Goal: Task Accomplishment & Management: Manage account settings

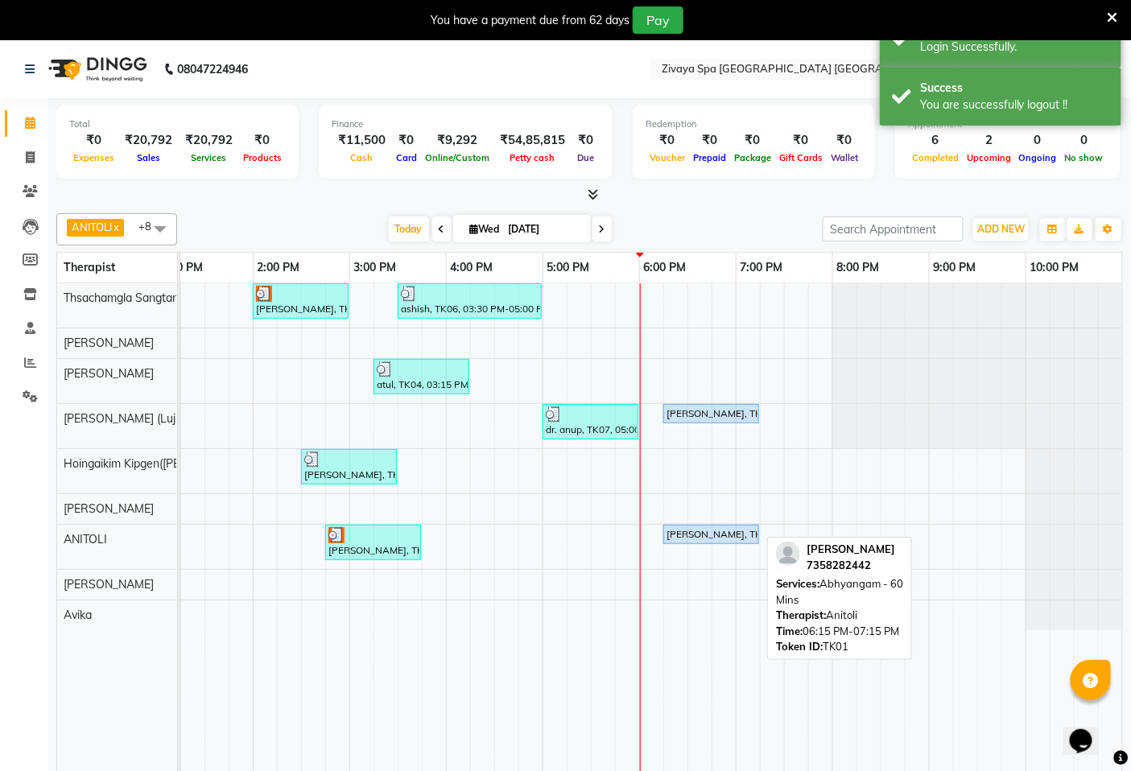
scroll to position [0, 604]
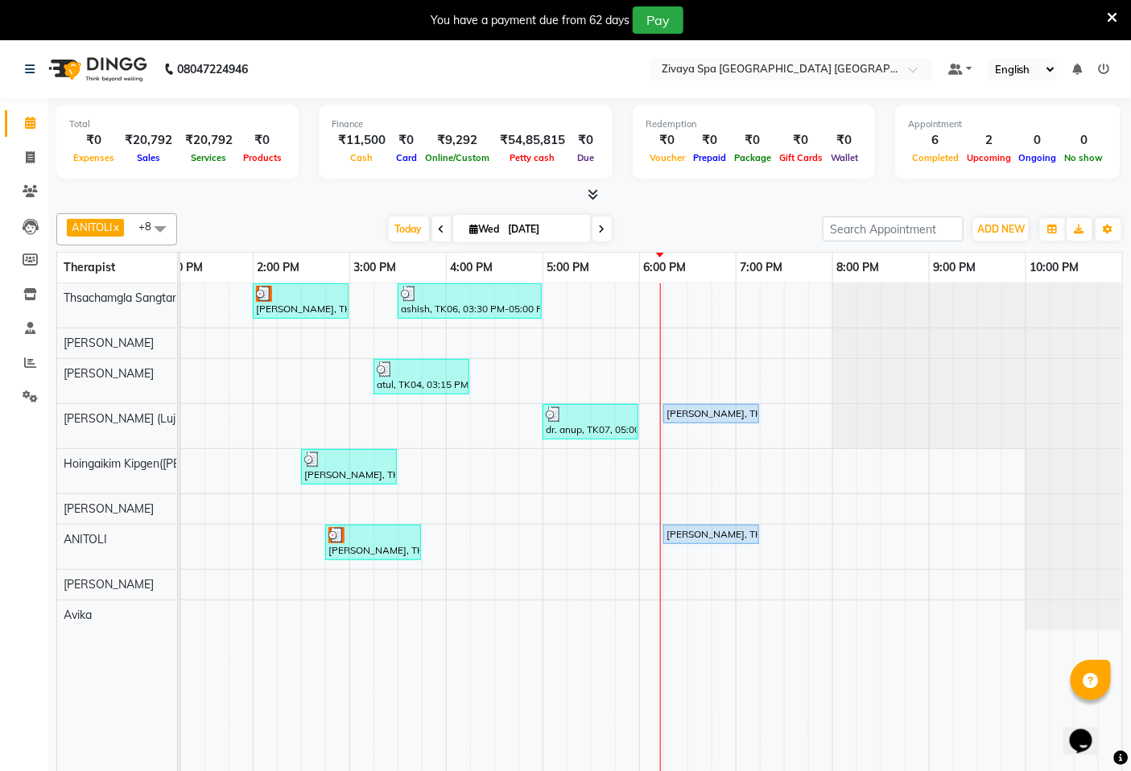
click at [657, 531] on div "[PERSON_NAME], TK02, 02:00 PM-03:00 PM, Fusion Therapy - 60 Mins ashish, TK06, …" at bounding box center [350, 538] width 1546 height 511
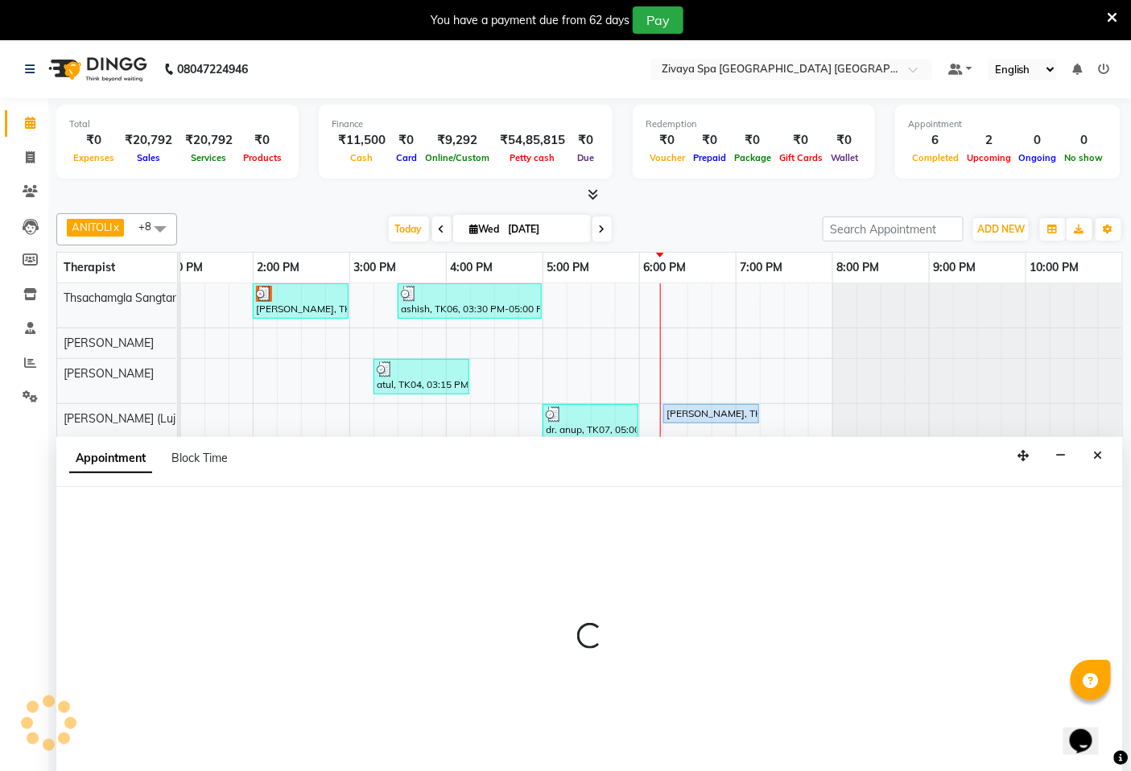
select select "71800"
select select "1080"
select select "tentative"
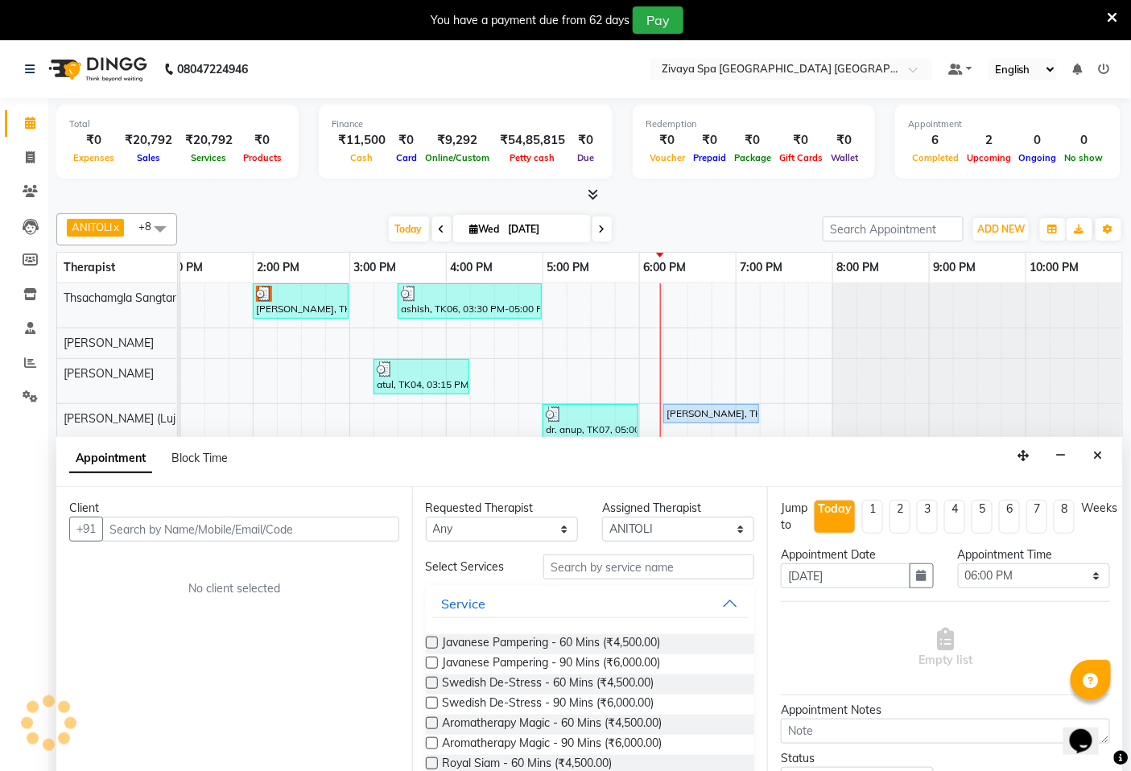
scroll to position [40, 0]
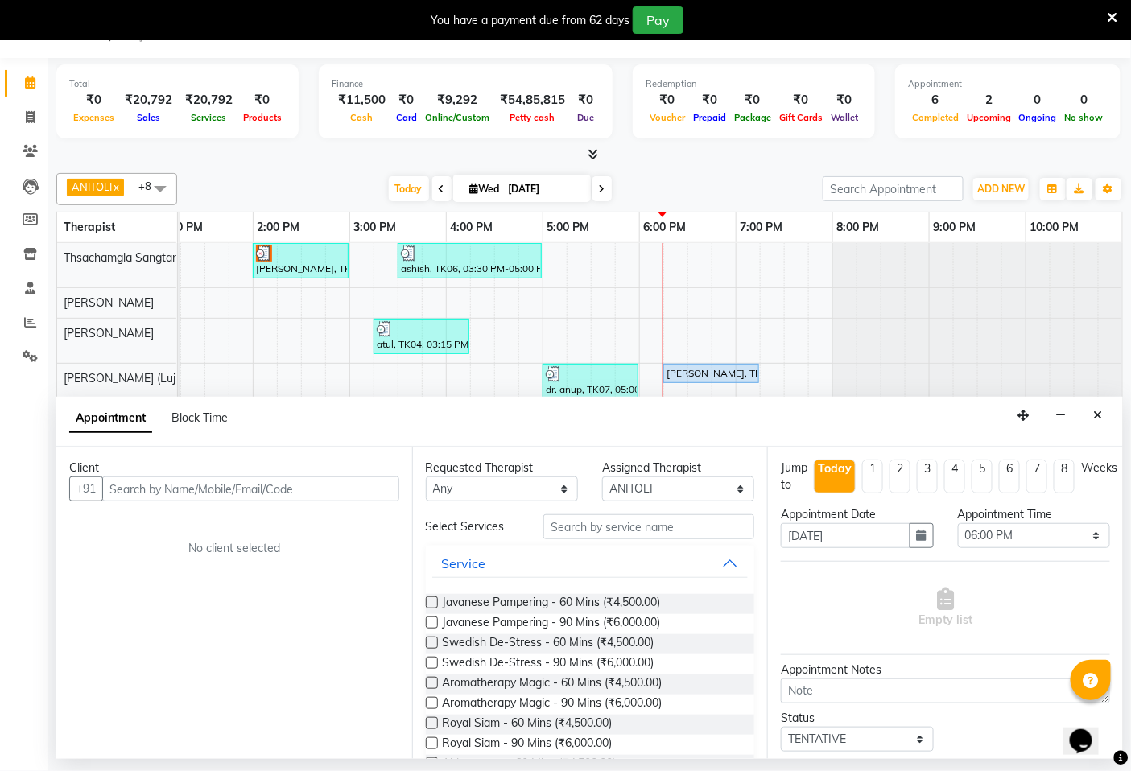
click at [206, 477] on input "text" at bounding box center [250, 489] width 297 height 25
type input "34608447262"
click at [488, 621] on span "Javanese Pampering - 90 Mins (₹6,000.00)" at bounding box center [552, 624] width 218 height 20
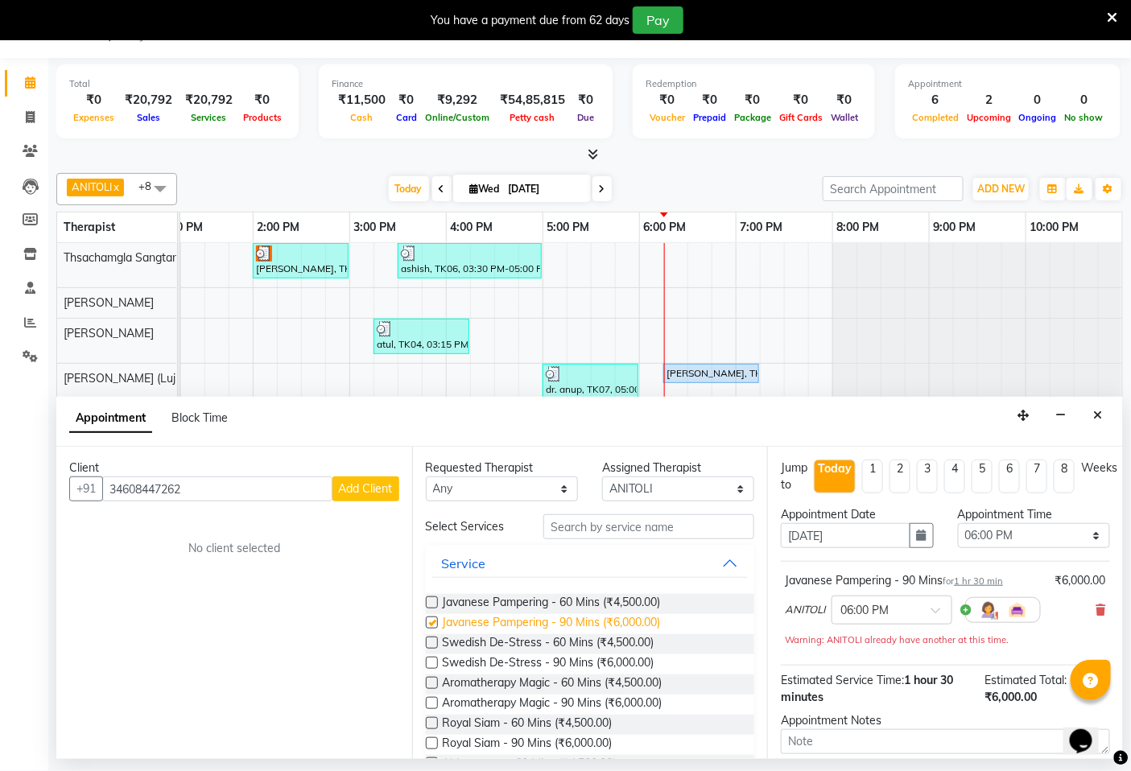
checkbox input "false"
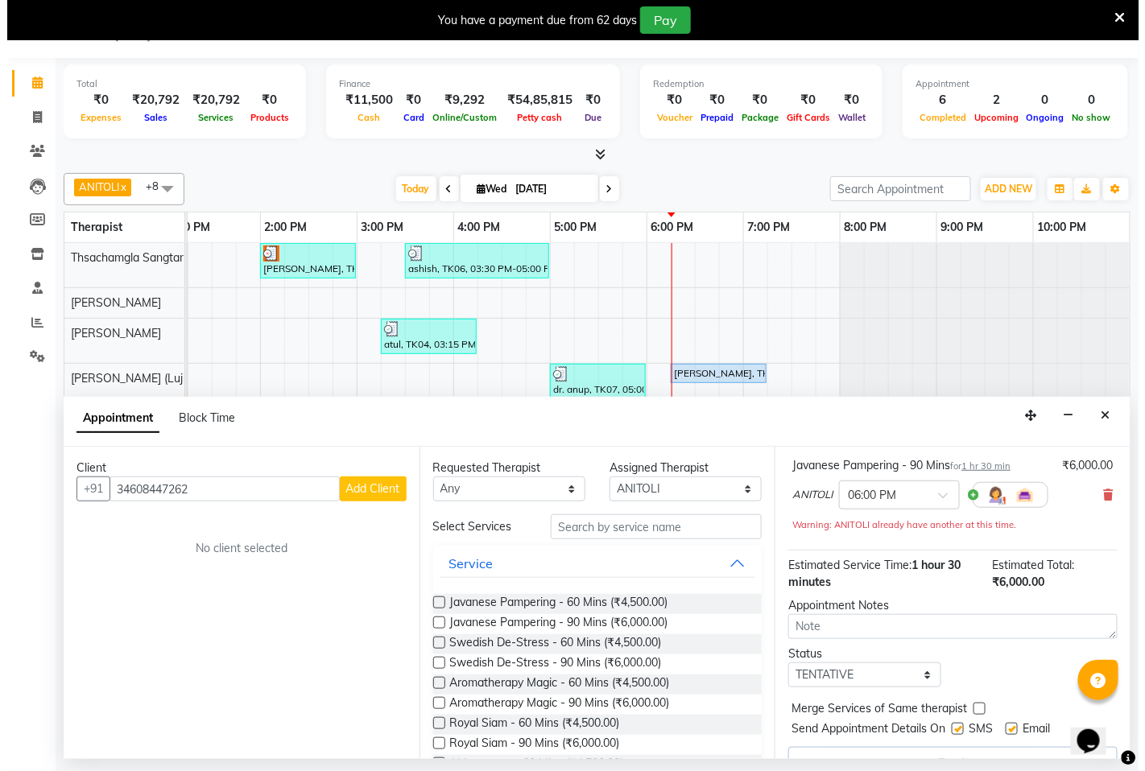
scroll to position [147, 0]
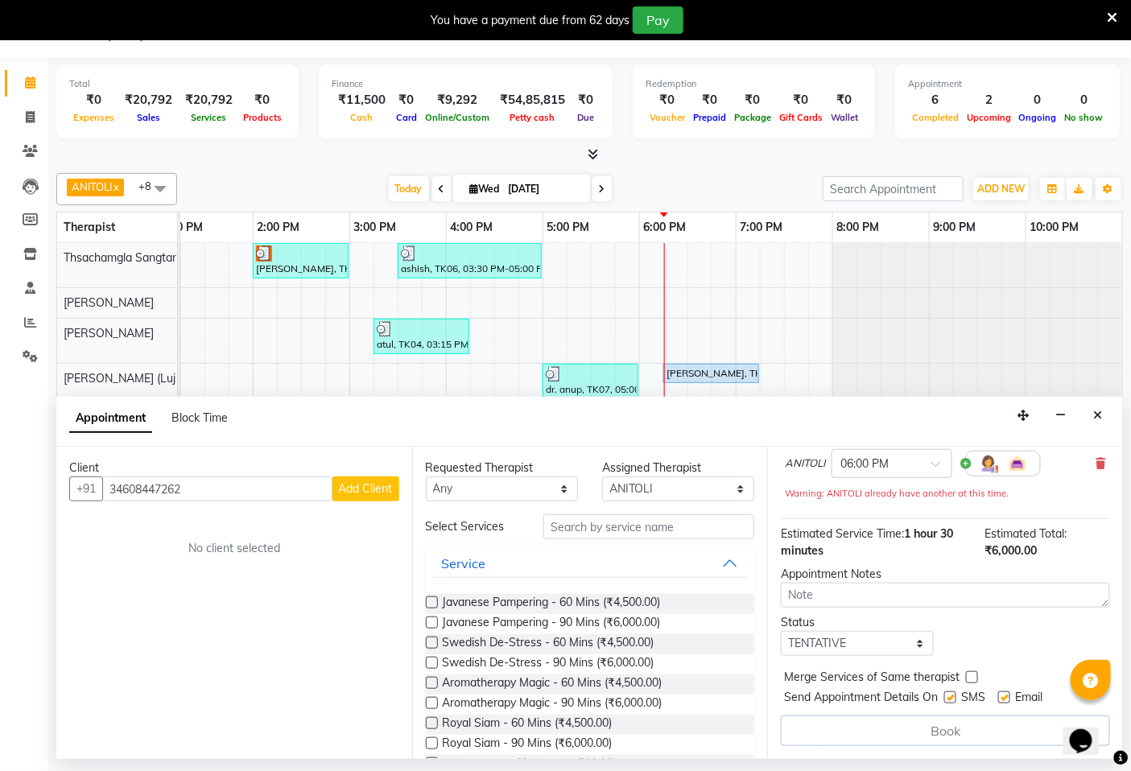
click at [356, 491] on span "Add Client" at bounding box center [366, 488] width 54 height 14
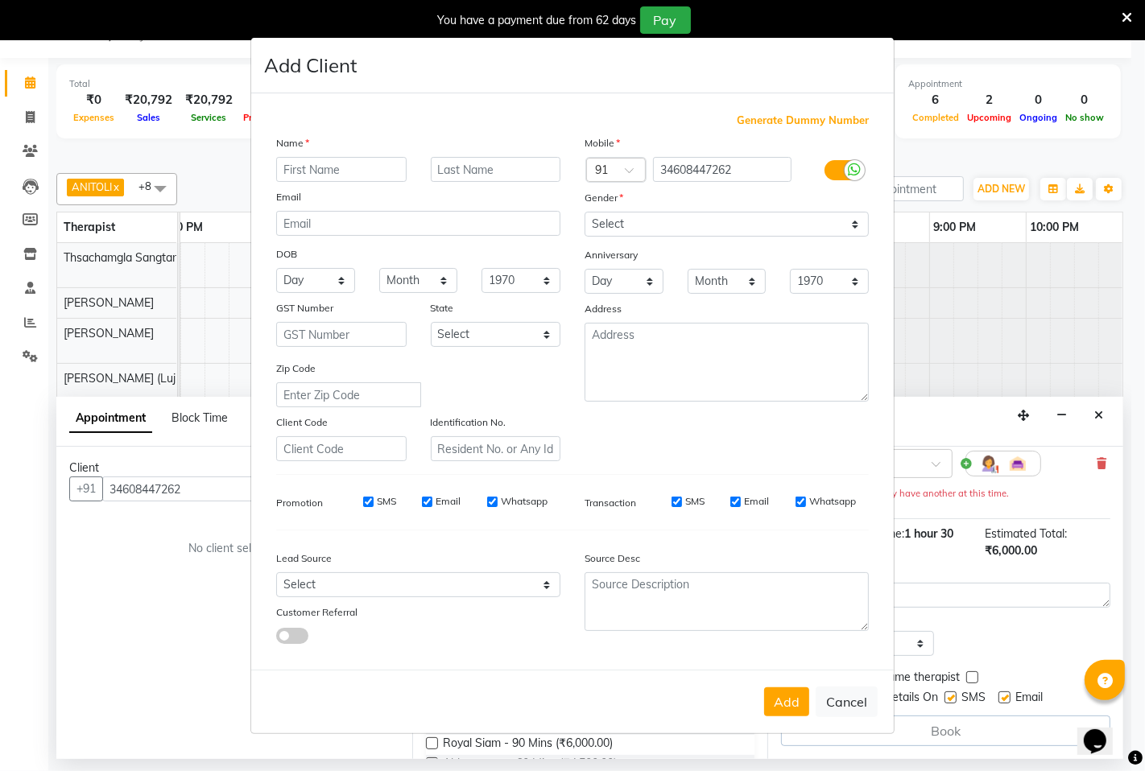
click at [290, 171] on input "text" at bounding box center [341, 169] width 130 height 25
type input "[PERSON_NAME]"
click at [448, 165] on input "text" at bounding box center [496, 169] width 130 height 25
type input "[PERSON_NAME]"
click at [841, 225] on select "Select [DEMOGRAPHIC_DATA] [DEMOGRAPHIC_DATA] Other Prefer Not To Say" at bounding box center [726, 224] width 284 height 25
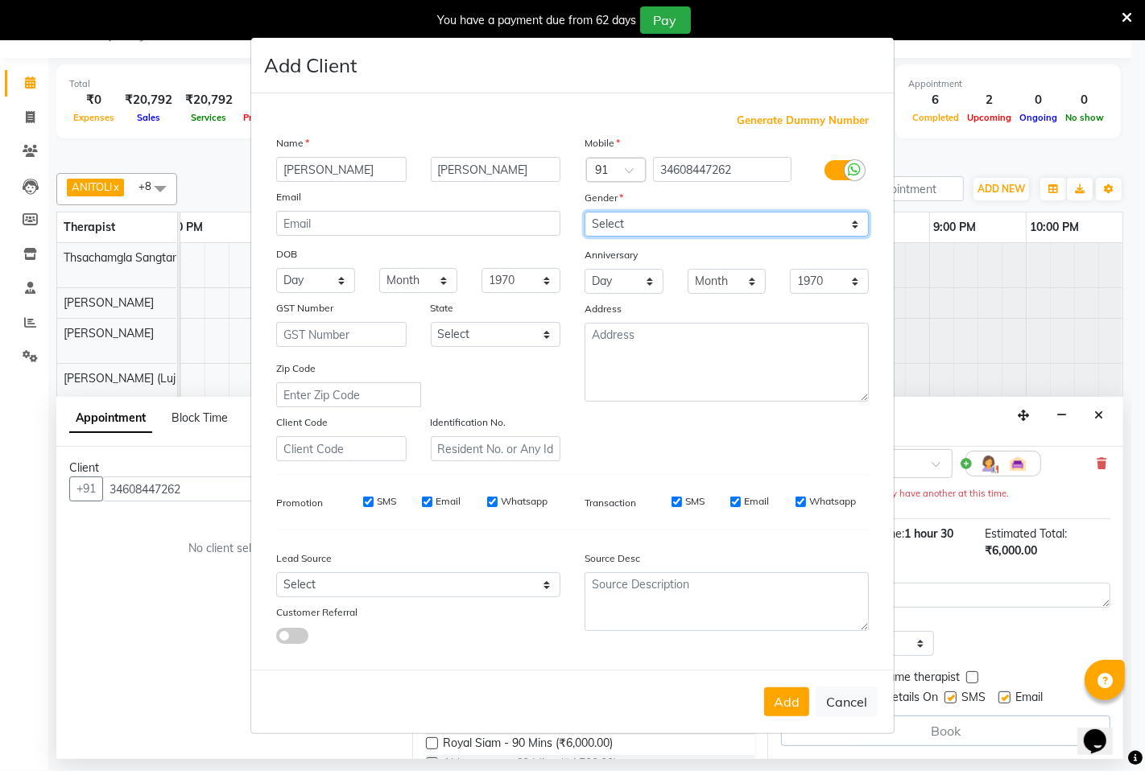
select select "[DEMOGRAPHIC_DATA]"
click at [584, 212] on select "Select [DEMOGRAPHIC_DATA] [DEMOGRAPHIC_DATA] Other Prefer Not To Say" at bounding box center [726, 224] width 284 height 25
click at [365, 503] on input "SMS" at bounding box center [368, 502] width 10 height 10
checkbox input "false"
click at [428, 501] on input "Email" at bounding box center [427, 502] width 10 height 10
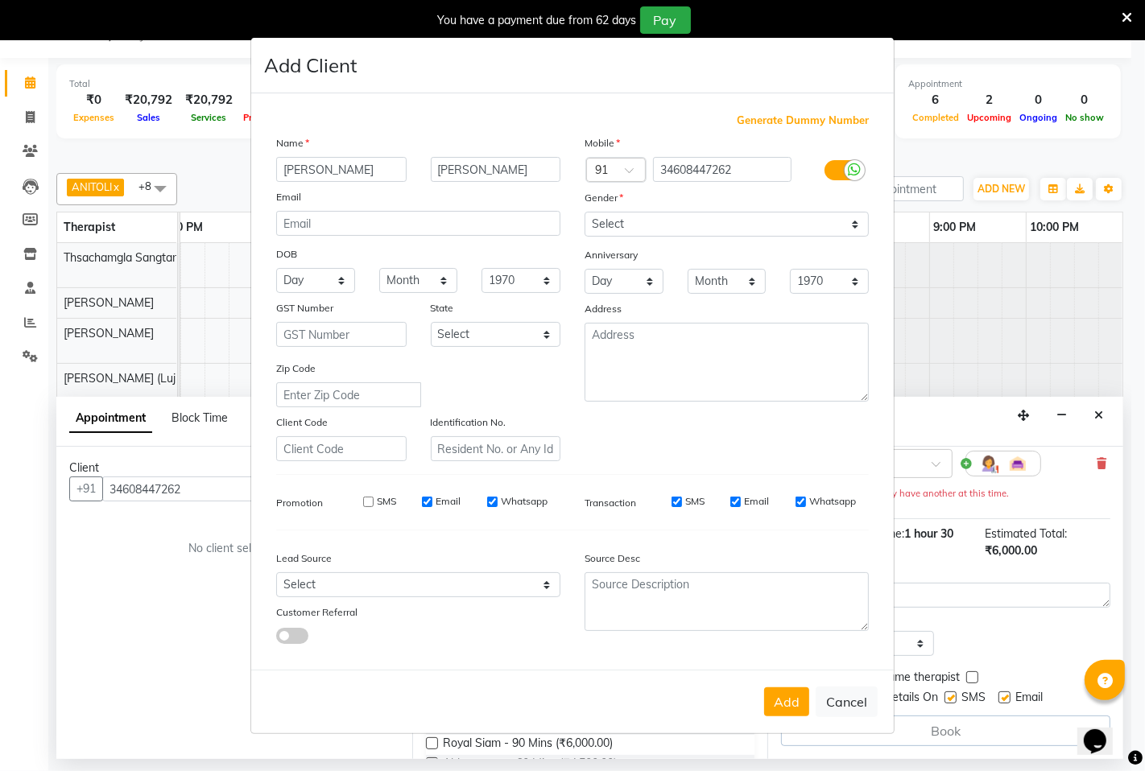
checkbox input "false"
click at [487, 500] on input "Whatsapp" at bounding box center [492, 502] width 10 height 10
checkbox input "false"
click at [626, 170] on span at bounding box center [635, 175] width 20 height 17
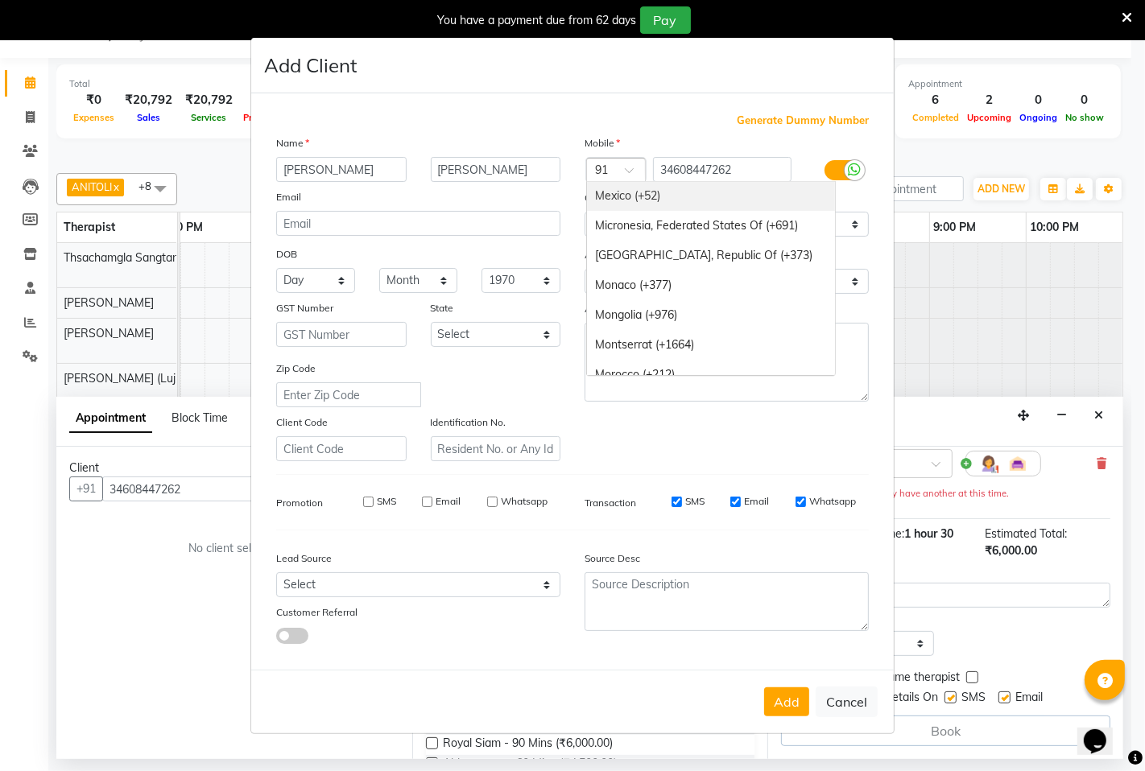
scroll to position [4171, 0]
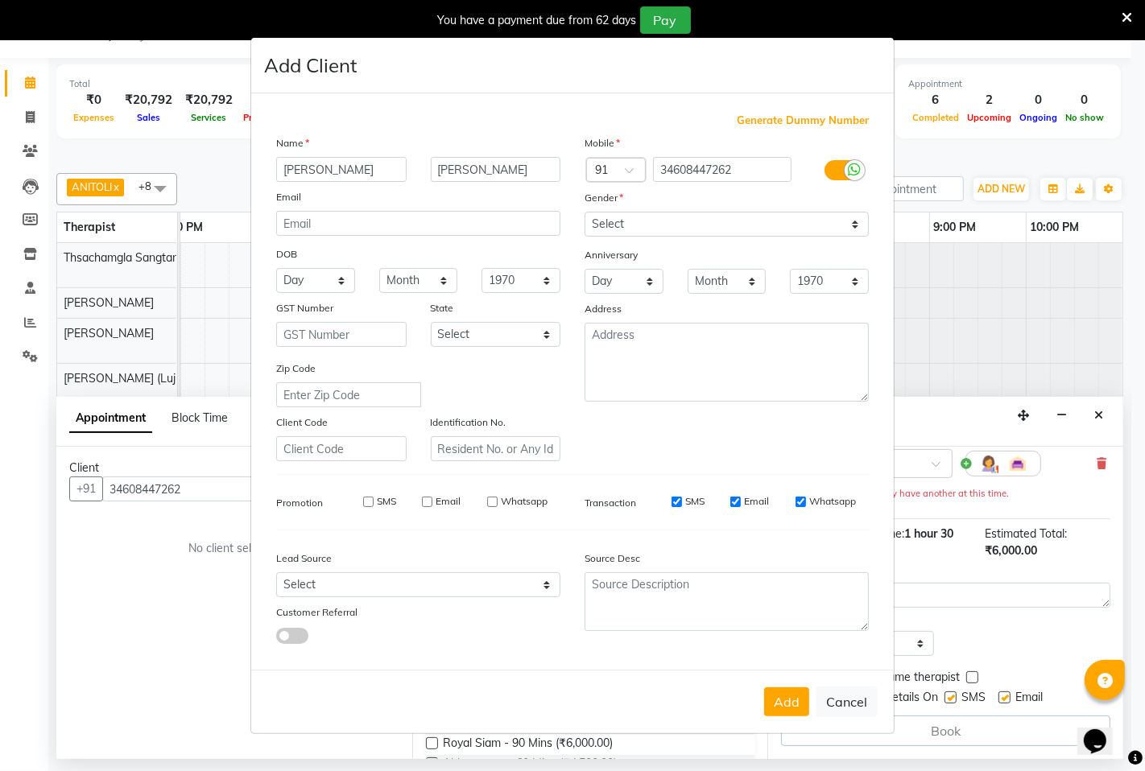
click at [485, 91] on div "Add Client" at bounding box center [572, 66] width 642 height 56
click at [795, 118] on span "Generate Dummy Number" at bounding box center [803, 121] width 132 height 16
type input "1284800000044"
checkbox input "false"
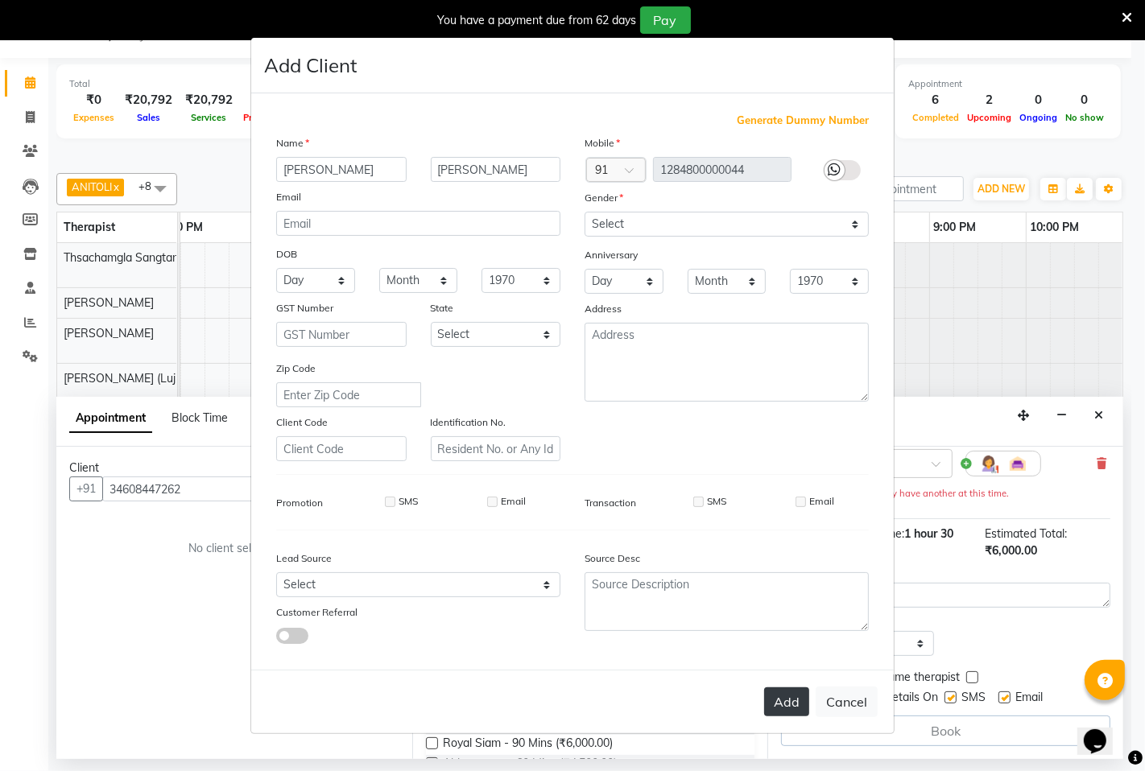
click at [792, 704] on button "Add" at bounding box center [786, 701] width 45 height 29
type input "1284800000044"
select select
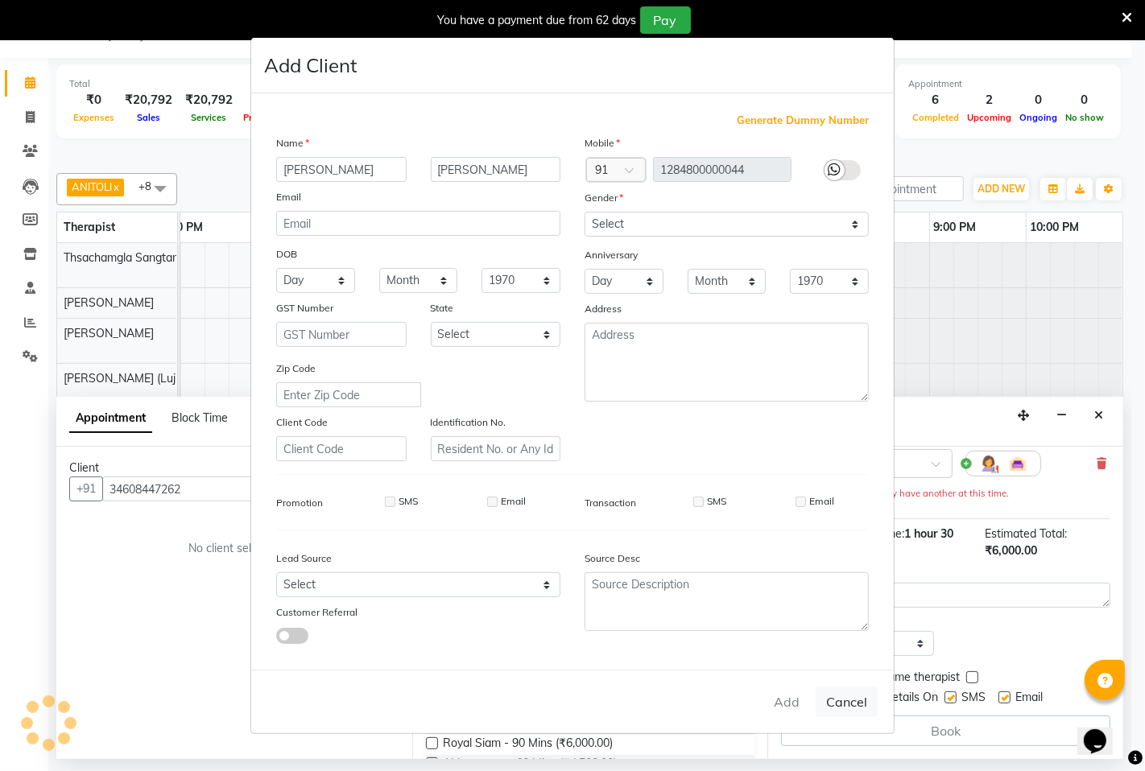
select select
checkbox input "false"
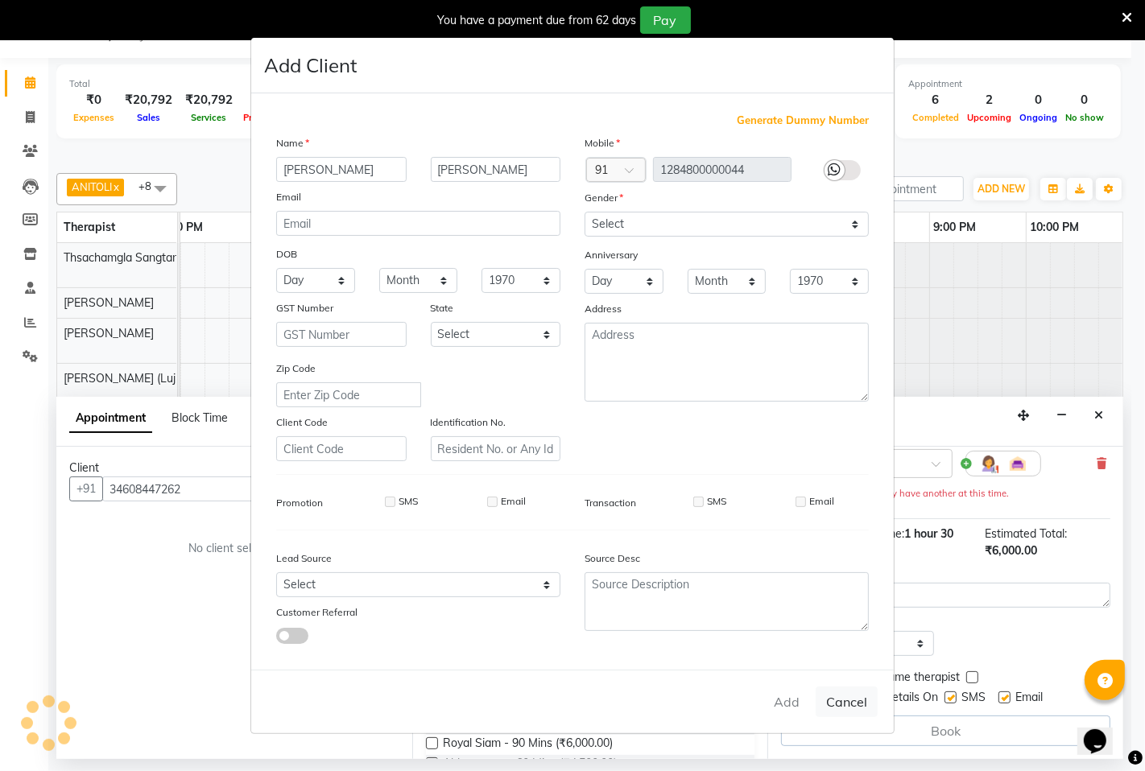
checkbox input "false"
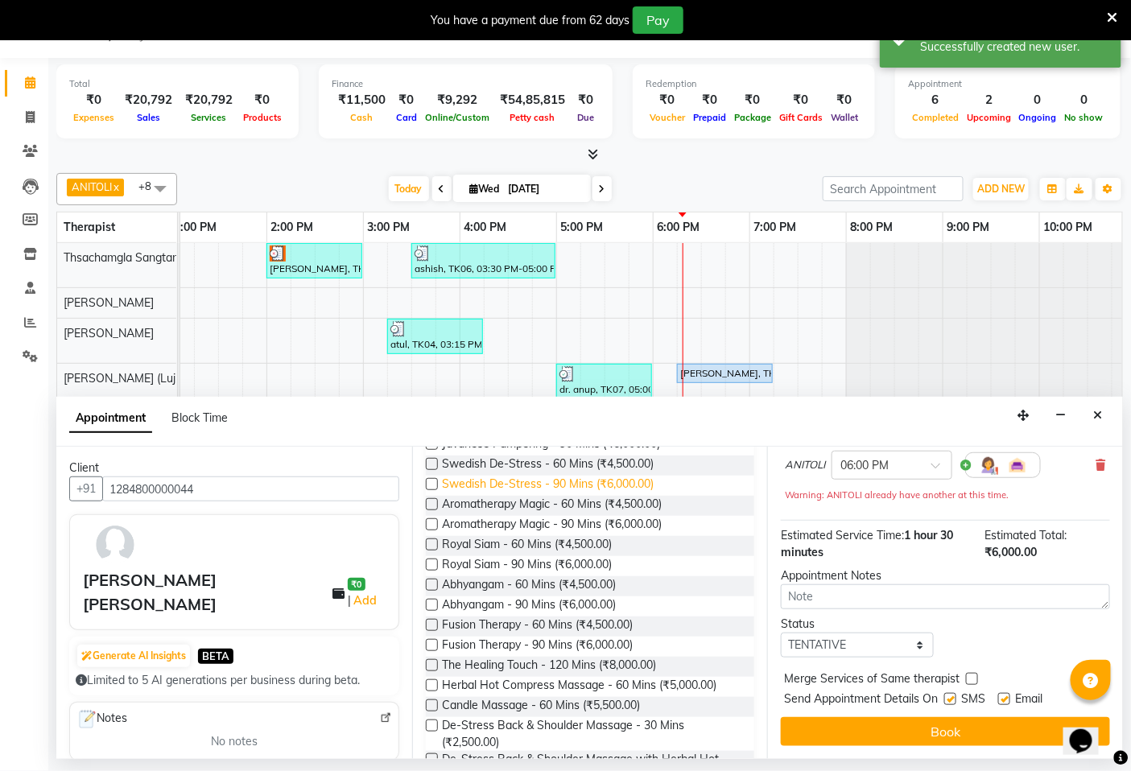
scroll to position [89, 0]
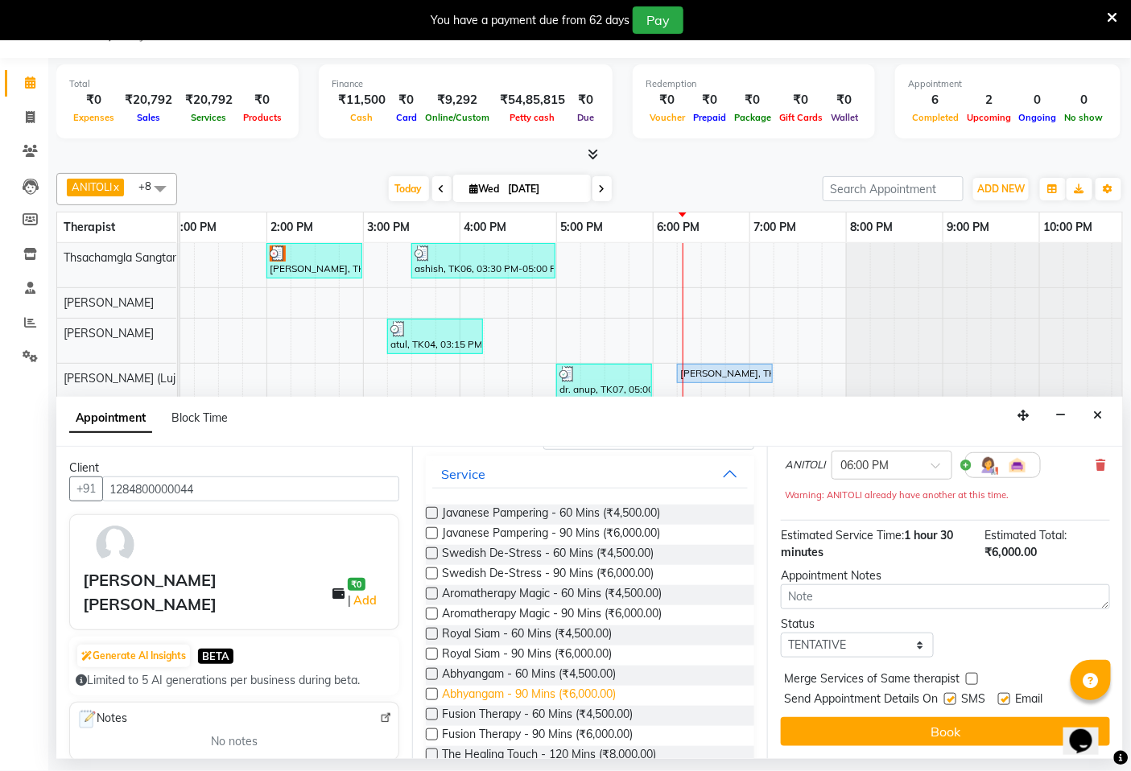
click at [510, 690] on span "Abhyangam - 90 Mins (₹6,000.00)" at bounding box center [530, 696] width 174 height 20
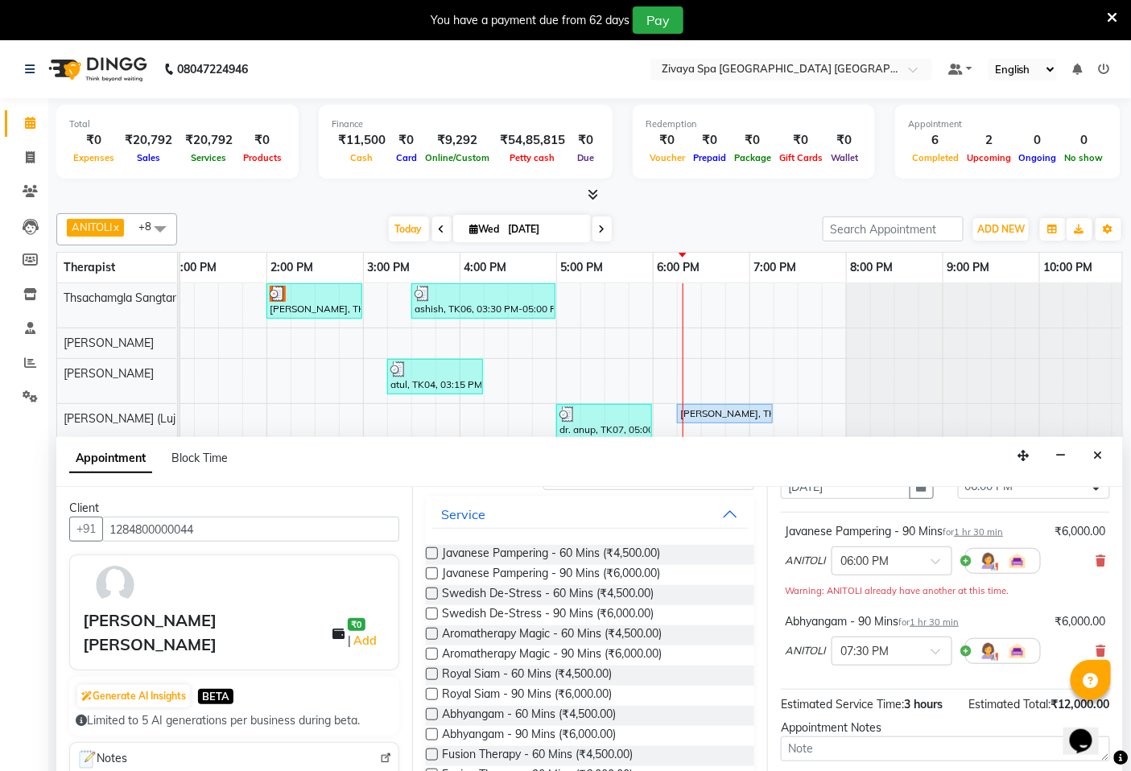
scroll to position [0, 0]
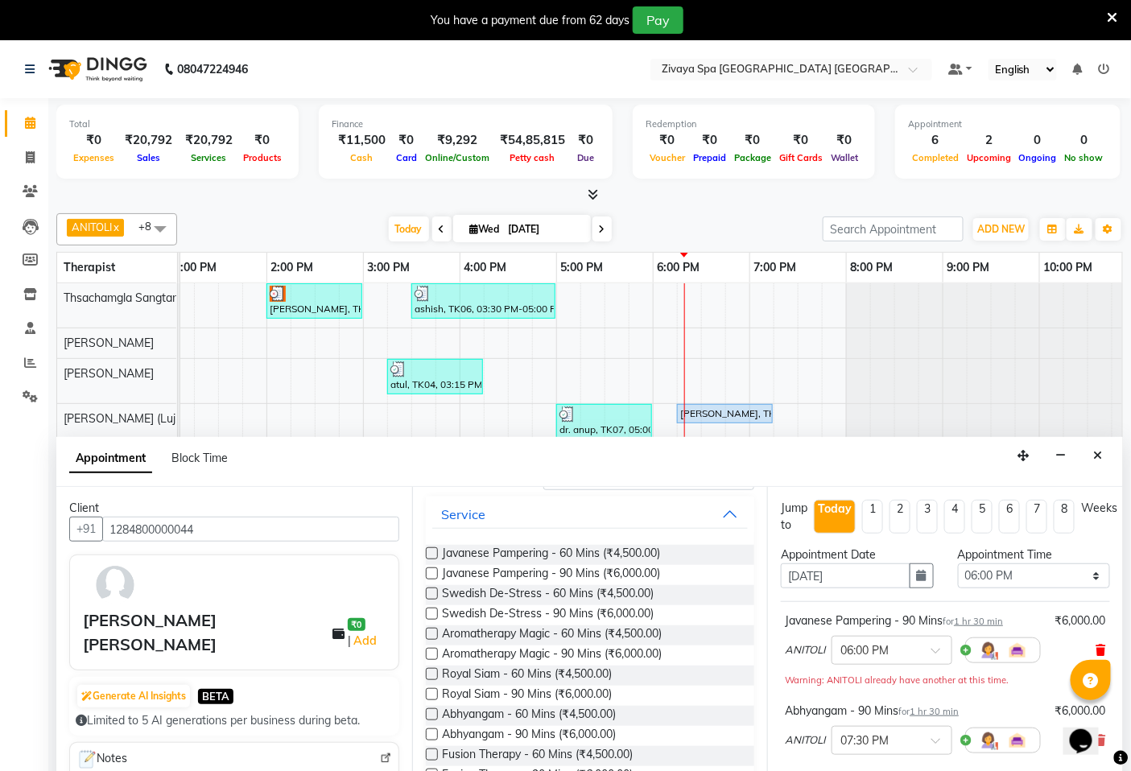
click at [1096, 650] on icon at bounding box center [1101, 650] width 10 height 11
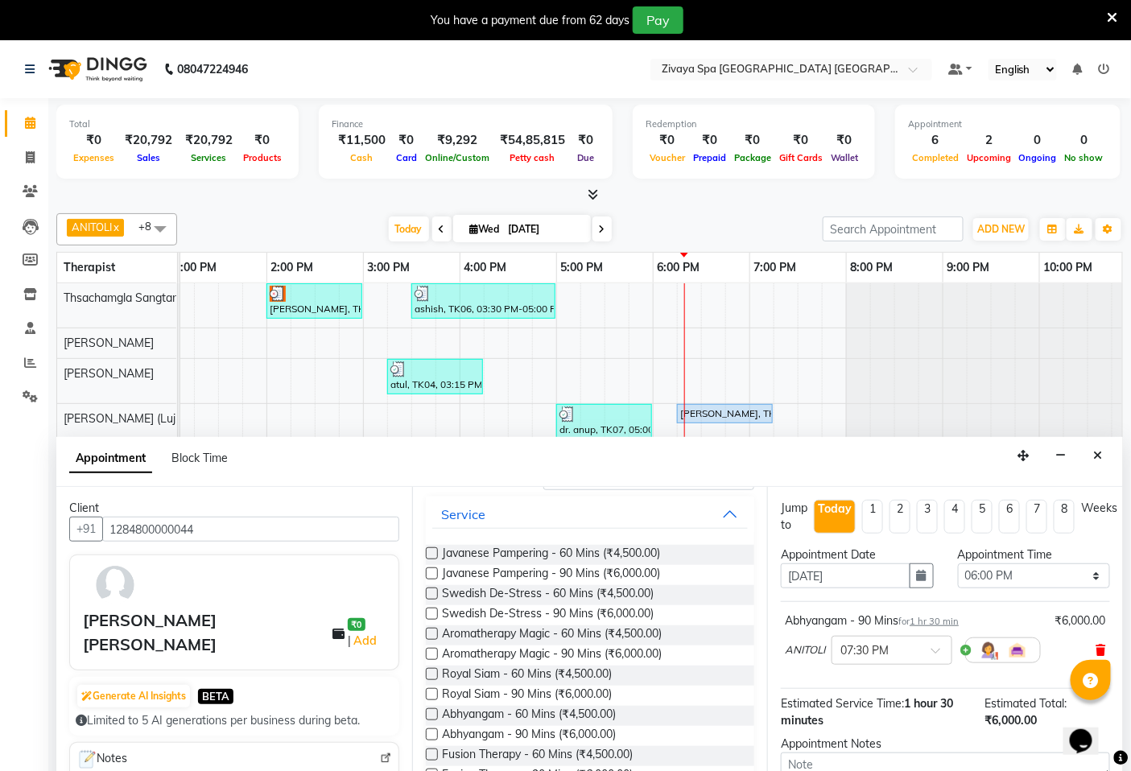
click at [1096, 648] on icon at bounding box center [1101, 650] width 10 height 11
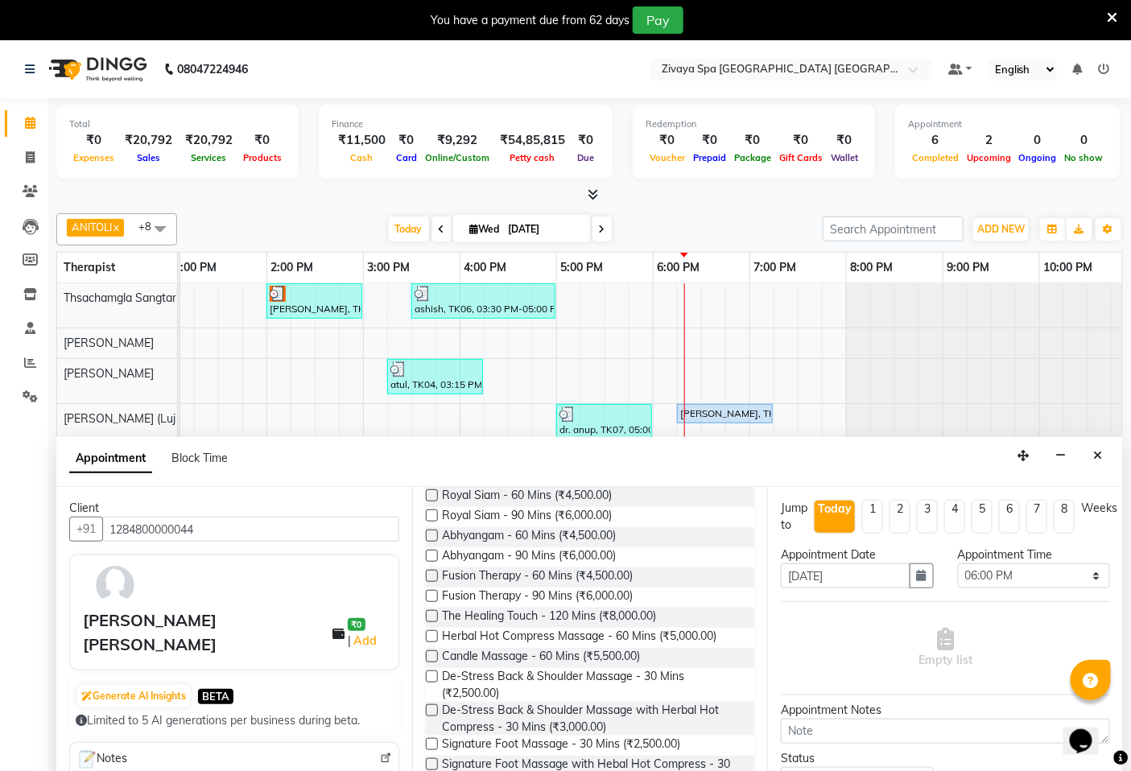
scroll to position [179, 0]
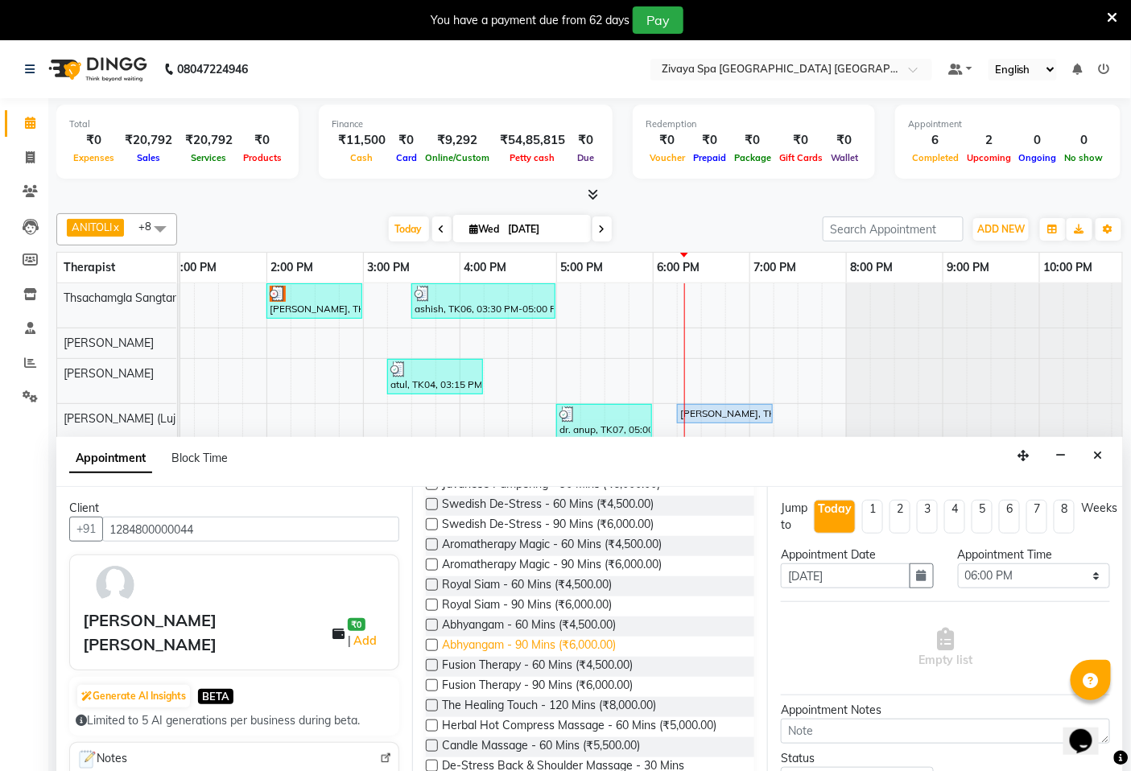
click at [526, 641] on span "Abhyangam - 90 Mins (₹6,000.00)" at bounding box center [530, 647] width 174 height 20
checkbox input "false"
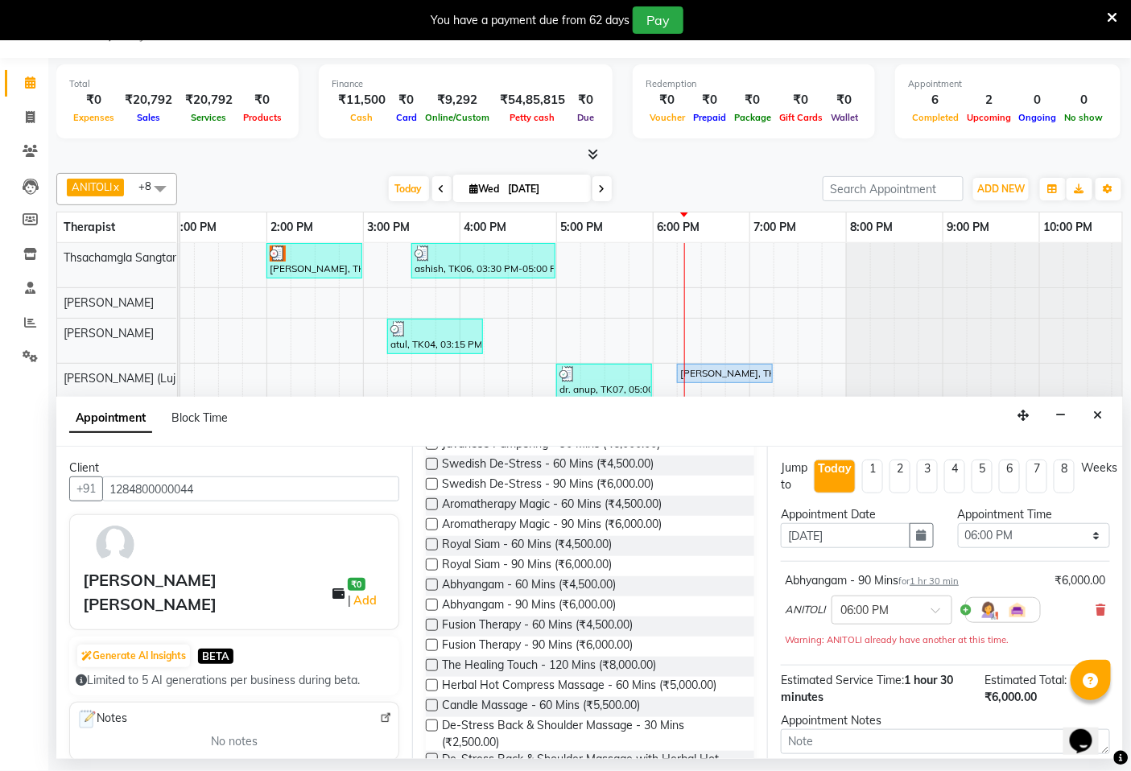
scroll to position [0, 0]
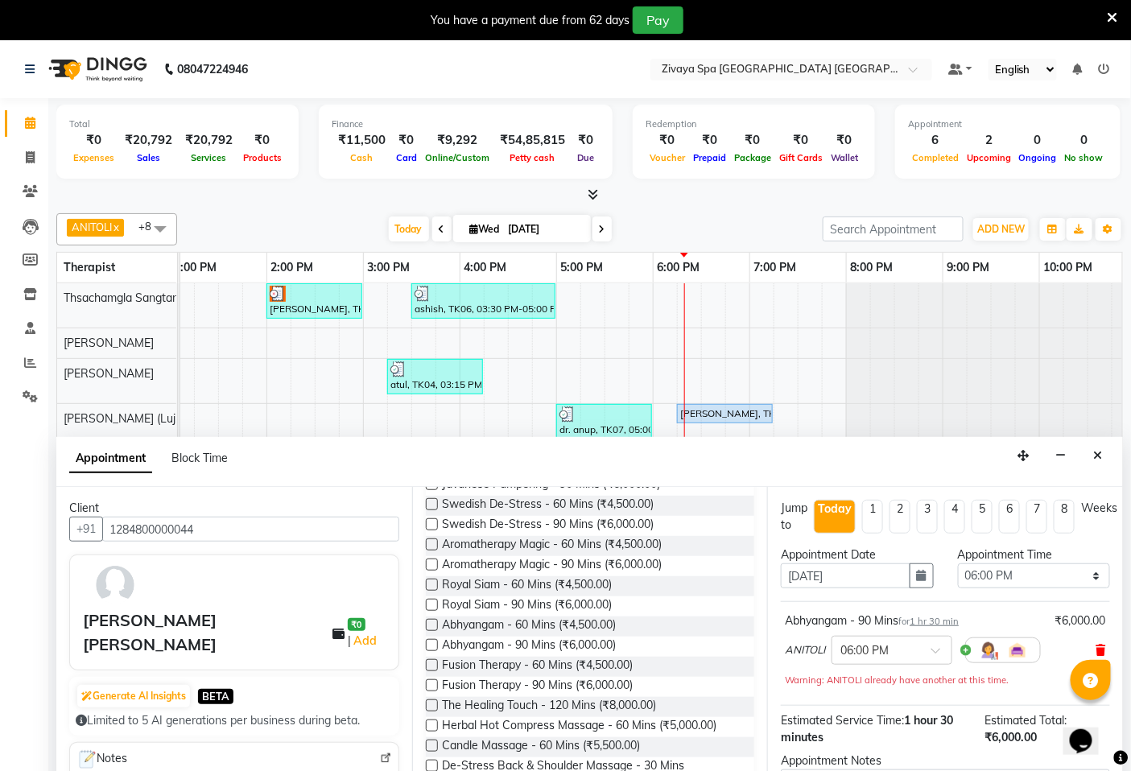
click at [1096, 650] on icon at bounding box center [1101, 650] width 10 height 11
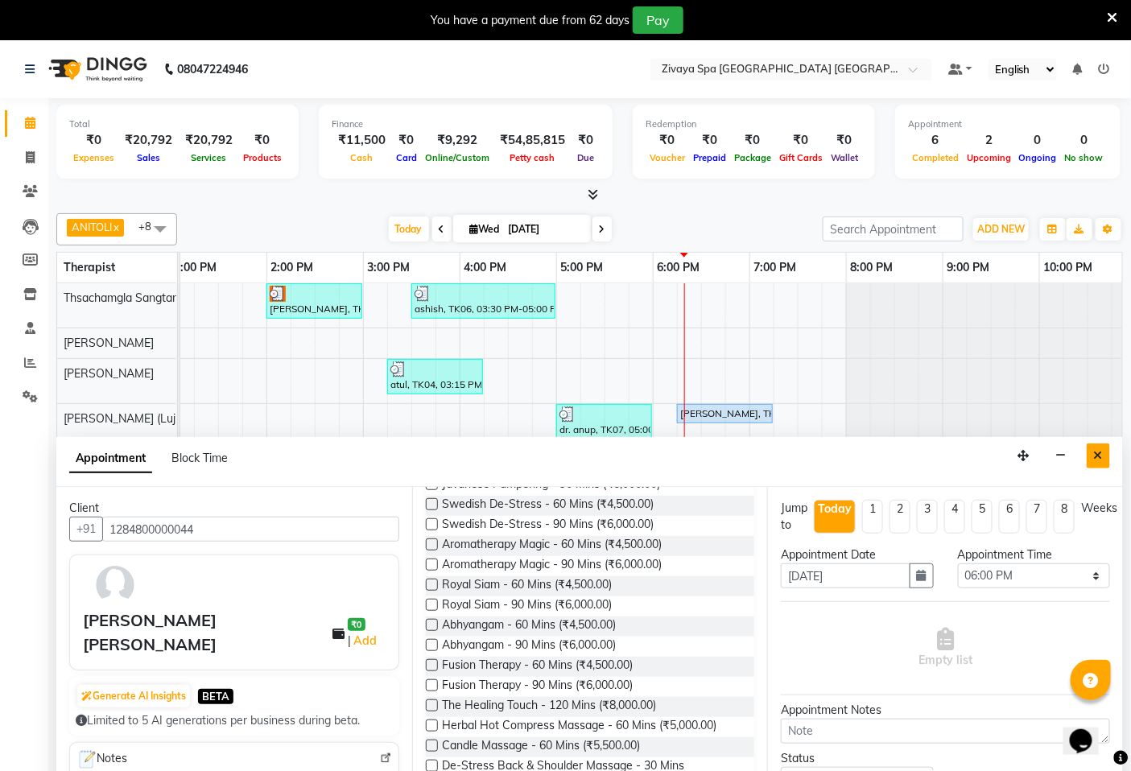
click at [1097, 457] on icon "Close" at bounding box center [1098, 455] width 9 height 11
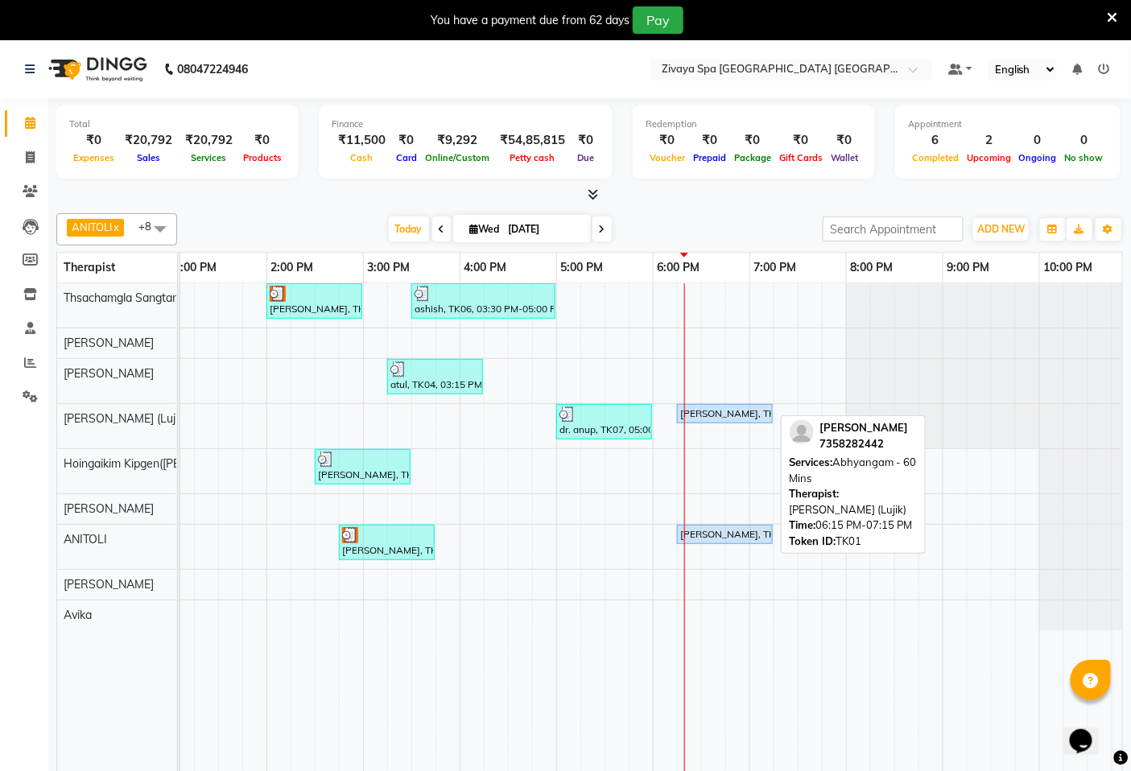
click at [746, 416] on div "[PERSON_NAME], TK01, 06:15 PM-07:15 PM, [GEOGRAPHIC_DATA] - 60 Mins" at bounding box center [725, 414] width 93 height 14
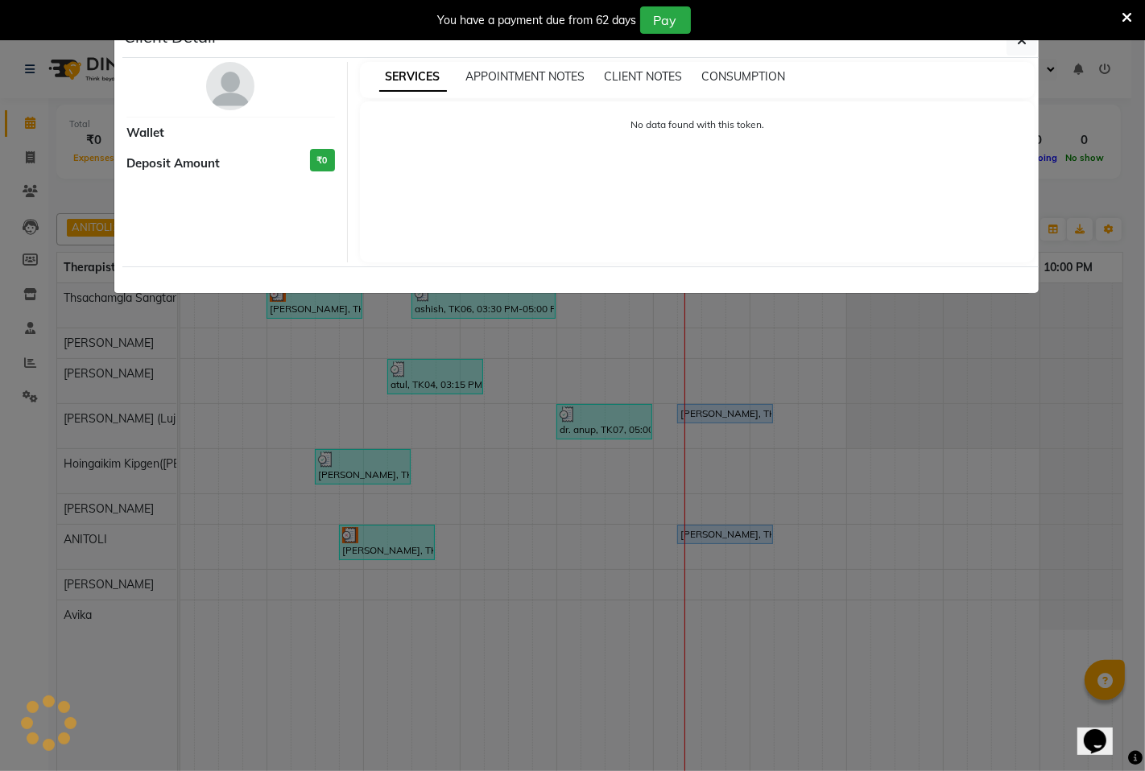
select select "5"
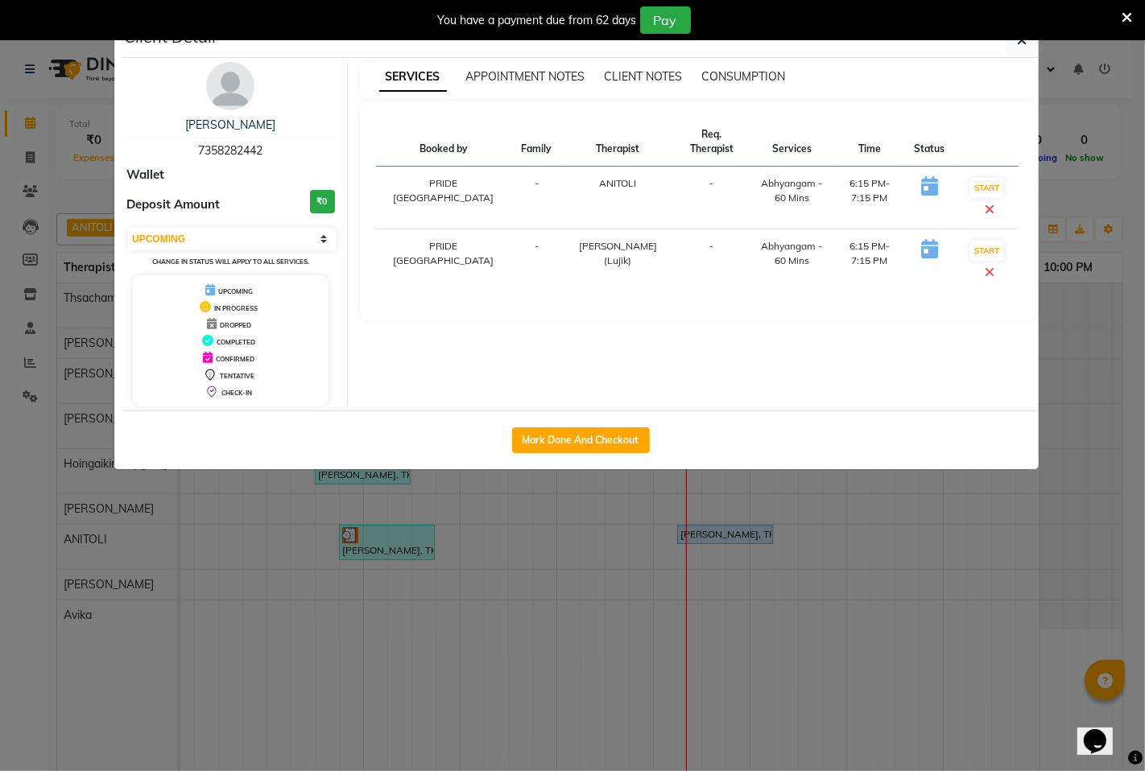
click at [988, 212] on icon at bounding box center [989, 209] width 10 height 13
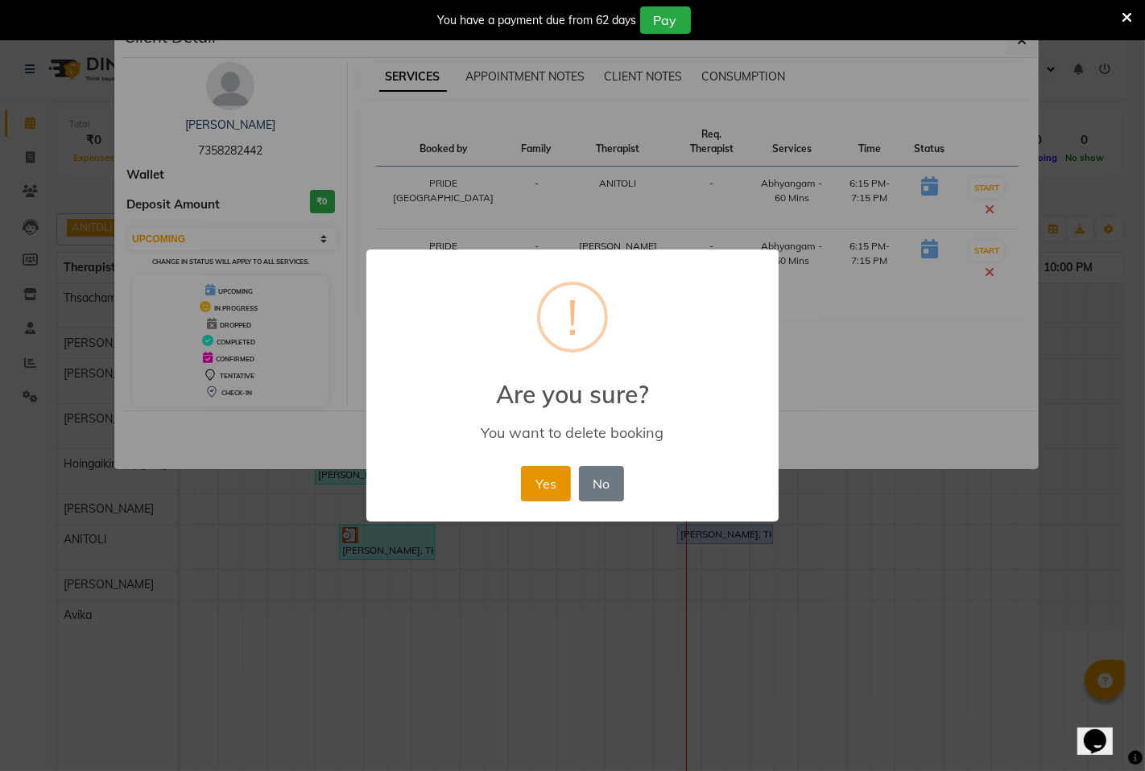
click at [552, 484] on button "Yes" at bounding box center [545, 483] width 49 height 35
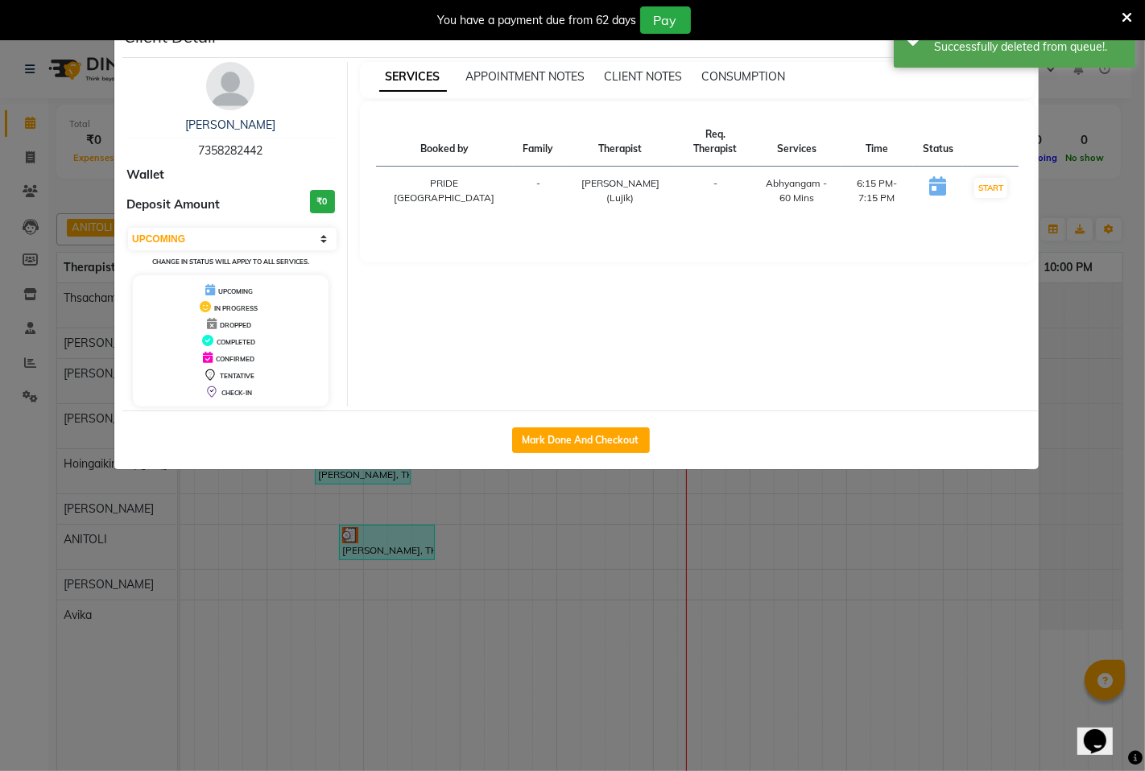
click at [860, 573] on ngb-modal-window "Client Detail [PERSON_NAME] 7358282442 Wallet Deposit Amount ₹0 Select IN SERVI…" at bounding box center [572, 385] width 1145 height 771
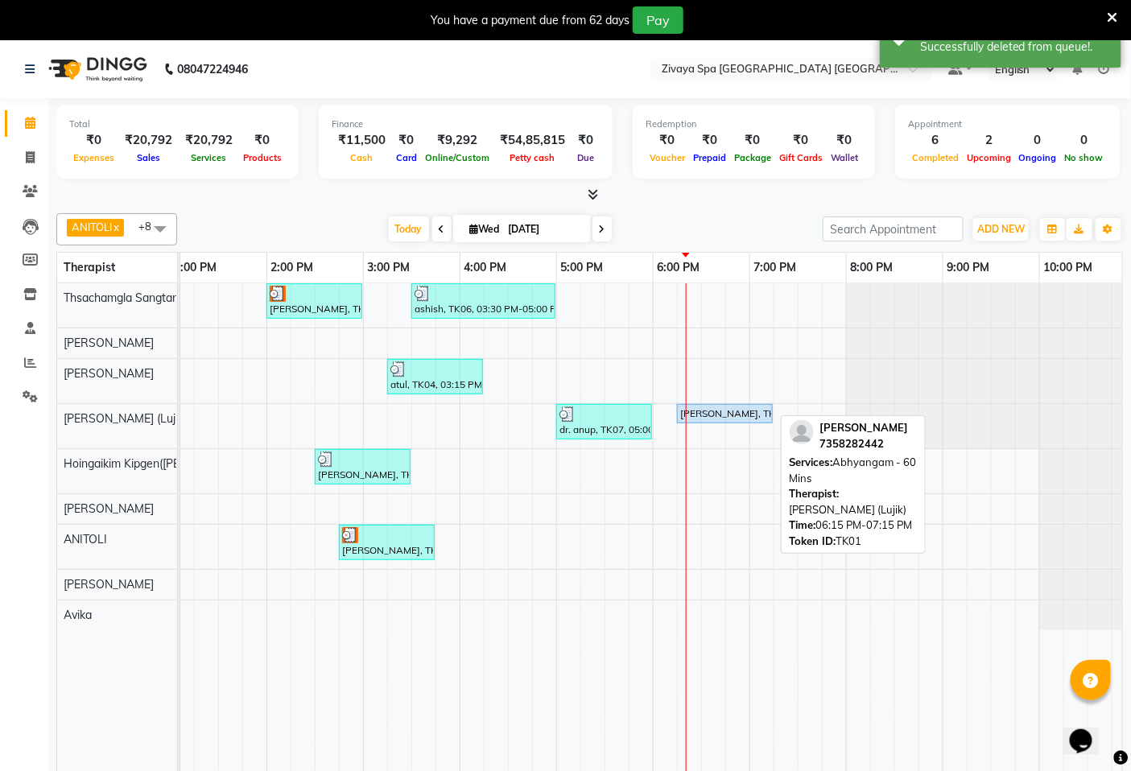
click at [766, 420] on div "[PERSON_NAME], TK01, 06:15 PM-07:15 PM, [GEOGRAPHIC_DATA] - 60 Mins" at bounding box center [725, 414] width 93 height 14
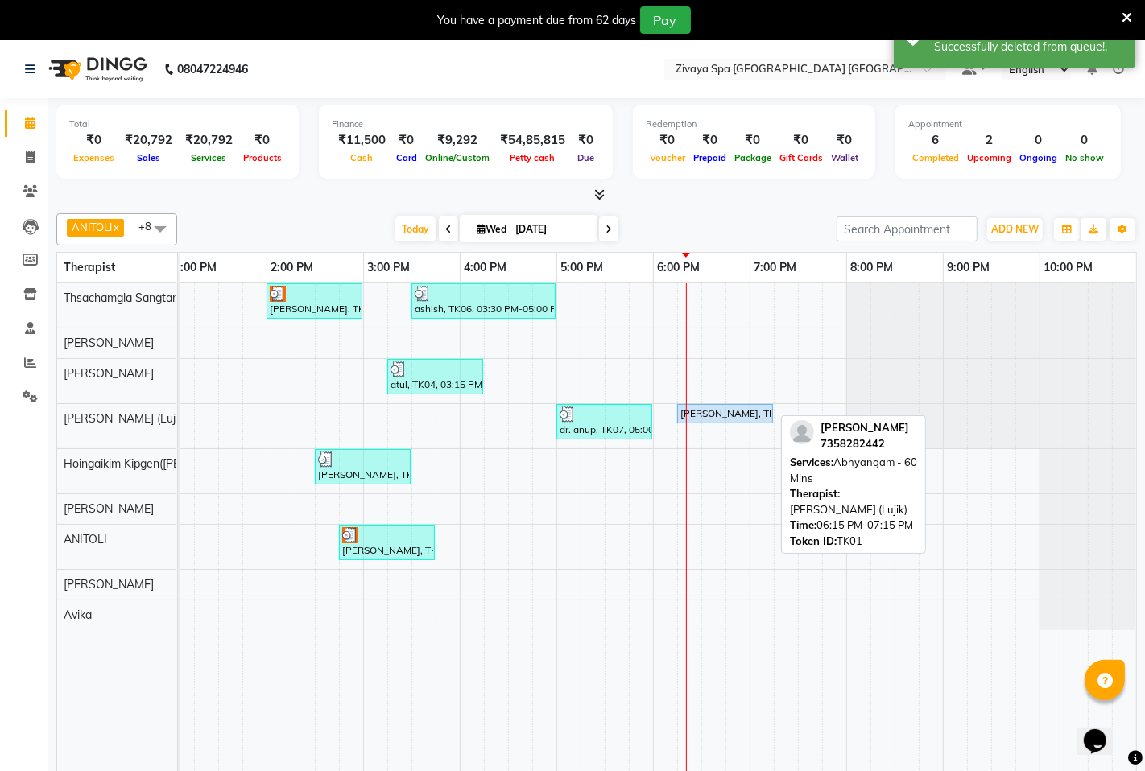
select select "5"
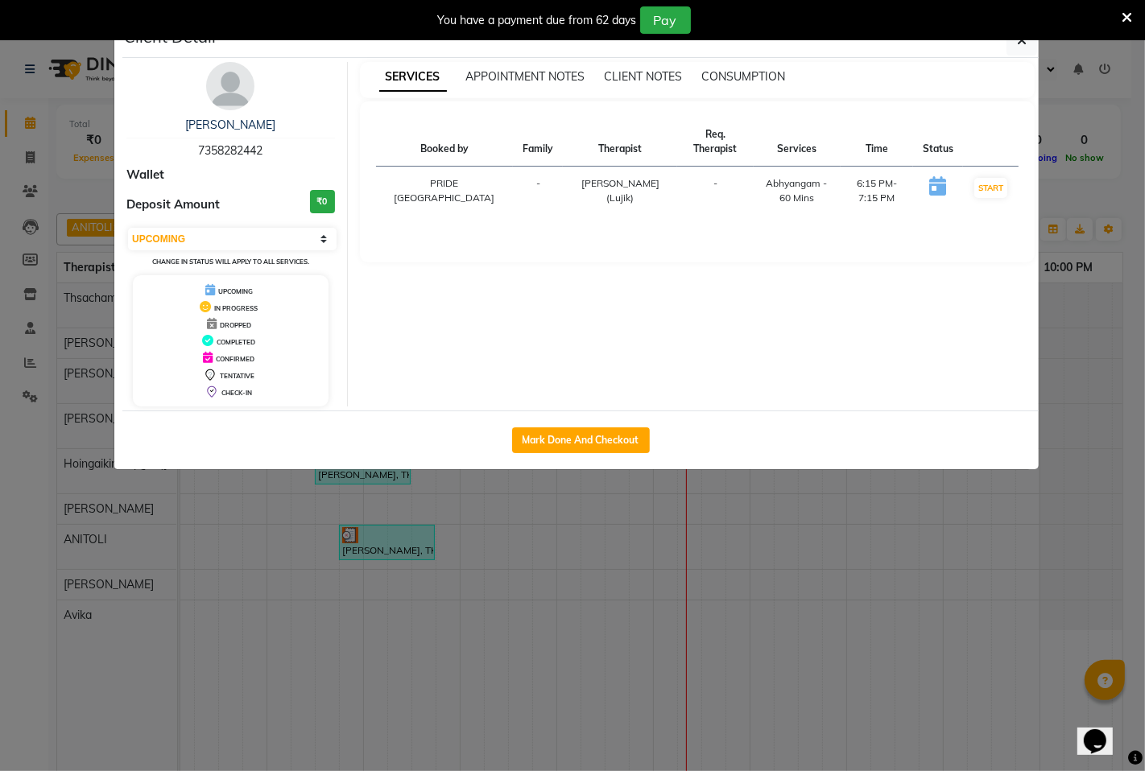
click at [829, 557] on ngb-modal-window "Client Detail [PERSON_NAME] 7358282442 Wallet Deposit Amount ₹0 Select IN SERVI…" at bounding box center [572, 385] width 1145 height 771
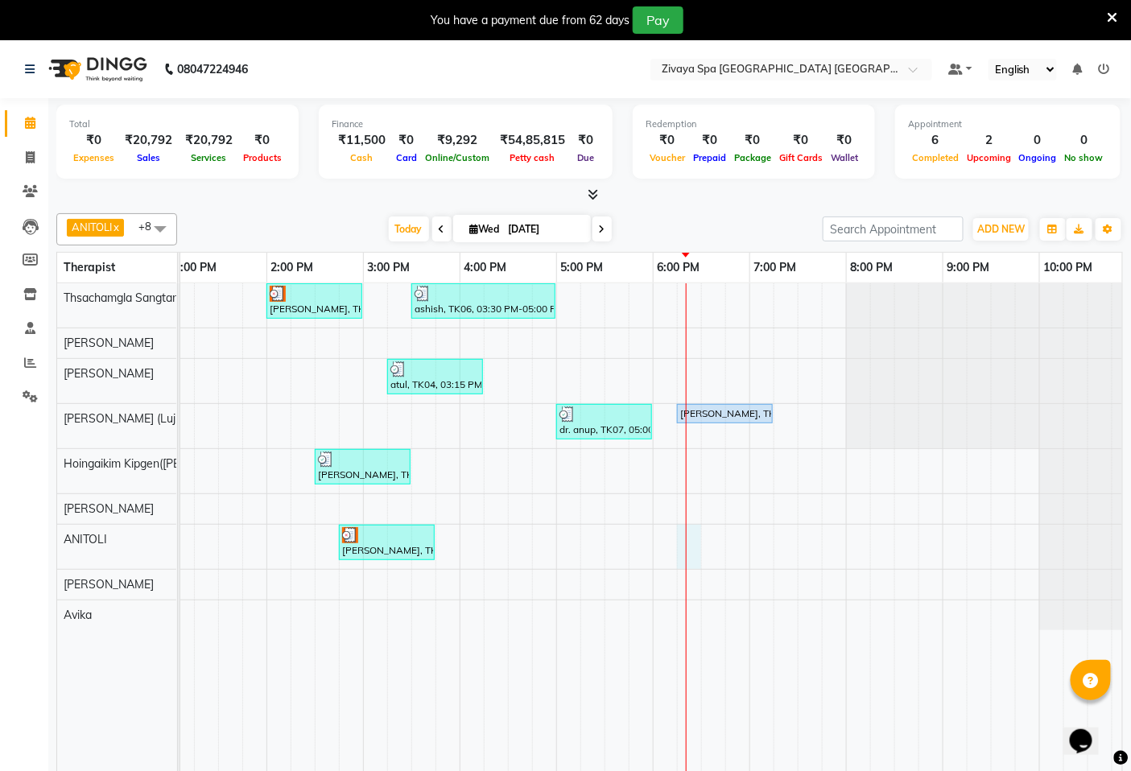
click at [691, 534] on div "[PERSON_NAME], TK02, 02:00 PM-03:00 PM, Fusion Therapy - 60 Mins ashish, TK06, …" at bounding box center [363, 538] width 1546 height 511
select select "71800"
select select "1095"
select select "tentative"
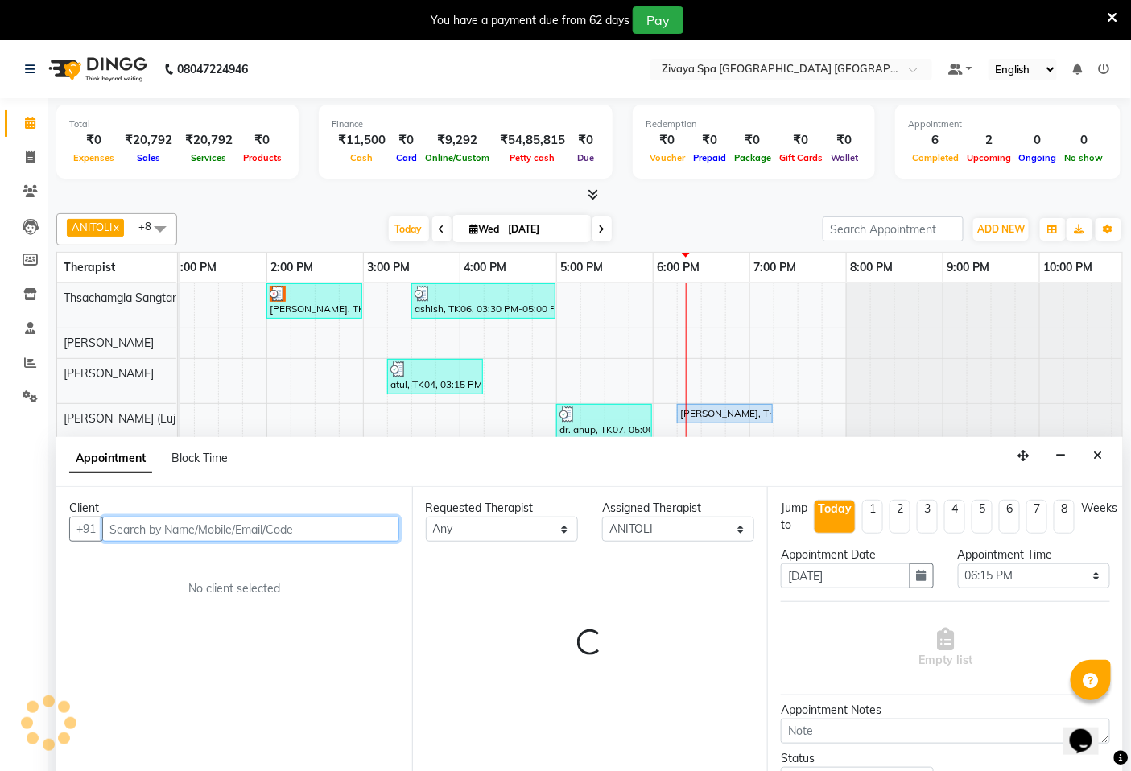
scroll to position [40, 0]
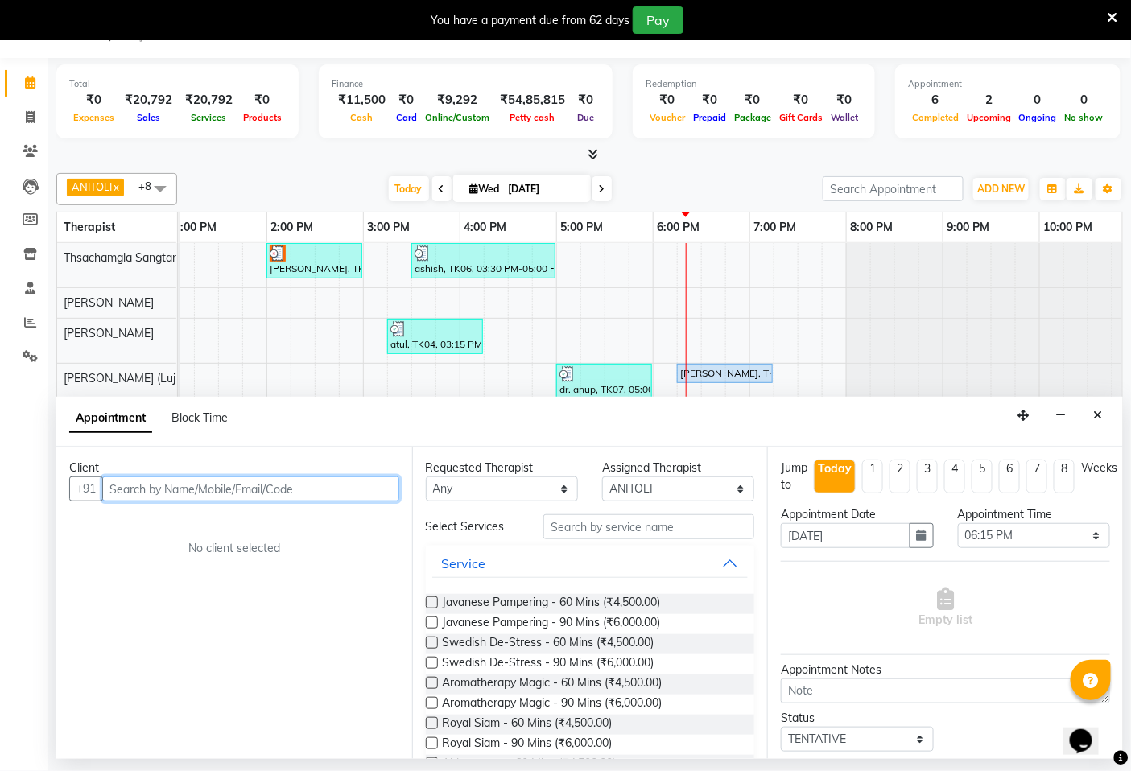
click at [346, 496] on input "text" at bounding box center [250, 489] width 297 height 25
type input "34608447262"
click at [1096, 421] on icon "Close" at bounding box center [1098, 415] width 9 height 11
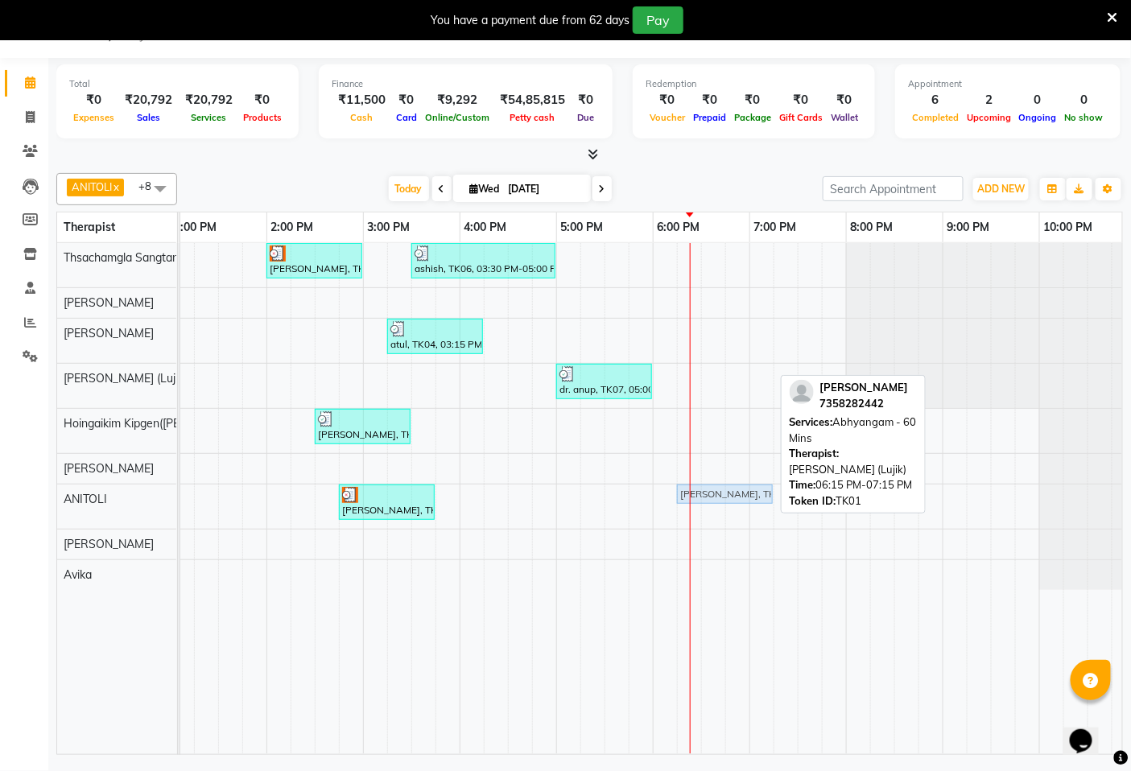
drag, startPoint x: 716, startPoint y: 374, endPoint x: 725, endPoint y: 493, distance: 120.3
click at [725, 493] on tbody "[PERSON_NAME], TK02, 02:00 PM-03:00 PM, Fusion Therapy - 60 Mins ashish, TK06, …" at bounding box center [363, 416] width 1546 height 347
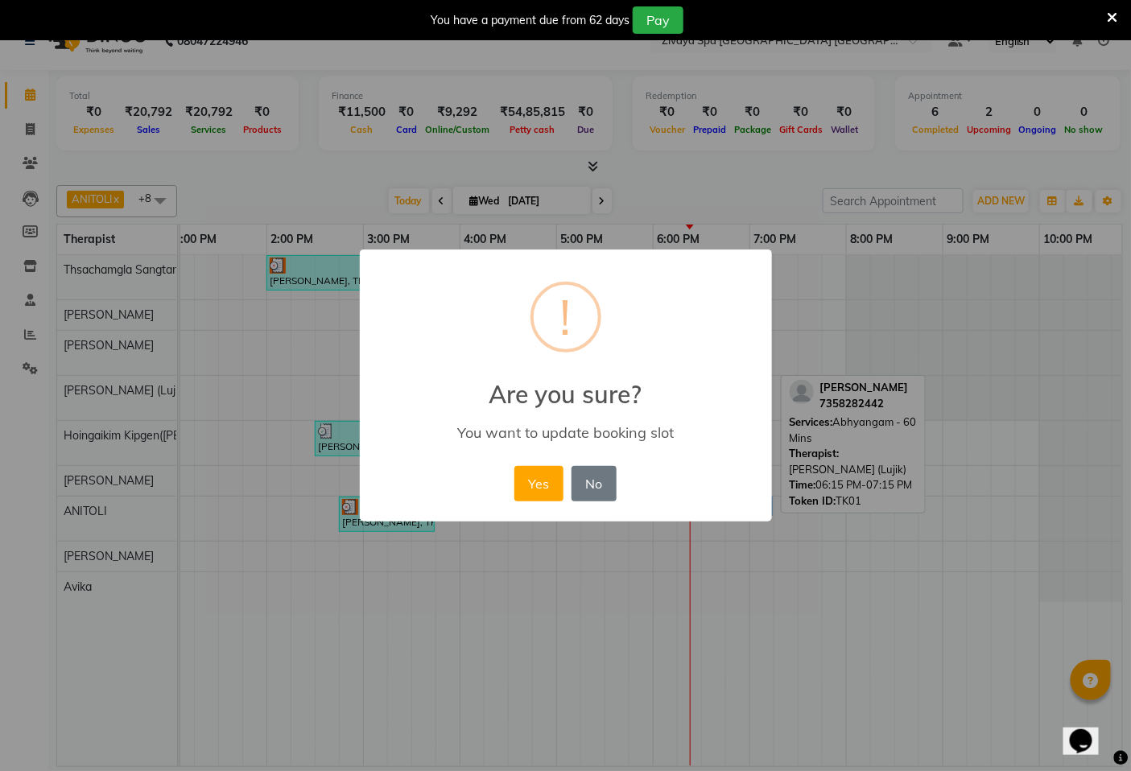
scroll to position [27, 0]
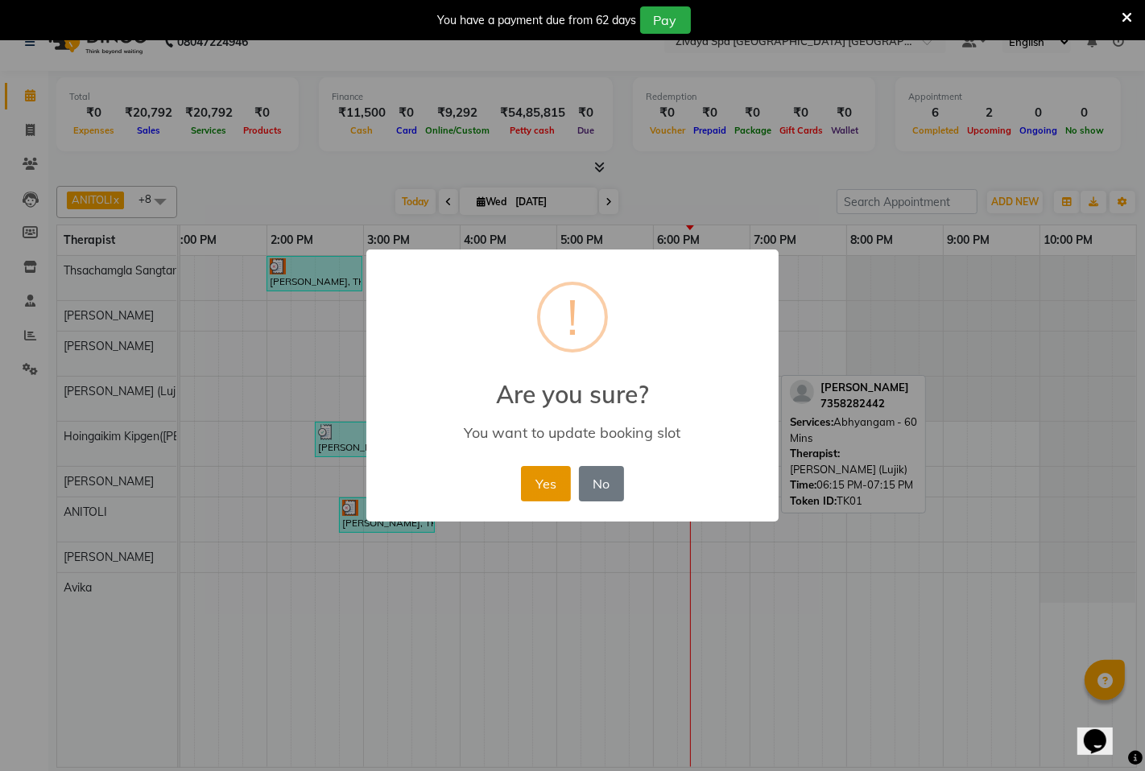
click at [546, 484] on button "Yes" at bounding box center [545, 483] width 49 height 35
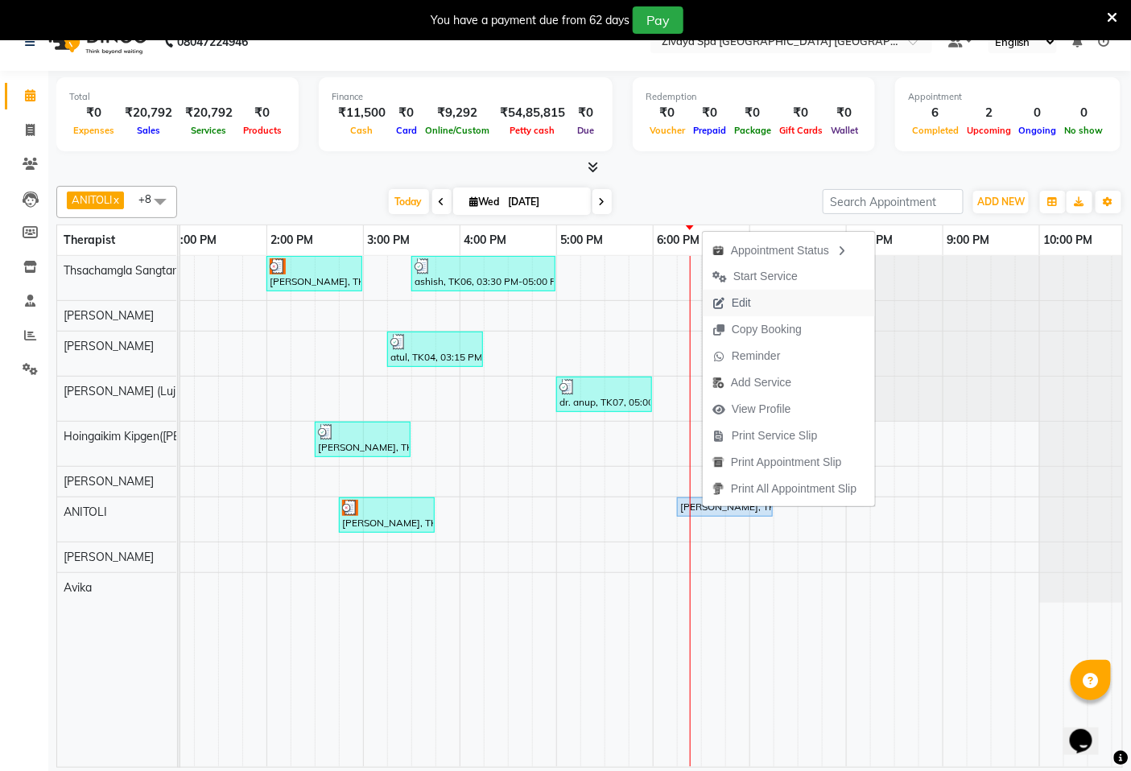
click at [738, 299] on span "Edit" at bounding box center [741, 303] width 19 height 17
select select "tentative"
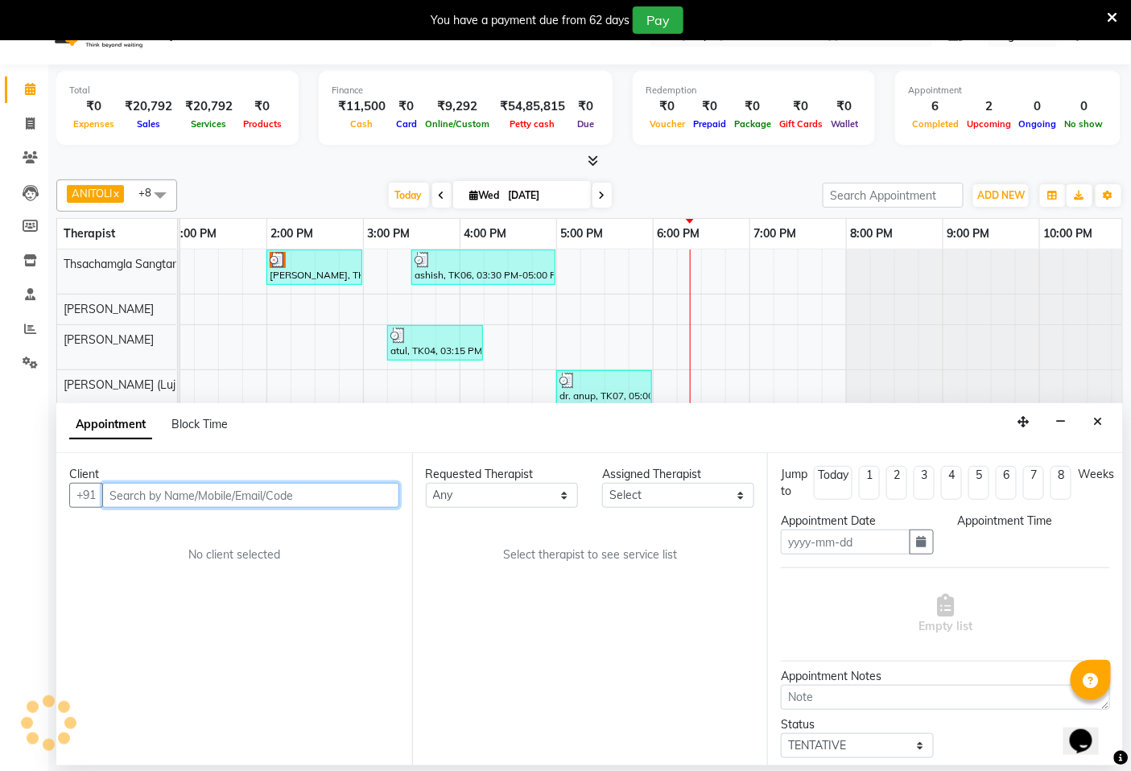
type input "[DATE]"
select select "upcoming"
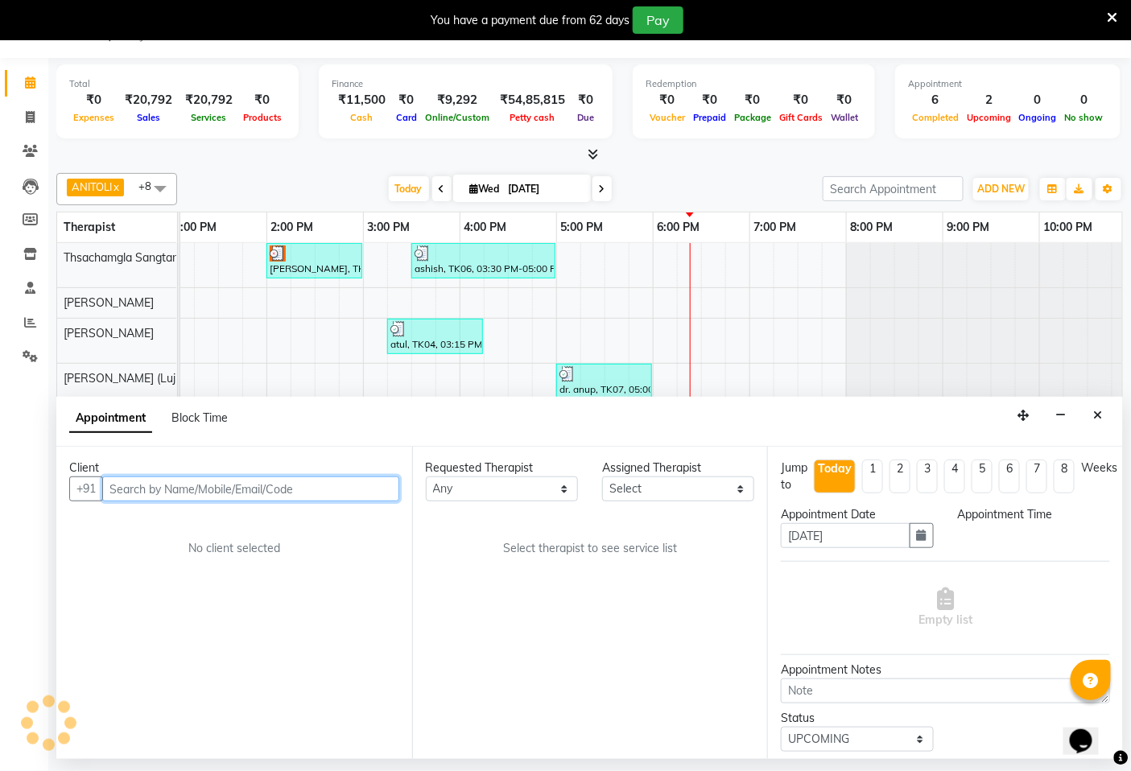
scroll to position [0, 617]
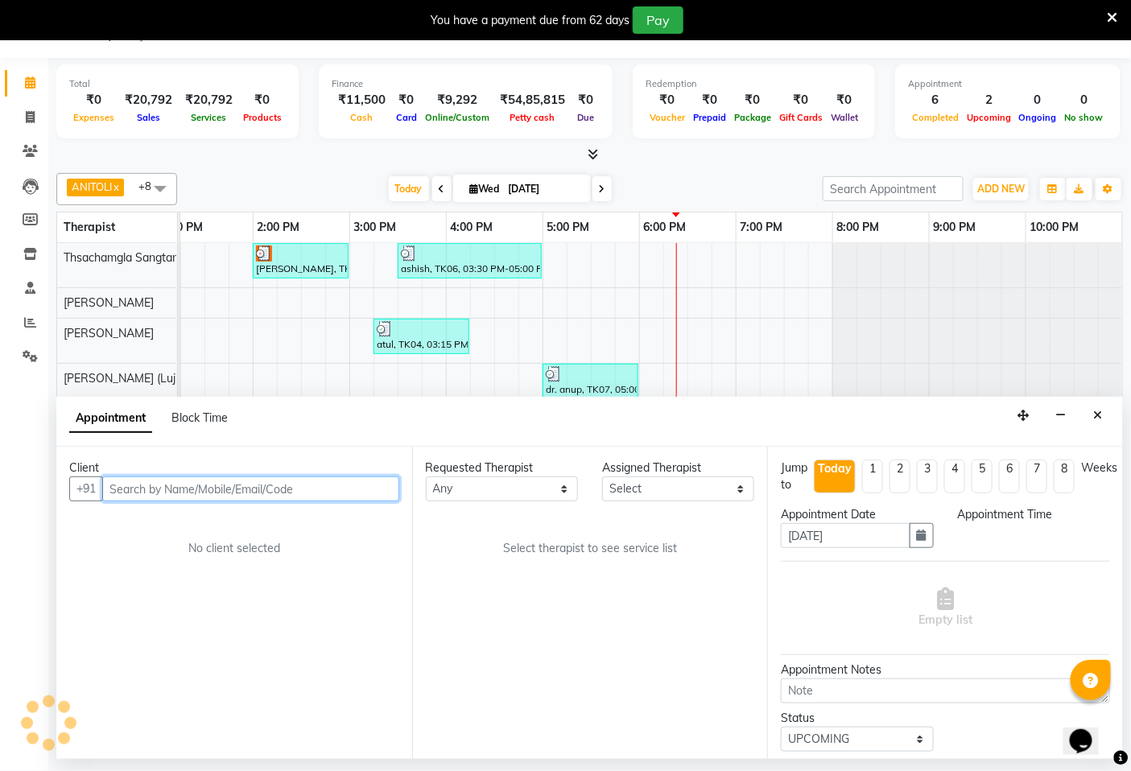
select select "71800"
select select "1095"
select select "3235"
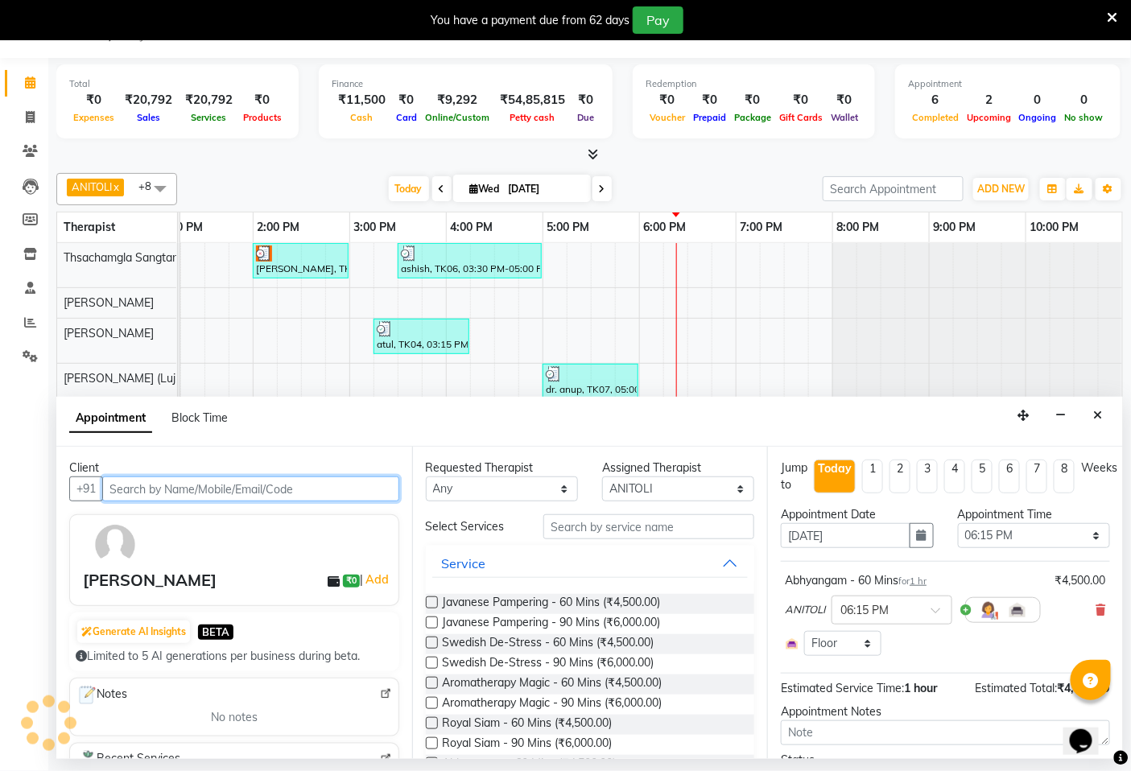
scroll to position [0, 604]
click at [1096, 609] on icon at bounding box center [1101, 610] width 10 height 11
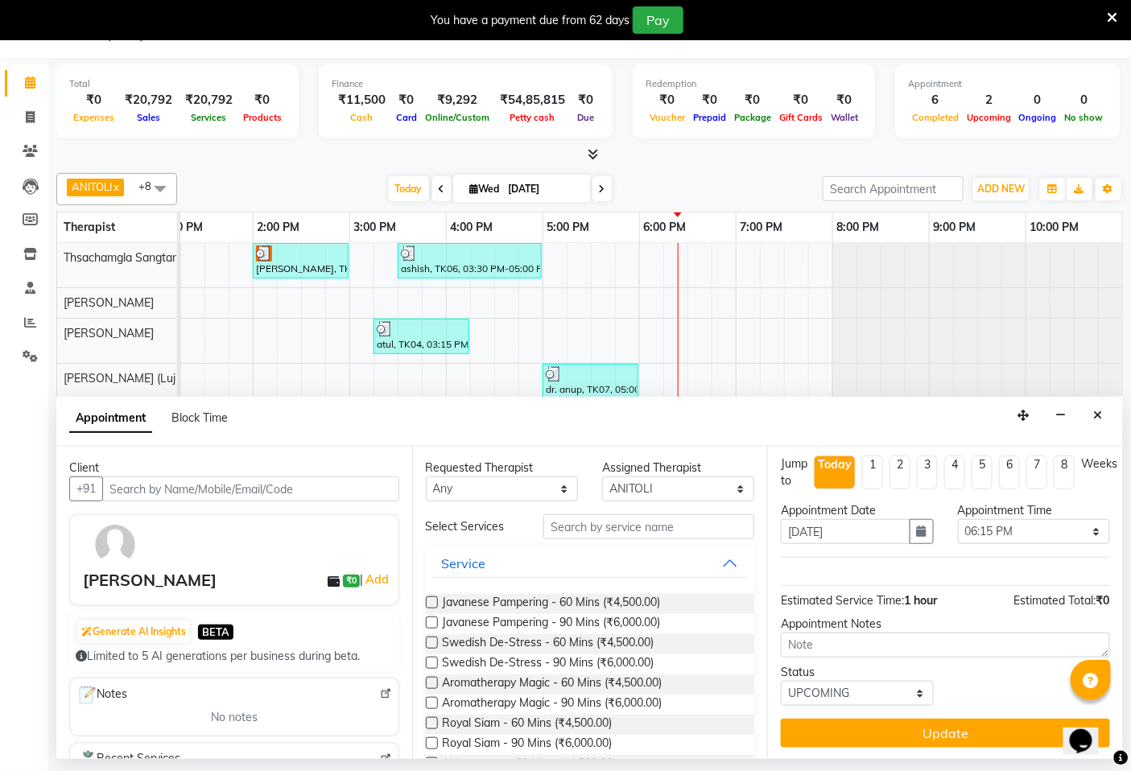
scroll to position [5, 0]
click at [1097, 415] on icon "Close" at bounding box center [1098, 415] width 9 height 11
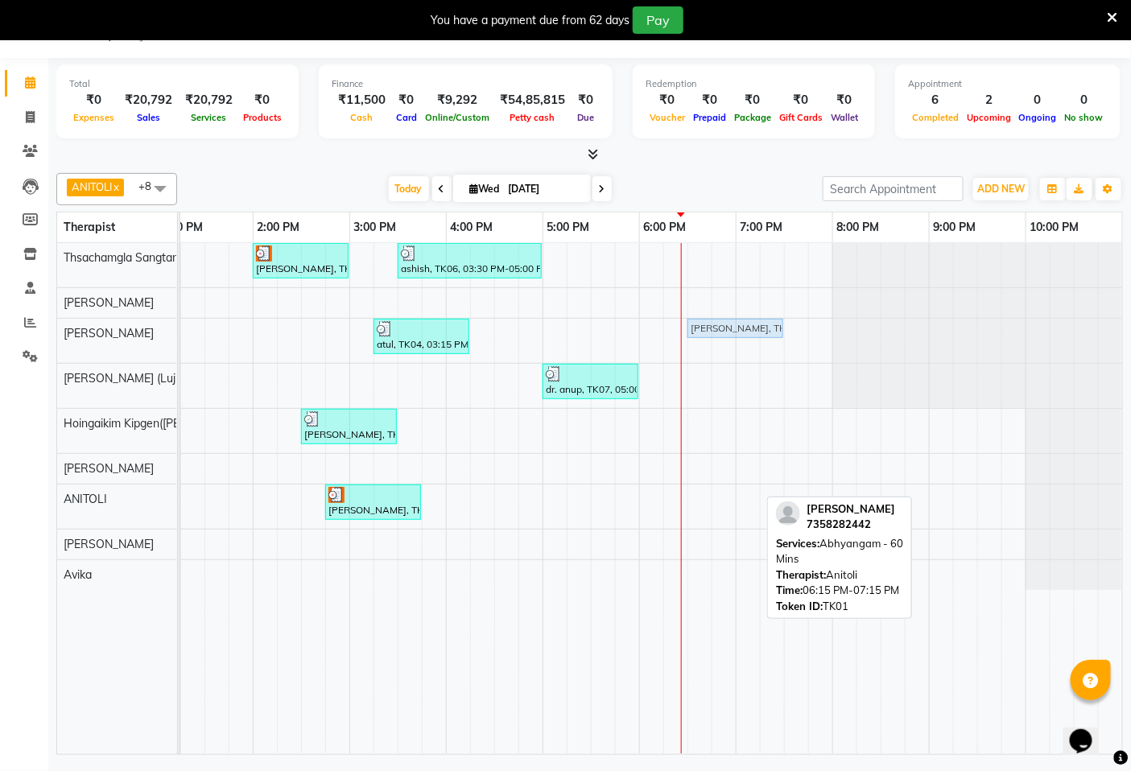
drag, startPoint x: 717, startPoint y: 494, endPoint x: 735, endPoint y: 341, distance: 154.0
click at [735, 341] on div "[PERSON_NAME], TK02, 02:00 PM-03:00 PM, Fusion Therapy - 60 Mins ashish, TK06, …" at bounding box center [350, 498] width 1546 height 511
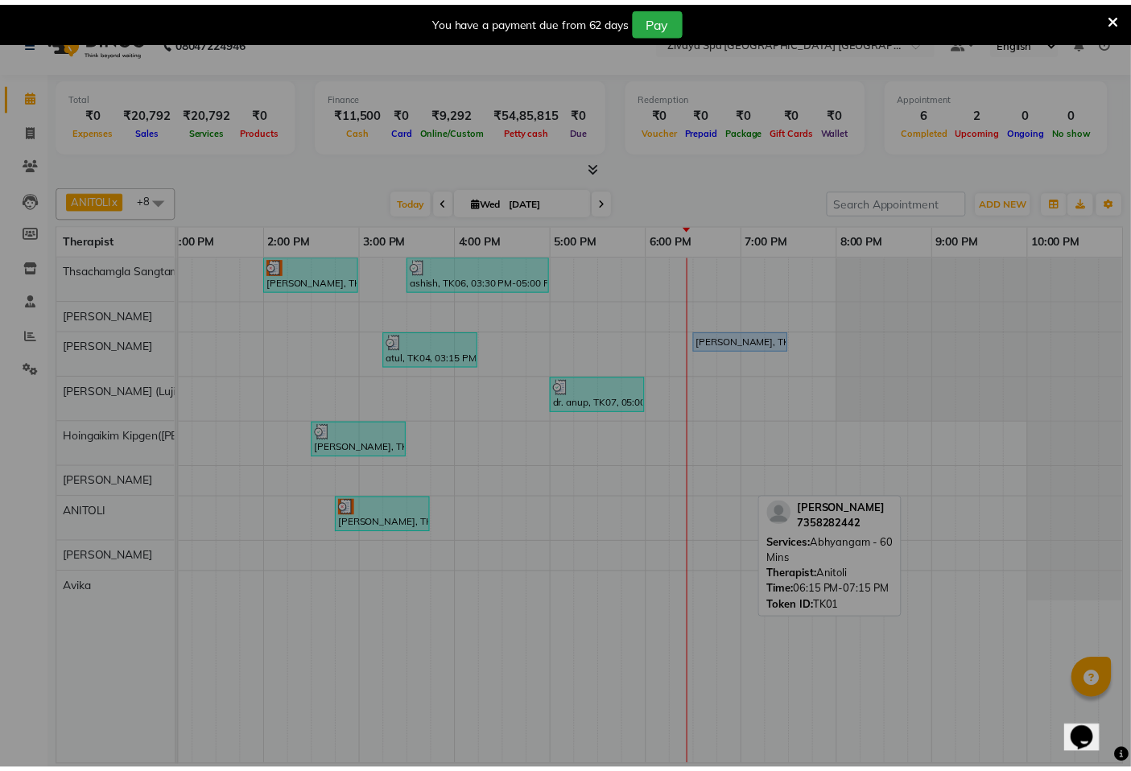
scroll to position [0, 590]
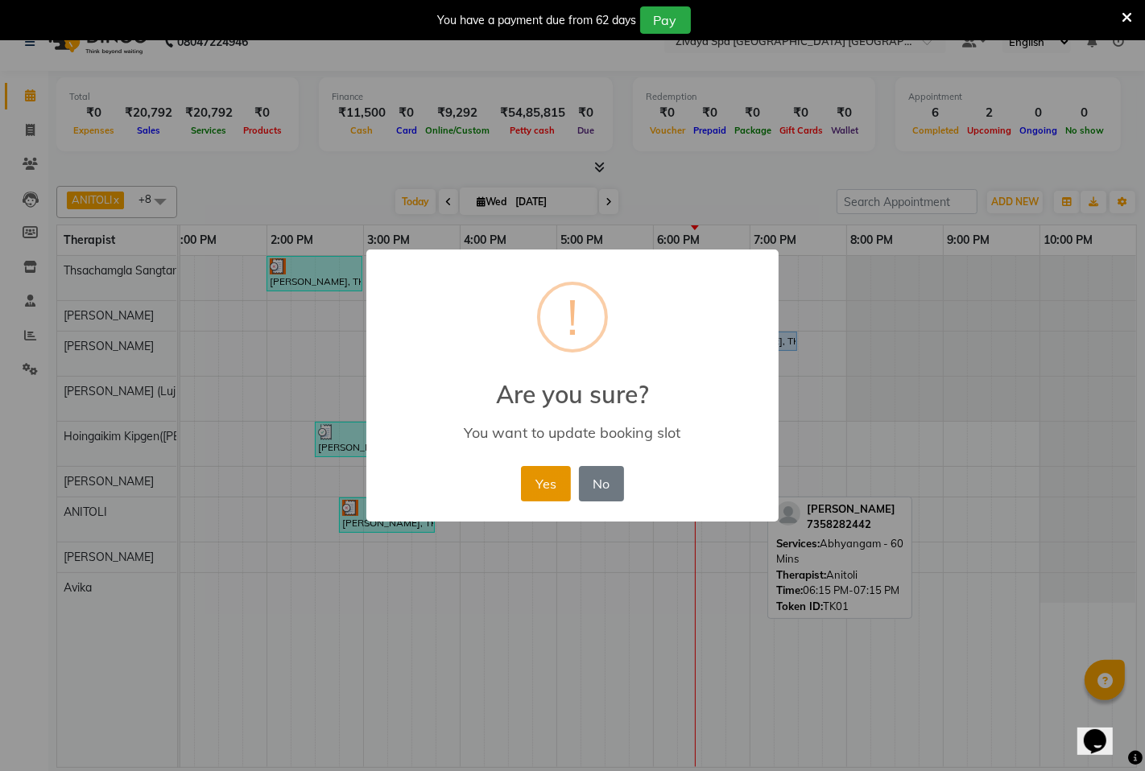
click at [549, 488] on button "Yes" at bounding box center [545, 483] width 49 height 35
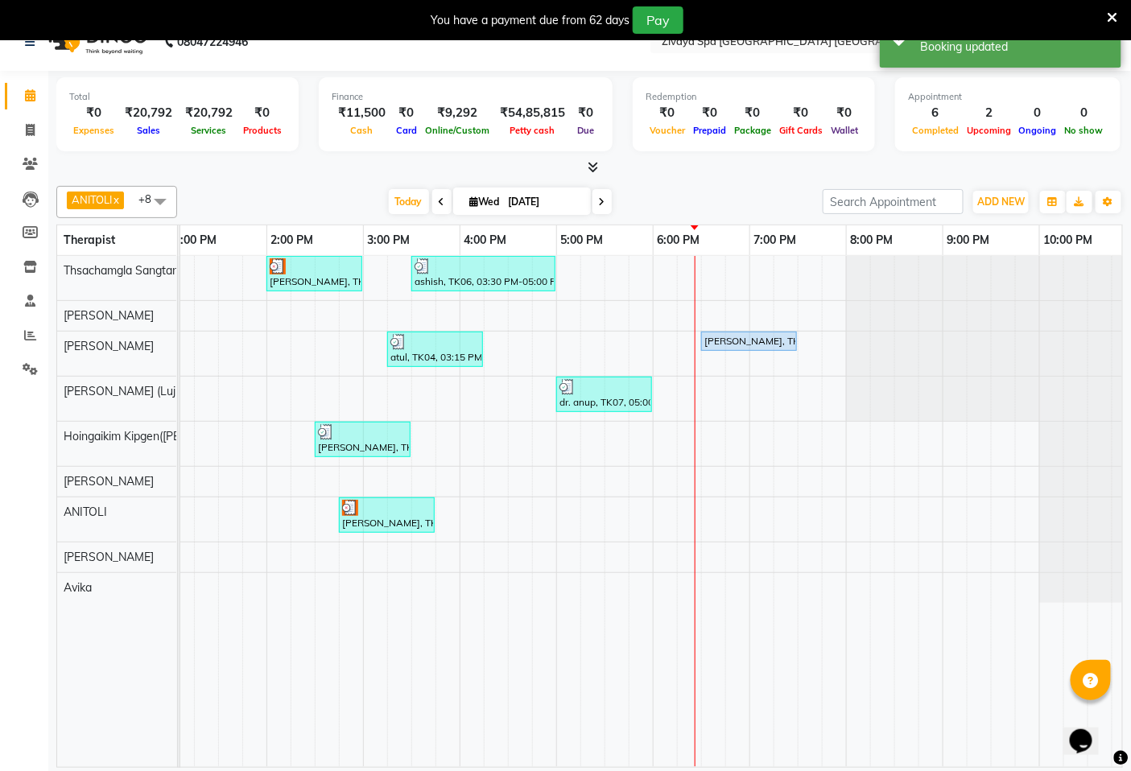
click at [707, 506] on div "[PERSON_NAME], TK02, 02:00 PM-03:00 PM, Fusion Therapy - 60 Mins ashish, TK06, …" at bounding box center [363, 511] width 1546 height 511
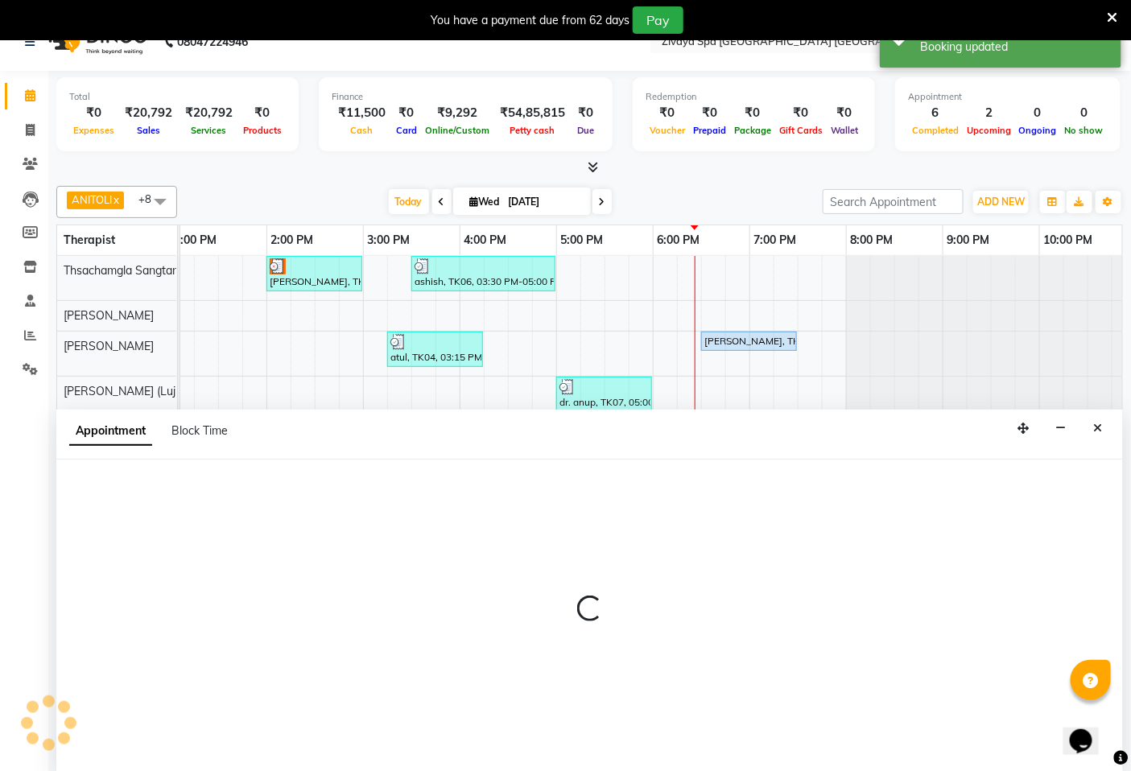
select select "71800"
select select "1110"
select select "tentative"
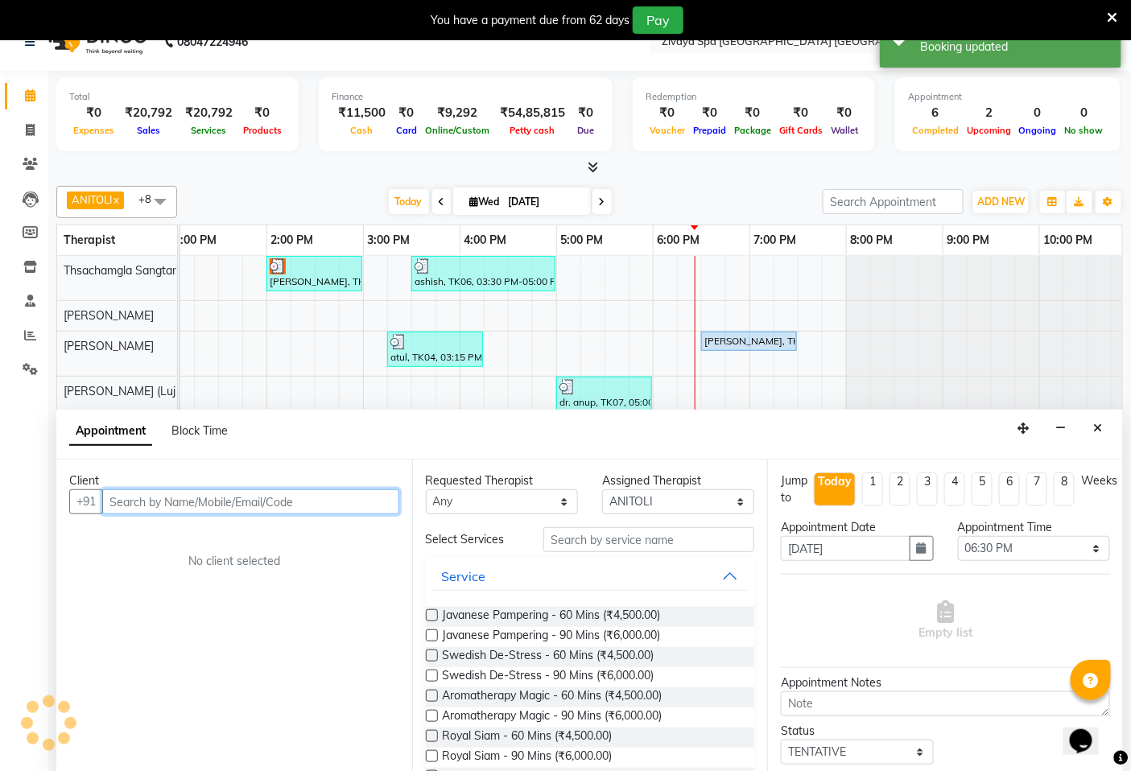
scroll to position [40, 0]
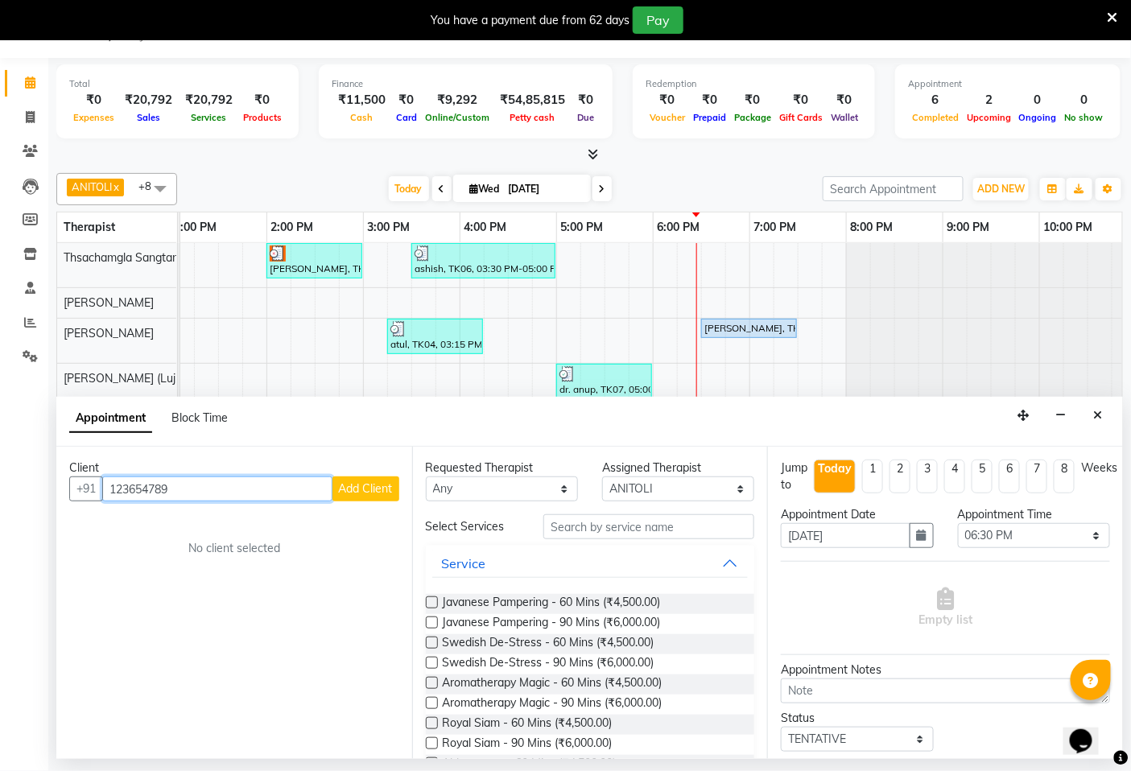
type input "123654789"
click at [382, 493] on span "Add Client" at bounding box center [366, 488] width 54 height 14
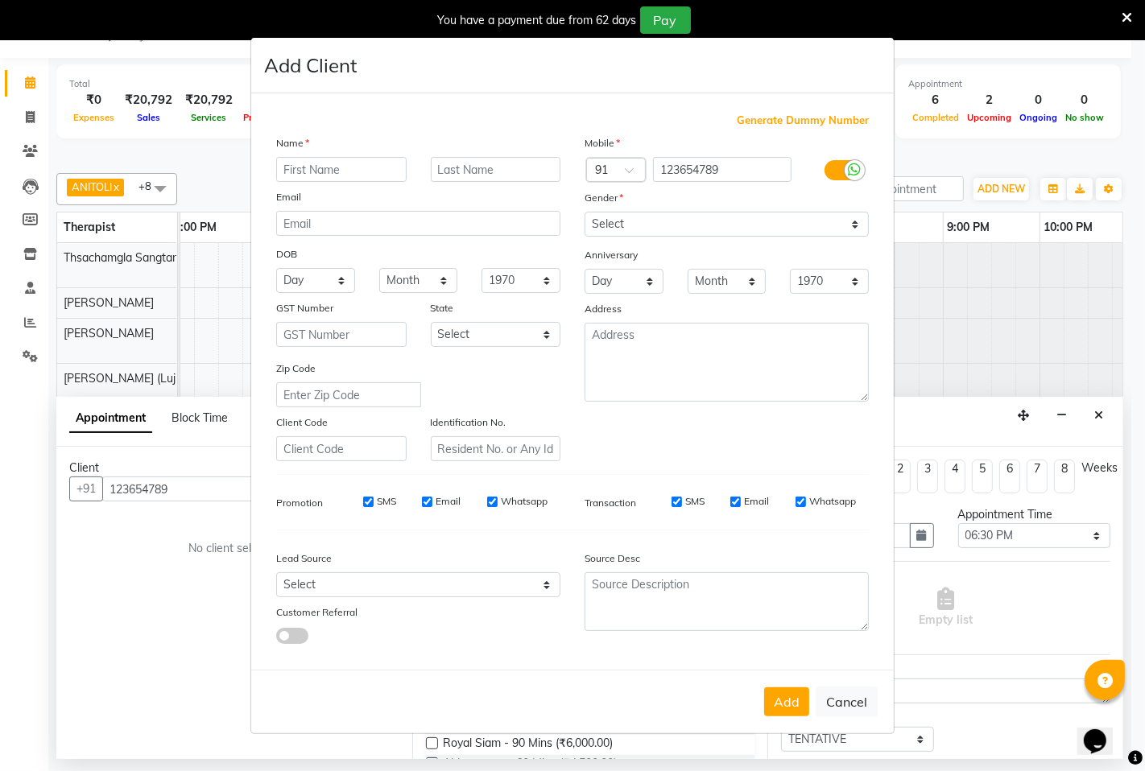
click at [286, 169] on input "text" at bounding box center [341, 169] width 130 height 25
type input "[PERSON_NAME]"
click at [855, 225] on select "Select [DEMOGRAPHIC_DATA] [DEMOGRAPHIC_DATA] Other Prefer Not To Say" at bounding box center [726, 224] width 284 height 25
select select "[DEMOGRAPHIC_DATA]"
click at [584, 212] on select "Select [DEMOGRAPHIC_DATA] [DEMOGRAPHIC_DATA] Other Prefer Not To Say" at bounding box center [726, 224] width 284 height 25
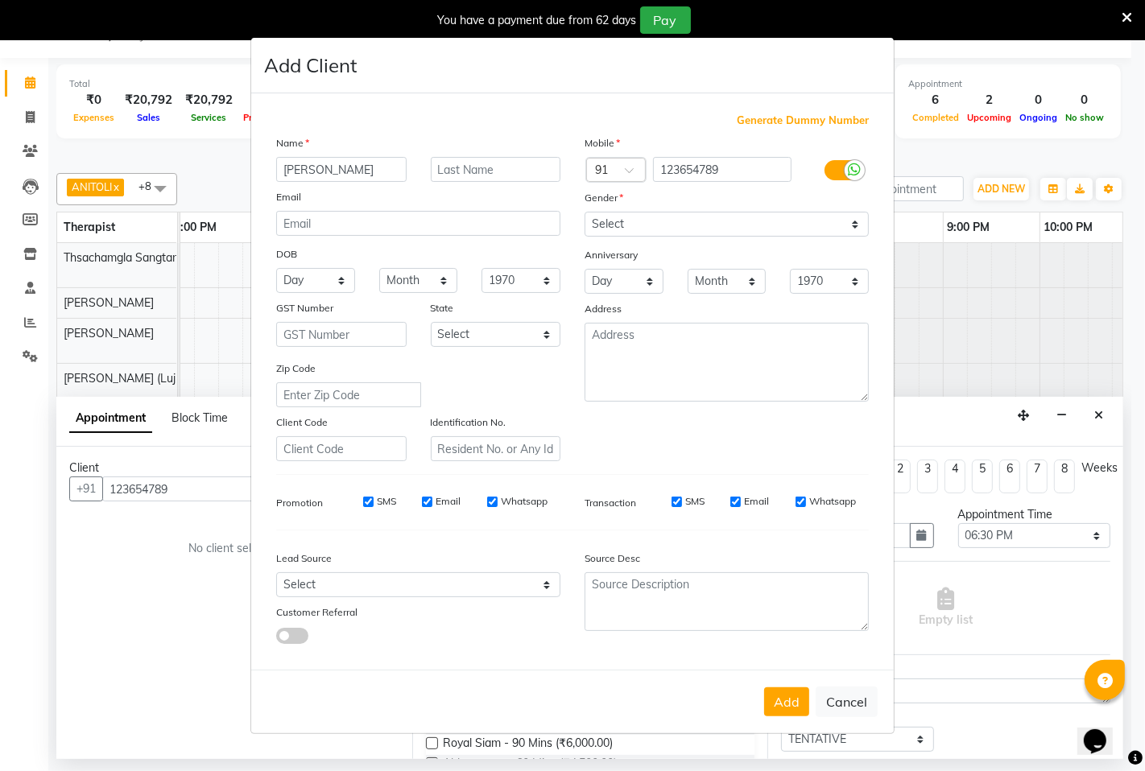
click at [787, 119] on span "Generate Dummy Number" at bounding box center [803, 121] width 132 height 16
type input "1284800000045"
checkbox input "false"
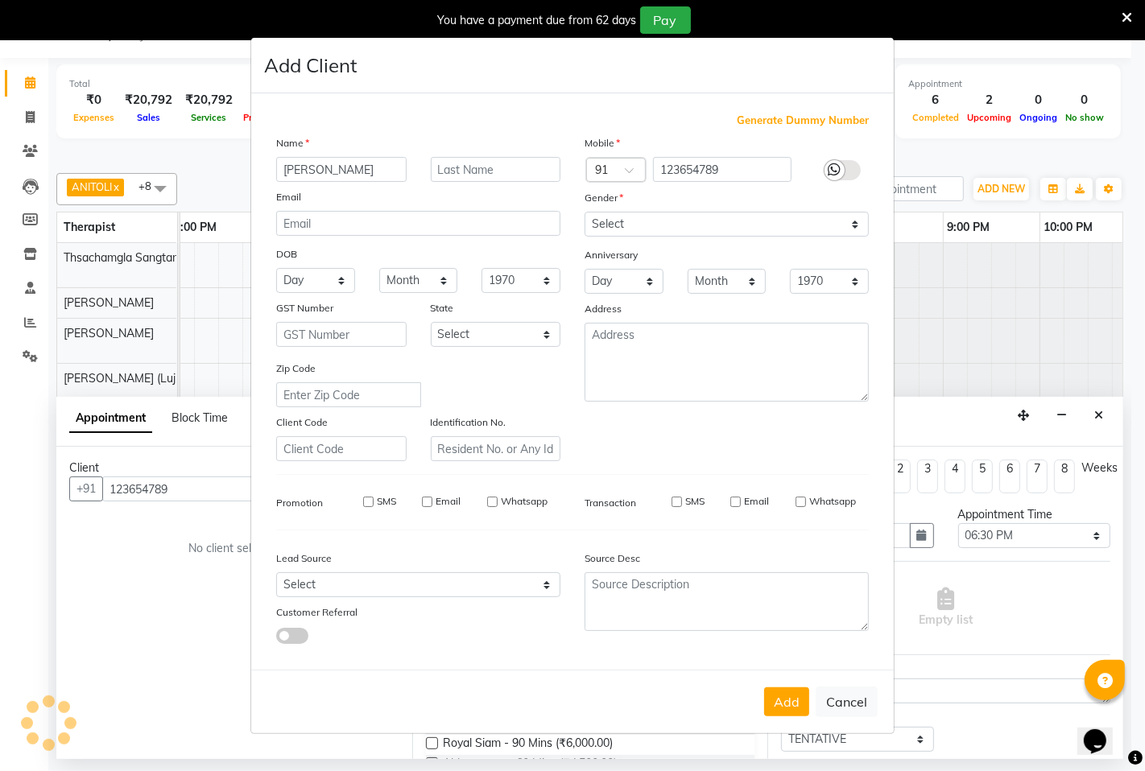
checkbox input "false"
click at [786, 711] on button "Add" at bounding box center [786, 701] width 45 height 29
type input "1284800000045"
select select
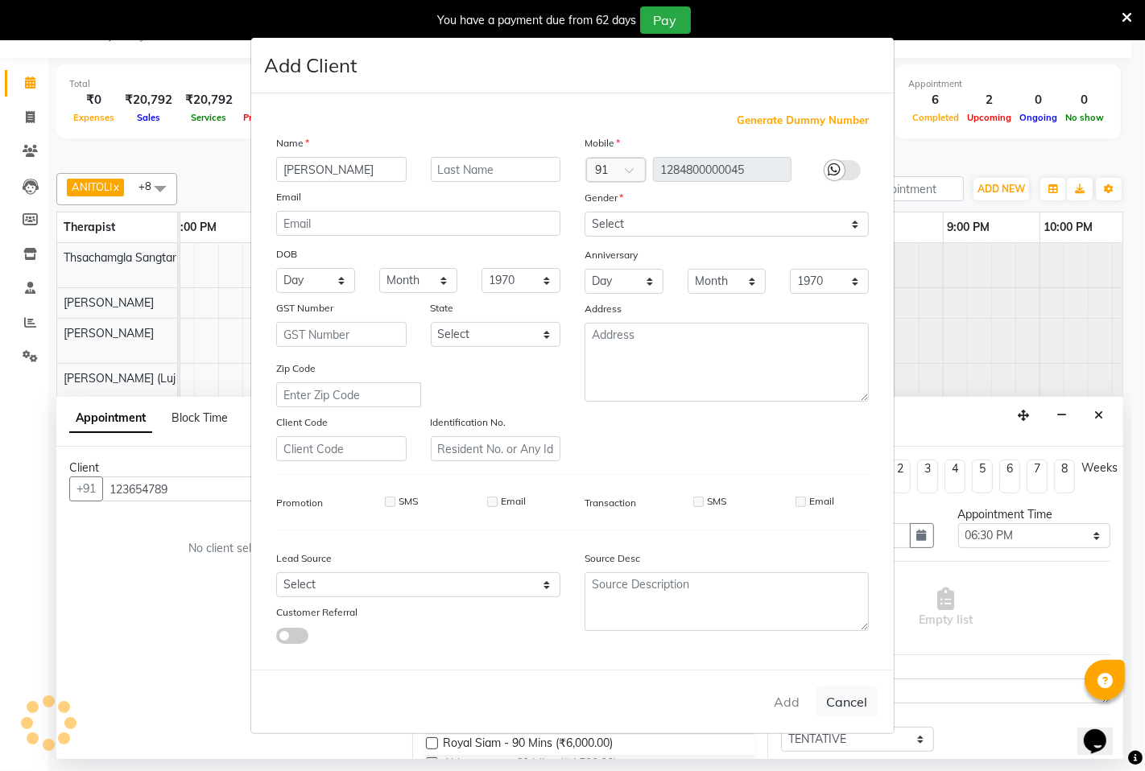
select select
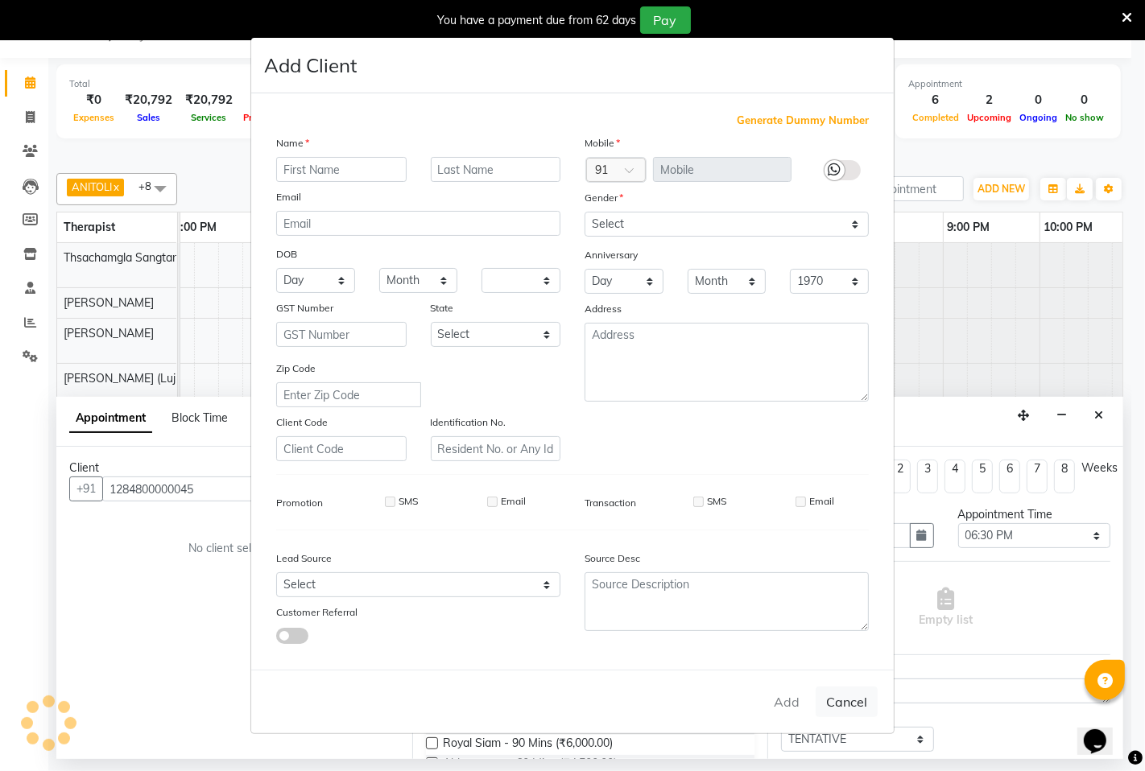
checkbox input "false"
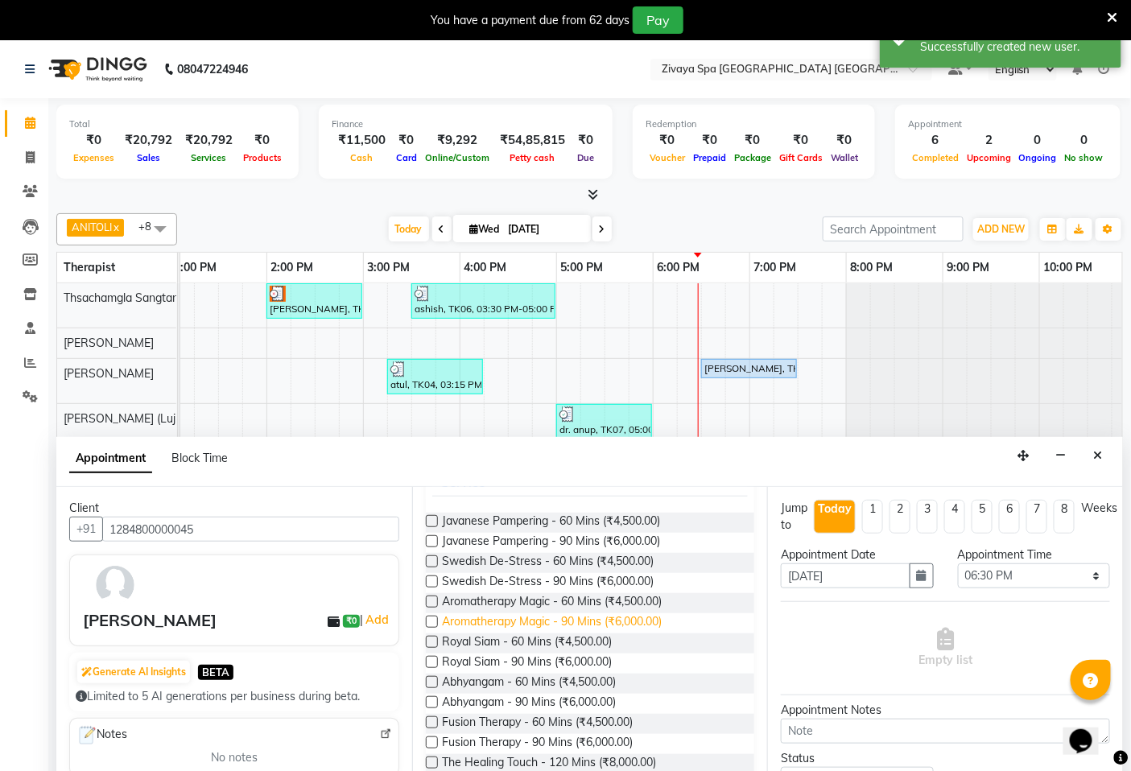
scroll to position [268, 0]
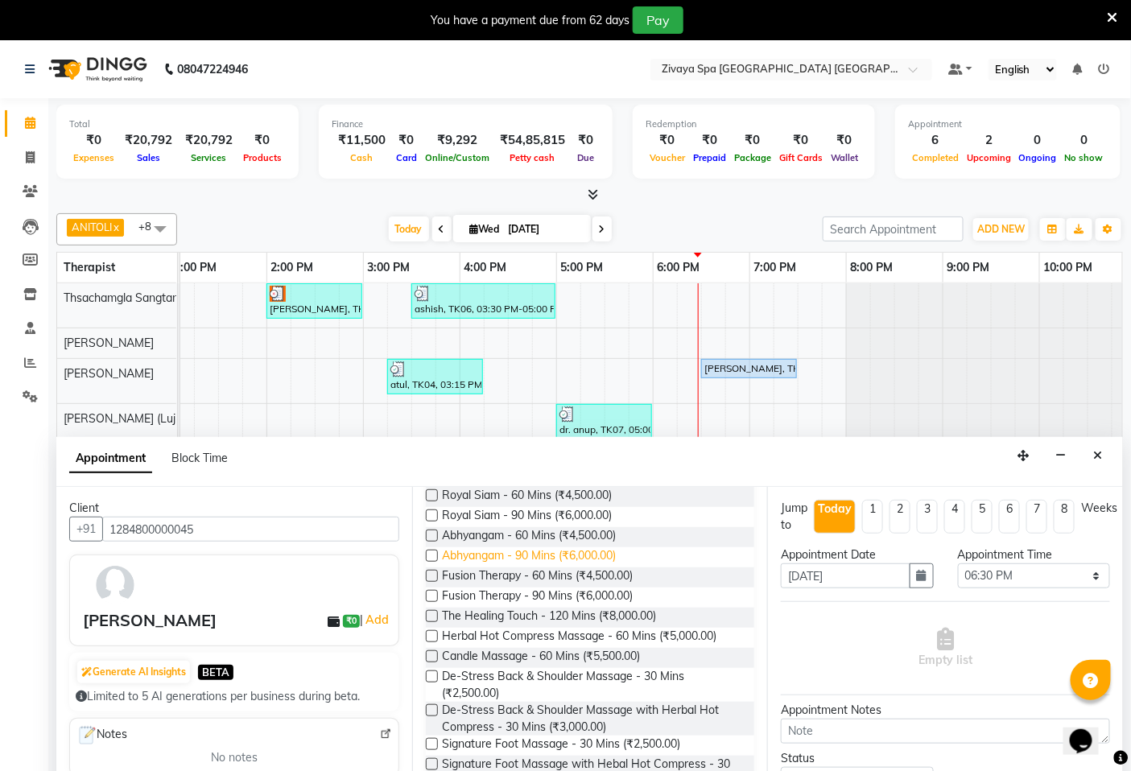
click at [534, 555] on span "Abhyangam - 90 Mins (₹6,000.00)" at bounding box center [530, 557] width 174 height 20
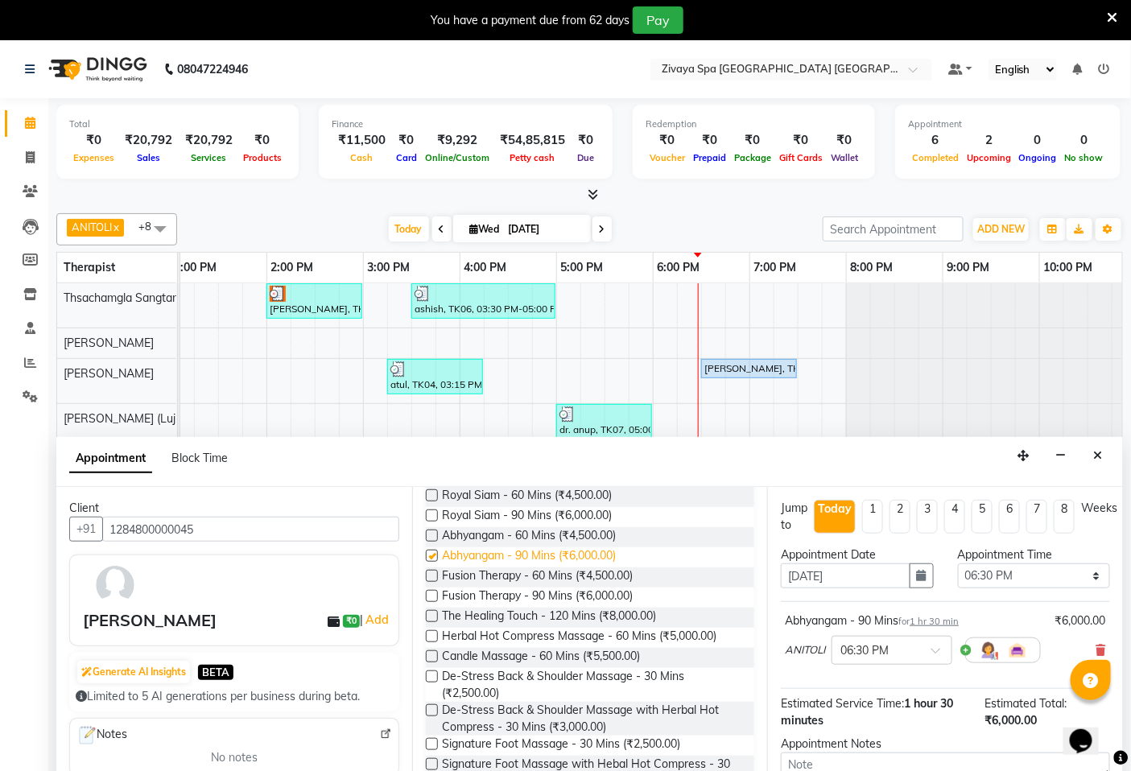
checkbox input "false"
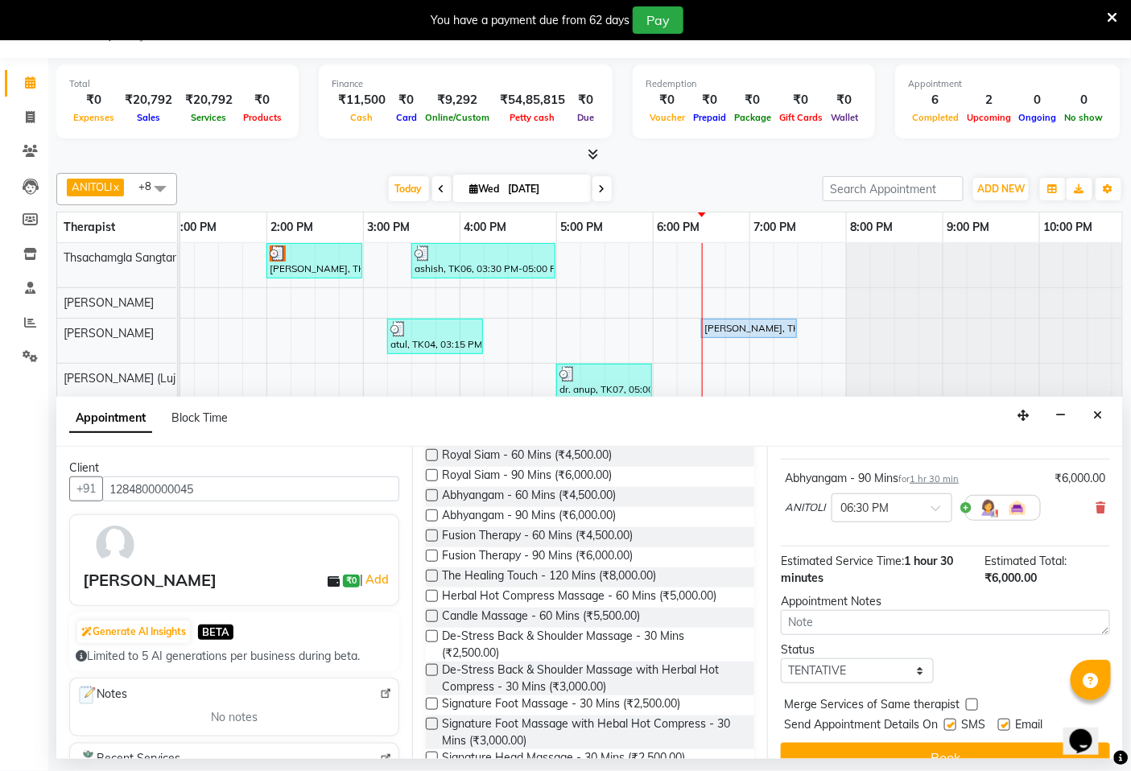
scroll to position [127, 0]
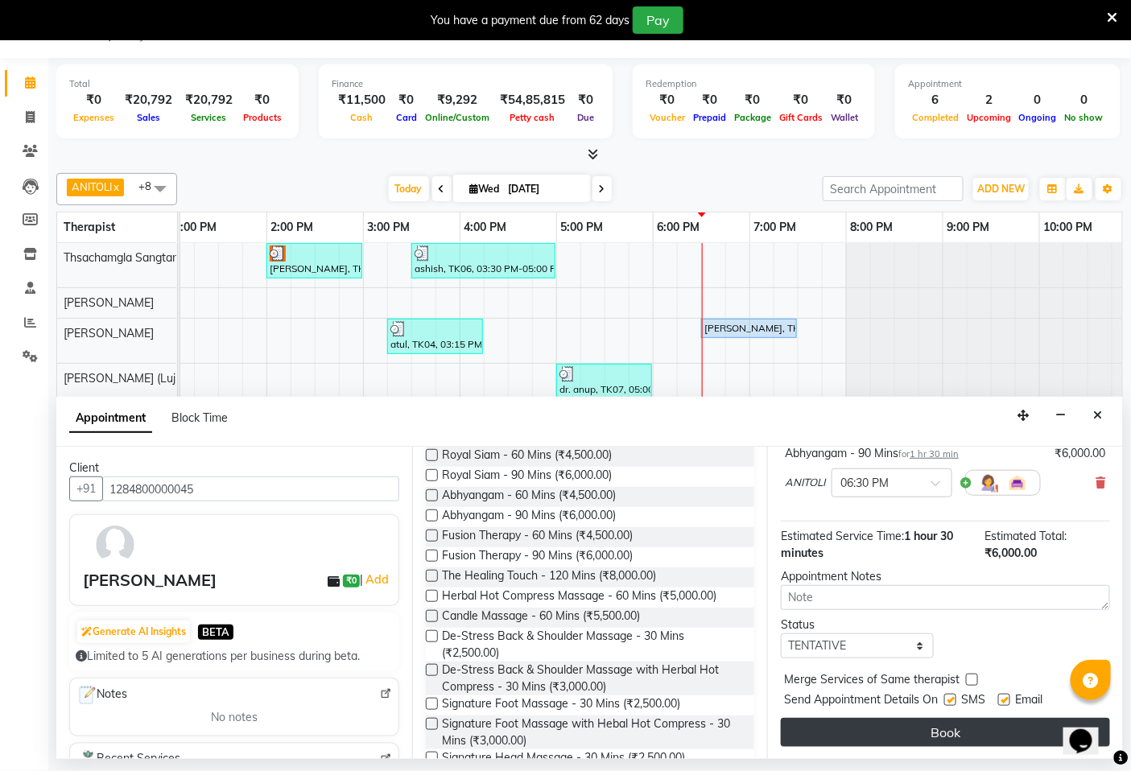
click at [950, 736] on button "Book" at bounding box center [945, 732] width 329 height 29
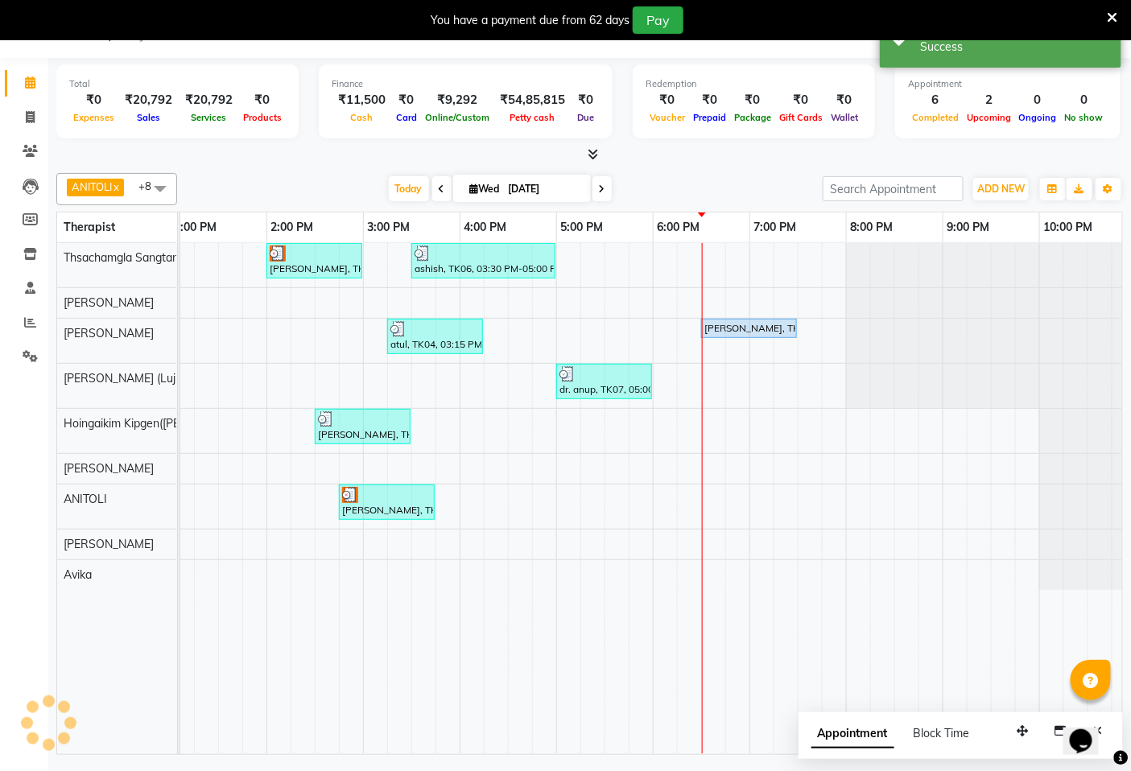
scroll to position [0, 0]
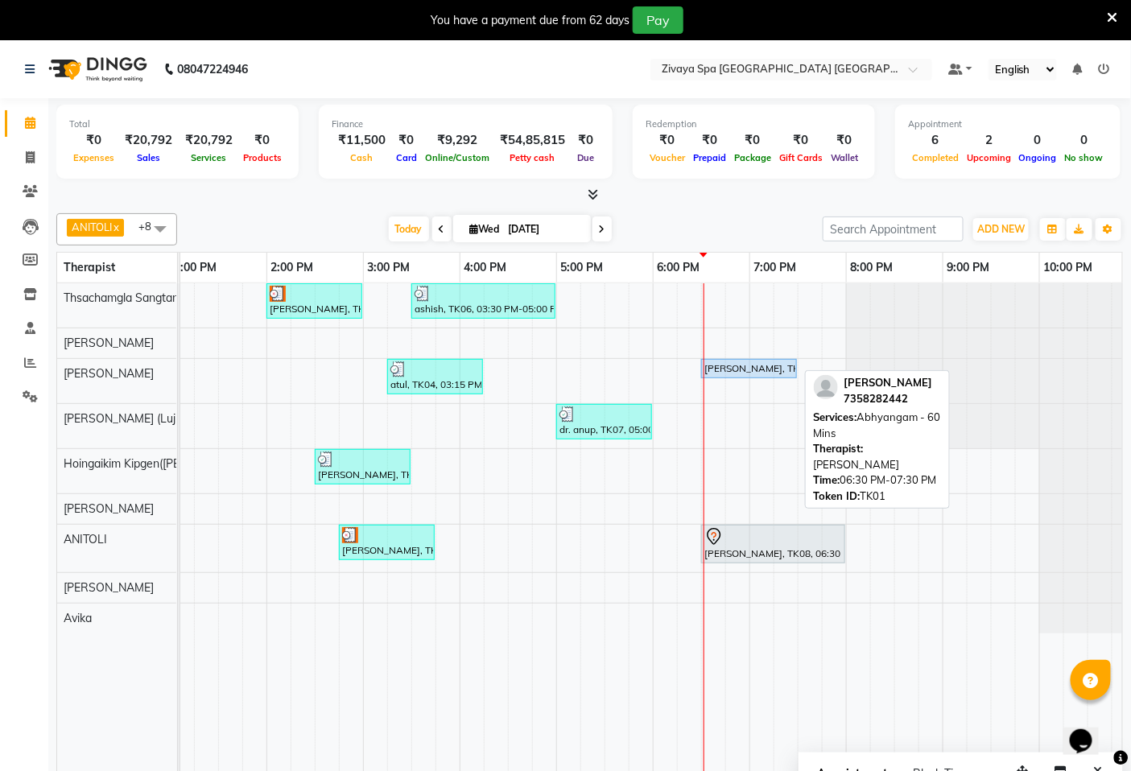
click at [753, 366] on div "[PERSON_NAME], TK01, 06:30 PM-07:30 PM, [GEOGRAPHIC_DATA] - 60 Mins" at bounding box center [749, 368] width 93 height 14
select select "5"
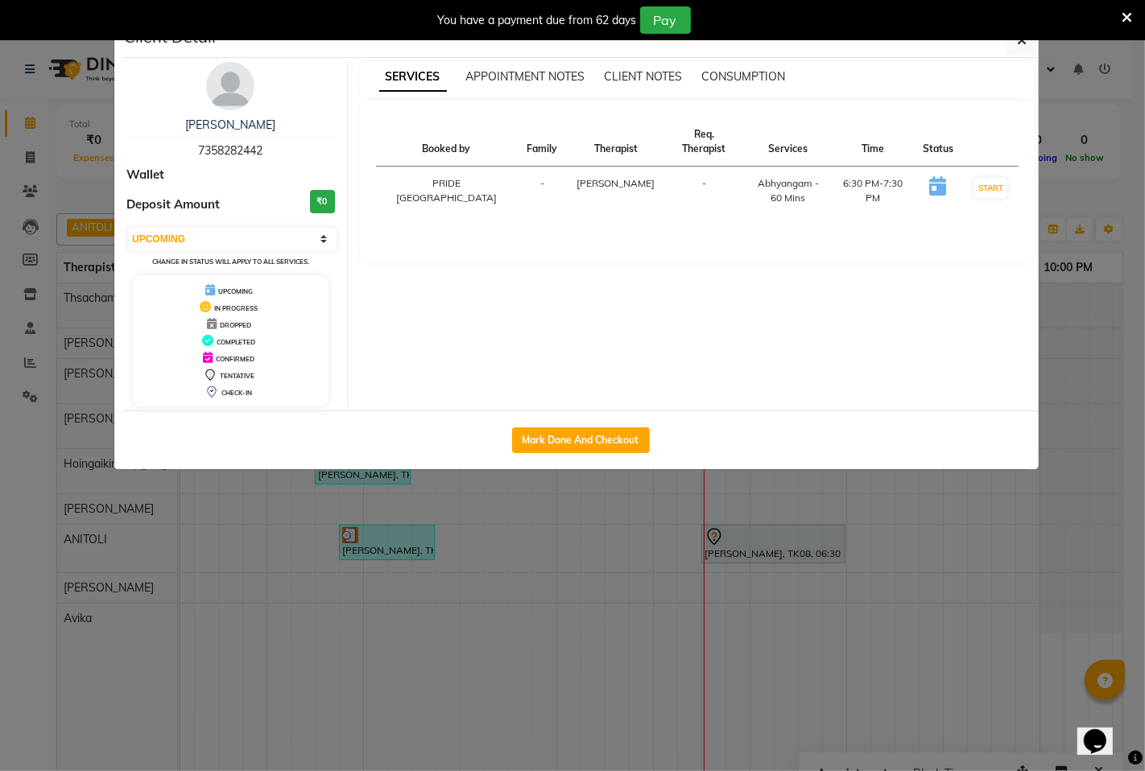
click at [935, 176] on icon at bounding box center [937, 185] width 17 height 19
click at [320, 239] on select "Select IN SERVICE CONFIRMED TENTATIVE CHECK IN MARK DONE UPCOMING" at bounding box center [232, 239] width 208 height 23
click at [320, 237] on select "Select IN SERVICE CONFIRMED TENTATIVE CHECK IN MARK DONE UPCOMING" at bounding box center [232, 239] width 208 height 23
click at [323, 237] on select "Select IN SERVICE CONFIRMED TENTATIVE CHECK IN MARK DONE UPCOMING" at bounding box center [232, 239] width 208 height 23
click at [180, 615] on ngb-modal-window "Client Detail [PERSON_NAME] 7358282442 Wallet Deposit Amount ₹0 Select IN SERVI…" at bounding box center [572, 385] width 1145 height 771
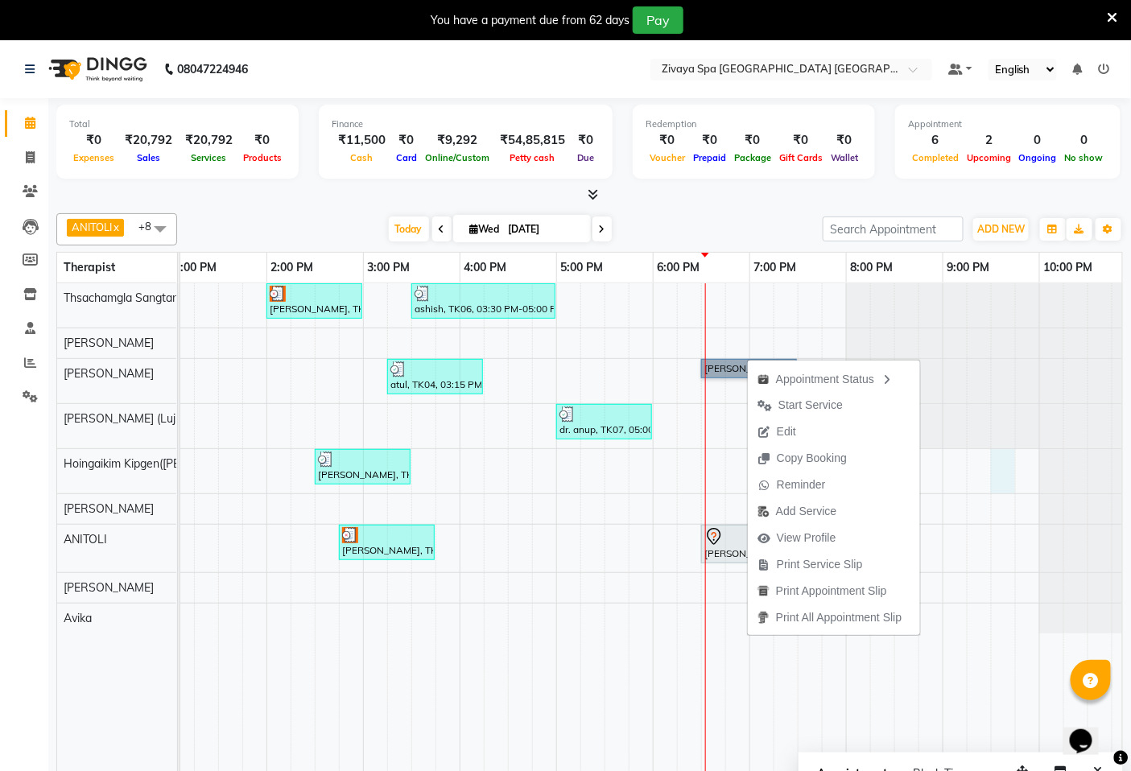
click at [1010, 510] on td at bounding box center [1003, 538] width 24 height 511
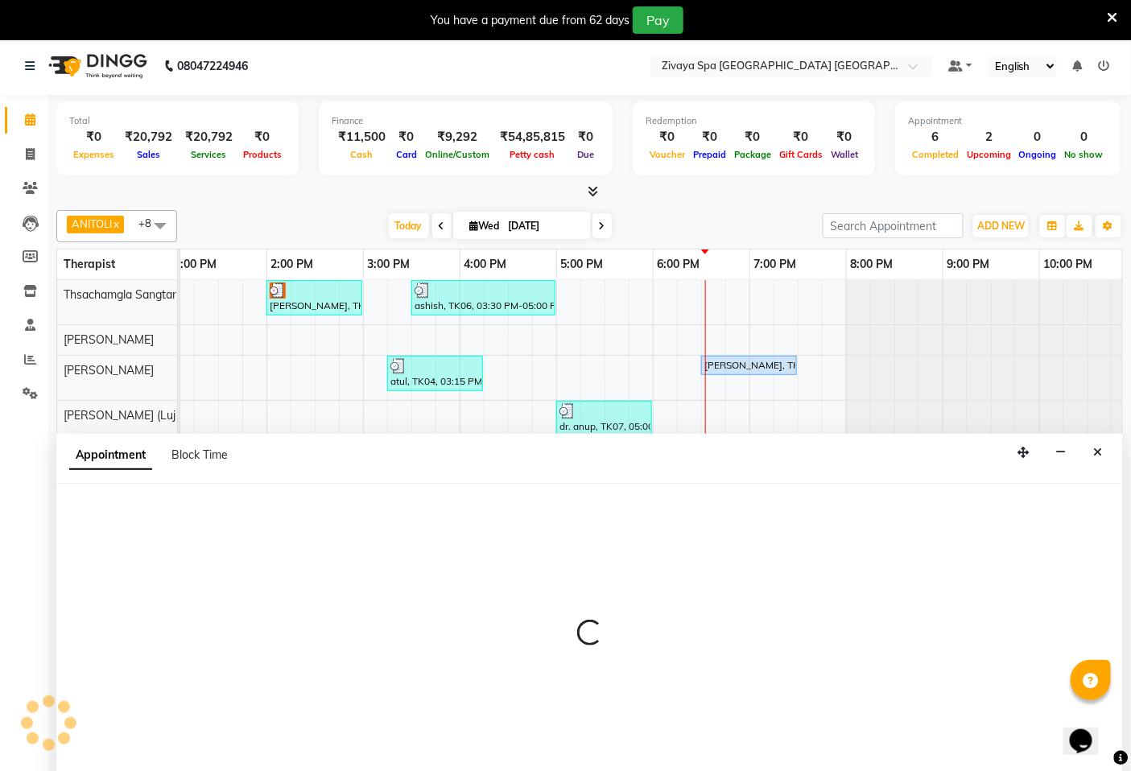
select select "58496"
select select "1290"
select select "tentative"
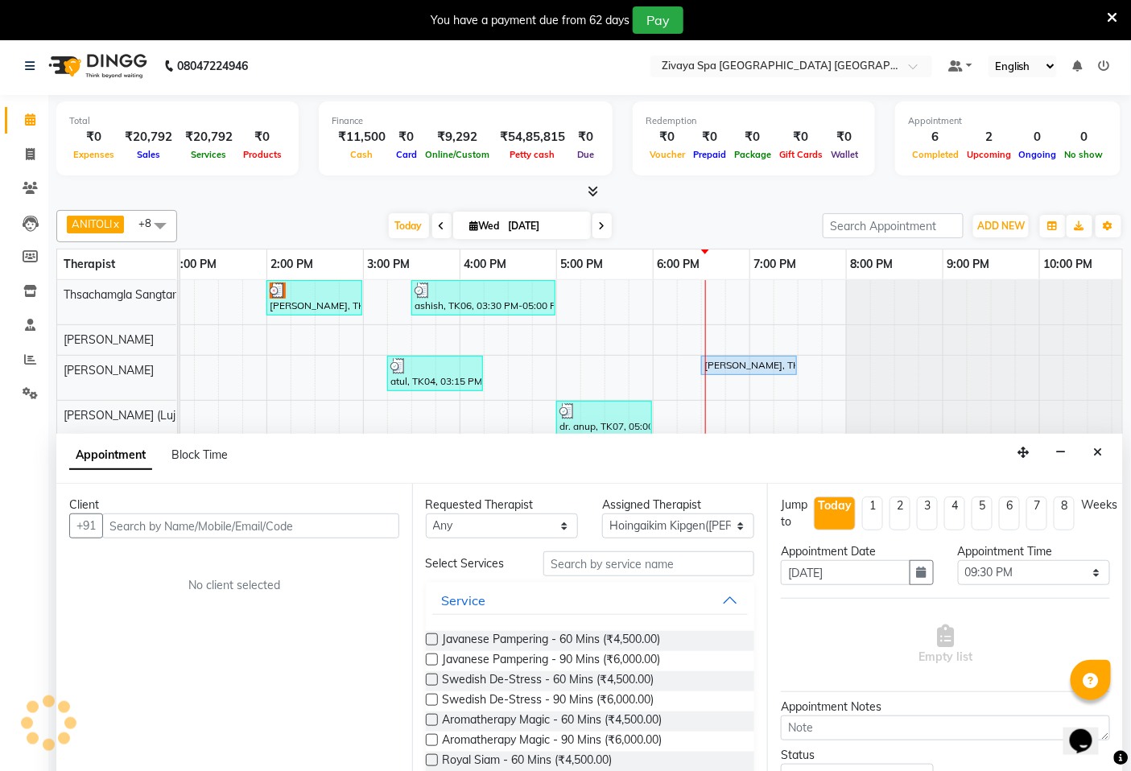
scroll to position [40, 0]
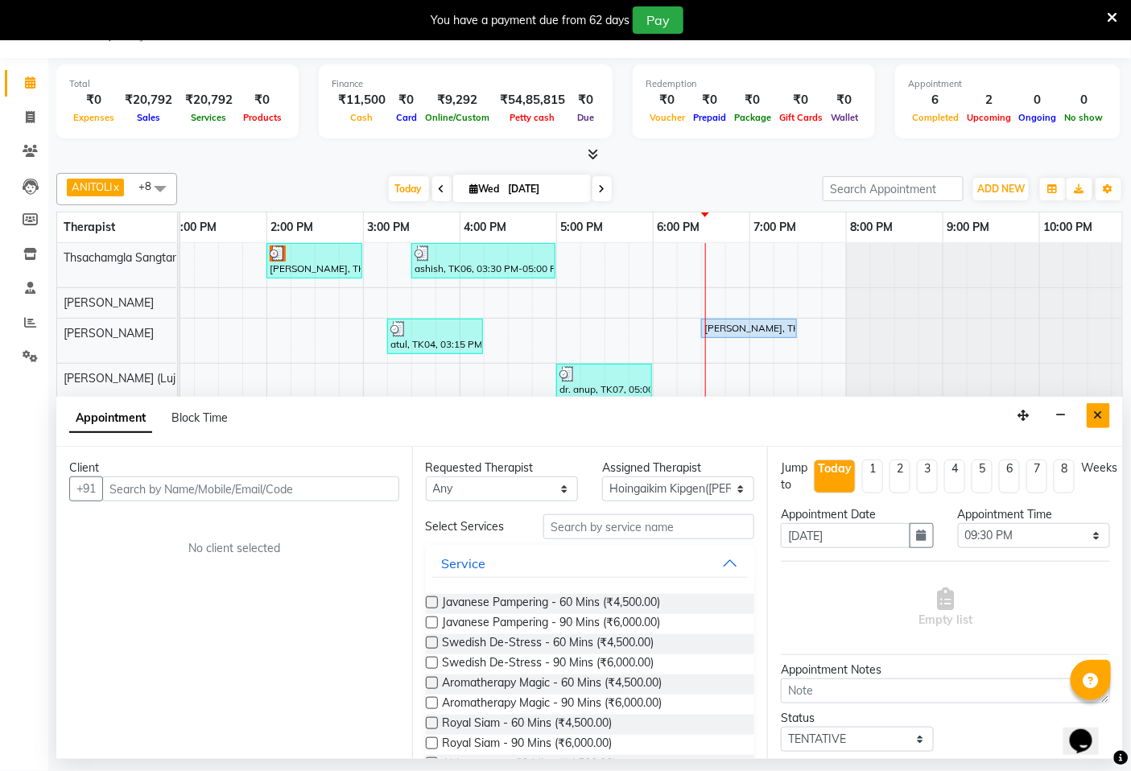
click at [1099, 416] on icon "Close" at bounding box center [1098, 415] width 9 height 11
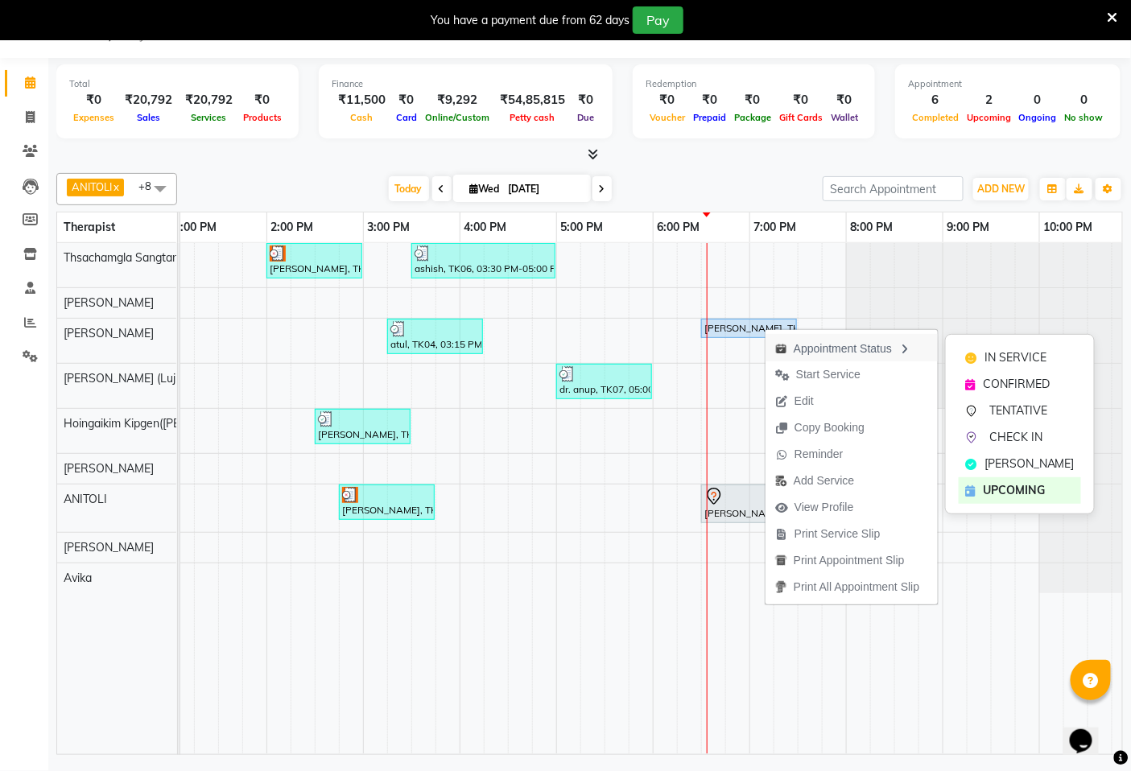
click at [911, 346] on icon "button" at bounding box center [904, 349] width 13 height 11
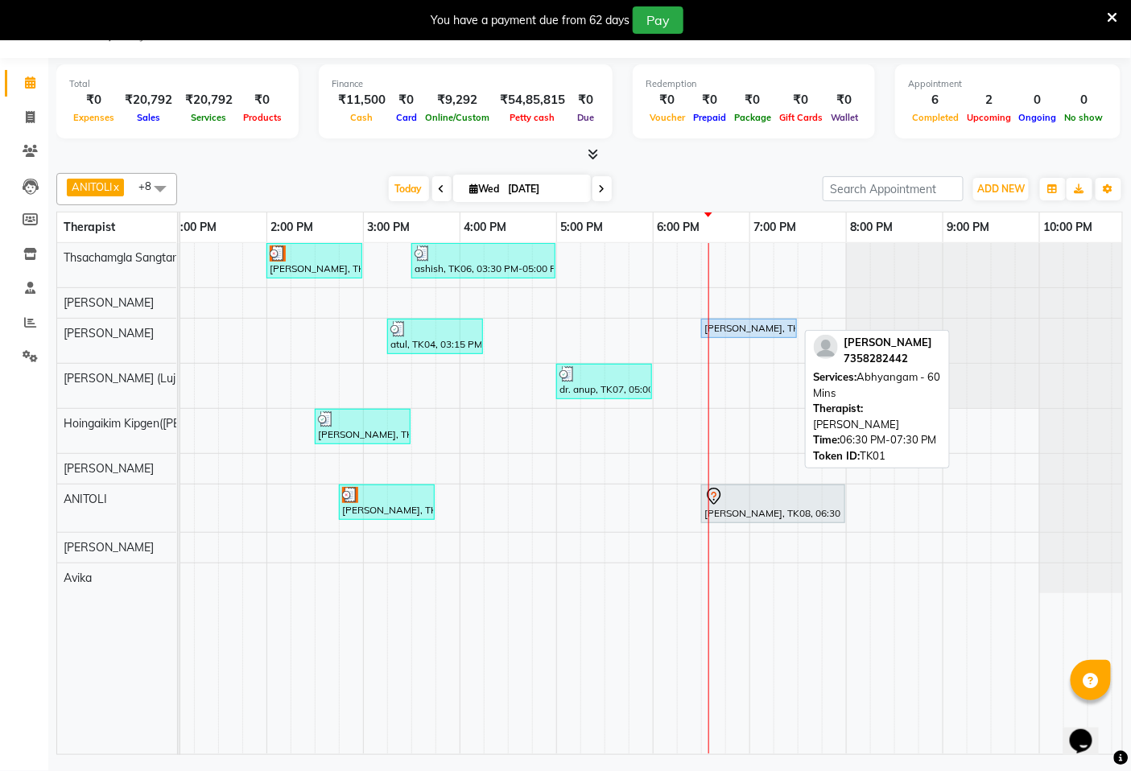
click at [769, 328] on div "[PERSON_NAME], TK01, 06:30 PM-07:30 PM, [GEOGRAPHIC_DATA] - 60 Mins" at bounding box center [749, 328] width 93 height 14
select select "5"
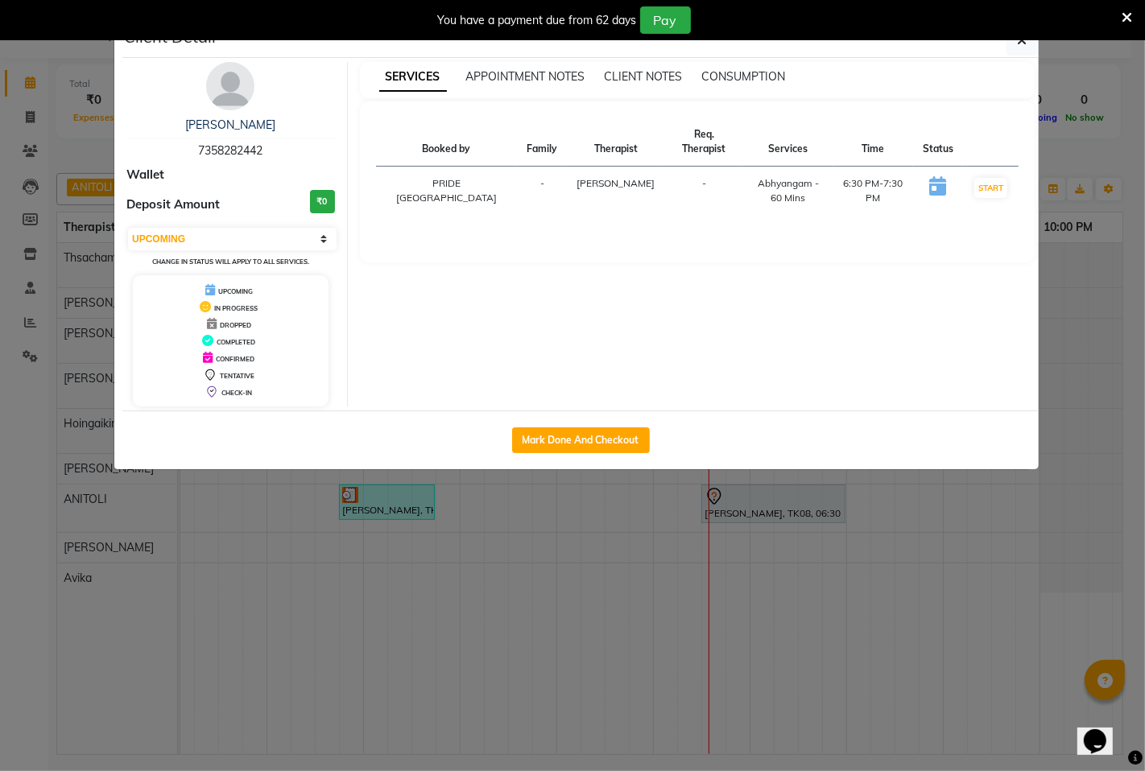
click at [975, 565] on ngb-modal-window "Client Detail [PERSON_NAME] 7358282442 Wallet Deposit Amount ₹0 Select IN SERVI…" at bounding box center [572, 385] width 1145 height 771
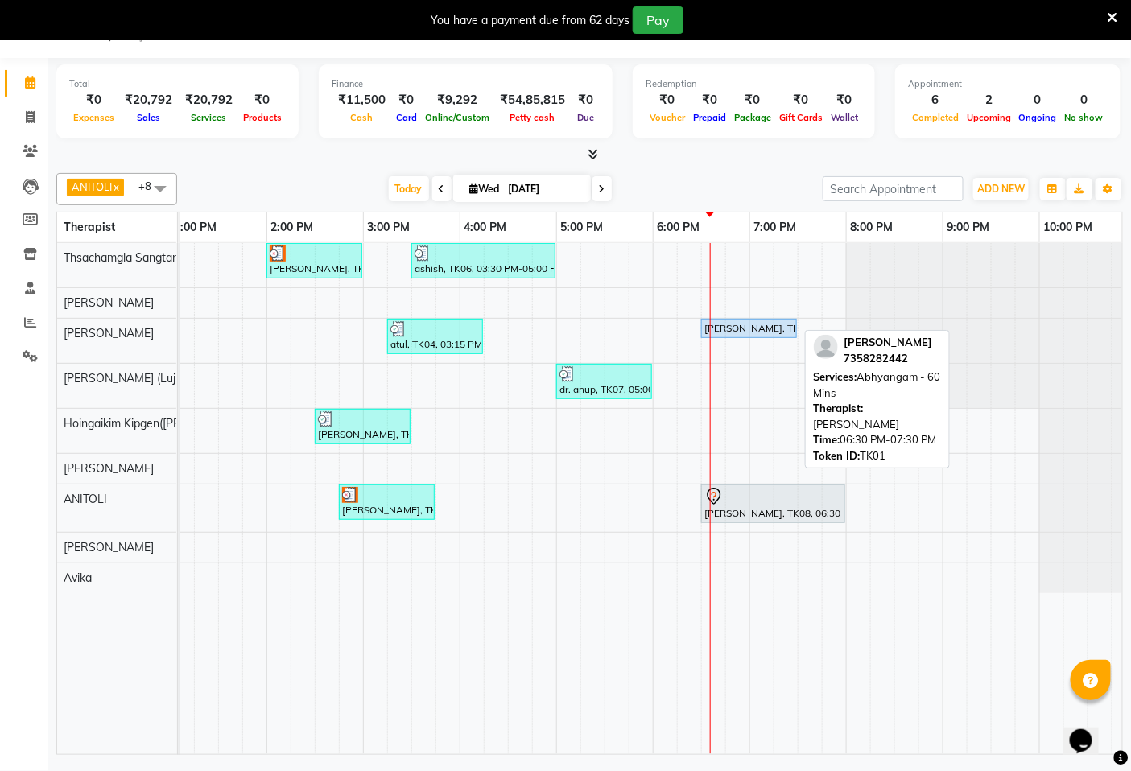
click at [752, 330] on div "[PERSON_NAME], TK01, 06:30 PM-07:30 PM, [GEOGRAPHIC_DATA] - 60 Mins" at bounding box center [749, 328] width 93 height 14
select select "5"
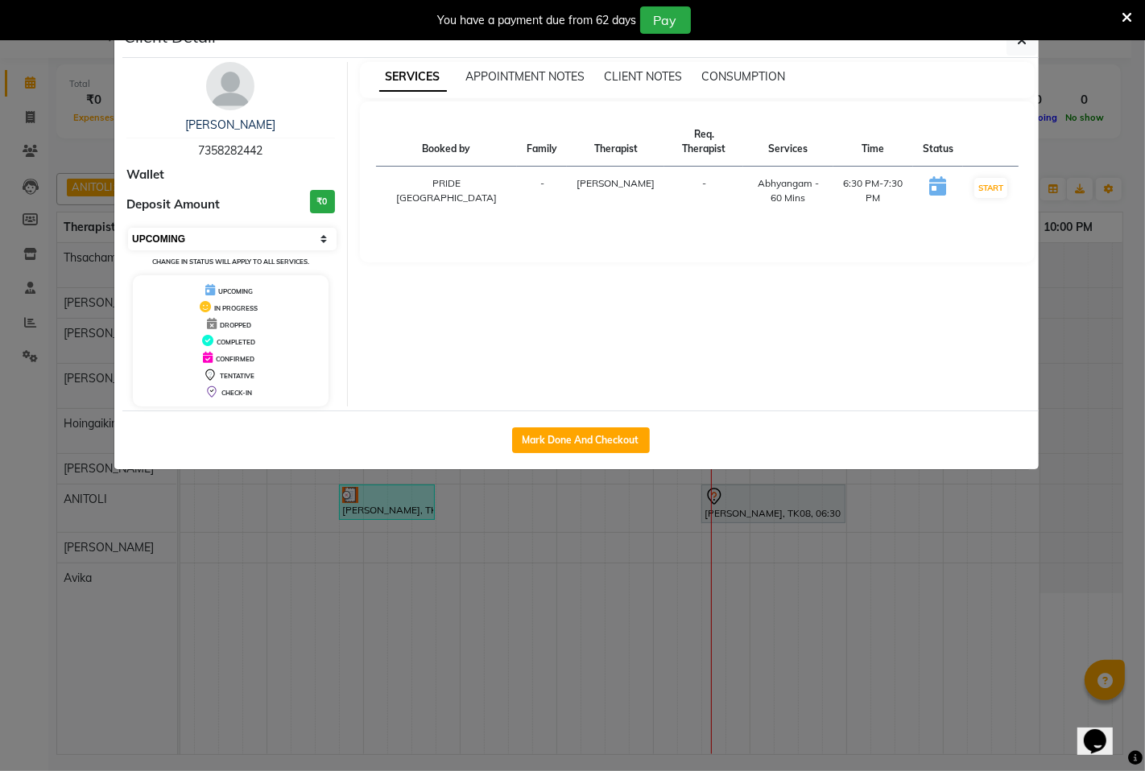
click at [324, 236] on select "Select IN SERVICE CONFIRMED TENTATIVE CHECK IN MARK DONE UPCOMING" at bounding box center [232, 239] width 208 height 23
click at [638, 605] on ngb-modal-window "Client Detail [PERSON_NAME] 7358282442 Wallet Deposit Amount ₹0 Select IN SERVI…" at bounding box center [572, 385] width 1145 height 771
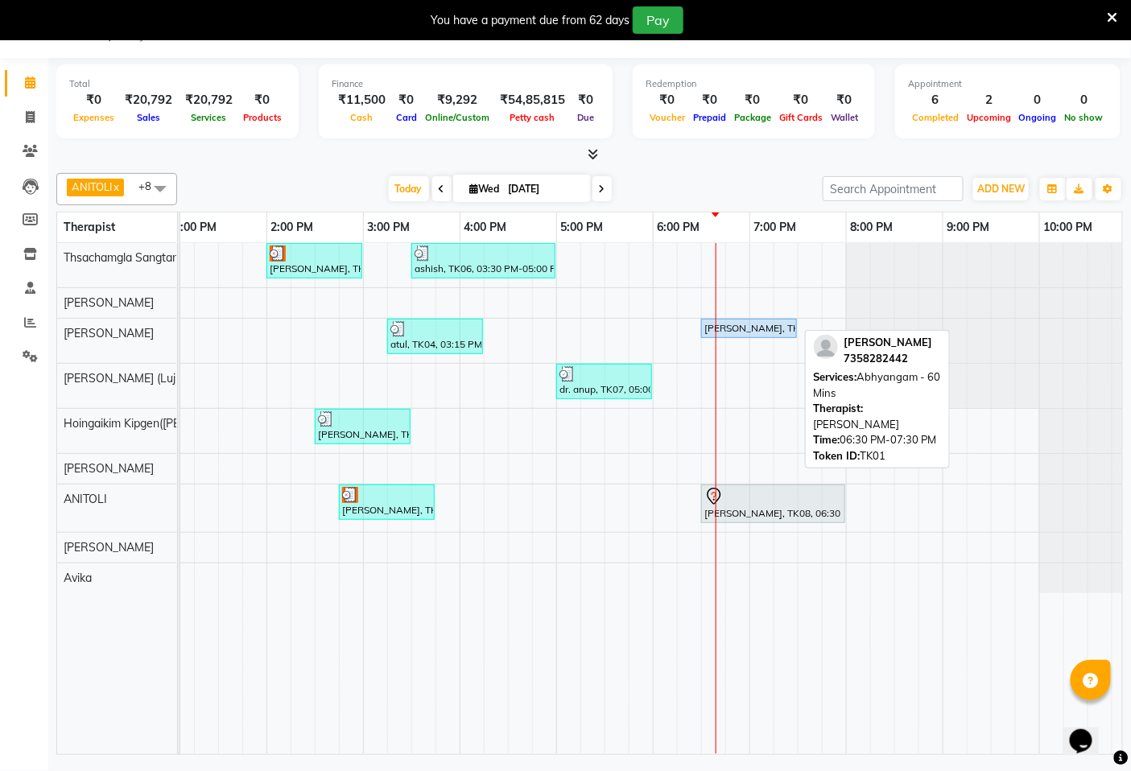
click at [761, 331] on div "[PERSON_NAME], TK01, 06:30 PM-07:30 PM, [GEOGRAPHIC_DATA] - 60 Mins" at bounding box center [749, 328] width 93 height 14
select select "5"
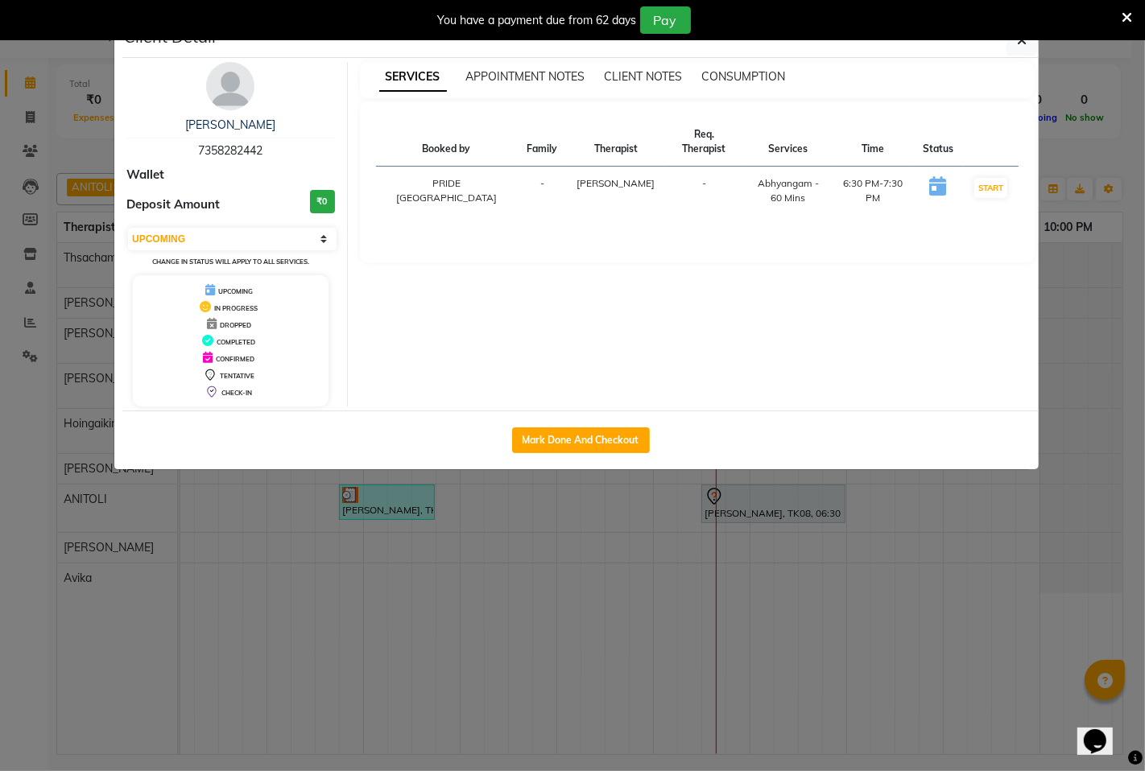
click at [531, 569] on ngb-modal-window "Client Detail [PERSON_NAME] 7358282442 Wallet Deposit Amount ₹0 Select IN SERVI…" at bounding box center [572, 385] width 1145 height 771
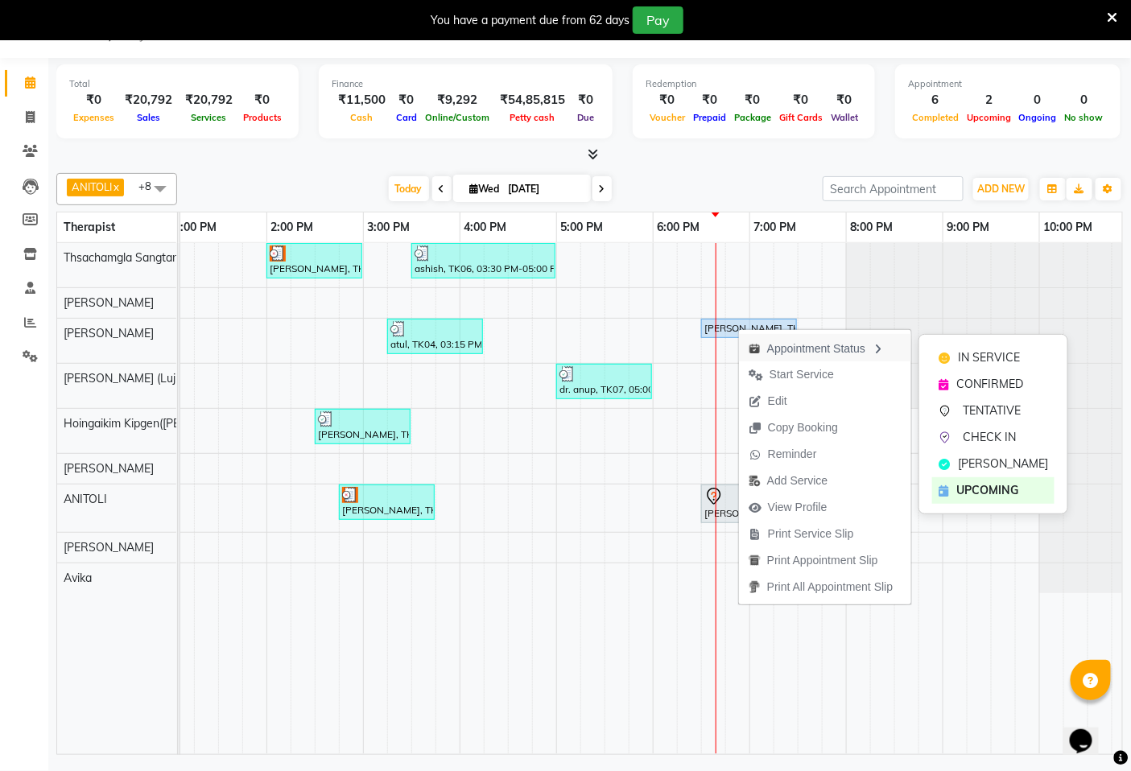
click at [884, 349] on icon "button" at bounding box center [878, 349] width 13 height 11
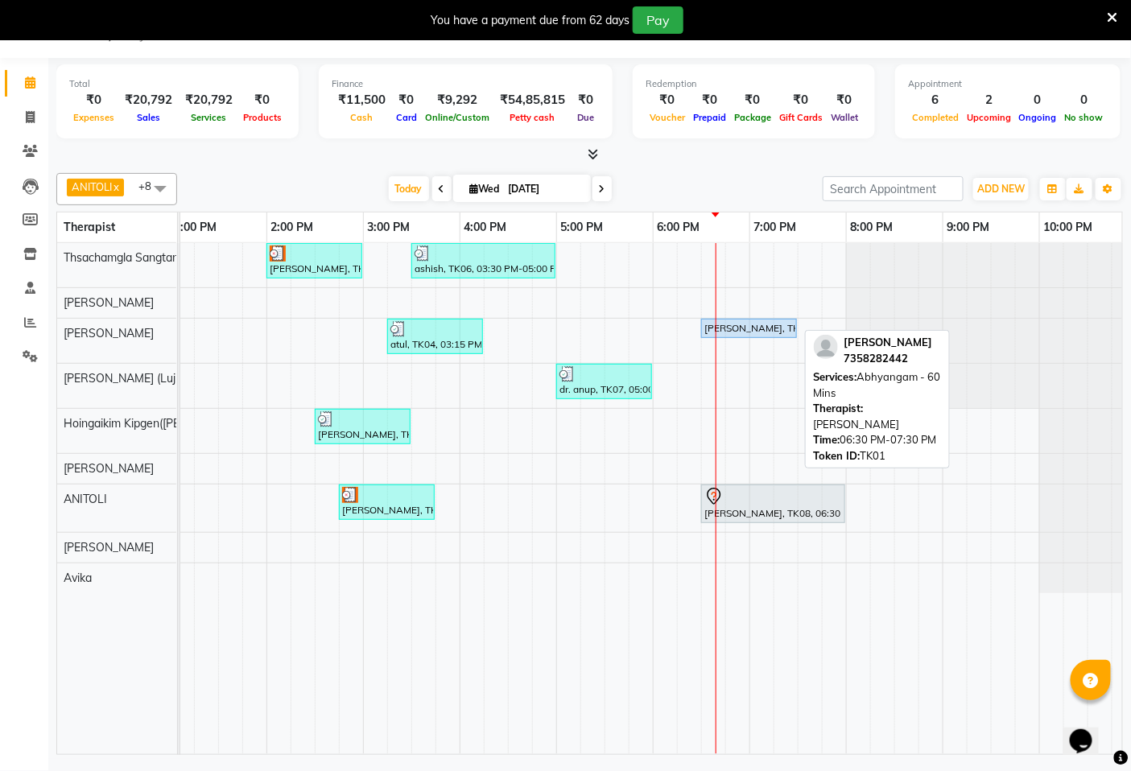
click at [770, 327] on div "[PERSON_NAME], TK01, 06:30 PM-07:30 PM, [GEOGRAPHIC_DATA] - 60 Mins" at bounding box center [749, 328] width 93 height 14
select select "5"
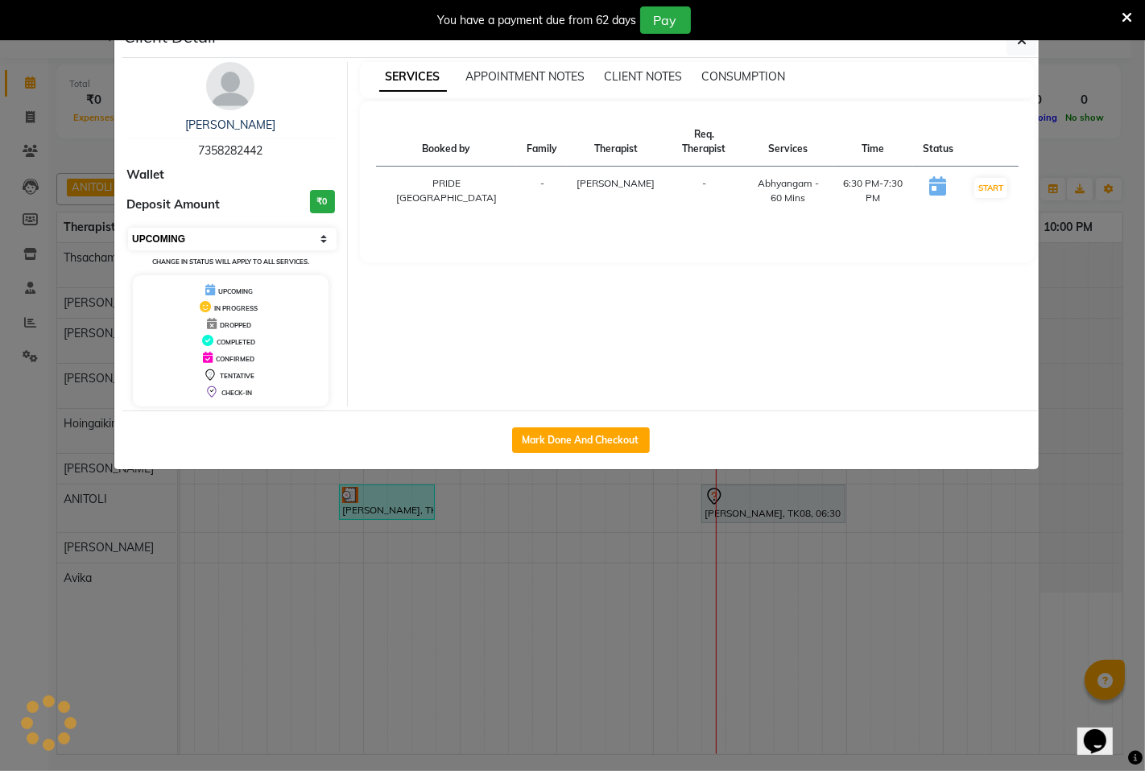
click at [325, 236] on select "Select IN SERVICE CONFIRMED TENTATIVE CHECK IN MARK DONE UPCOMING" at bounding box center [232, 239] width 208 height 23
click at [456, 617] on ngb-modal-window "Client Detail [PERSON_NAME] 7358282442 Wallet Deposit Amount ₹0 Select IN SERVI…" at bounding box center [572, 385] width 1145 height 771
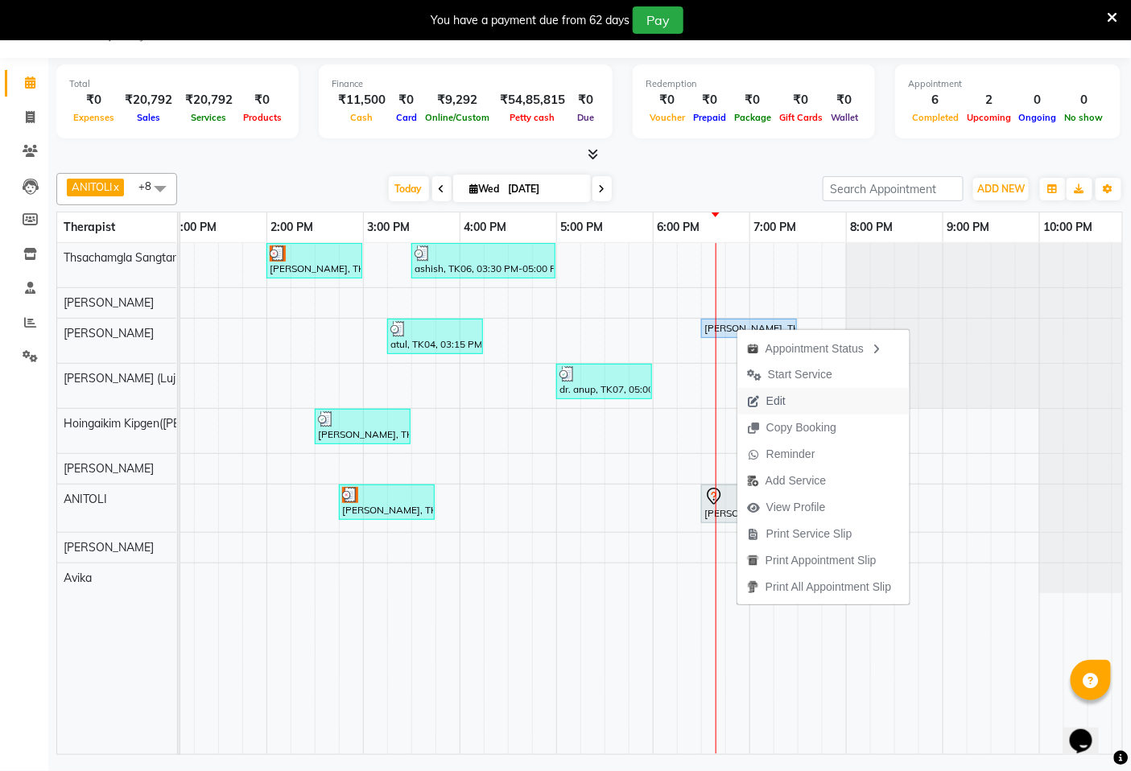
click at [778, 404] on span "Edit" at bounding box center [775, 401] width 19 height 17
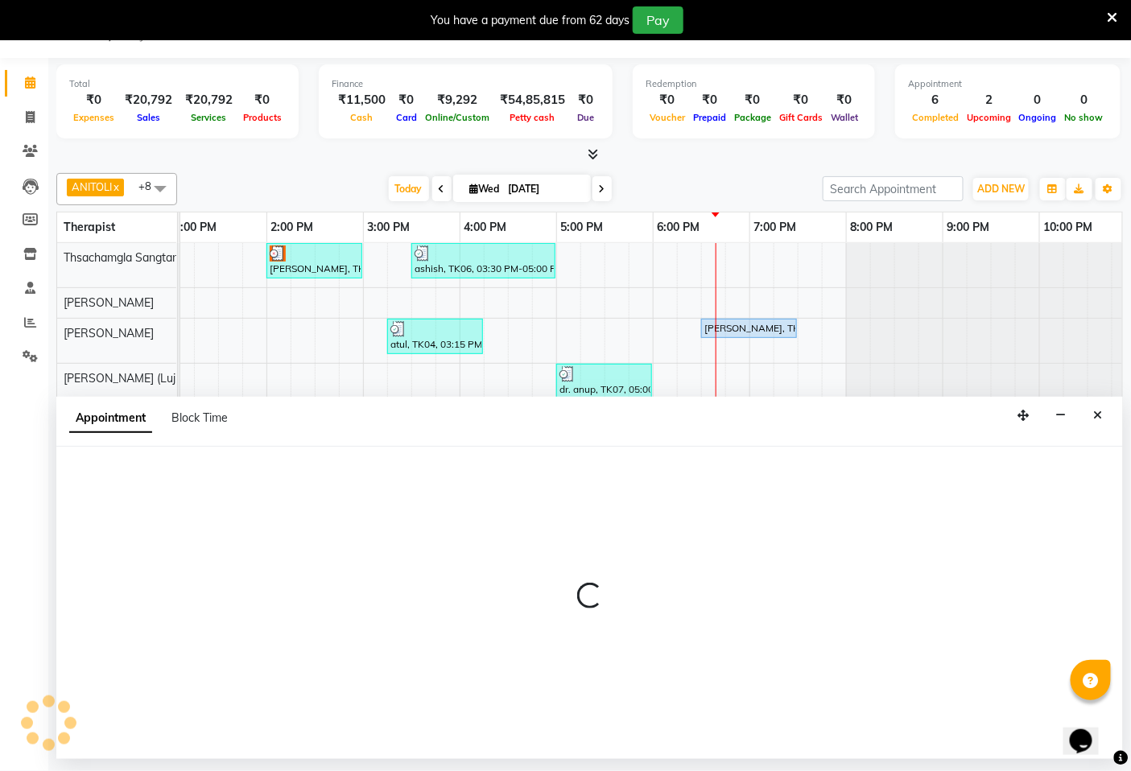
select select "tentative"
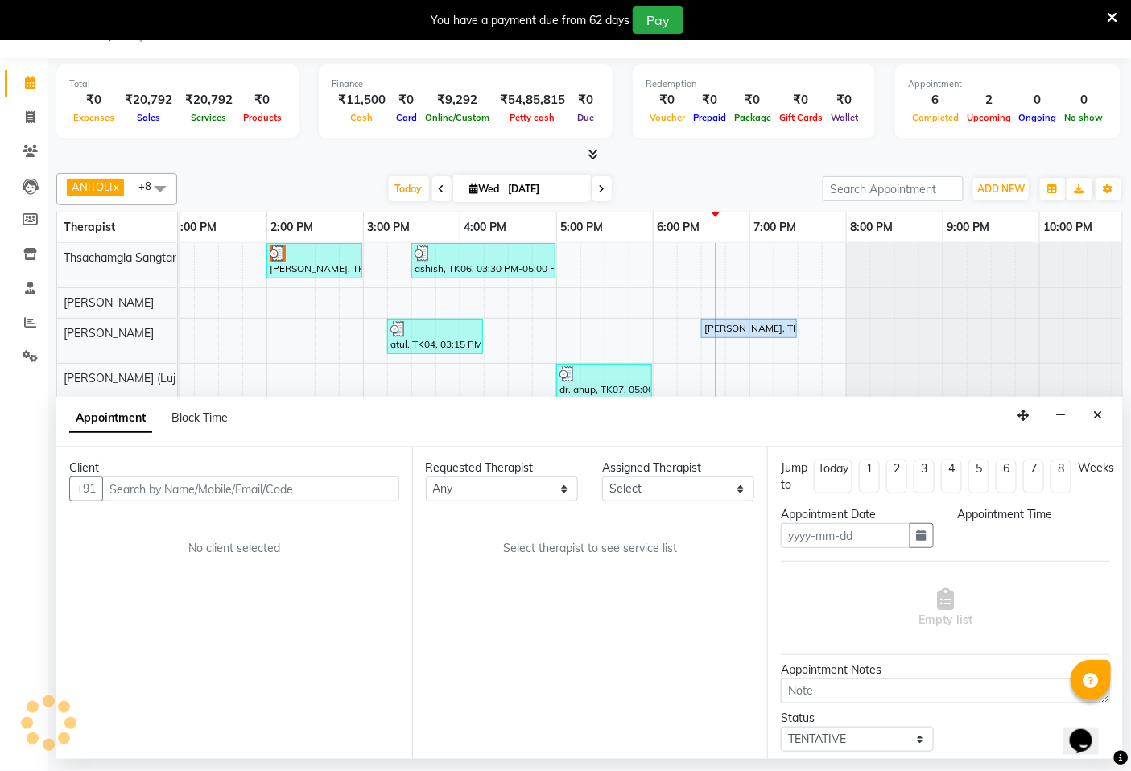
type input "[DATE]"
select select "upcoming"
select select "1110"
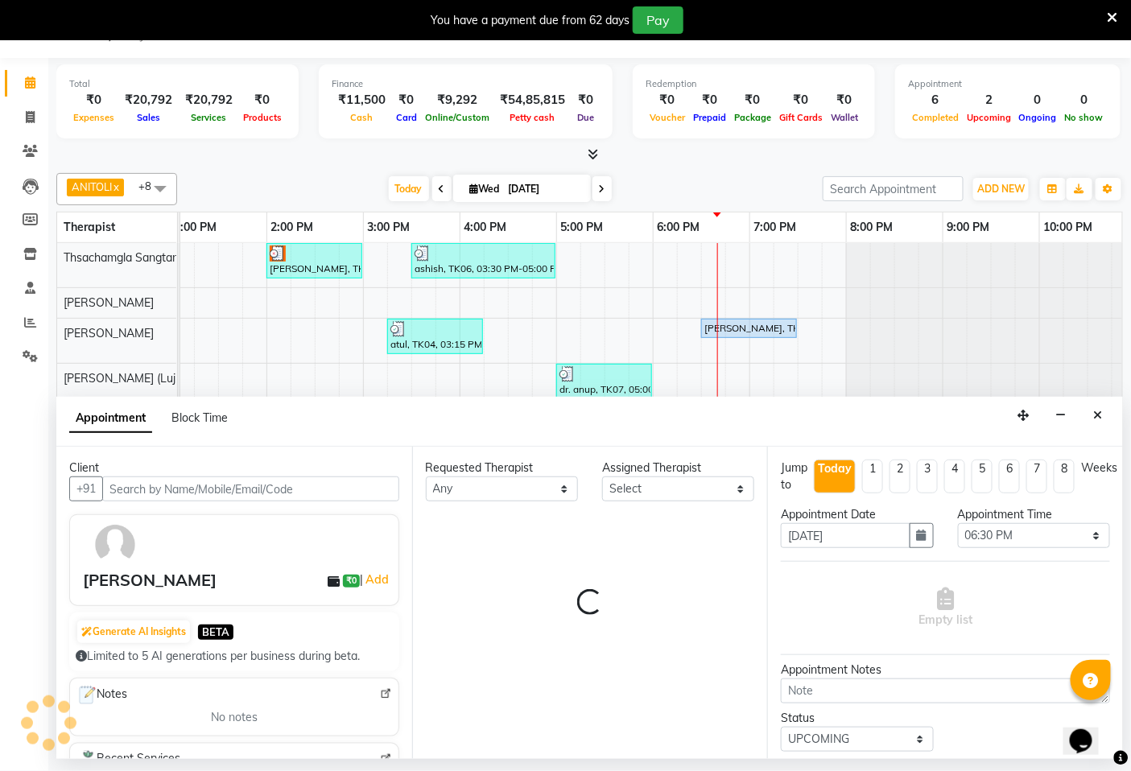
select select "49491"
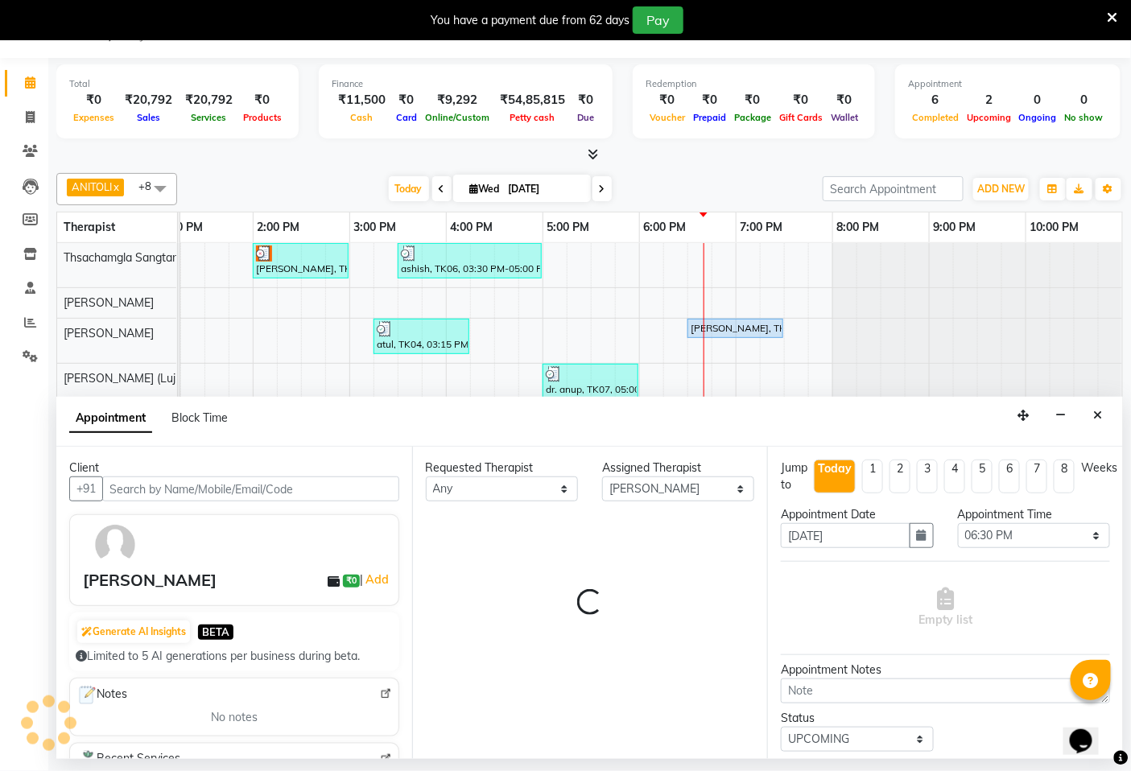
select select "3235"
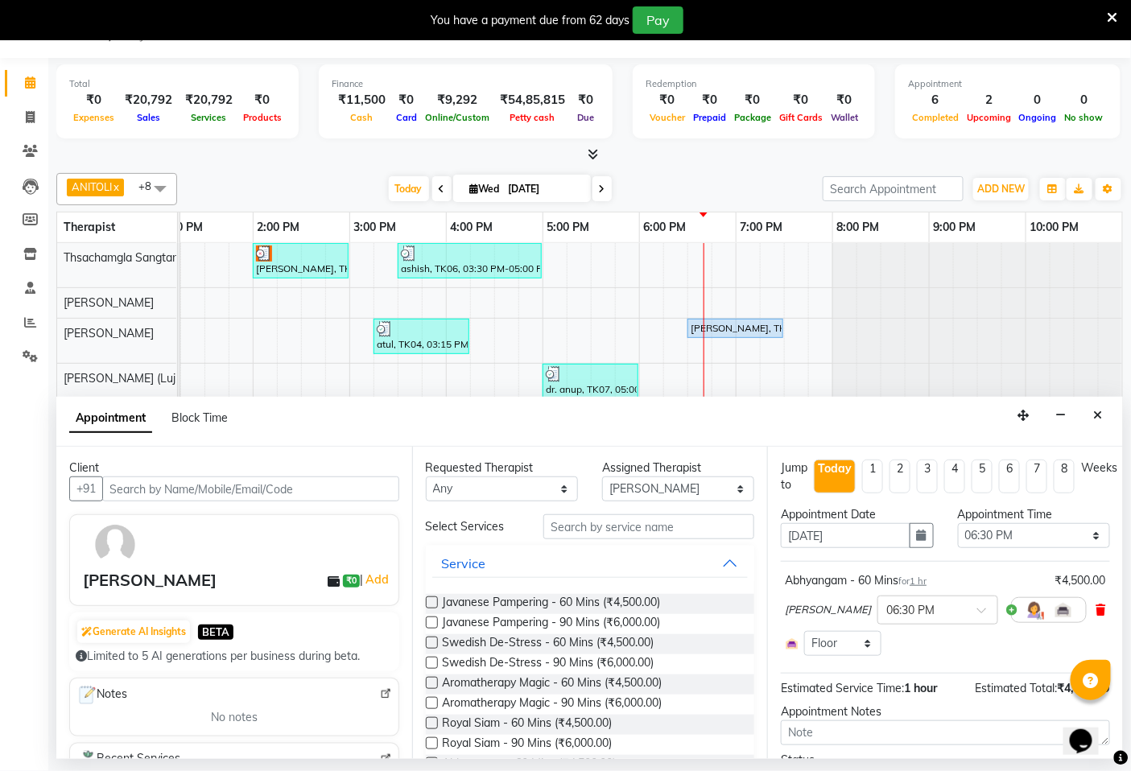
click at [1096, 609] on icon at bounding box center [1101, 610] width 10 height 11
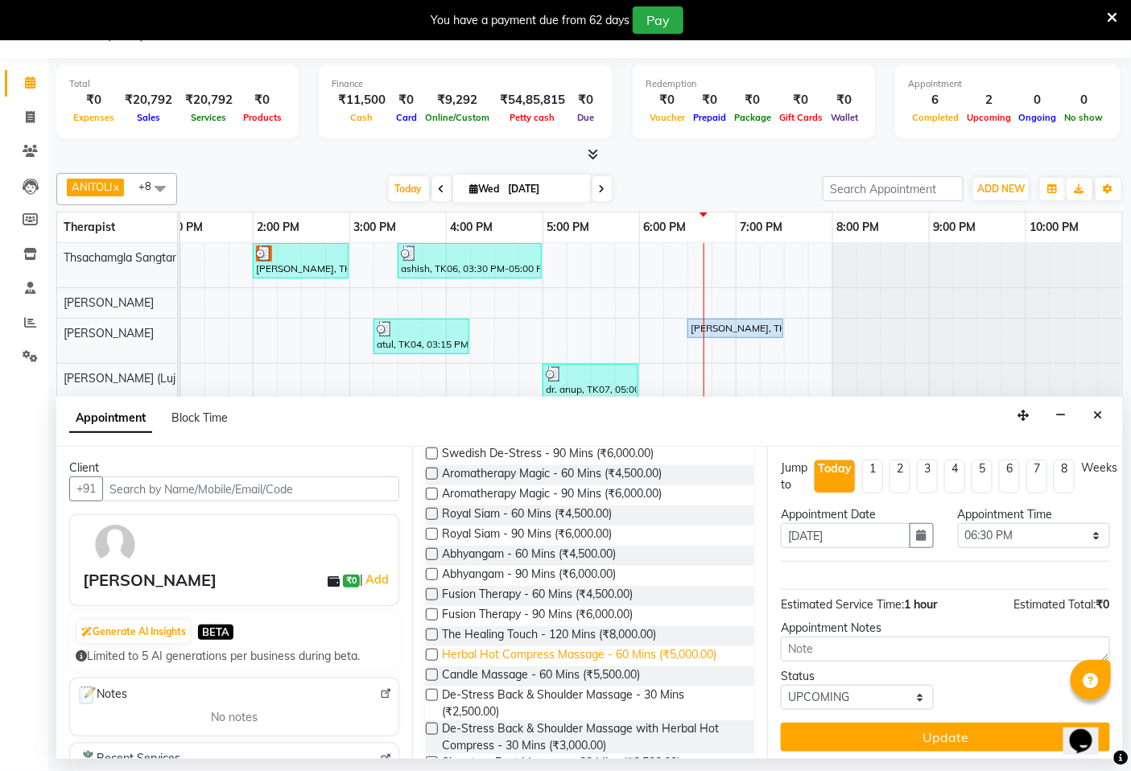
scroll to position [179, 0]
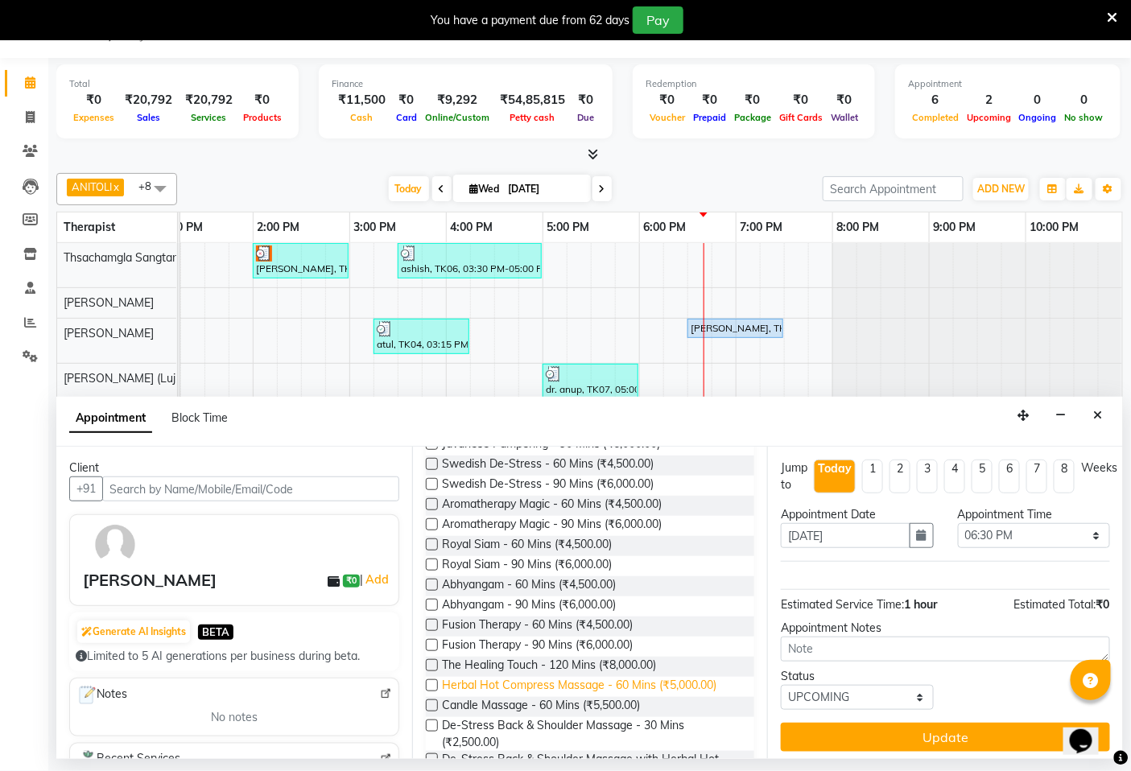
click at [468, 601] on span "Abhyangam - 90 Mins (₹6,000.00)" at bounding box center [530, 606] width 174 height 20
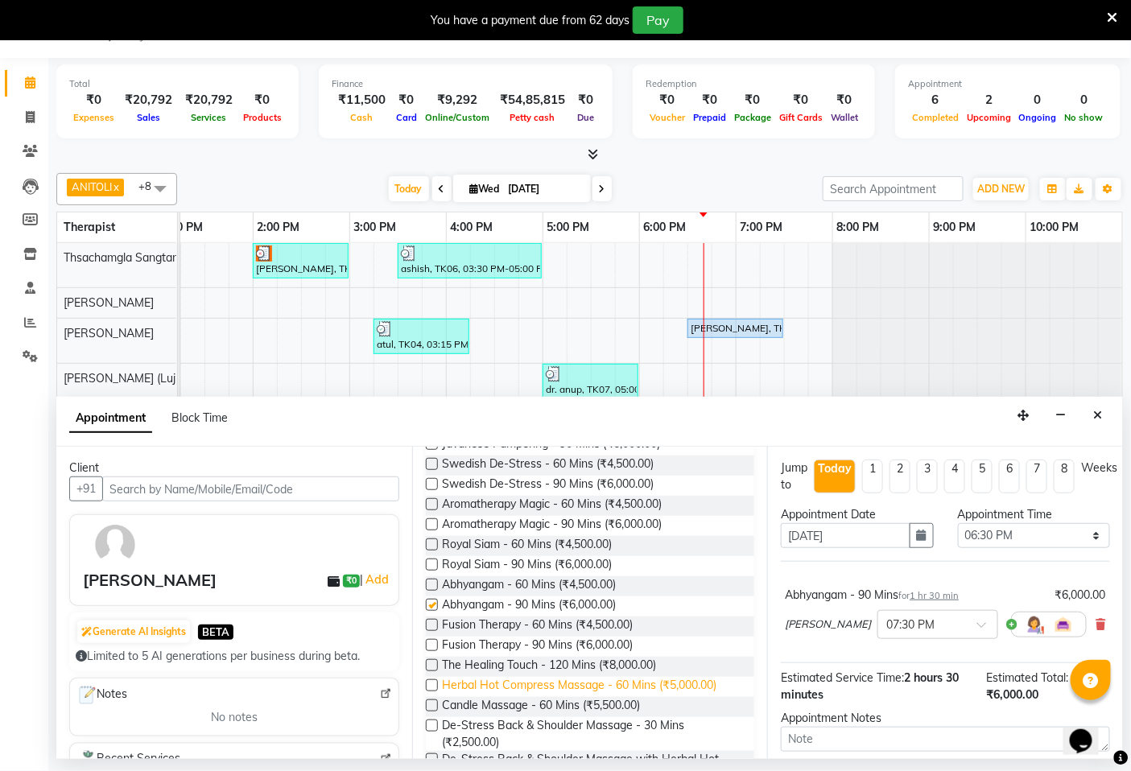
checkbox input "false"
click at [486, 580] on span "Abhyangam - 60 Mins (₹4,500.00)" at bounding box center [530, 586] width 174 height 20
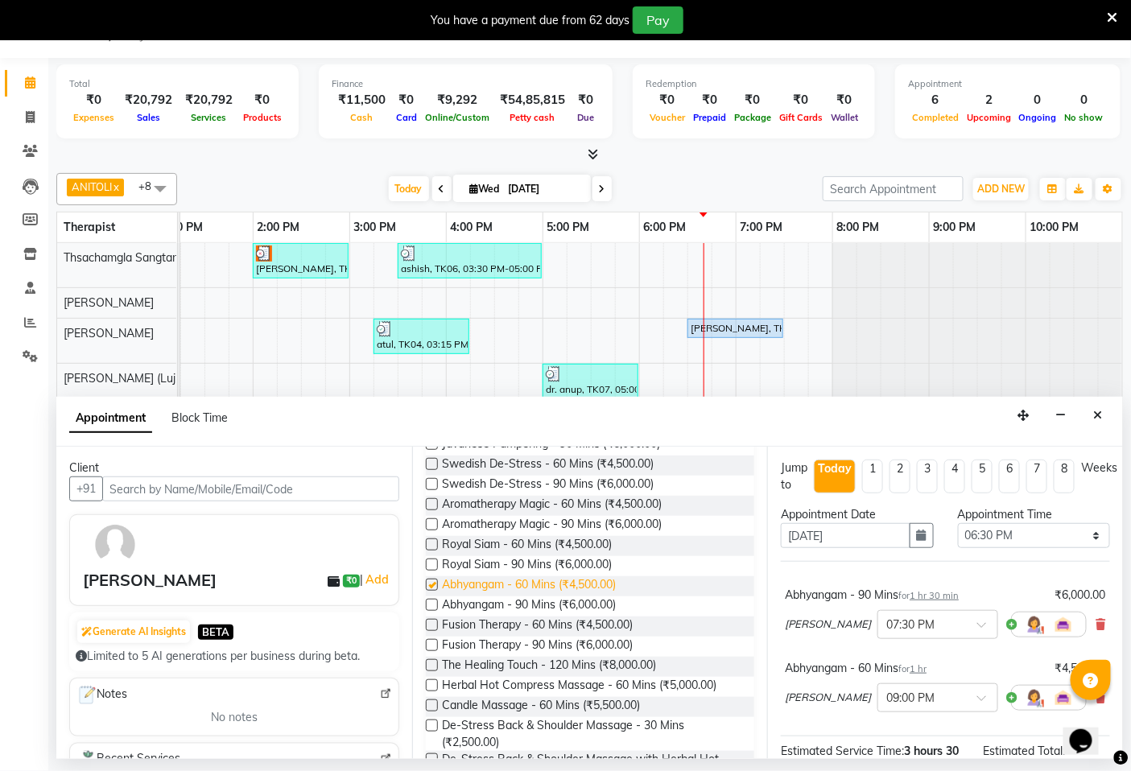
checkbox input "false"
click at [170, 491] on input "text" at bounding box center [250, 489] width 297 height 25
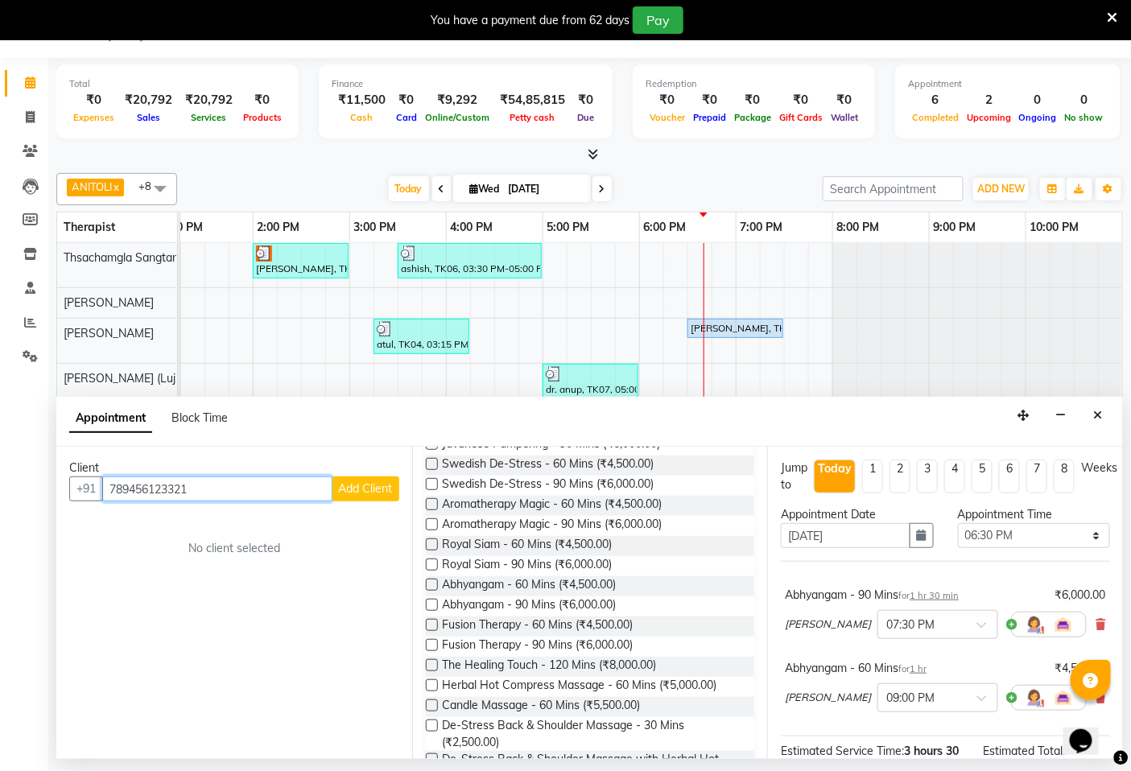
type input "789456123321"
click at [365, 487] on span "Add Client" at bounding box center [366, 488] width 54 height 14
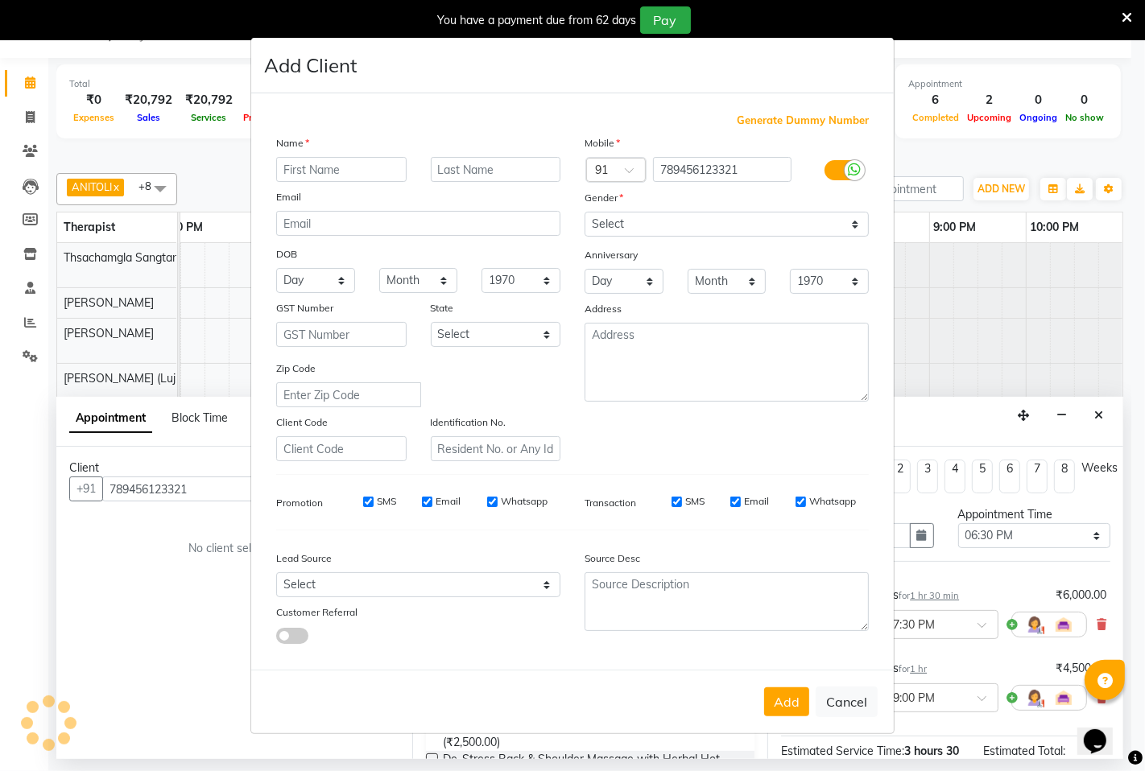
click at [322, 167] on input "text" at bounding box center [341, 169] width 130 height 25
type input "[PERSON_NAME]"
click at [456, 174] on input "text" at bounding box center [496, 169] width 130 height 25
type input "francisco"
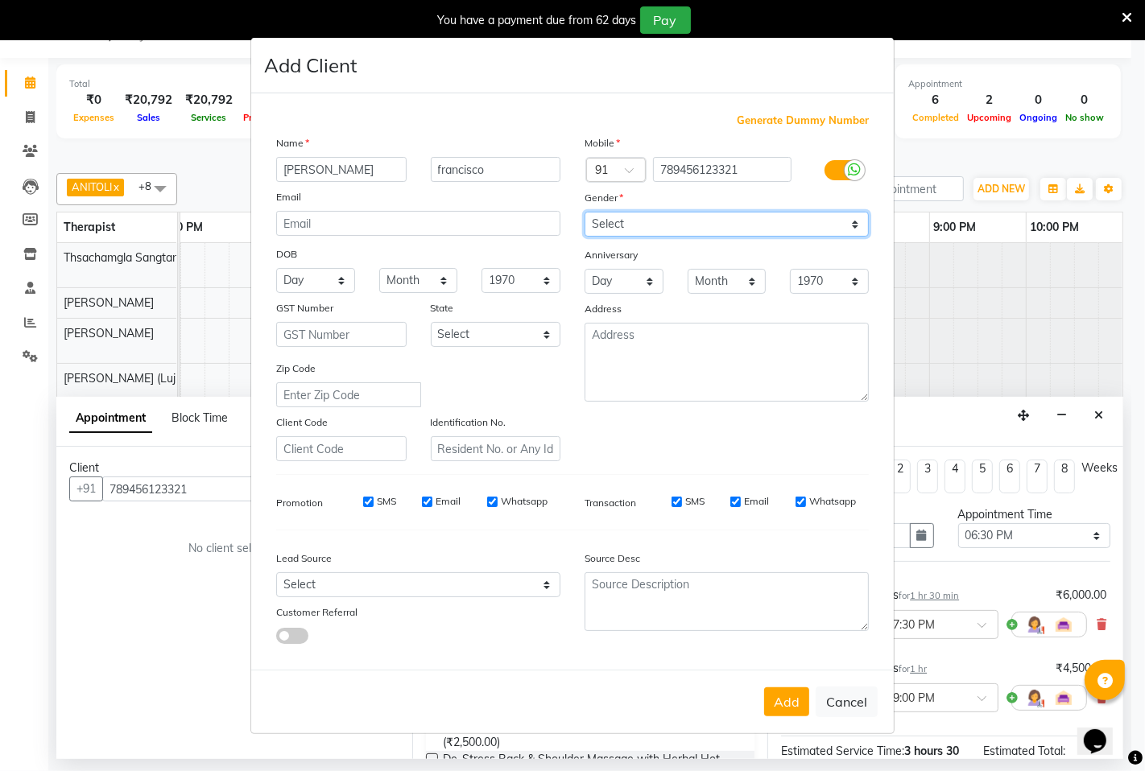
click at [851, 224] on select "Select [DEMOGRAPHIC_DATA] [DEMOGRAPHIC_DATA] Other Prefer Not To Say" at bounding box center [726, 224] width 284 height 25
select select "[DEMOGRAPHIC_DATA]"
click at [584, 212] on select "Select [DEMOGRAPHIC_DATA] [DEMOGRAPHIC_DATA] Other Prefer Not To Say" at bounding box center [726, 224] width 284 height 25
click at [793, 114] on span "Generate Dummy Number" at bounding box center [803, 121] width 132 height 16
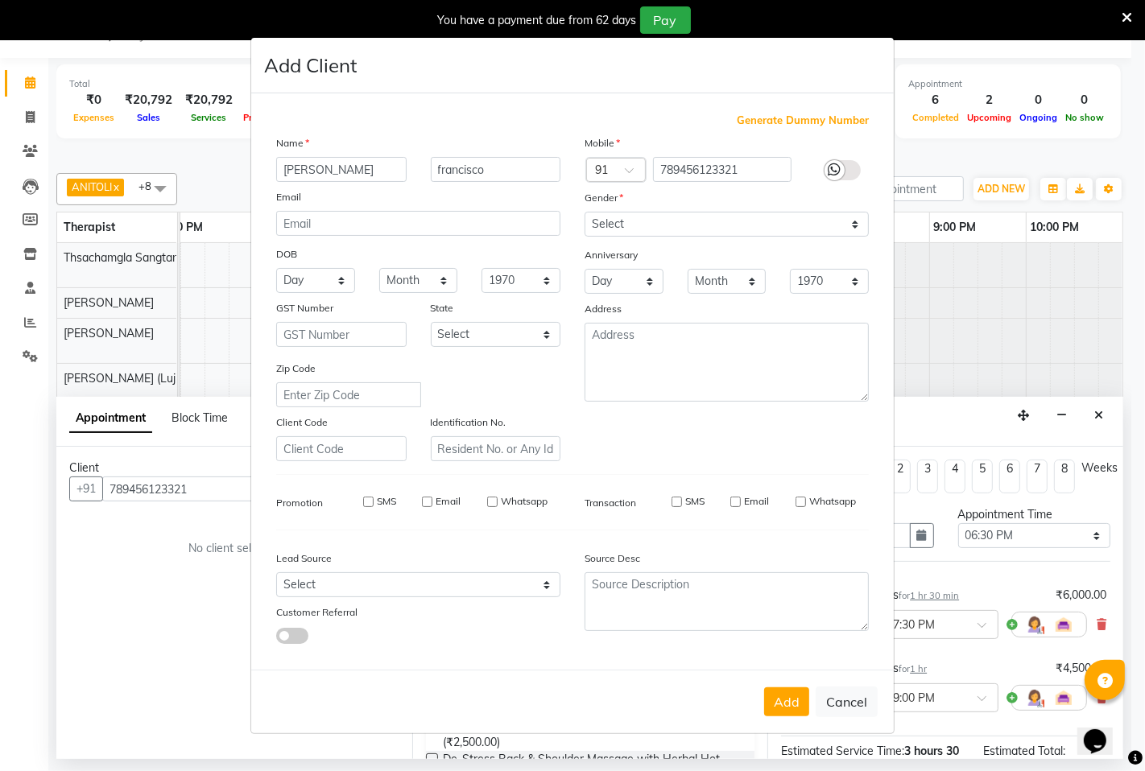
type input "1284800000046"
checkbox input "false"
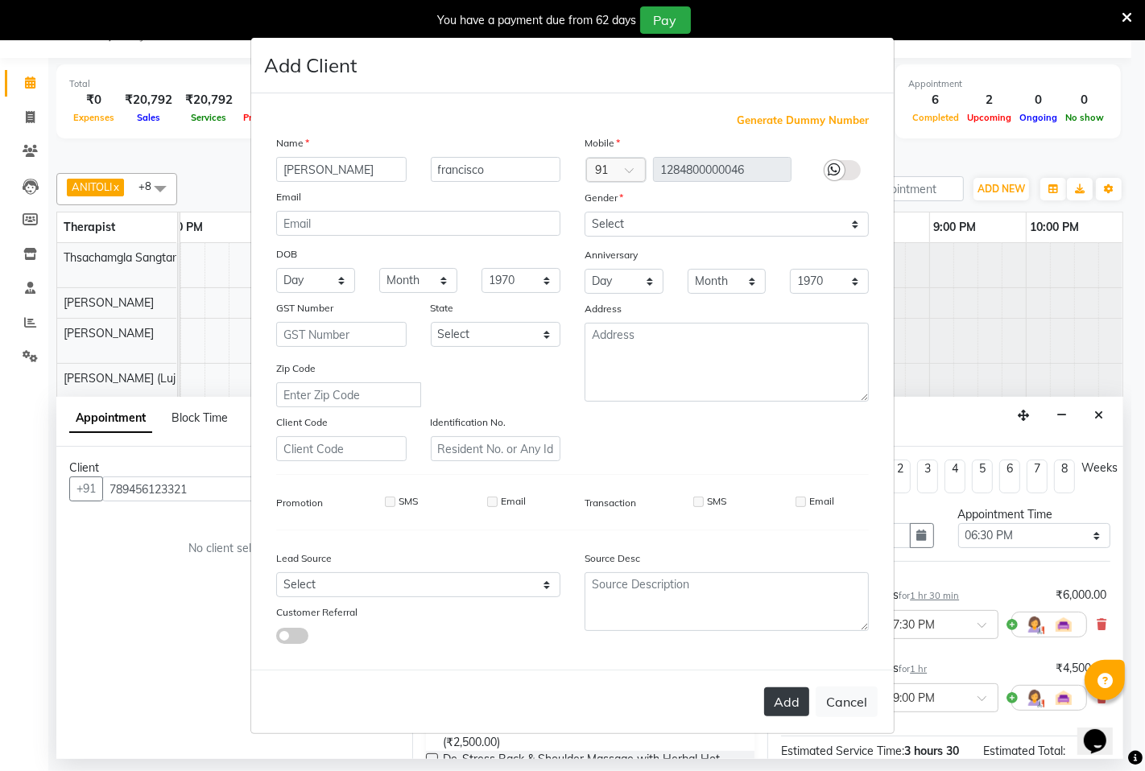
click at [791, 710] on button "Add" at bounding box center [786, 701] width 45 height 29
type input "1284800000046"
select select
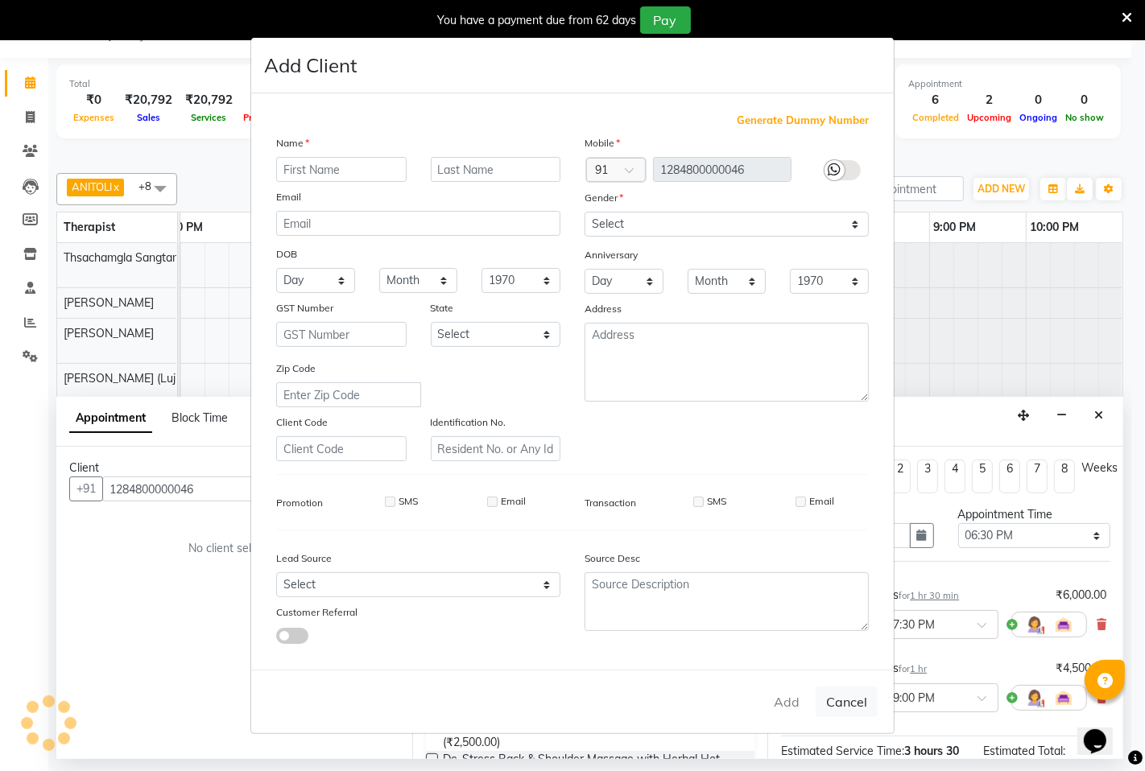
select select
checkbox input "false"
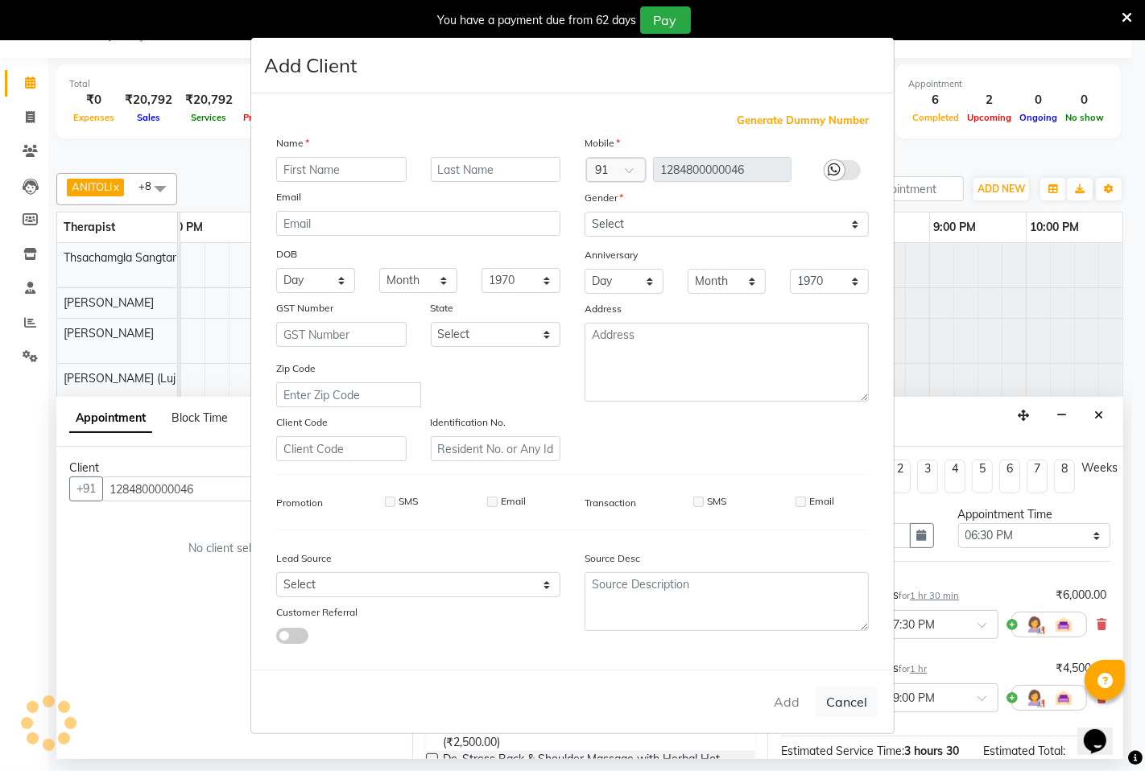
checkbox input "false"
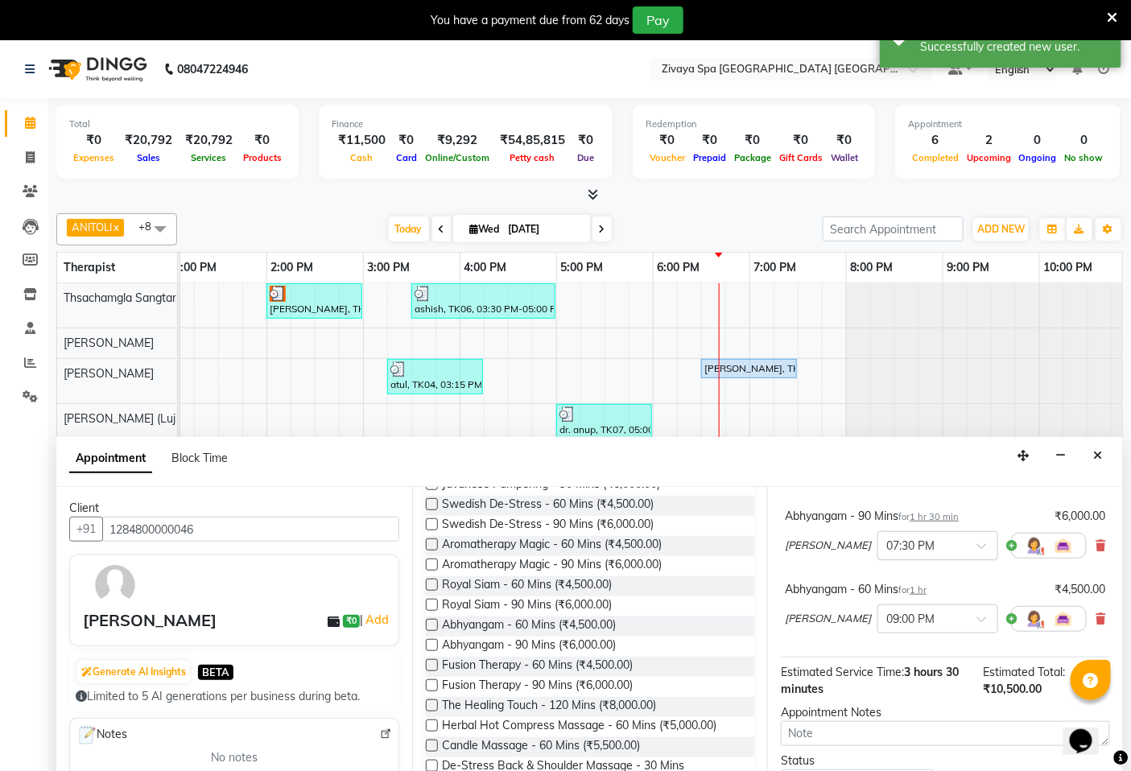
scroll to position [169, 0]
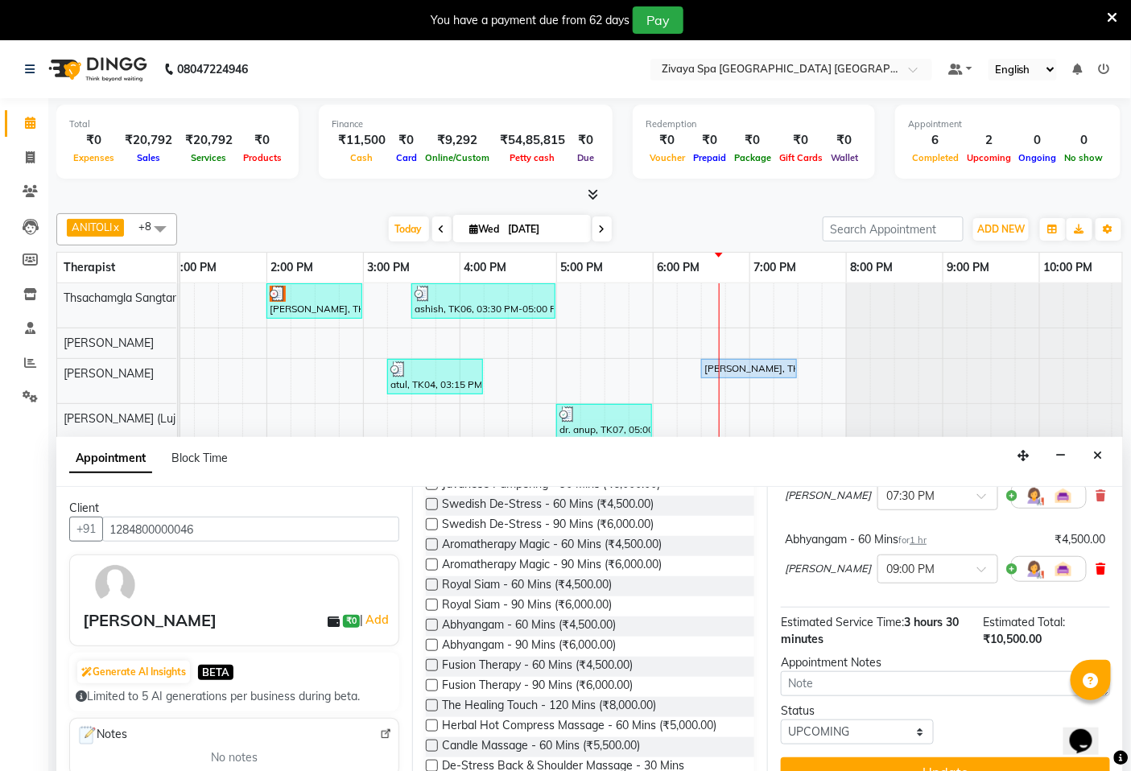
click at [1096, 572] on icon at bounding box center [1101, 568] width 10 height 11
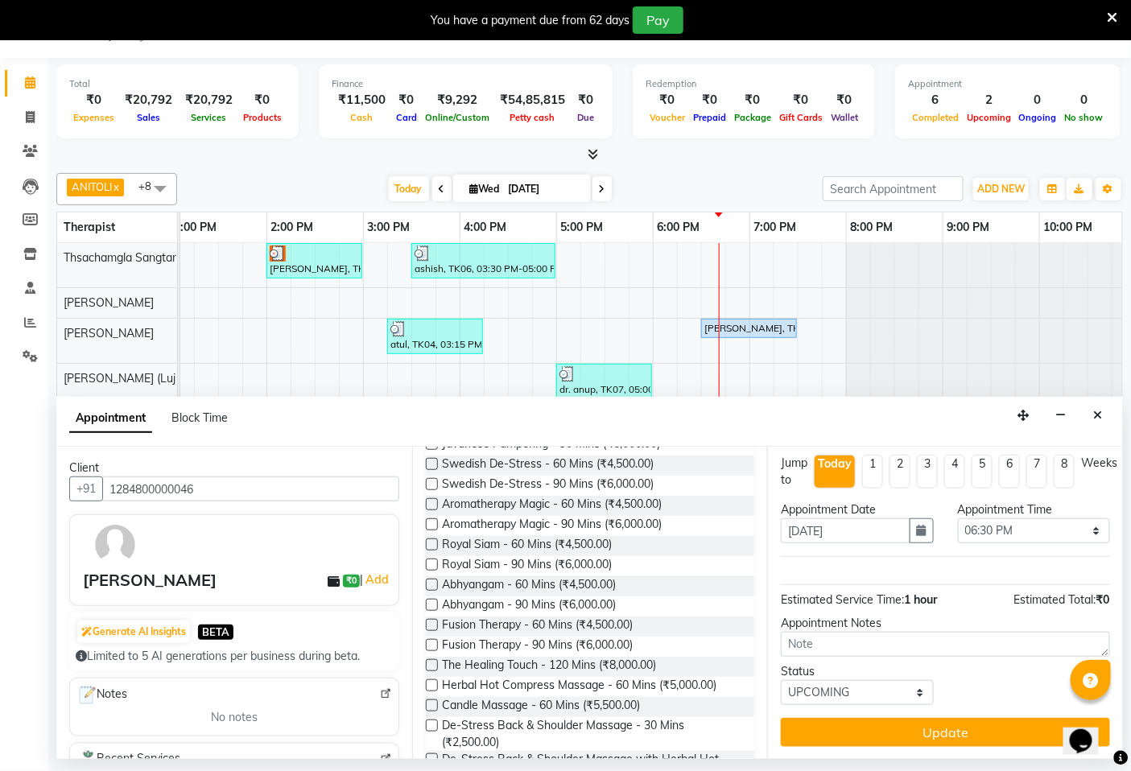
scroll to position [0, 0]
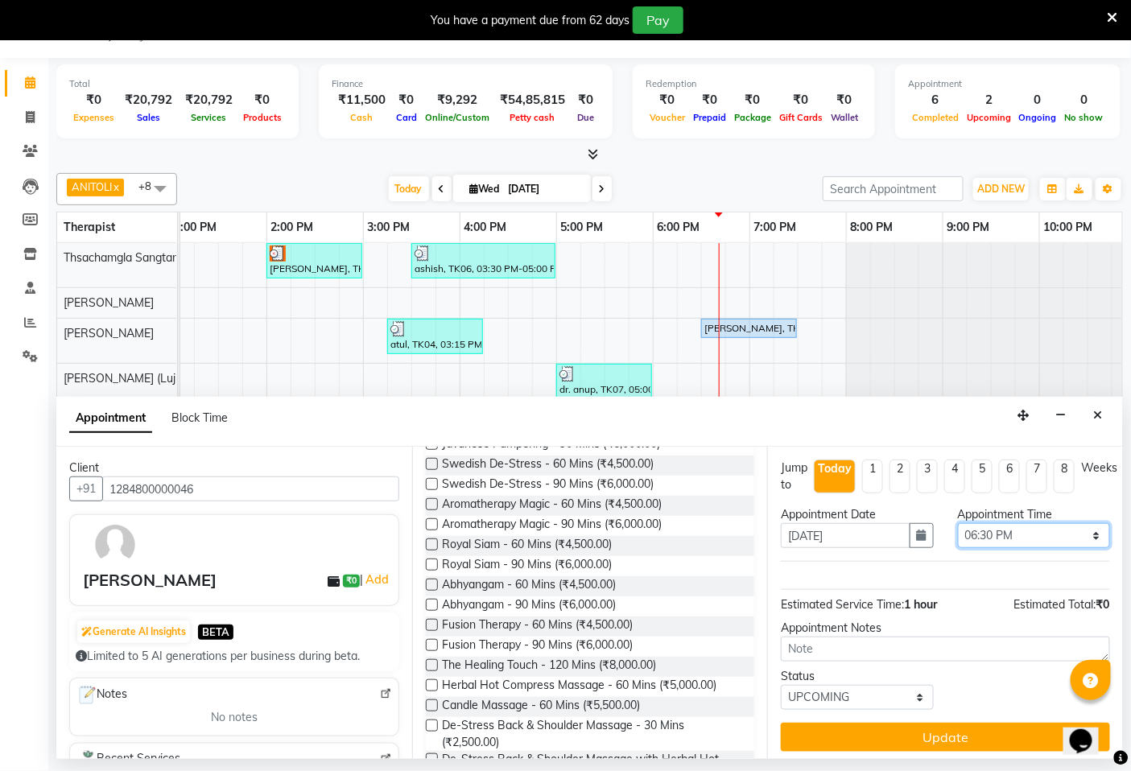
click at [1080, 538] on select "Select 08:00 AM 08:15 AM 08:30 AM 08:45 AM 09:00 AM 09:15 AM 09:30 AM 09:45 AM …" at bounding box center [1034, 535] width 152 height 25
select select "1095"
click at [958, 523] on select "Select 08:00 AM 08:15 AM 08:30 AM 08:45 AM 09:00 AM 09:15 AM 09:30 AM 09:45 AM …" at bounding box center [1034, 535] width 152 height 25
click at [500, 584] on span "Abhyangam - 60 Mins (₹4,500.00)" at bounding box center [530, 586] width 174 height 20
checkbox input "false"
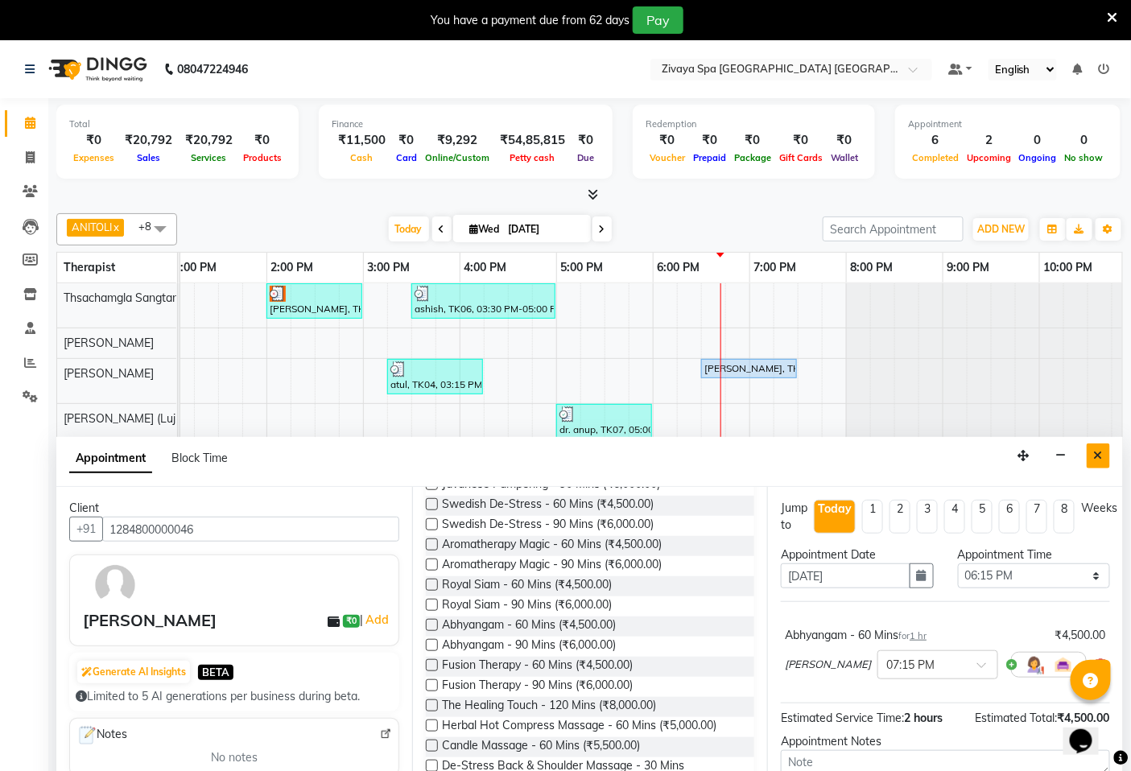
click at [1092, 453] on button "Close" at bounding box center [1098, 456] width 23 height 25
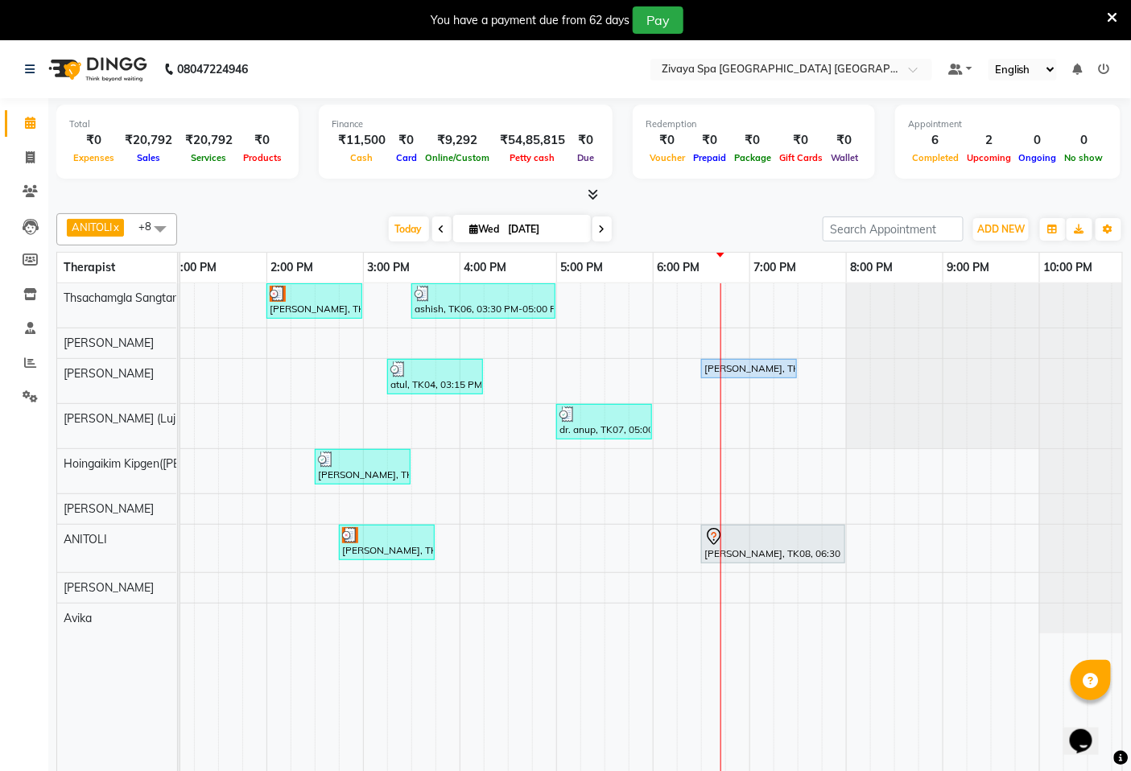
click at [728, 286] on div "[PERSON_NAME], TK02, 02:00 PM-03:00 PM, Fusion Therapy - 60 Mins ashish, TK06, …" at bounding box center [363, 538] width 1546 height 511
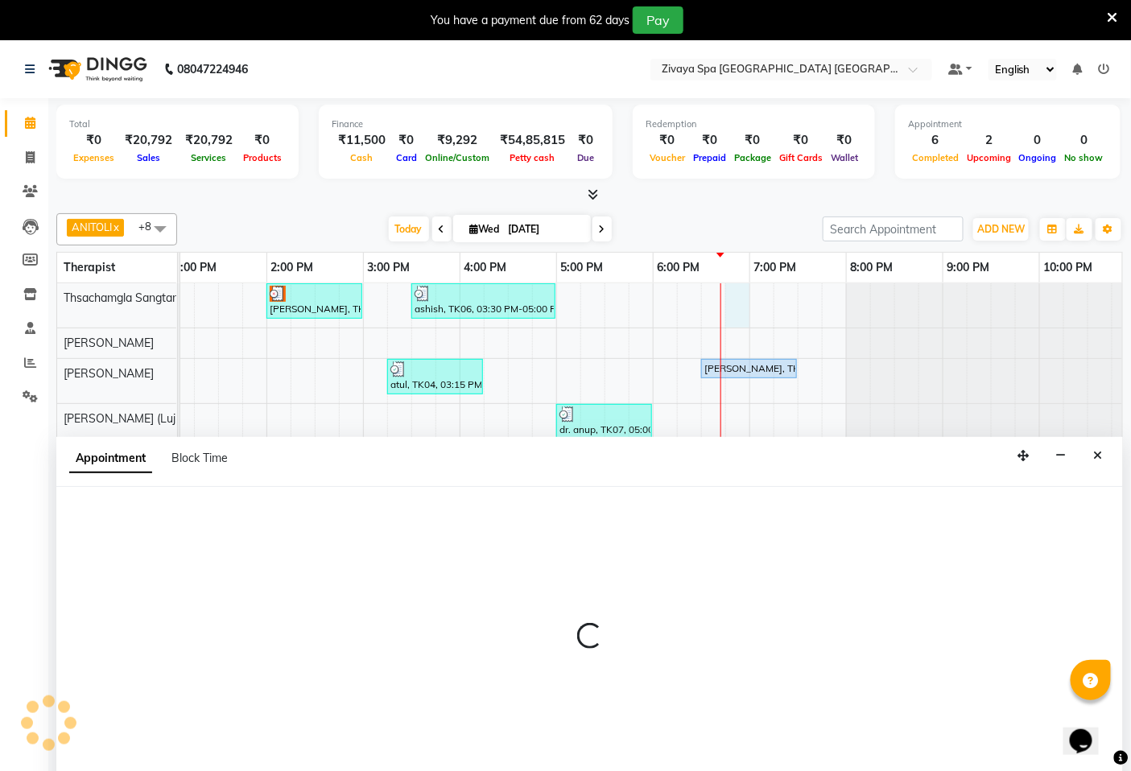
select select "49489"
select select "1125"
select select "tentative"
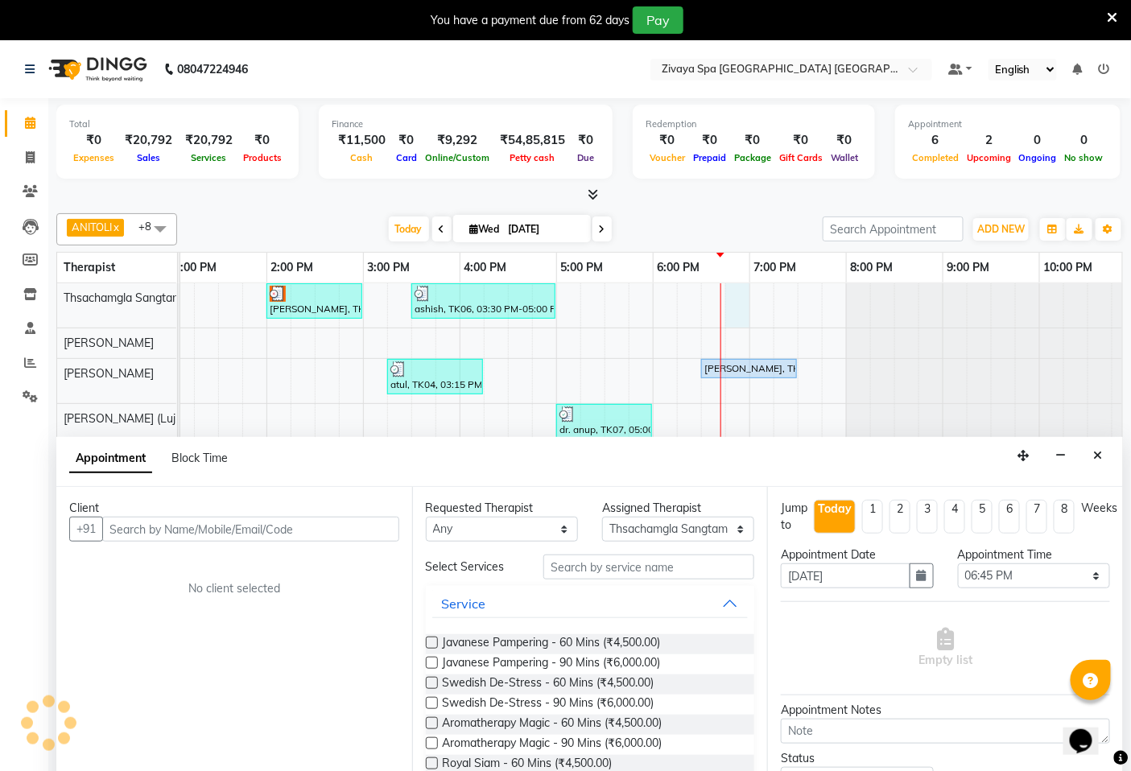
scroll to position [40, 0]
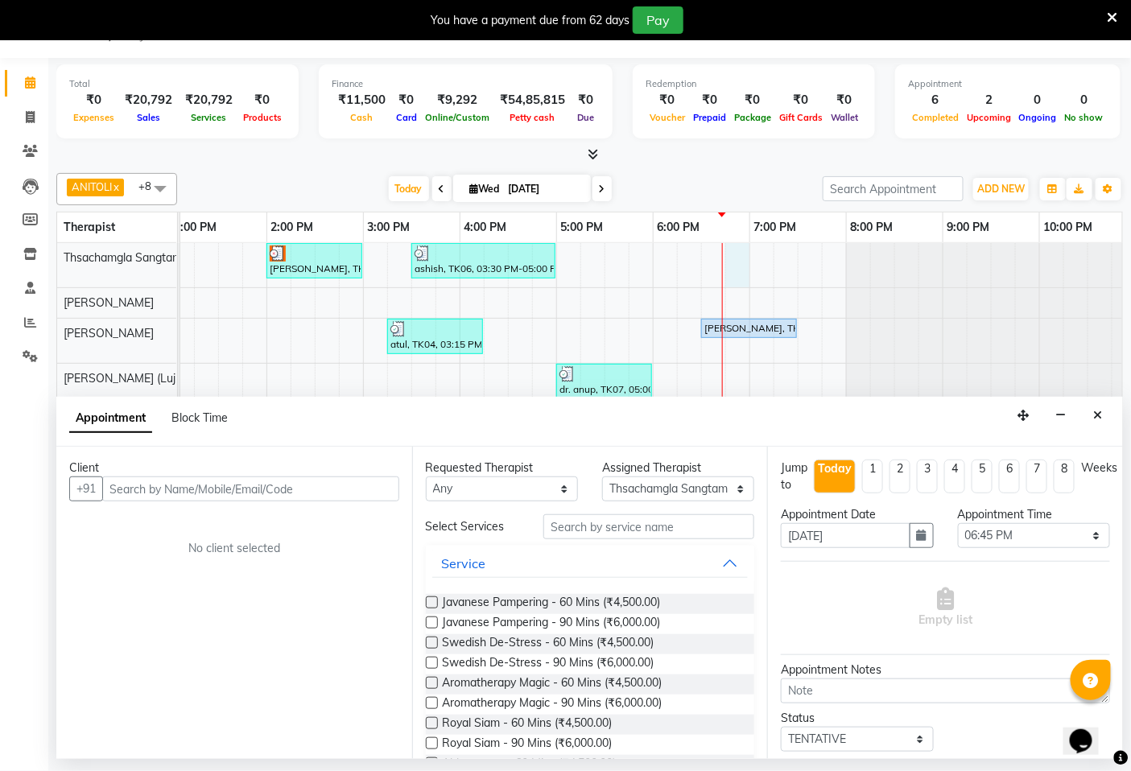
click at [132, 493] on input "text" at bounding box center [250, 489] width 297 height 25
type input "966553993940"
click at [364, 492] on span "Add Client" at bounding box center [366, 488] width 54 height 14
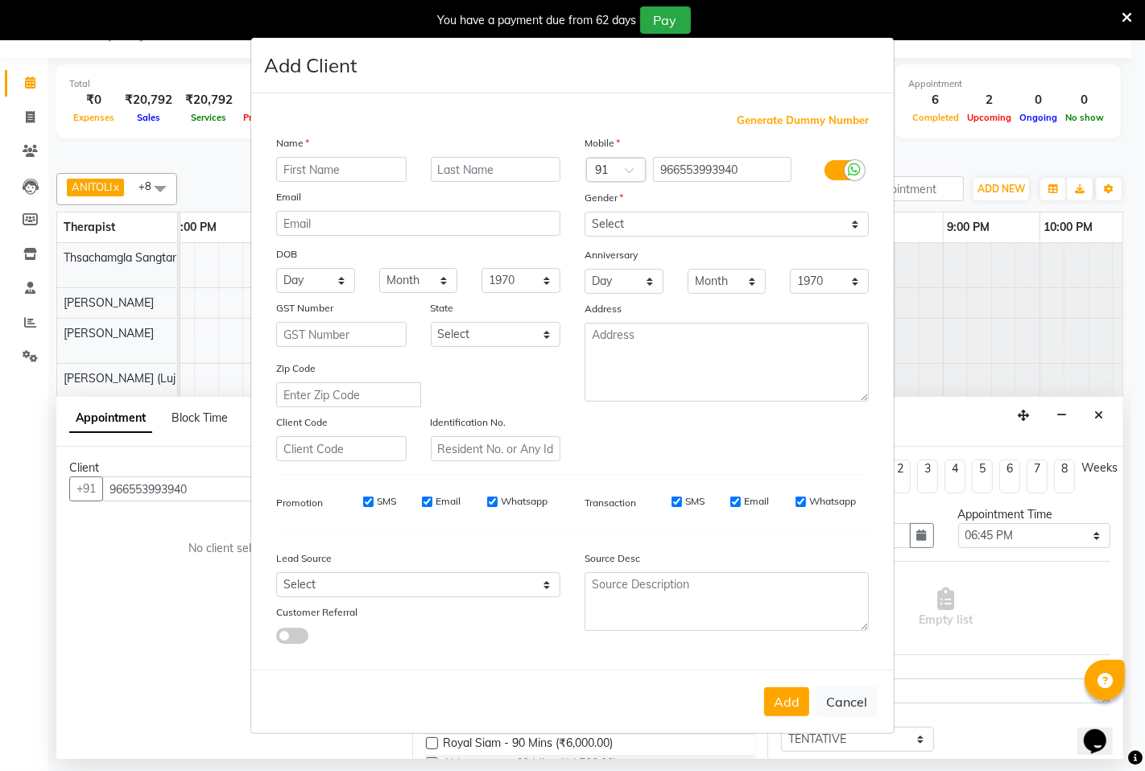
click at [320, 175] on input "text" at bounding box center [341, 169] width 130 height 25
type input "[PERSON_NAME]"
click at [856, 227] on select "Select [DEMOGRAPHIC_DATA] [DEMOGRAPHIC_DATA] Other Prefer Not To Say" at bounding box center [726, 224] width 284 height 25
select select "[DEMOGRAPHIC_DATA]"
click at [584, 212] on select "Select [DEMOGRAPHIC_DATA] [DEMOGRAPHIC_DATA] Other Prefer Not To Say" at bounding box center [726, 224] width 284 height 25
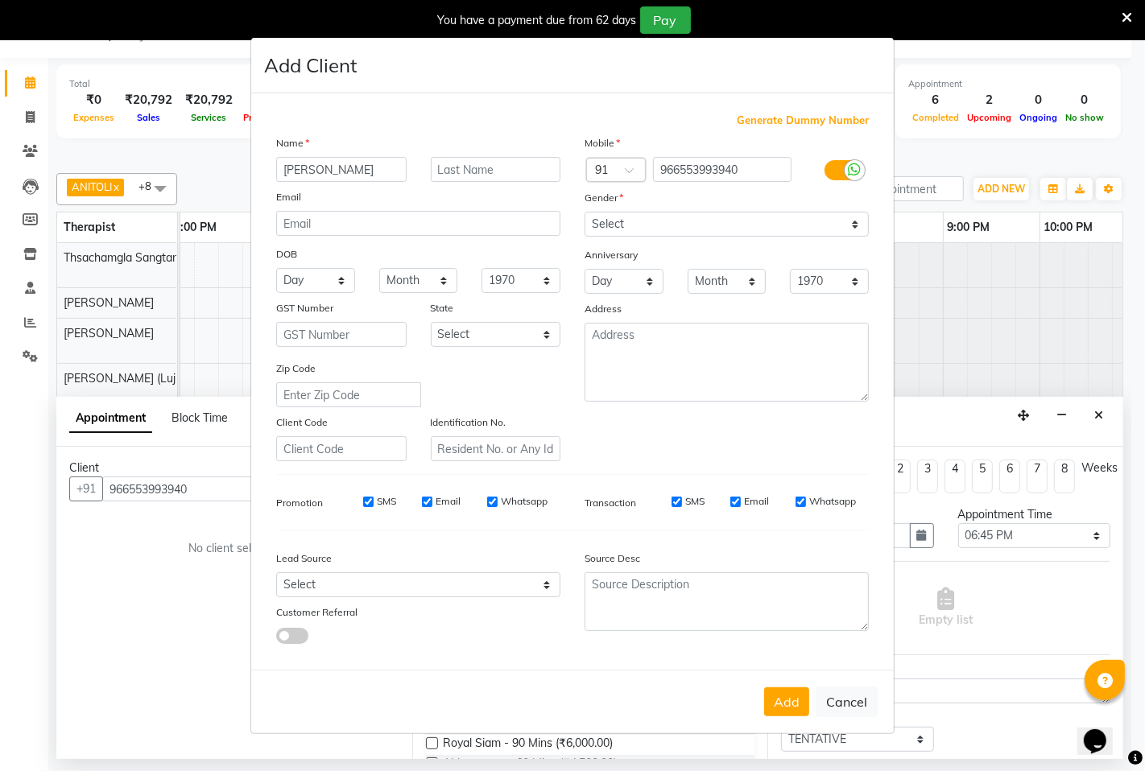
click at [811, 122] on span "Generate Dummy Number" at bounding box center [803, 121] width 132 height 16
type input "1284800000047"
checkbox input "false"
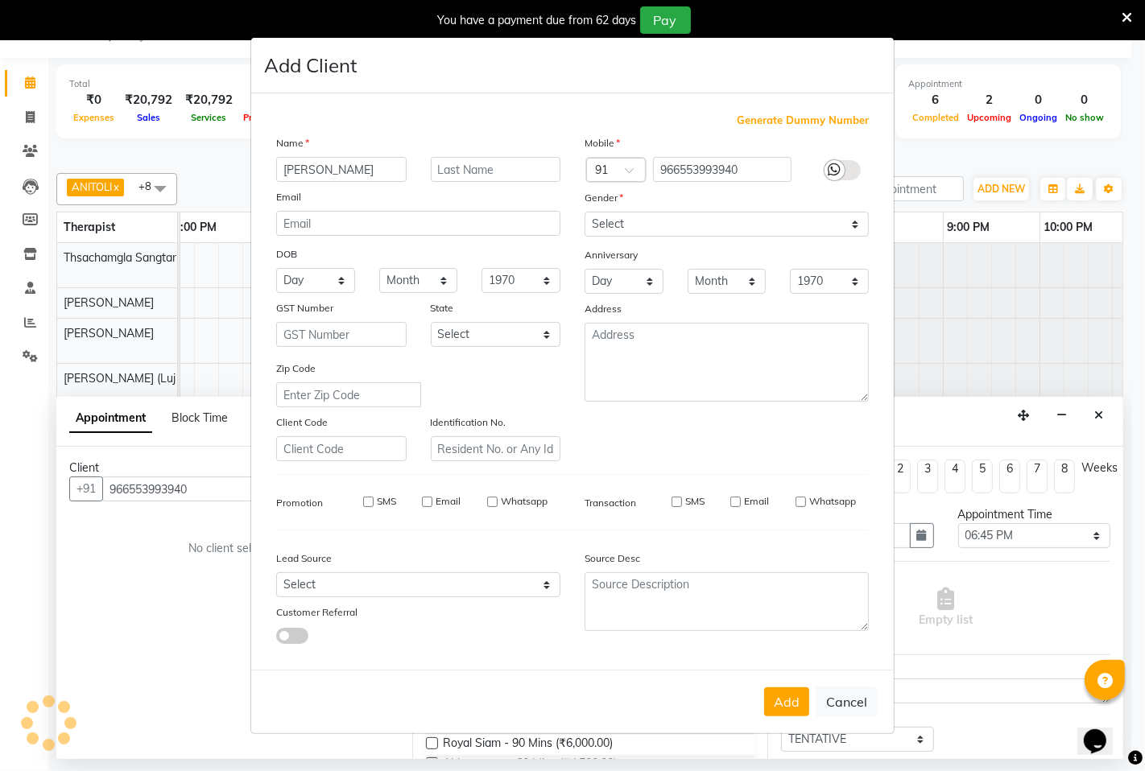
checkbox input "false"
click at [782, 703] on button "Add" at bounding box center [786, 701] width 45 height 29
type input "1284800000047"
select select
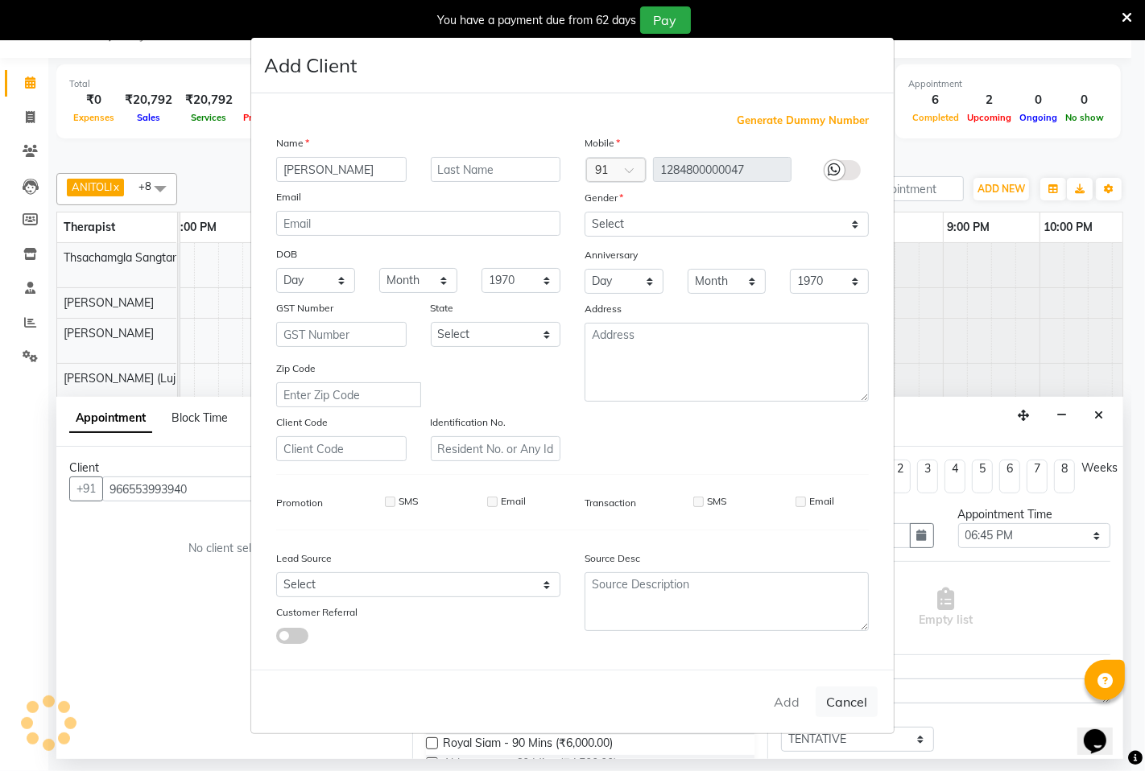
select select
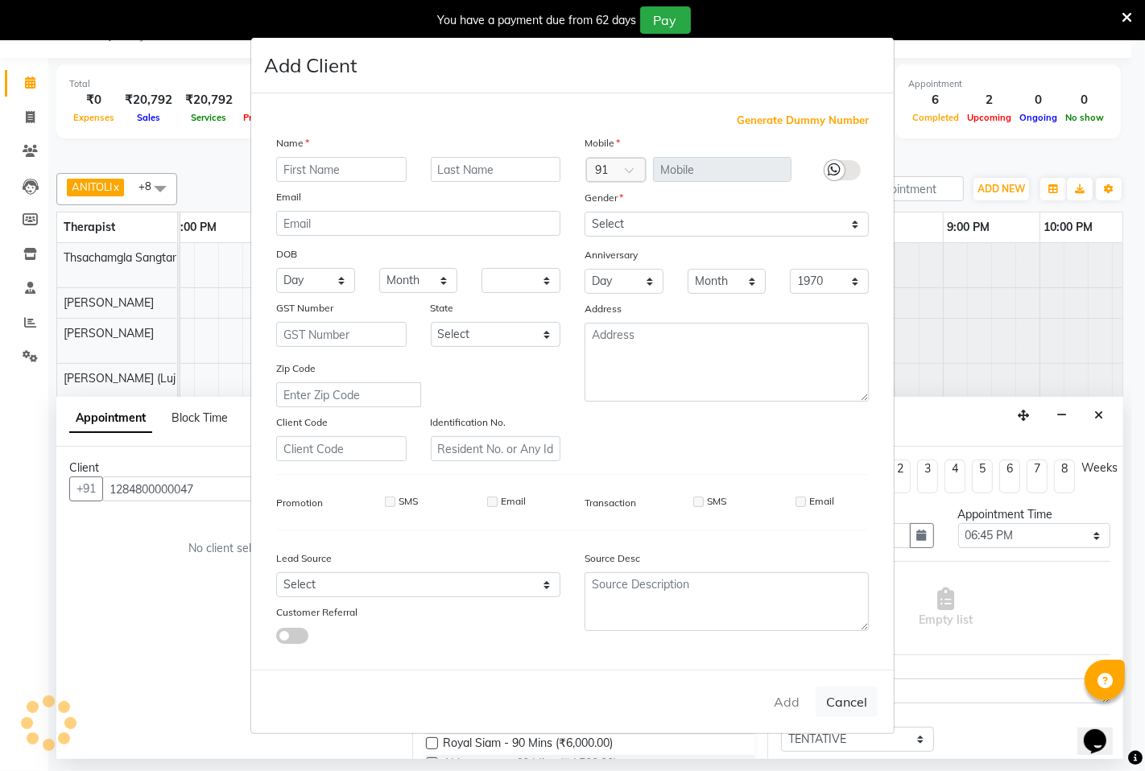
checkbox input "false"
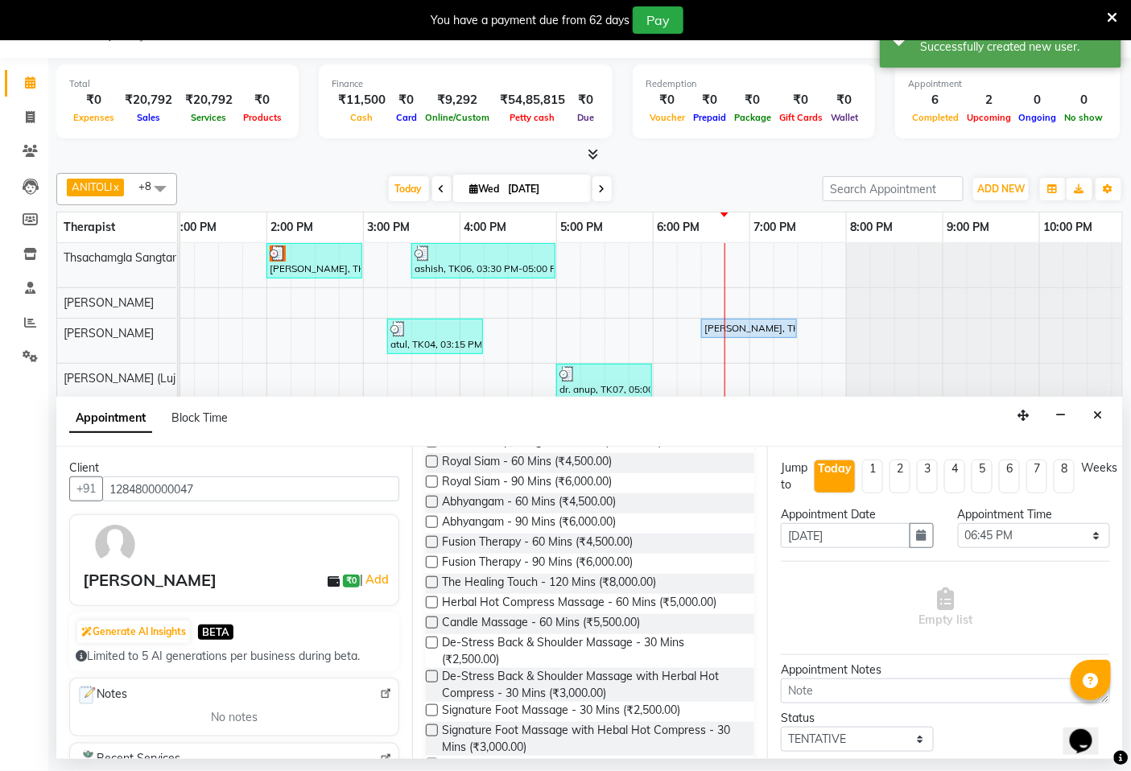
scroll to position [268, 0]
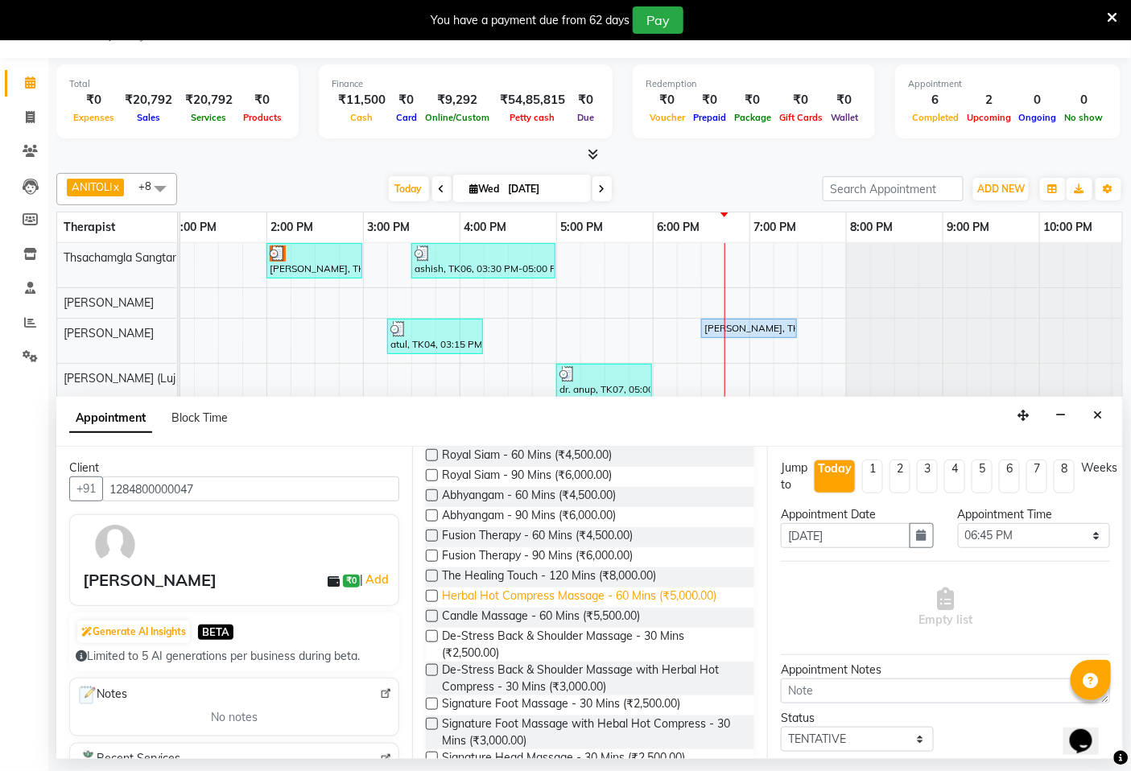
click at [508, 592] on span "Herbal Hot Compress Massage - 60 Mins (₹5,000.00)" at bounding box center [580, 598] width 274 height 20
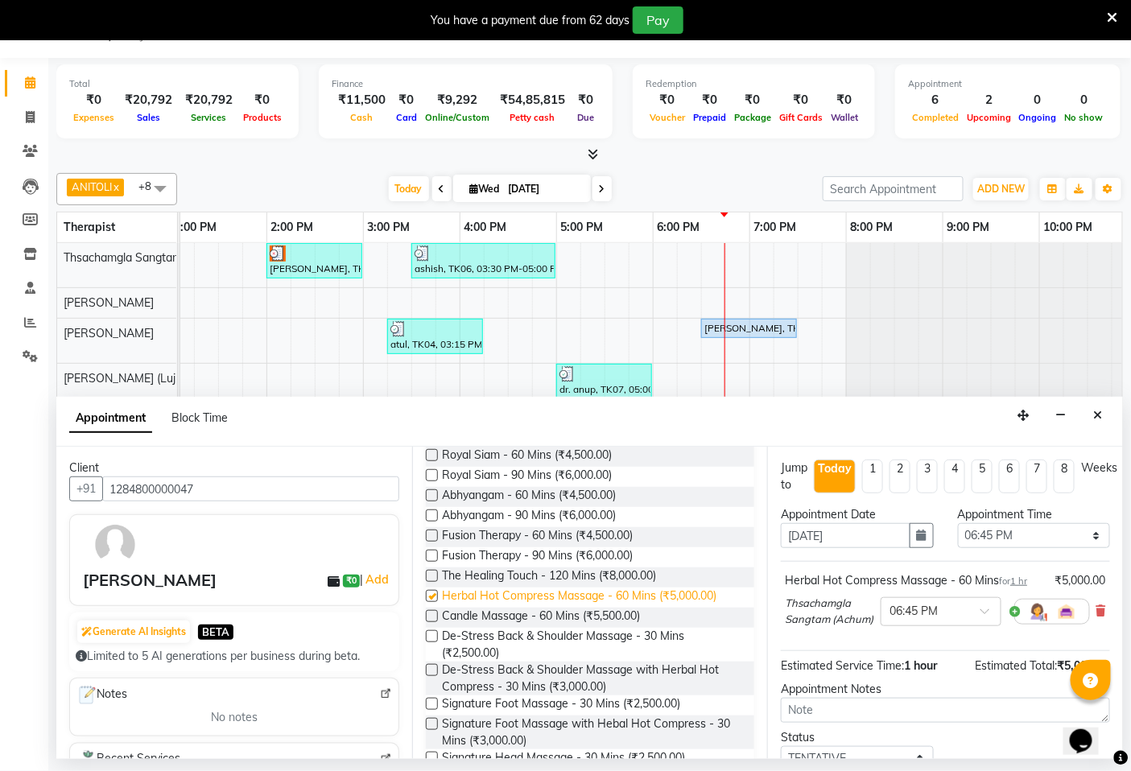
checkbox input "false"
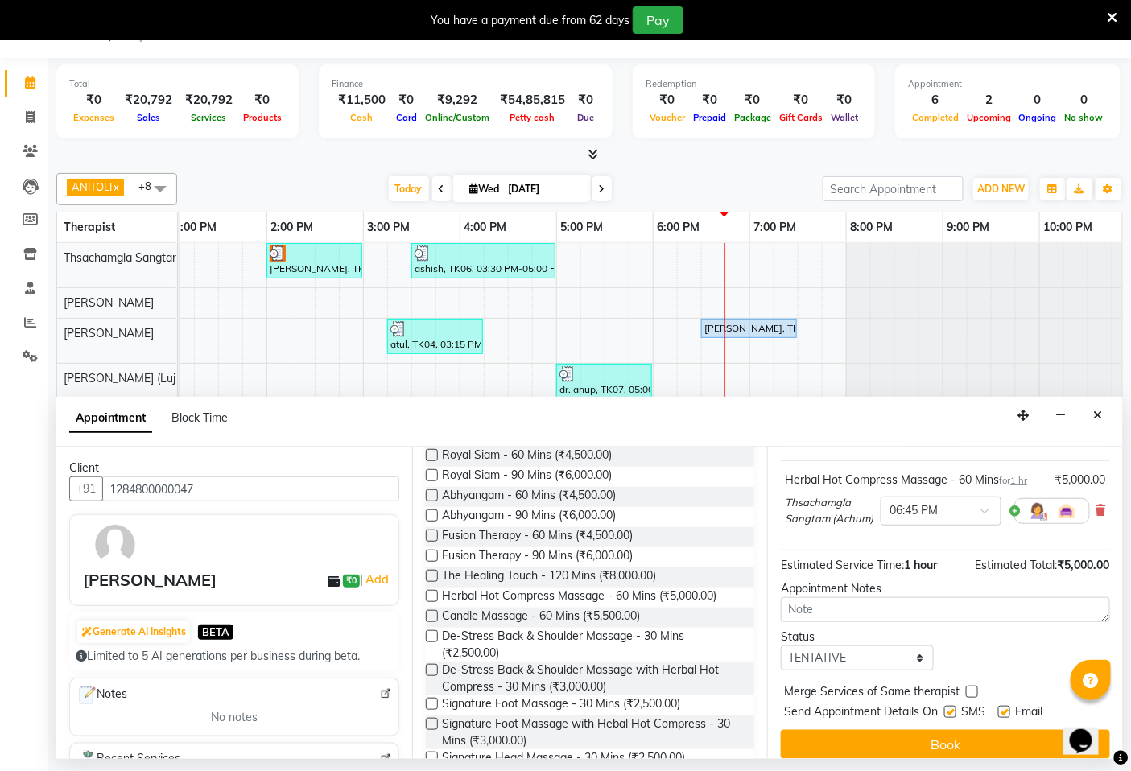
scroll to position [129, 0]
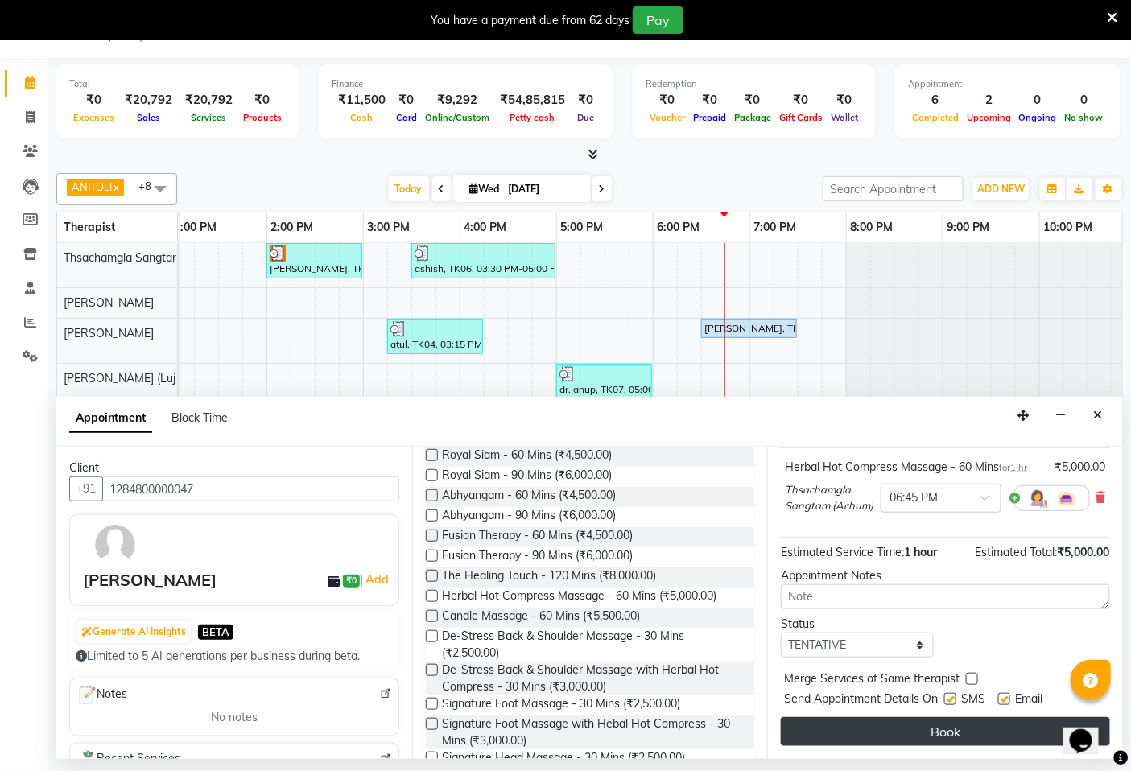
click at [930, 730] on button "Book" at bounding box center [945, 731] width 329 height 29
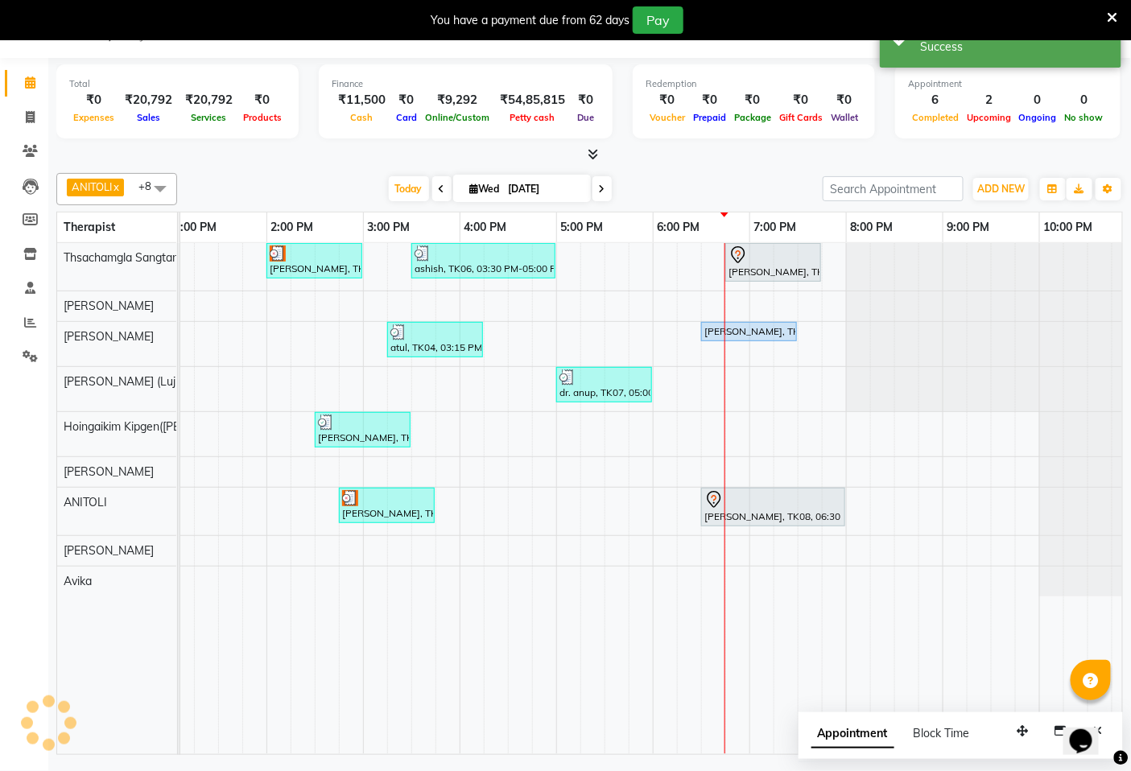
scroll to position [0, 0]
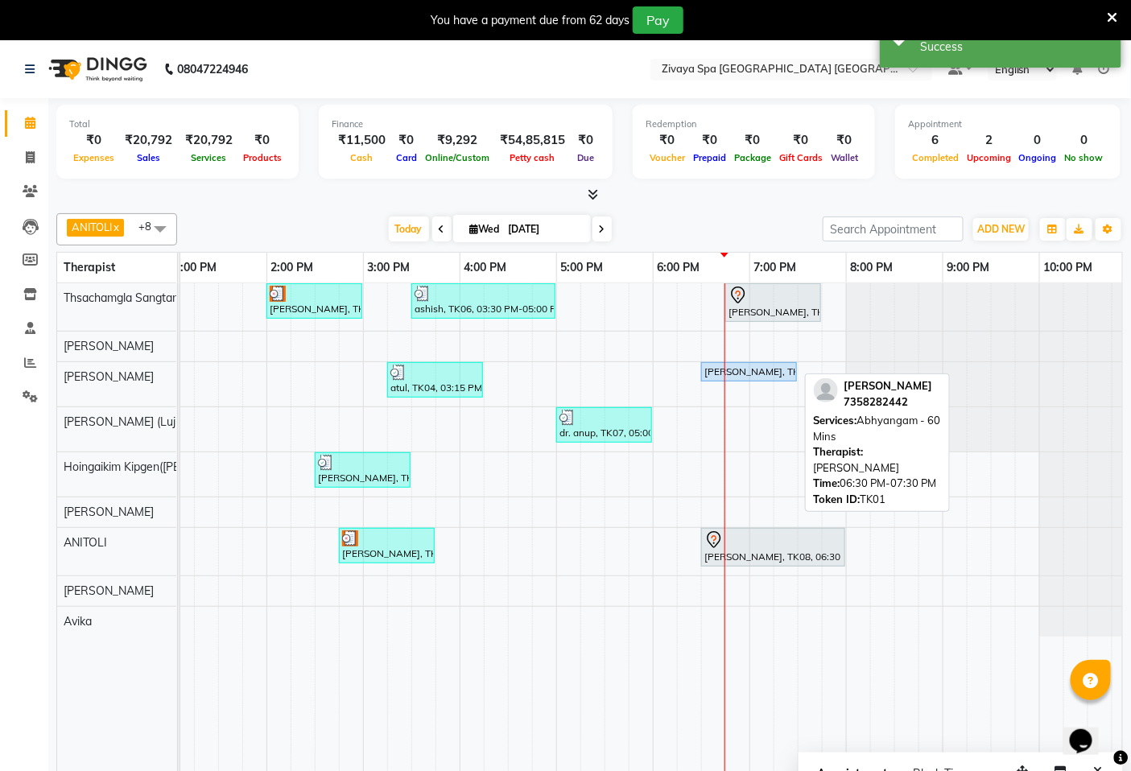
click at [774, 371] on div "[PERSON_NAME], TK01, 06:30 PM-07:30 PM, [GEOGRAPHIC_DATA] - 60 Mins" at bounding box center [749, 372] width 93 height 14
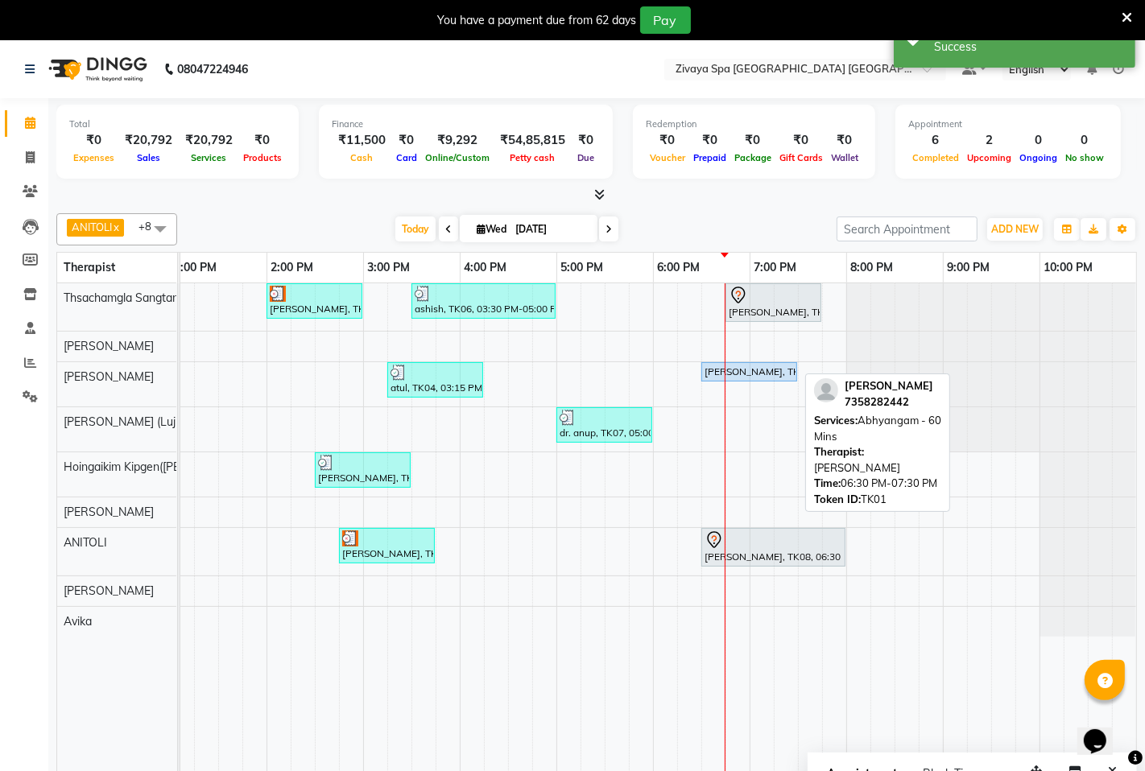
select select "5"
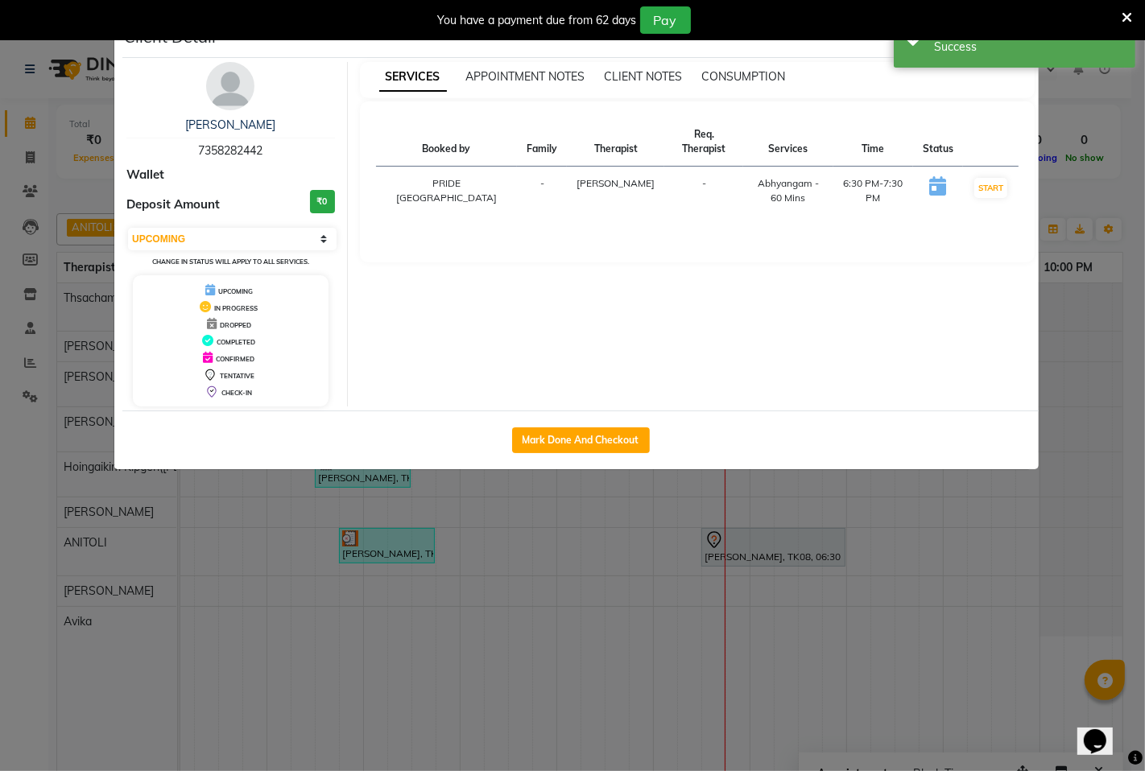
click at [924, 574] on ngb-modal-window "Client Detail [PERSON_NAME] 7358282442 Wallet Deposit Amount ₹0 Select IN SERVI…" at bounding box center [572, 385] width 1145 height 771
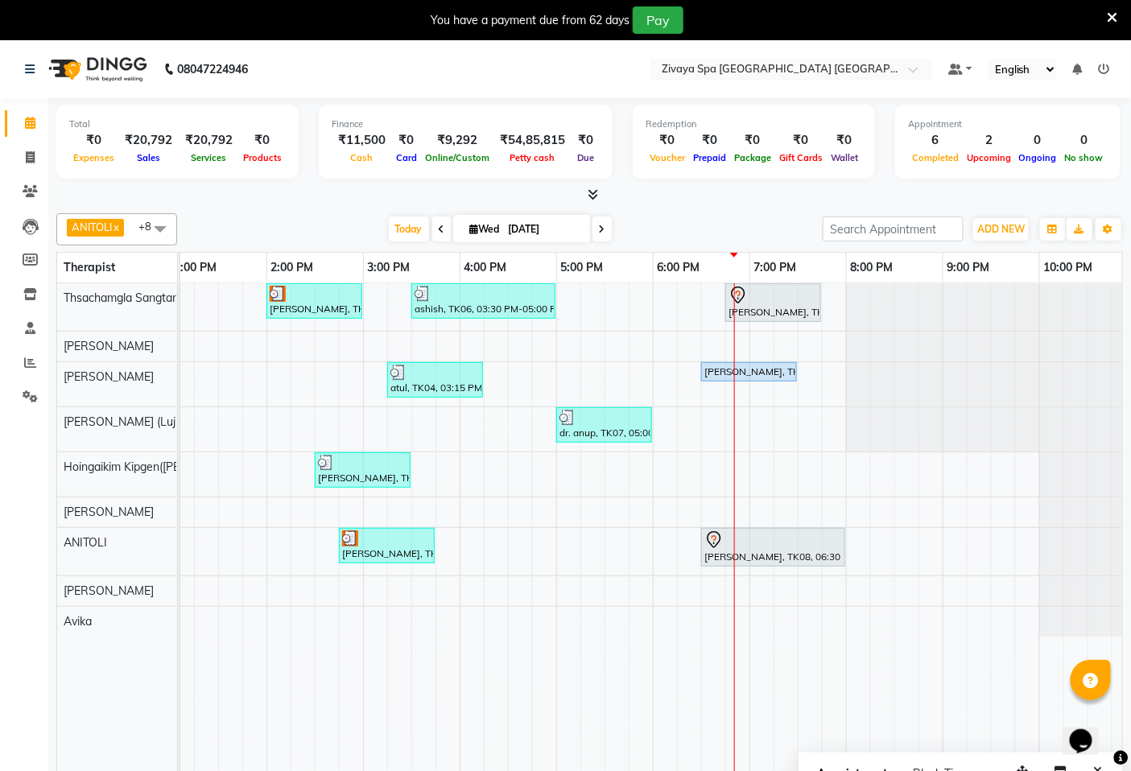
click at [766, 413] on div "[PERSON_NAME], TK02, 02:00 PM-03:00 PM, Fusion Therapy - 60 Mins ashish, TK06, …" at bounding box center [363, 538] width 1546 height 511
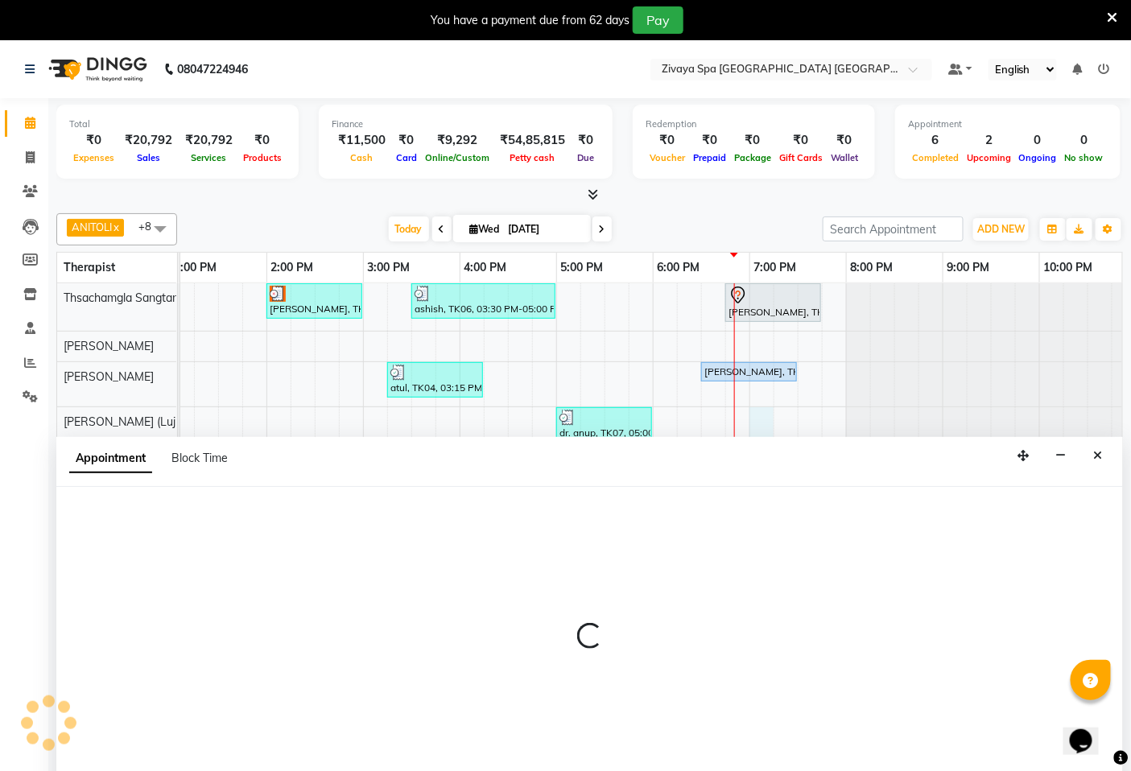
scroll to position [40, 0]
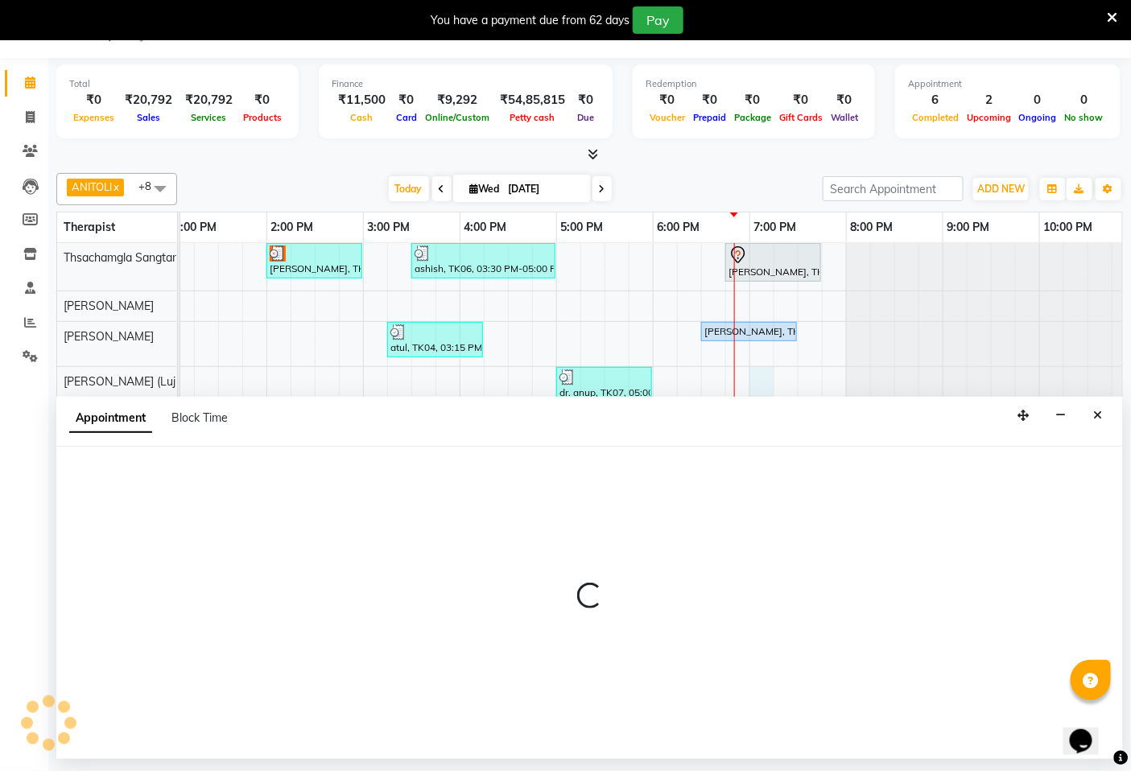
select select "49493"
select select "1140"
select select "tentative"
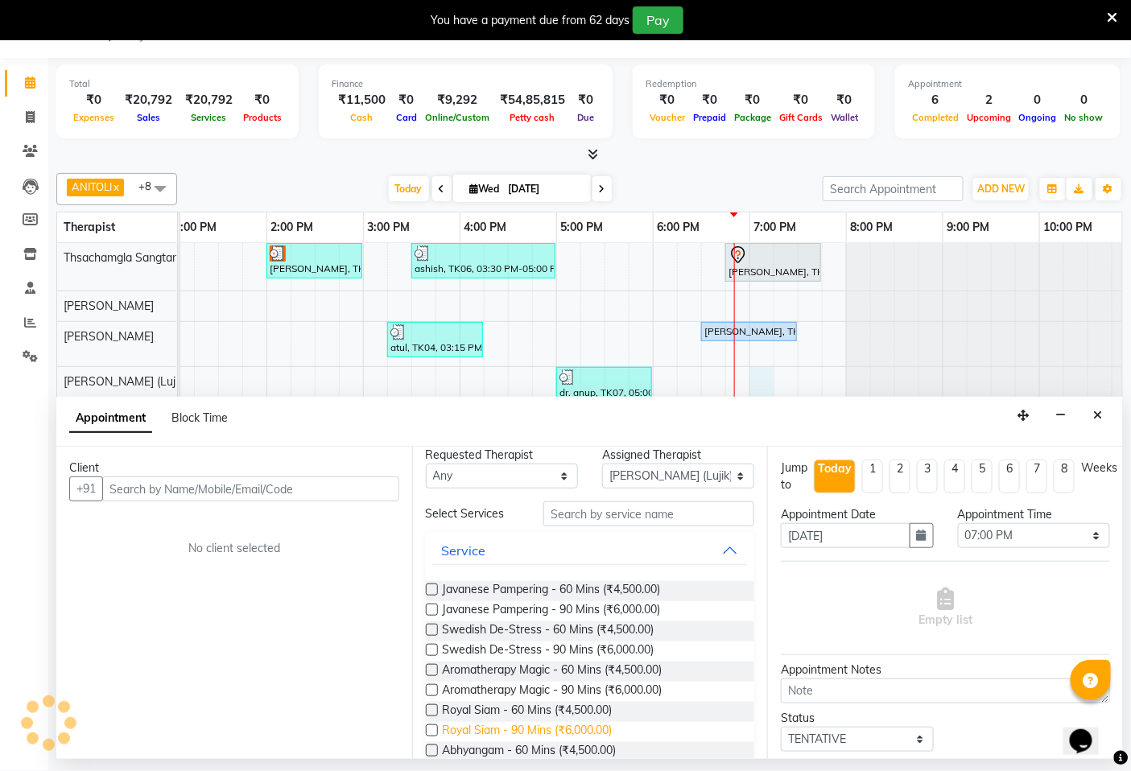
scroll to position [0, 0]
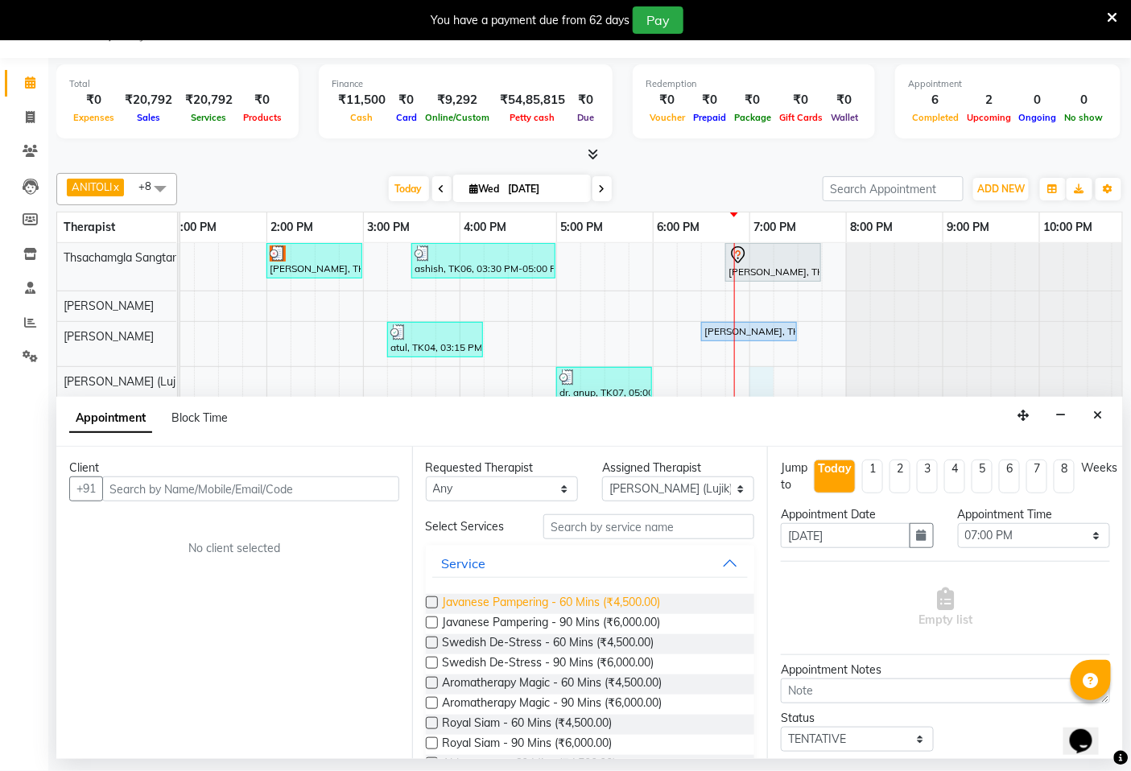
click at [522, 605] on span "Javanese Pampering - 60 Mins (₹4,500.00)" at bounding box center [552, 604] width 218 height 20
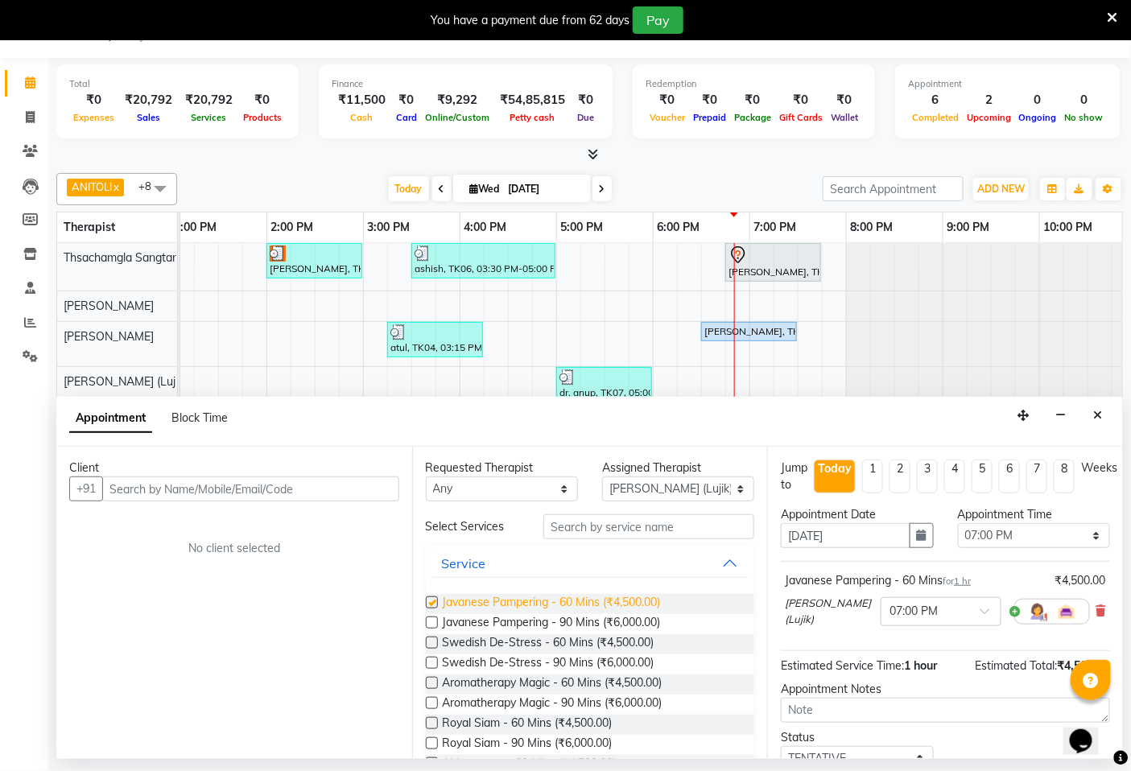
checkbox input "false"
click at [232, 491] on input "text" at bounding box center [250, 489] width 297 height 25
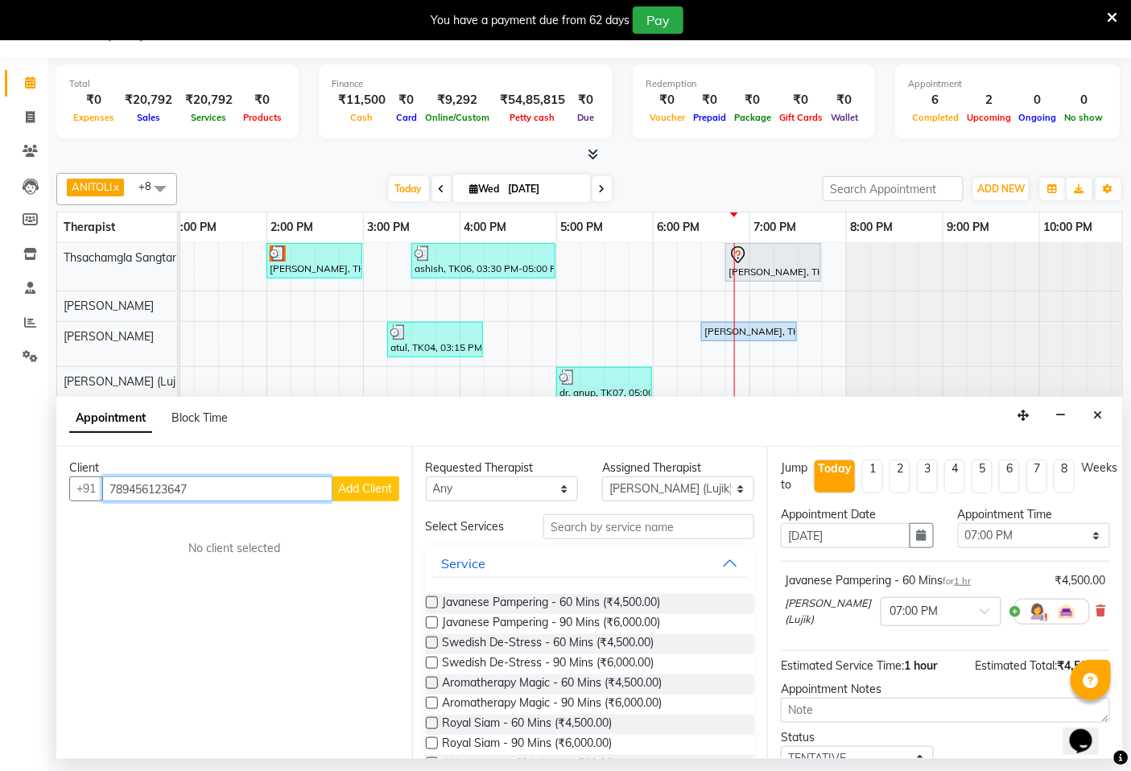
type input "789456123647"
click at [377, 489] on span "Add Client" at bounding box center [366, 488] width 54 height 14
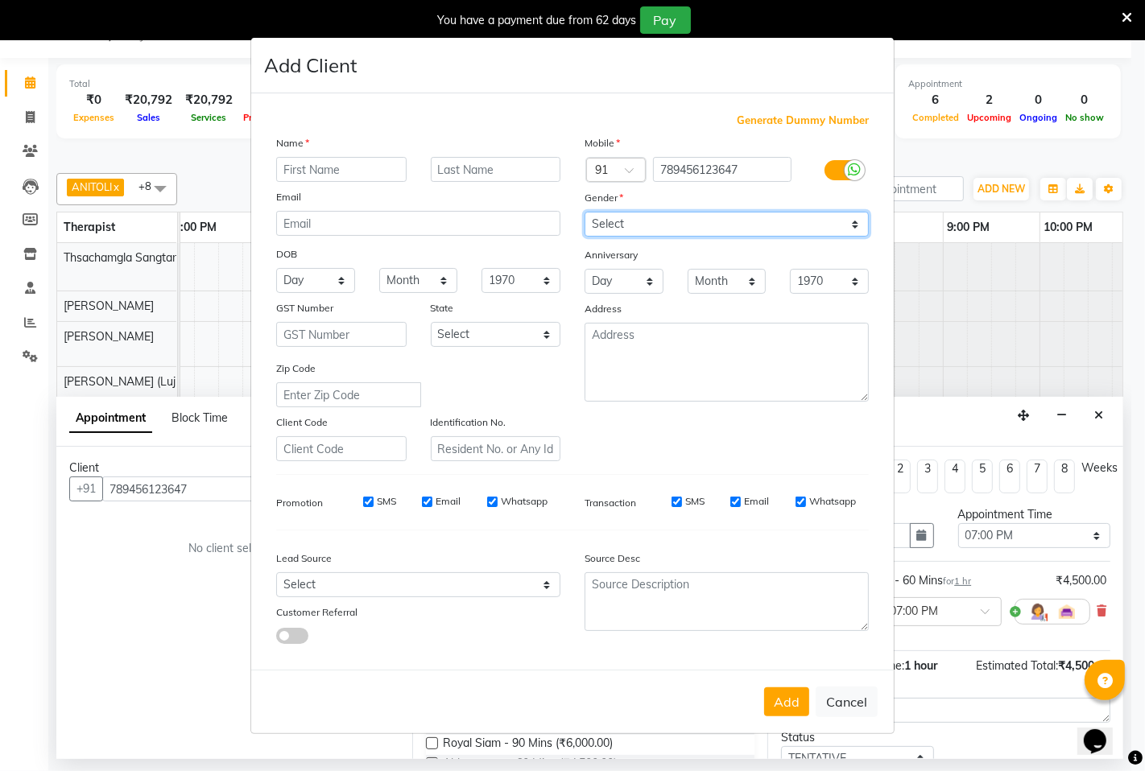
click at [857, 222] on select "Select [DEMOGRAPHIC_DATA] [DEMOGRAPHIC_DATA] Other Prefer Not To Say" at bounding box center [726, 224] width 284 height 25
select select "[DEMOGRAPHIC_DATA]"
click at [584, 212] on select "Select [DEMOGRAPHIC_DATA] [DEMOGRAPHIC_DATA] Other Prefer Not To Say" at bounding box center [726, 224] width 284 height 25
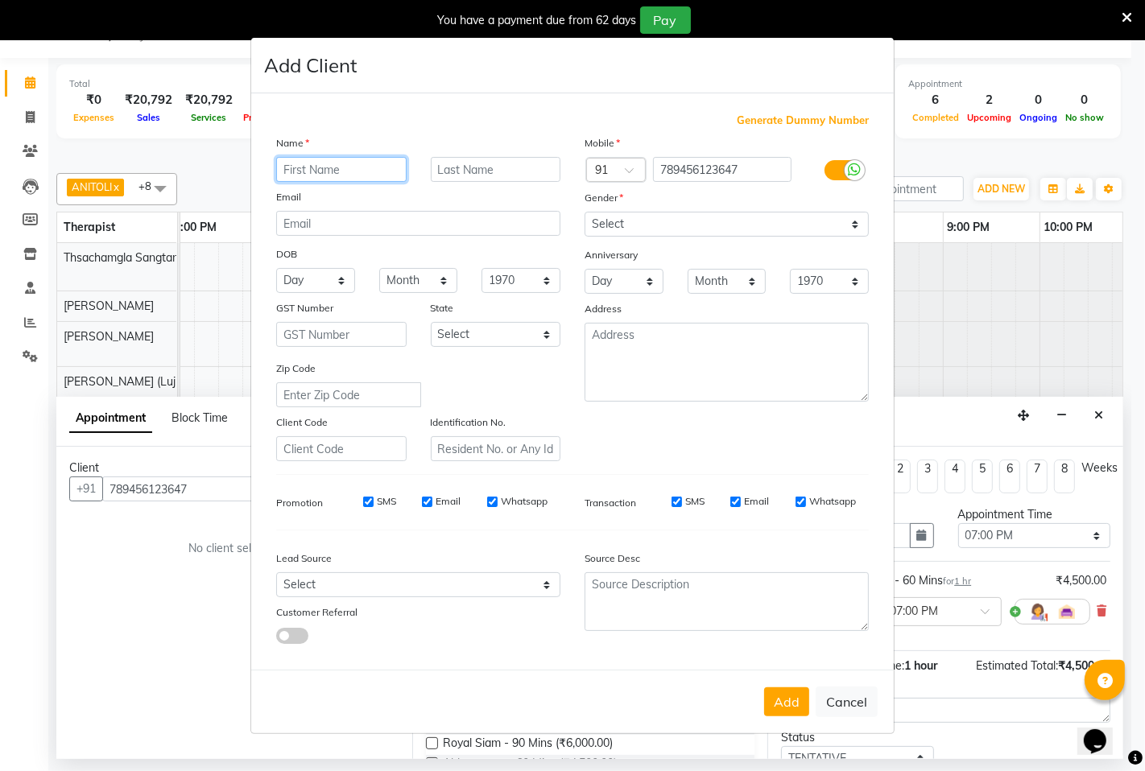
click at [338, 175] on input "text" at bounding box center [341, 169] width 130 height 25
type input "[PERSON_NAME]"
click at [777, 702] on button "Add" at bounding box center [786, 701] width 45 height 29
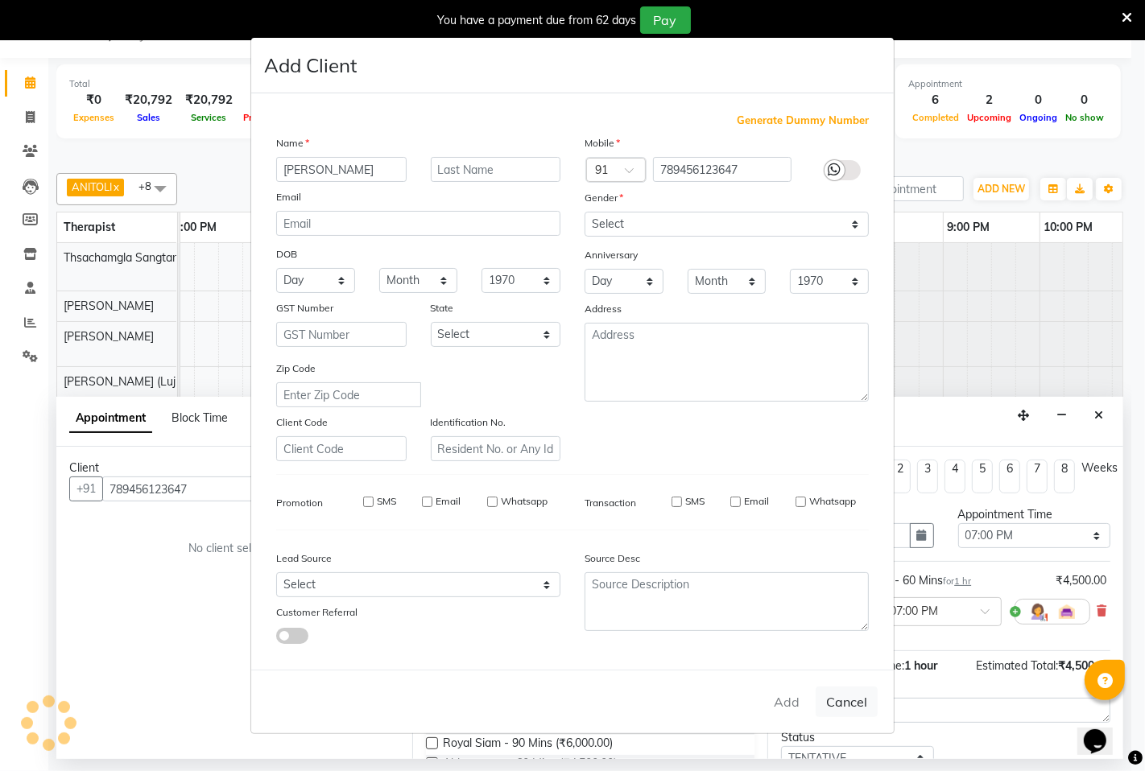
select select
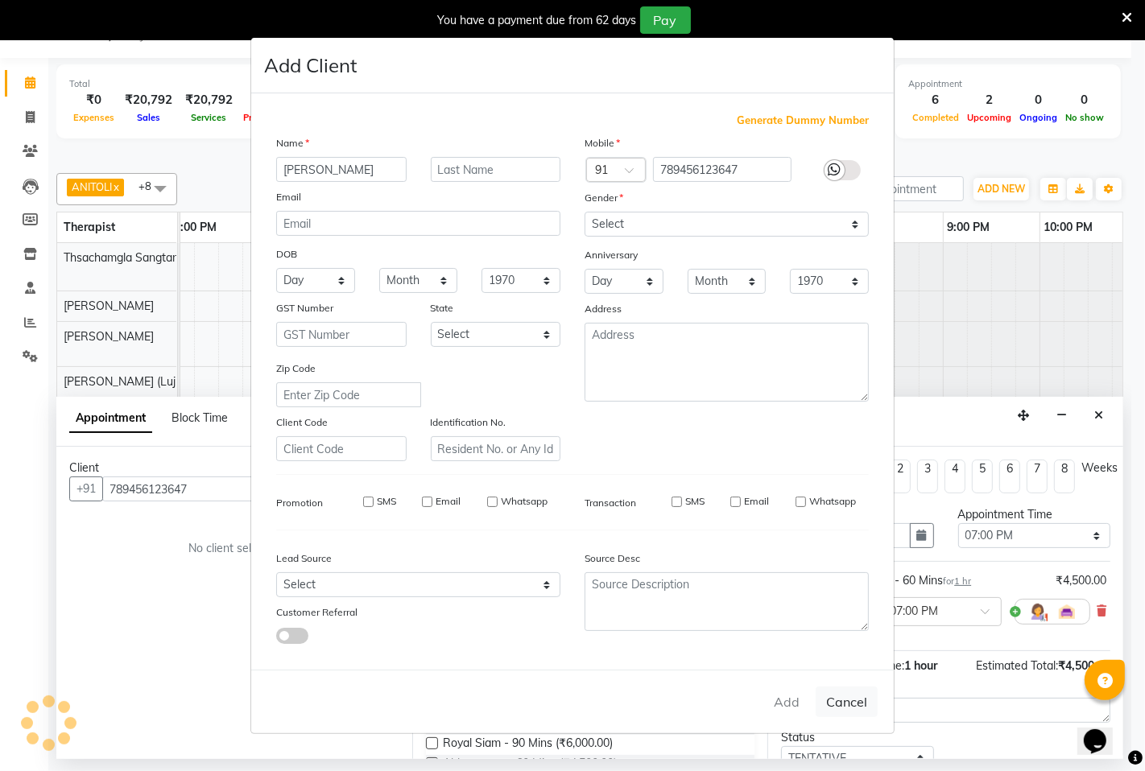
select select
checkbox input "false"
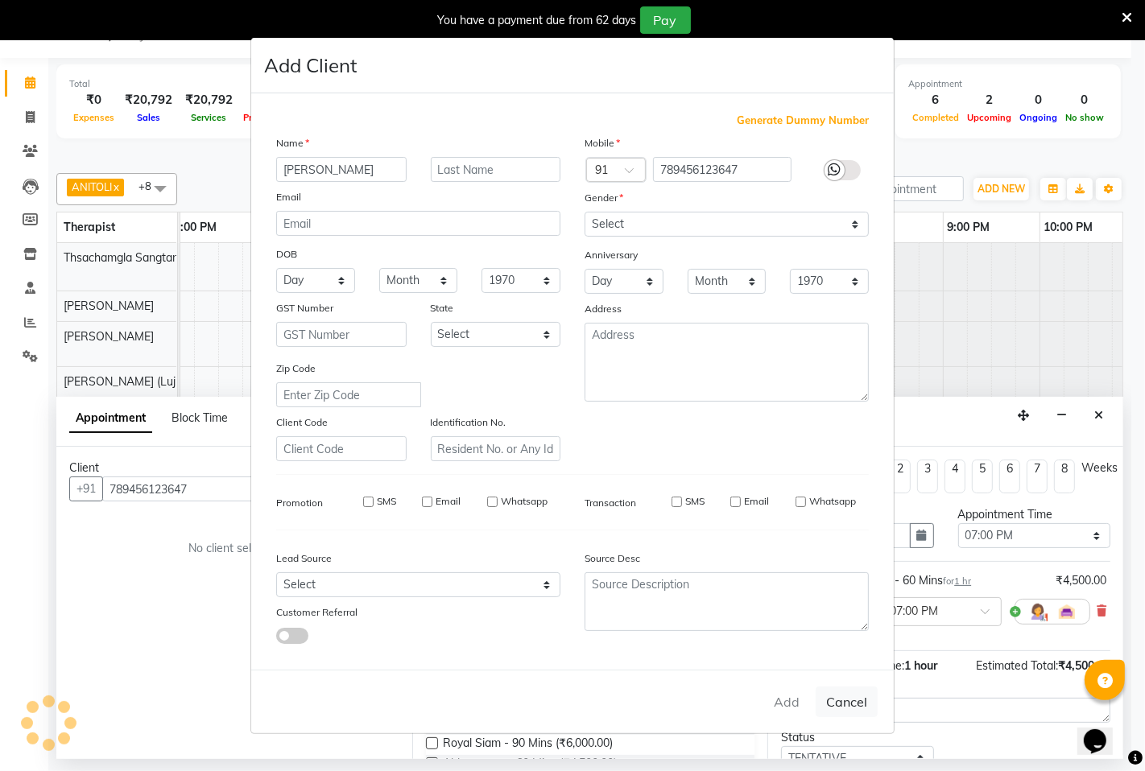
checkbox input "false"
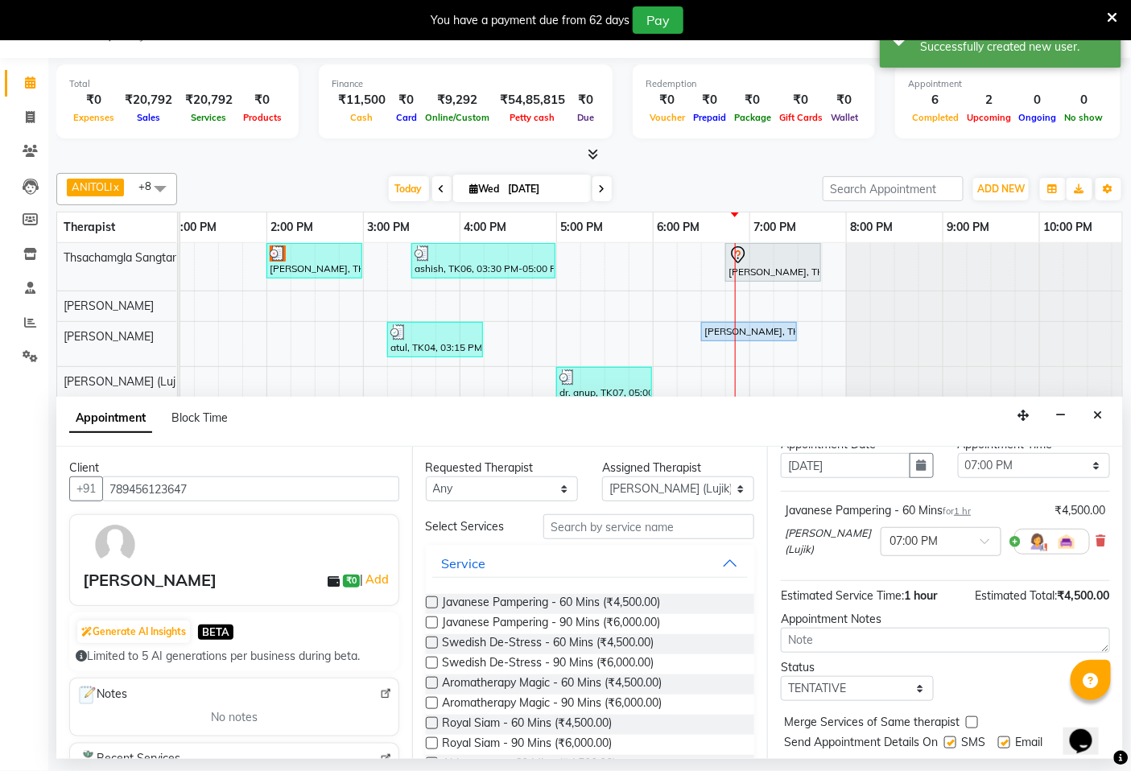
scroll to position [114, 0]
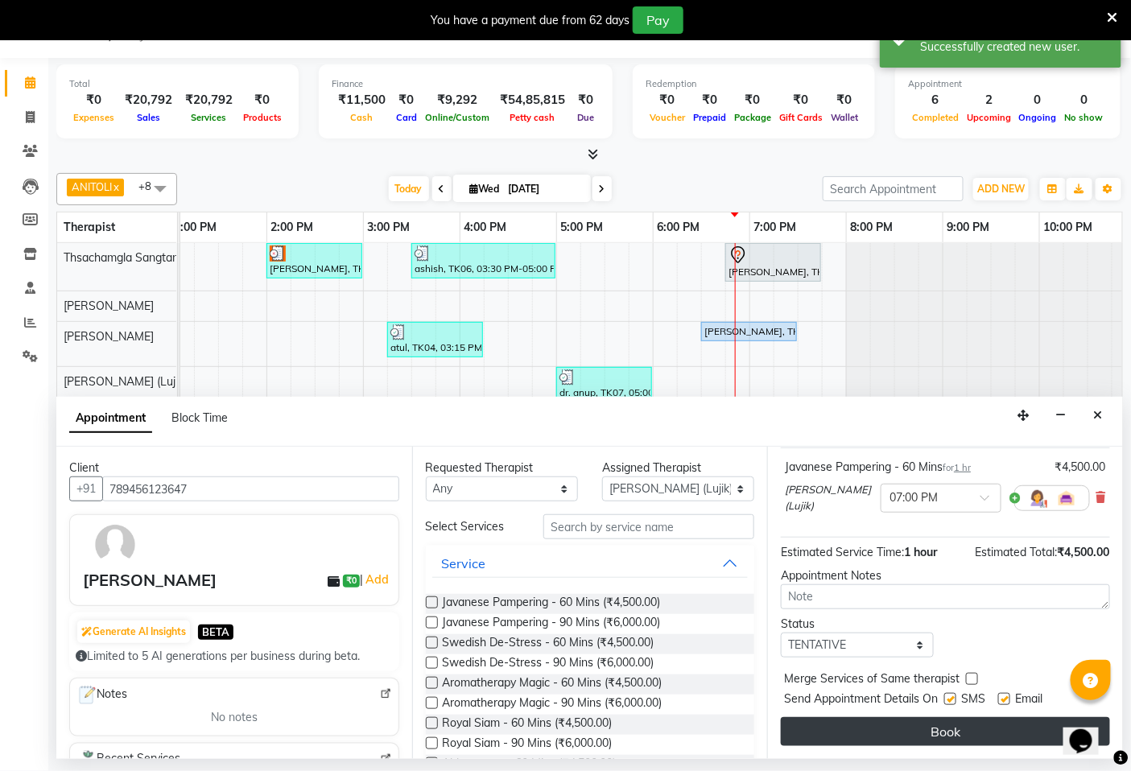
click at [939, 729] on button "Book" at bounding box center [945, 731] width 329 height 29
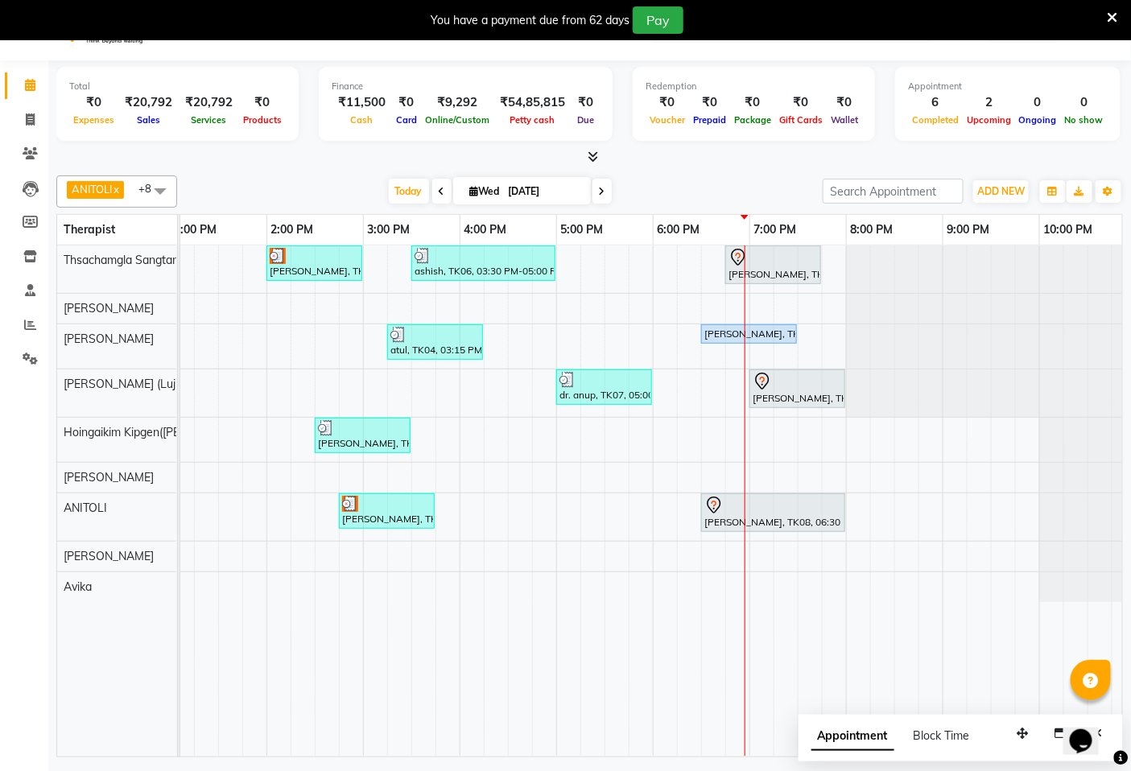
scroll to position [40, 0]
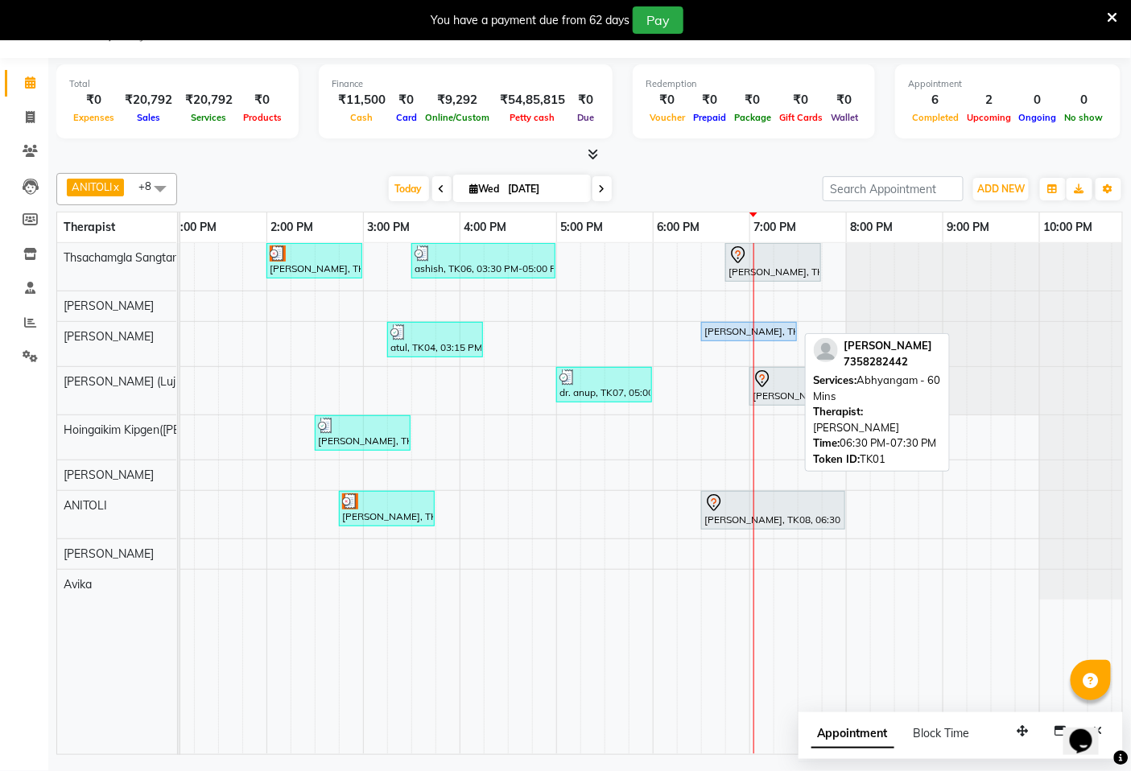
click at [785, 325] on div "[PERSON_NAME], TK01, 06:30 PM-07:30 PM, [GEOGRAPHIC_DATA] - 60 Mins" at bounding box center [749, 331] width 93 height 14
select select "5"
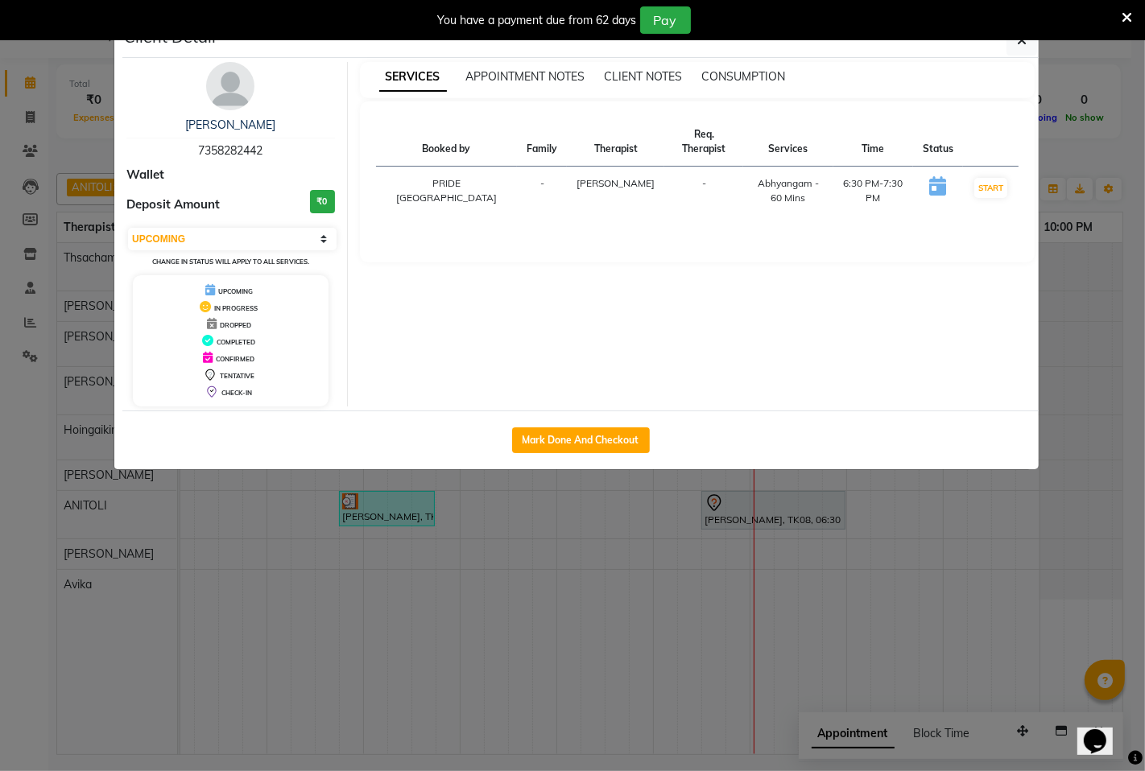
click at [922, 600] on ngb-modal-window "Client Detail [PERSON_NAME] 7358282442 Wallet Deposit Amount ₹0 Select IN SERVI…" at bounding box center [572, 385] width 1145 height 771
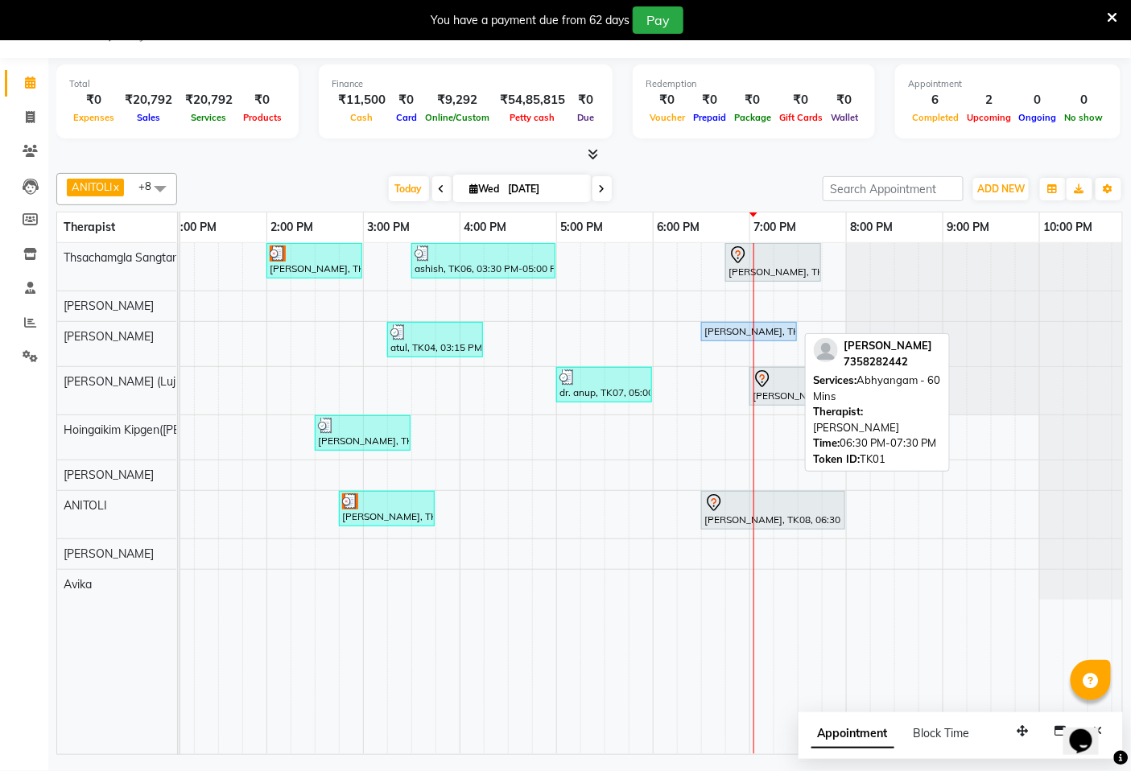
click at [785, 332] on div "[PERSON_NAME], TK01, 06:30 PM-07:30 PM, [GEOGRAPHIC_DATA] - 60 Mins" at bounding box center [749, 331] width 93 height 14
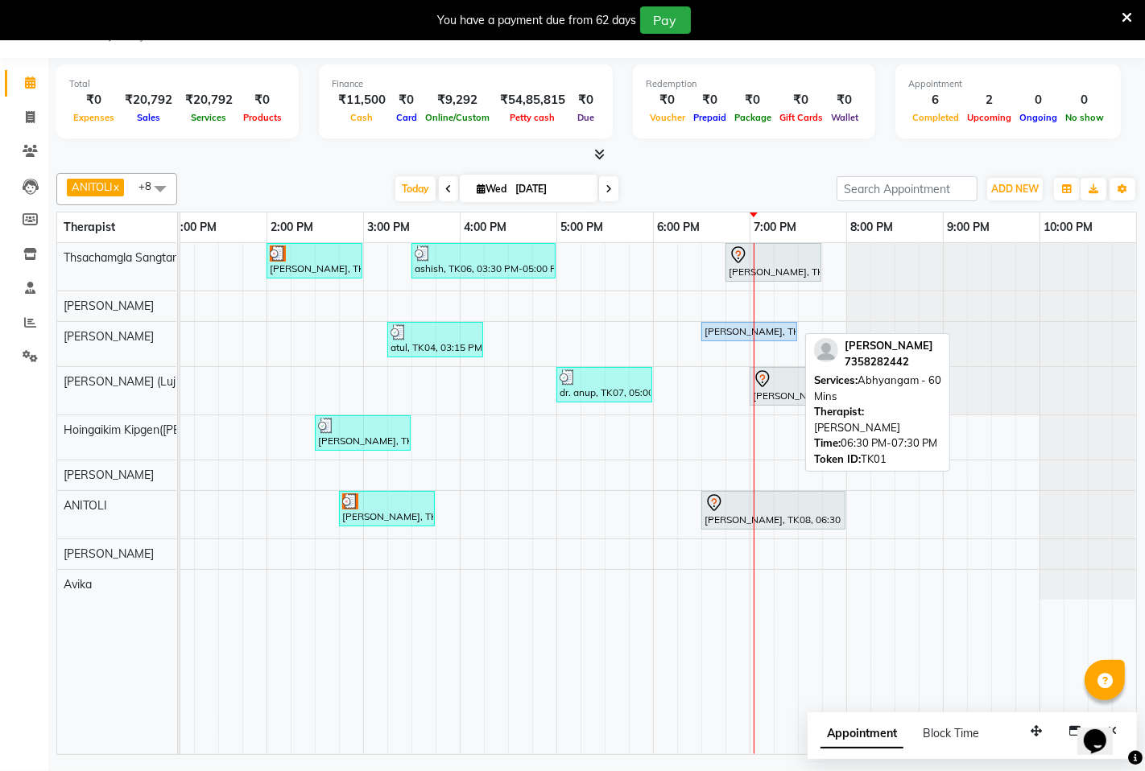
select select "5"
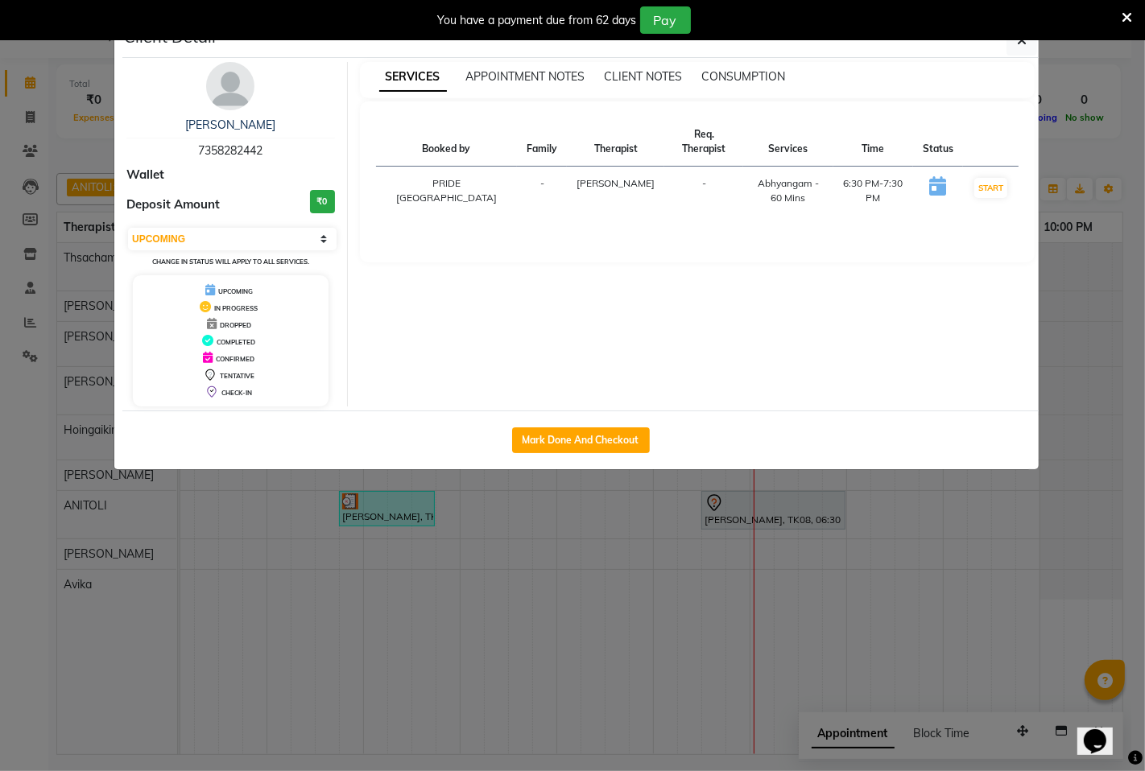
click at [984, 647] on ngb-modal-window "Client Detail [PERSON_NAME] 7358282442 Wallet Deposit Amount ₹0 Select IN SERVI…" at bounding box center [572, 385] width 1145 height 771
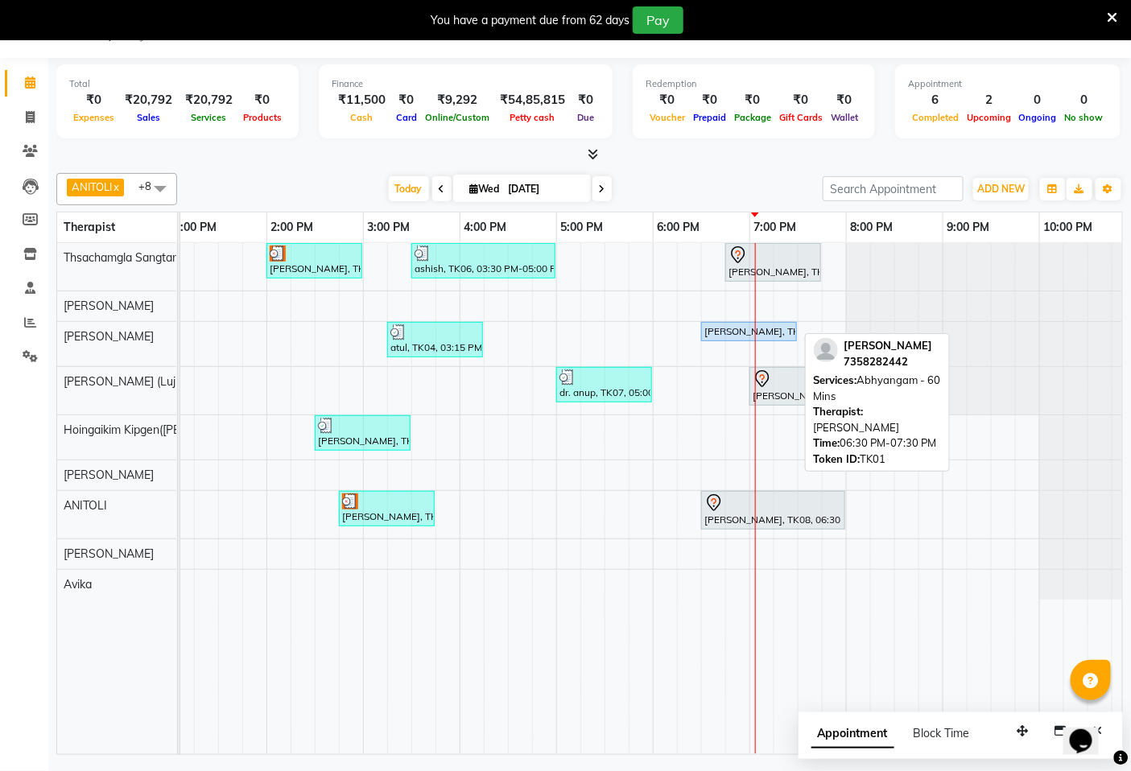
click at [759, 333] on div "[PERSON_NAME], TK01, 06:30 PM-07:30 PM, [GEOGRAPHIC_DATA] - 60 Mins" at bounding box center [749, 331] width 93 height 14
select select "5"
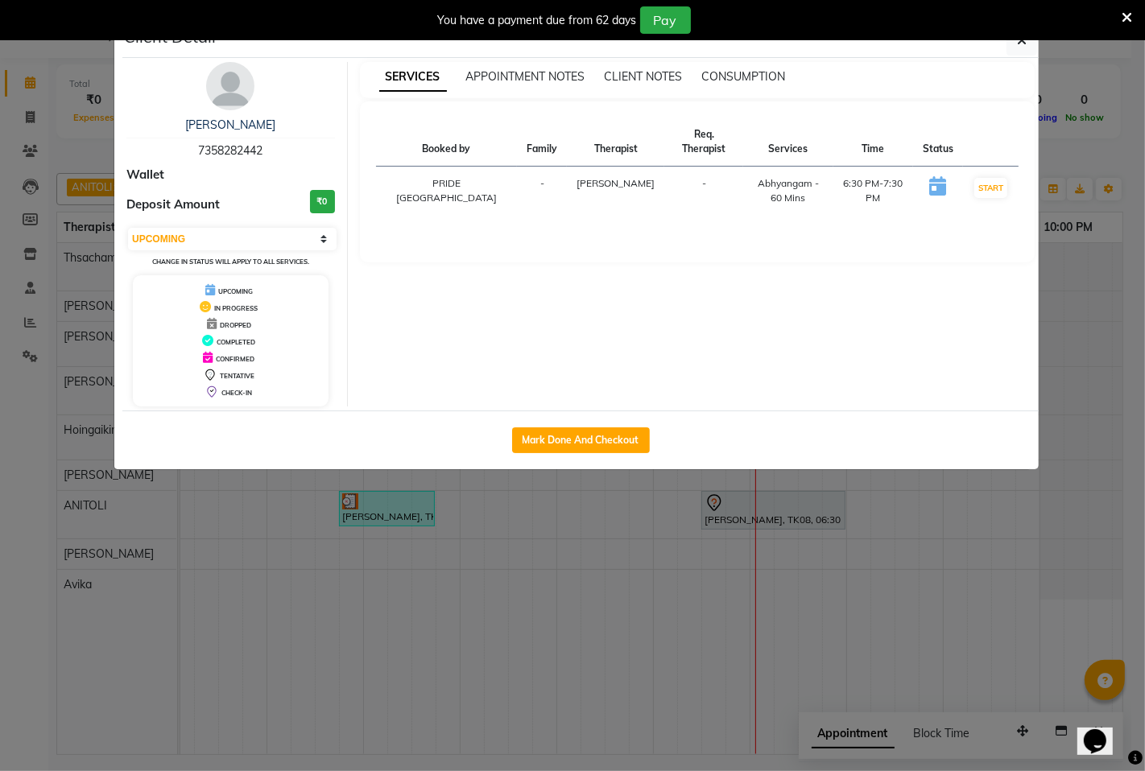
click at [555, 654] on ngb-modal-window "Client Detail [PERSON_NAME] 7358282442 Wallet Deposit Amount ₹0 Select IN SERVI…" at bounding box center [572, 385] width 1145 height 771
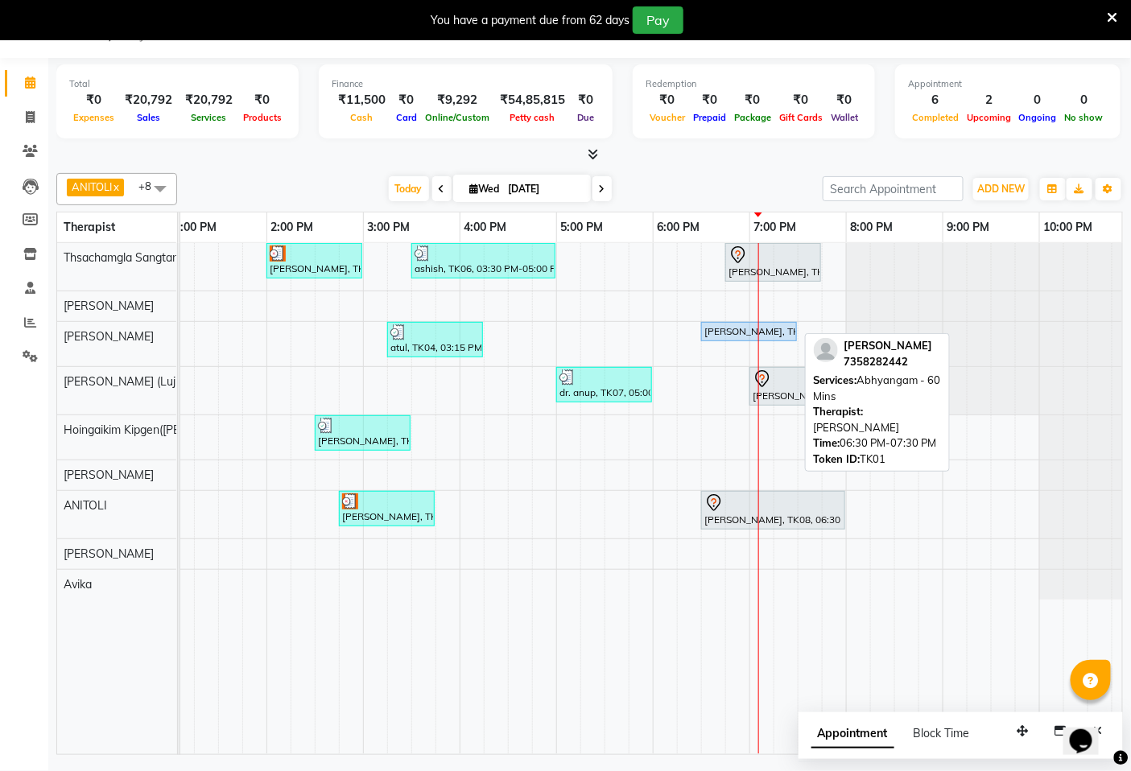
click at [769, 327] on div "[PERSON_NAME], TK01, 06:30 PM-07:30 PM, [GEOGRAPHIC_DATA] - 60 Mins" at bounding box center [749, 331] width 93 height 14
select select "5"
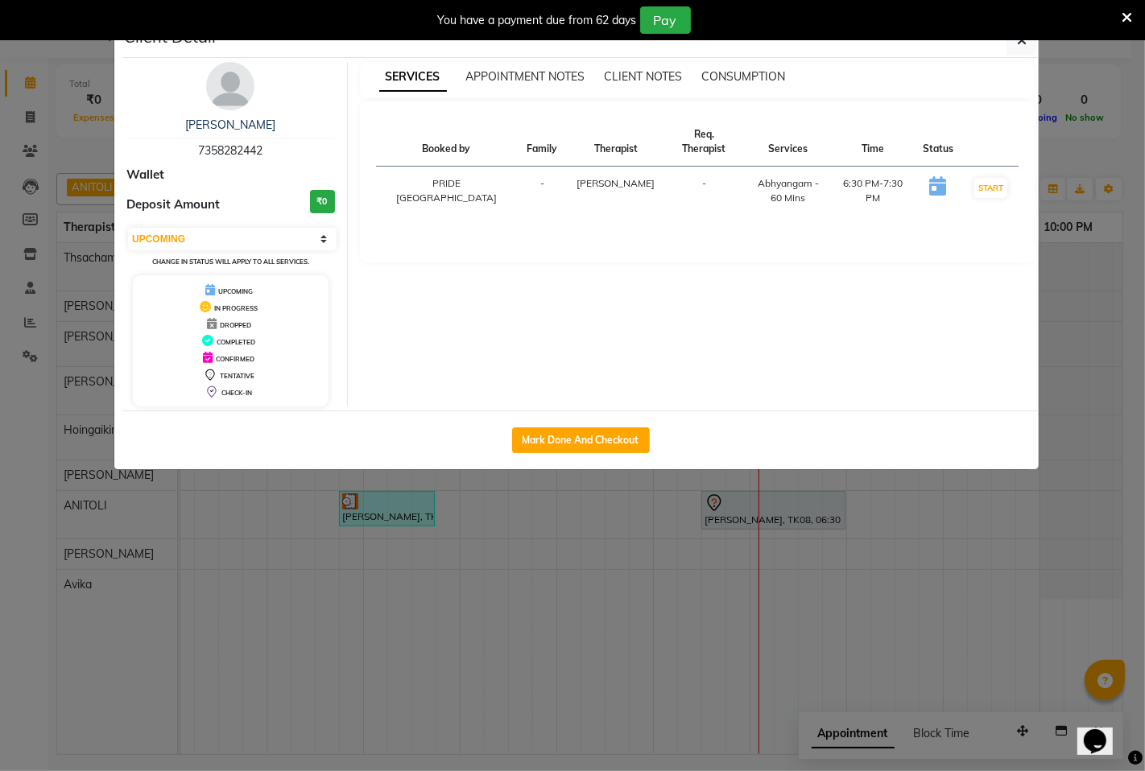
click at [645, 639] on ngb-modal-window "Client Detail [PERSON_NAME] 7358282442 Wallet Deposit Amount ₹0 Select IN SERVI…" at bounding box center [572, 385] width 1145 height 771
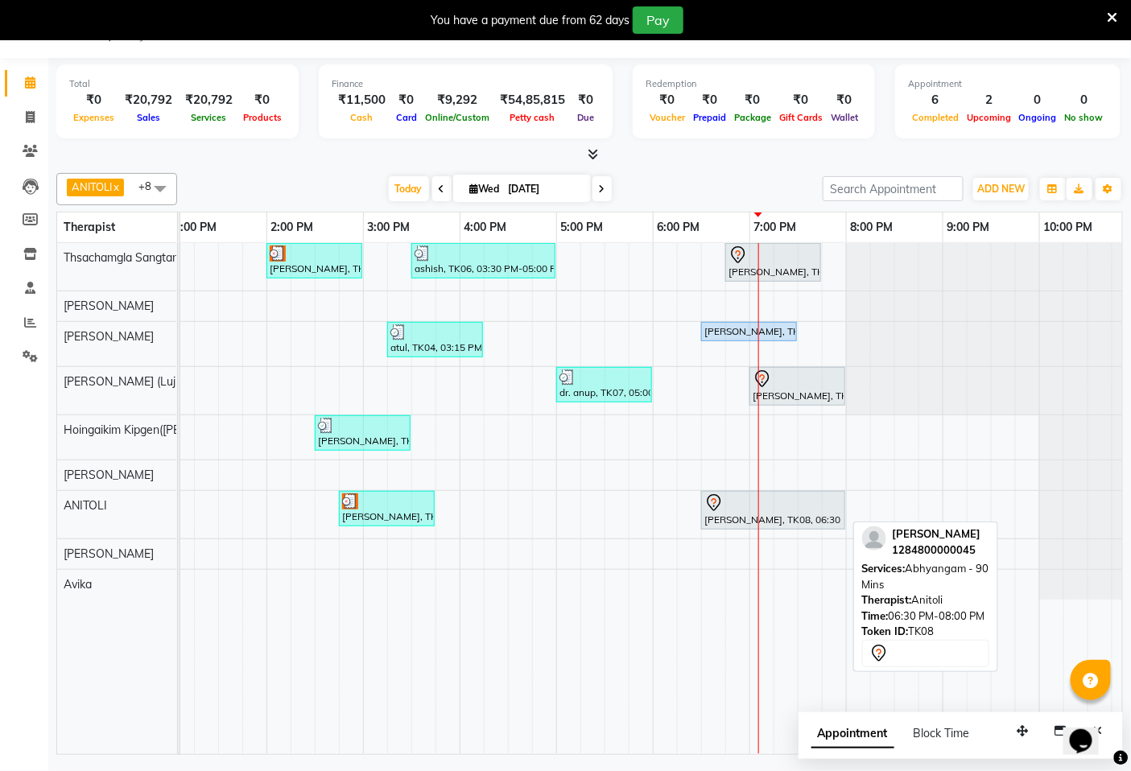
click at [728, 517] on div "[PERSON_NAME], TK08, 06:30 PM-08:00 PM, [GEOGRAPHIC_DATA] - 90 Mins" at bounding box center [773, 510] width 141 height 34
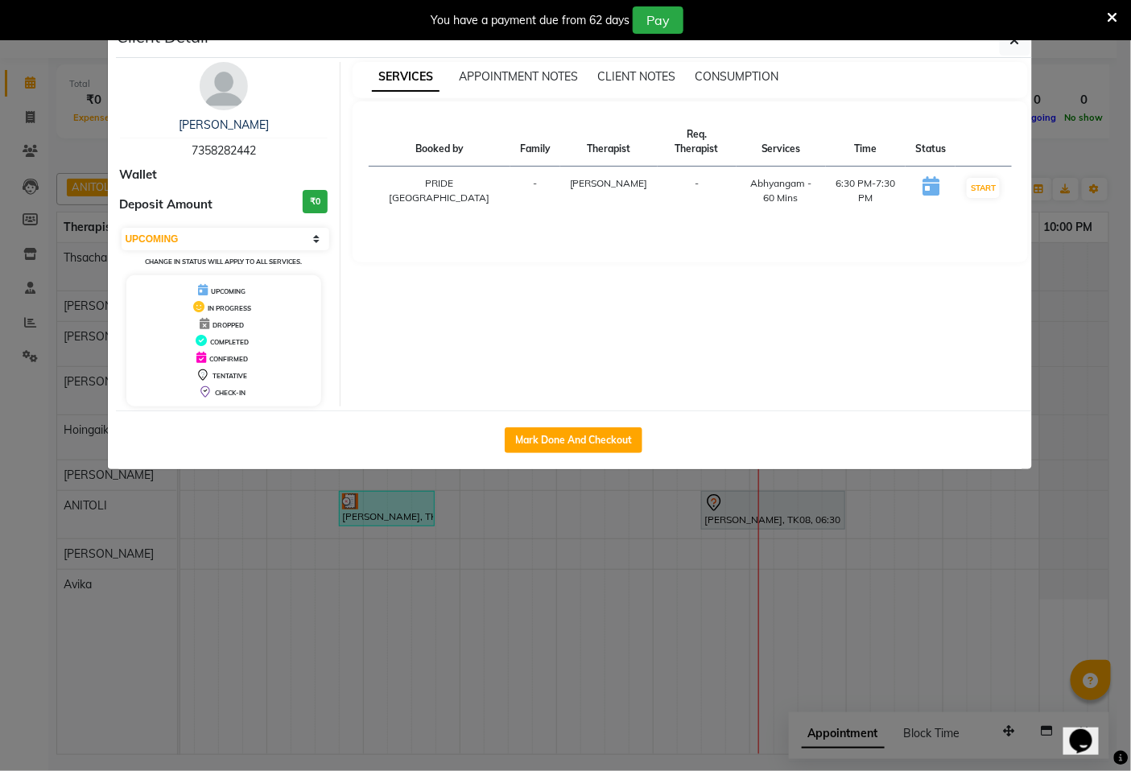
select select "7"
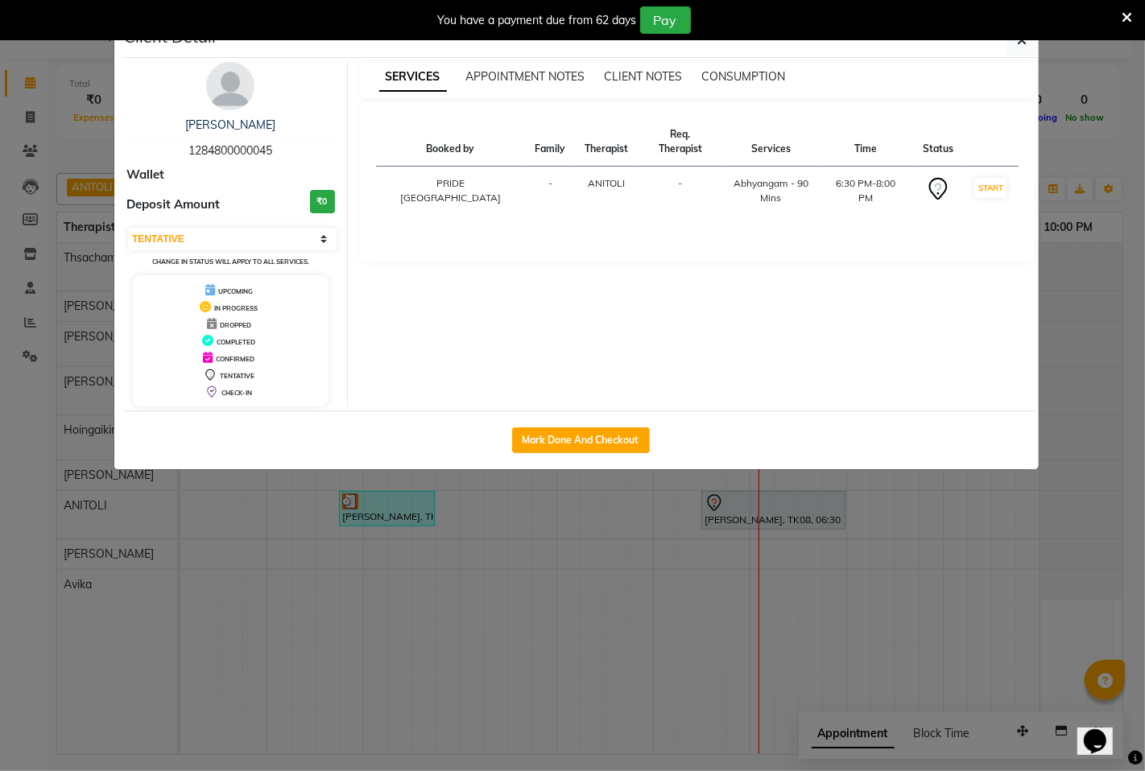
click at [588, 602] on ngb-modal-window "Client Detail [PERSON_NAME] 1284800000045 Wallet Deposit Amount ₹0 Select IN SE…" at bounding box center [572, 385] width 1145 height 771
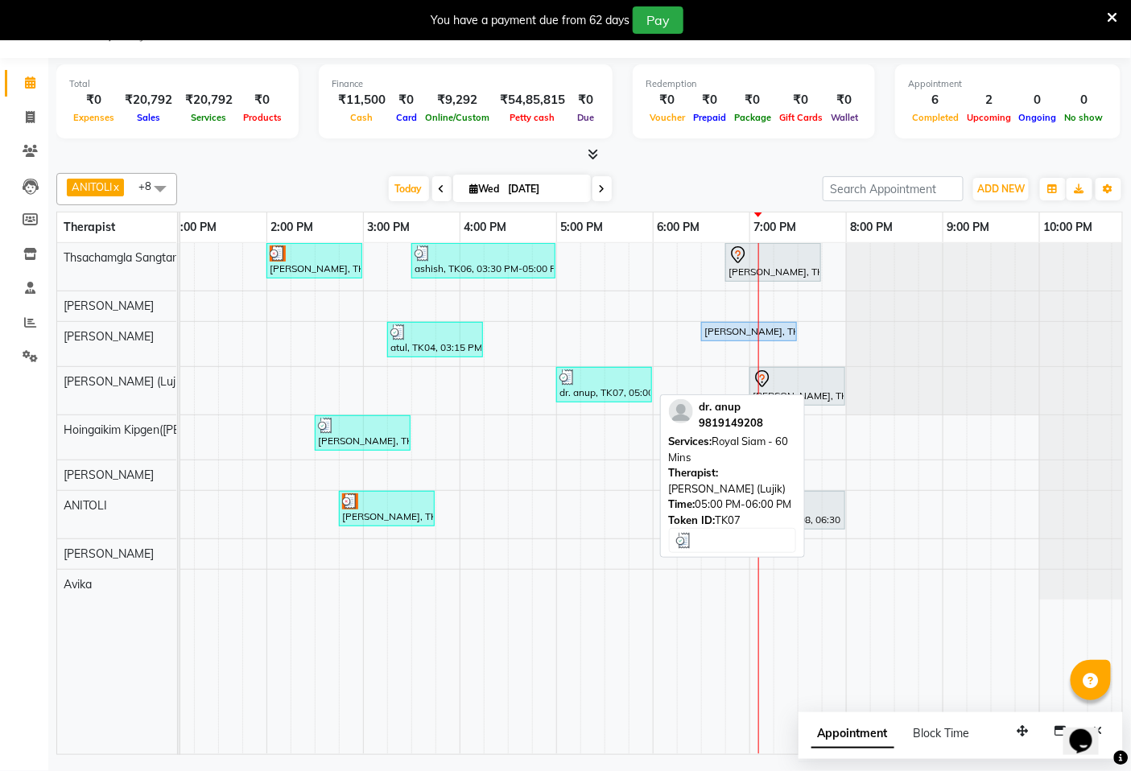
click at [614, 397] on div "dr. anup, TK07, 05:00 PM-06:00 PM, [GEOGRAPHIC_DATA] - 60 Mins" at bounding box center [604, 384] width 93 height 31
select select "3"
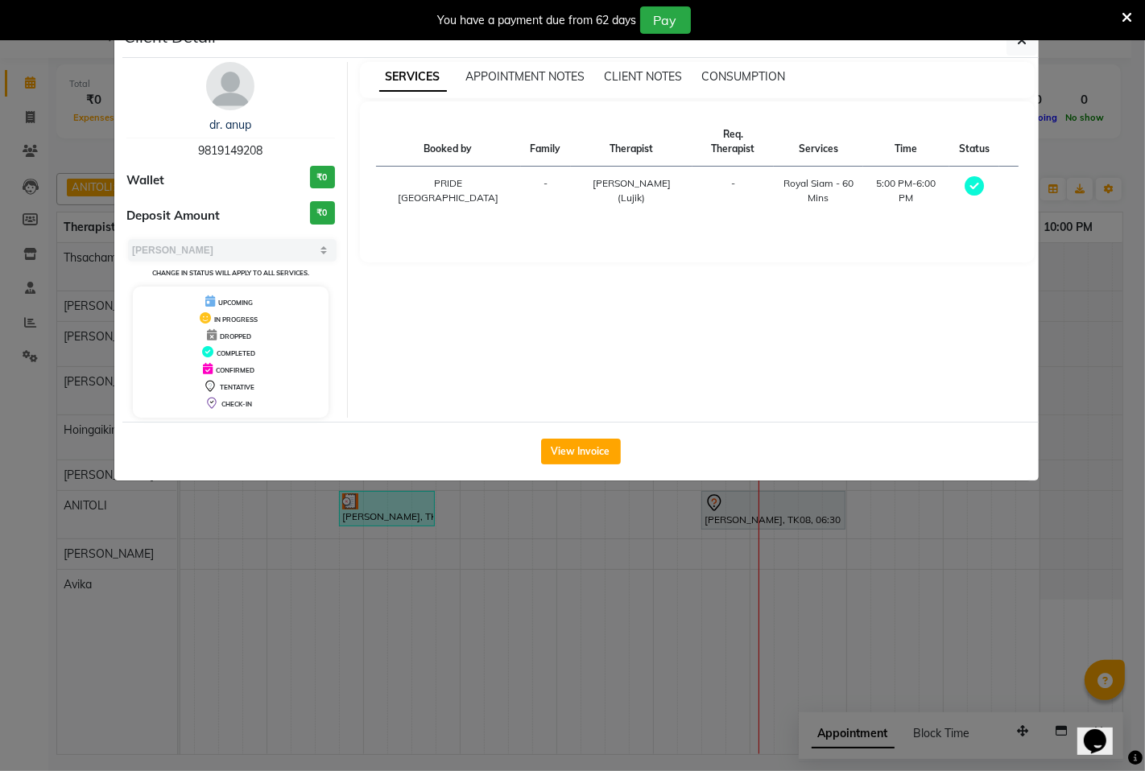
click at [564, 645] on ngb-modal-window "Client Detail dr. anup 9819149208 Wallet ₹0 Deposit Amount ₹0 Select MARK DONE …" at bounding box center [572, 385] width 1145 height 771
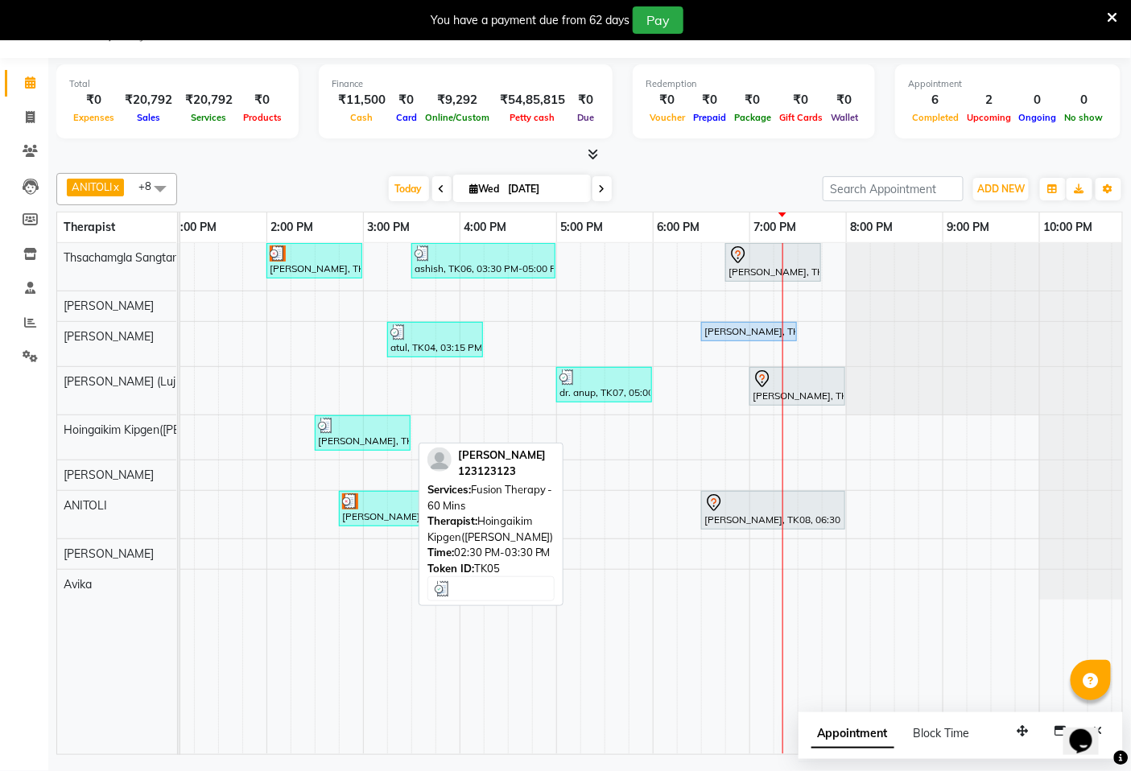
click at [400, 446] on div "[PERSON_NAME], TK05, 02:30 PM-03:30 PM, Fusion Therapy - 60 Mins" at bounding box center [362, 433] width 93 height 31
select select "3"
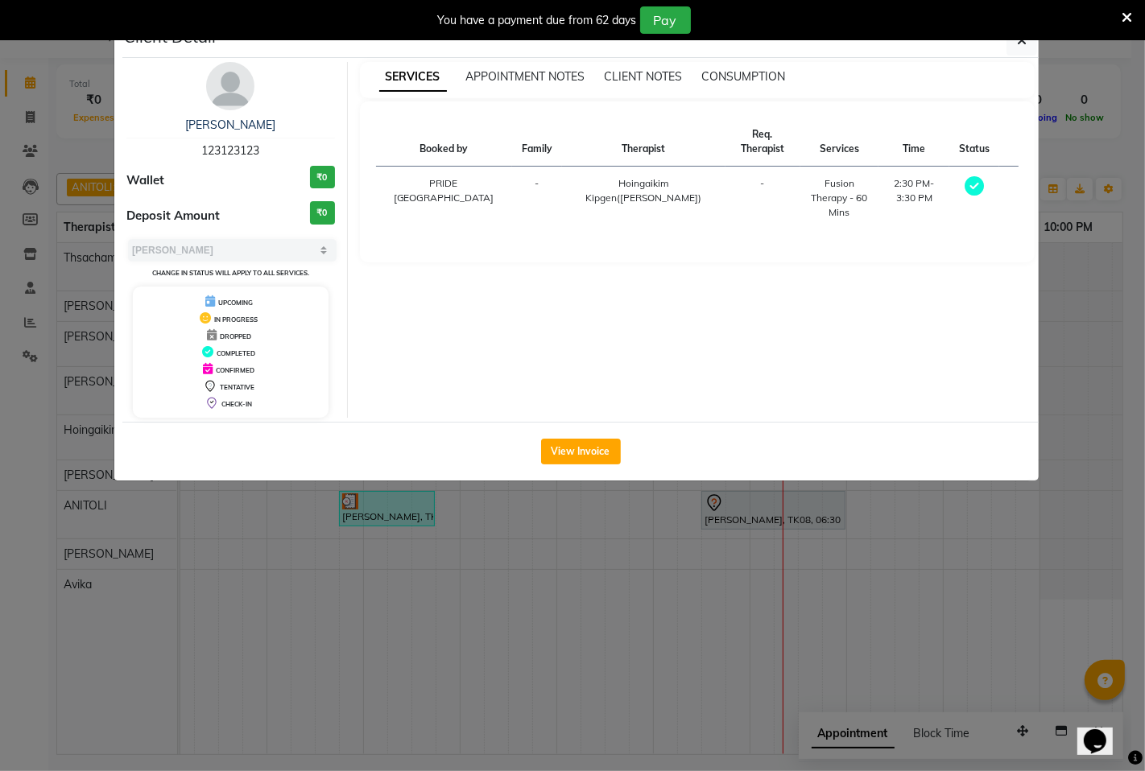
click at [610, 620] on ngb-modal-window "Client Detail [PERSON_NAME] 123123123 Wallet ₹0 Deposit Amount ₹0 Select MARK D…" at bounding box center [572, 385] width 1145 height 771
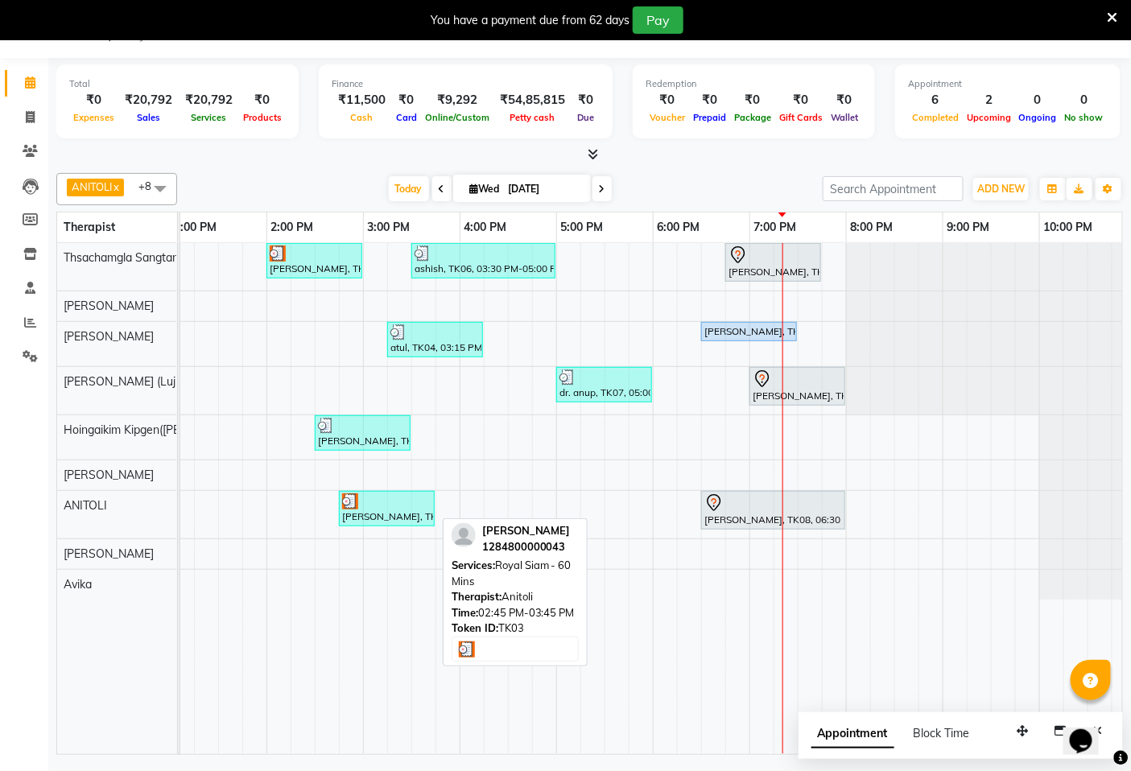
click at [411, 520] on div "[PERSON_NAME], TK03, 02:45 PM-03:45 PM, Royal Siam - 60 Mins" at bounding box center [387, 508] width 93 height 31
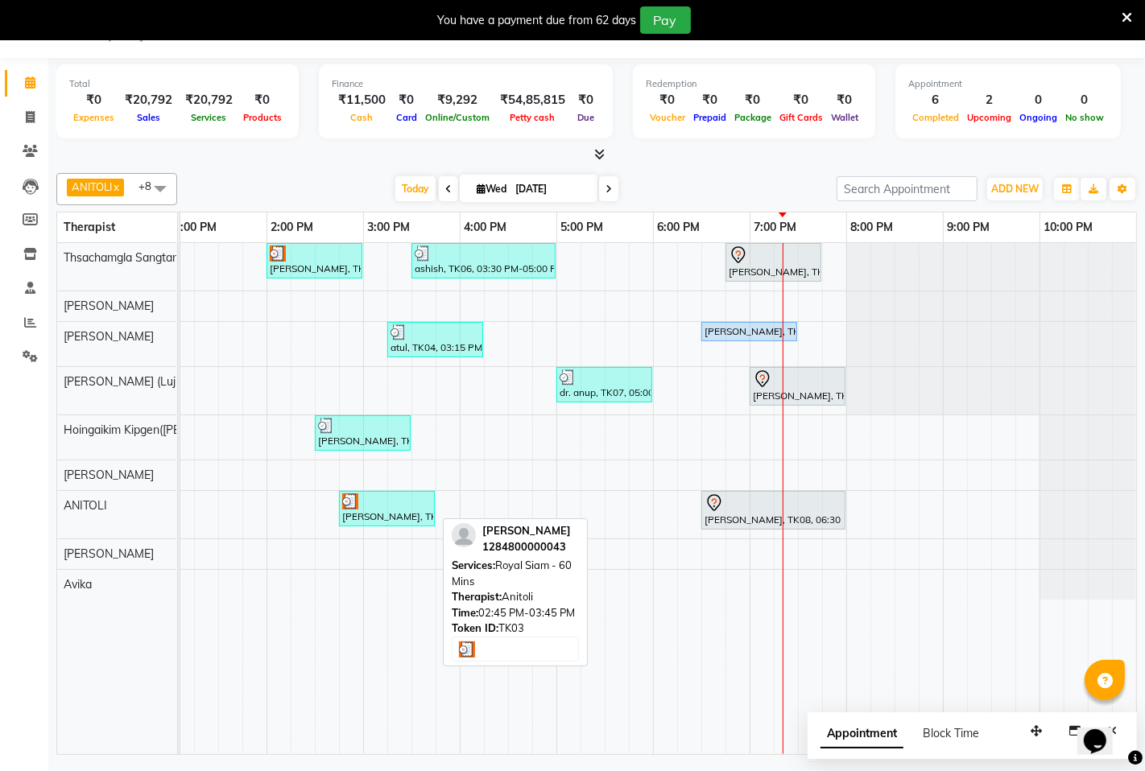
select select "3"
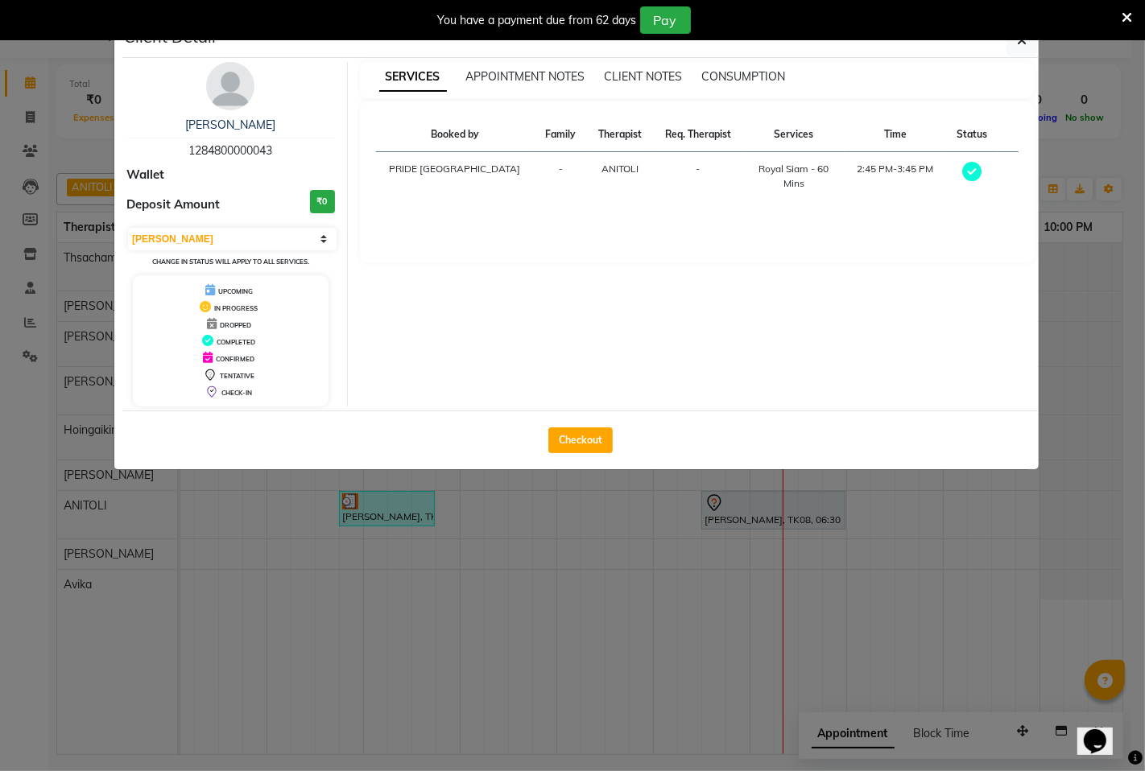
click at [539, 646] on ngb-modal-window "Client Detail [PERSON_NAME] 1284800000043 Wallet Deposit Amount ₹0 Select MARK …" at bounding box center [572, 385] width 1145 height 771
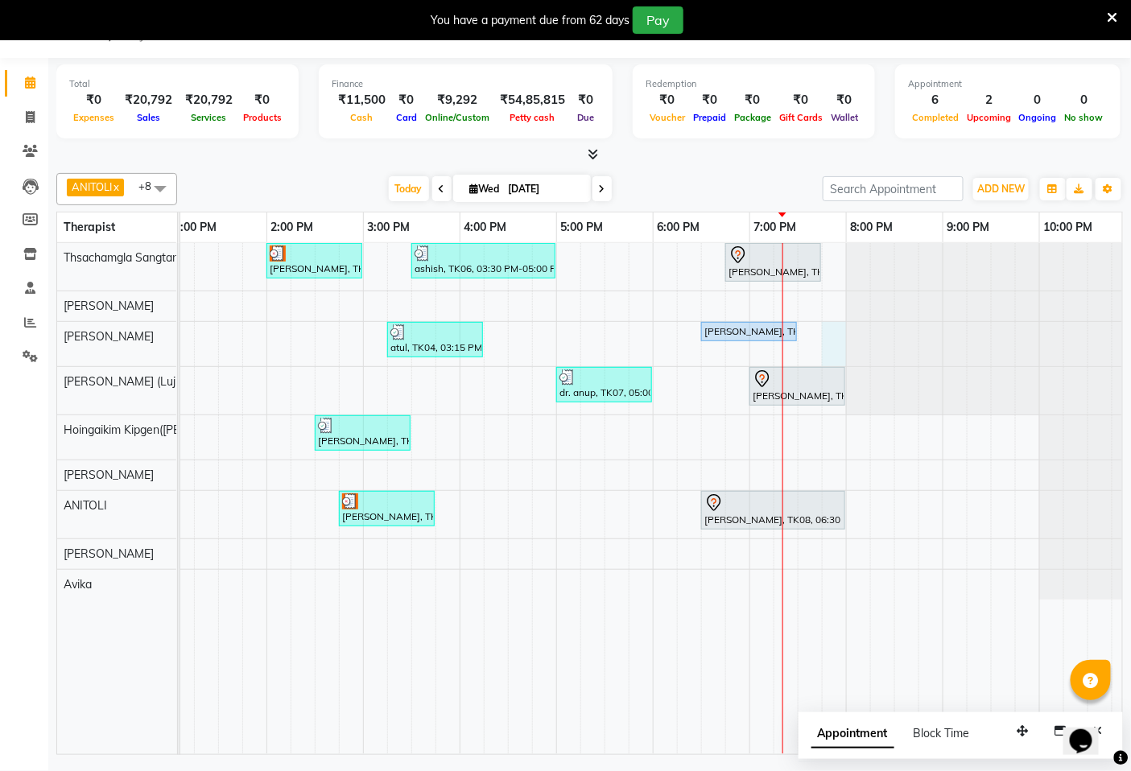
click at [826, 328] on div "[PERSON_NAME], TK02, 02:00 PM-03:00 PM, Fusion Therapy - 60 Mins ashish, TK06, …" at bounding box center [363, 498] width 1546 height 511
select select "49491"
select select "tentative"
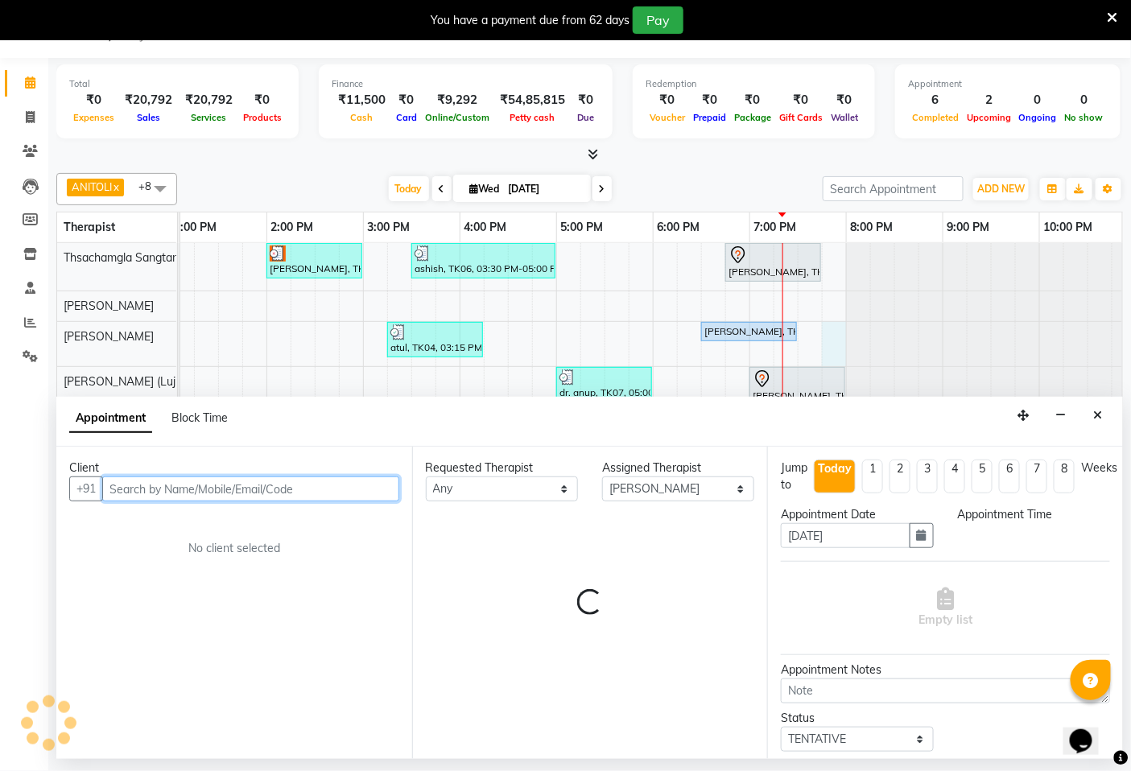
select select "1185"
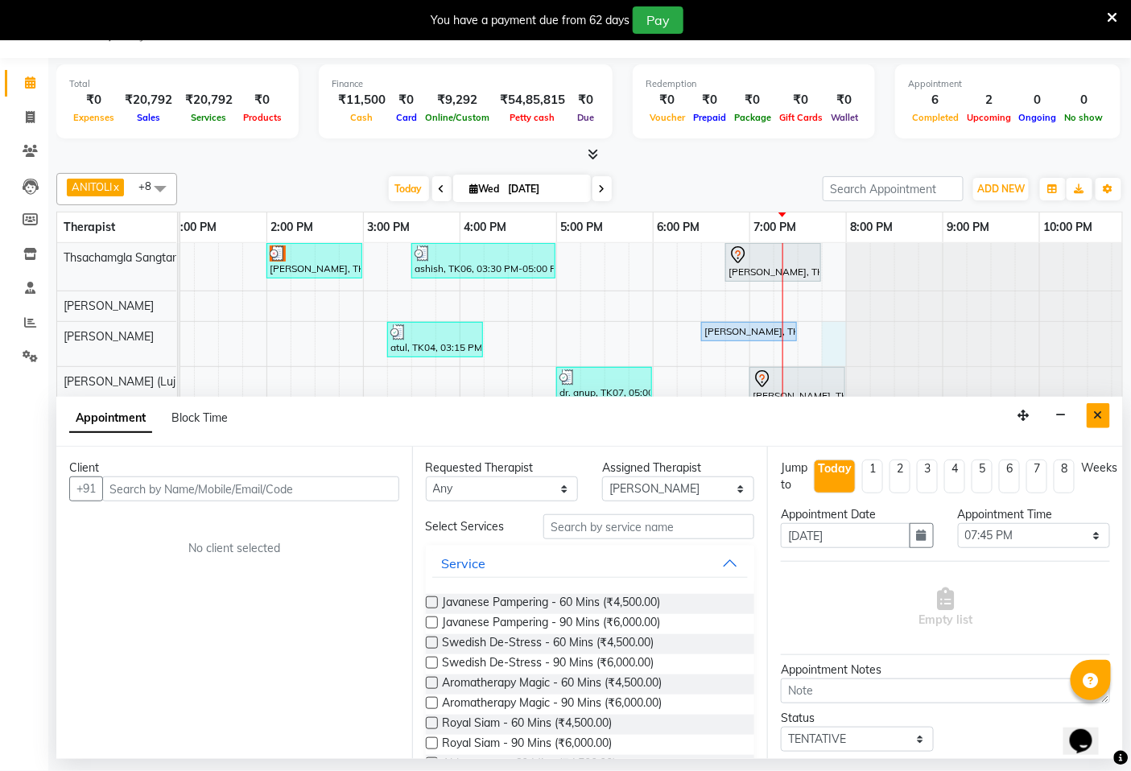
click at [1100, 416] on icon "Close" at bounding box center [1098, 415] width 9 height 11
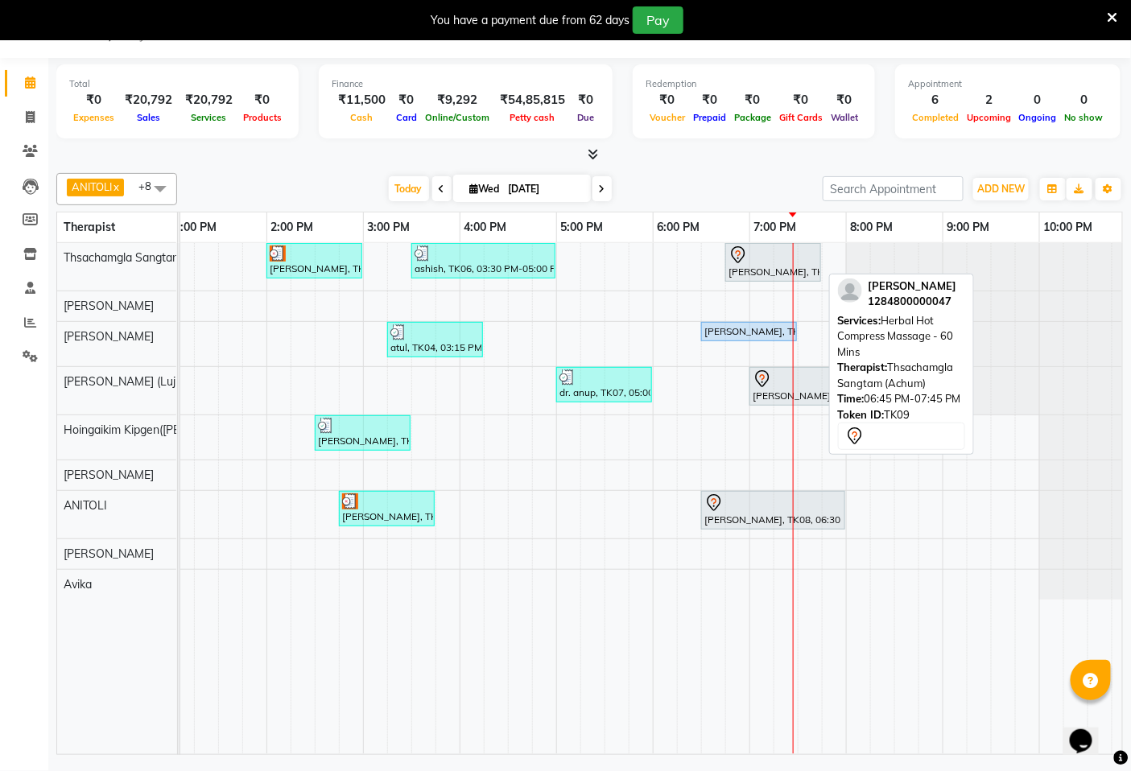
click at [755, 268] on div "[PERSON_NAME], TK09, 06:45 PM-07:45 PM, Herbal Hot Compress Massage - 60 Mins" at bounding box center [773, 263] width 93 height 34
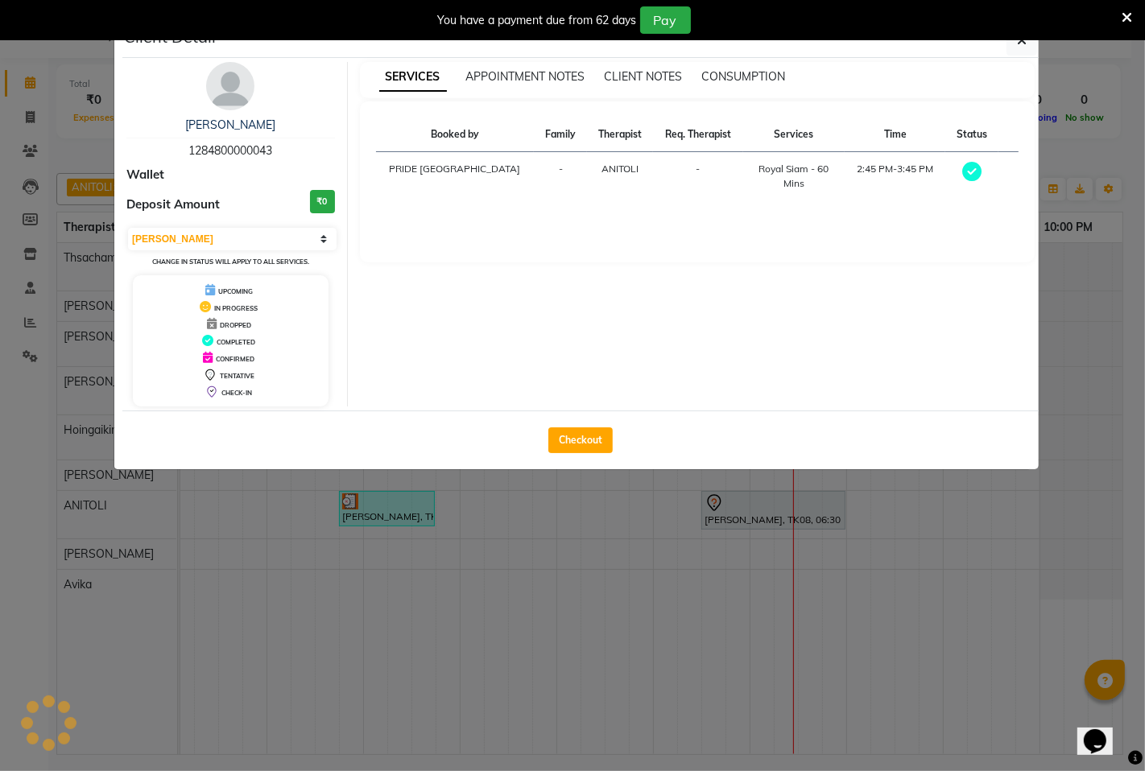
select select "7"
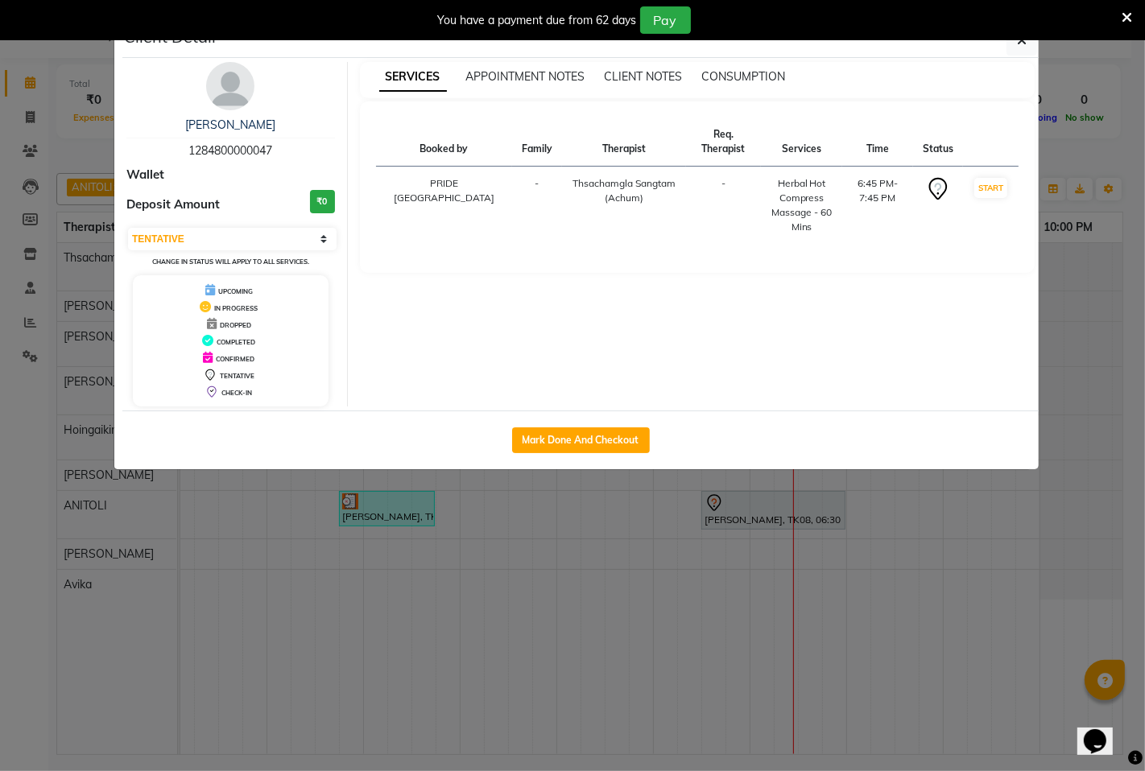
click at [543, 621] on ngb-modal-window "Client Detail [PERSON_NAME] 1284800000047 Wallet Deposit Amount ₹0 Select IN SE…" at bounding box center [572, 385] width 1145 height 771
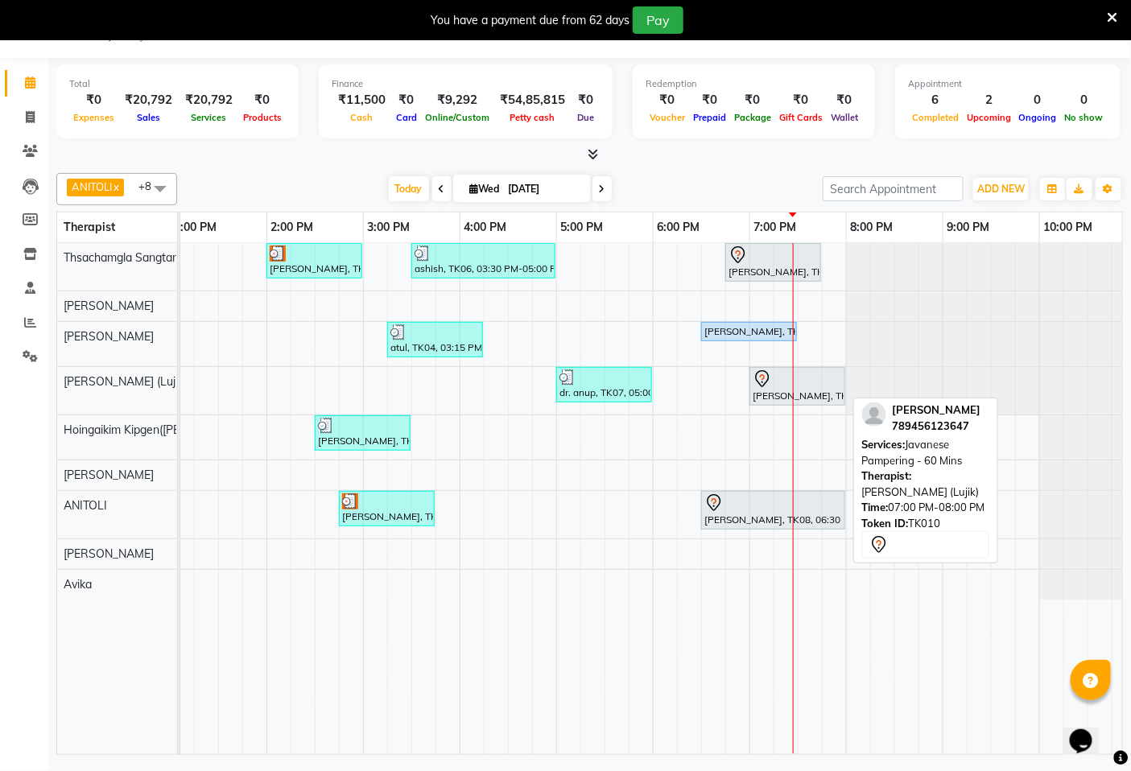
click at [763, 399] on div "[PERSON_NAME], TK10, 07:00 PM-08:00 PM, Javanese Pampering - 60 Mins" at bounding box center [797, 386] width 93 height 34
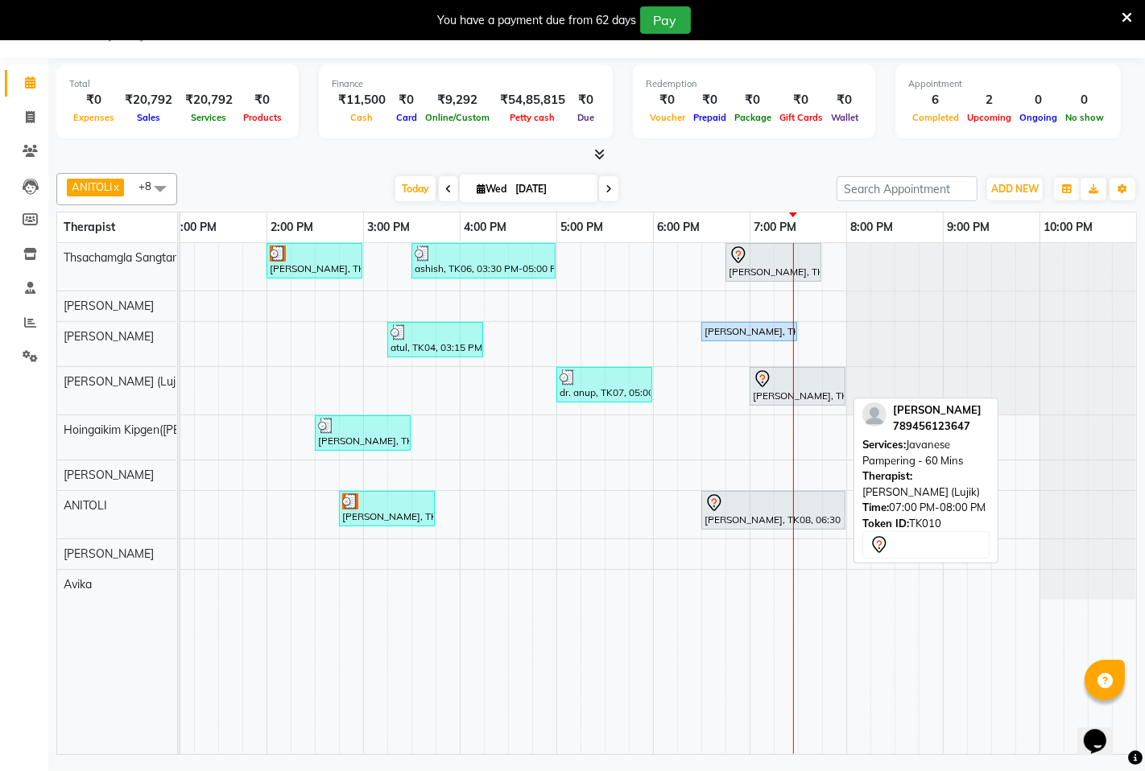
select select "7"
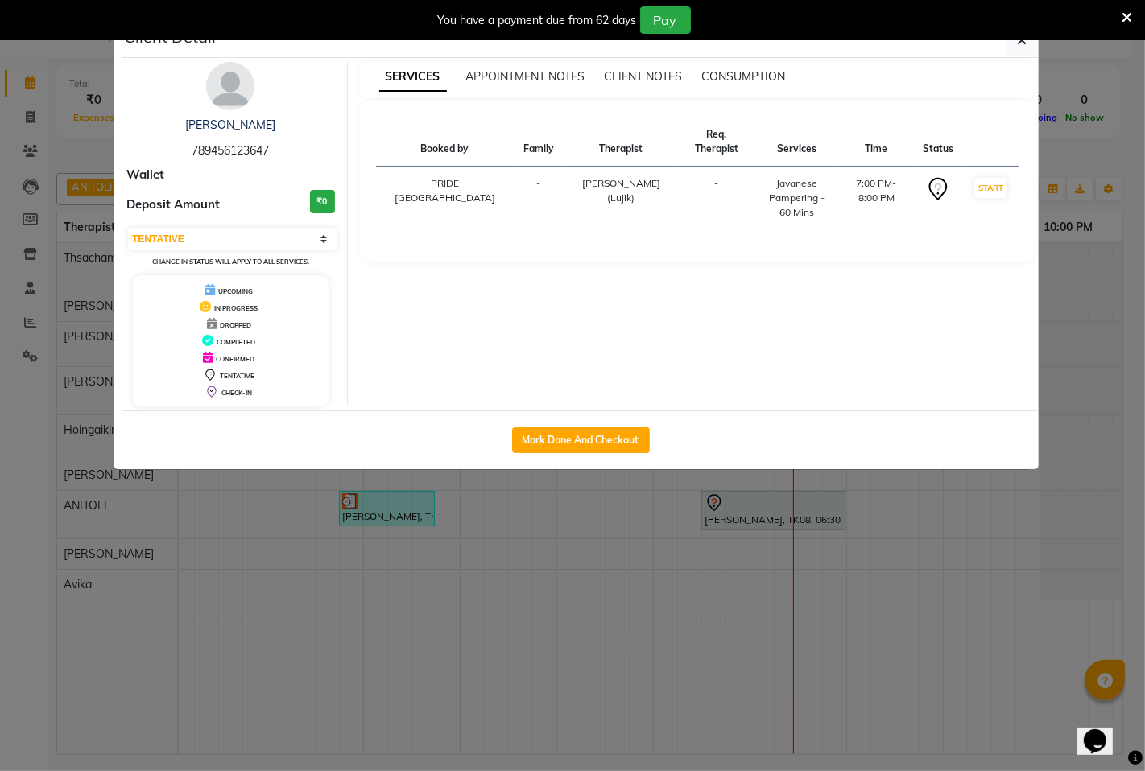
click at [588, 632] on ngb-modal-window "Client Detail ahmad 789456123647 Wallet Deposit Amount ₹0 Select IN SERVICE CON…" at bounding box center [572, 385] width 1145 height 771
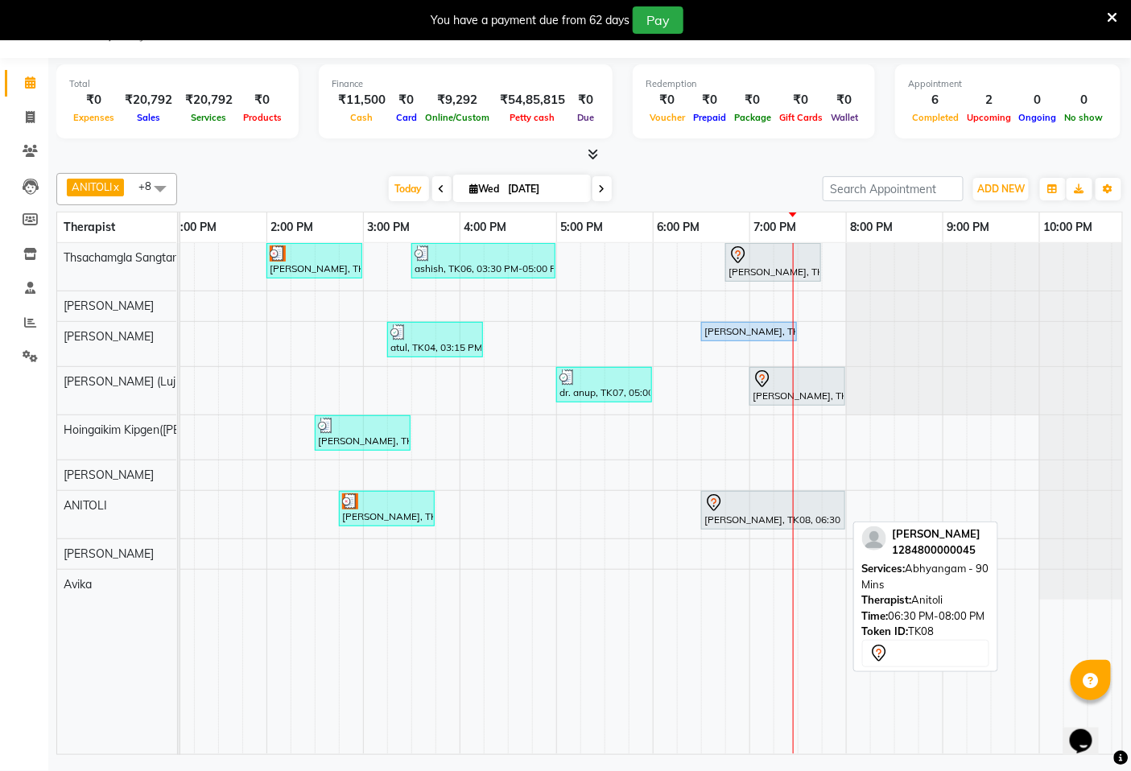
click at [722, 521] on div "[PERSON_NAME], TK08, 06:30 PM-08:00 PM, [GEOGRAPHIC_DATA] - 90 Mins" at bounding box center [773, 510] width 141 height 34
select select "7"
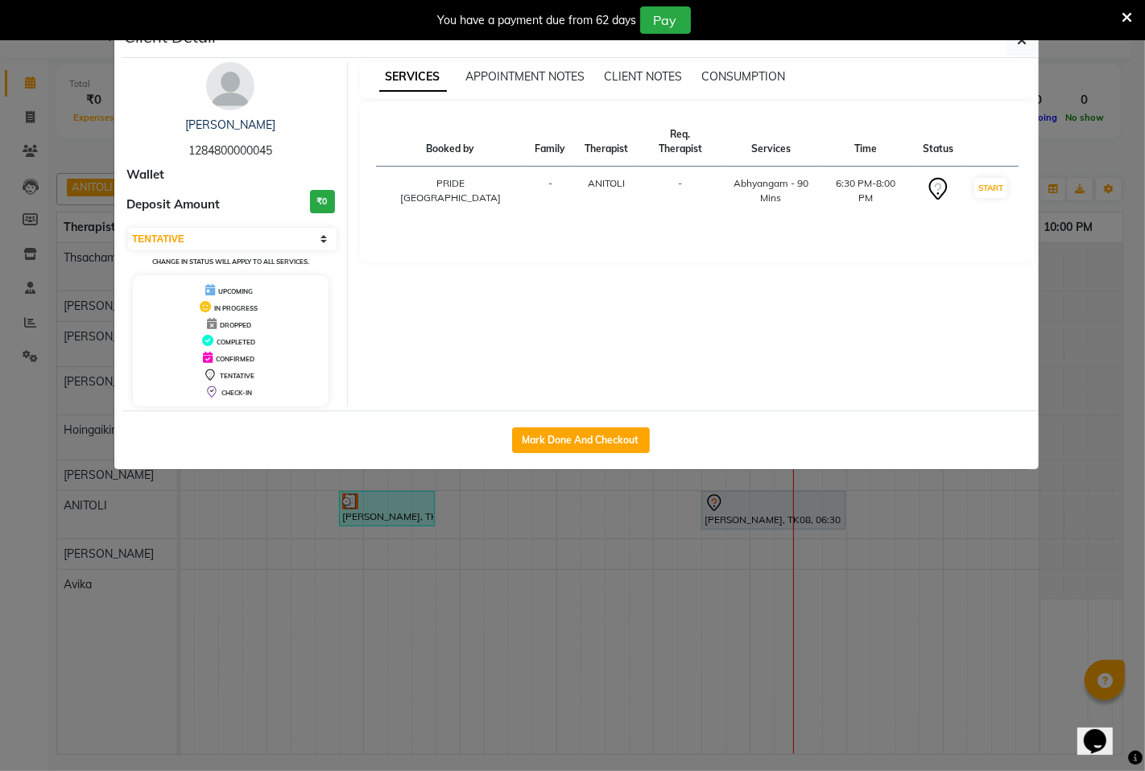
click at [724, 624] on ngb-modal-window "Client Detail [PERSON_NAME] 1284800000045 Wallet Deposit Amount ₹0 Select IN SE…" at bounding box center [572, 385] width 1145 height 771
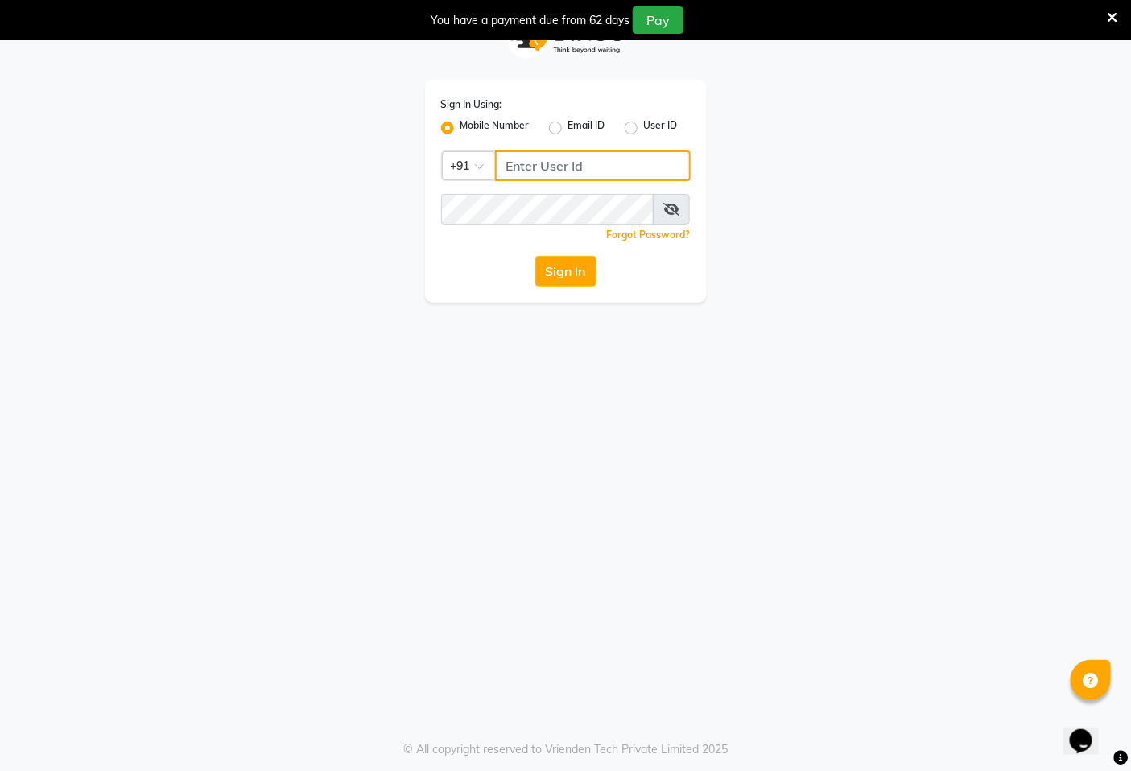
type input "7389901811"
click at [564, 276] on button "Sign In" at bounding box center [565, 271] width 61 height 31
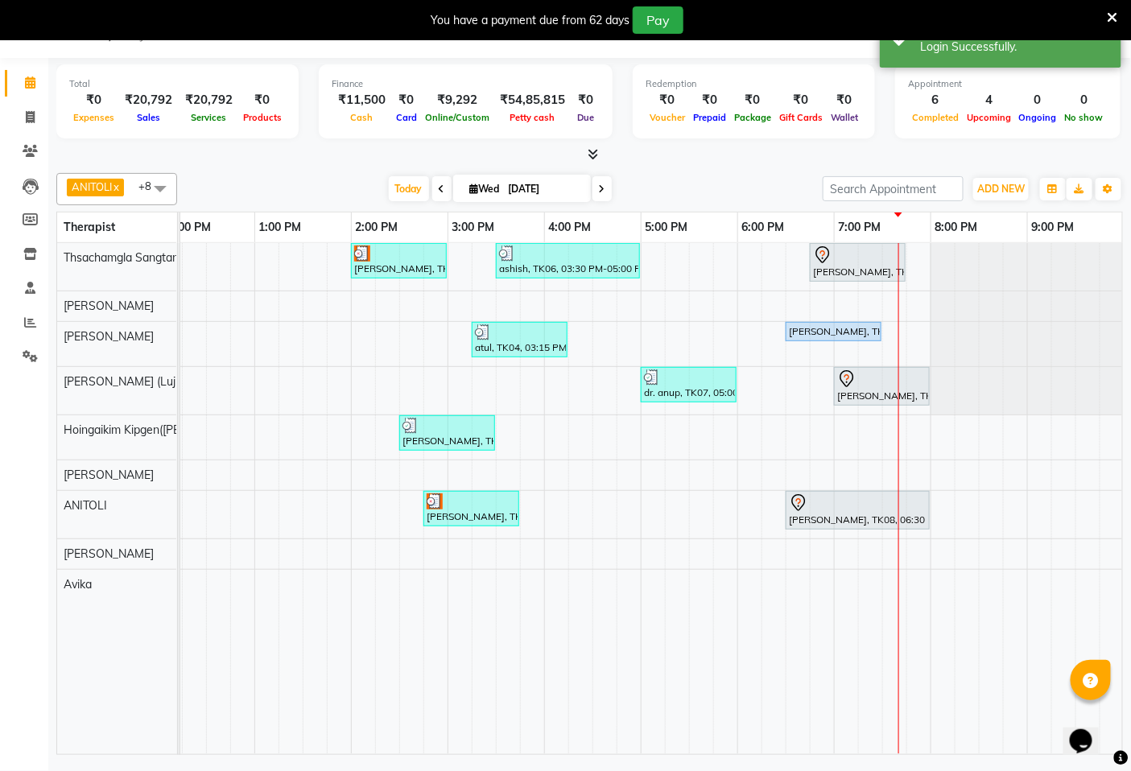
scroll to position [0, 604]
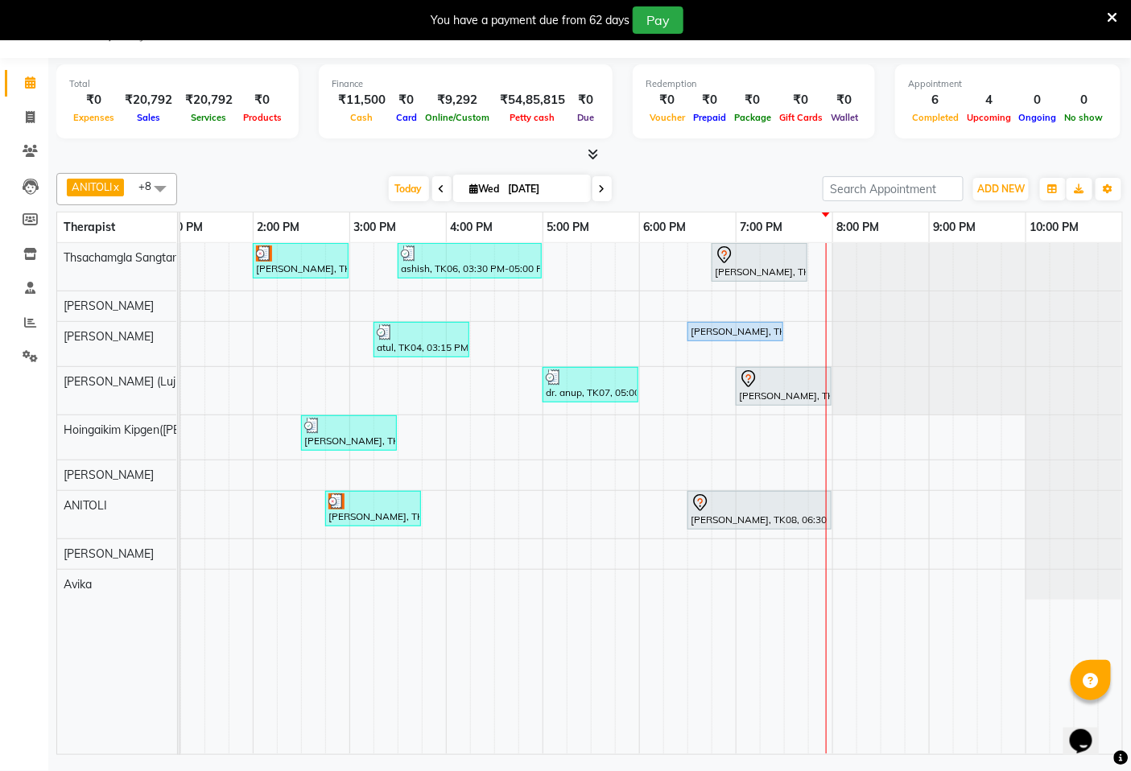
drag, startPoint x: 837, startPoint y: 596, endPoint x: 307, endPoint y: 668, distance: 535.4
click at [307, 668] on td at bounding box center [313, 498] width 24 height 511
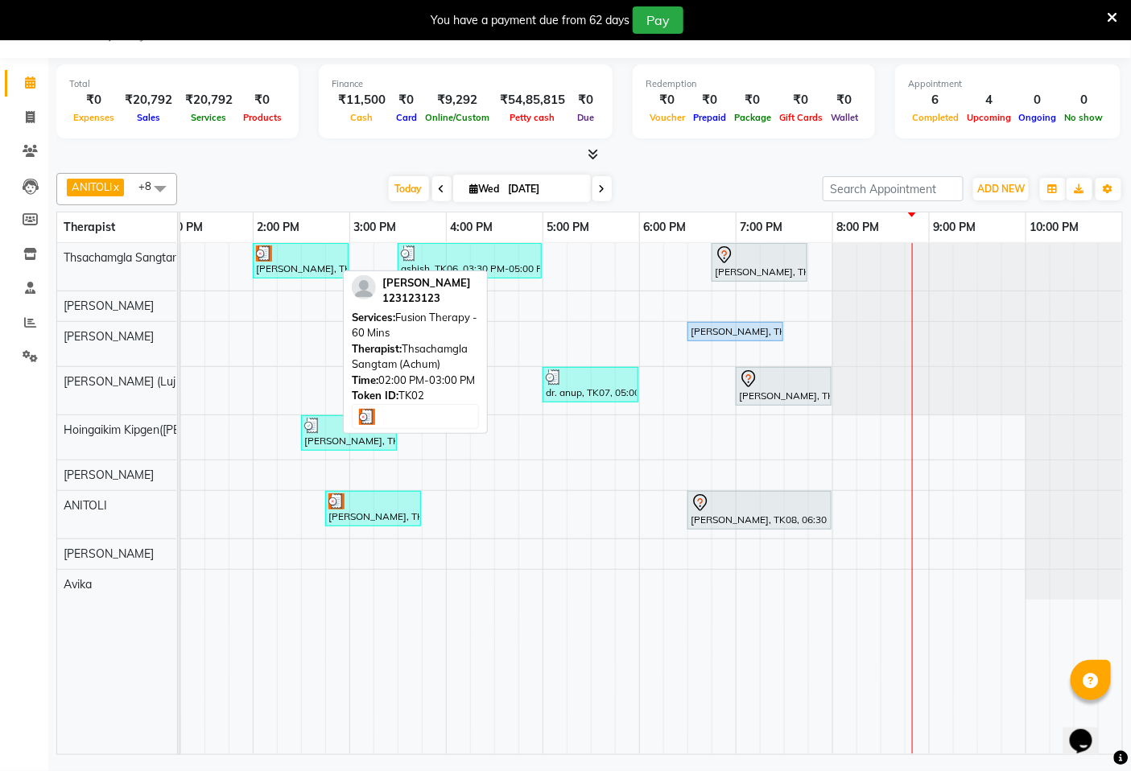
click at [307, 272] on div "[PERSON_NAME], TK02, 02:00 PM-03:00 PM, Fusion Therapy - 60 Mins" at bounding box center [300, 261] width 93 height 31
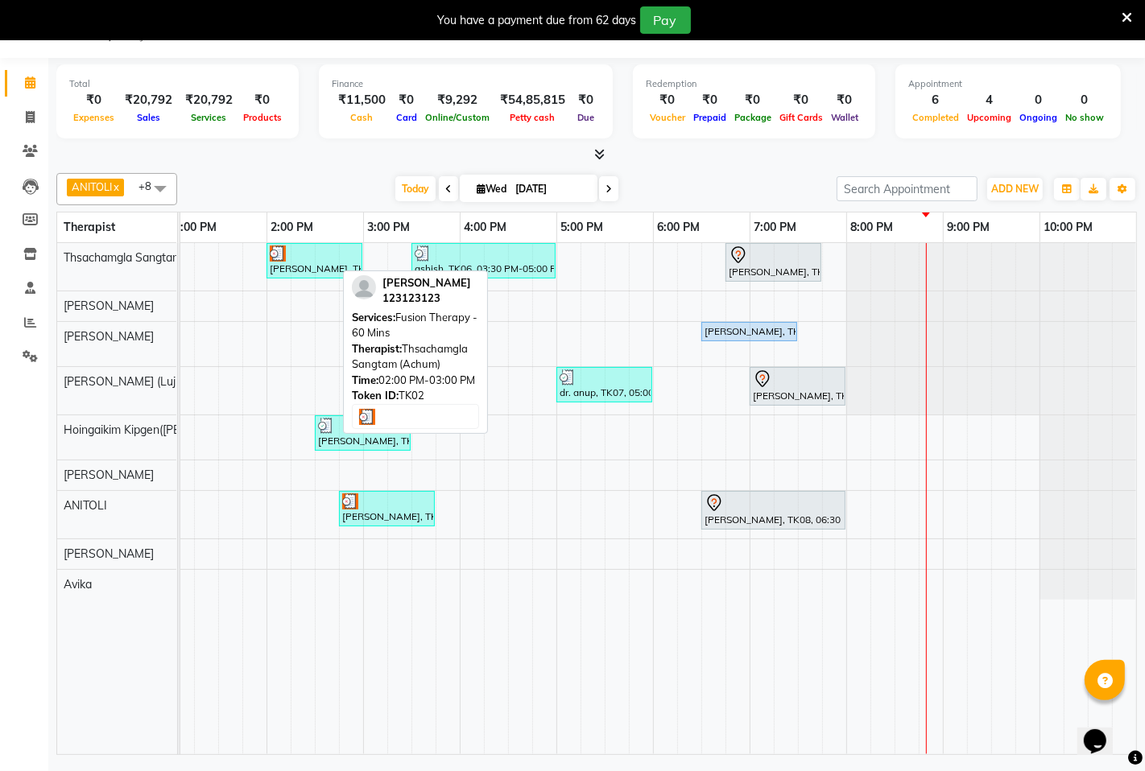
select select "3"
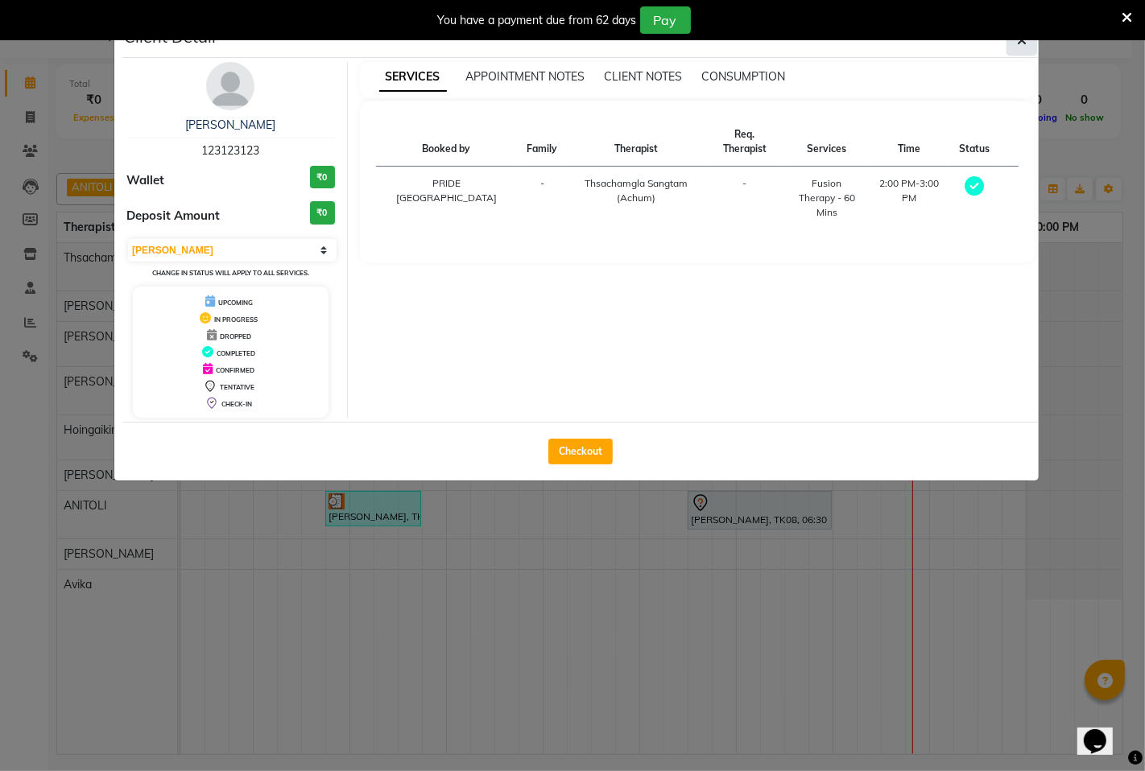
click at [1018, 45] on icon "button" at bounding box center [1022, 40] width 10 height 13
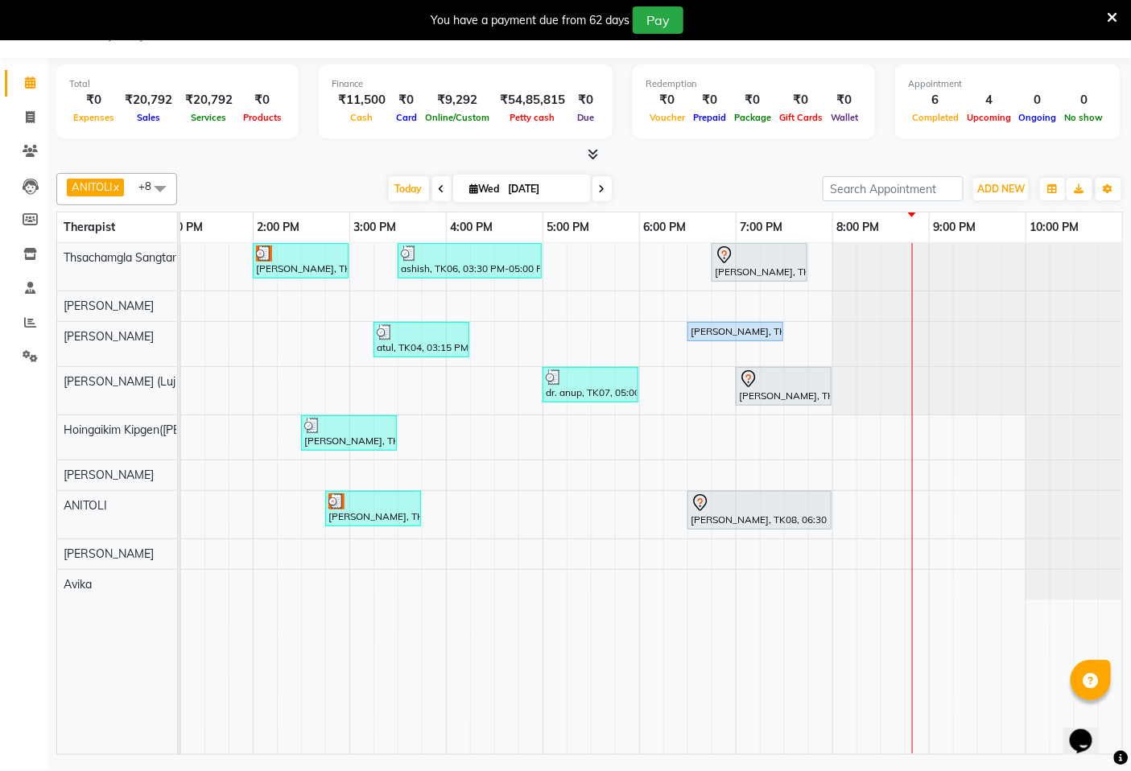
scroll to position [0, 590]
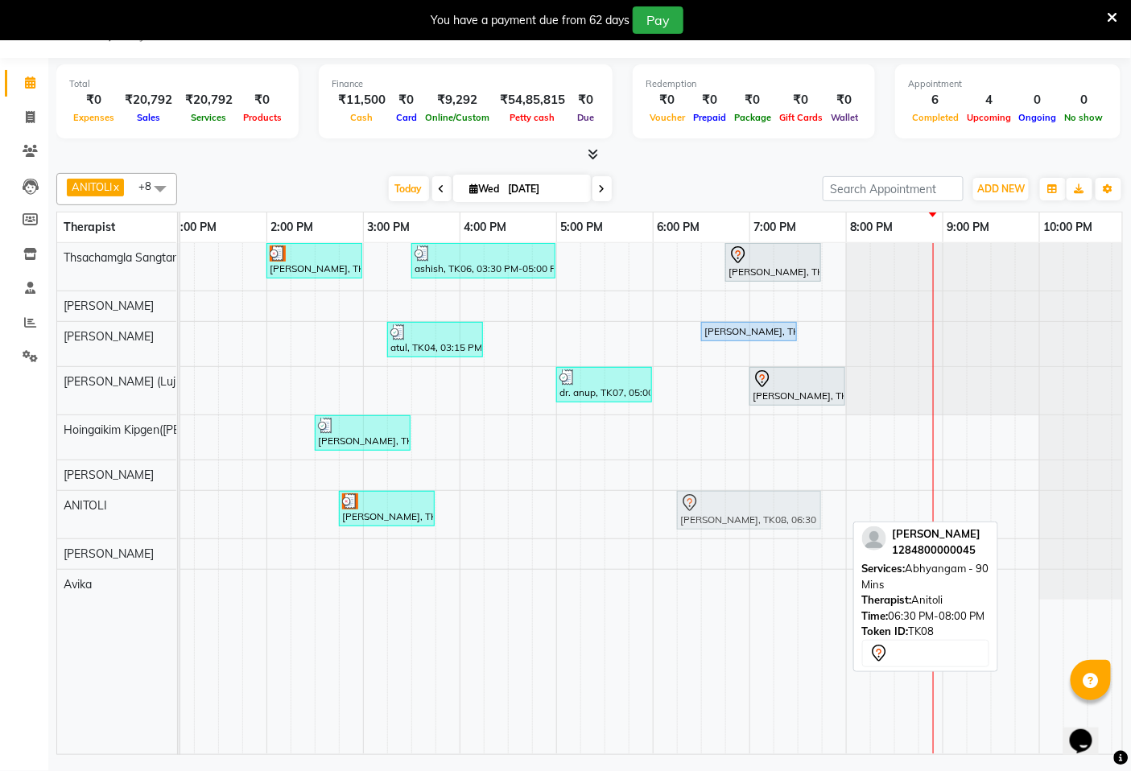
drag, startPoint x: 741, startPoint y: 518, endPoint x: 719, endPoint y: 517, distance: 22.6
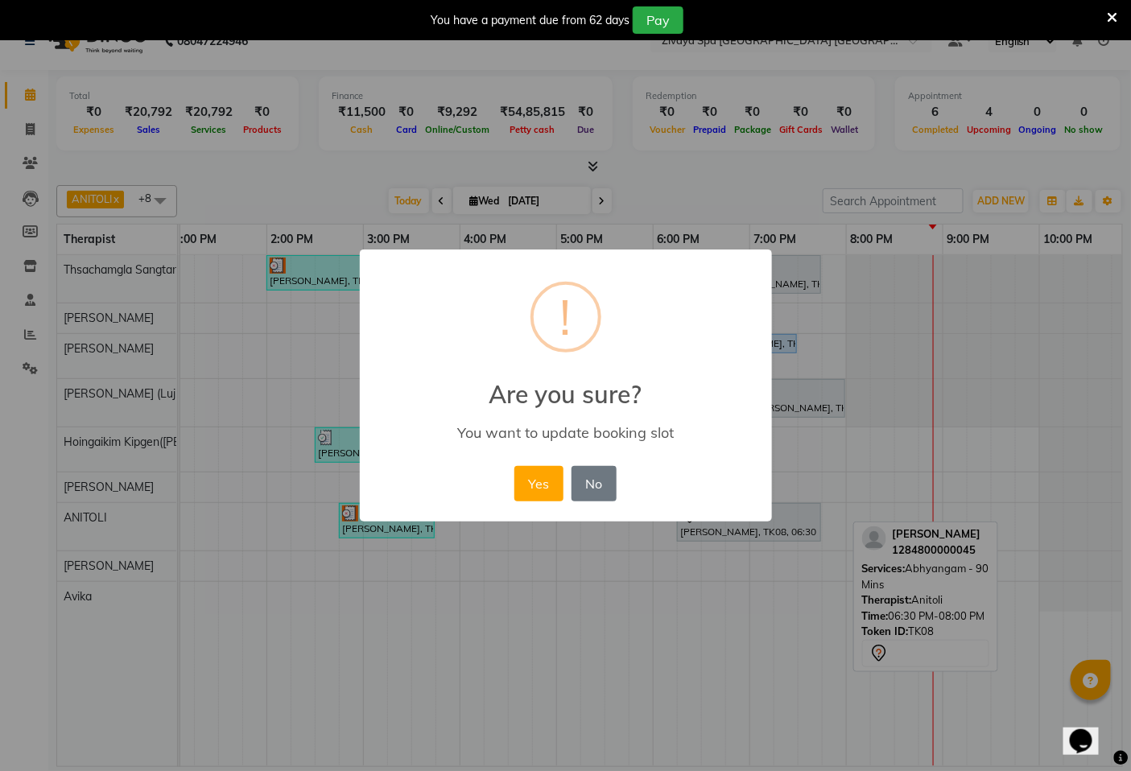
scroll to position [27, 0]
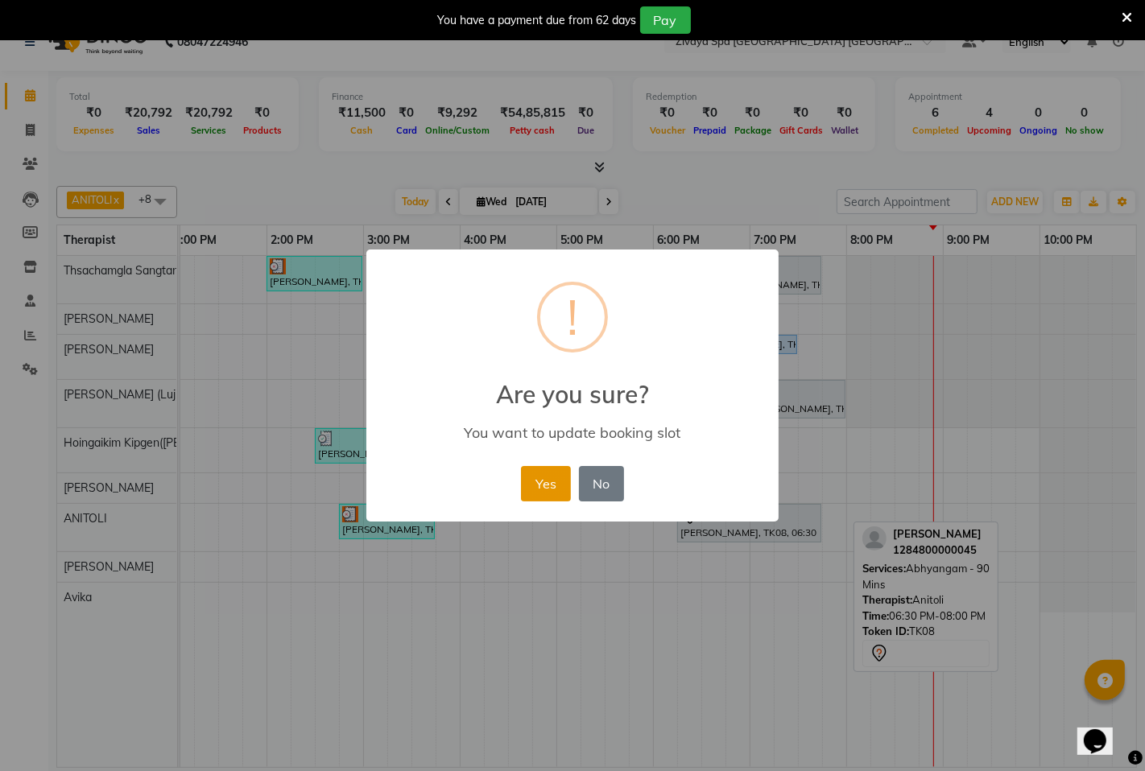
click at [542, 485] on button "Yes" at bounding box center [545, 483] width 49 height 35
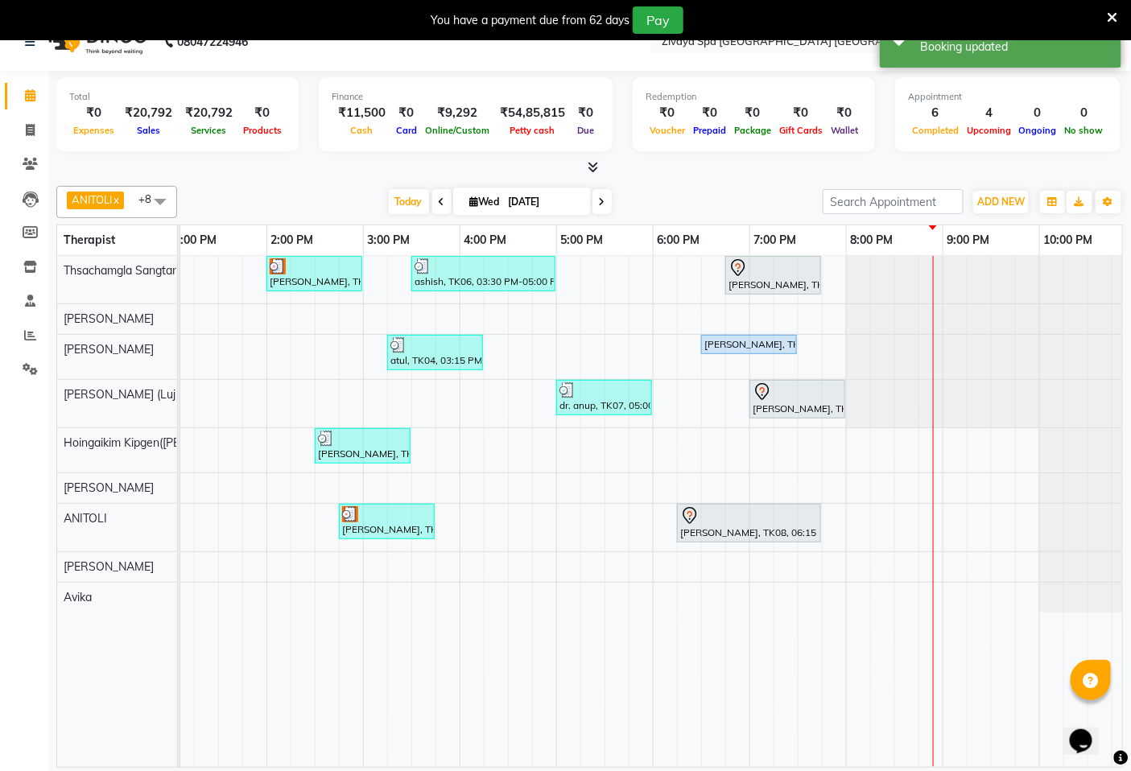
click at [928, 505] on div "[PERSON_NAME], TK02, 02:00 PM-03:00 PM, Fusion Therapy - 60 Mins ashish, TK06, …" at bounding box center [363, 511] width 1546 height 511
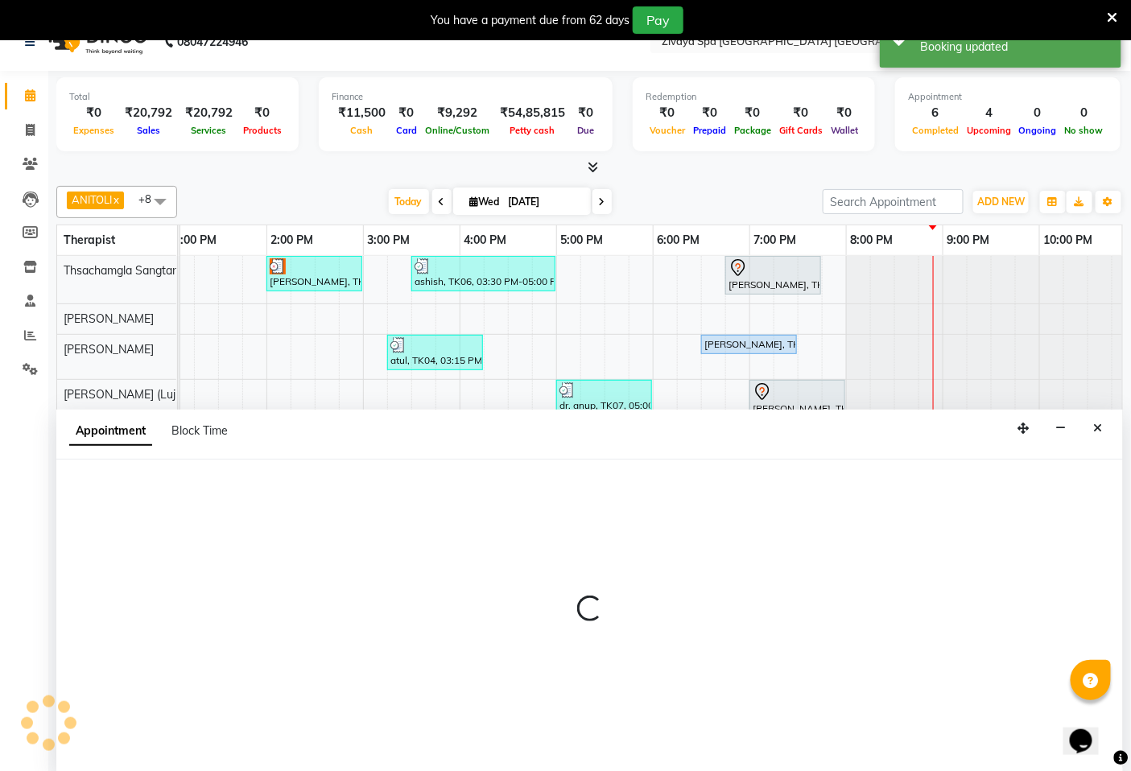
select select "71800"
select select "1245"
select select "tentative"
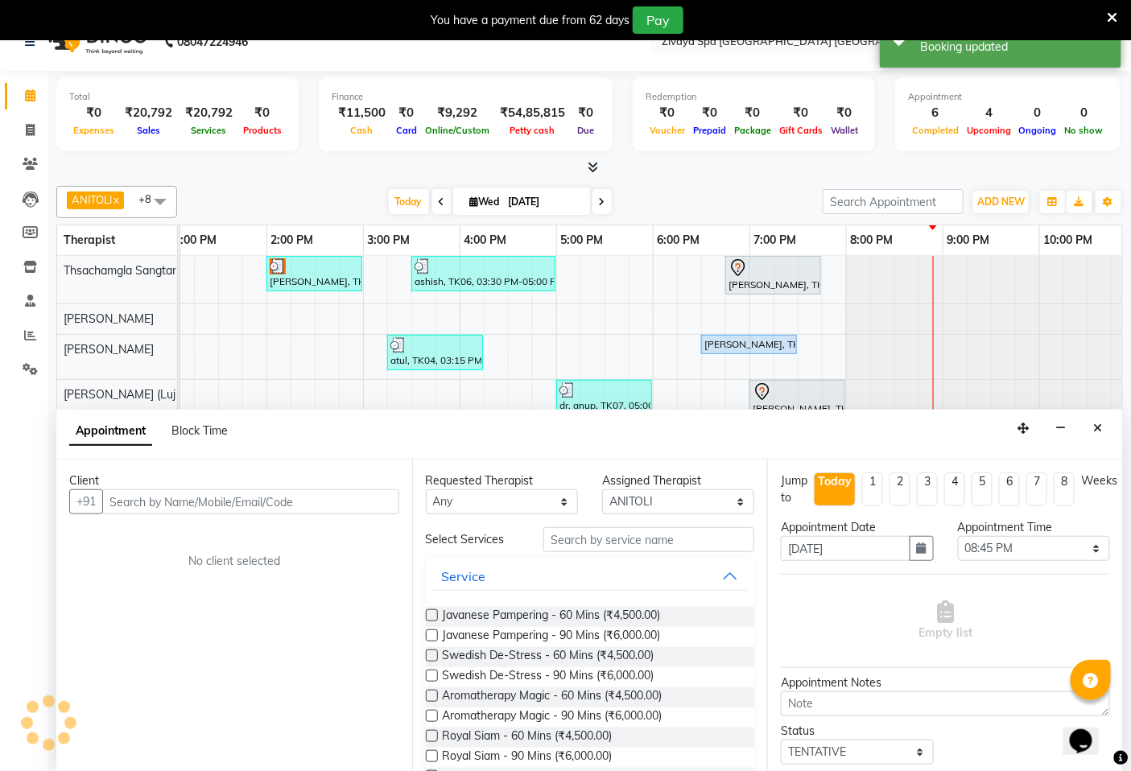
scroll to position [40, 0]
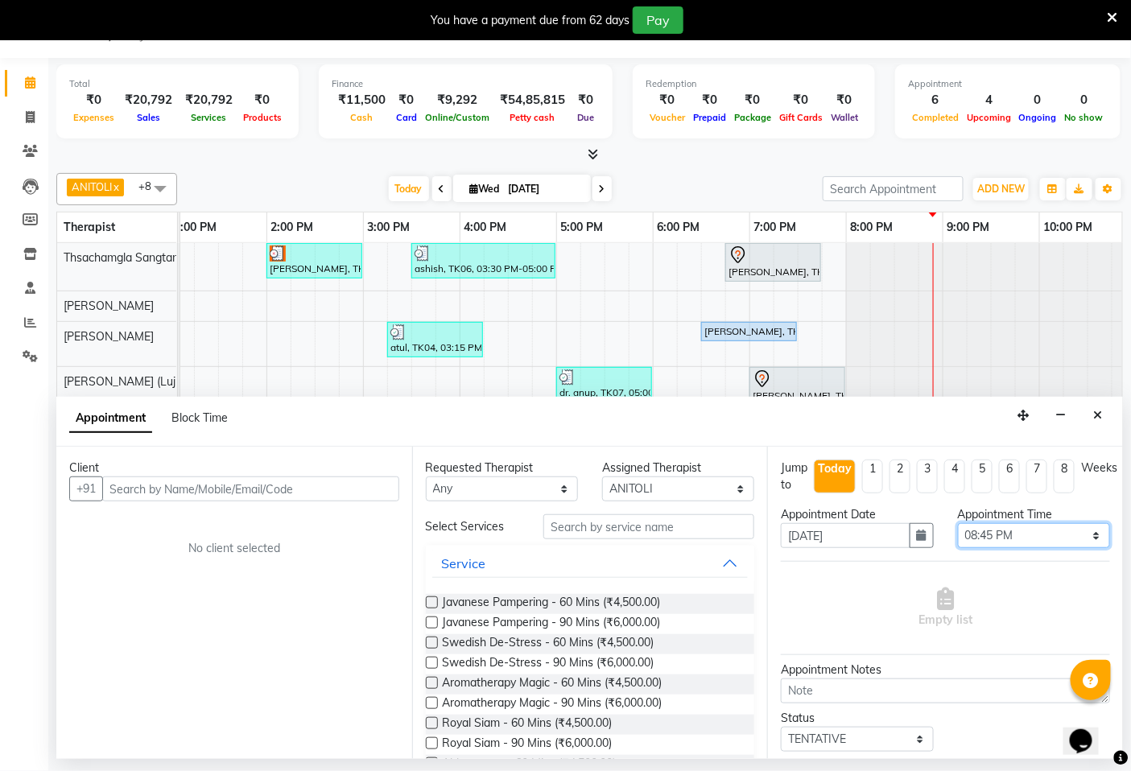
click at [991, 537] on select "Select 08:00 AM 08:15 AM 08:30 AM 08:45 AM 09:00 AM 09:15 AM 09:30 AM 09:45 AM …" at bounding box center [1034, 535] width 152 height 25
click at [1020, 537] on select "Select 08:00 AM 08:15 AM 08:30 AM 08:45 AM 09:00 AM 09:15 AM 09:30 AM 09:45 AM …" at bounding box center [1034, 535] width 152 height 25
click at [138, 489] on input "text" at bounding box center [250, 489] width 297 height 25
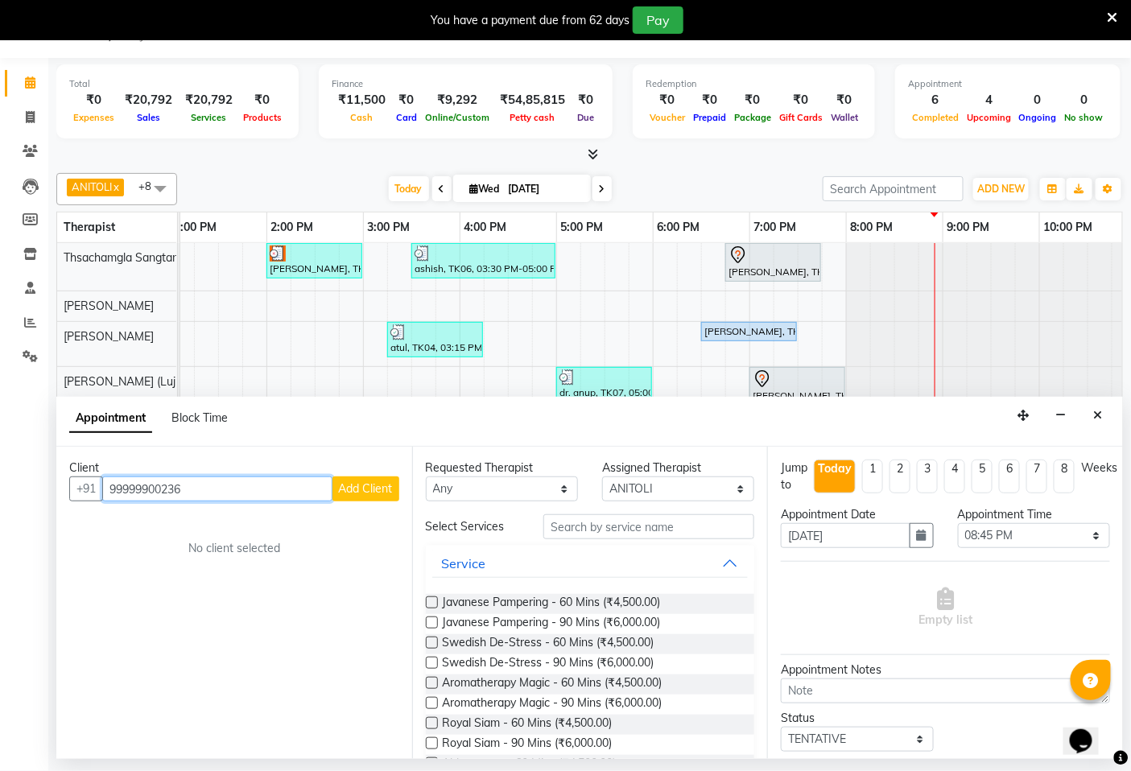
type input "99999900236"
click at [373, 479] on button "Add Client" at bounding box center [365, 489] width 67 height 25
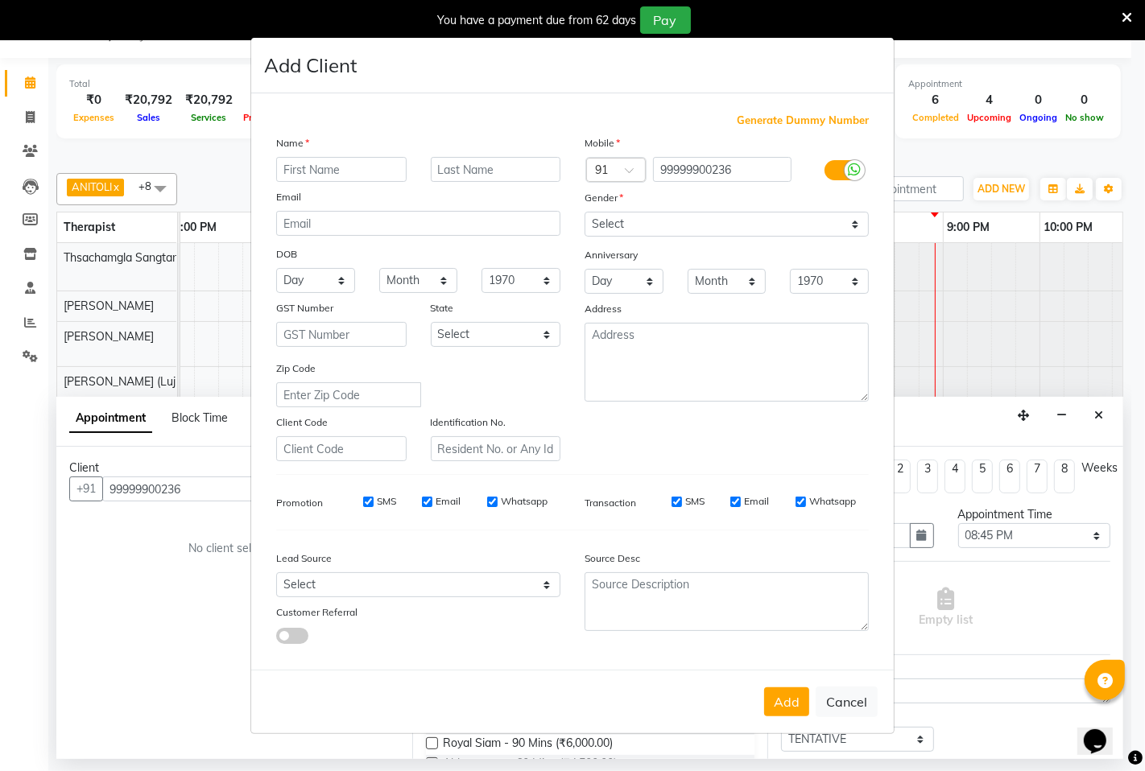
click at [327, 162] on input "text" at bounding box center [341, 169] width 130 height 25
type input "Waren"
click at [467, 175] on input "text" at bounding box center [496, 169] width 130 height 25
type input "Foo"
click at [682, 224] on select "Select [DEMOGRAPHIC_DATA] [DEMOGRAPHIC_DATA] Other Prefer Not To Say" at bounding box center [726, 224] width 284 height 25
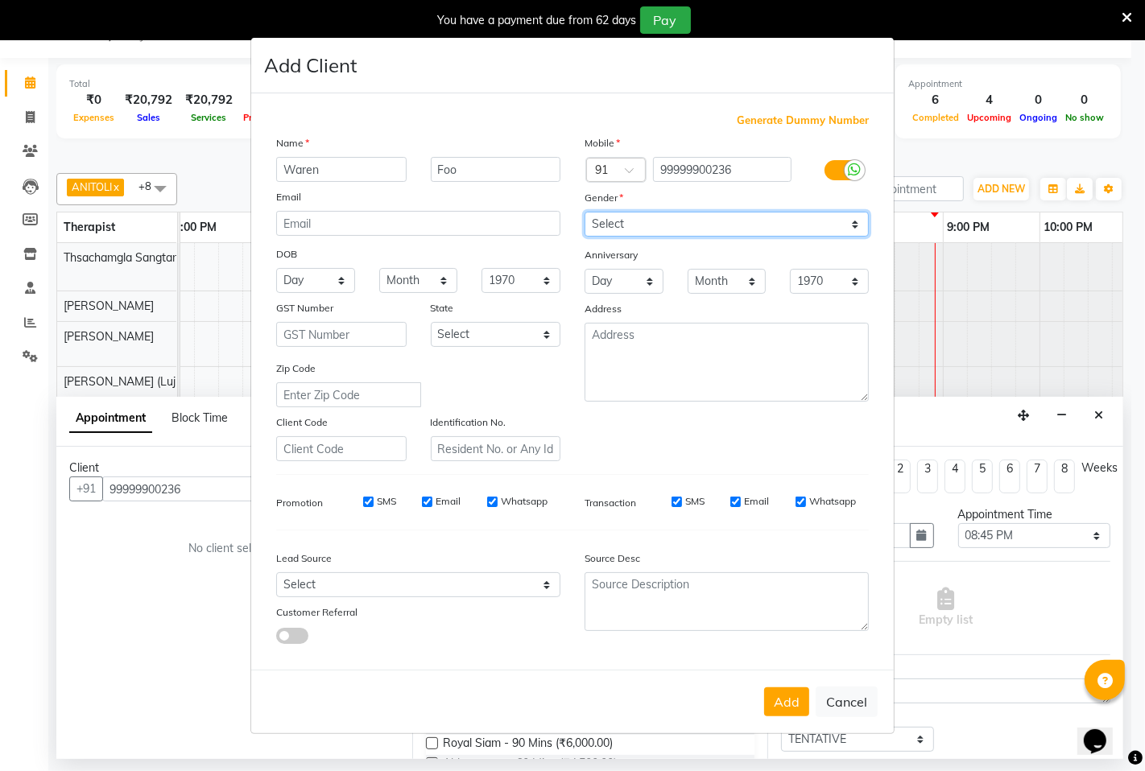
select select "[DEMOGRAPHIC_DATA]"
click at [584, 212] on select "Select [DEMOGRAPHIC_DATA] [DEMOGRAPHIC_DATA] Other Prefer Not To Say" at bounding box center [726, 224] width 284 height 25
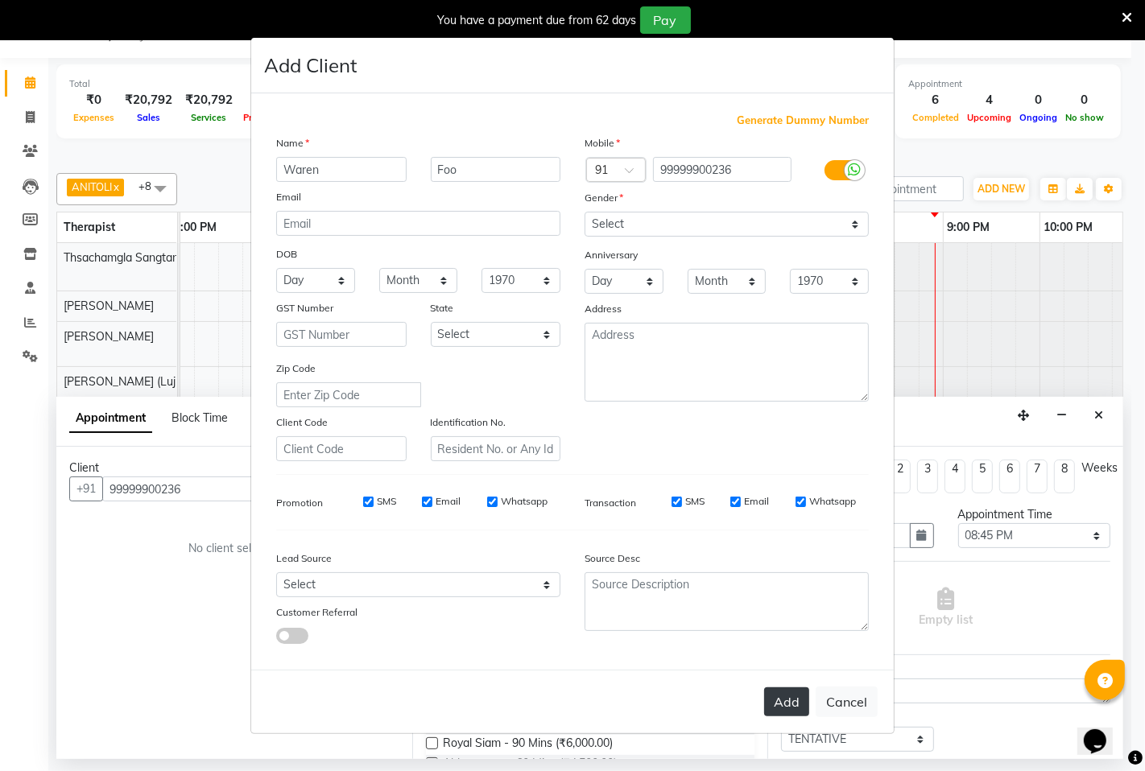
click at [778, 692] on button "Add" at bounding box center [786, 701] width 45 height 29
select select
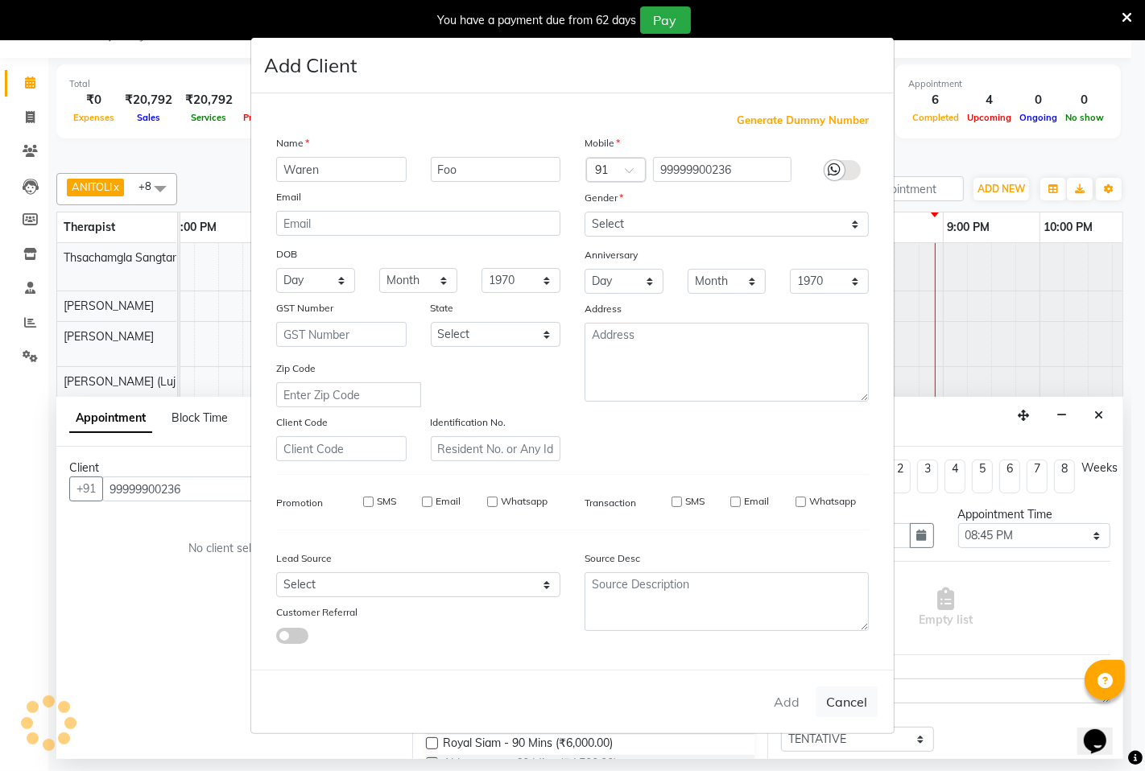
select select
checkbox input "false"
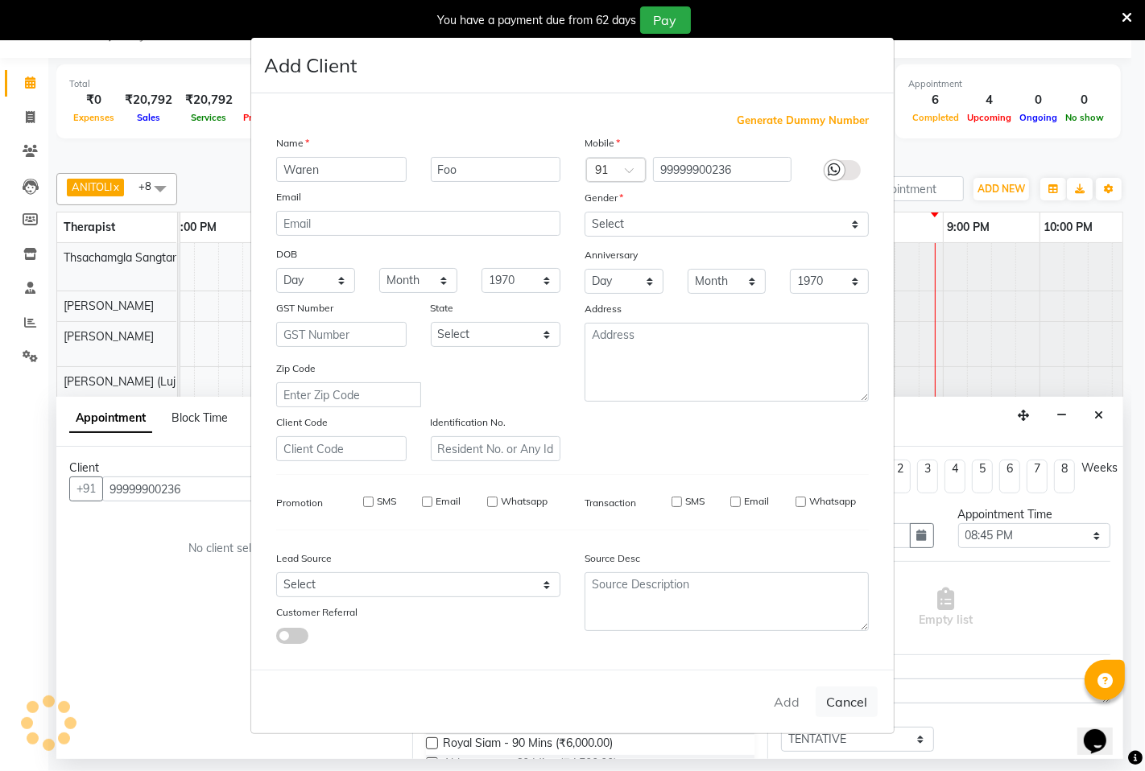
checkbox input "false"
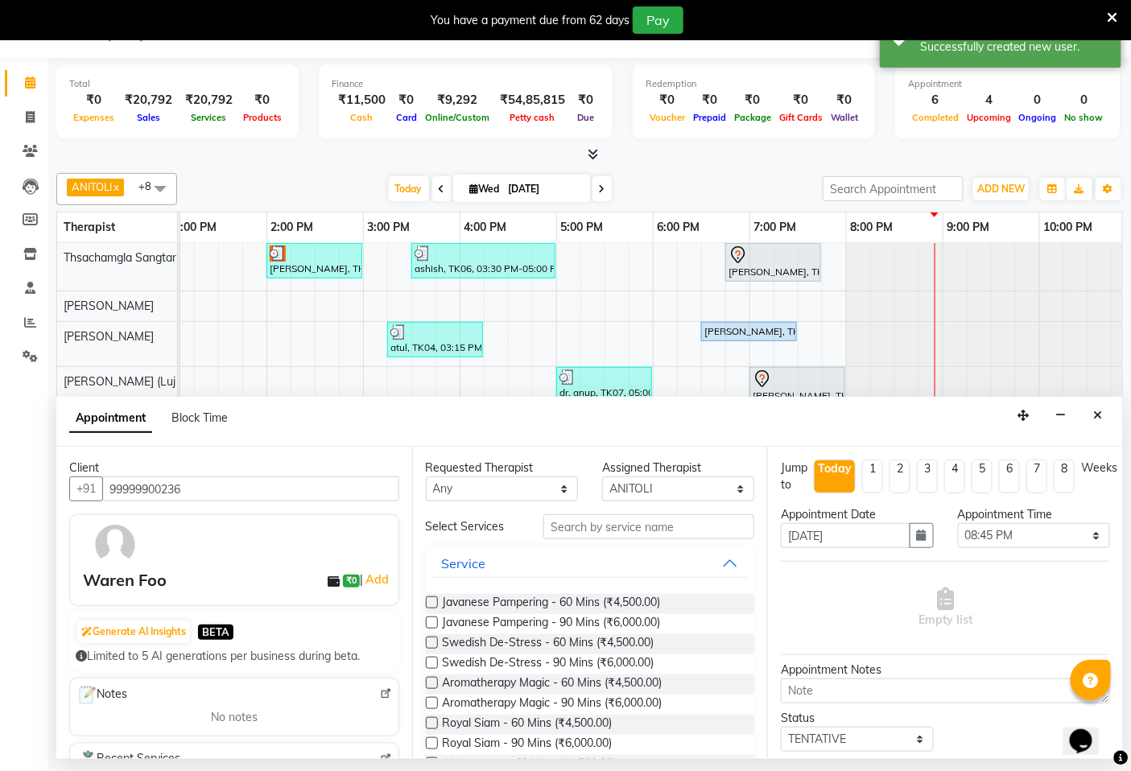
click at [433, 642] on label at bounding box center [432, 643] width 12 height 12
click at [433, 642] on input "checkbox" at bounding box center [431, 644] width 10 height 10
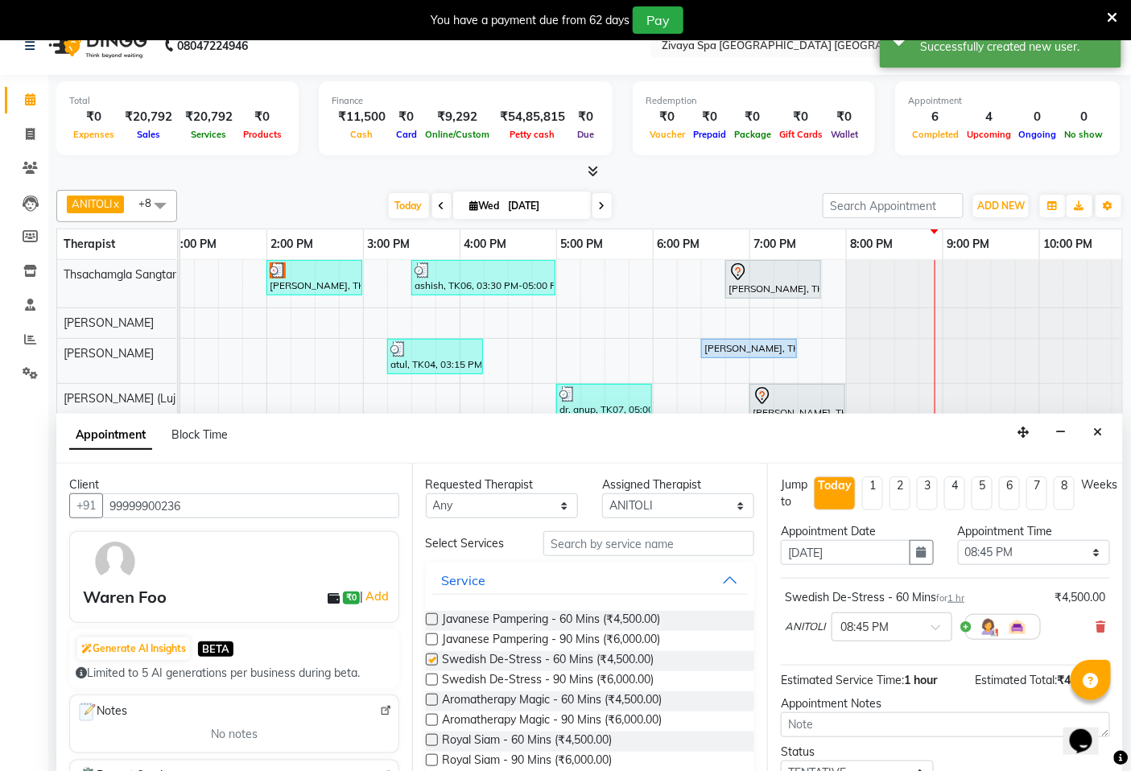
checkbox input "false"
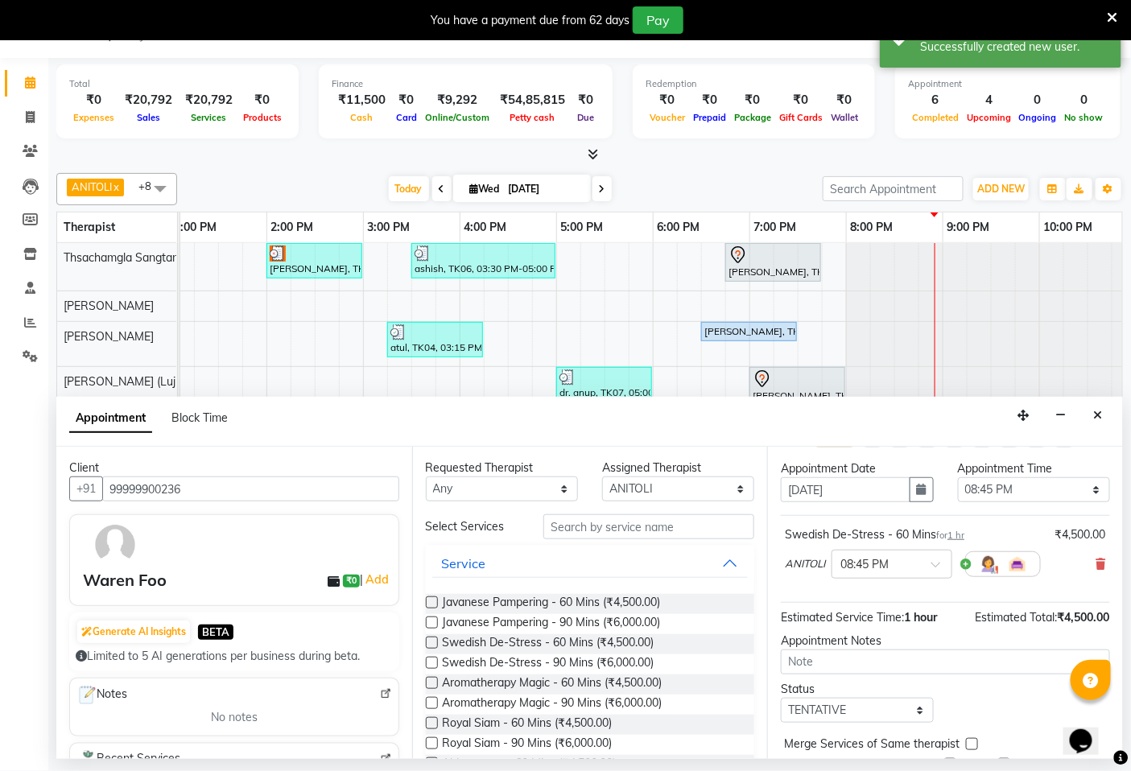
scroll to position [110, 0]
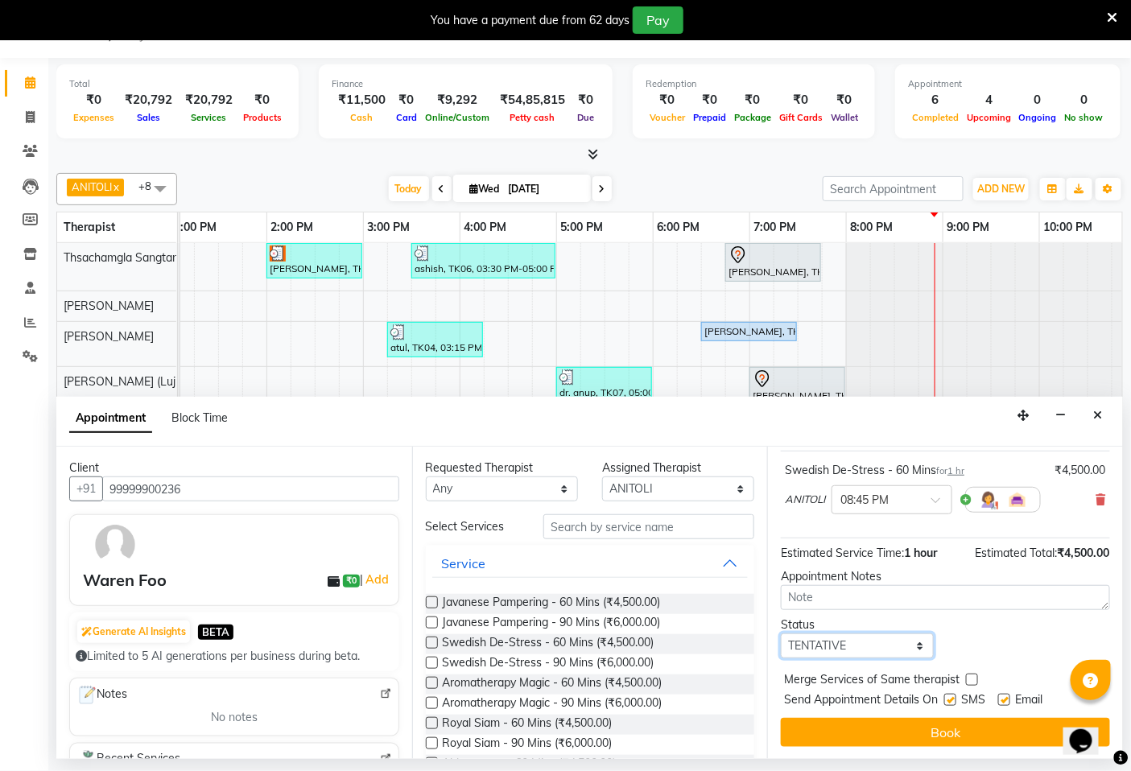
click at [842, 650] on select "Select TENTATIVE CONFIRM CHECK-IN UPCOMING" at bounding box center [857, 646] width 152 height 25
select select "confirm booking"
click at [781, 634] on select "Select TENTATIVE CONFIRM CHECK-IN UPCOMING" at bounding box center [857, 646] width 152 height 25
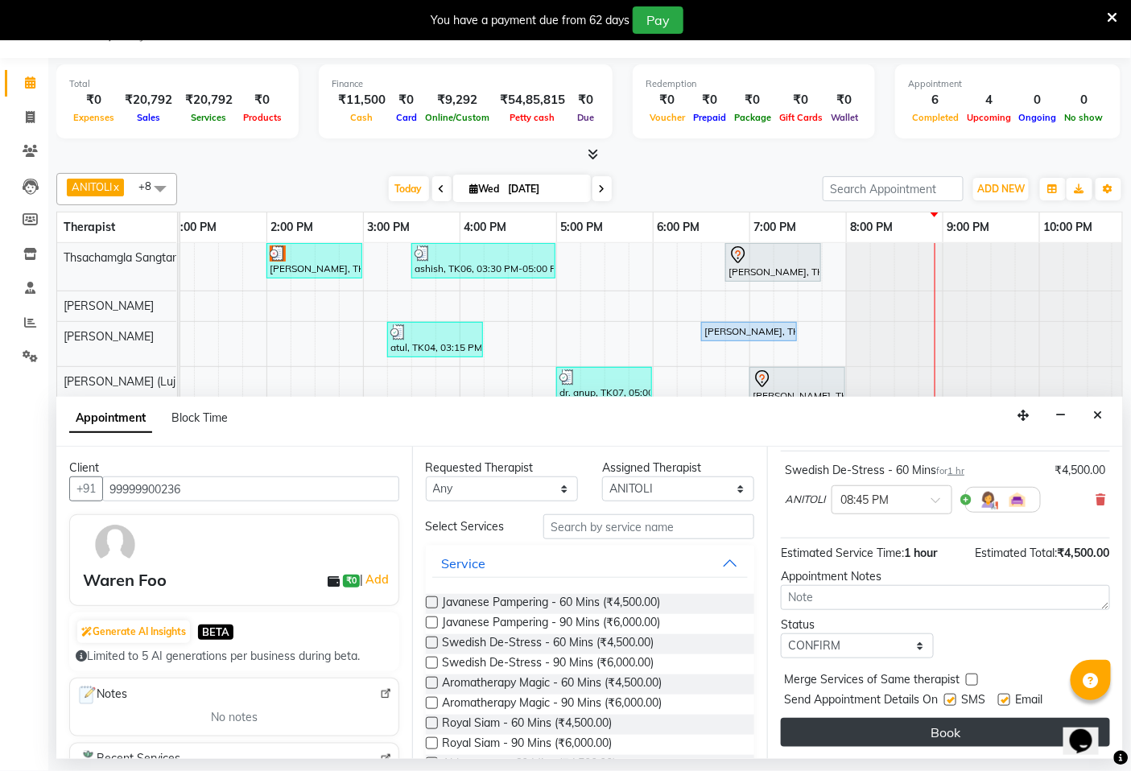
click at [972, 724] on button "Book" at bounding box center [945, 732] width 329 height 29
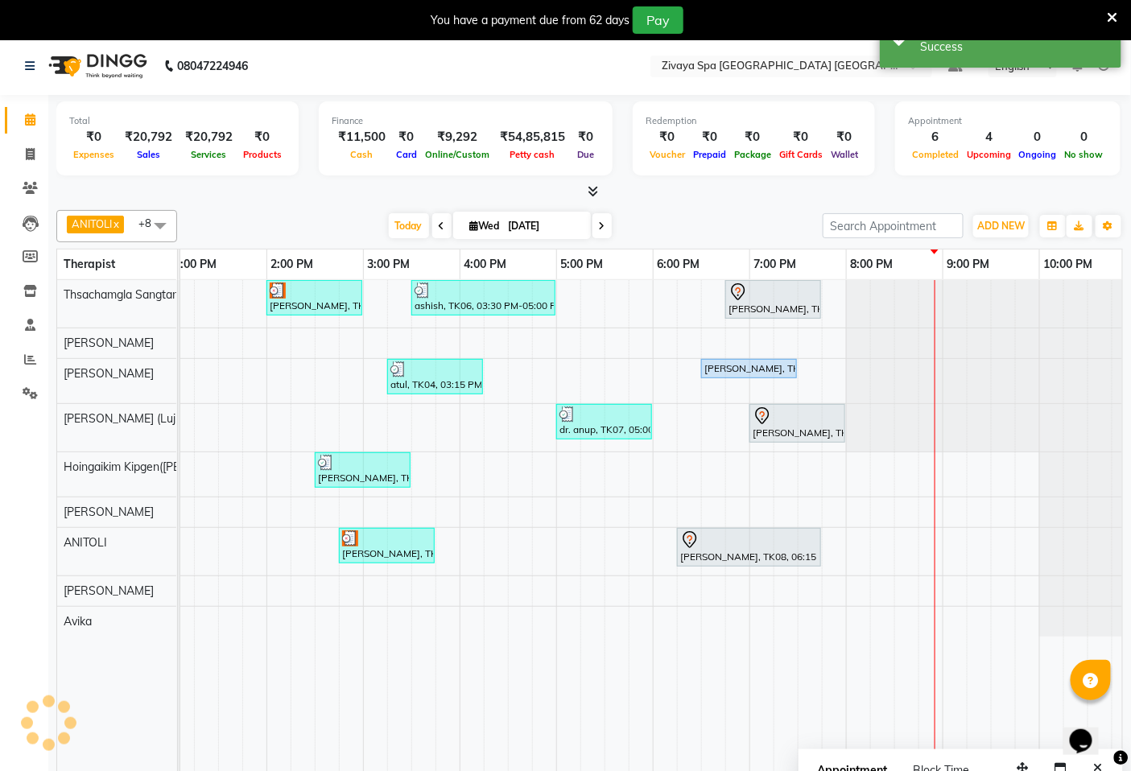
scroll to position [0, 0]
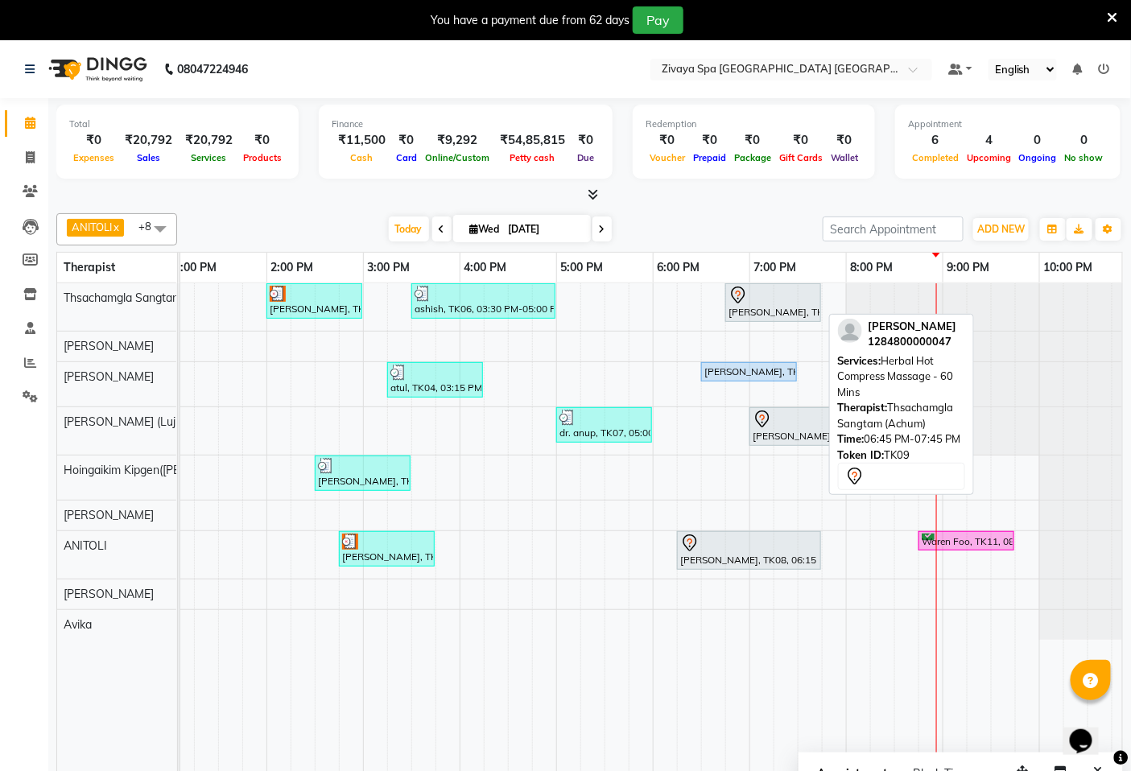
click at [773, 311] on div "[PERSON_NAME], TK09, 06:45 PM-07:45 PM, Herbal Hot Compress Massage - 60 Mins" at bounding box center [773, 303] width 93 height 34
click at [770, 318] on div "[PERSON_NAME], TK09, 06:45 PM-07:45 PM, Herbal Hot Compress Massage - 60 Mins" at bounding box center [773, 303] width 93 height 34
select select "7"
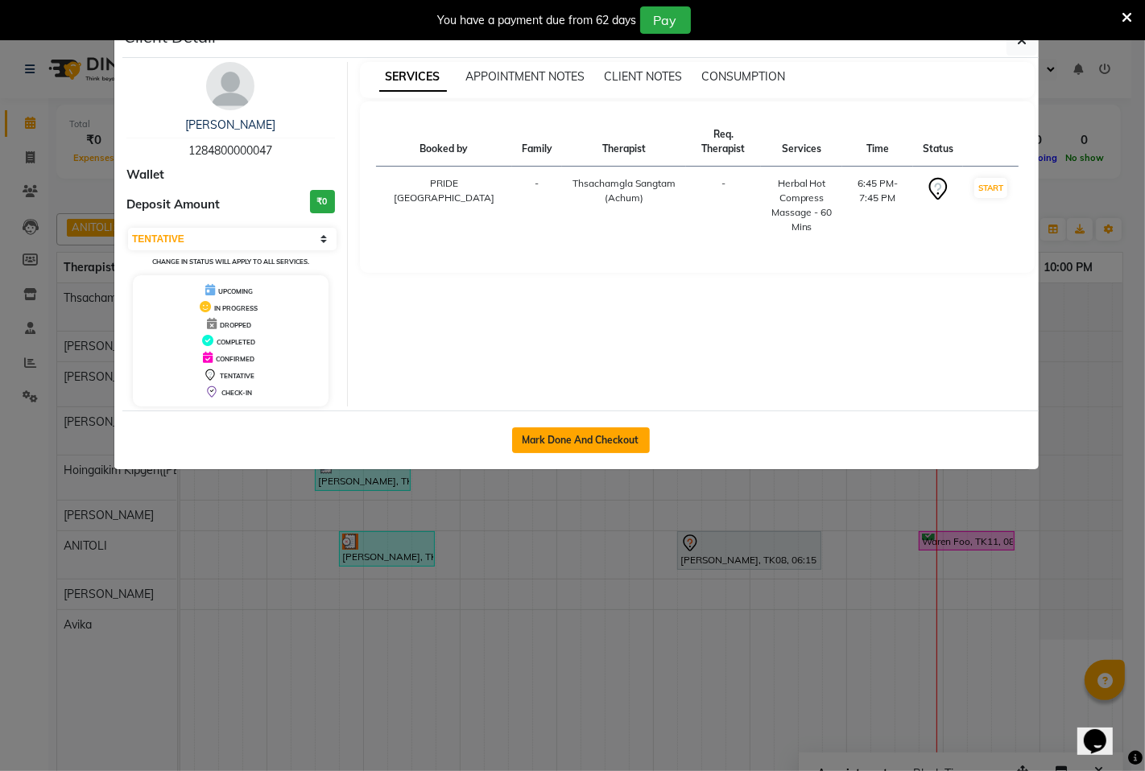
click at [567, 438] on button "Mark Done And Checkout" at bounding box center [581, 440] width 138 height 26
select select "service"
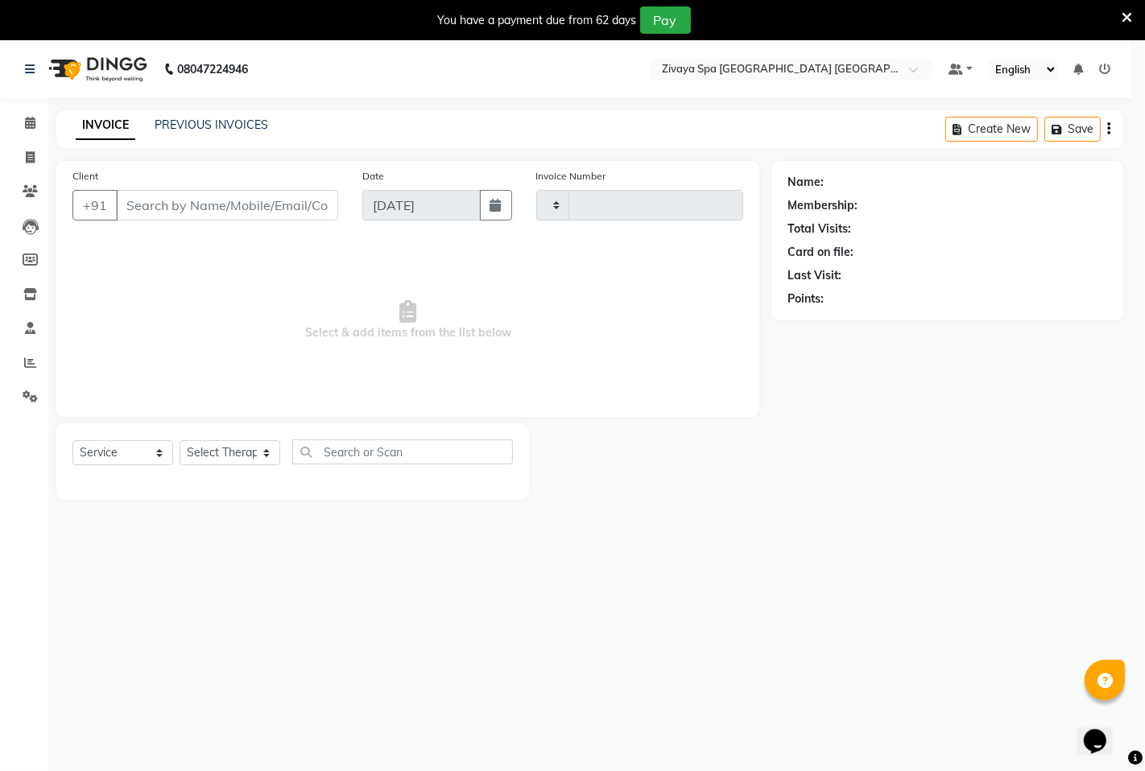
type input "1471"
select select "6501"
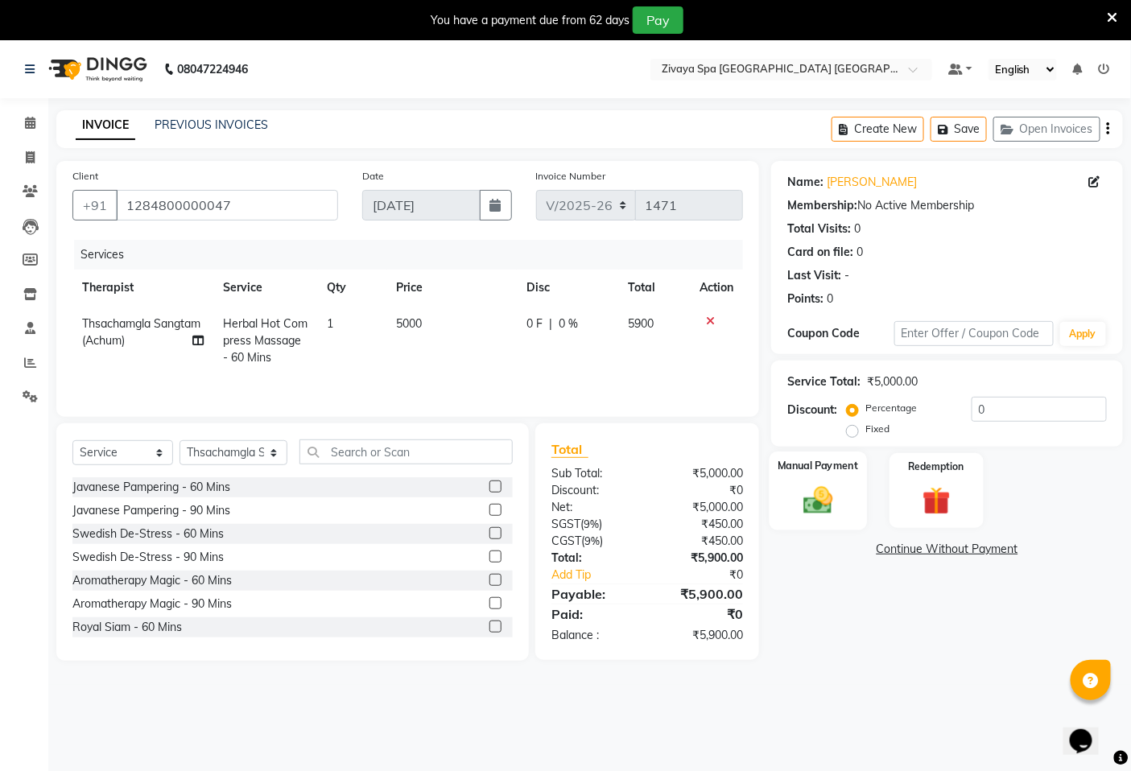
click at [801, 486] on img at bounding box center [819, 500] width 48 height 34
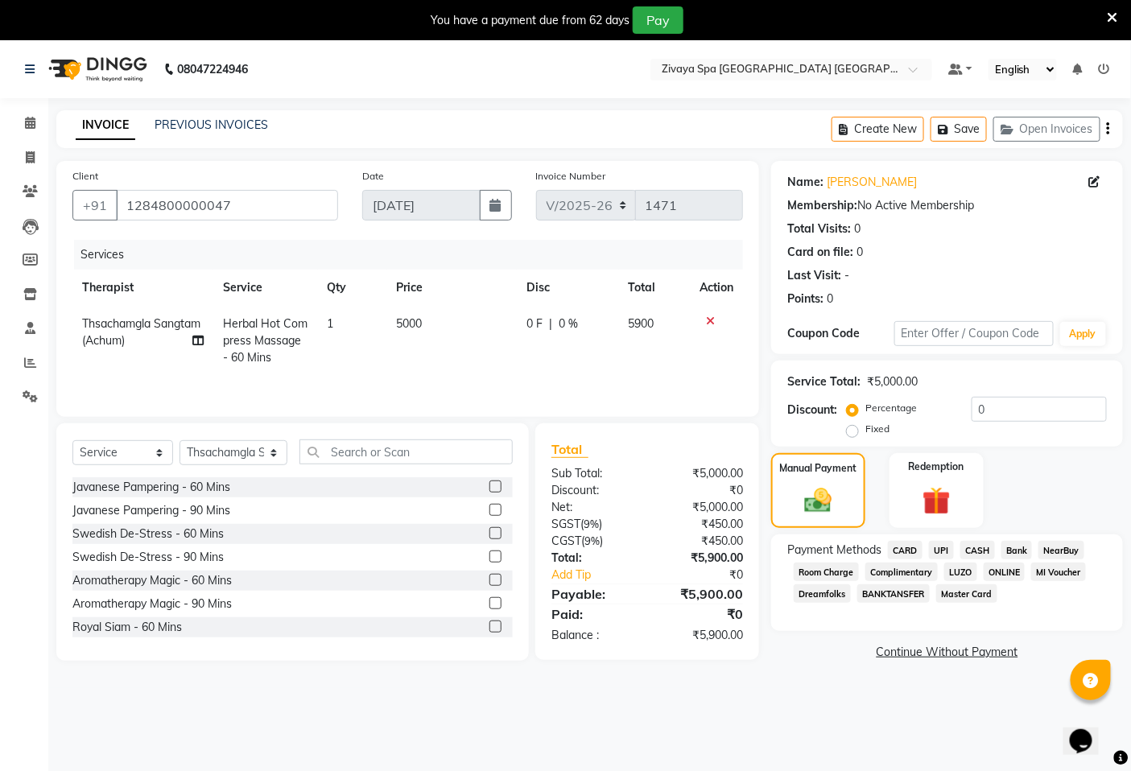
click at [936, 552] on span "UPI" at bounding box center [941, 550] width 25 height 19
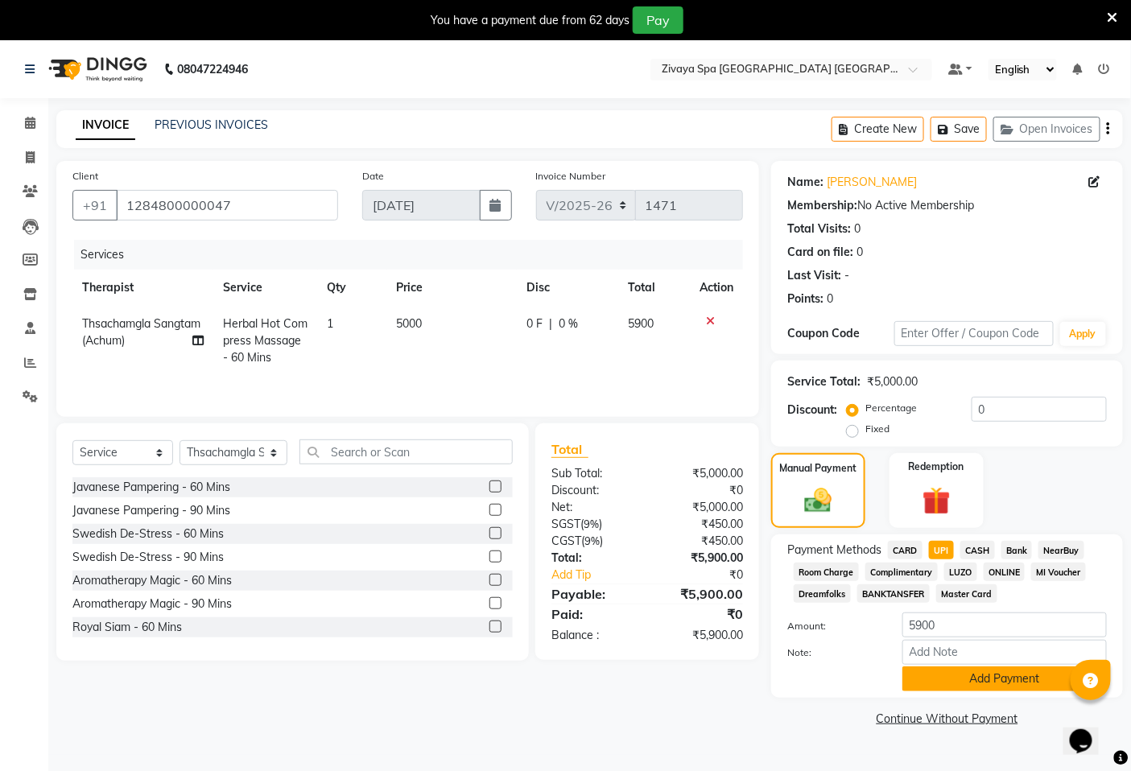
click at [993, 686] on button "Add Payment" at bounding box center [1004, 679] width 204 height 25
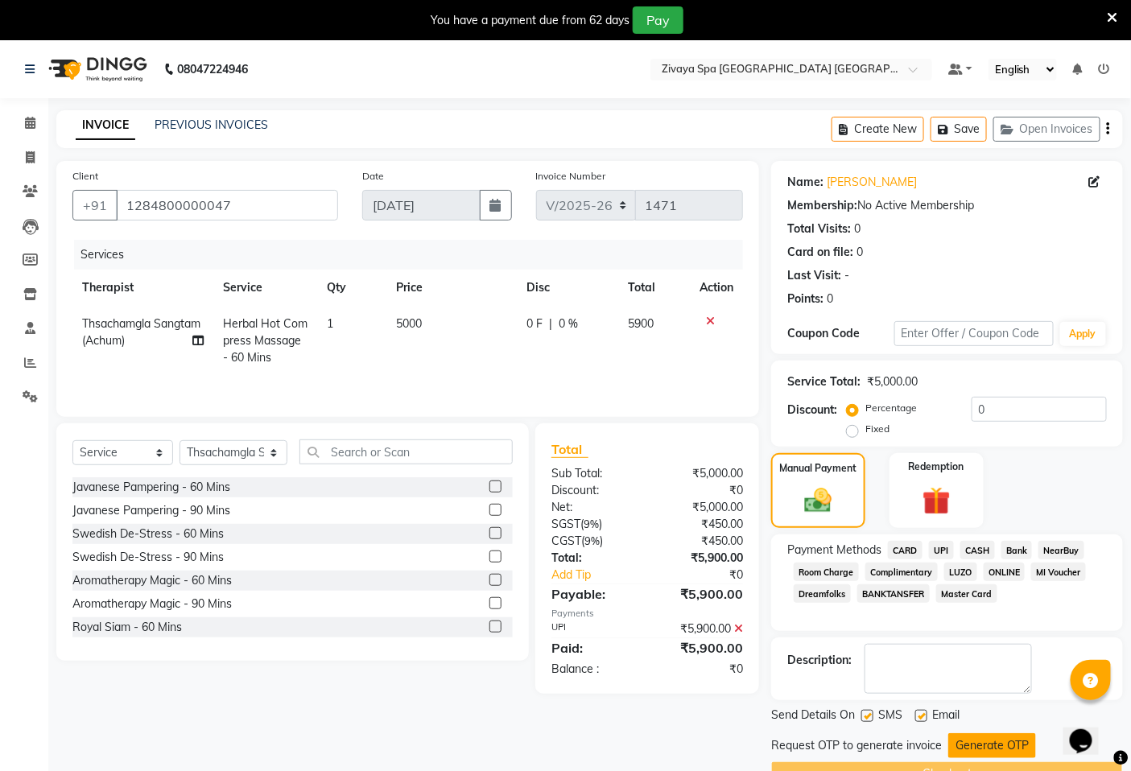
click at [982, 737] on button "Generate OTP" at bounding box center [992, 745] width 88 height 25
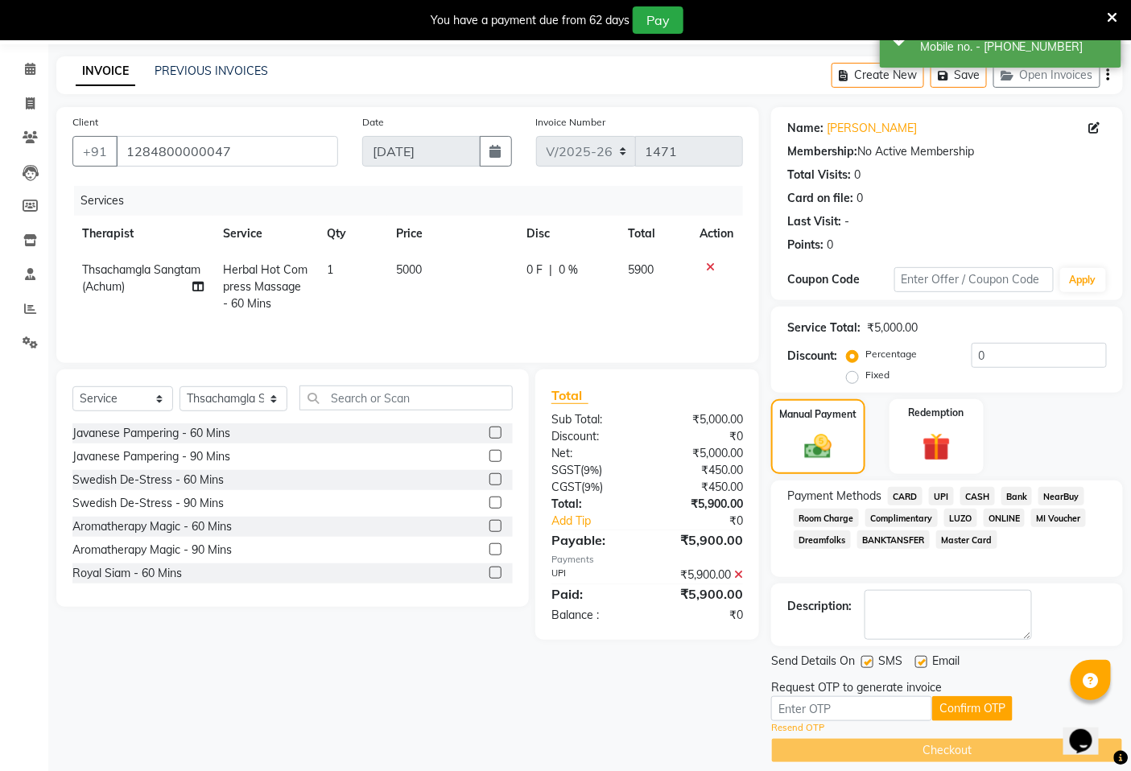
scroll to position [69, 0]
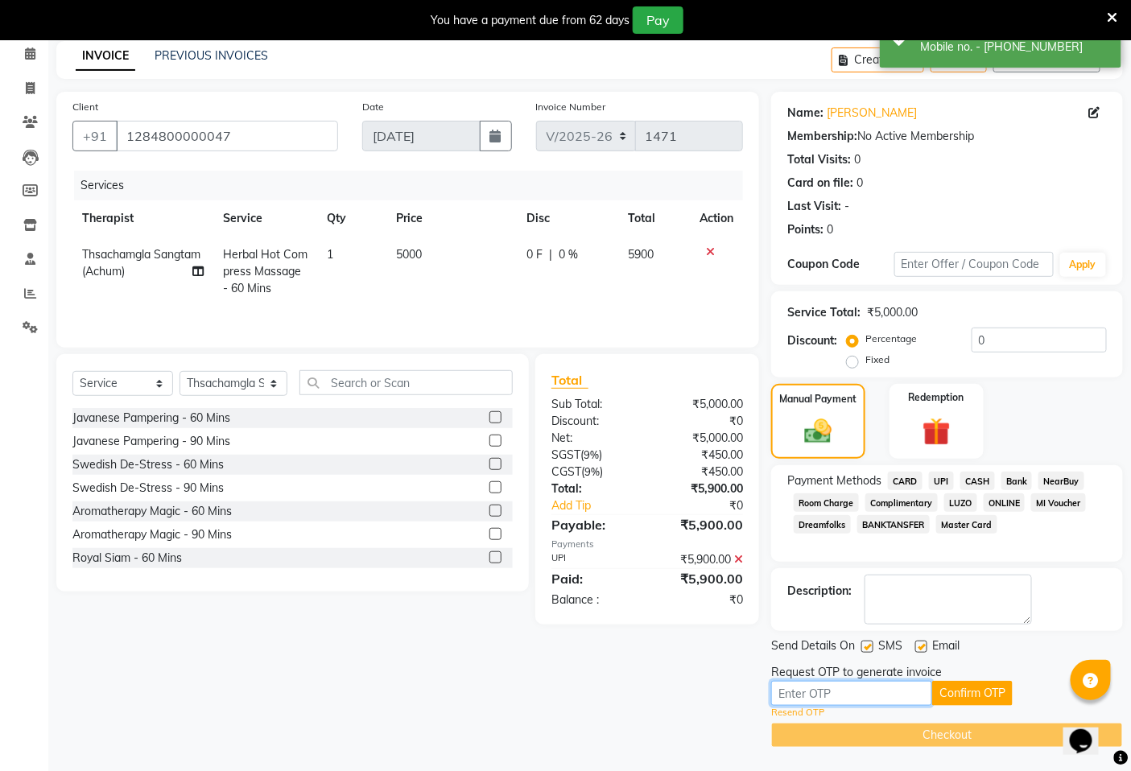
click at [828, 690] on input "text" at bounding box center [851, 693] width 161 height 25
click at [1004, 688] on button "Confirm OTP" at bounding box center [972, 693] width 80 height 25
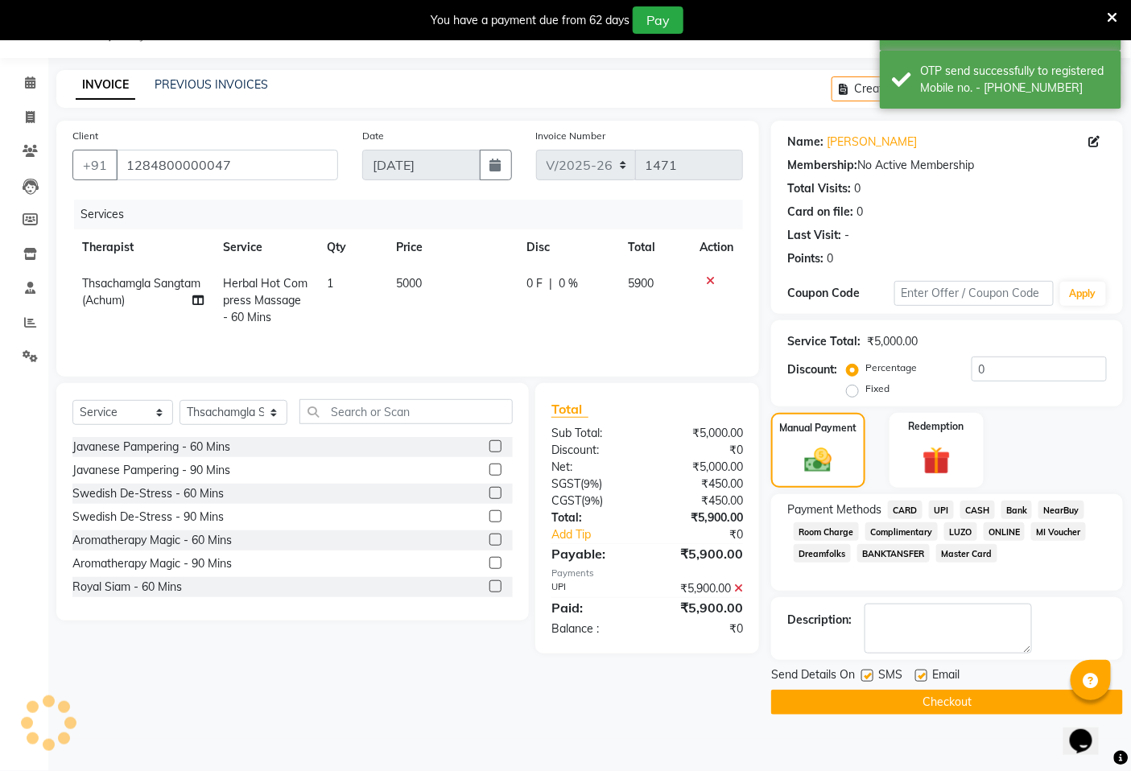
scroll to position [40, 0]
click at [958, 691] on button "Checkout" at bounding box center [947, 702] width 352 height 25
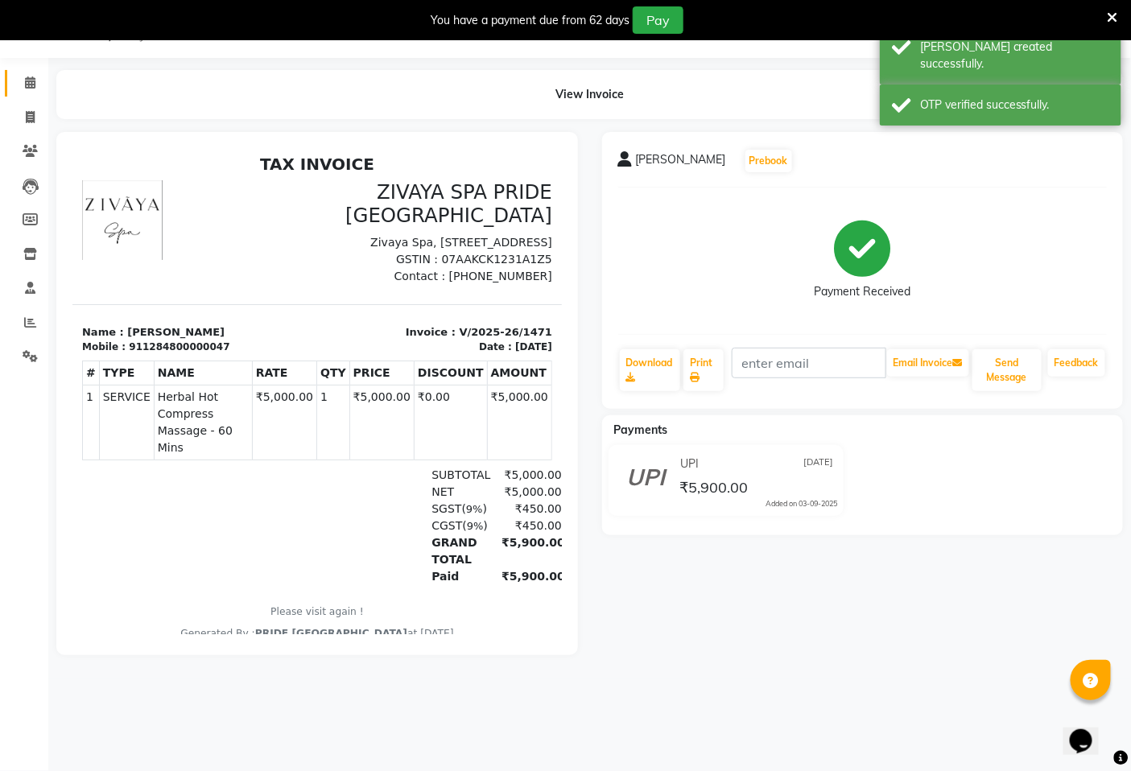
click at [31, 85] on icon at bounding box center [30, 82] width 10 height 12
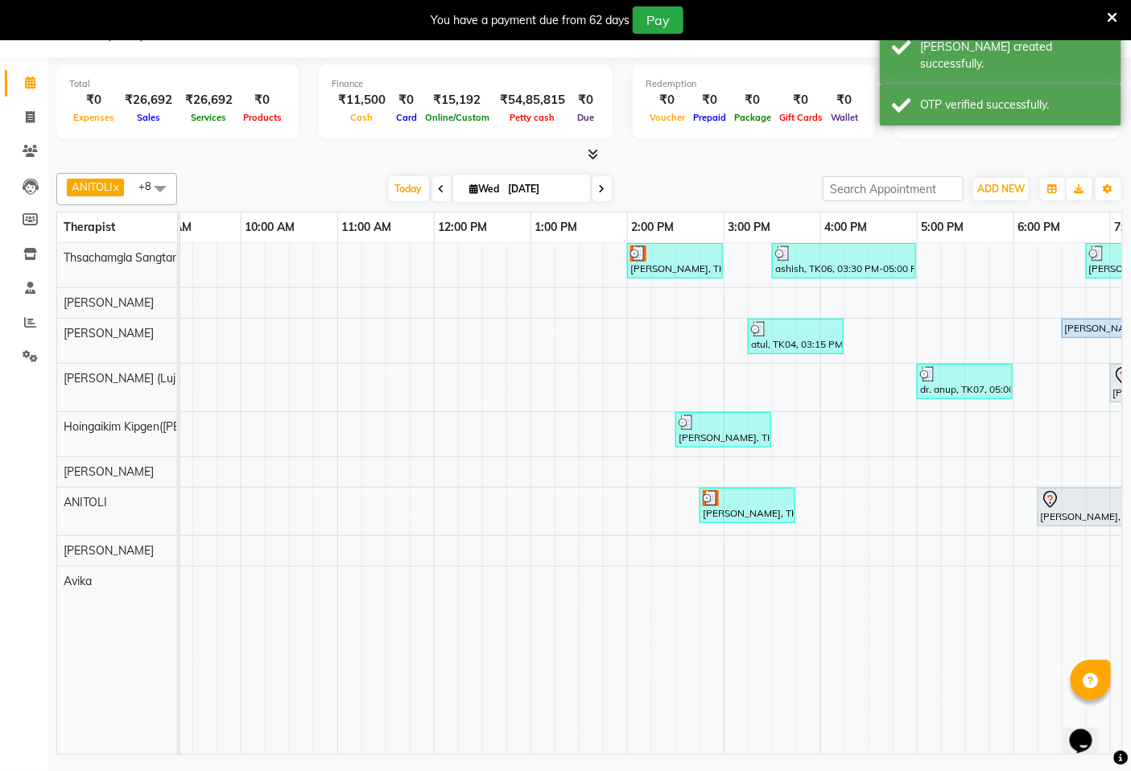
scroll to position [0, 604]
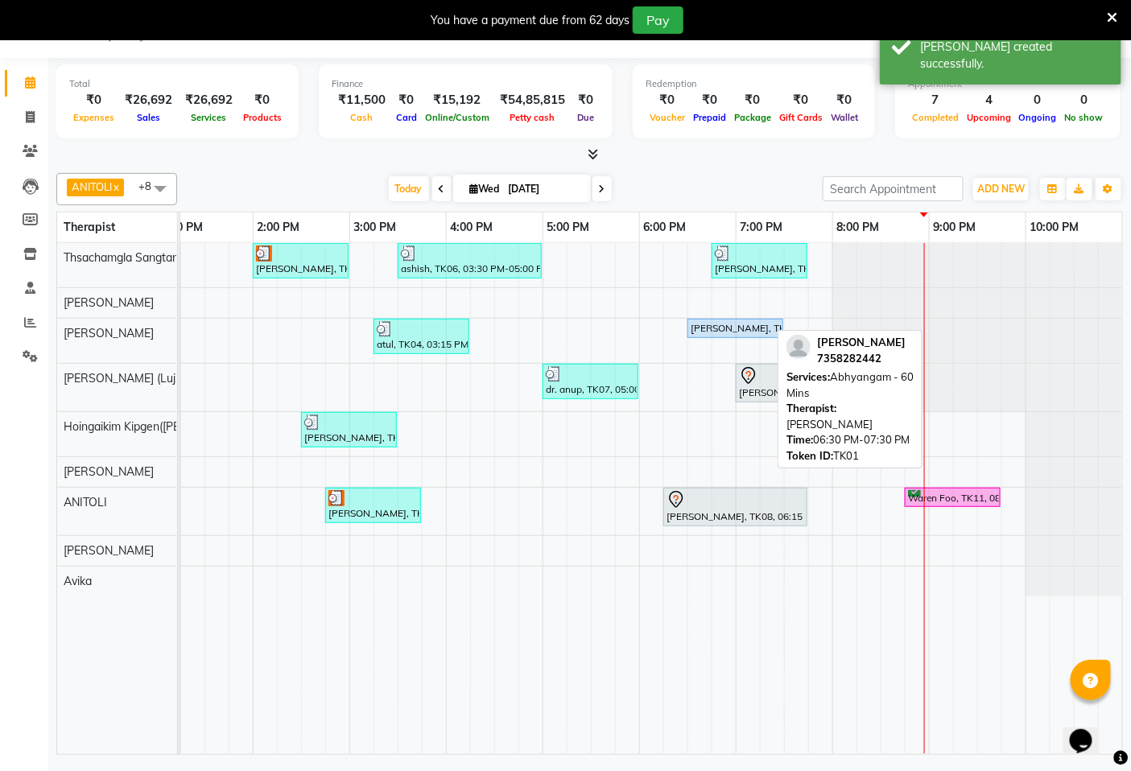
click at [712, 330] on div "[PERSON_NAME], TK01, 06:30 PM-07:30 PM, [GEOGRAPHIC_DATA] - 60 Mins" at bounding box center [735, 328] width 93 height 14
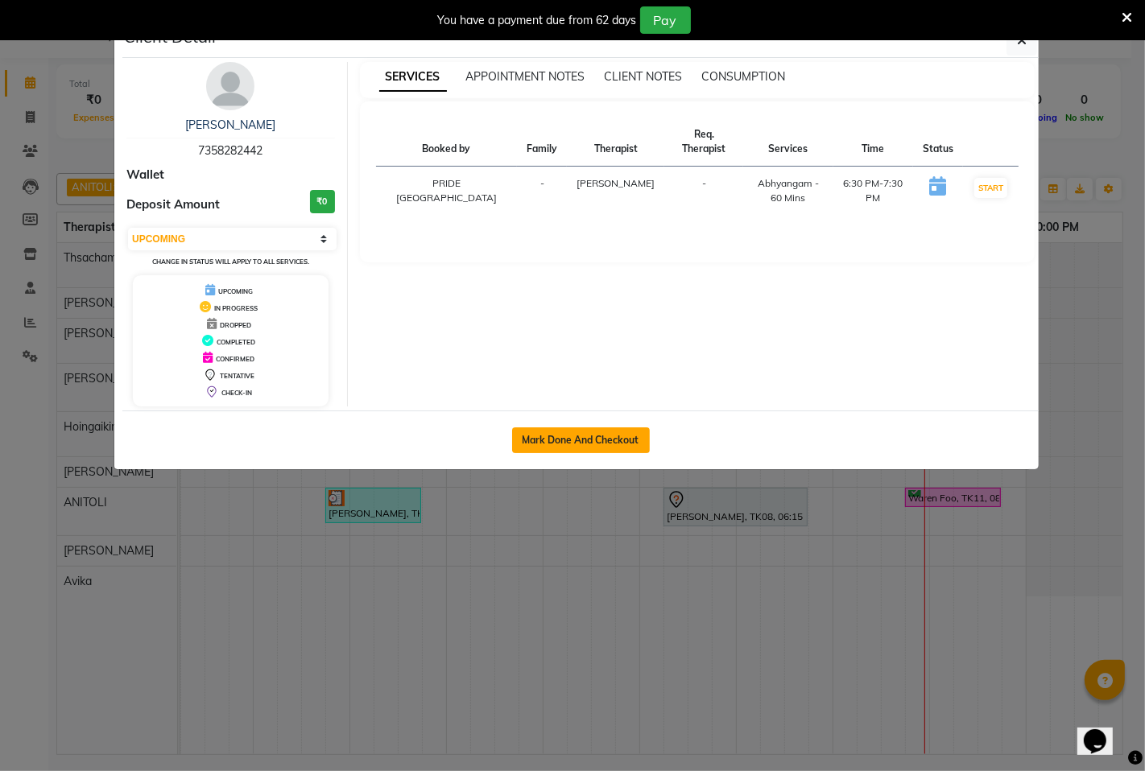
click at [631, 438] on button "Mark Done And Checkout" at bounding box center [581, 440] width 138 height 26
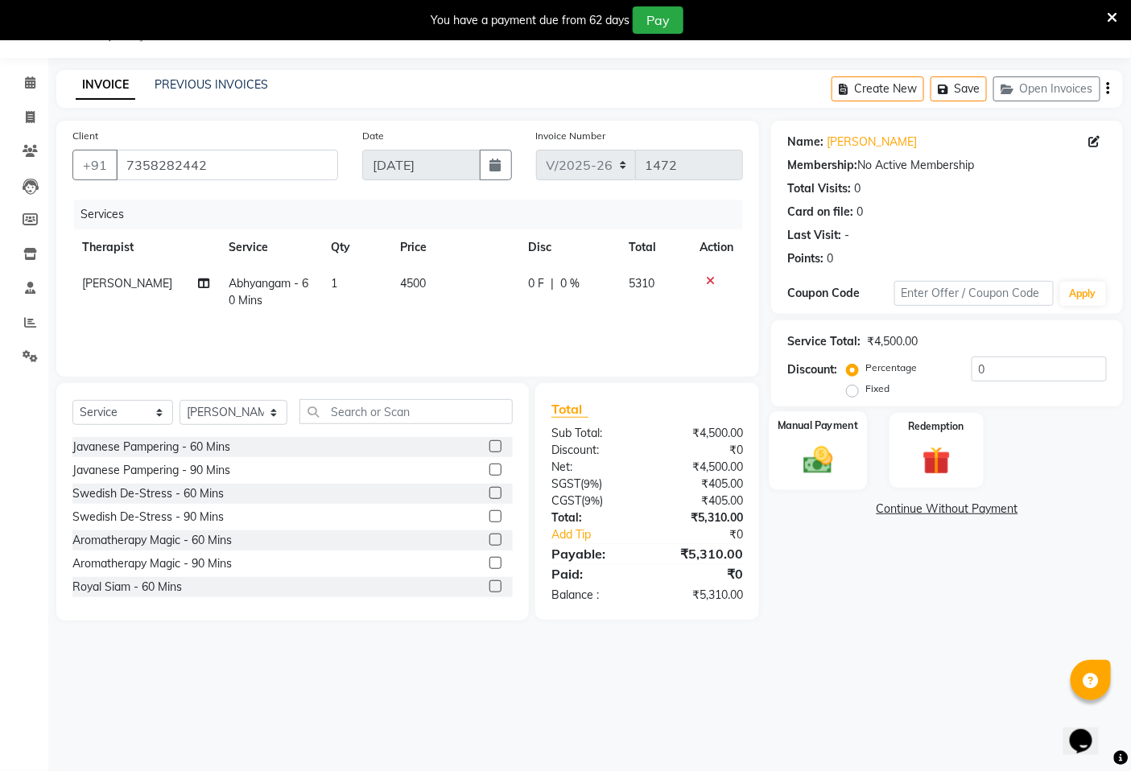
click at [827, 456] on img at bounding box center [819, 460] width 48 height 34
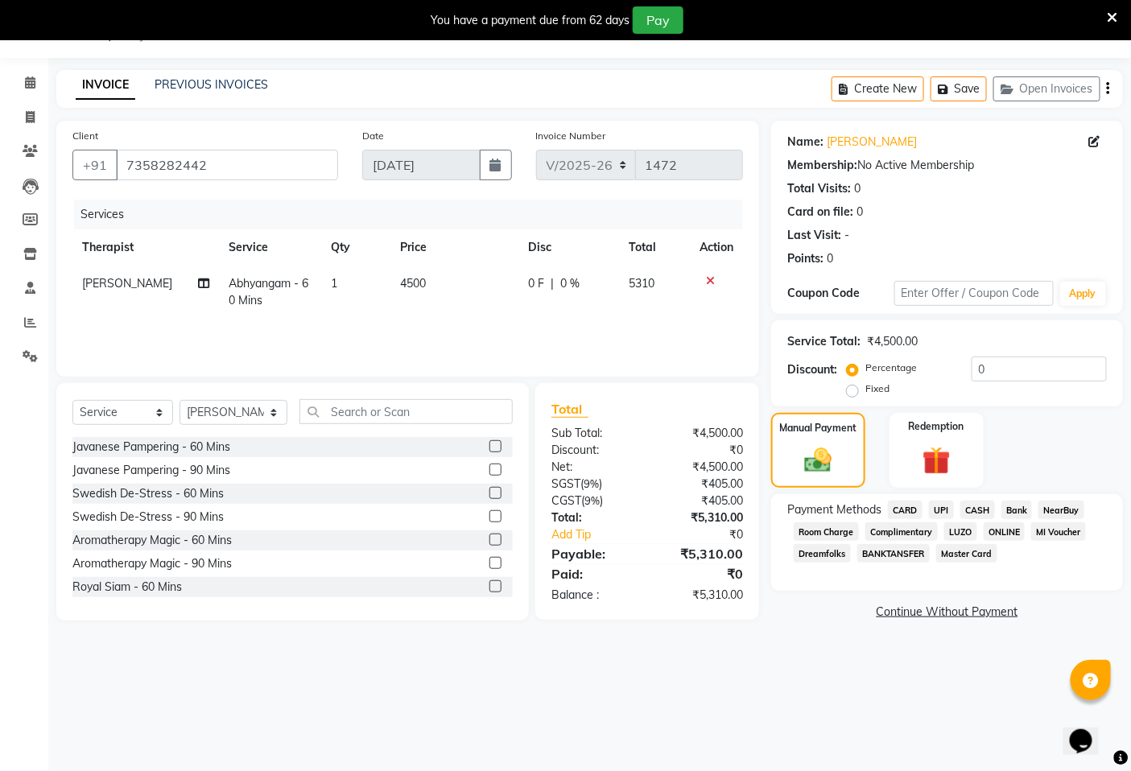
click at [976, 505] on span "CASH" at bounding box center [977, 510] width 35 height 19
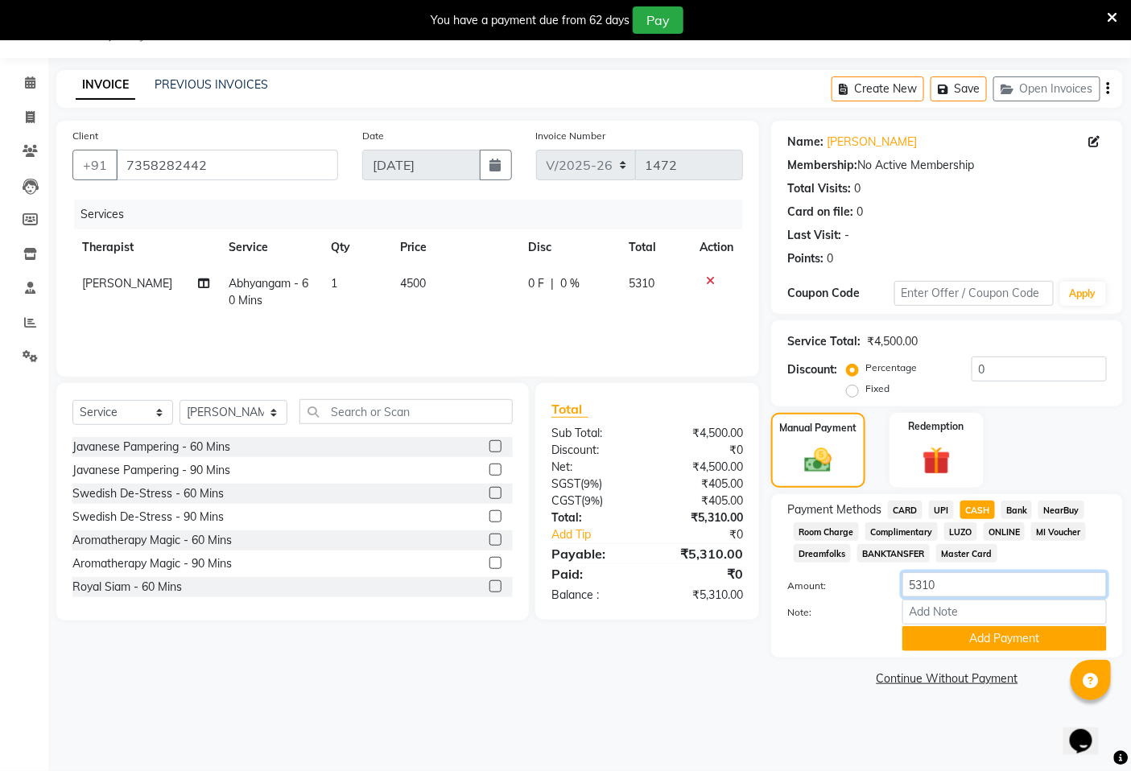
click at [962, 588] on input "5310" at bounding box center [1004, 584] width 204 height 25
click at [1003, 646] on button "Add Payment" at bounding box center [1004, 638] width 204 height 25
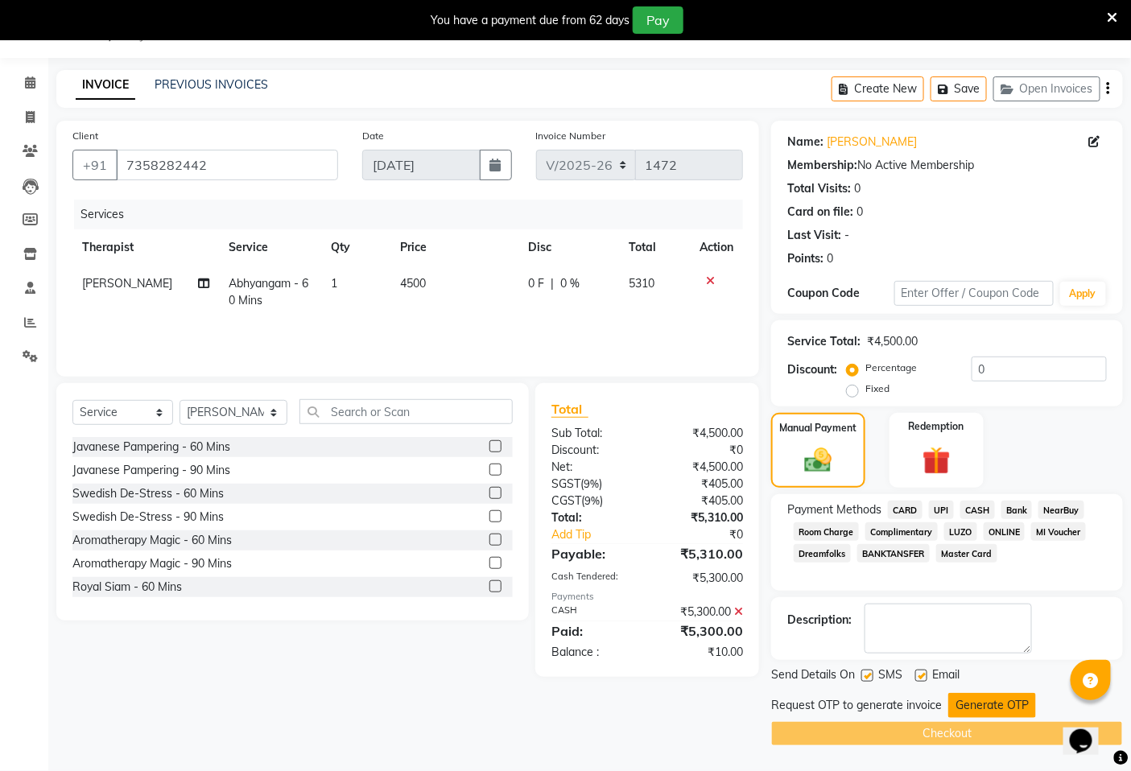
click at [983, 703] on button "Generate OTP" at bounding box center [992, 705] width 88 height 25
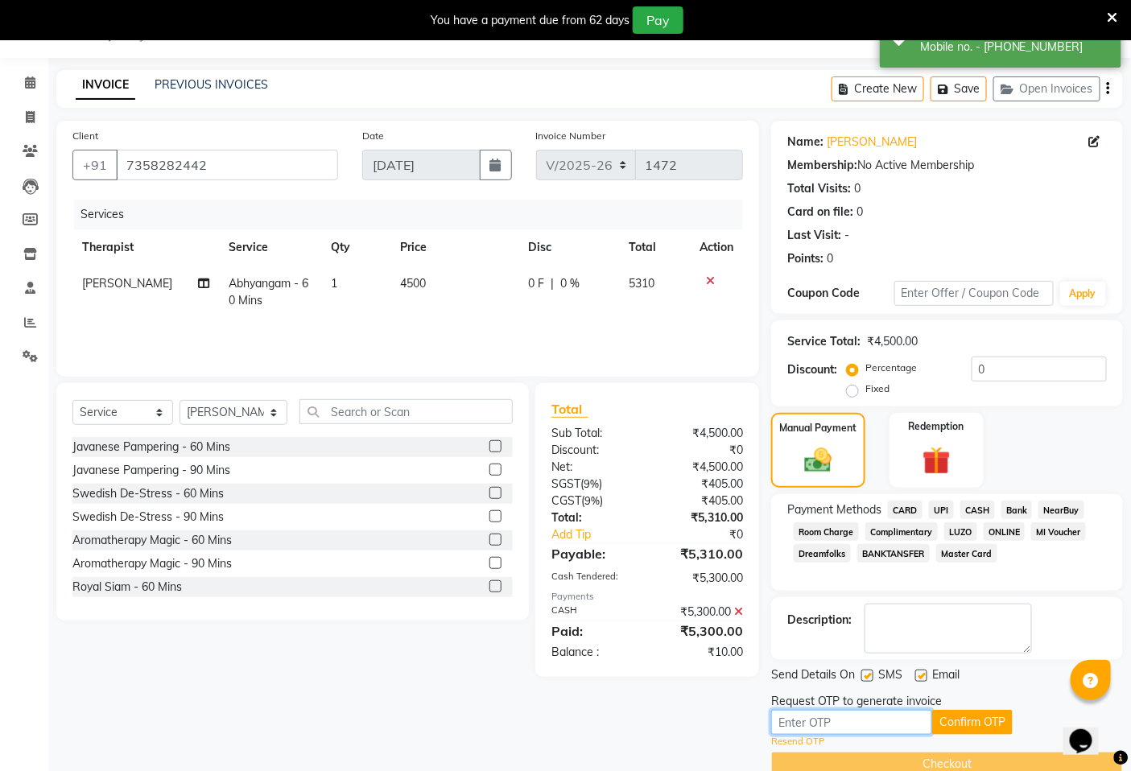
click at [797, 719] on input "text" at bounding box center [851, 722] width 161 height 25
click at [979, 726] on button "Confirm OTP" at bounding box center [972, 722] width 80 height 25
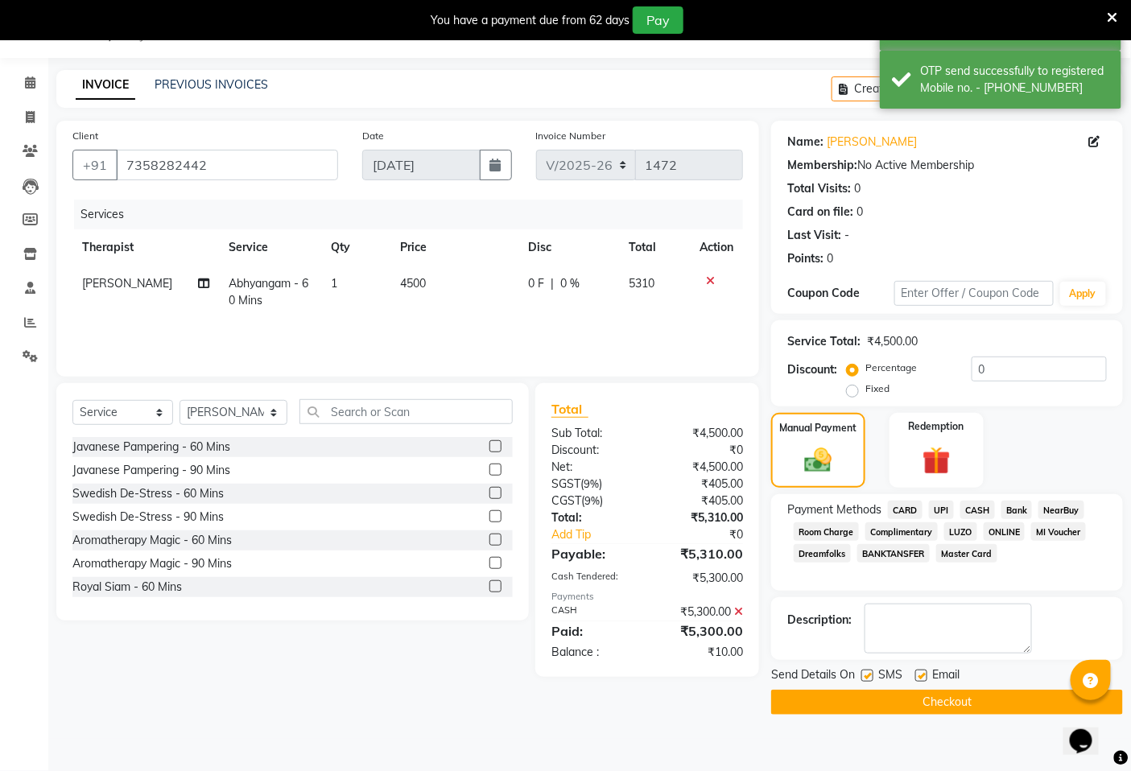
click at [956, 703] on button "Checkout" at bounding box center [947, 702] width 352 height 25
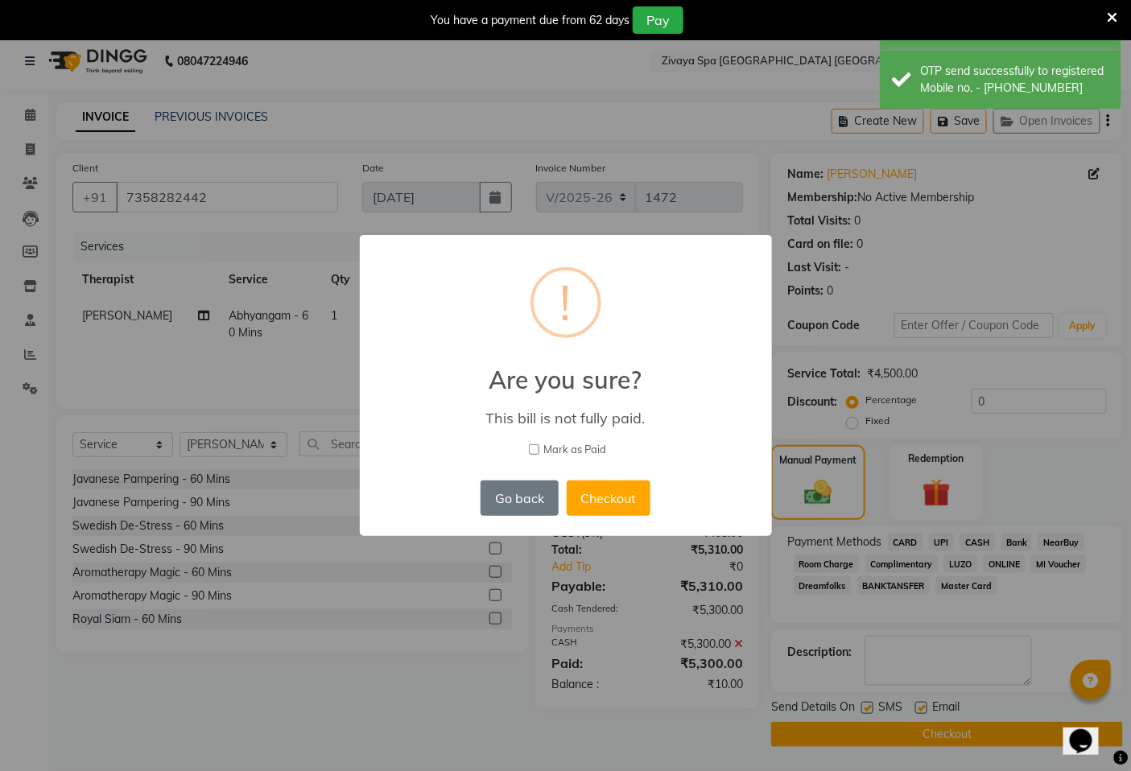
scroll to position [9, 0]
click at [546, 451] on label "Mark as Paid" at bounding box center [572, 450] width 370 height 16
click at [546, 451] on input "Mark as Paid" at bounding box center [541, 449] width 10 height 10
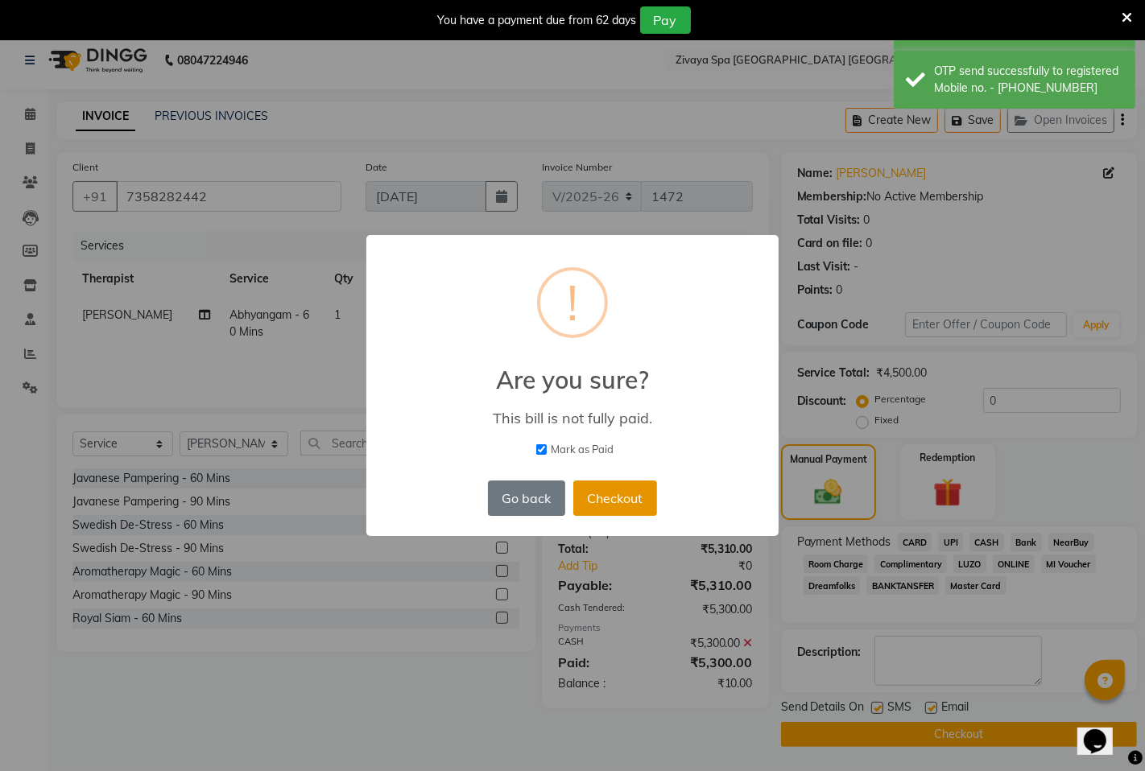
click at [613, 493] on button "Checkout" at bounding box center [615, 498] width 84 height 35
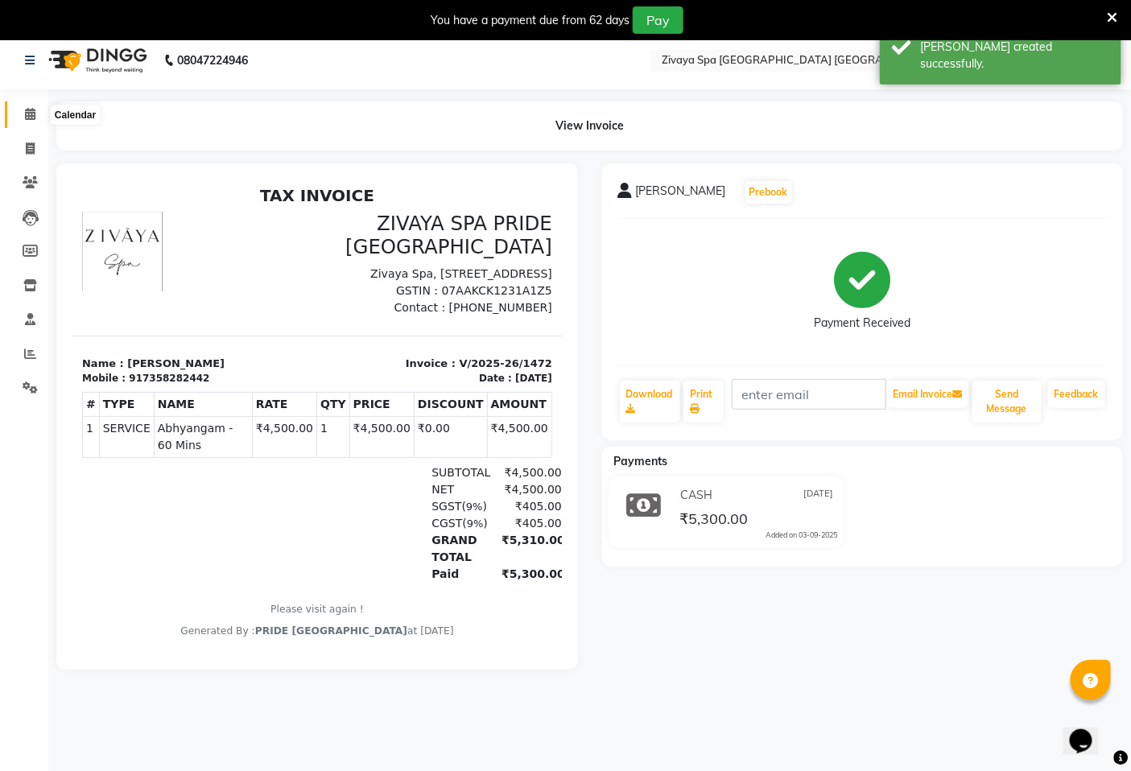
click at [31, 114] on icon at bounding box center [30, 114] width 10 height 12
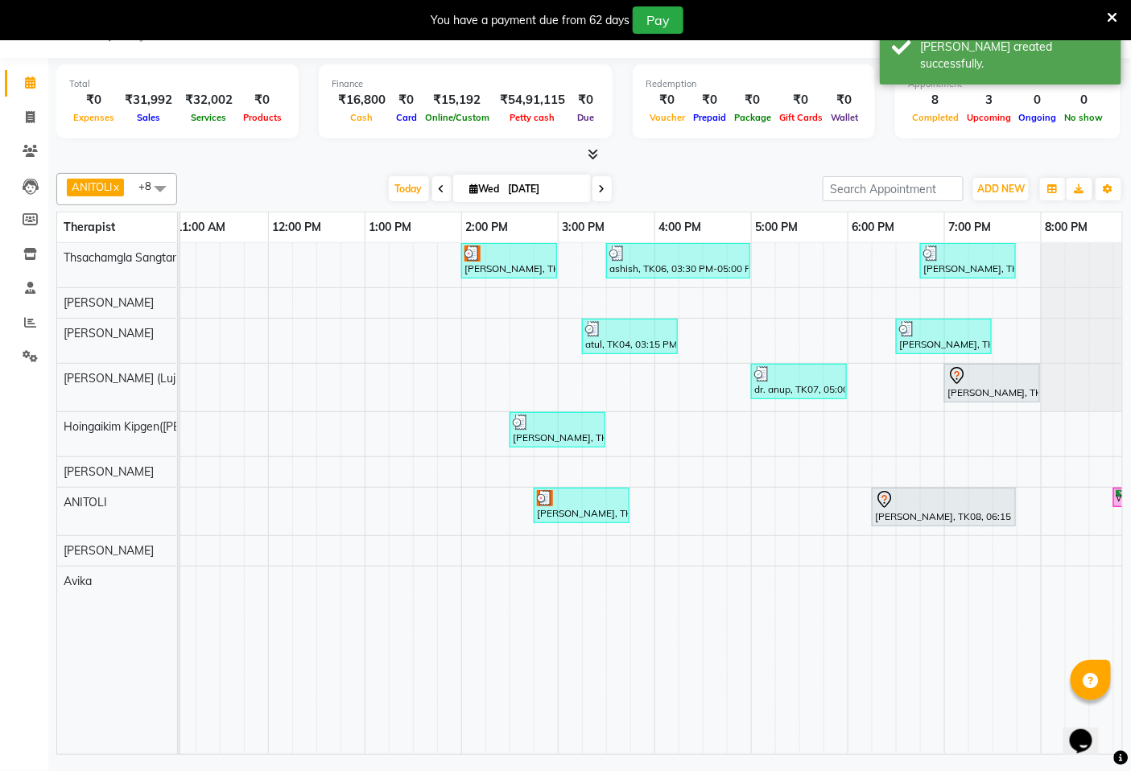
scroll to position [0, 604]
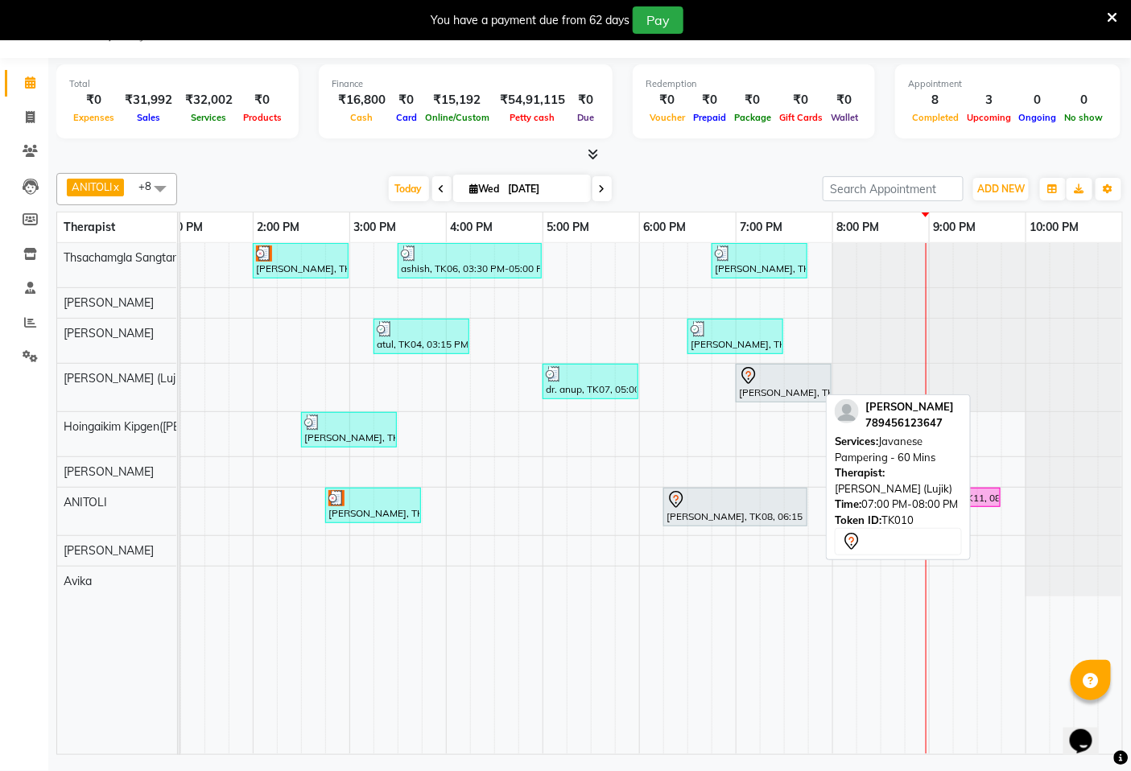
click at [751, 390] on div "[PERSON_NAME], TK10, 07:00 PM-08:00 PM, Javanese Pampering - 60 Mins" at bounding box center [783, 383] width 93 height 34
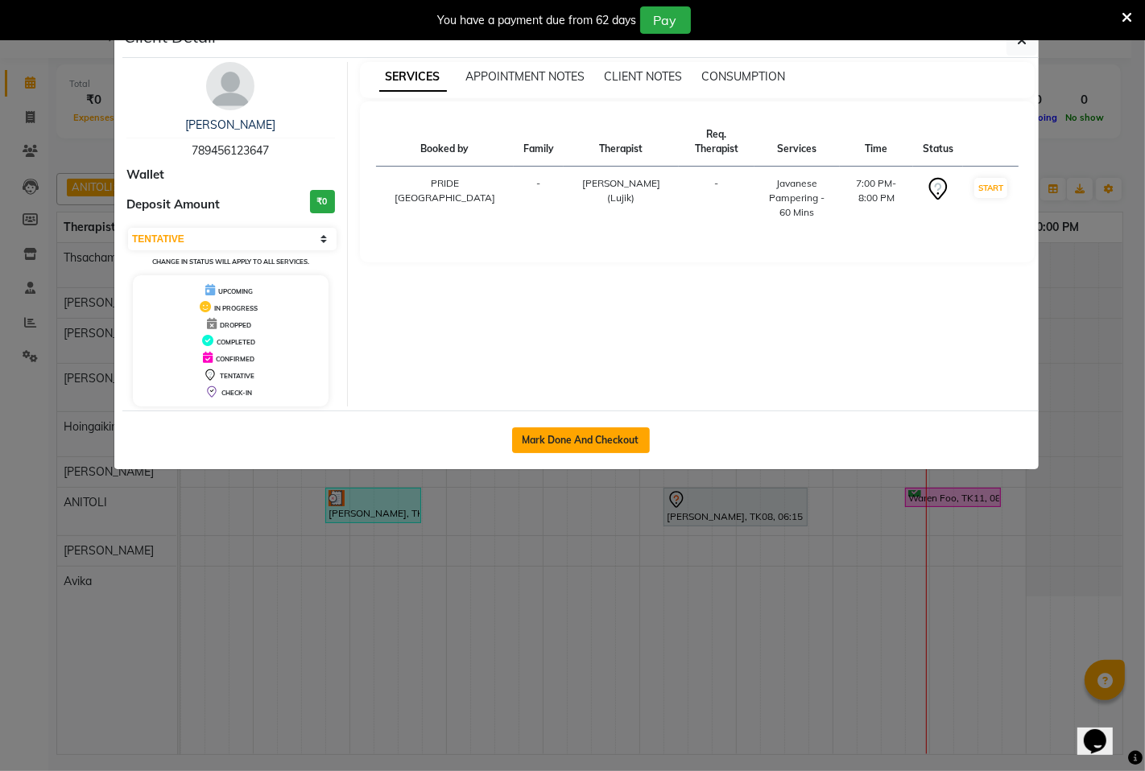
click at [592, 433] on button "Mark Done And Checkout" at bounding box center [581, 440] width 138 height 26
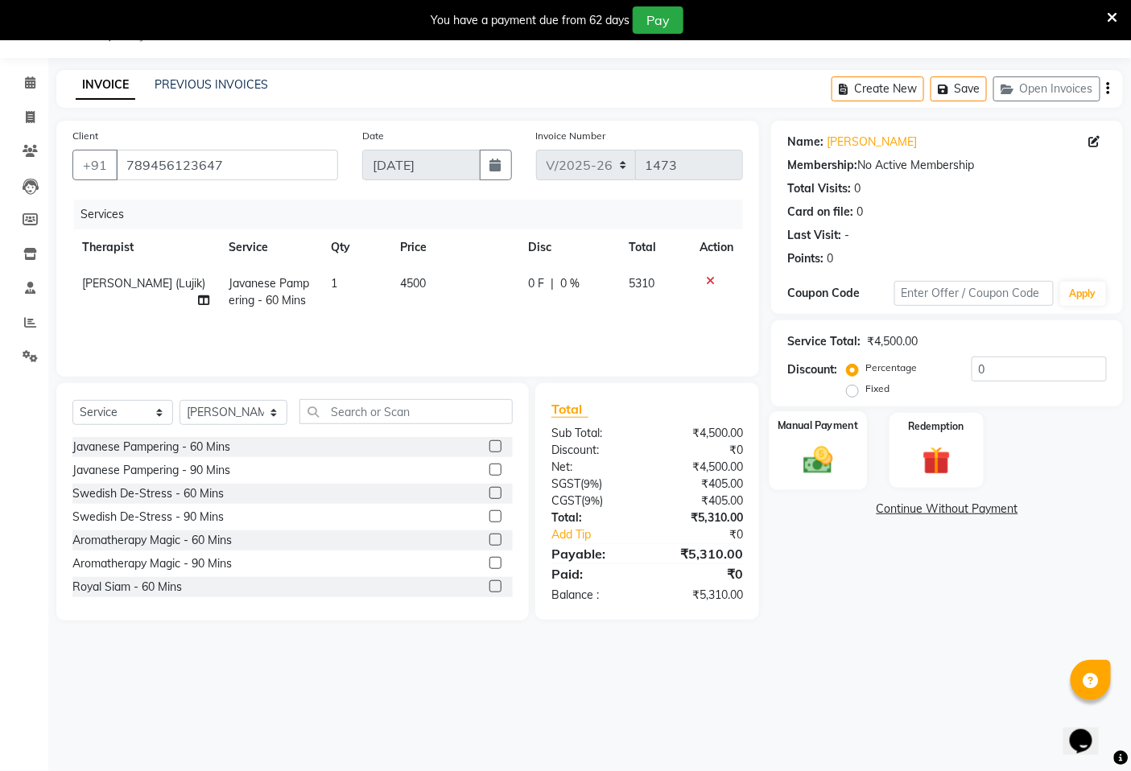
click at [823, 465] on img at bounding box center [819, 460] width 48 height 34
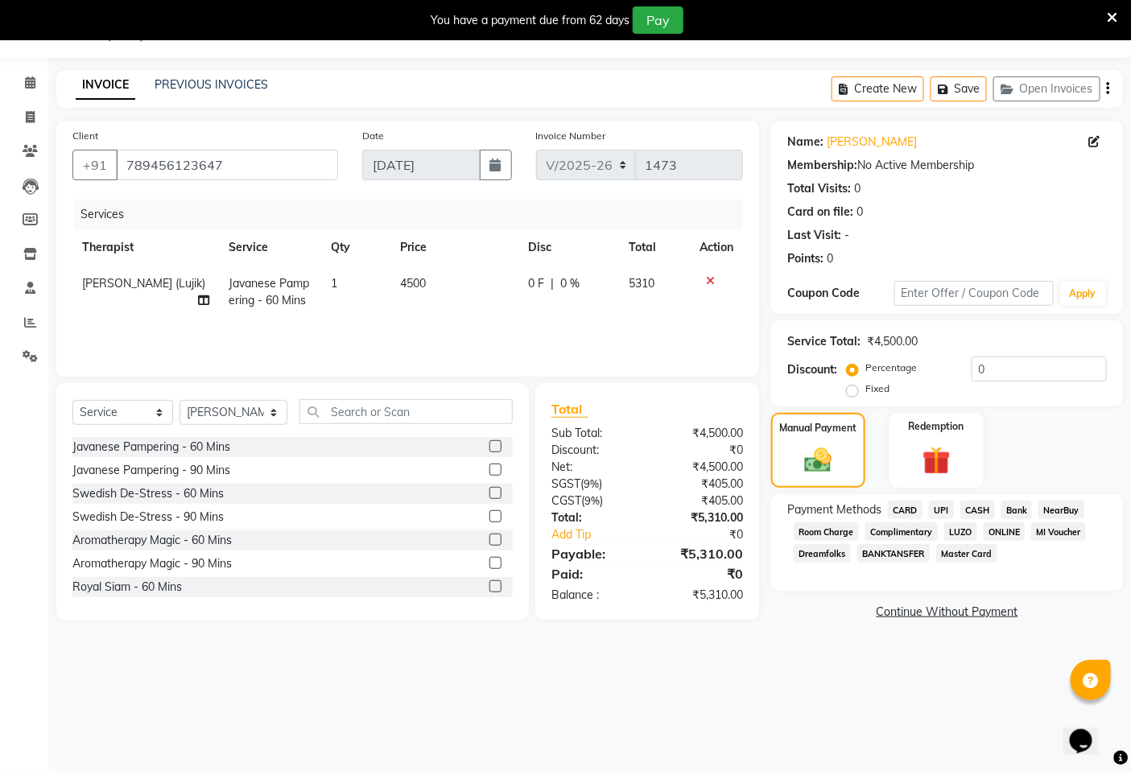
click at [984, 510] on span "CASH" at bounding box center [977, 510] width 35 height 19
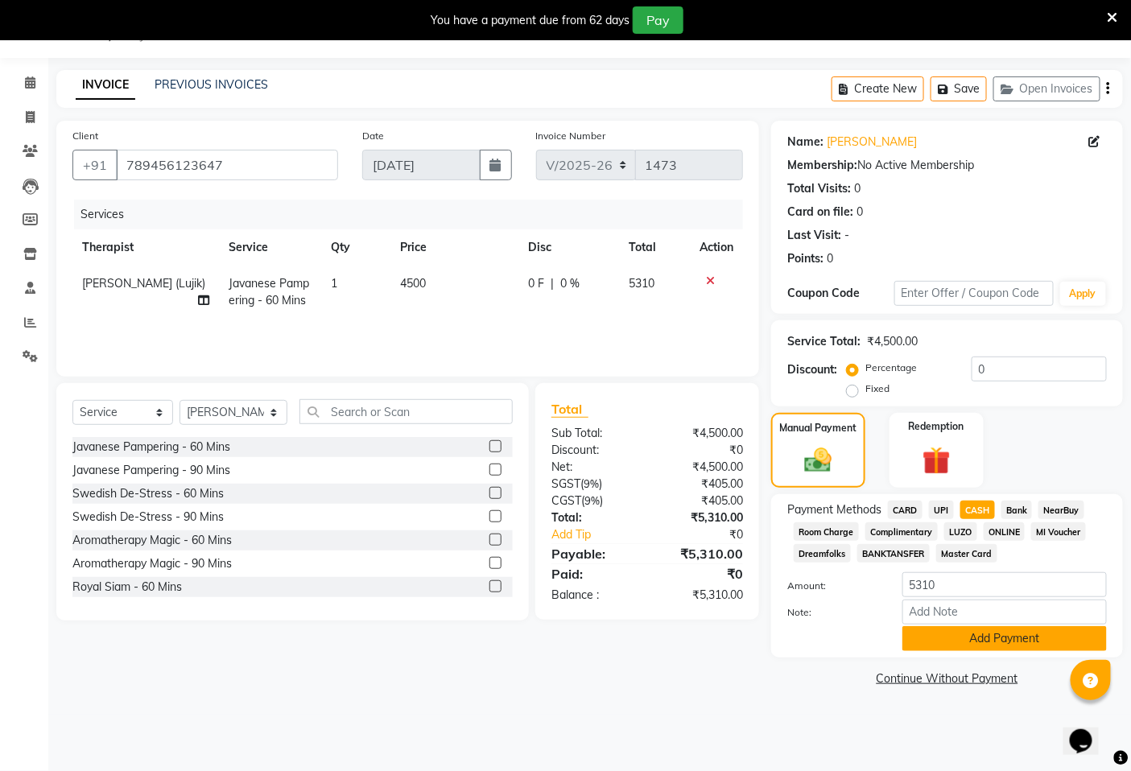
click at [1002, 645] on button "Add Payment" at bounding box center [1004, 638] width 204 height 25
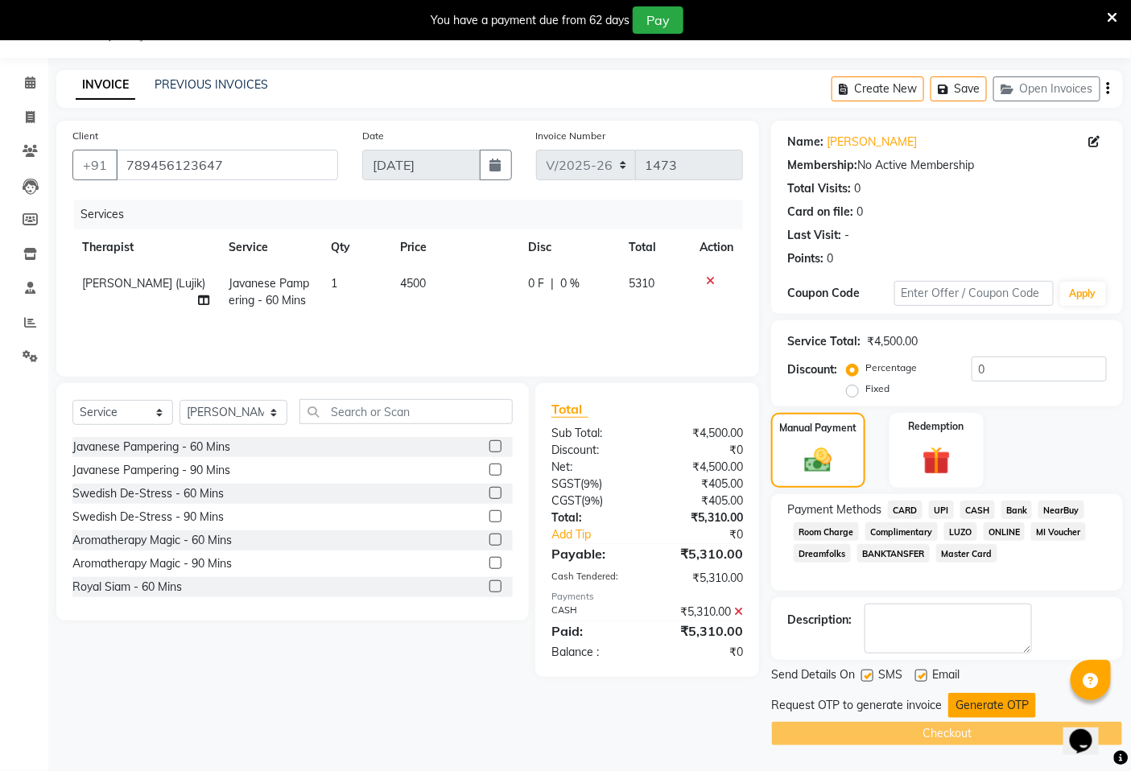
click at [982, 702] on button "Generate OTP" at bounding box center [992, 705] width 88 height 25
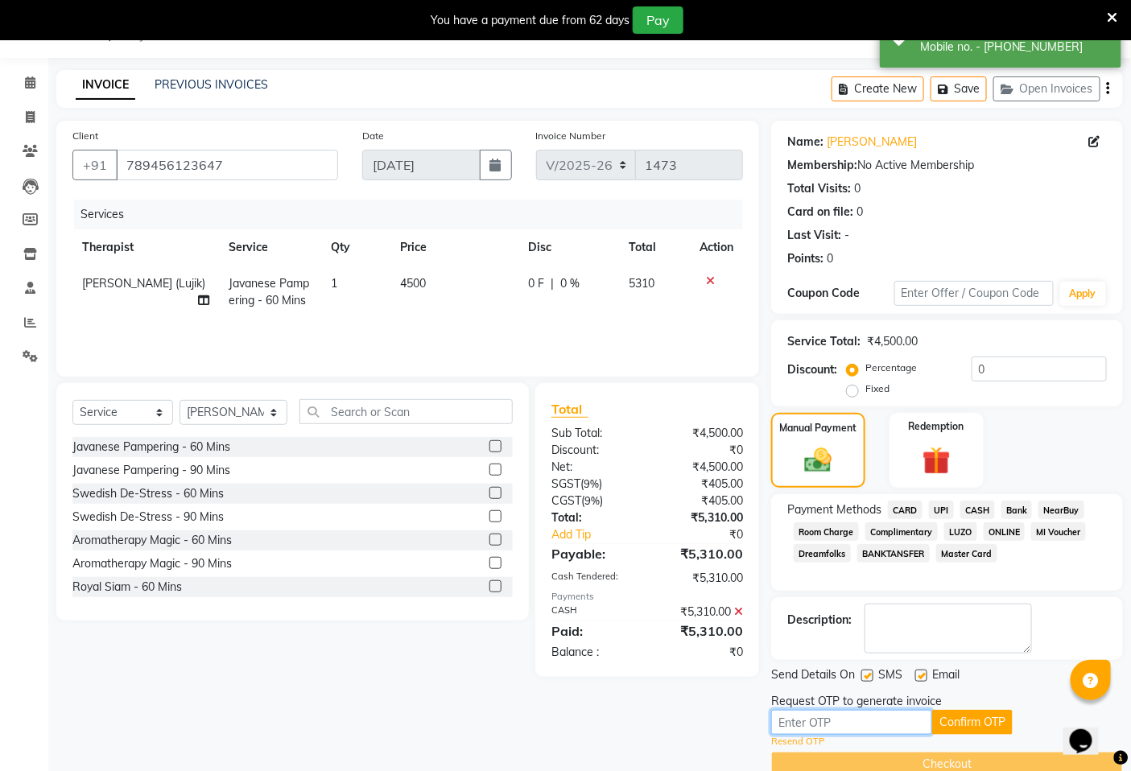
click at [815, 719] on input "text" at bounding box center [851, 722] width 161 height 25
drag, startPoint x: 974, startPoint y: 717, endPoint x: 966, endPoint y: 729, distance: 13.8
click at [975, 716] on button "Confirm OTP" at bounding box center [972, 722] width 80 height 25
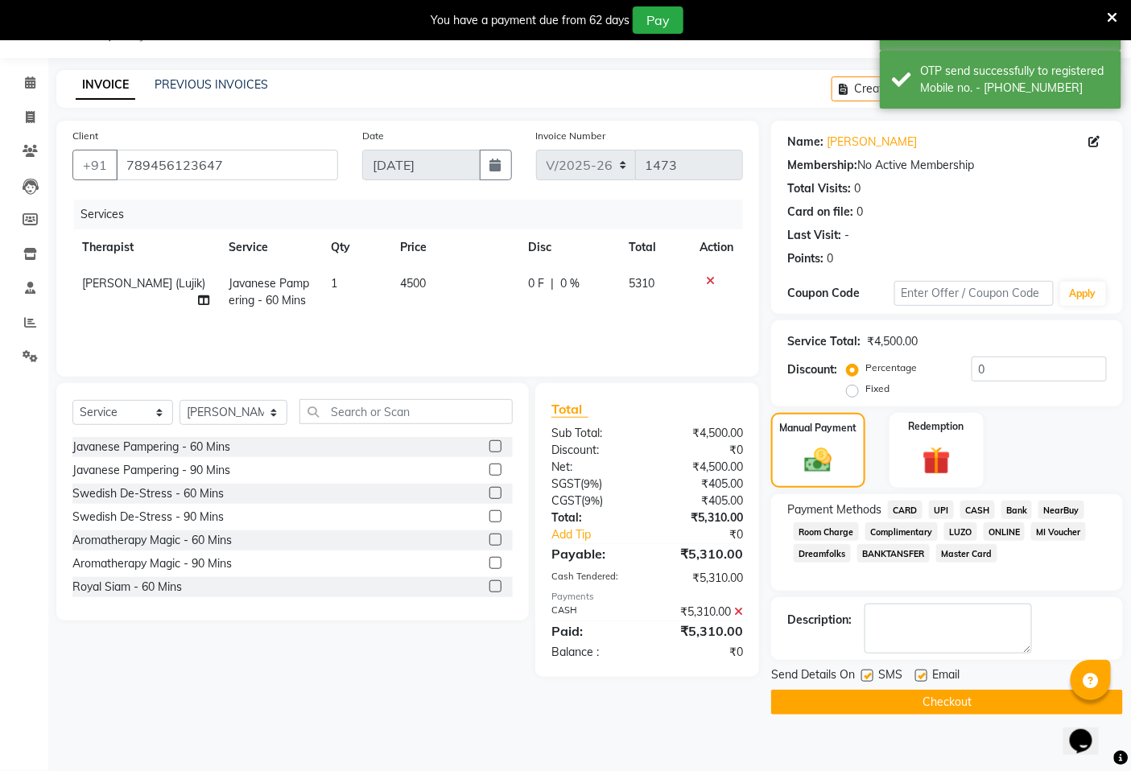
click at [955, 698] on button "Checkout" at bounding box center [947, 702] width 352 height 25
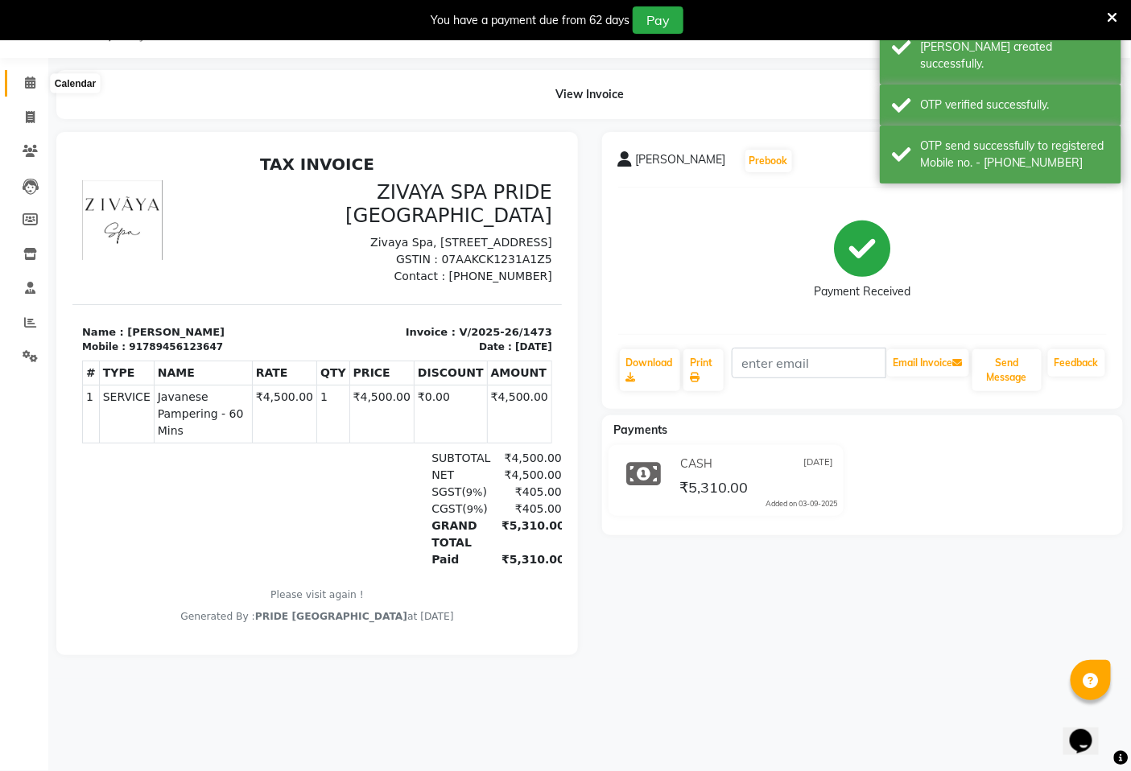
click at [27, 89] on icon at bounding box center [30, 82] width 10 height 12
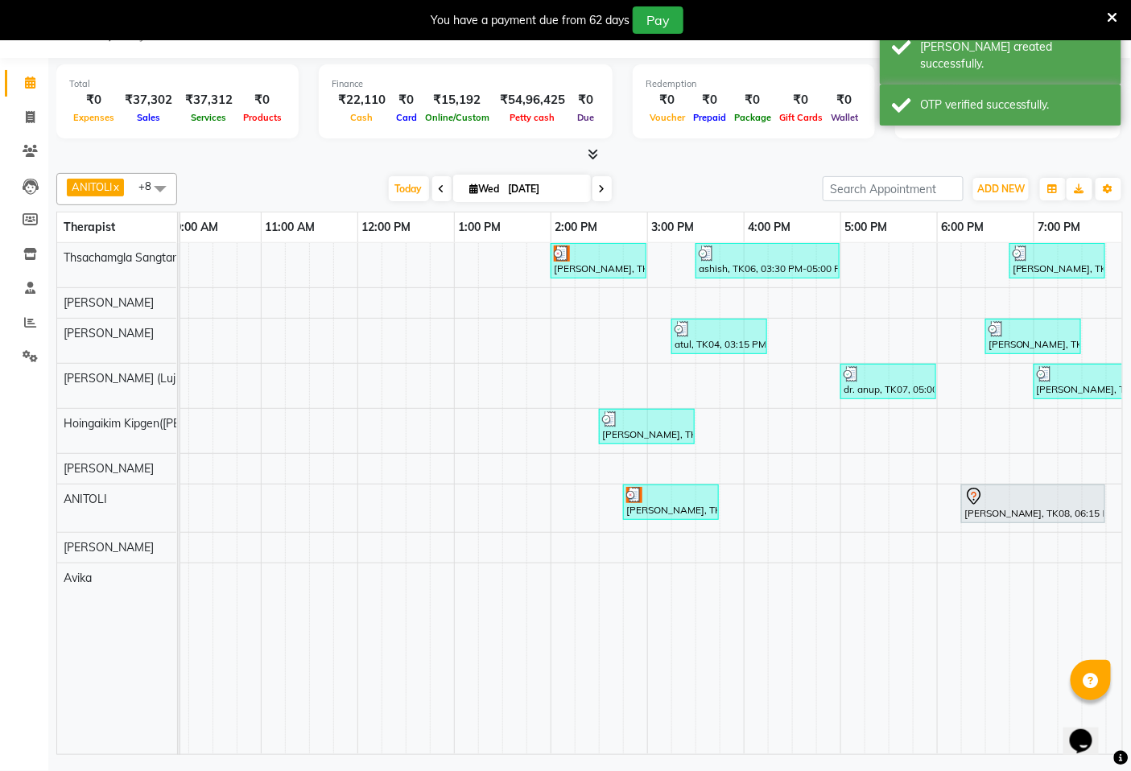
scroll to position [0, 604]
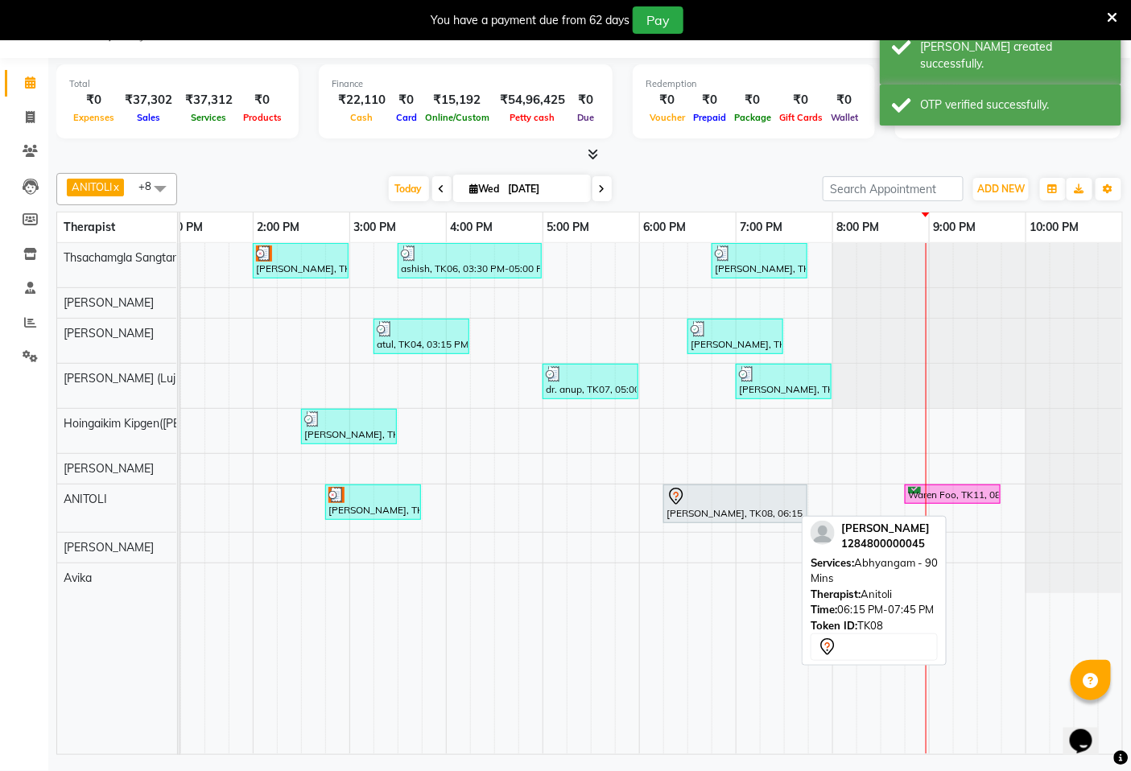
click at [733, 506] on div "[PERSON_NAME], TK08, 06:15 PM-07:45 PM, [GEOGRAPHIC_DATA] - 90 Mins" at bounding box center [735, 504] width 141 height 34
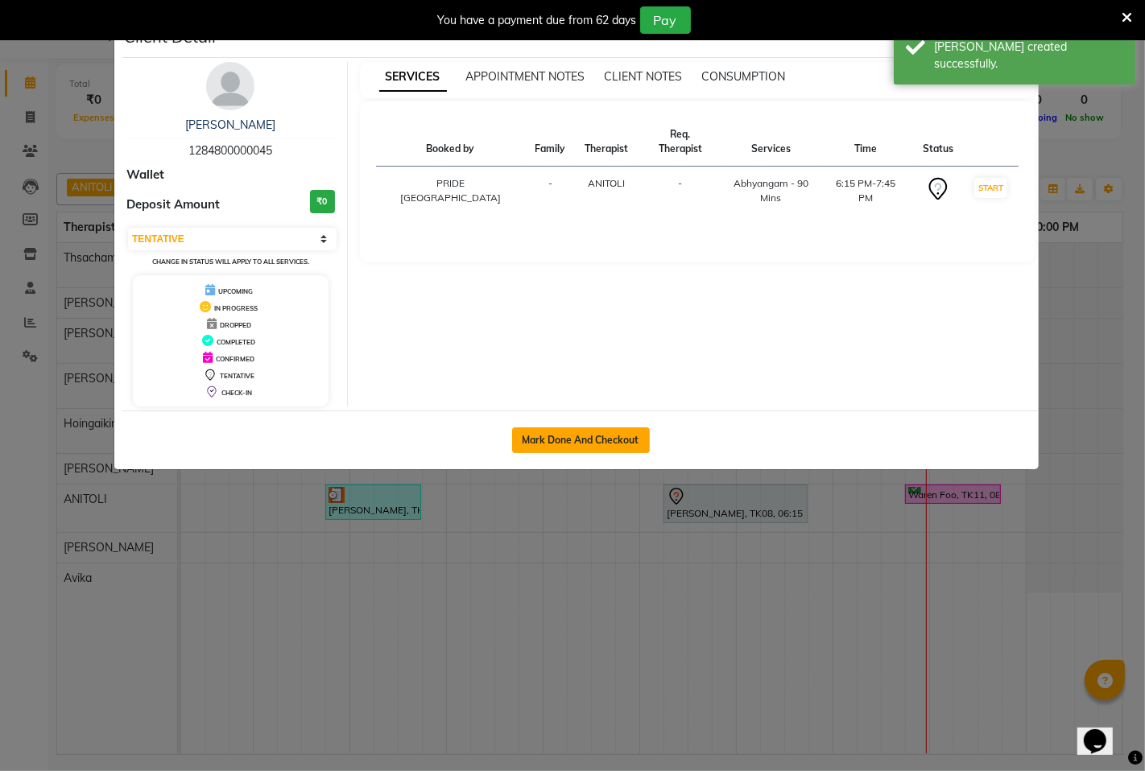
click at [576, 444] on button "Mark Done And Checkout" at bounding box center [581, 440] width 138 height 26
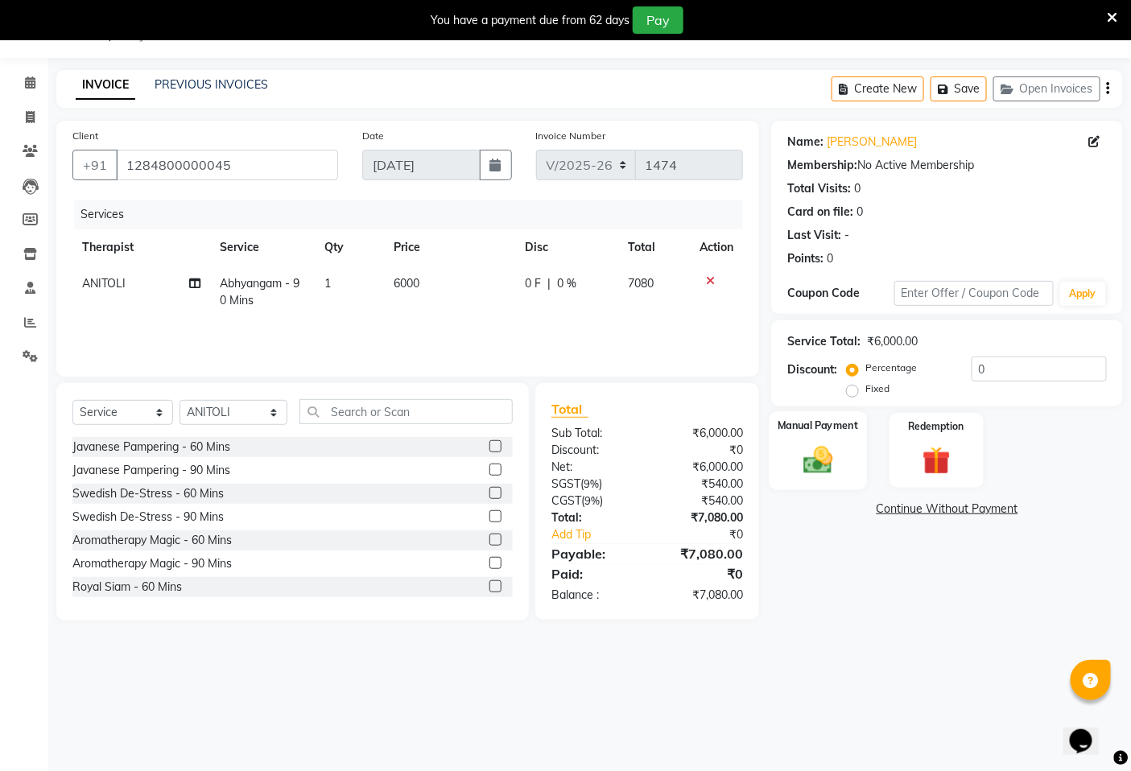
click at [817, 457] on img at bounding box center [819, 460] width 48 height 34
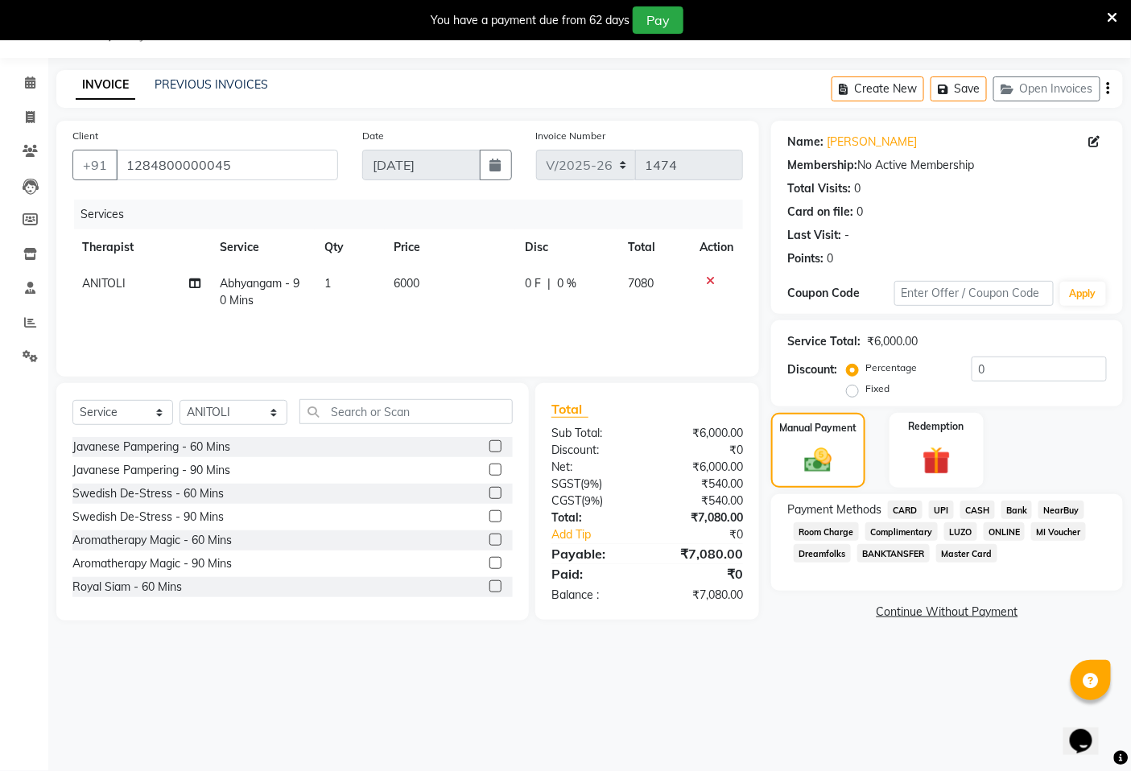
click at [906, 510] on span "CARD" at bounding box center [905, 510] width 35 height 19
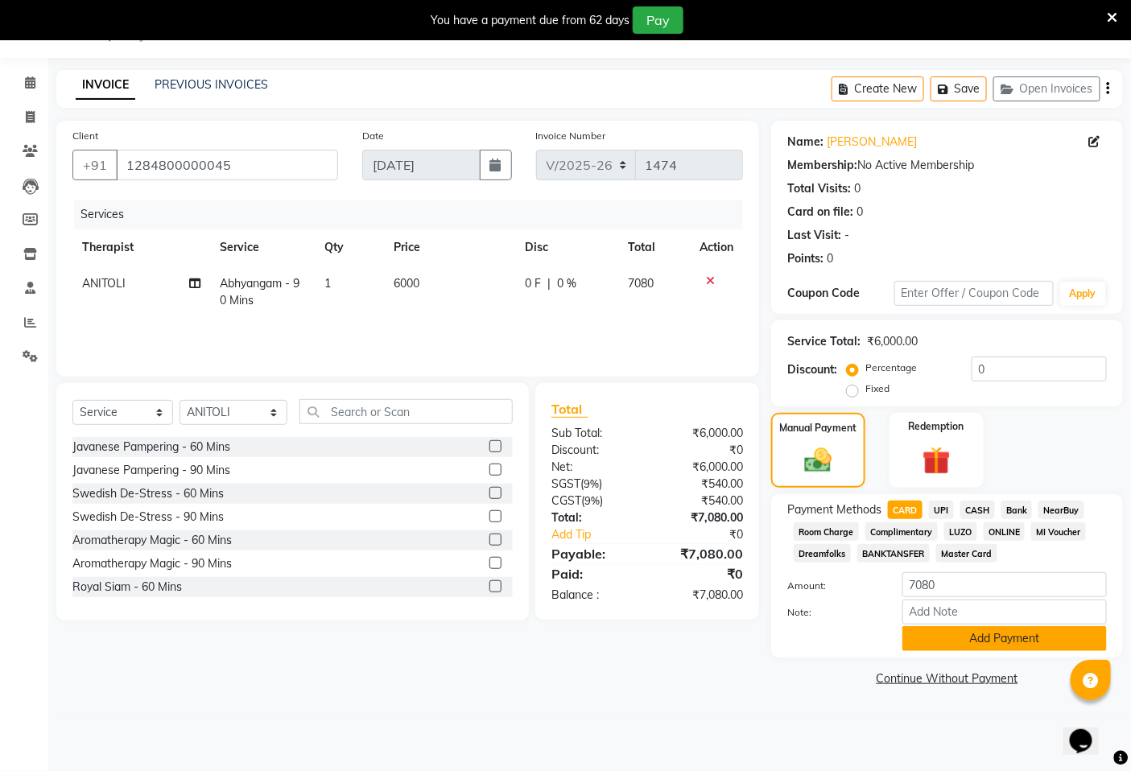
click at [1005, 644] on button "Add Payment" at bounding box center [1004, 638] width 204 height 25
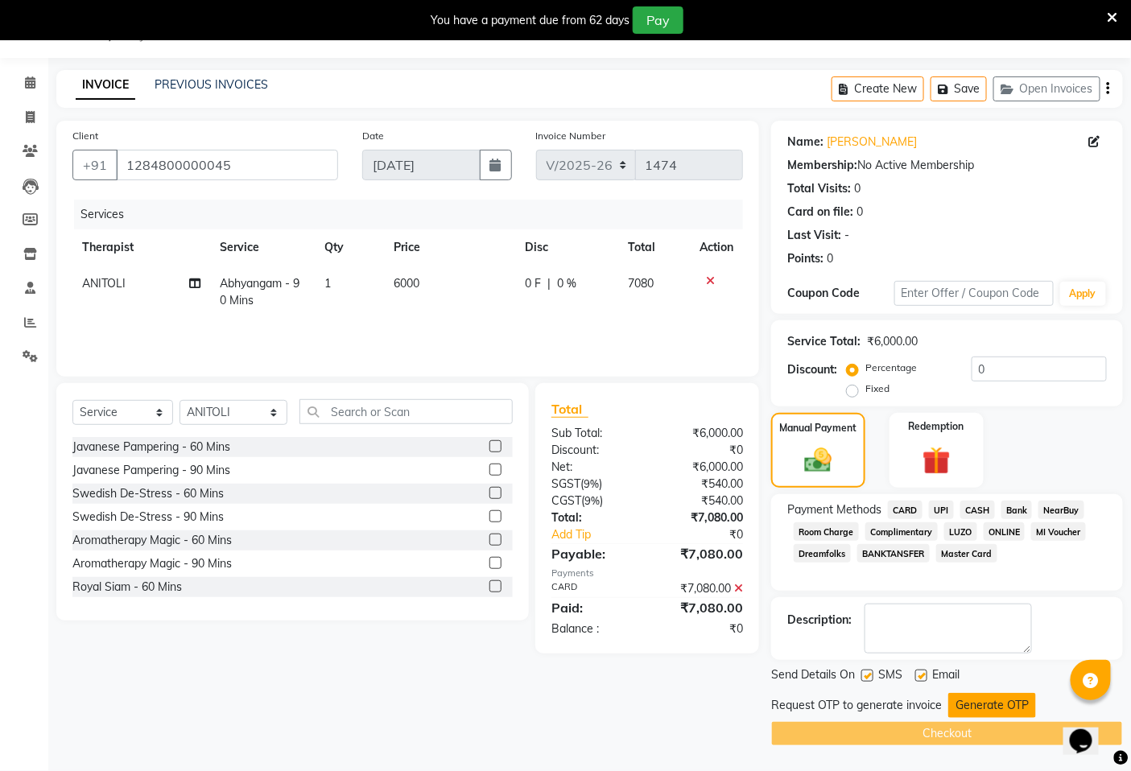
click at [984, 708] on button "Generate OTP" at bounding box center [992, 705] width 88 height 25
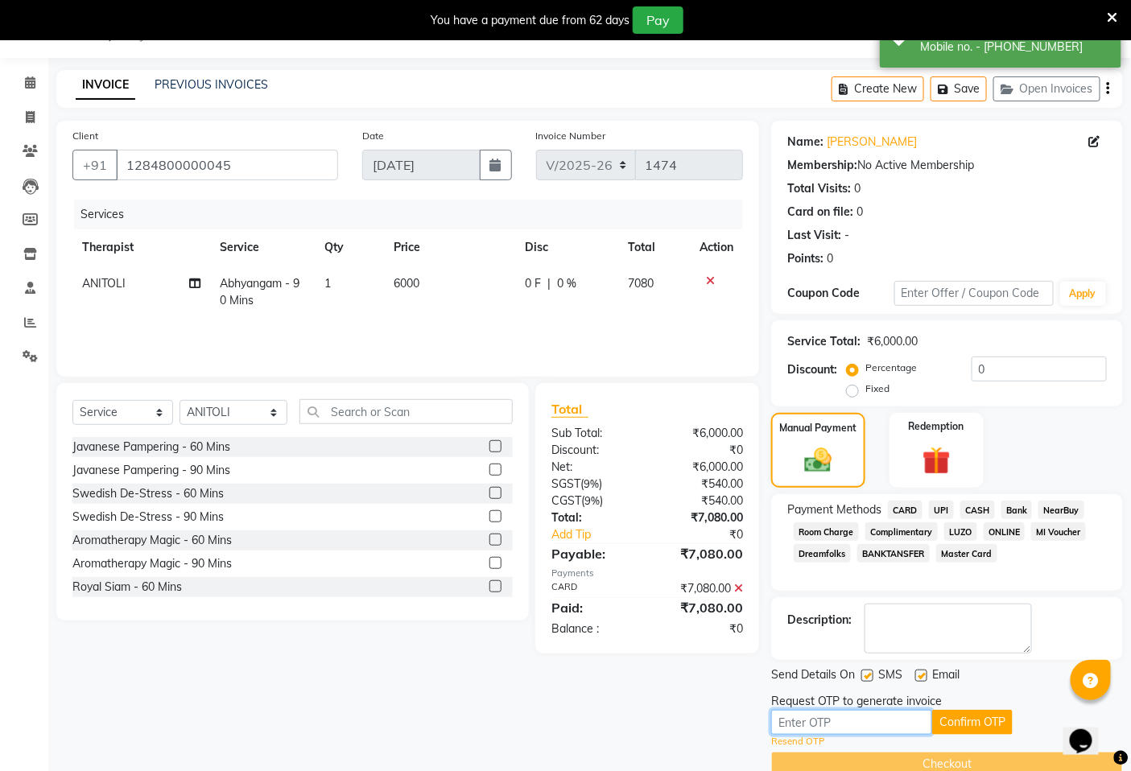
click at [819, 723] on input "text" at bounding box center [851, 722] width 161 height 25
click at [967, 725] on button "Confirm OTP" at bounding box center [972, 722] width 80 height 25
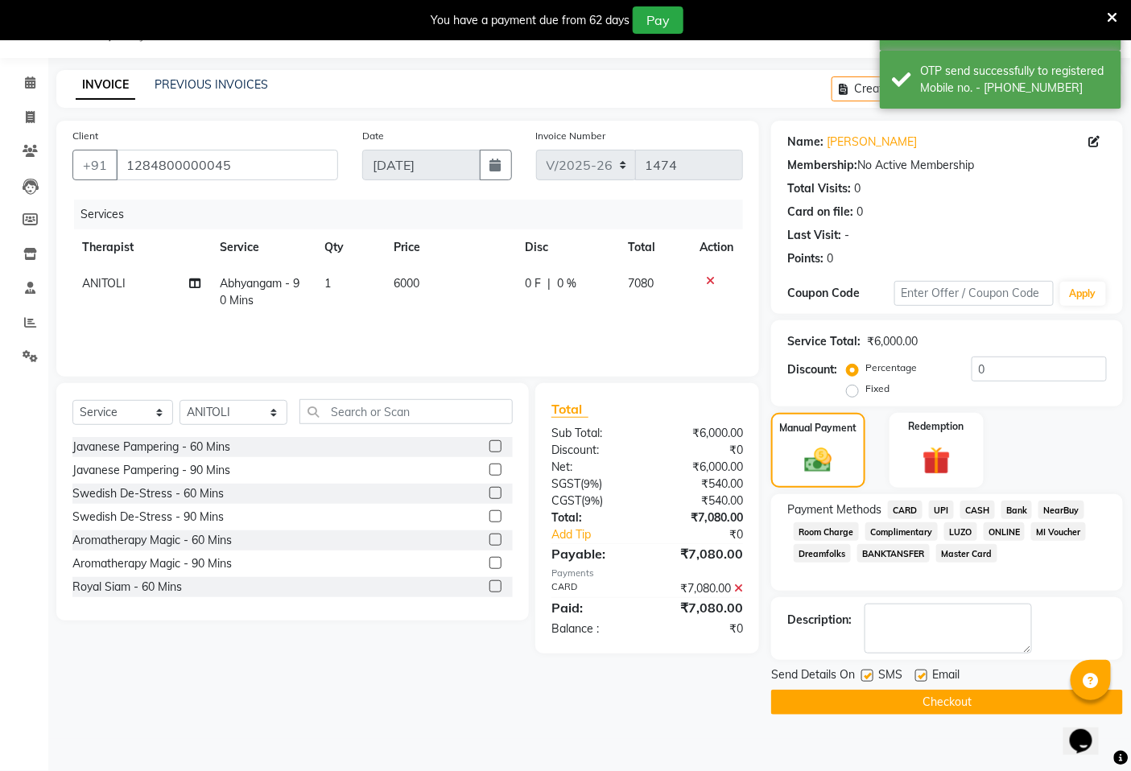
click at [942, 702] on button "Checkout" at bounding box center [947, 702] width 352 height 25
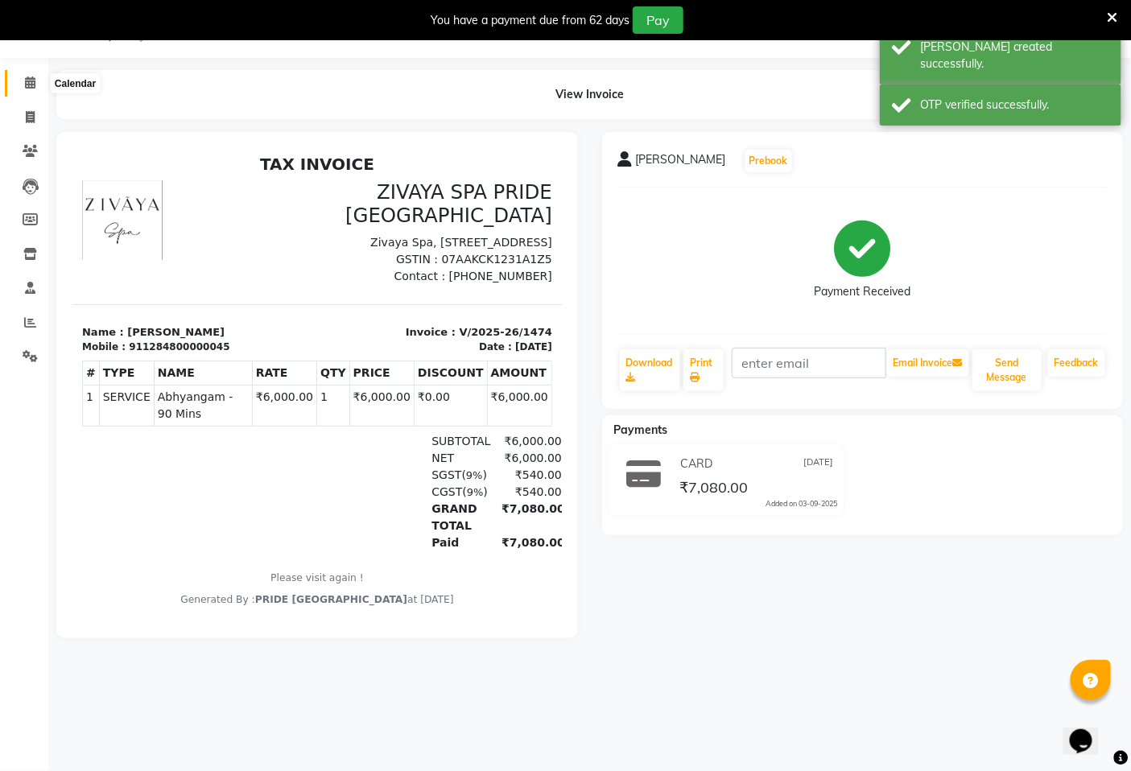
click at [30, 86] on icon at bounding box center [30, 82] width 10 height 12
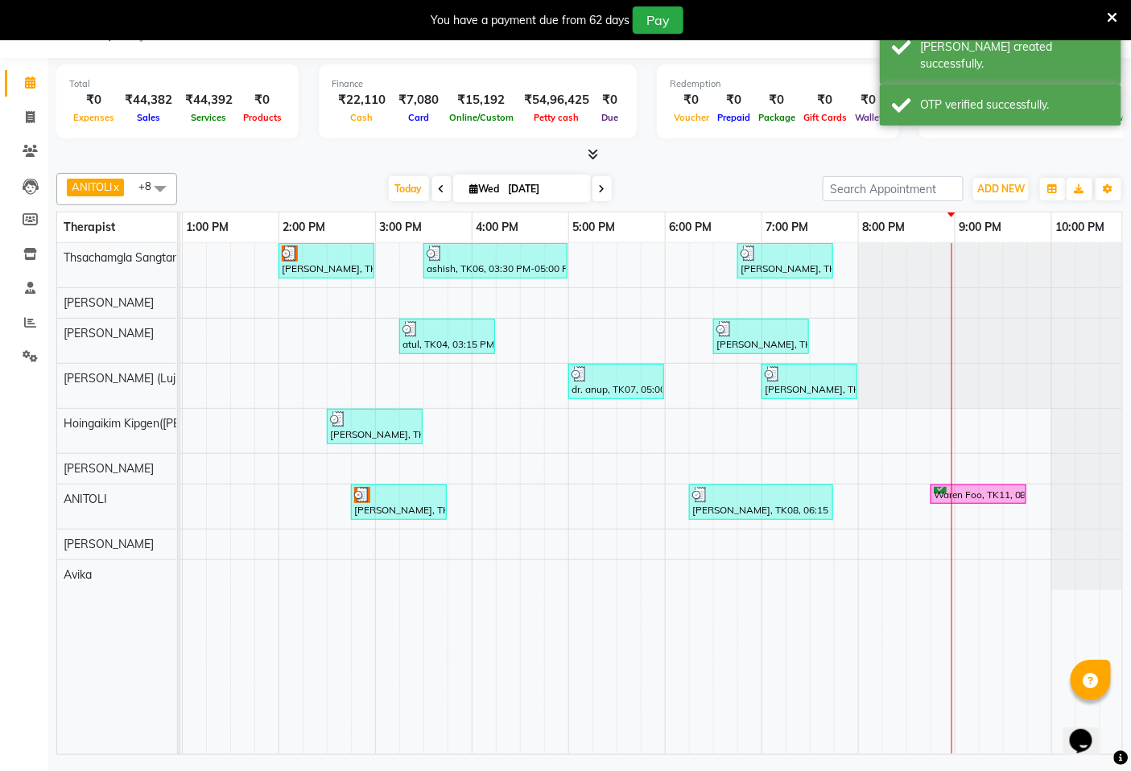
scroll to position [0, 580]
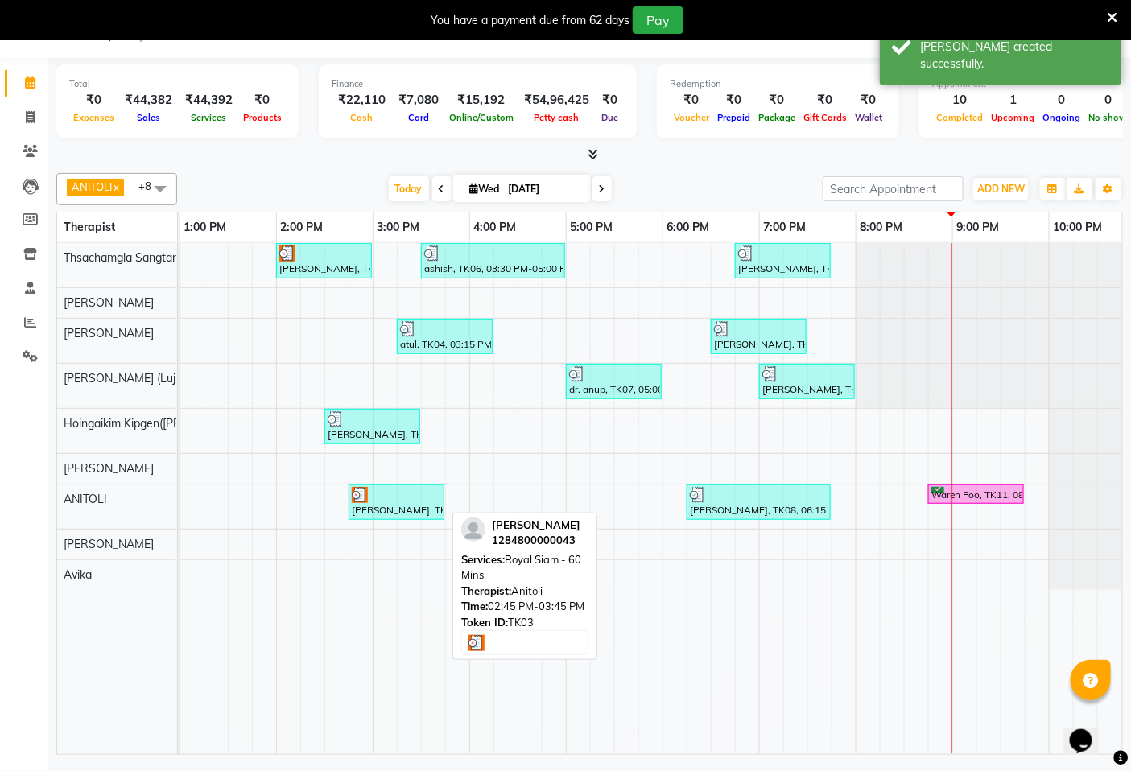
click at [403, 510] on div "[PERSON_NAME], TK03, 02:45 PM-03:45 PM, Royal Siam - 60 Mins" at bounding box center [396, 502] width 93 height 31
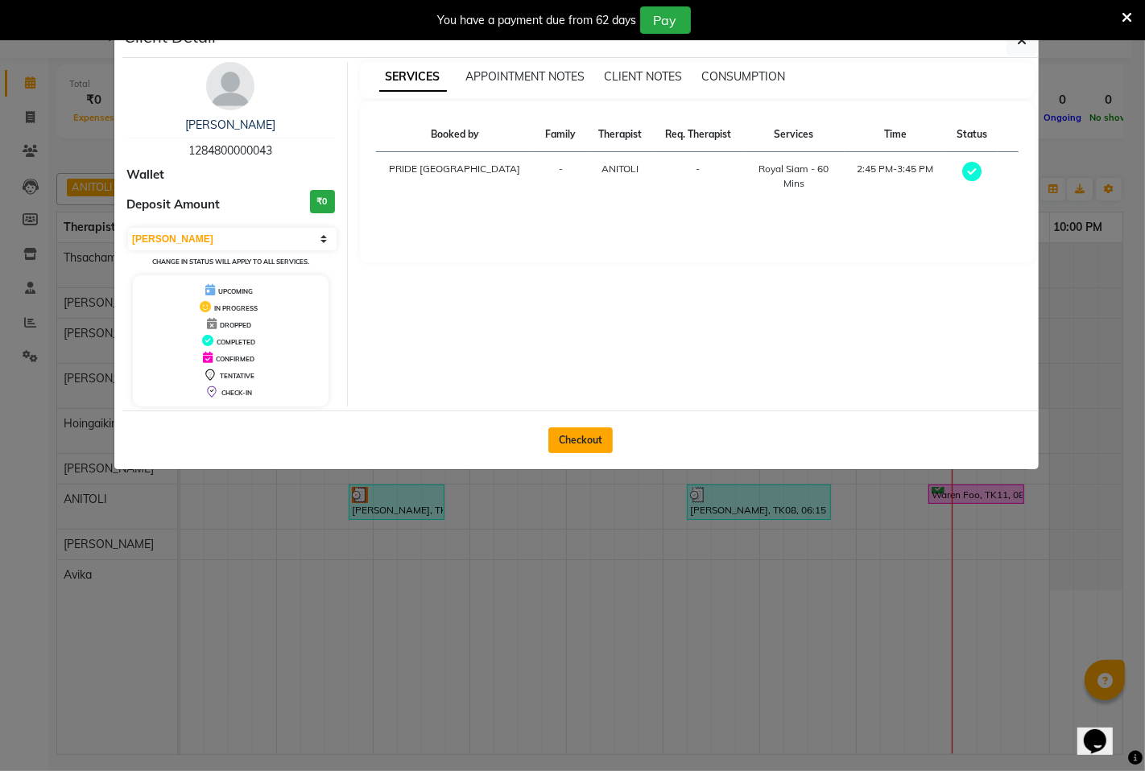
click at [575, 444] on button "Checkout" at bounding box center [580, 440] width 64 height 26
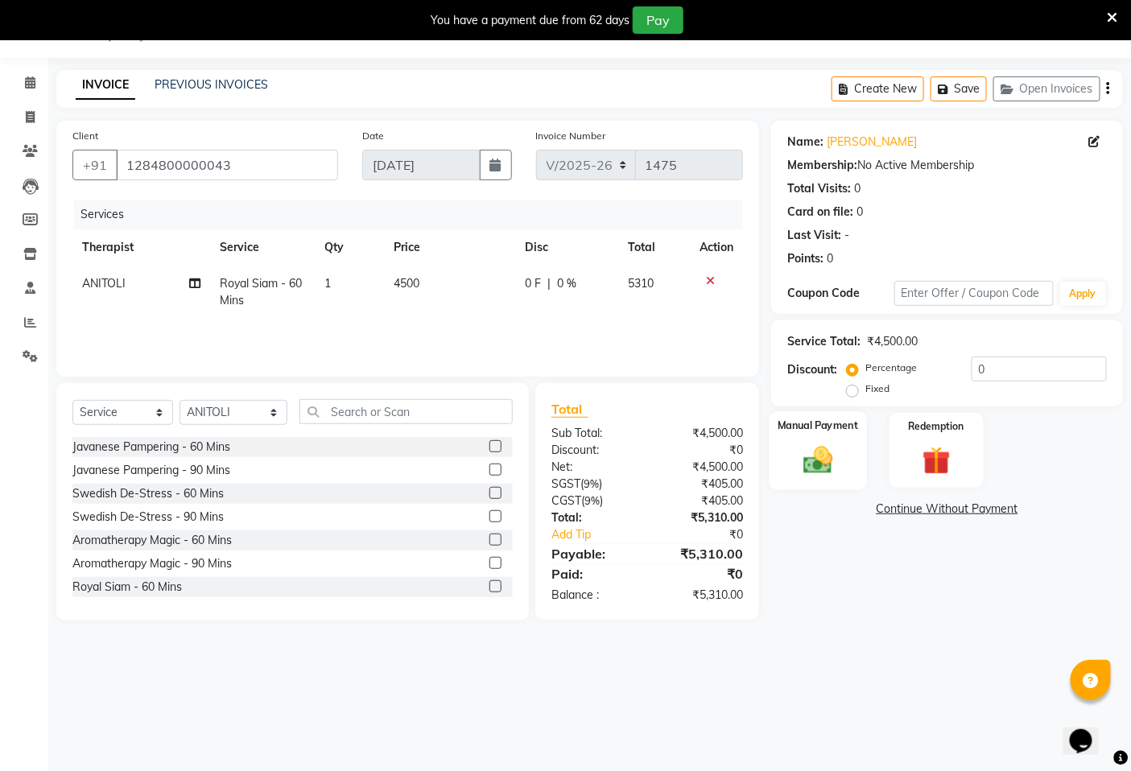
click at [826, 463] on img at bounding box center [819, 460] width 48 height 34
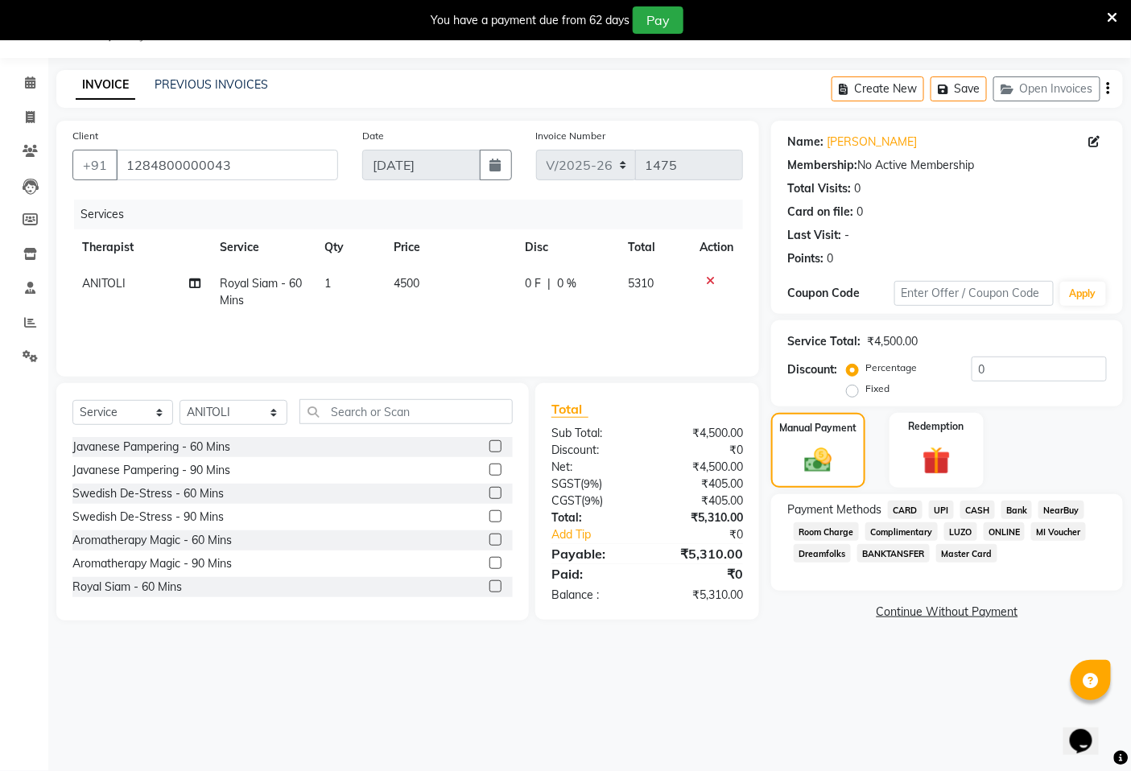
click at [902, 510] on span "CARD" at bounding box center [905, 510] width 35 height 19
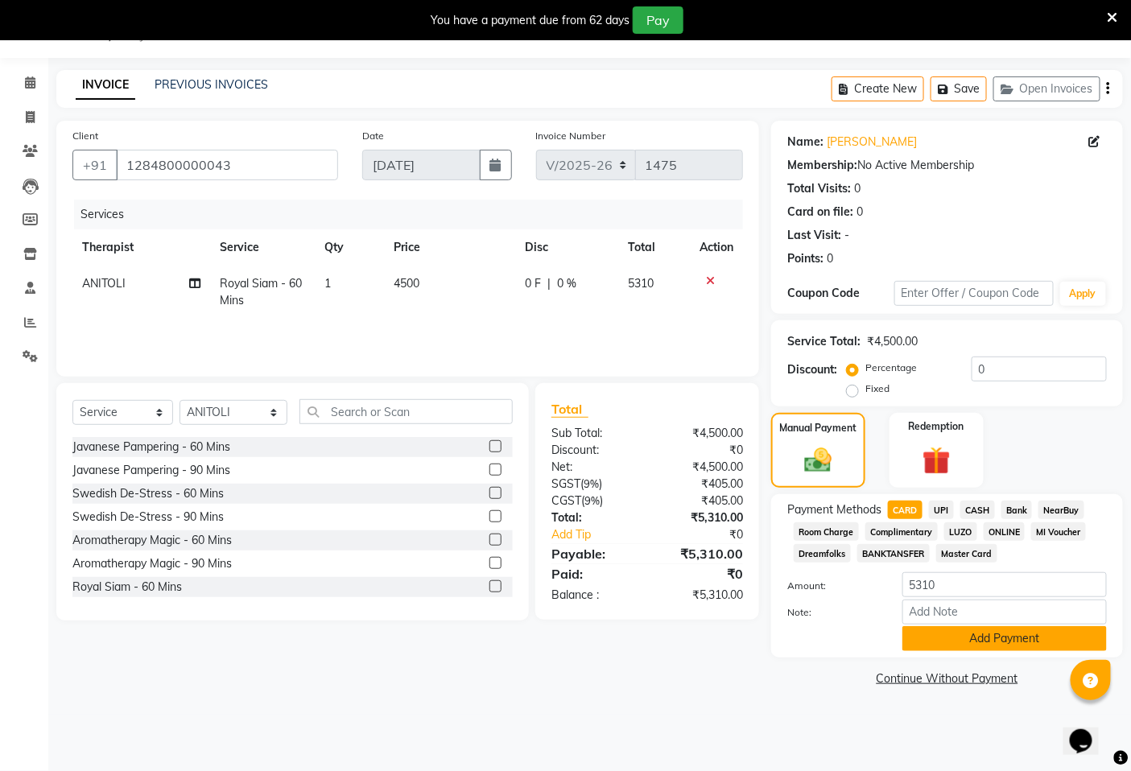
click at [1001, 639] on button "Add Payment" at bounding box center [1004, 638] width 204 height 25
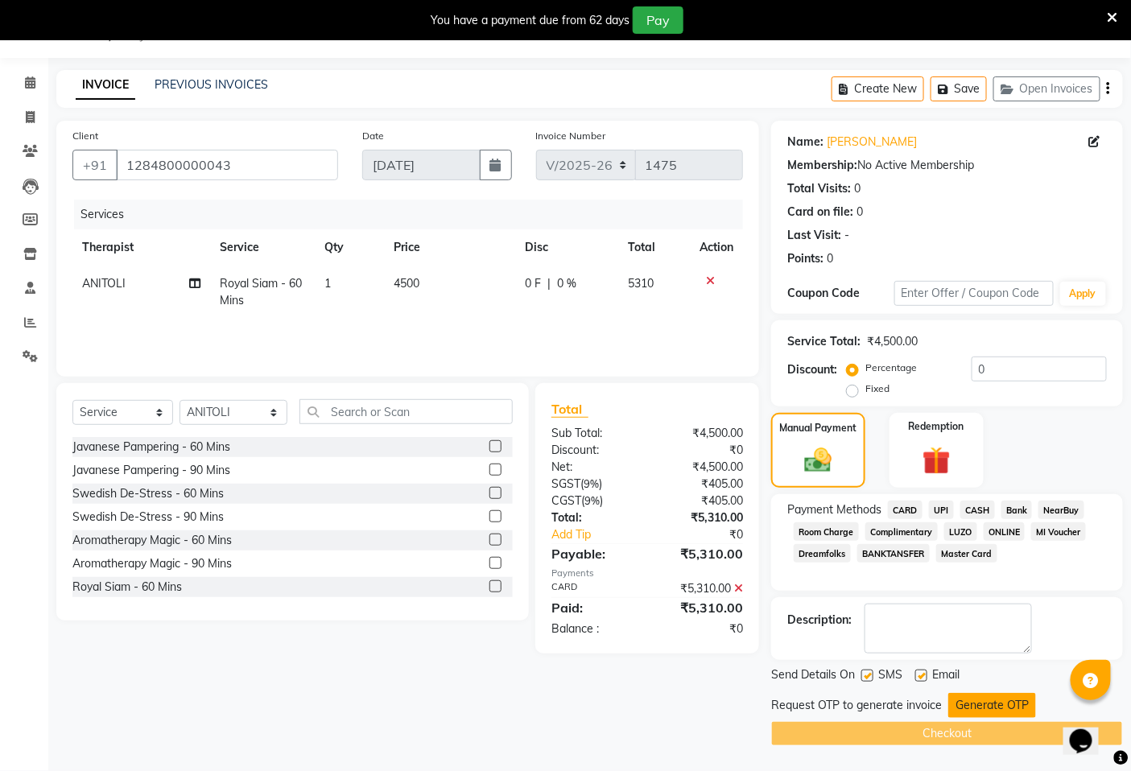
click at [990, 706] on button "Generate OTP" at bounding box center [992, 705] width 88 height 25
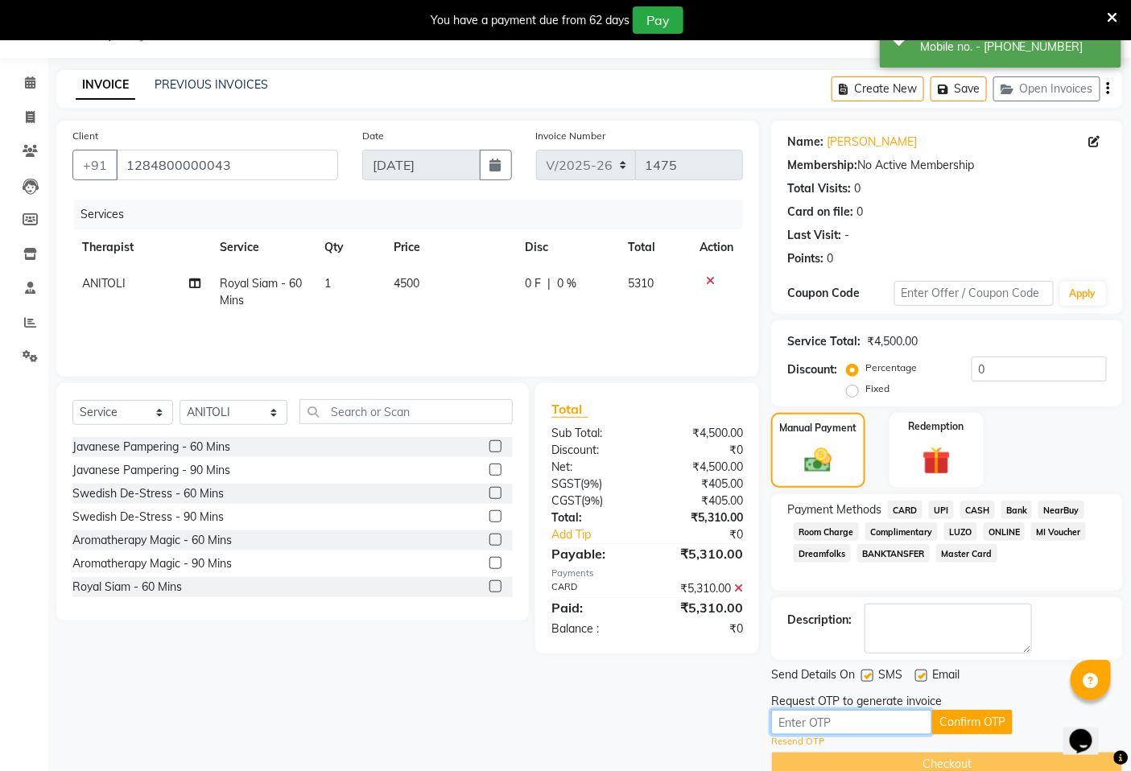
click at [813, 719] on input "text" at bounding box center [851, 722] width 161 height 25
click at [976, 727] on button "Confirm OTP" at bounding box center [972, 722] width 80 height 25
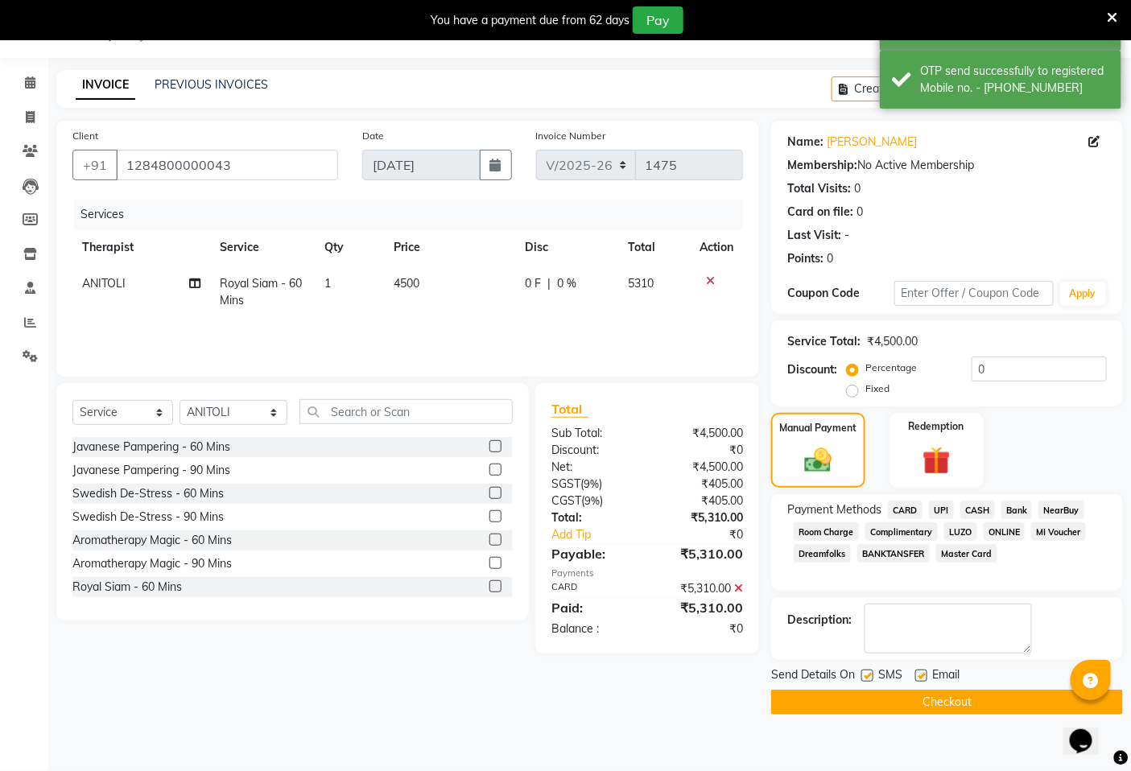
click at [968, 701] on button "Checkout" at bounding box center [947, 702] width 352 height 25
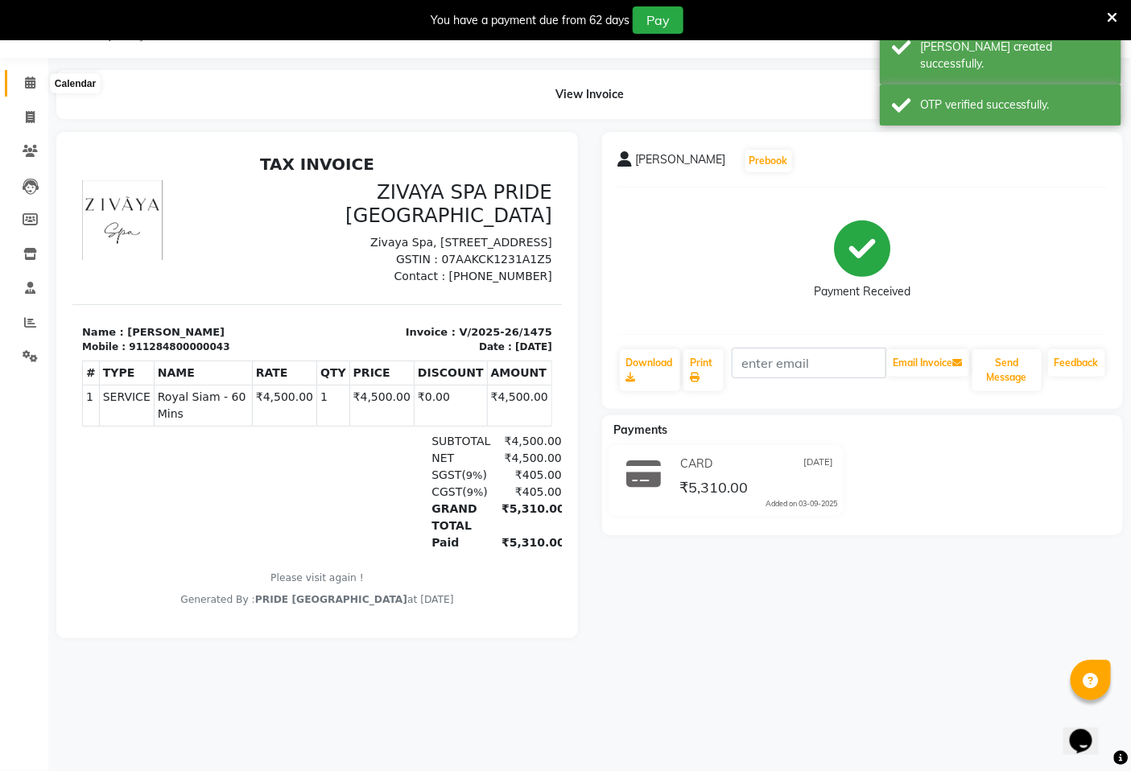
click at [22, 85] on span at bounding box center [30, 83] width 28 height 19
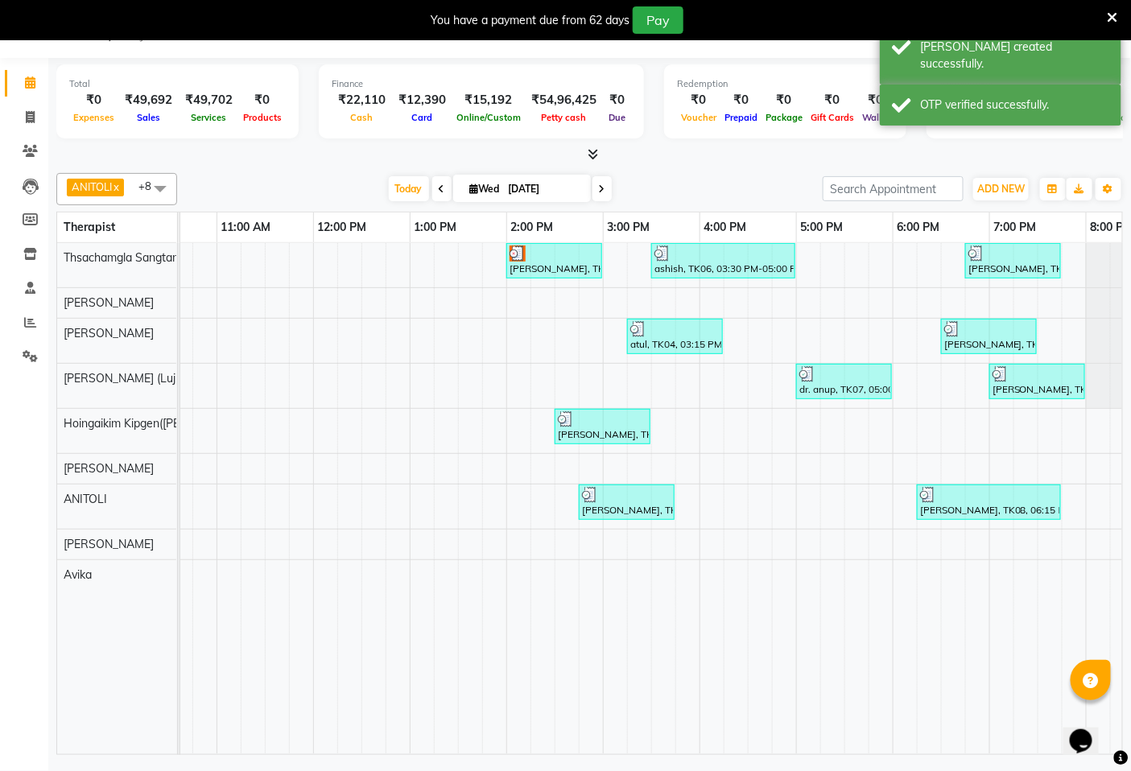
scroll to position [0, 513]
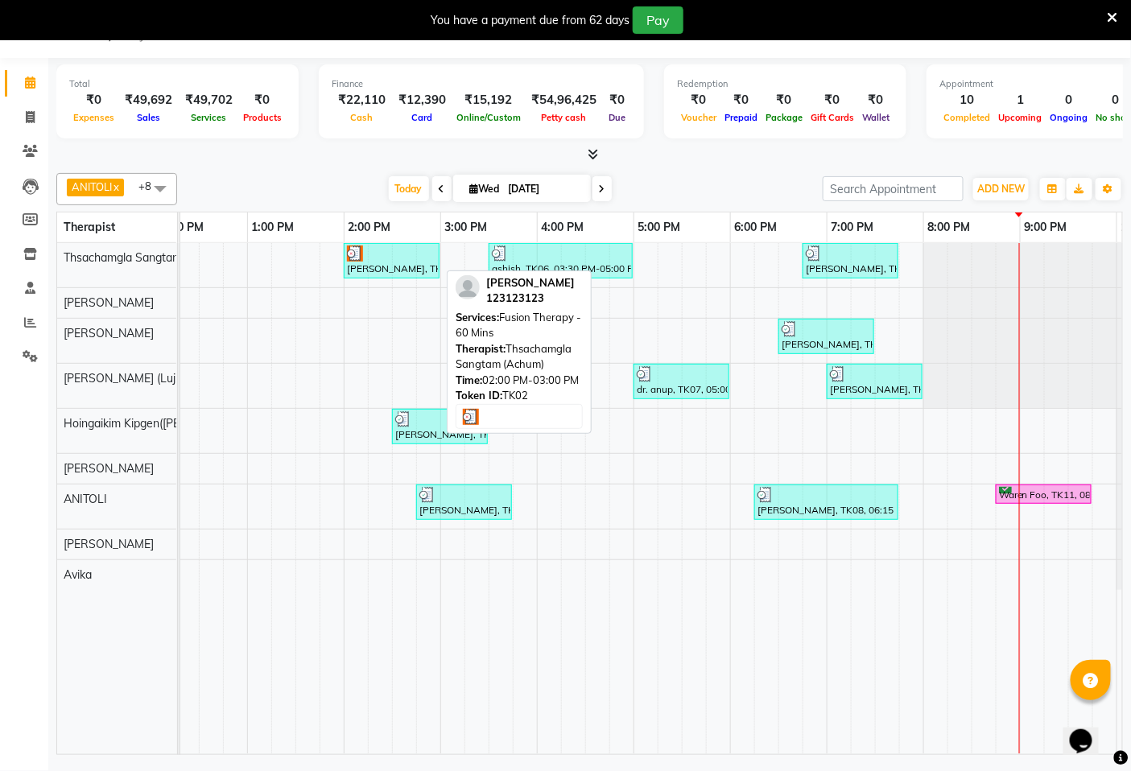
click at [398, 267] on div "[PERSON_NAME], TK02, 02:00 PM-03:00 PM, Fusion Therapy - 60 Mins" at bounding box center [391, 261] width 93 height 31
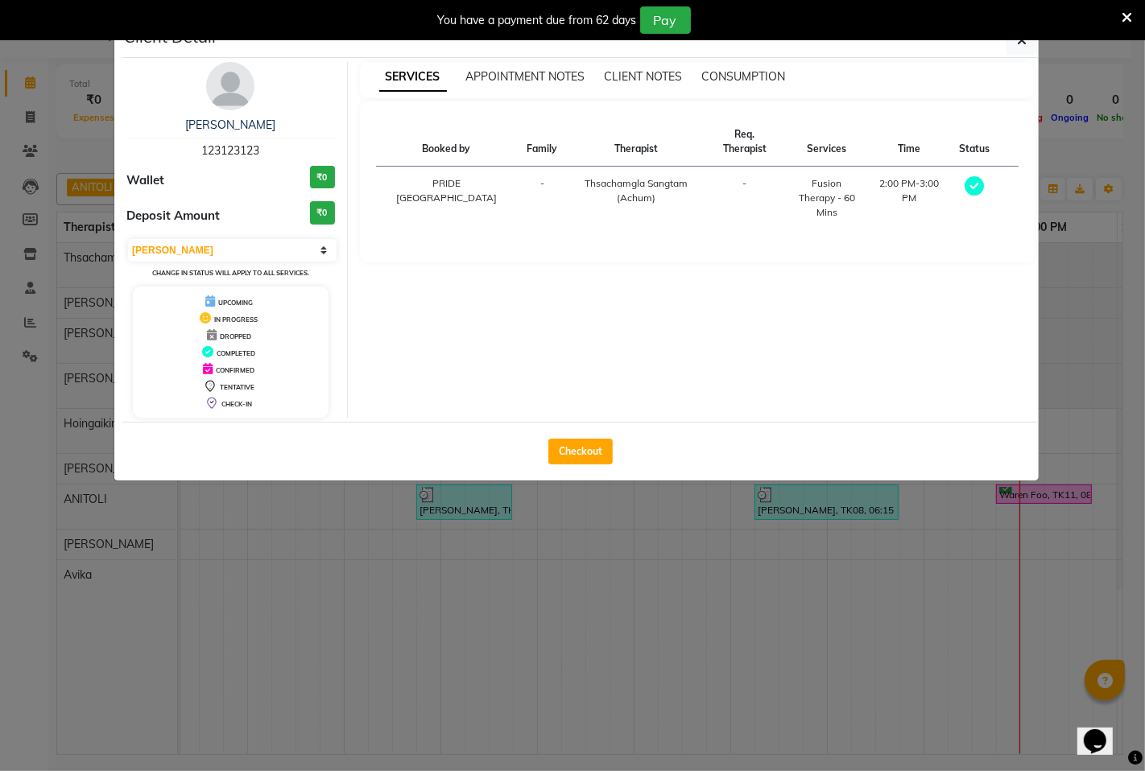
click at [715, 570] on ngb-modal-window "Client Detail [PERSON_NAME] 123123123 Wallet ₹0 Deposit Amount ₹0 Select MARK D…" at bounding box center [572, 385] width 1145 height 771
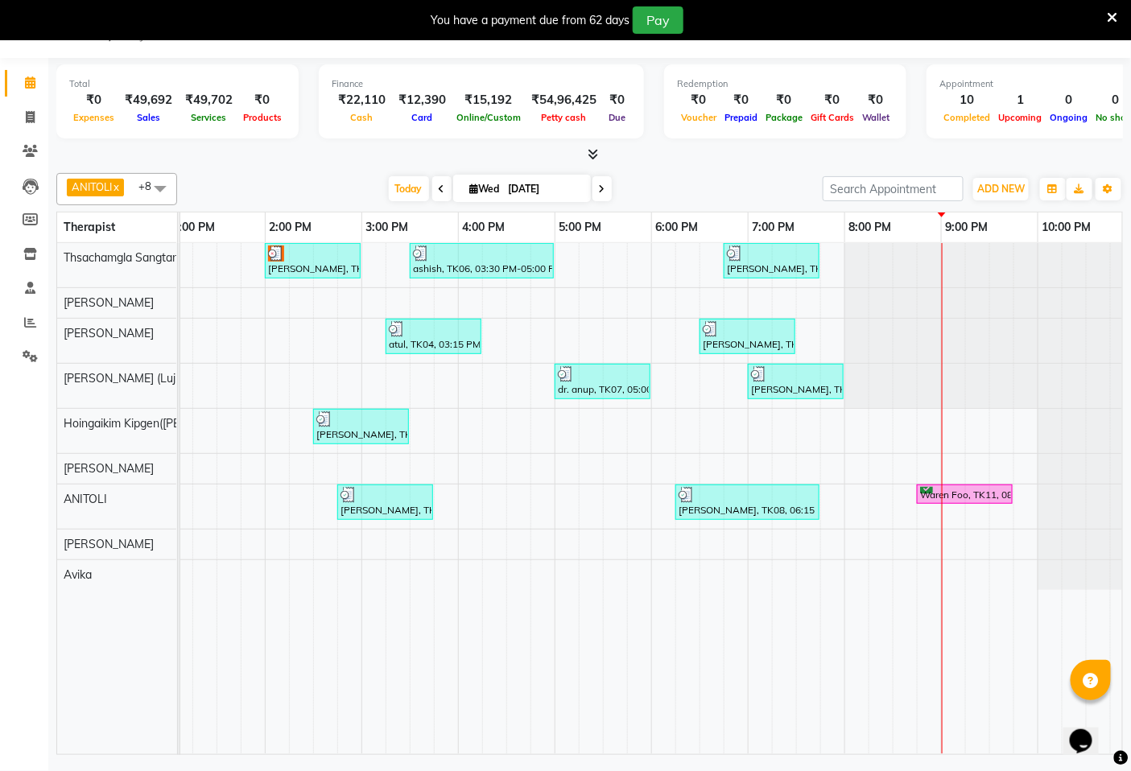
scroll to position [0, 604]
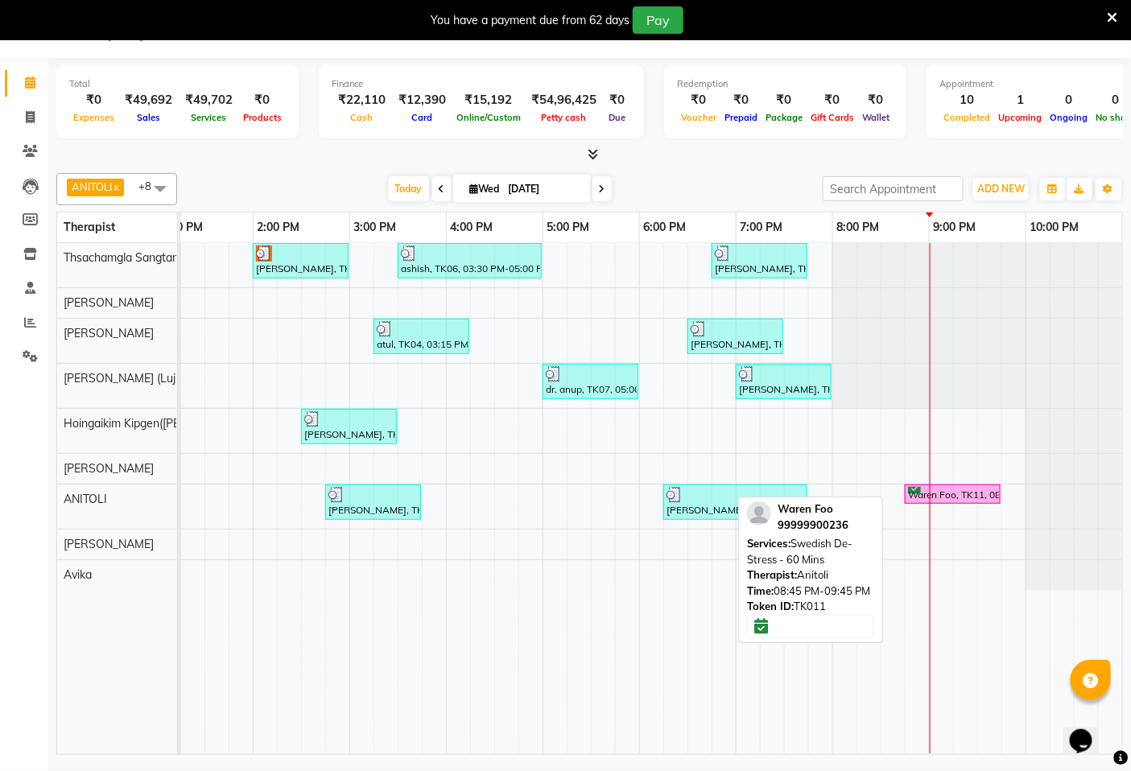
click at [943, 497] on div "Waren Foo, TK11, 08:45 PM-09:45 PM, Swedish De-Stress - 60 Mins" at bounding box center [952, 494] width 93 height 15
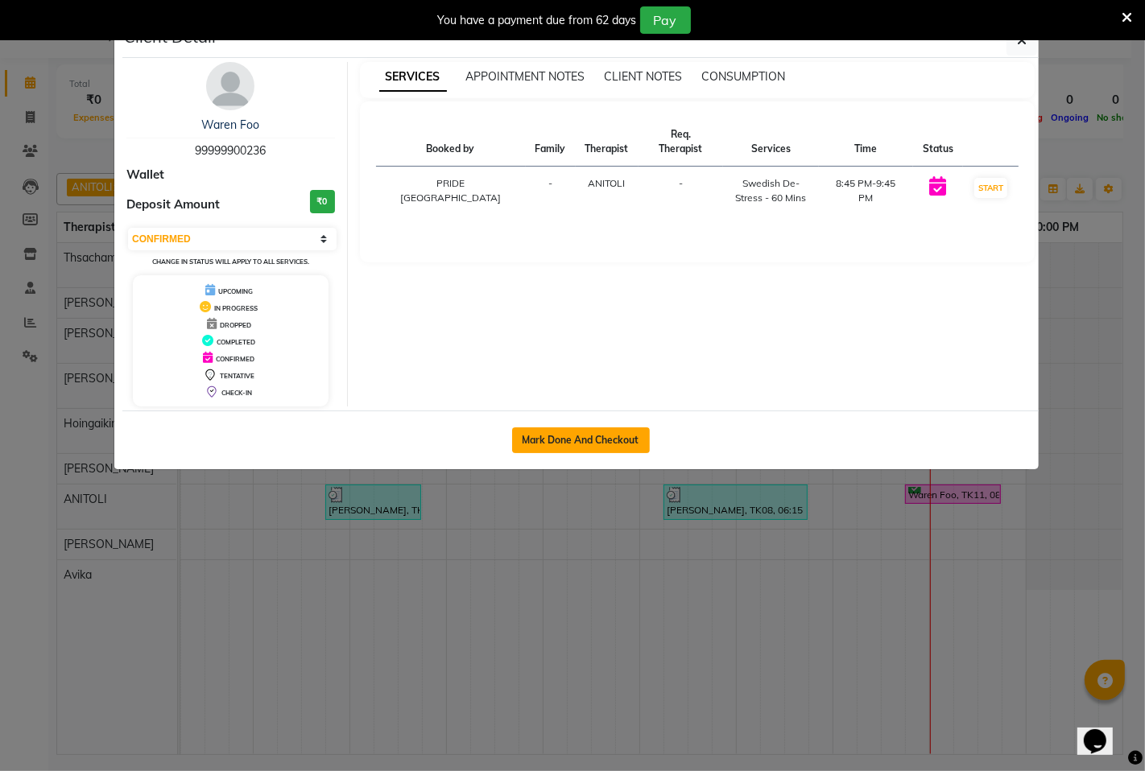
click at [568, 441] on button "Mark Done And Checkout" at bounding box center [581, 440] width 138 height 26
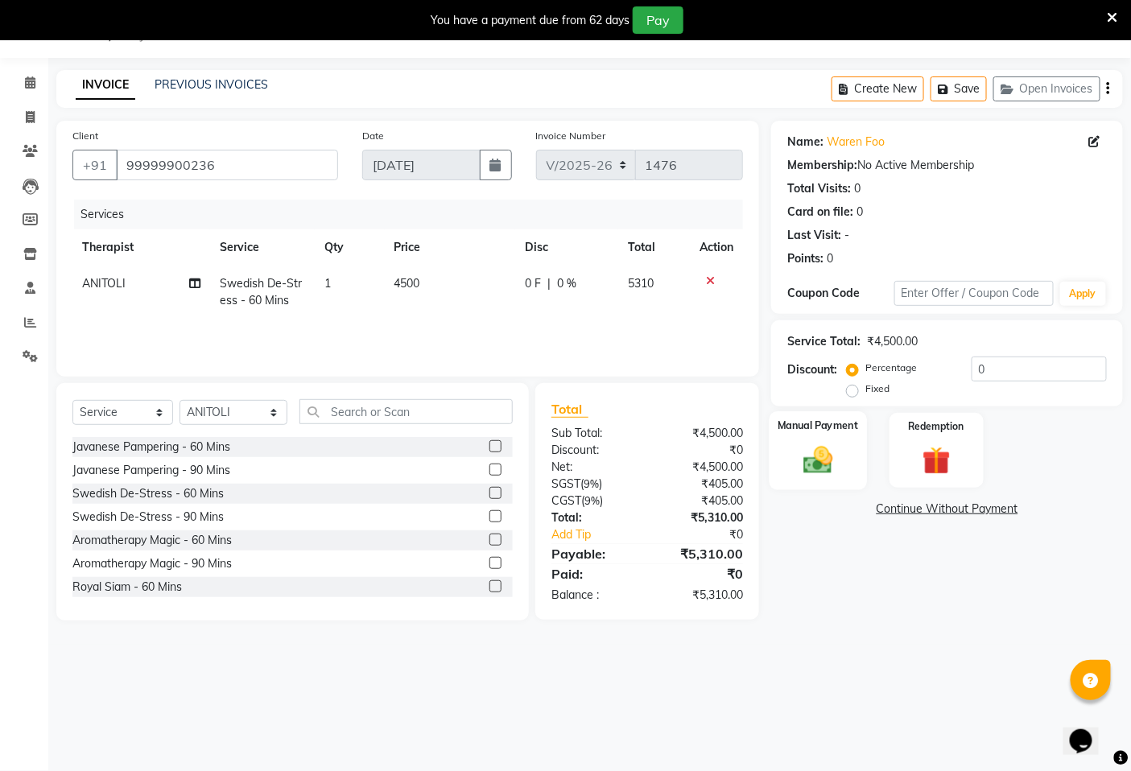
click at [811, 461] on img at bounding box center [819, 460] width 48 height 34
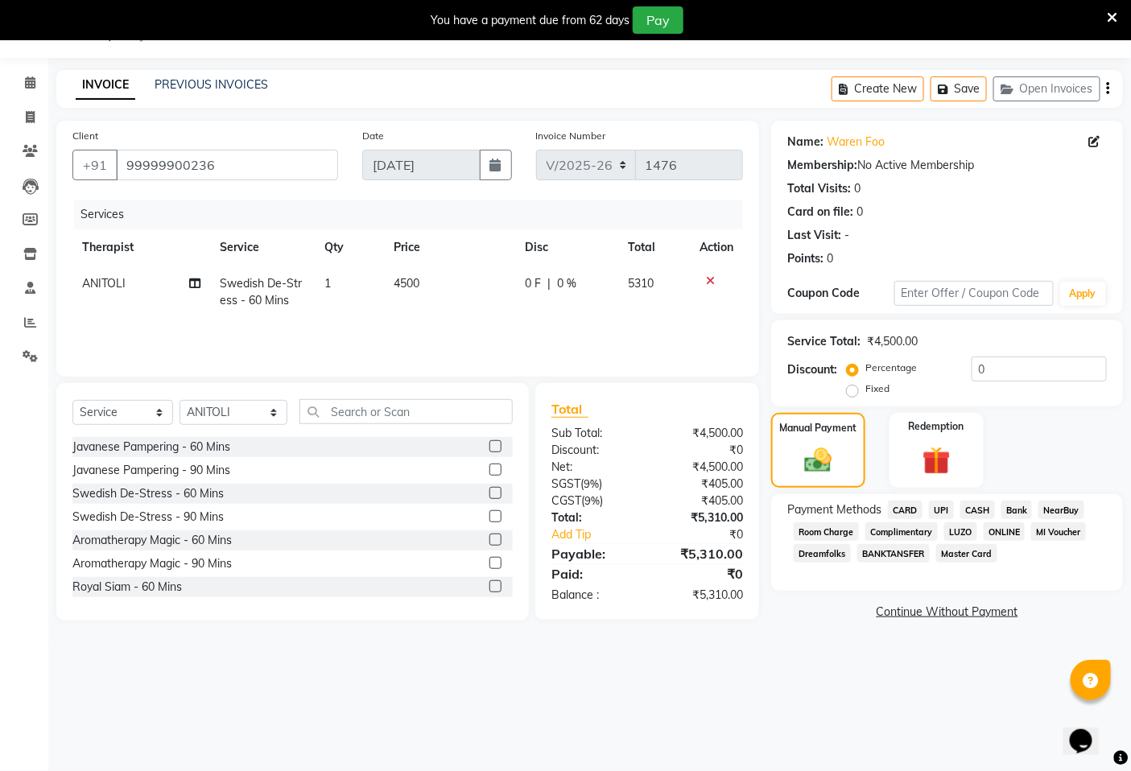
click at [984, 507] on span "CASH" at bounding box center [977, 510] width 35 height 19
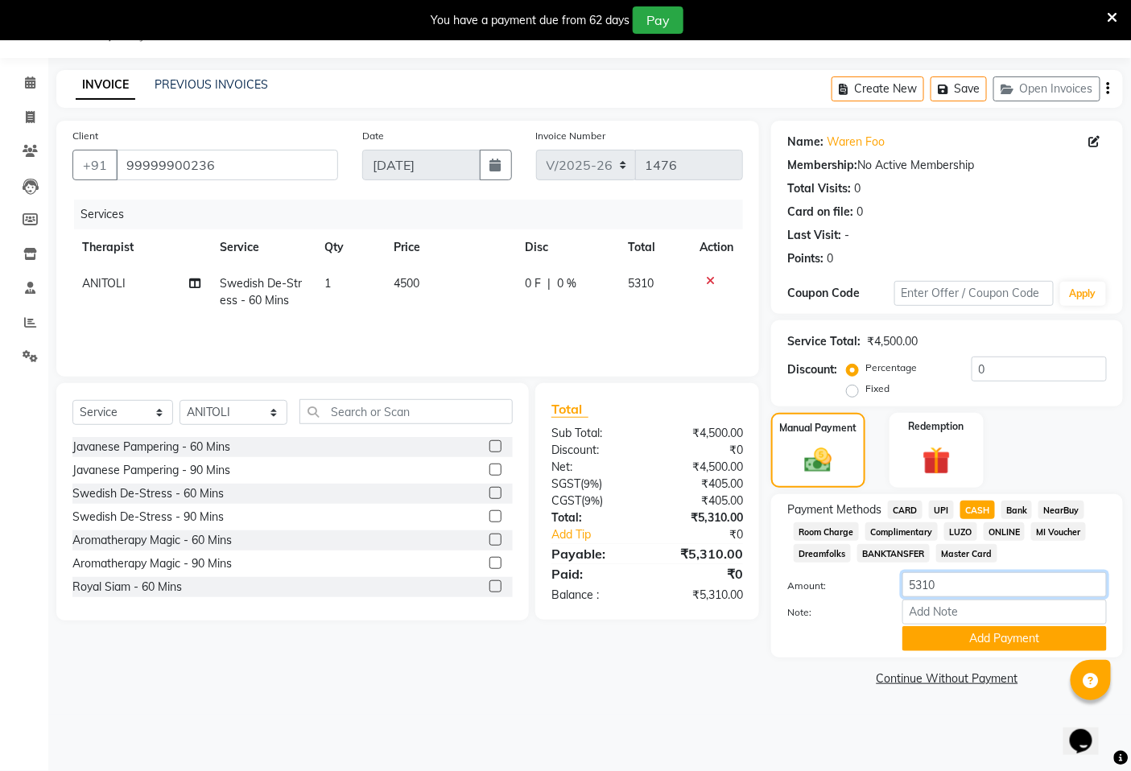
click at [960, 594] on input "5310" at bounding box center [1004, 584] width 204 height 25
click at [1020, 644] on button "Add Payment" at bounding box center [1004, 638] width 204 height 25
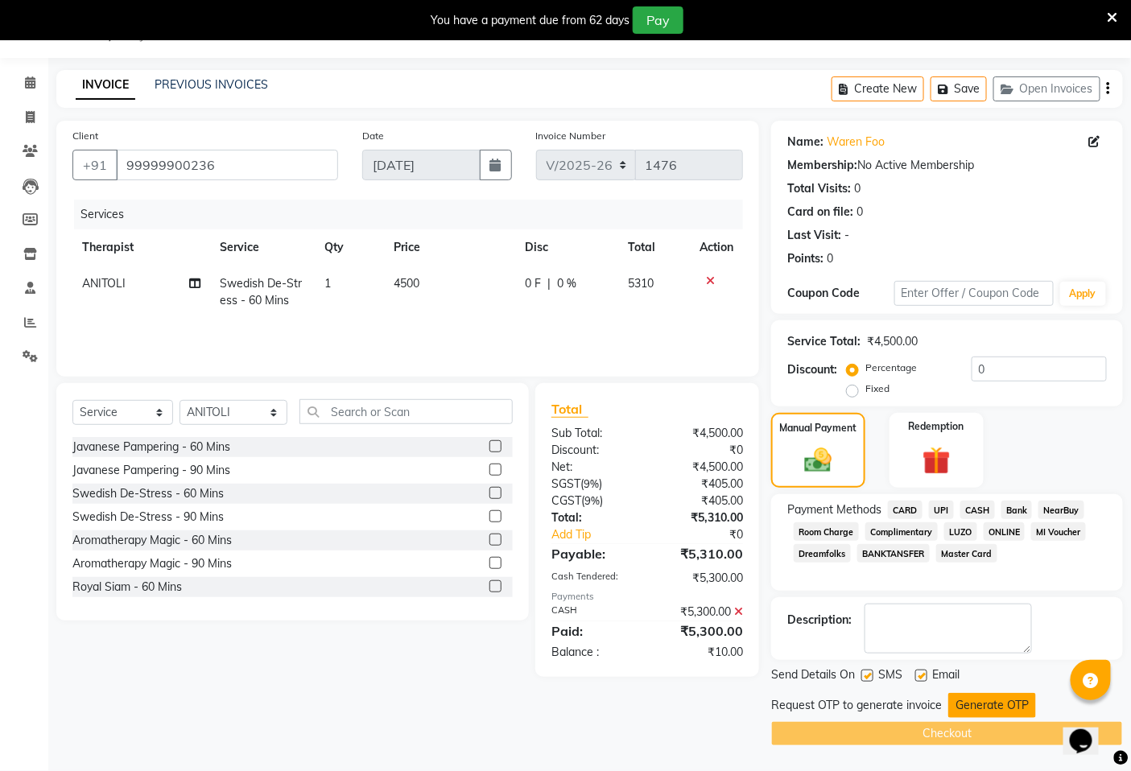
click at [988, 708] on button "Generate OTP" at bounding box center [992, 705] width 88 height 25
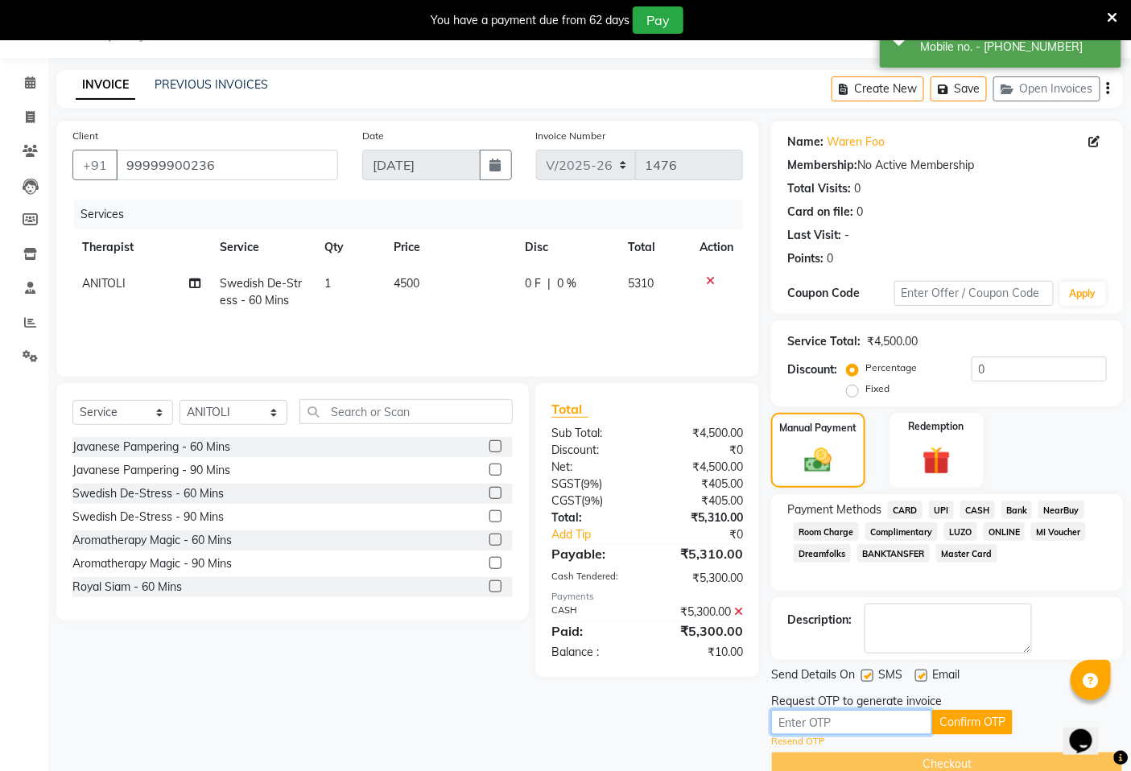
click at [811, 723] on input "text" at bounding box center [851, 722] width 161 height 25
drag, startPoint x: 752, startPoint y: 656, endPoint x: 712, endPoint y: 652, distance: 39.6
click at [712, 654] on div "₹10.00" at bounding box center [701, 652] width 108 height 17
copy div "10.00"
click at [865, 388] on label "Fixed" at bounding box center [877, 389] width 24 height 14
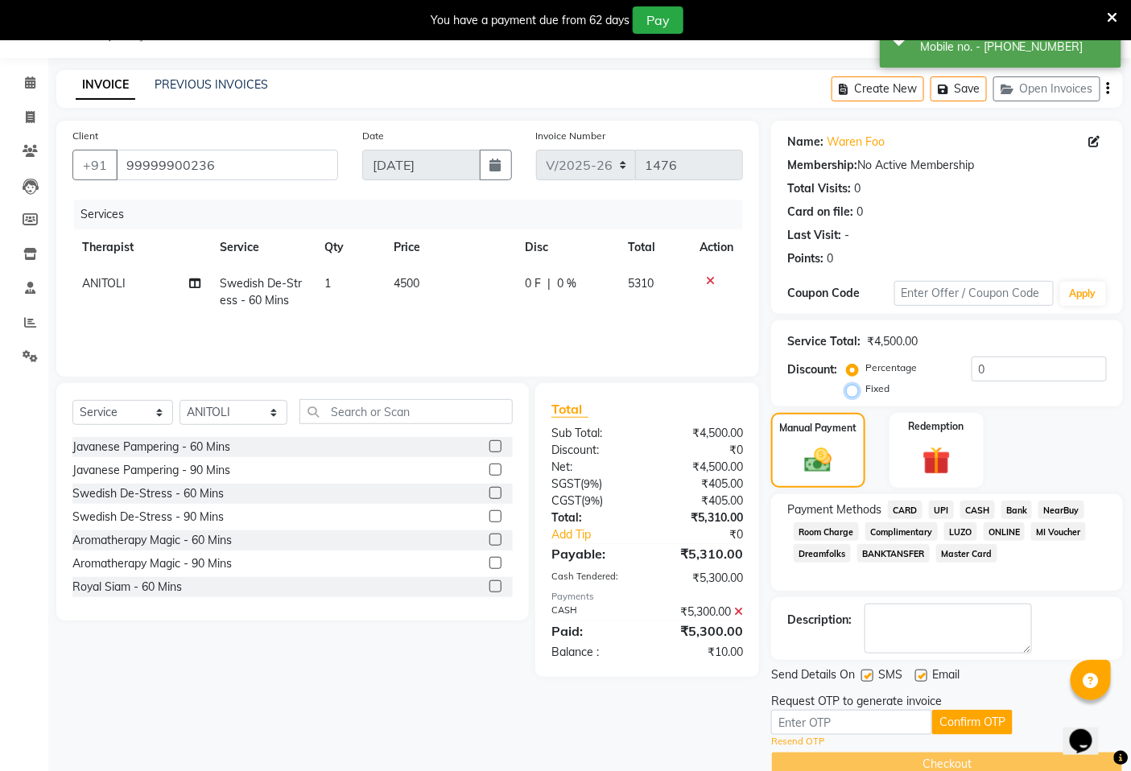
click at [858, 388] on input "Fixed" at bounding box center [855, 388] width 11 height 11
click at [1064, 365] on input "0" at bounding box center [1039, 369] width 135 height 25
paste input "10.00"
click at [821, 722] on input "text" at bounding box center [851, 722] width 161 height 25
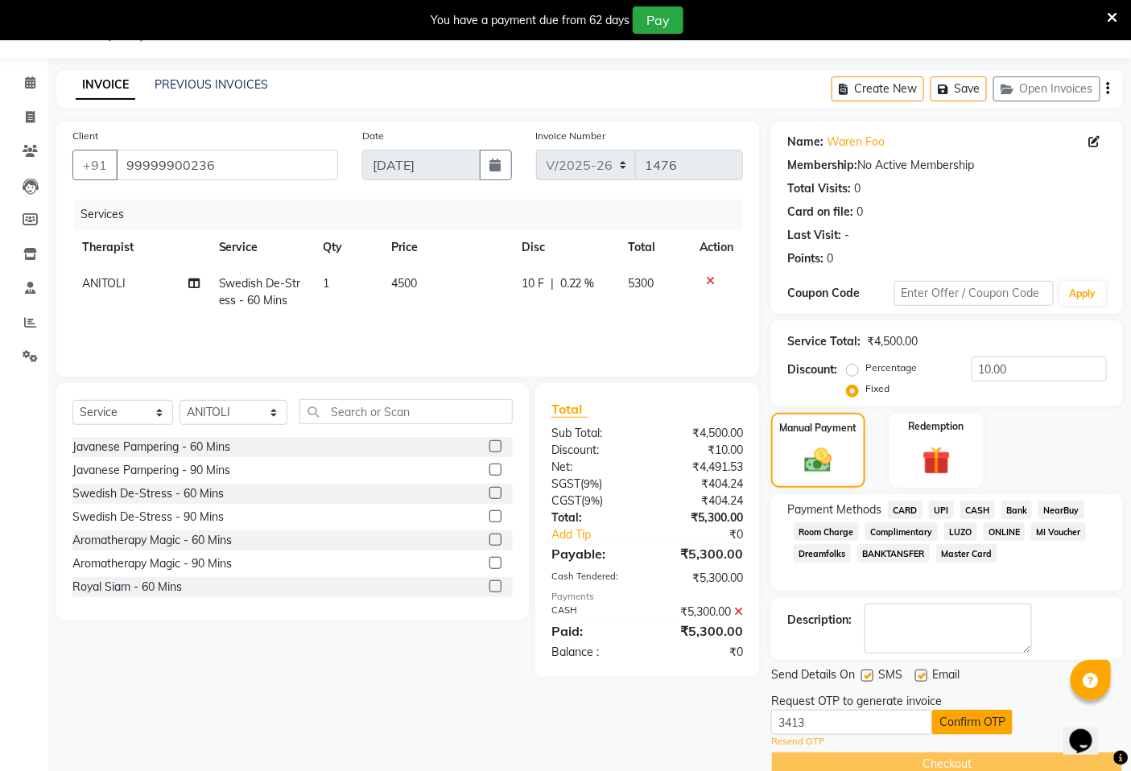
click at [962, 720] on button "Confirm OTP" at bounding box center [972, 722] width 80 height 25
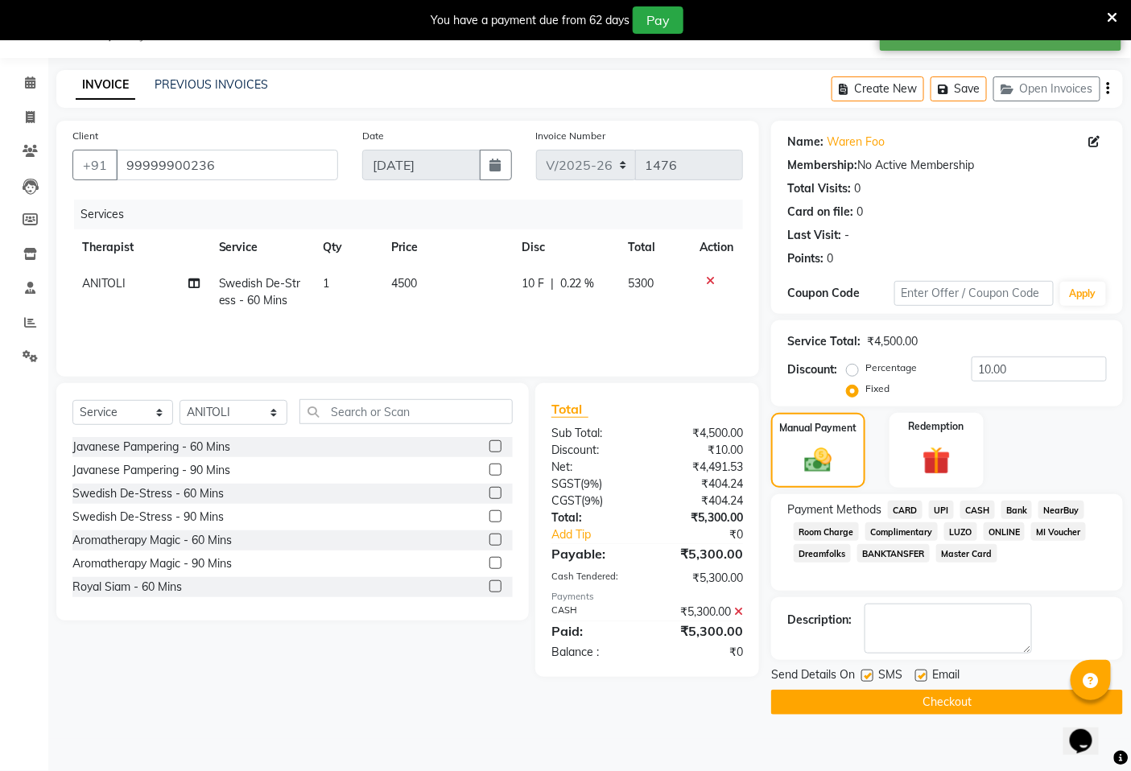
click at [968, 703] on button "Checkout" at bounding box center [947, 702] width 352 height 25
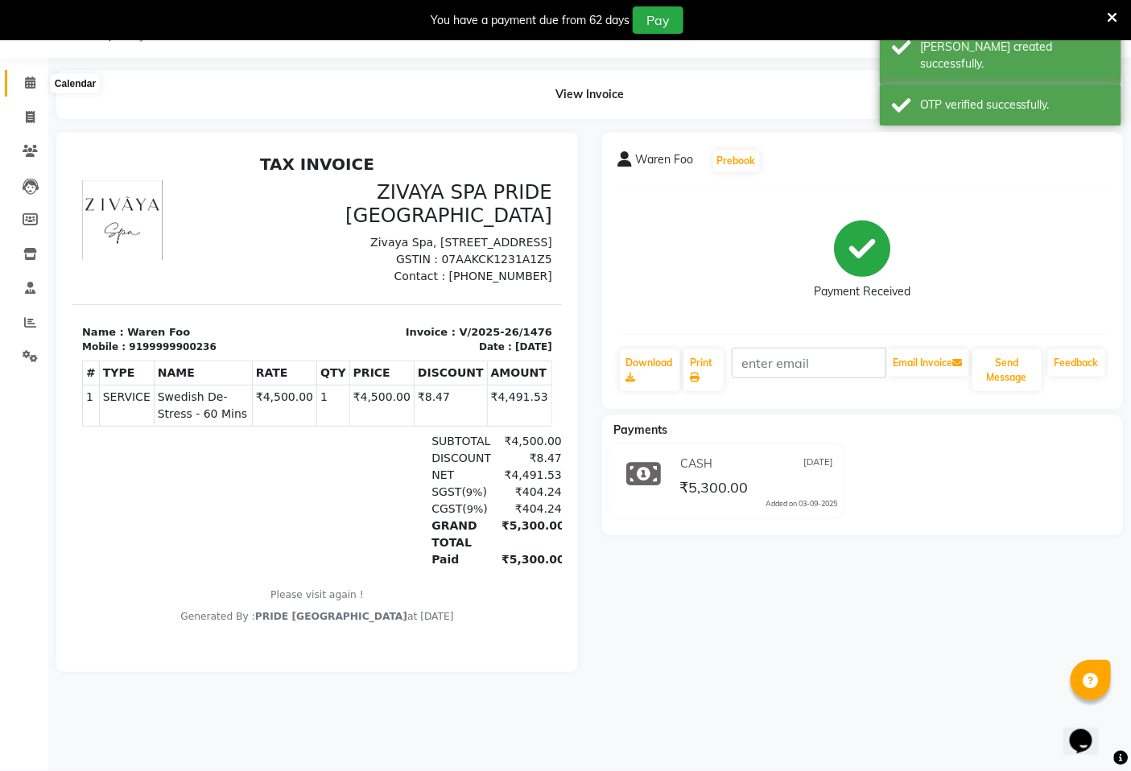
click at [27, 81] on icon at bounding box center [30, 82] width 10 height 12
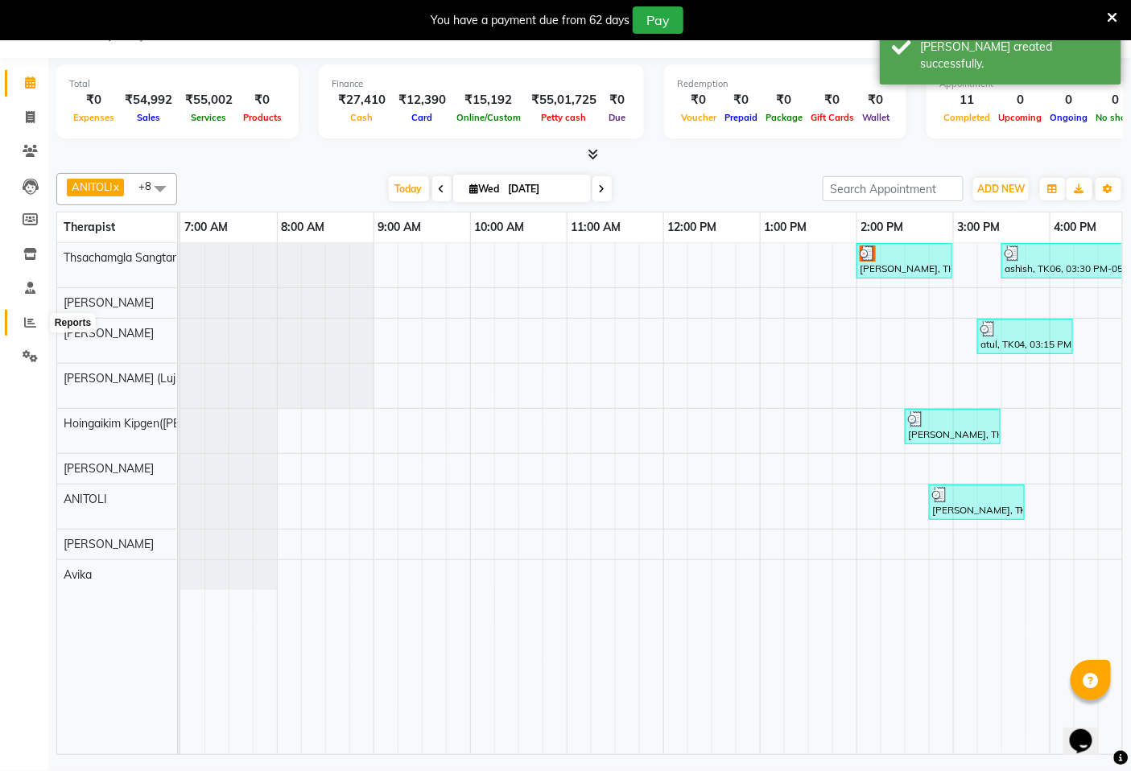
click at [25, 323] on icon at bounding box center [30, 322] width 12 height 12
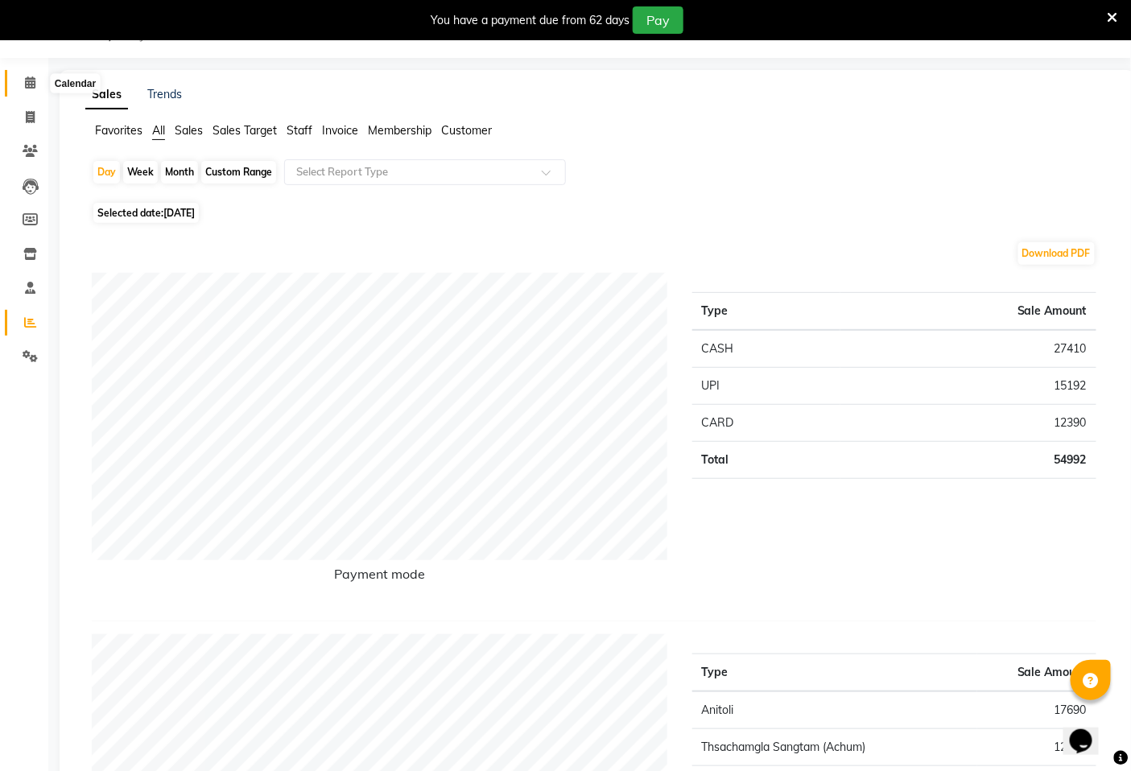
click at [33, 80] on icon at bounding box center [30, 82] width 10 height 12
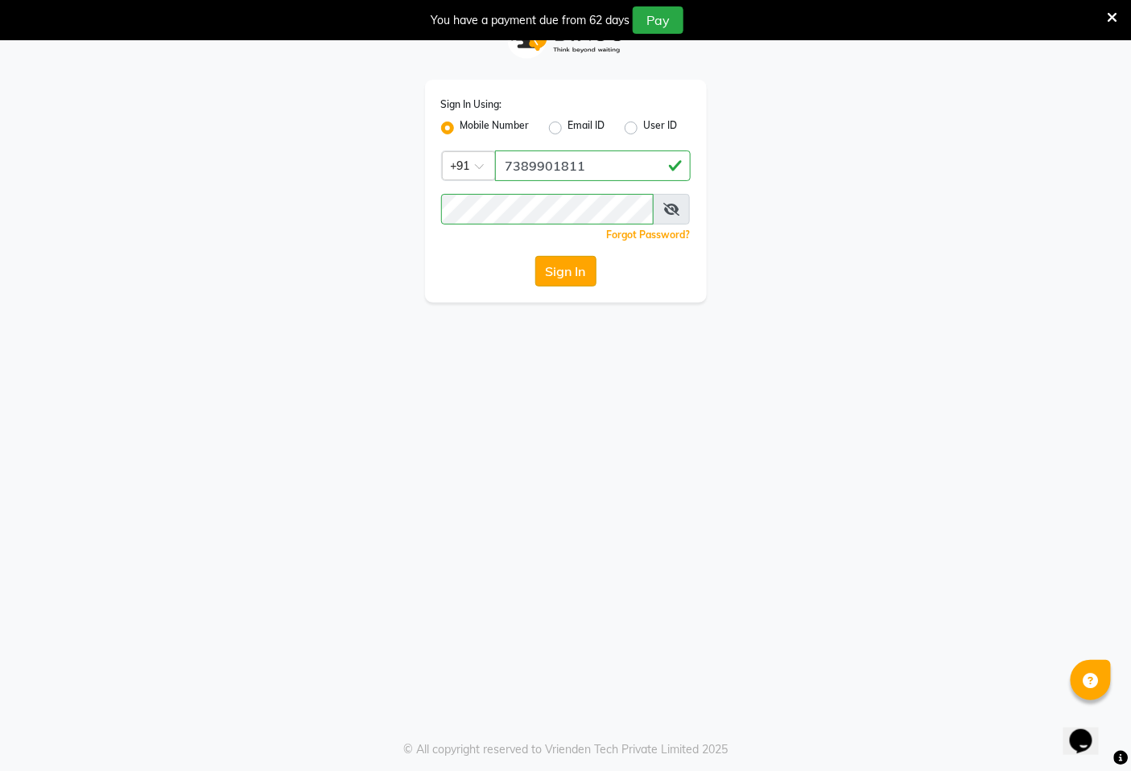
click at [556, 274] on button "Sign In" at bounding box center [565, 271] width 61 height 31
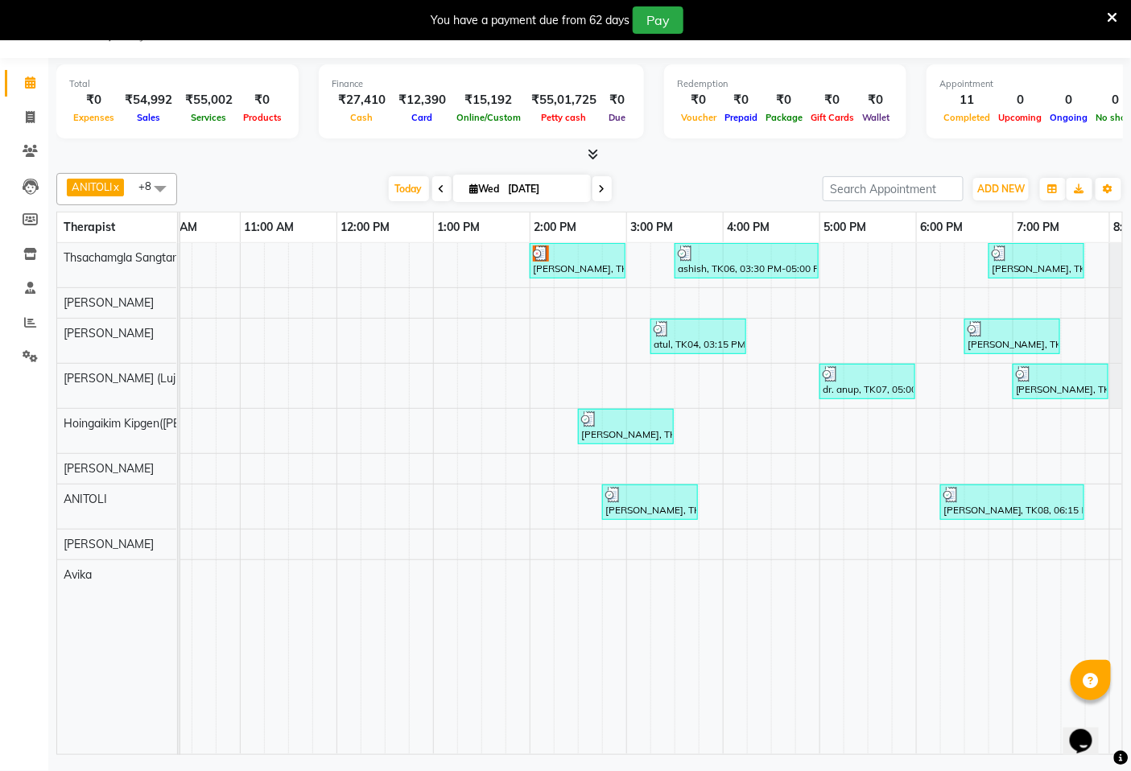
scroll to position [0, 334]
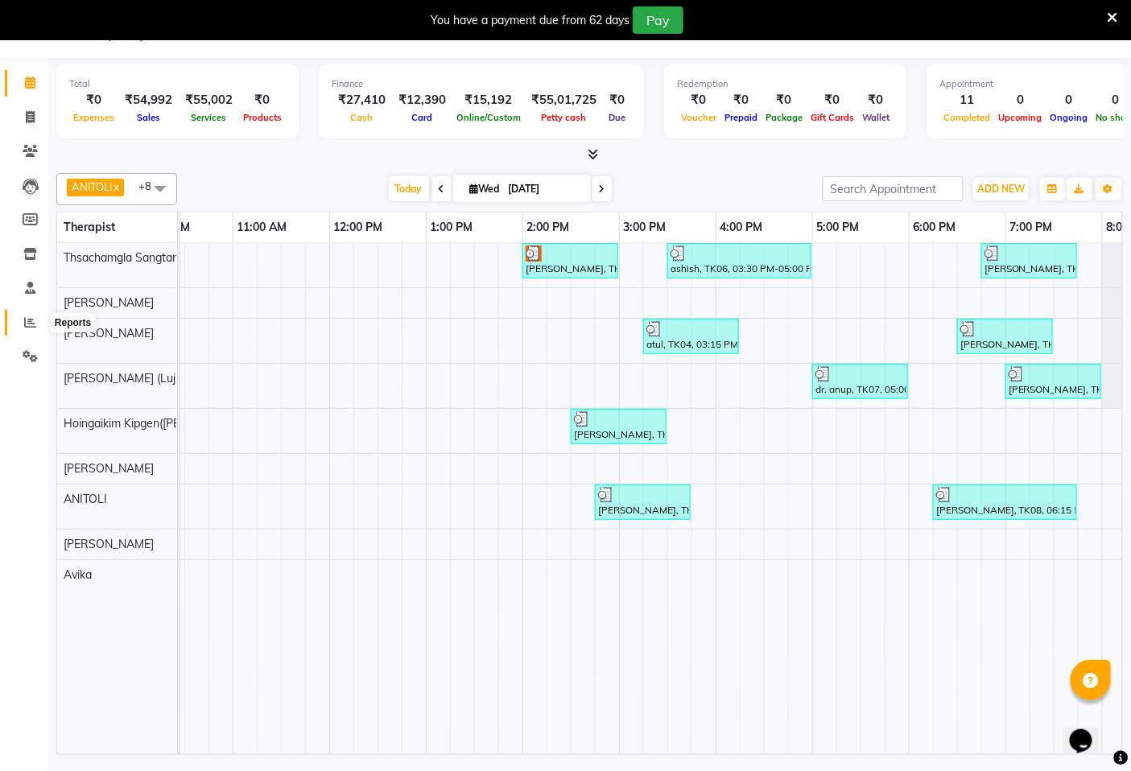
click at [24, 317] on icon at bounding box center [30, 322] width 12 height 12
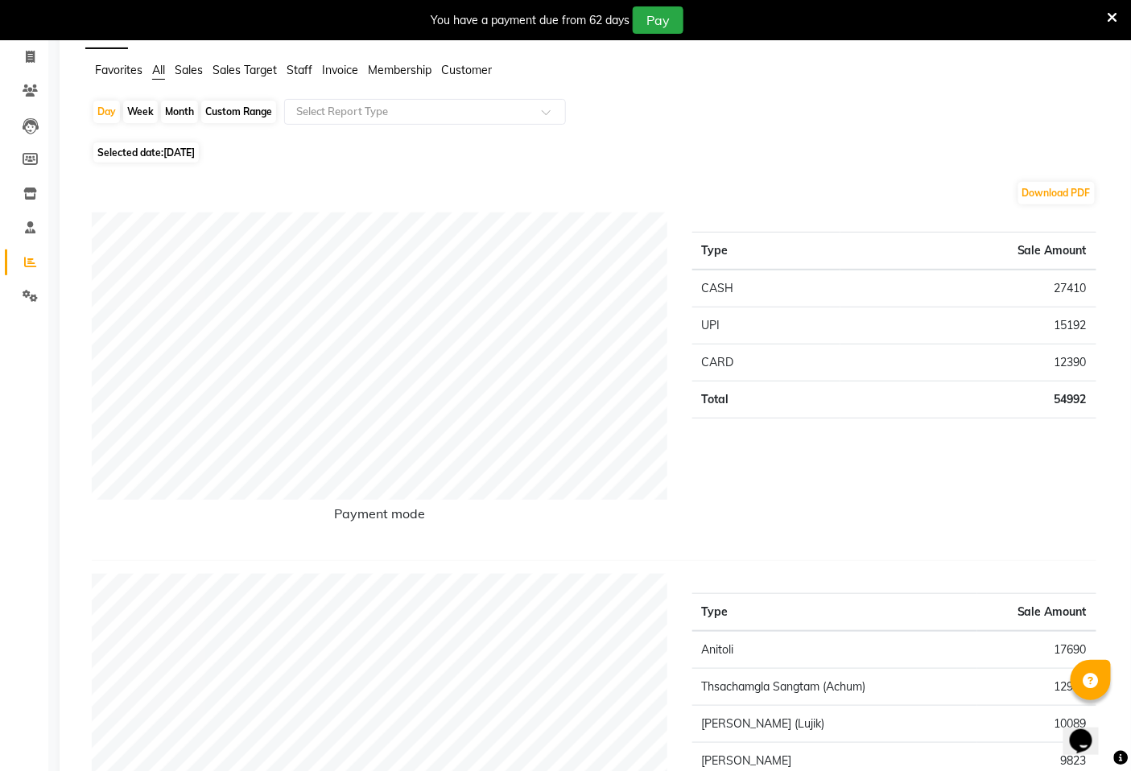
scroll to position [40, 0]
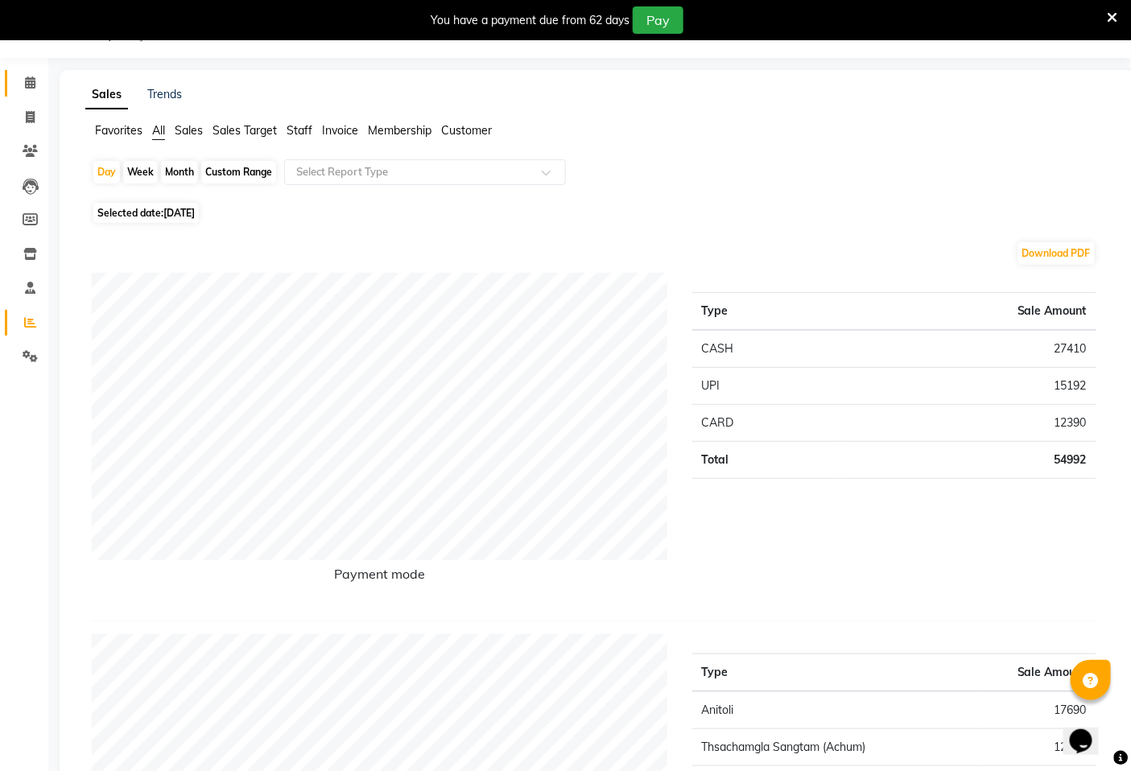
click at [32, 86] on icon at bounding box center [30, 82] width 10 height 12
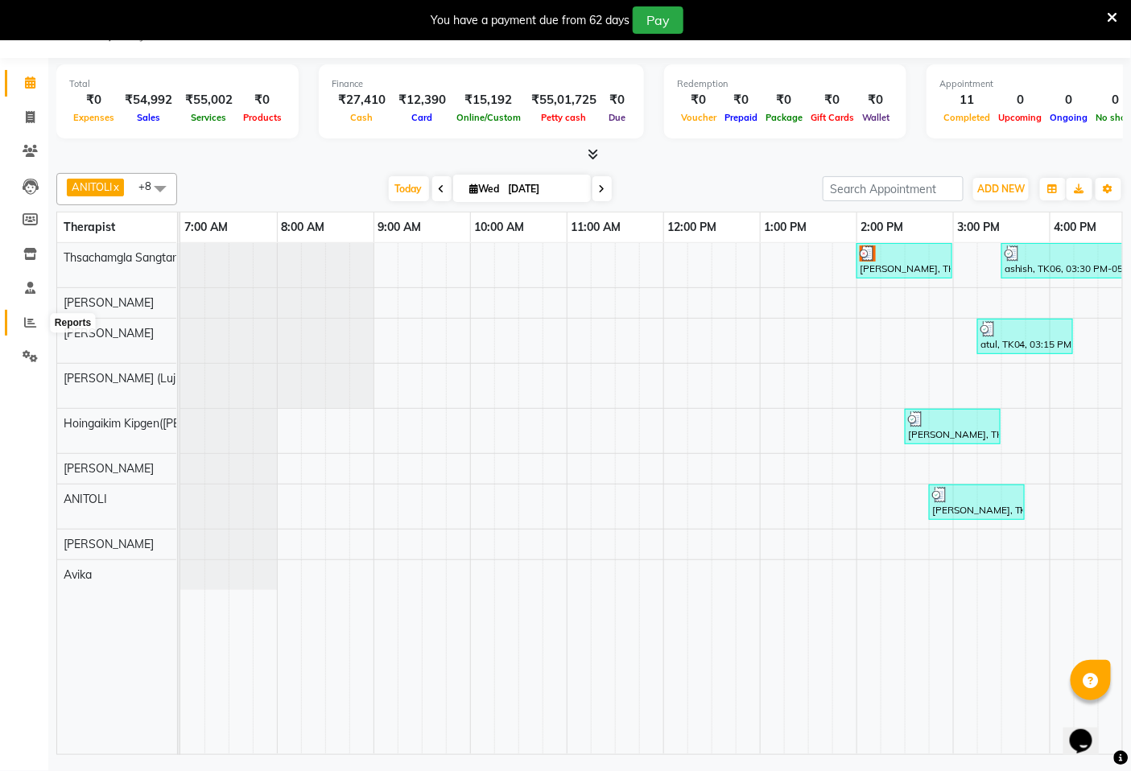
click at [25, 317] on icon at bounding box center [30, 322] width 12 height 12
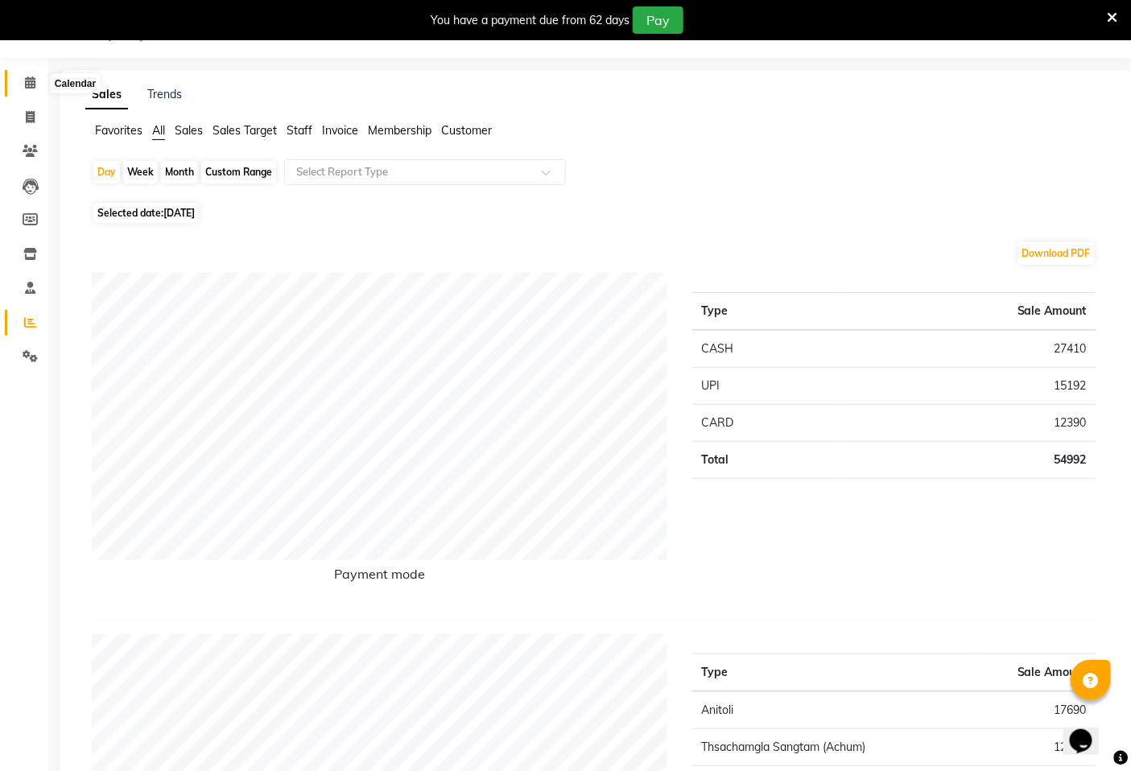
click at [25, 85] on icon at bounding box center [30, 82] width 10 height 12
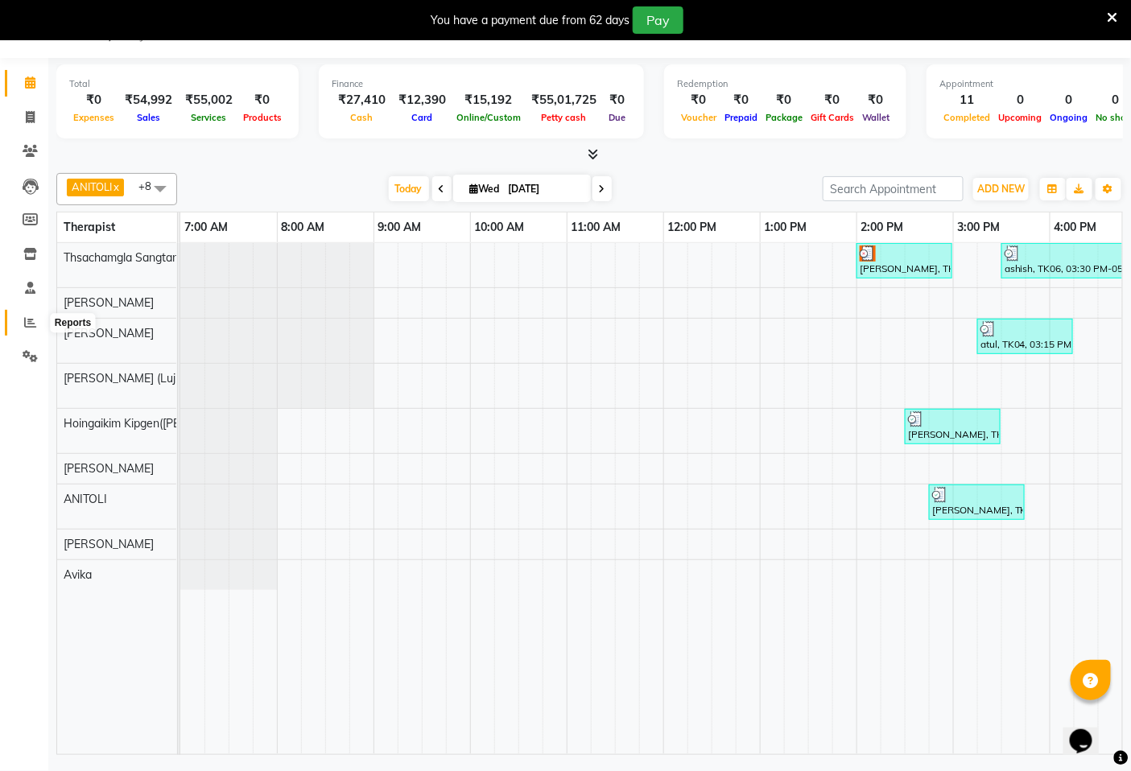
click at [28, 319] on icon at bounding box center [30, 322] width 12 height 12
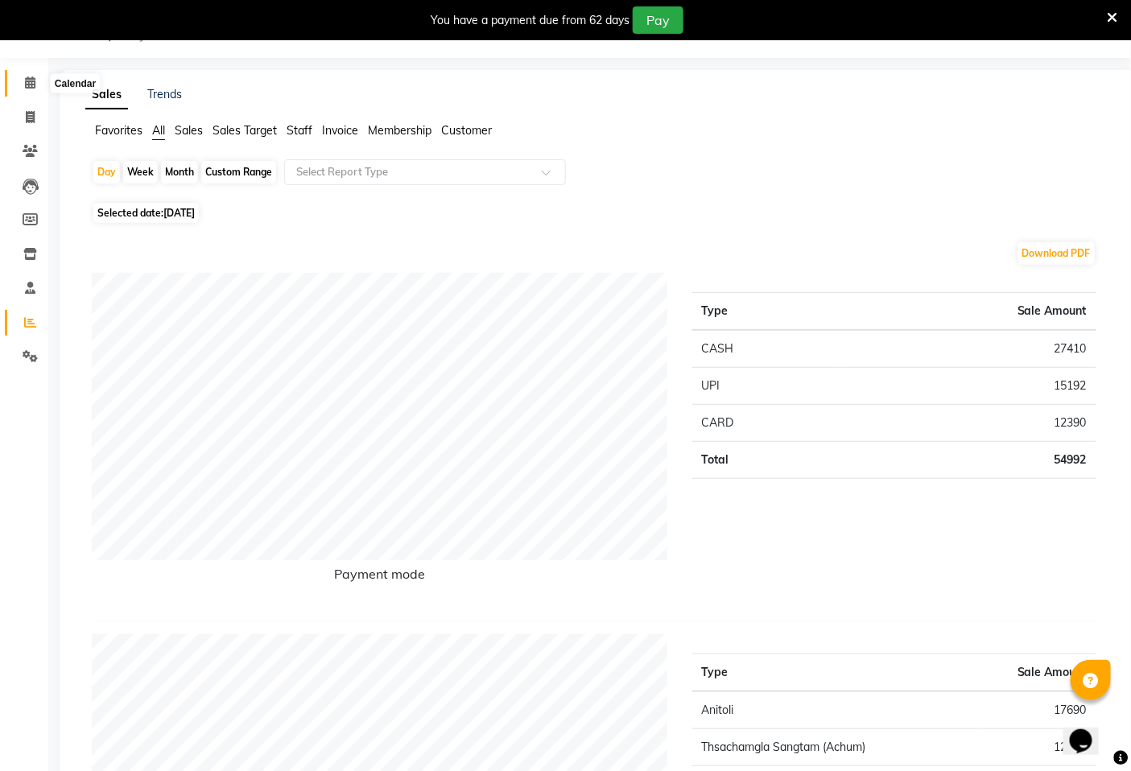
click at [27, 80] on icon at bounding box center [30, 82] width 10 height 12
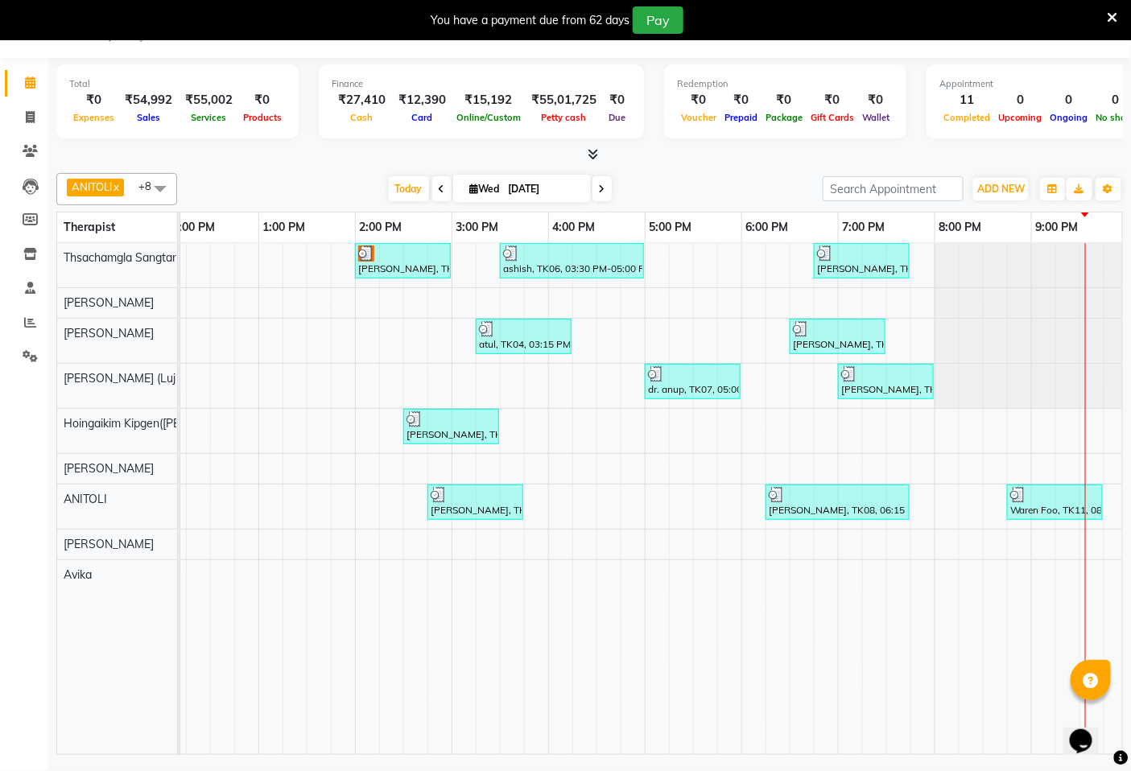
scroll to position [0, 604]
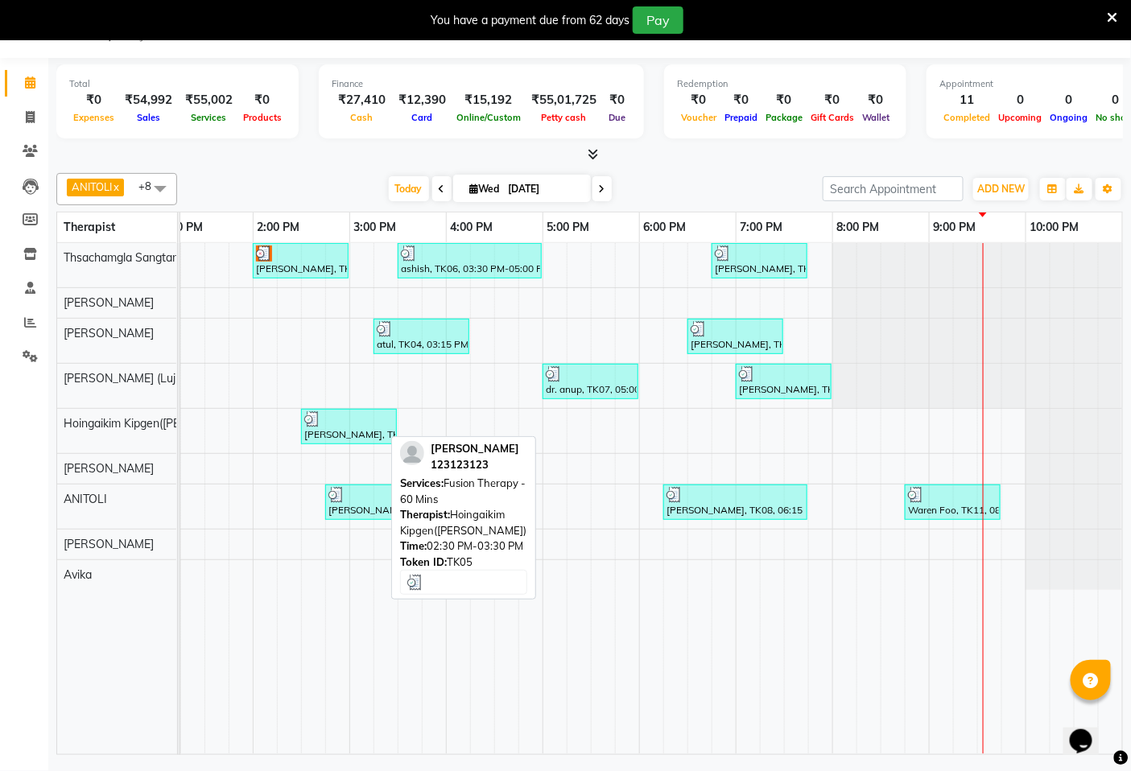
click at [333, 433] on div "[PERSON_NAME], TK05, 02:30 PM-03:30 PM, Fusion Therapy - 60 Mins" at bounding box center [349, 426] width 93 height 31
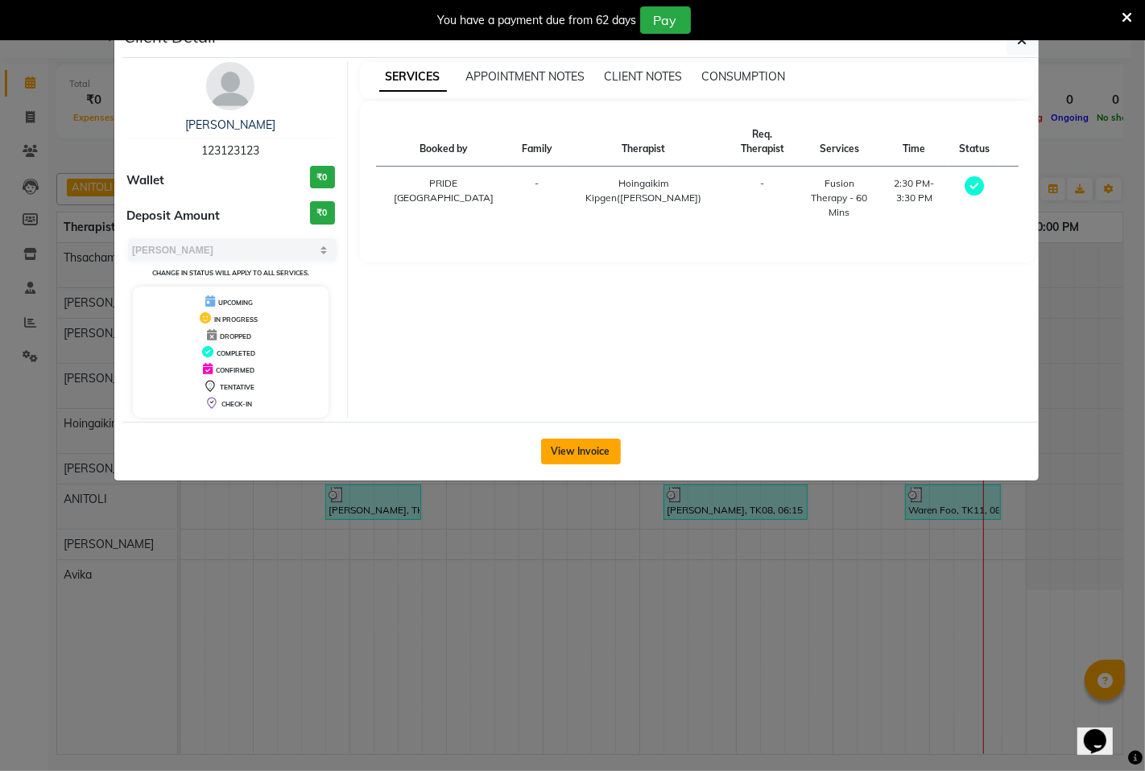
click at [575, 445] on button "View Invoice" at bounding box center [581, 452] width 80 height 26
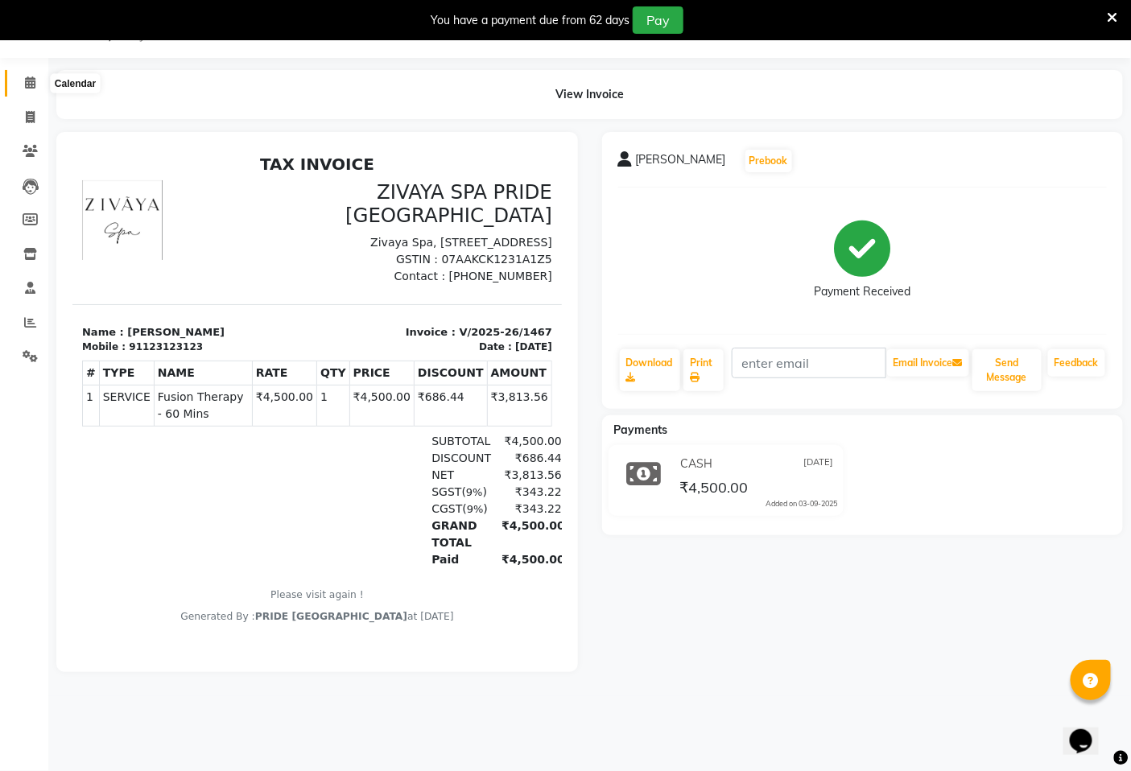
click at [32, 80] on icon at bounding box center [30, 82] width 10 height 12
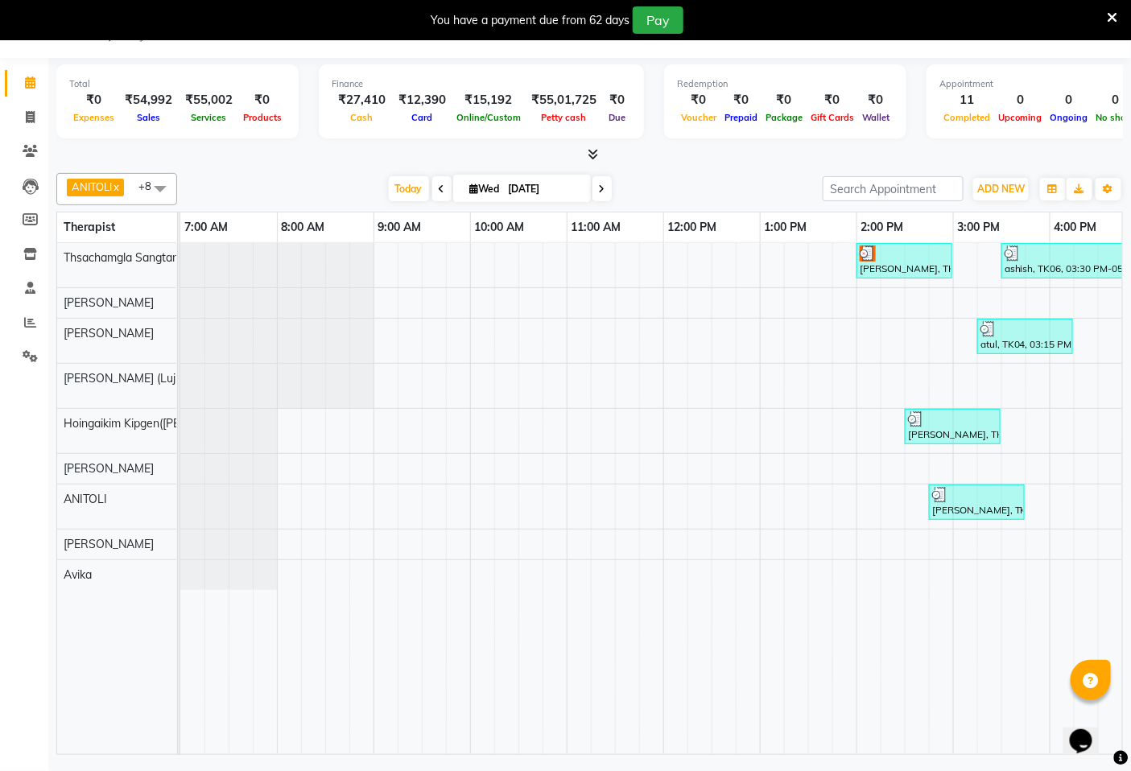
drag, startPoint x: 705, startPoint y: 739, endPoint x: 774, endPoint y: 729, distance: 69.2
click at [774, 729] on tr at bounding box center [953, 498] width 1546 height 511
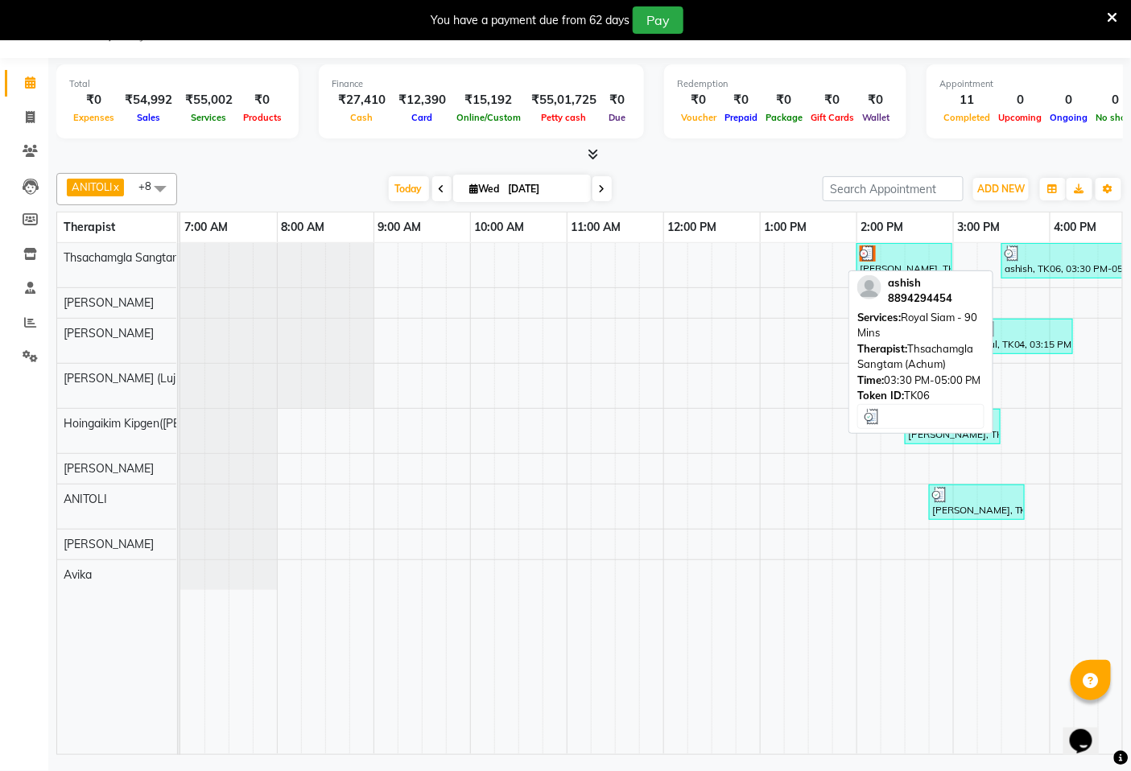
click at [1039, 261] on div "ashish, TK06, 03:30 PM-05:00 PM, Royal Siam - 90 Mins" at bounding box center [1073, 261] width 141 height 31
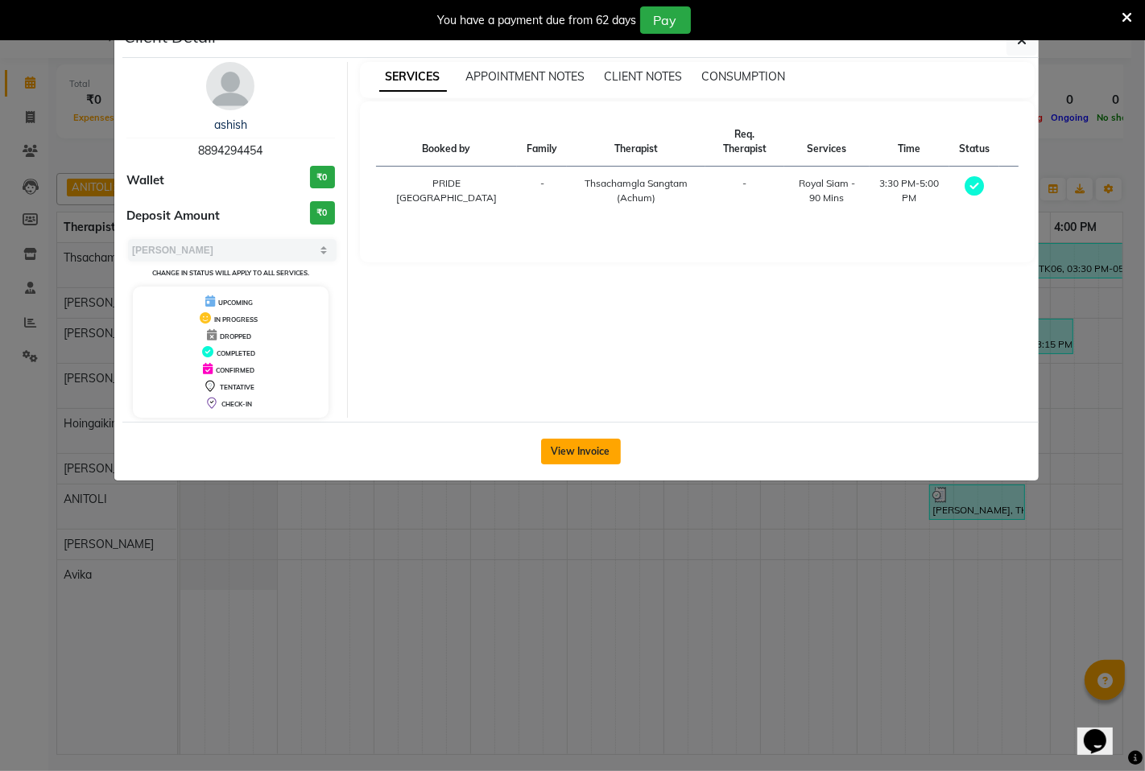
click at [583, 452] on button "View Invoice" at bounding box center [581, 452] width 80 height 26
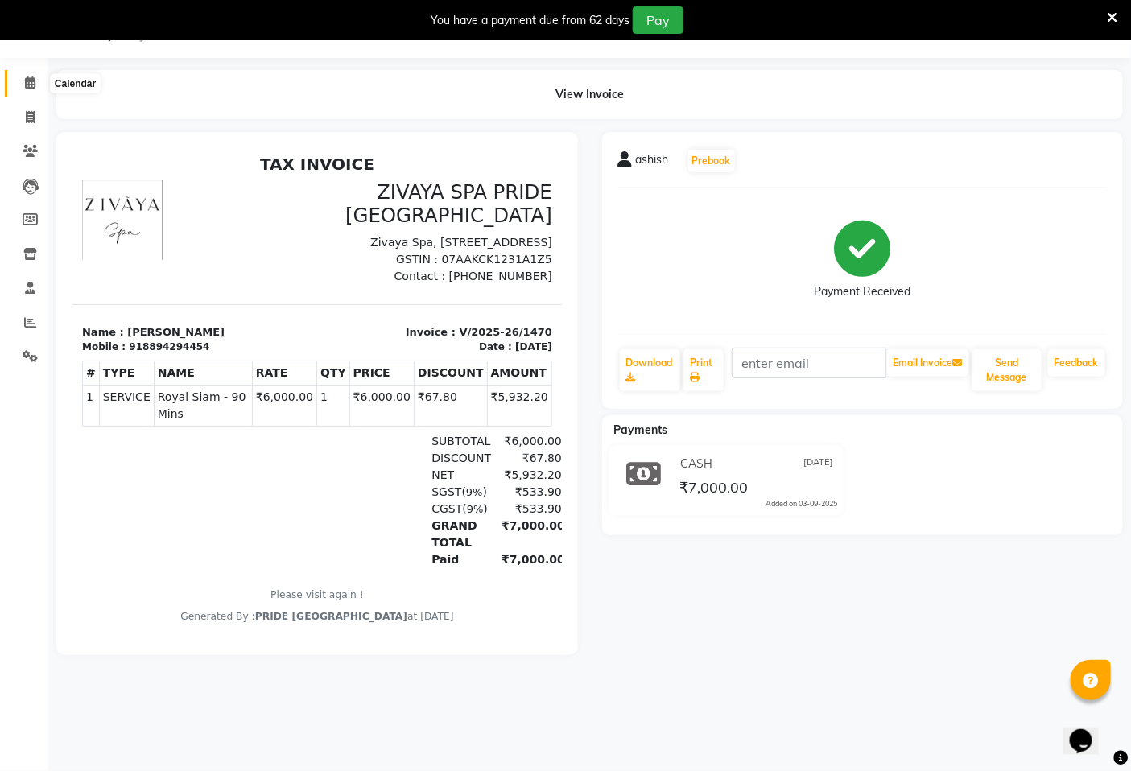
click at [30, 80] on icon at bounding box center [30, 82] width 10 height 12
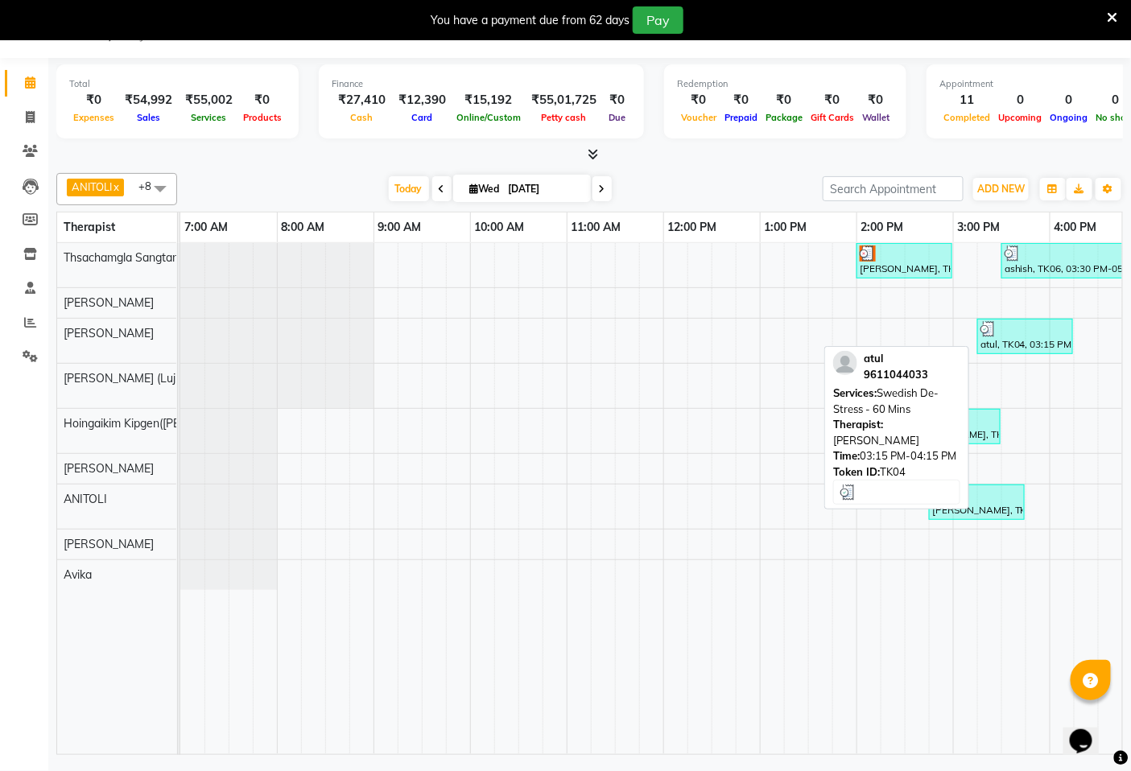
click at [1030, 341] on div "atul, TK04, 03:15 PM-04:15 PM, Swedish De-Stress - 60 Mins" at bounding box center [1025, 336] width 93 height 31
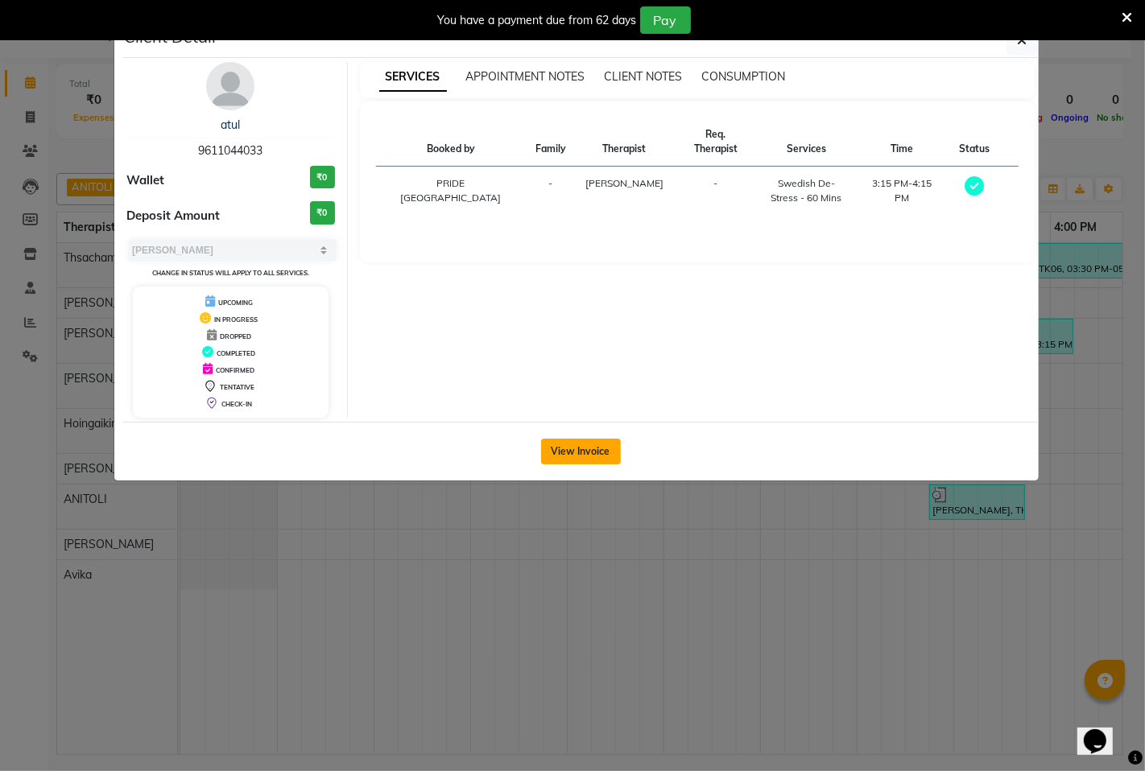
click at [580, 448] on button "View Invoice" at bounding box center [581, 452] width 80 height 26
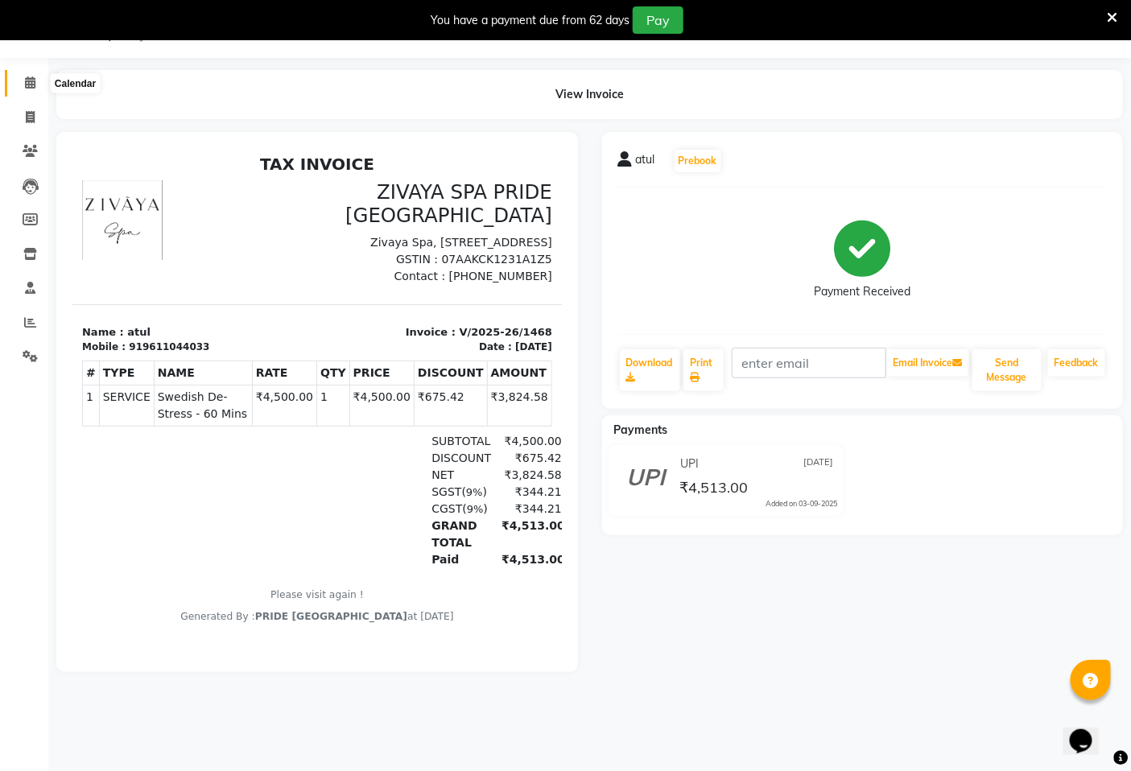
click at [39, 85] on span at bounding box center [30, 83] width 28 height 19
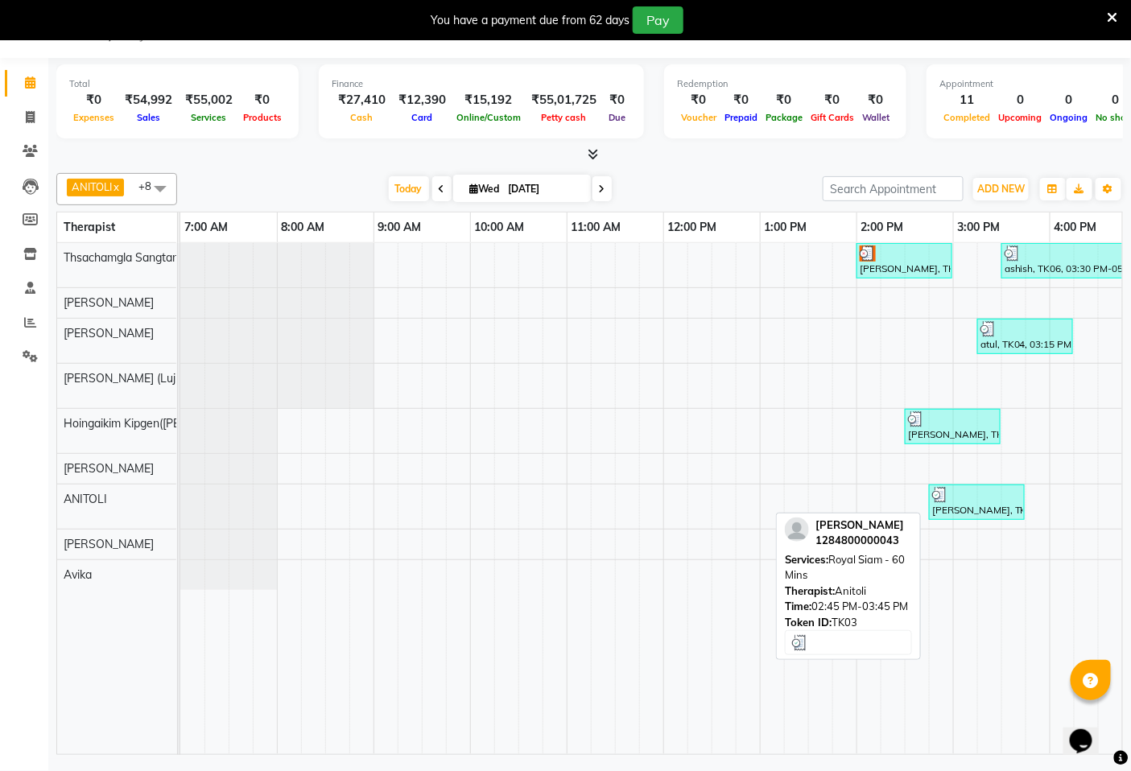
click at [969, 514] on div "[PERSON_NAME], TK03, 02:45 PM-03:45 PM, Royal Siam - 60 Mins" at bounding box center [977, 502] width 93 height 31
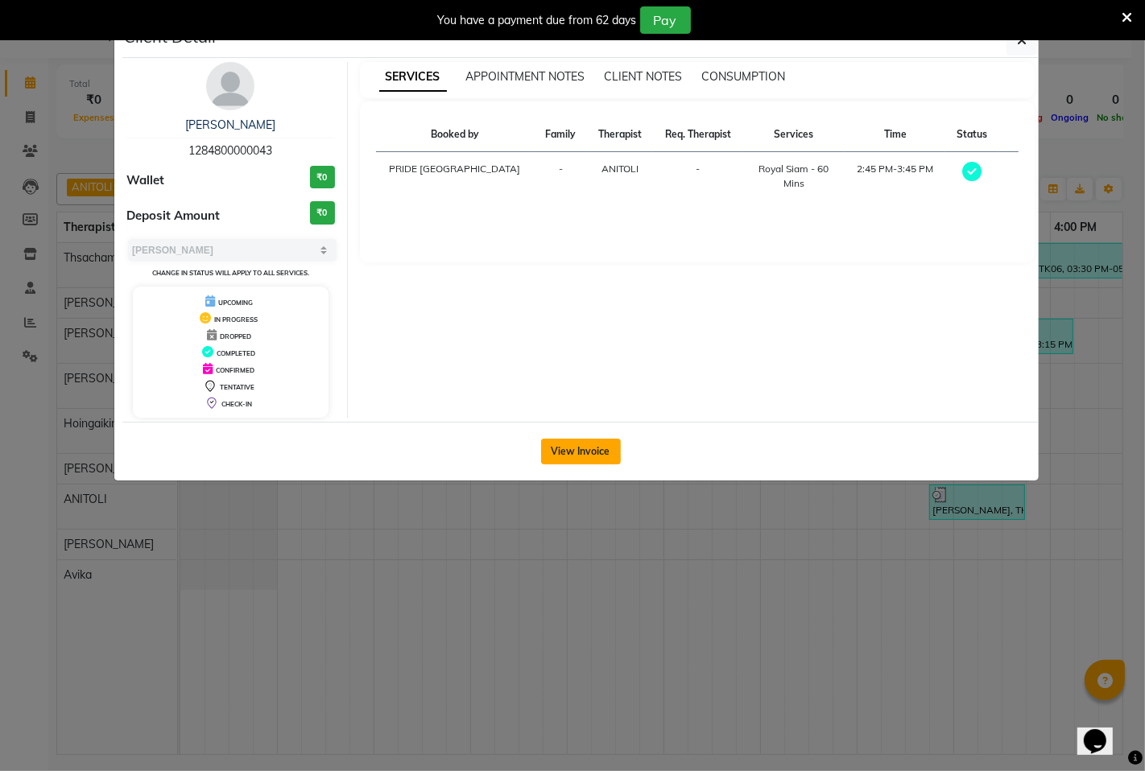
click at [572, 447] on button "View Invoice" at bounding box center [581, 452] width 80 height 26
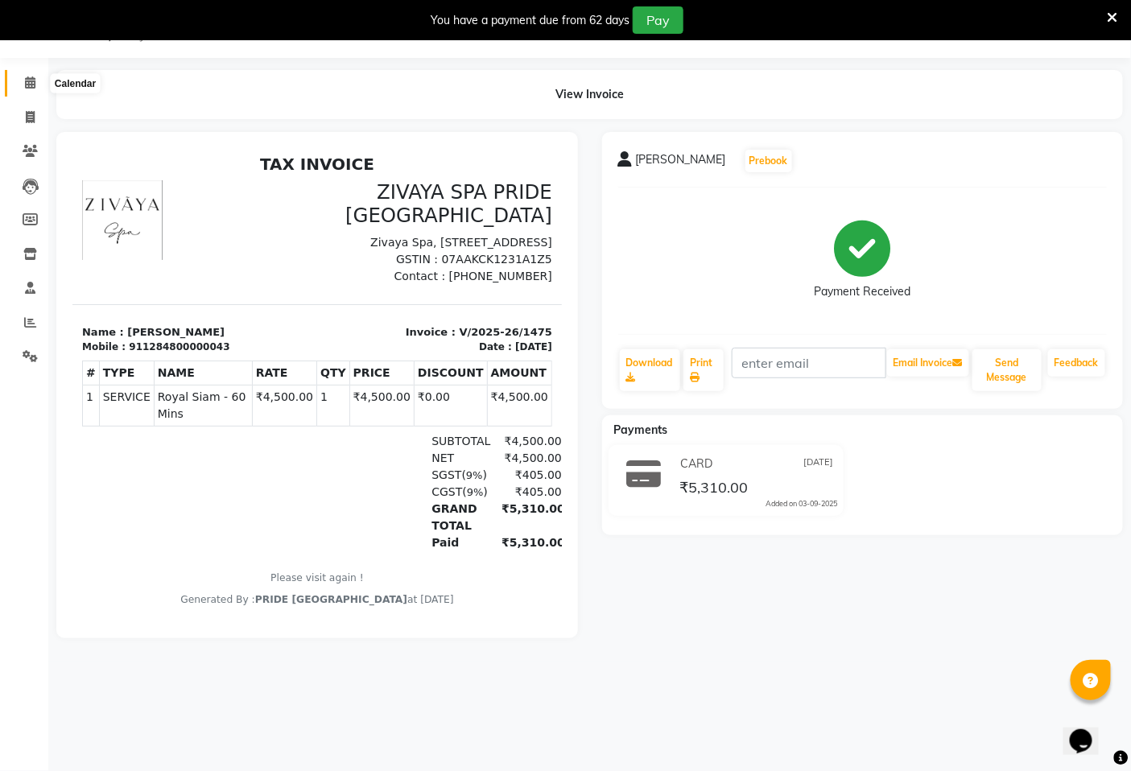
click at [27, 76] on icon at bounding box center [30, 82] width 10 height 12
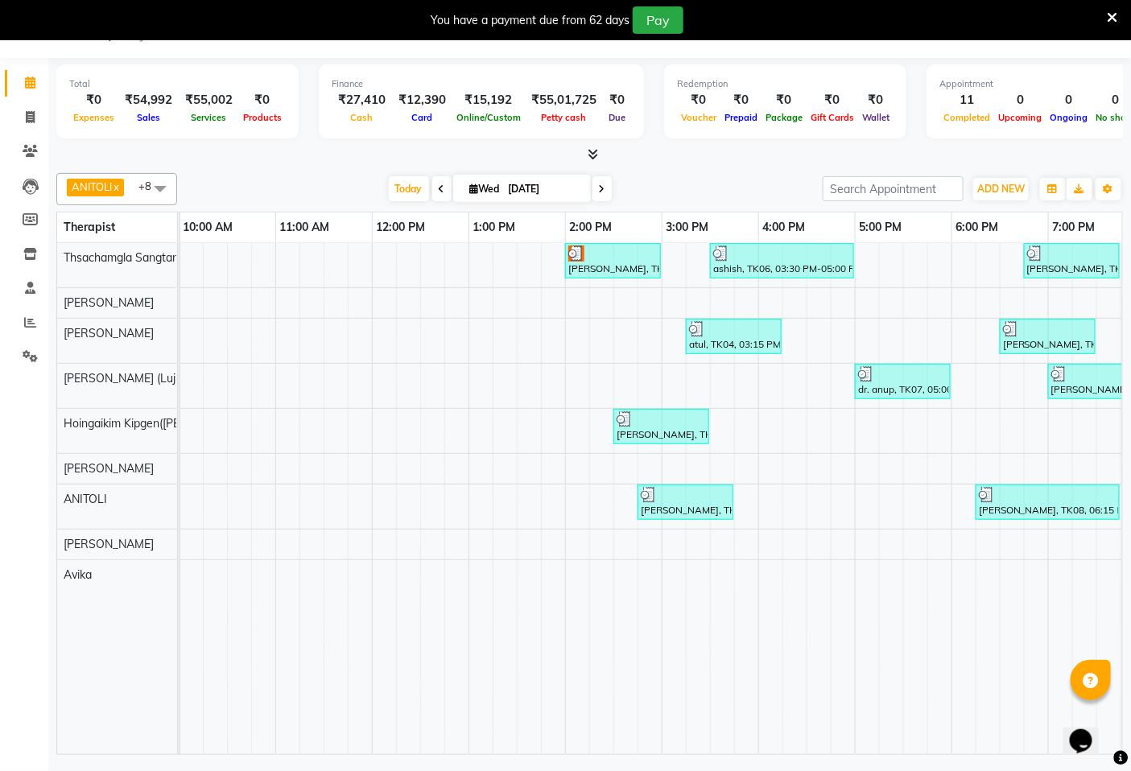
scroll to position [0, 415]
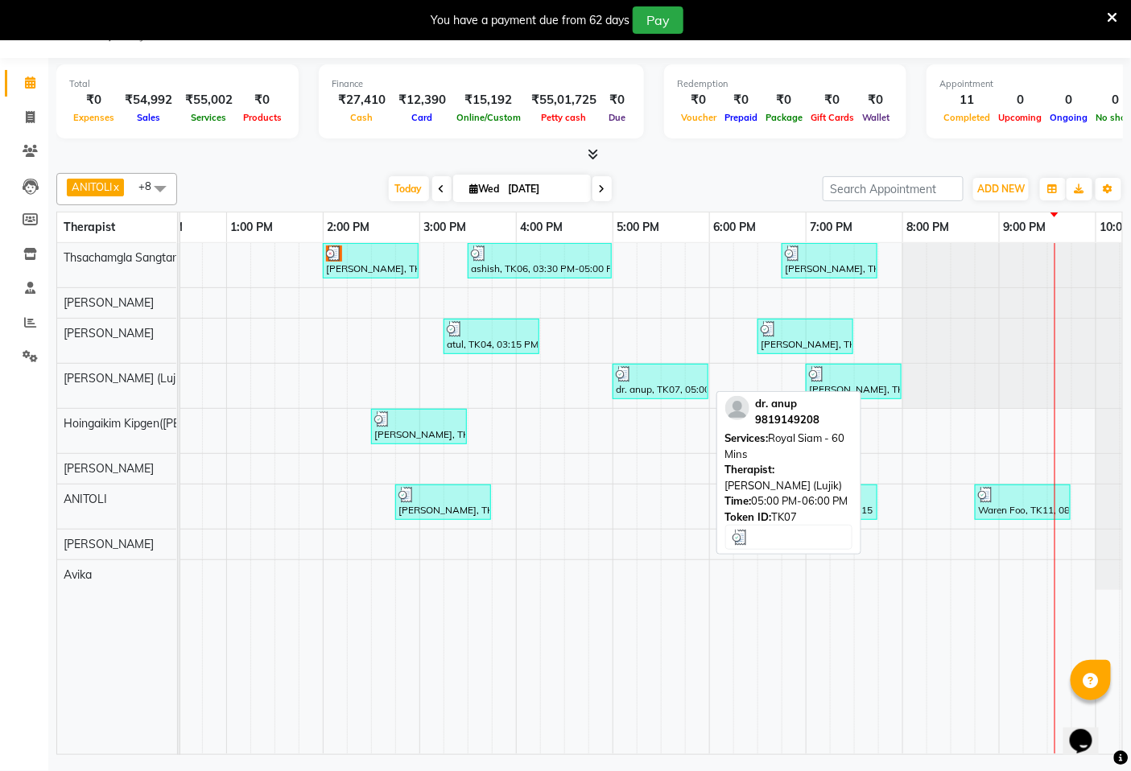
click at [661, 387] on div "dr. anup, TK07, 05:00 PM-06:00 PM, [GEOGRAPHIC_DATA] - 60 Mins" at bounding box center [660, 381] width 93 height 31
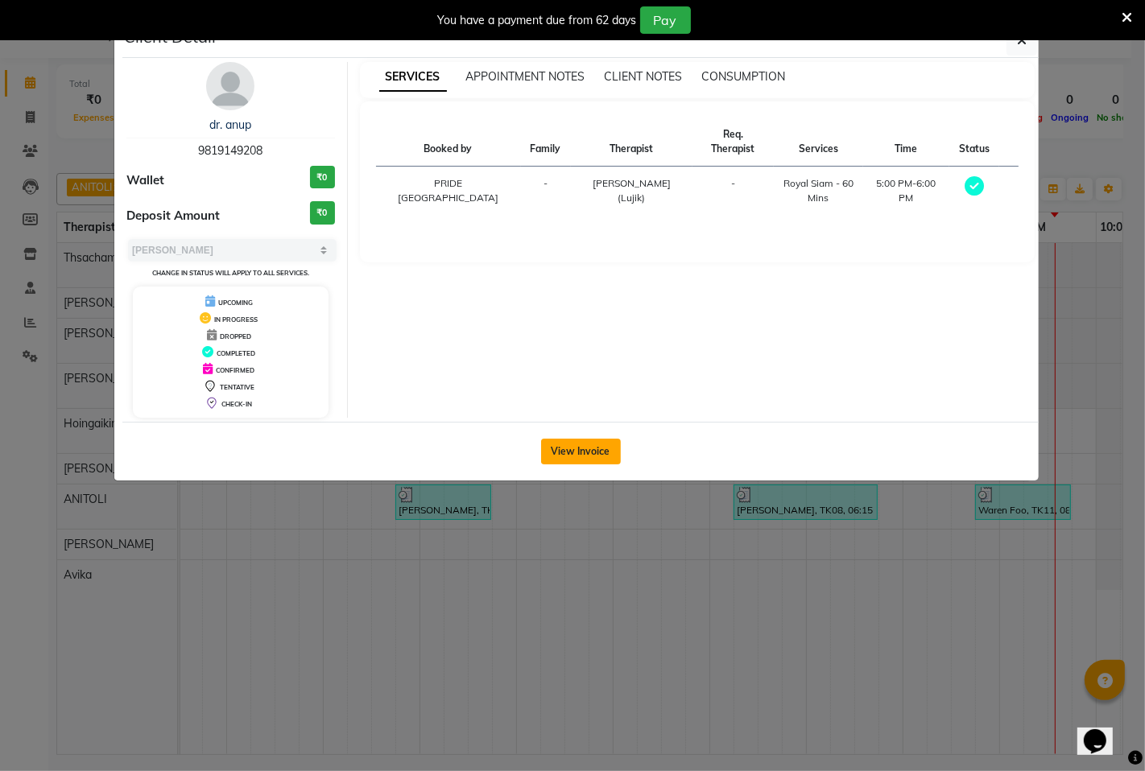
click at [582, 443] on button "View Invoice" at bounding box center [581, 452] width 80 height 26
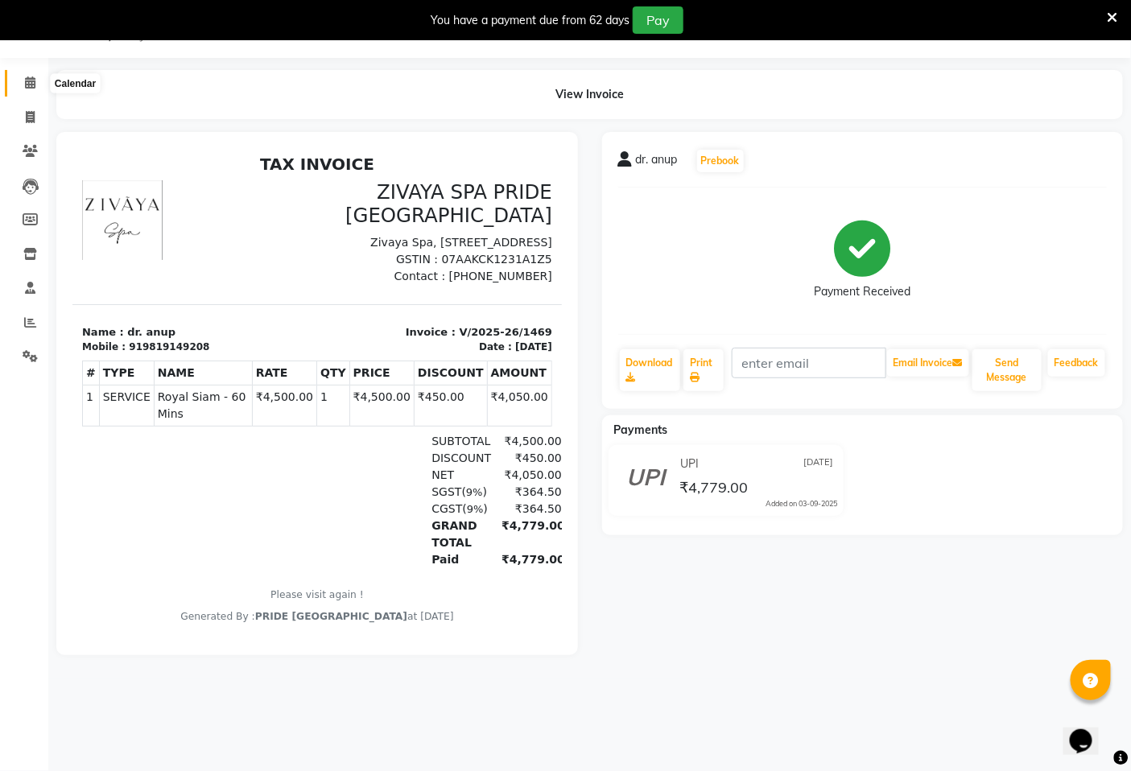
click at [30, 83] on icon at bounding box center [30, 82] width 10 height 12
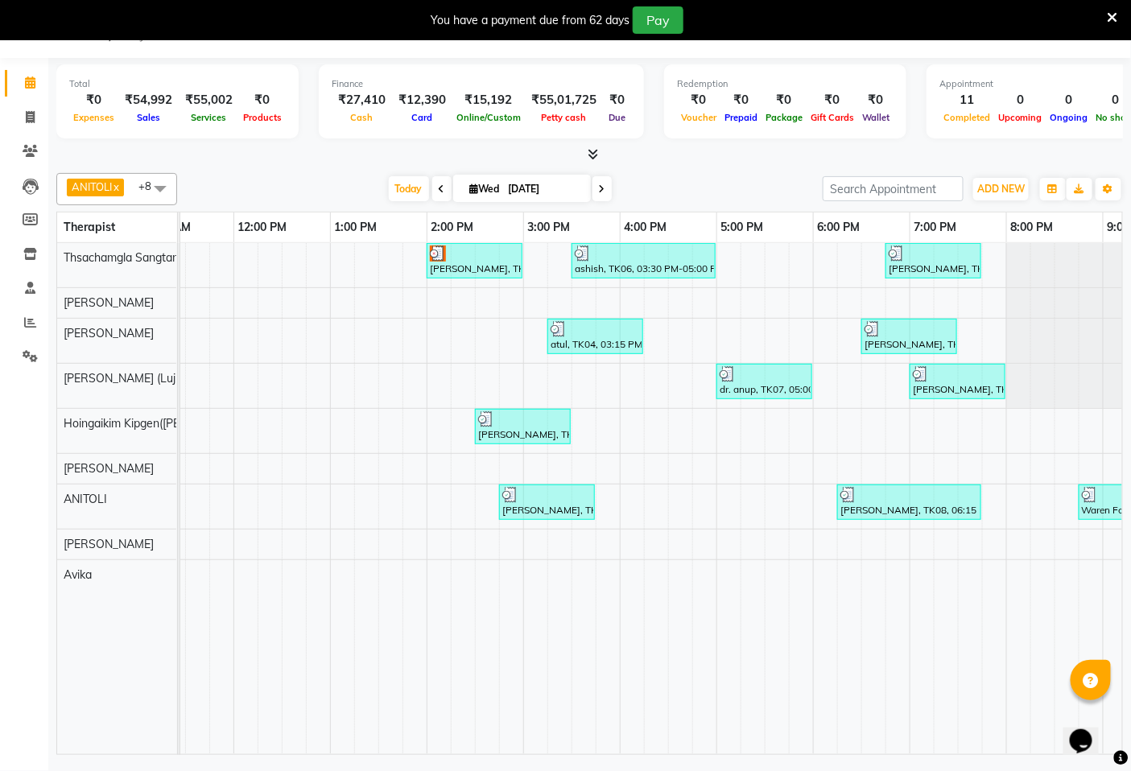
scroll to position [0, 608]
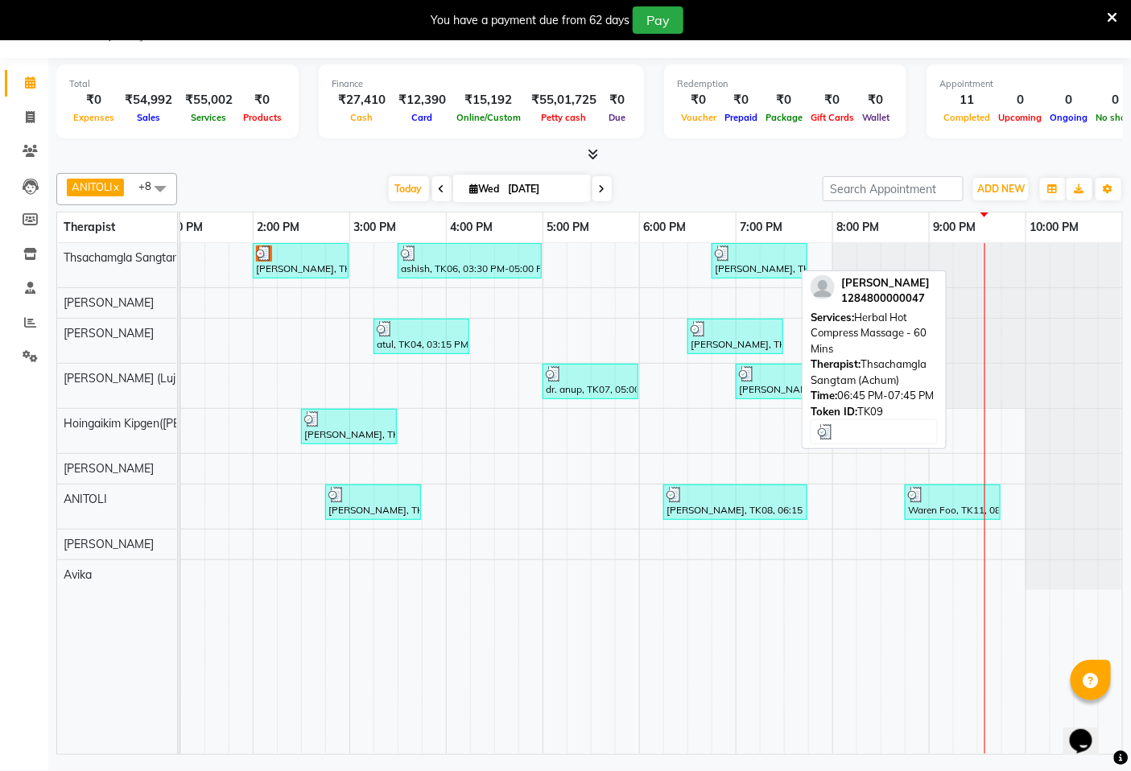
click at [735, 266] on div "[PERSON_NAME], TK09, 06:45 PM-07:45 PM, Herbal Hot Compress Massage - 60 Mins" at bounding box center [759, 261] width 93 height 31
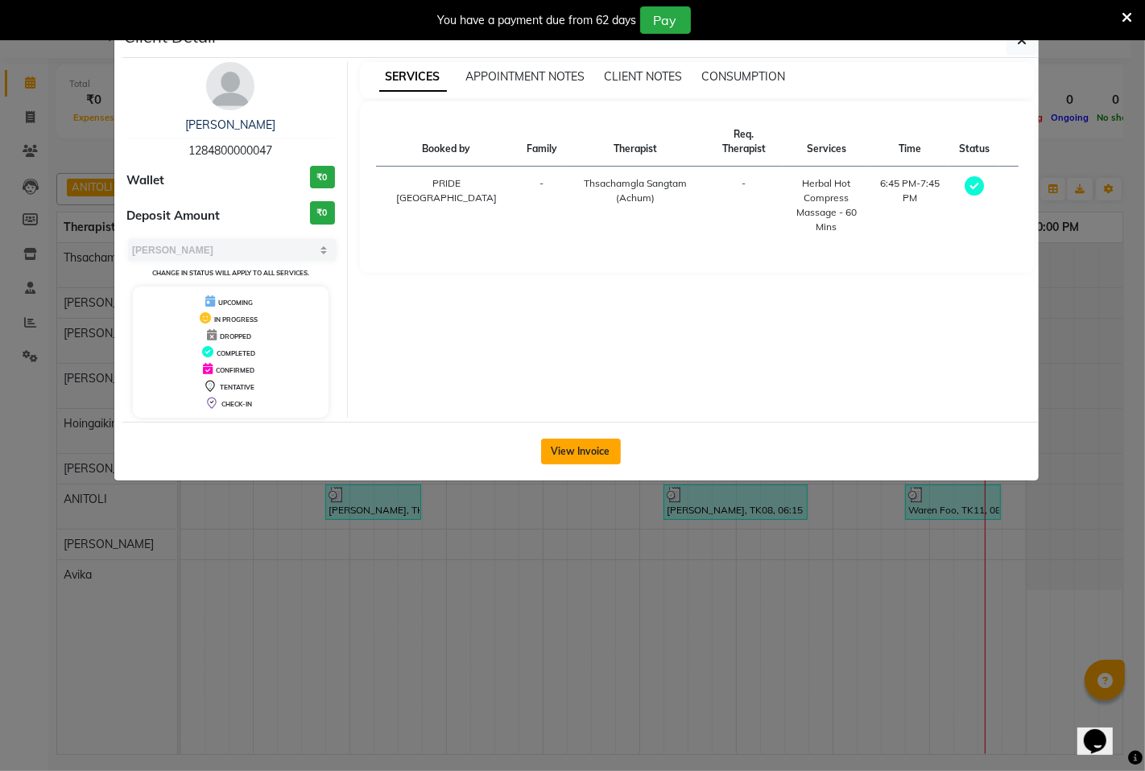
click at [574, 453] on button "View Invoice" at bounding box center [581, 452] width 80 height 26
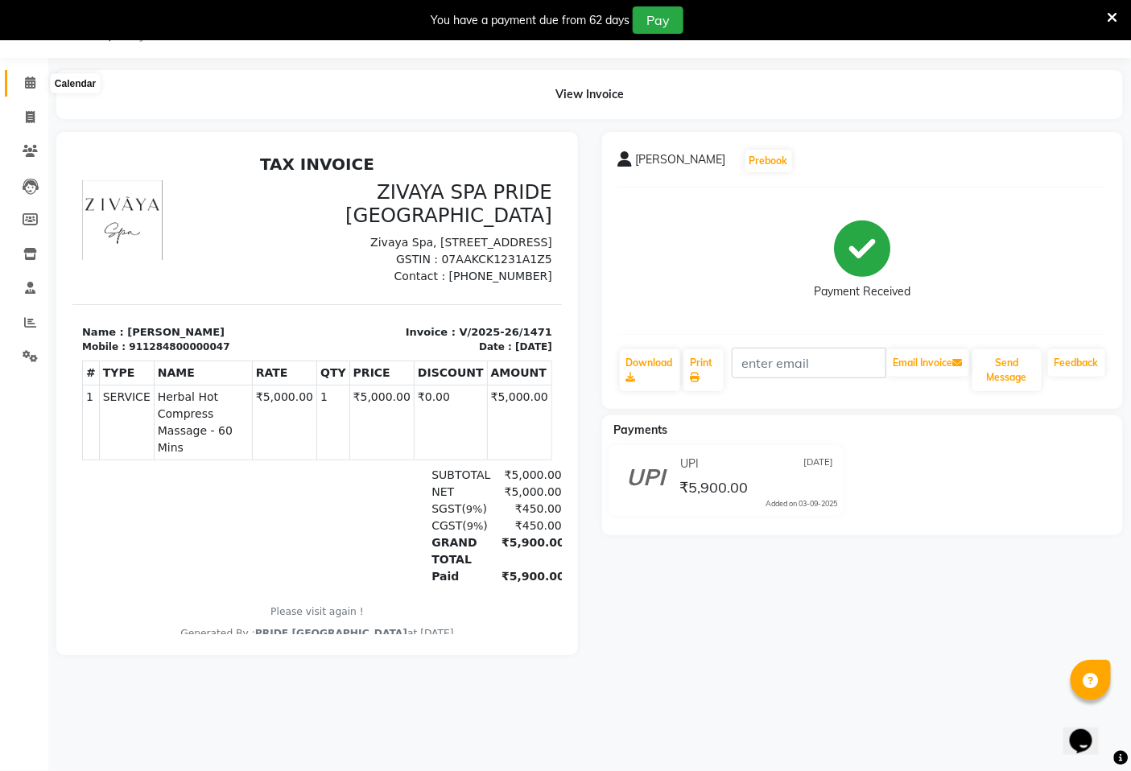
click at [27, 83] on icon at bounding box center [30, 82] width 10 height 12
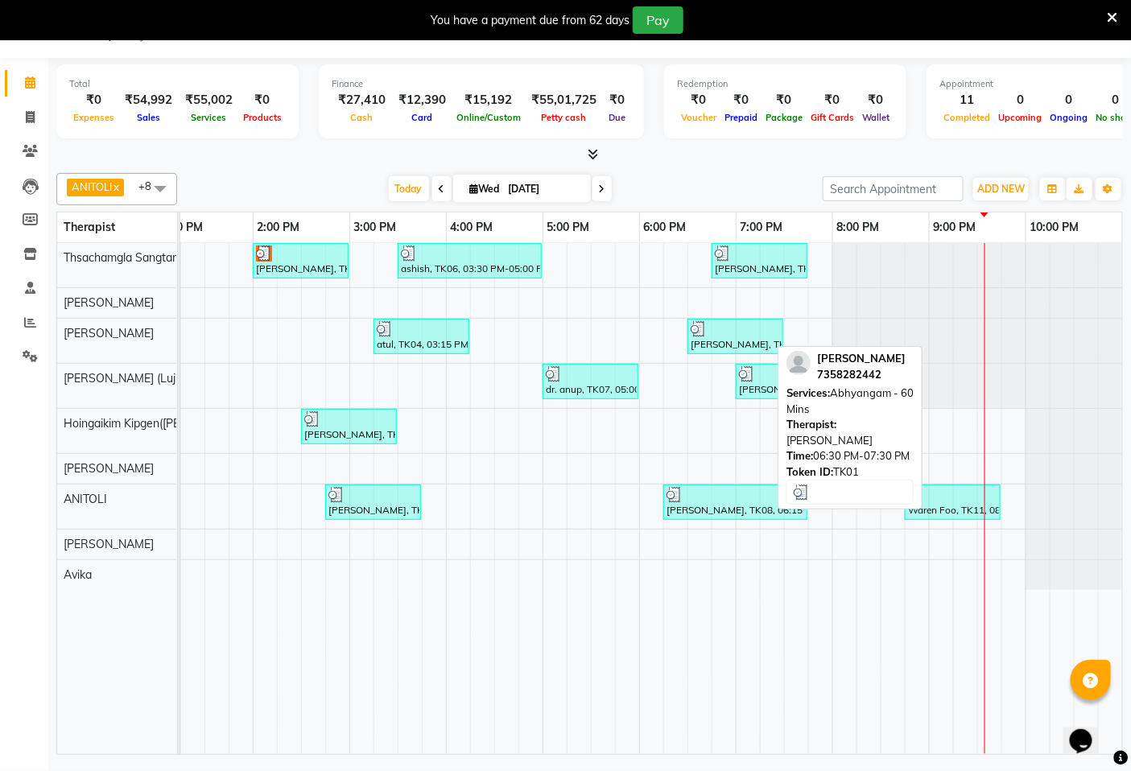
click at [721, 343] on div "[PERSON_NAME], TK01, 06:30 PM-07:30 PM, [GEOGRAPHIC_DATA] - 60 Mins" at bounding box center [735, 336] width 93 height 31
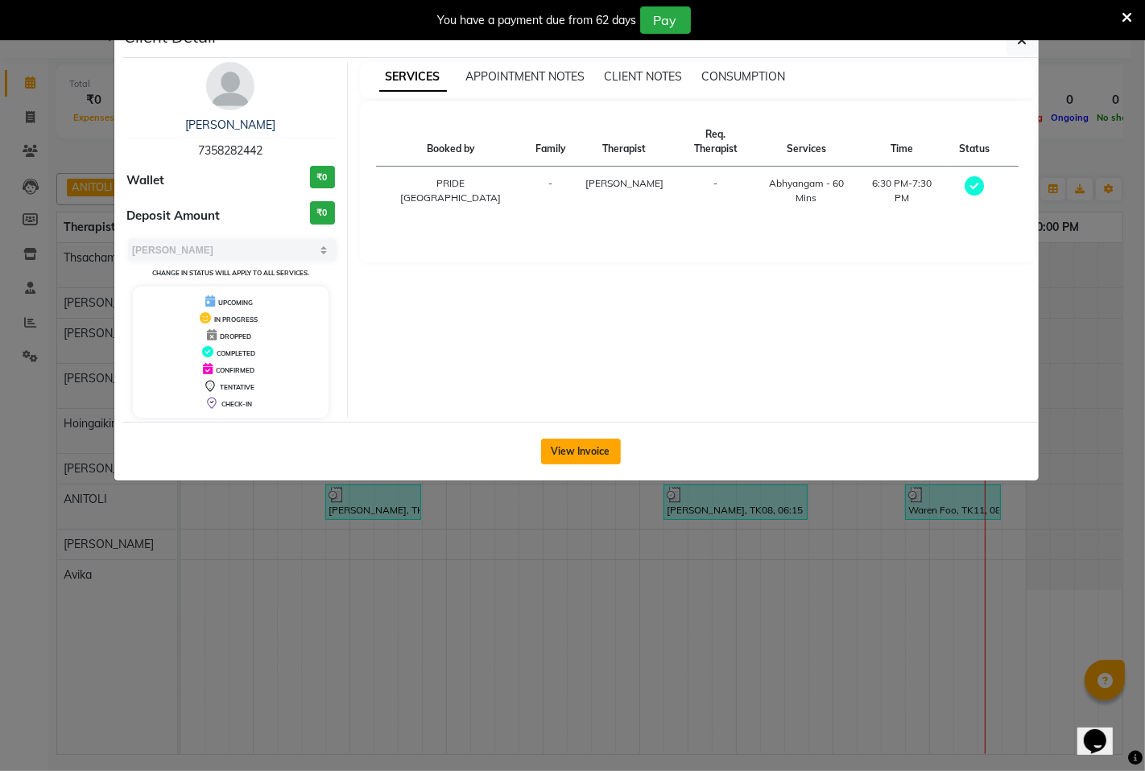
click at [597, 445] on button "View Invoice" at bounding box center [581, 452] width 80 height 26
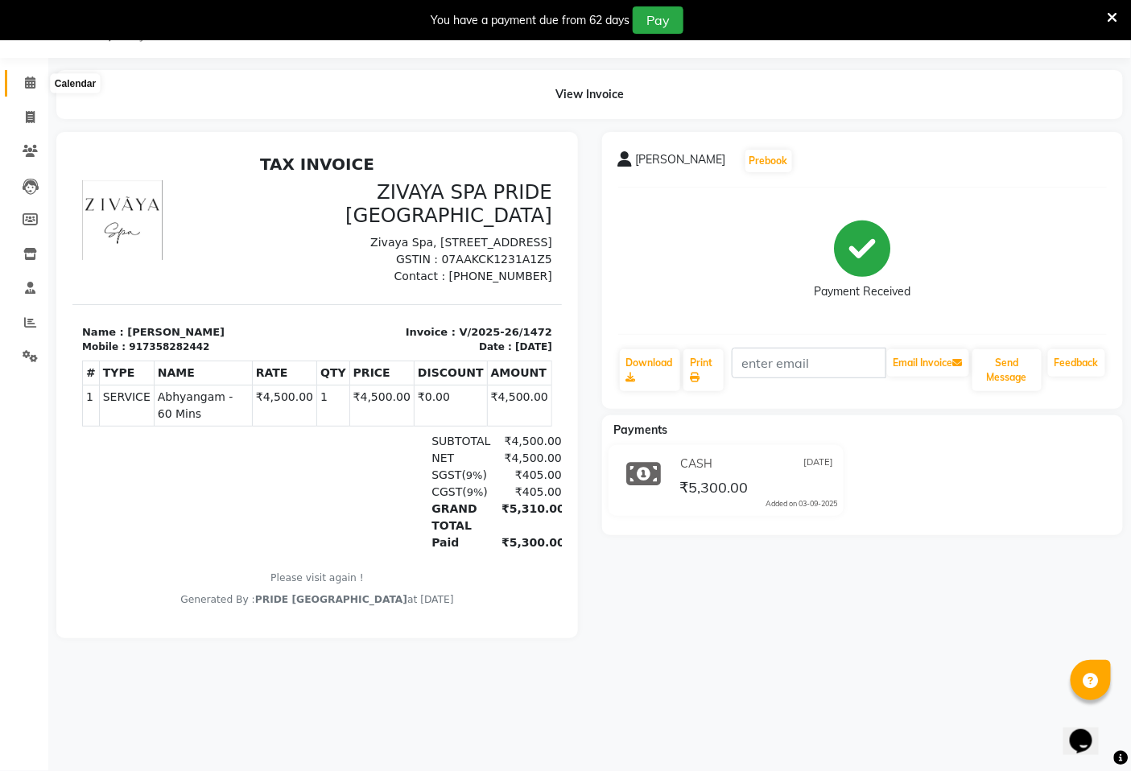
click at [27, 75] on span at bounding box center [30, 83] width 28 height 19
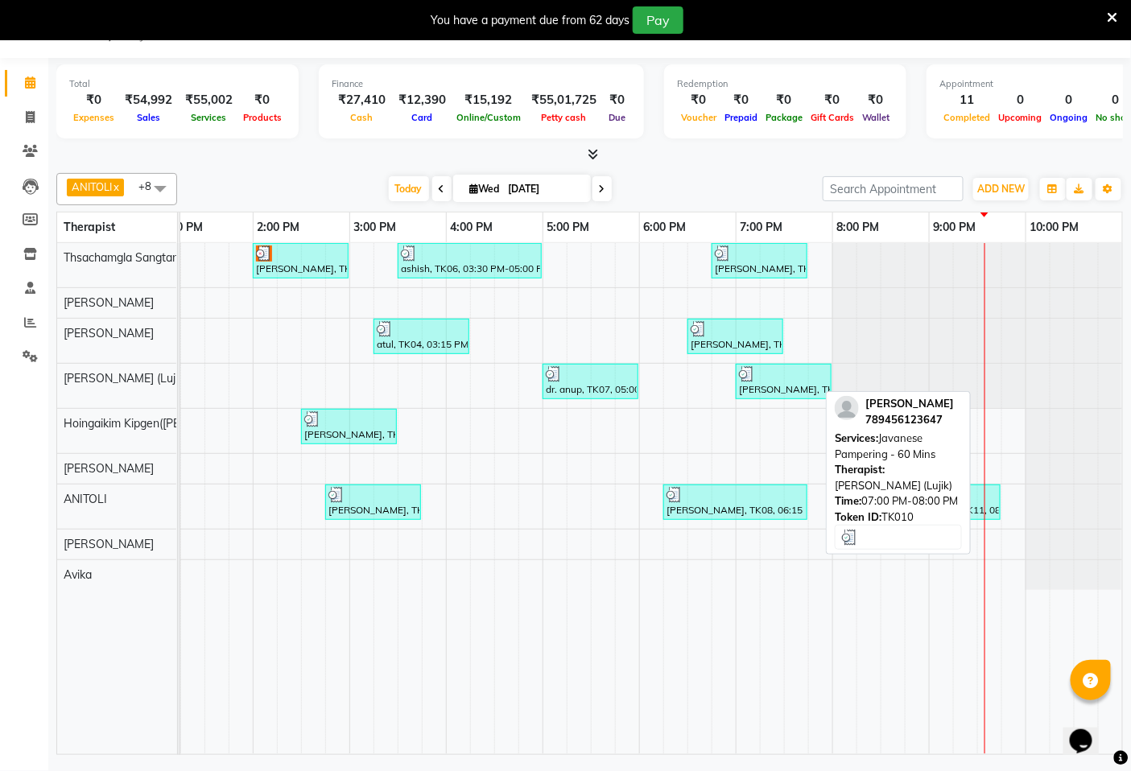
click at [749, 389] on div "[PERSON_NAME], TK10, 07:00 PM-08:00 PM, Javanese Pampering - 60 Mins" at bounding box center [783, 381] width 93 height 31
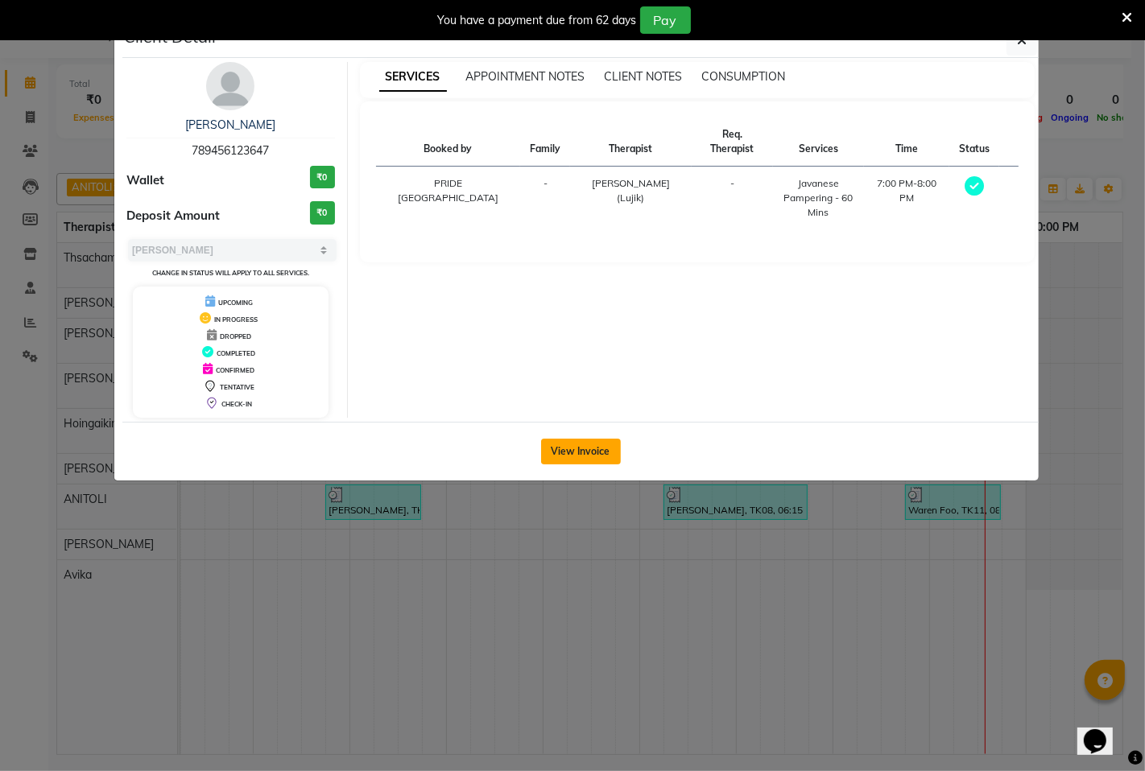
click at [584, 456] on button "View Invoice" at bounding box center [581, 452] width 80 height 26
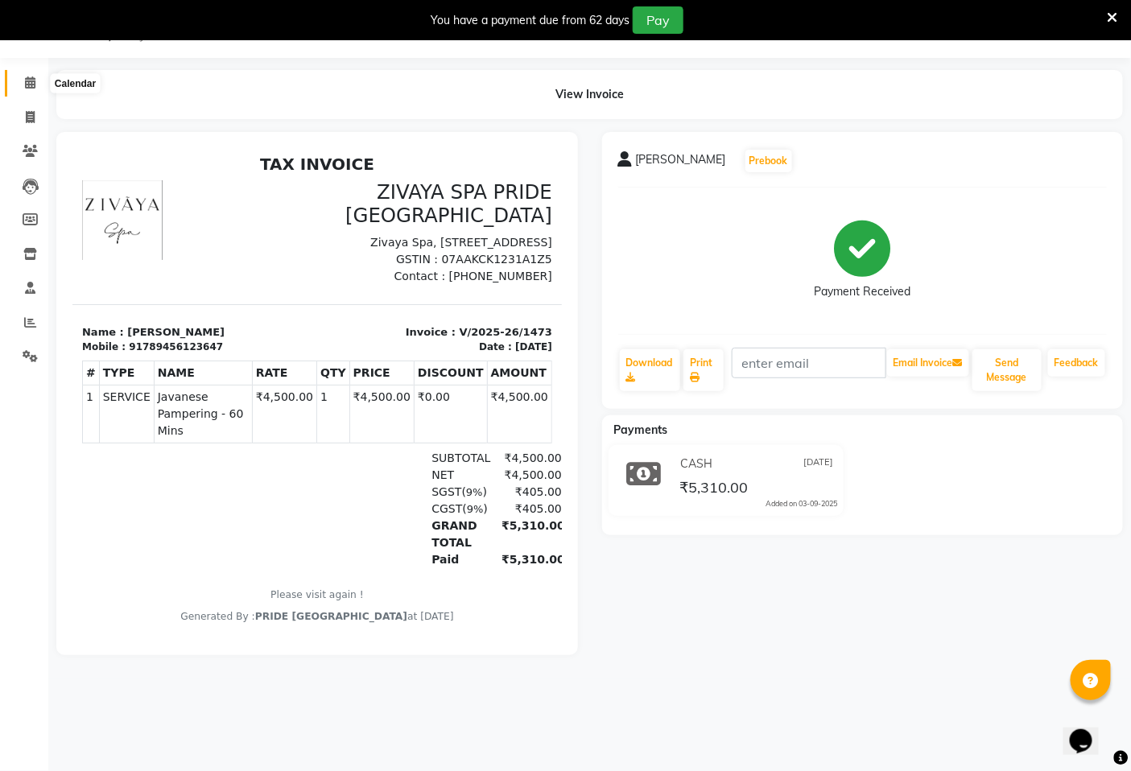
click at [23, 85] on span at bounding box center [30, 83] width 28 height 19
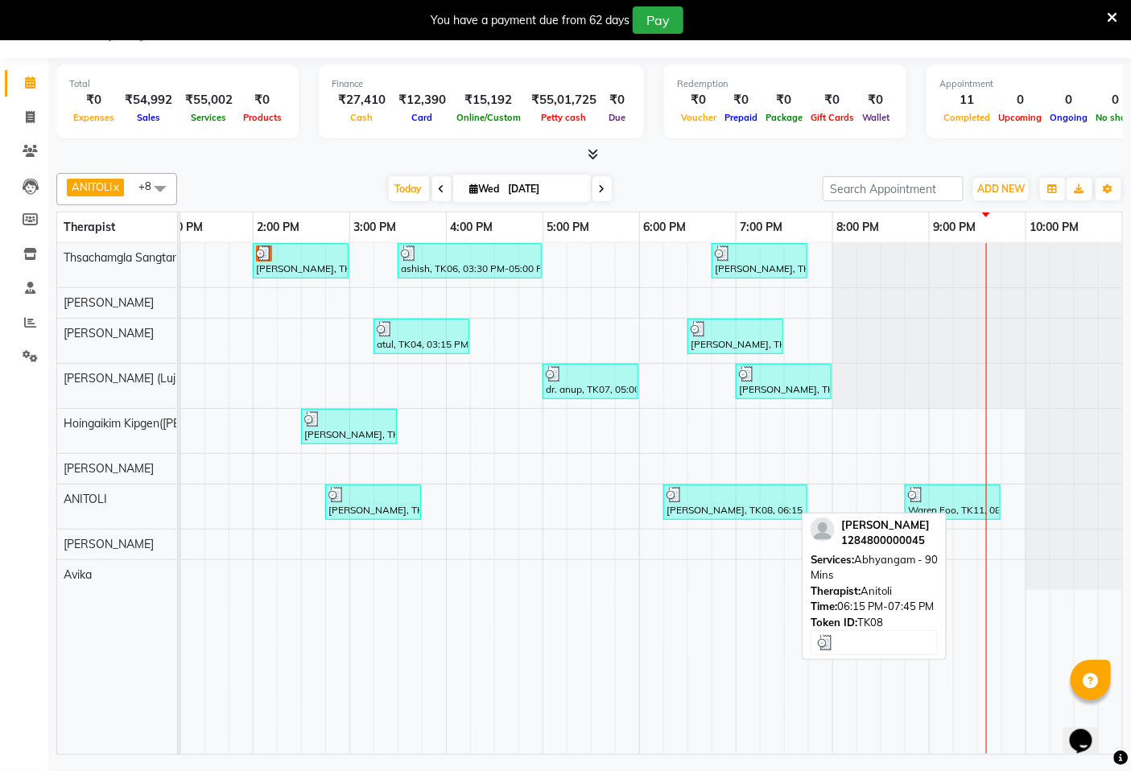
click at [710, 505] on div "[PERSON_NAME], TK08, 06:15 PM-07:45 PM, [GEOGRAPHIC_DATA] - 90 Mins" at bounding box center [735, 502] width 141 height 31
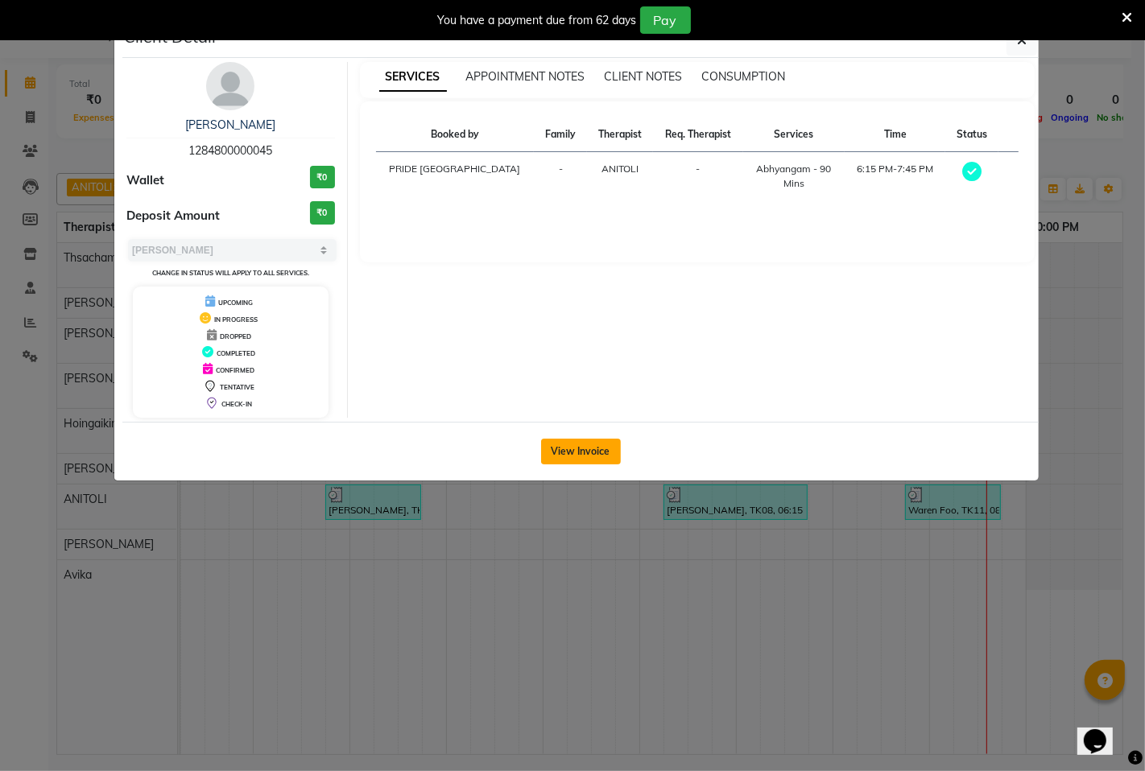
click at [564, 446] on button "View Invoice" at bounding box center [581, 452] width 80 height 26
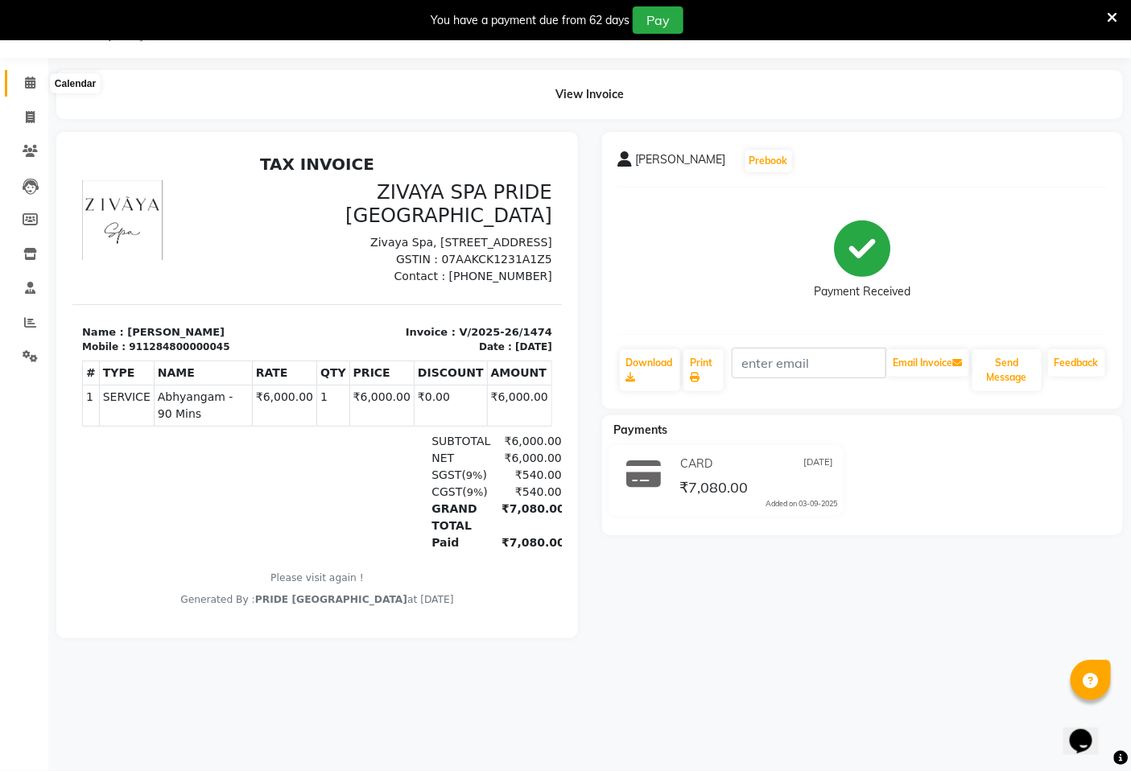
click at [33, 84] on icon at bounding box center [30, 82] width 10 height 12
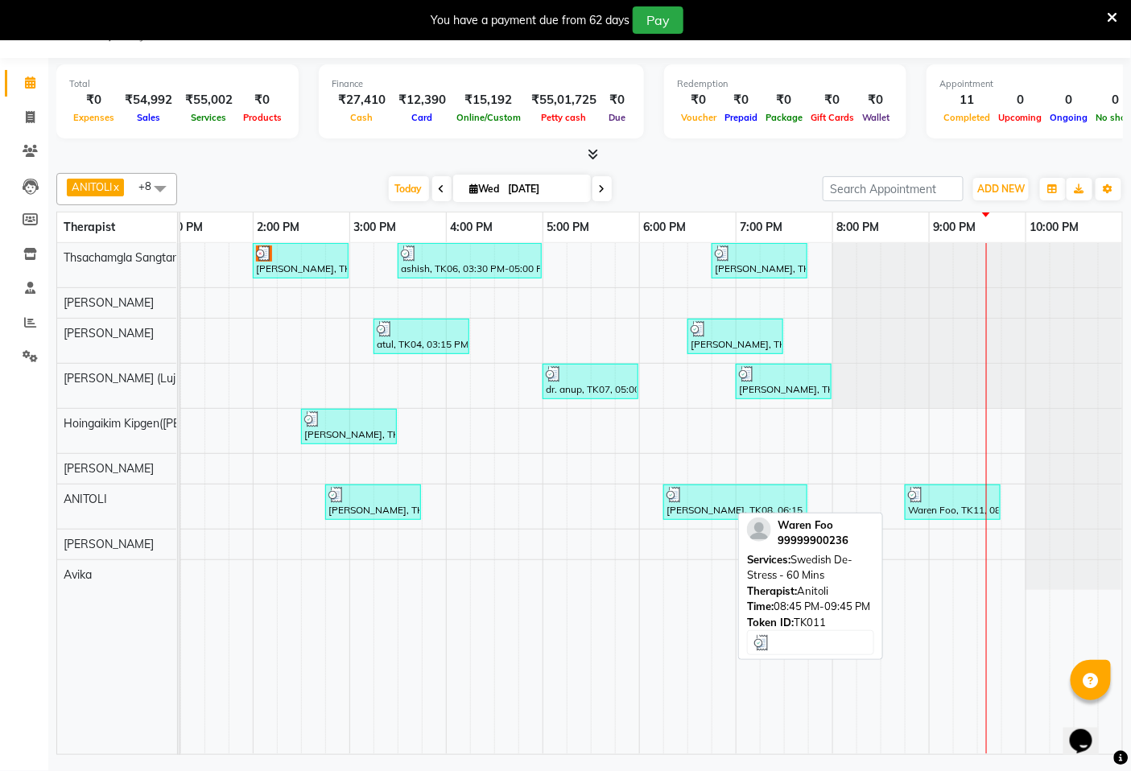
click at [920, 504] on div "Waren Foo, TK11, 08:45 PM-09:45 PM, Swedish De-Stress - 60 Mins" at bounding box center [952, 502] width 93 height 31
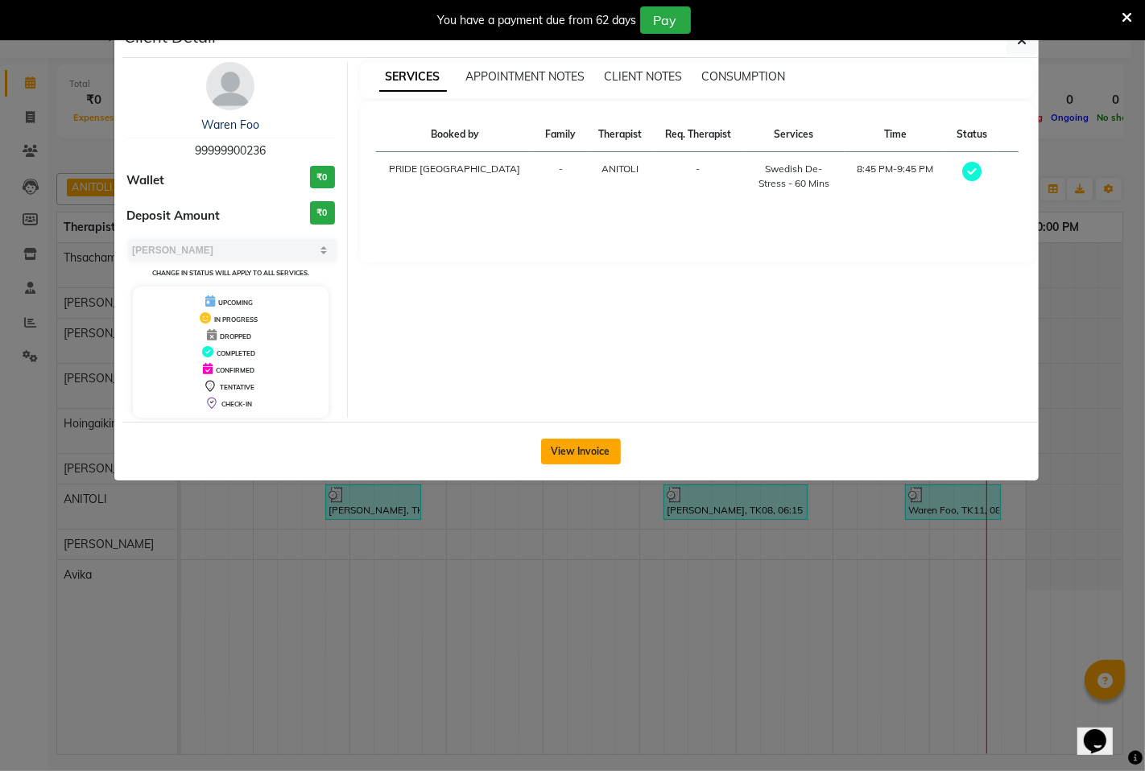
click at [576, 460] on button "View Invoice" at bounding box center [581, 452] width 80 height 26
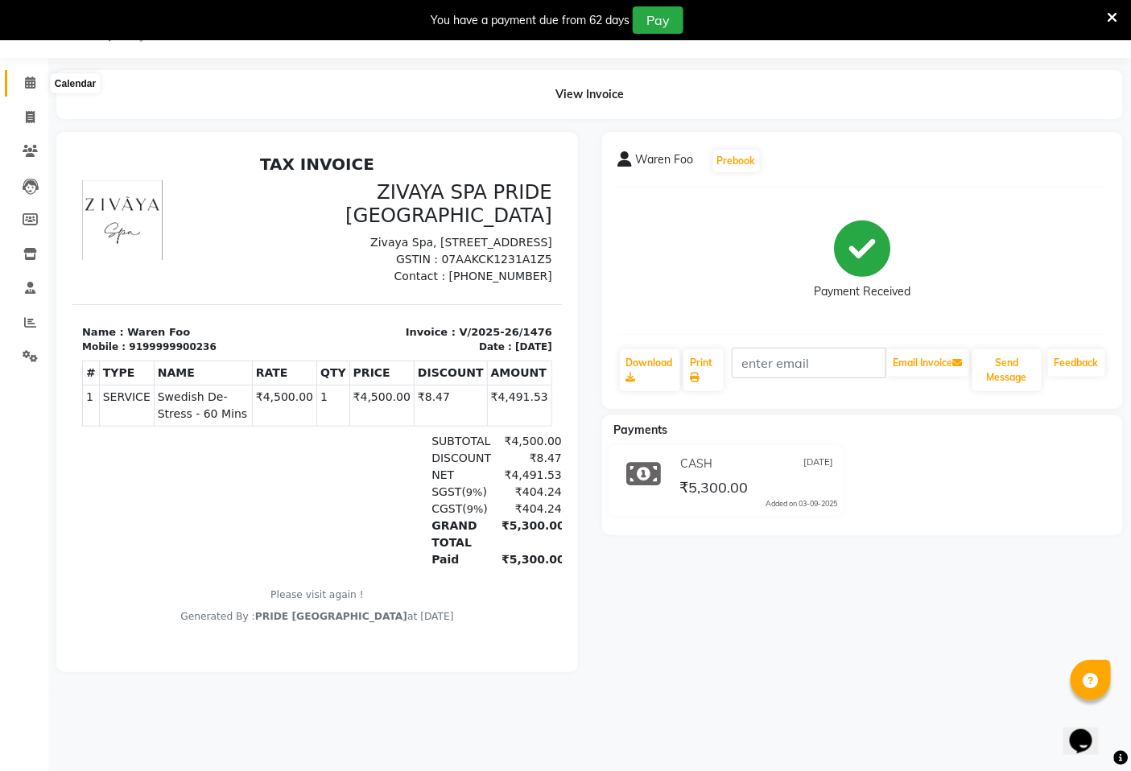
click at [35, 83] on span at bounding box center [30, 83] width 28 height 19
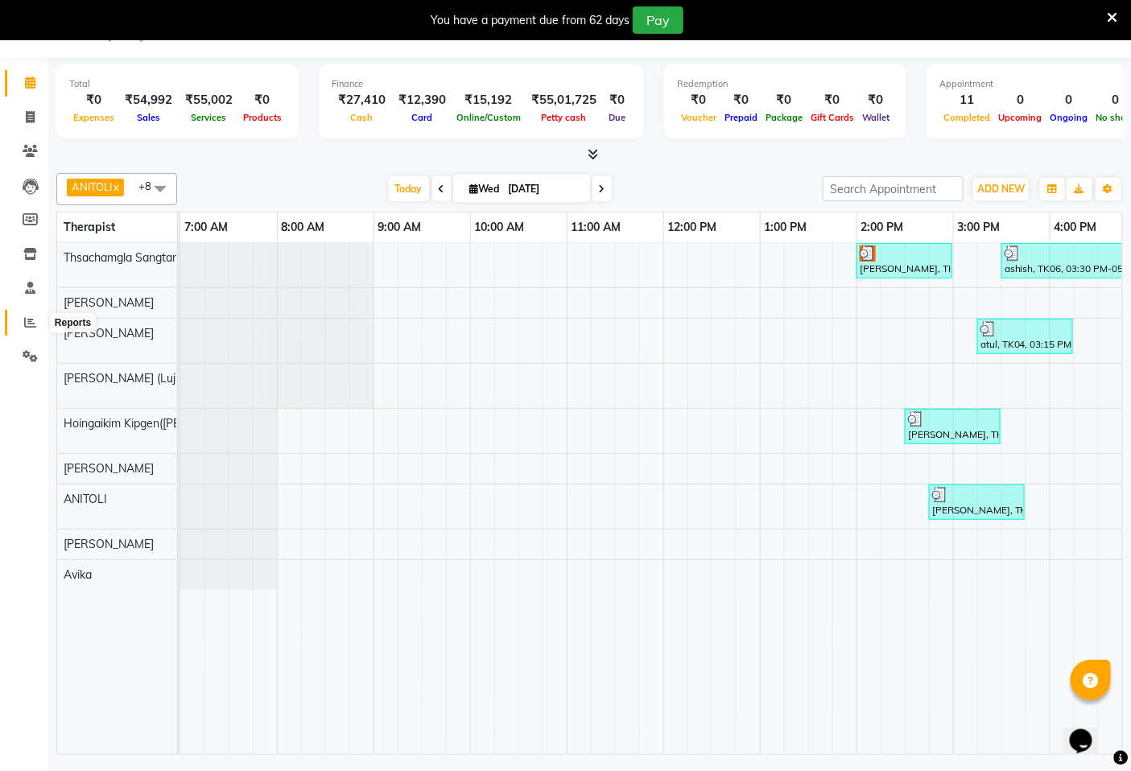
click at [19, 324] on span at bounding box center [30, 323] width 28 height 19
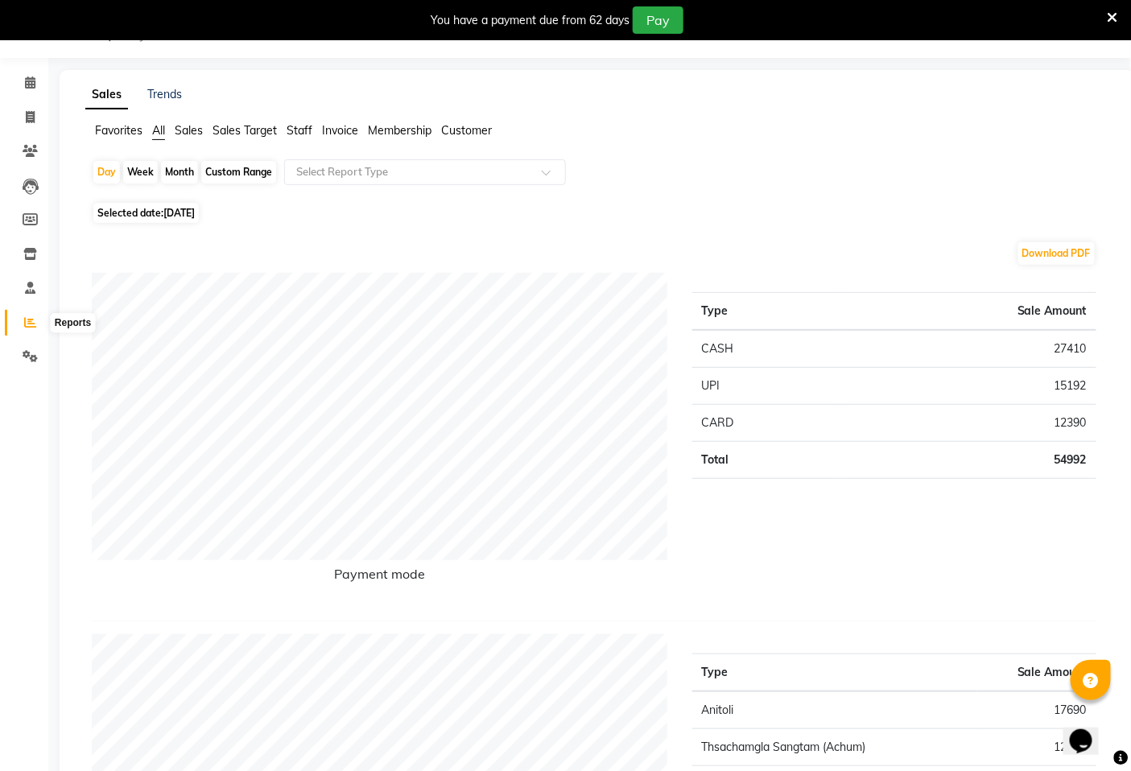
click at [27, 325] on icon at bounding box center [30, 322] width 12 height 12
click at [28, 93] on link "Calendar" at bounding box center [24, 83] width 39 height 27
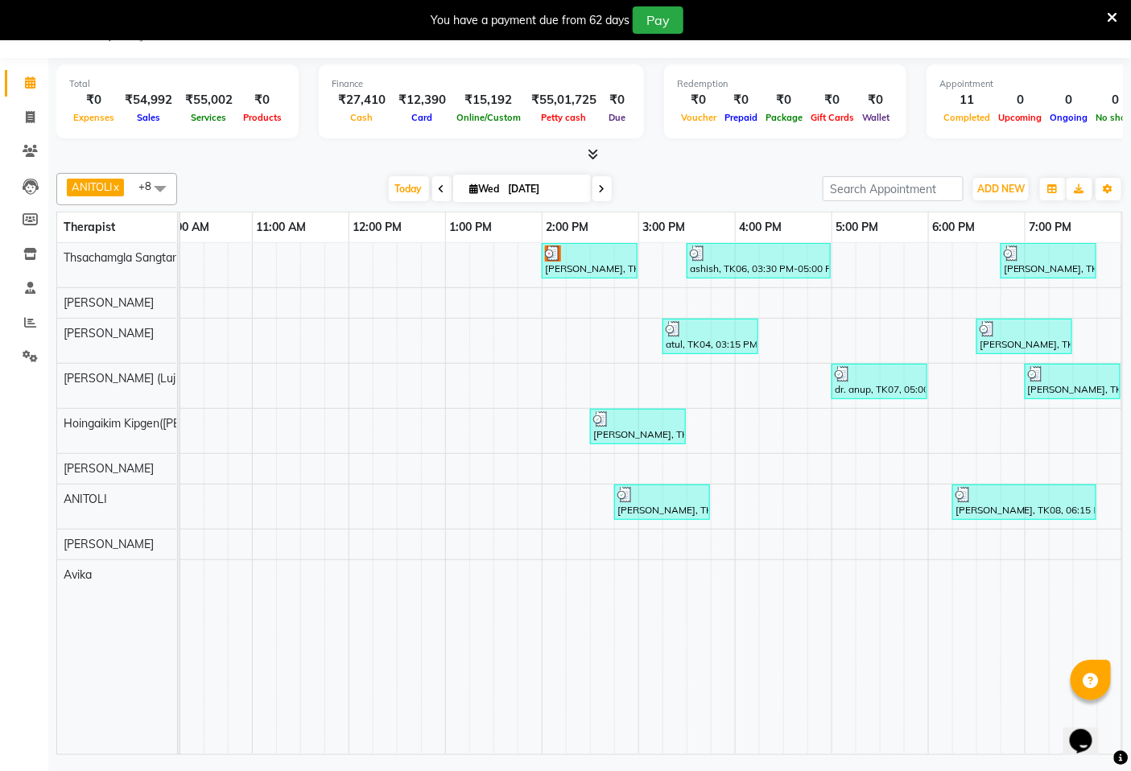
scroll to position [0, 413]
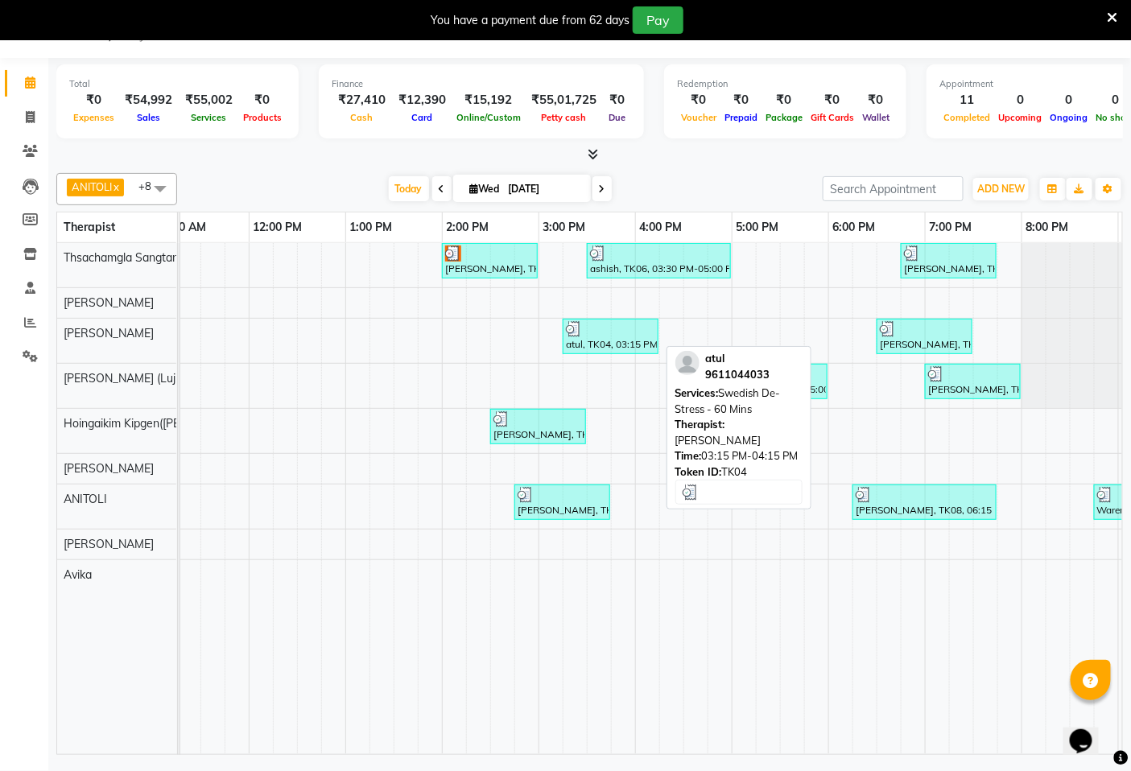
click at [594, 333] on div at bounding box center [610, 329] width 89 height 16
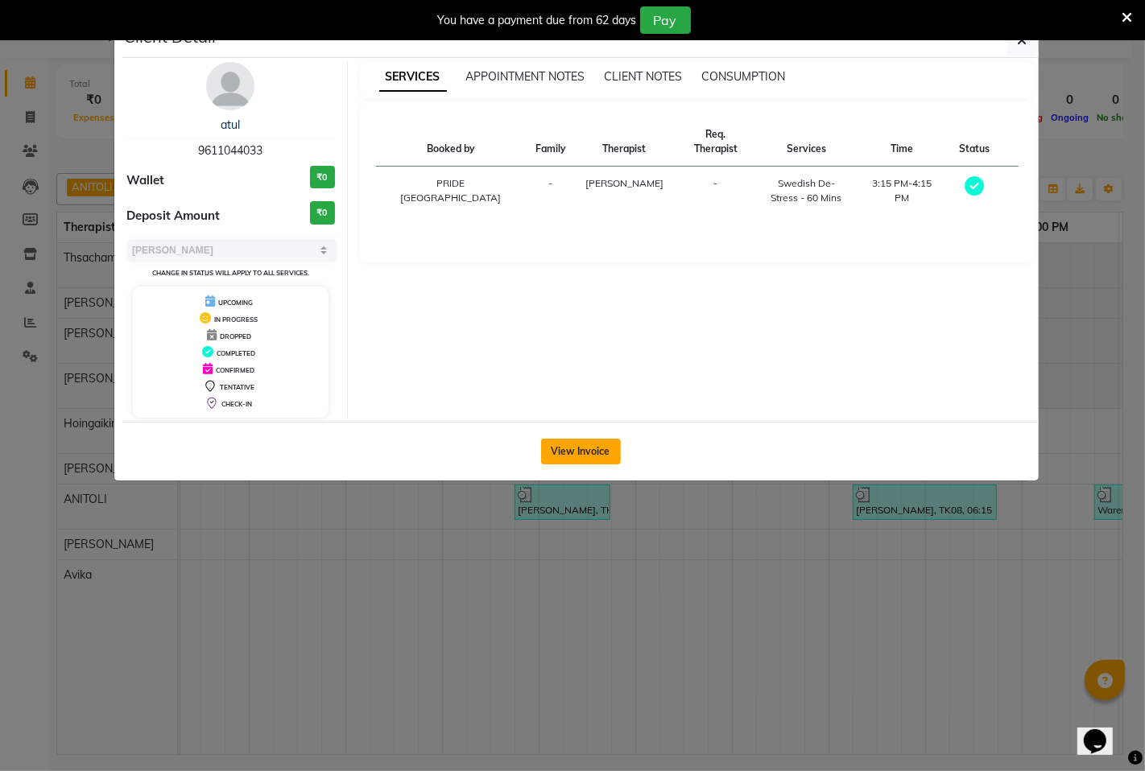
click at [596, 452] on button "View Invoice" at bounding box center [581, 452] width 80 height 26
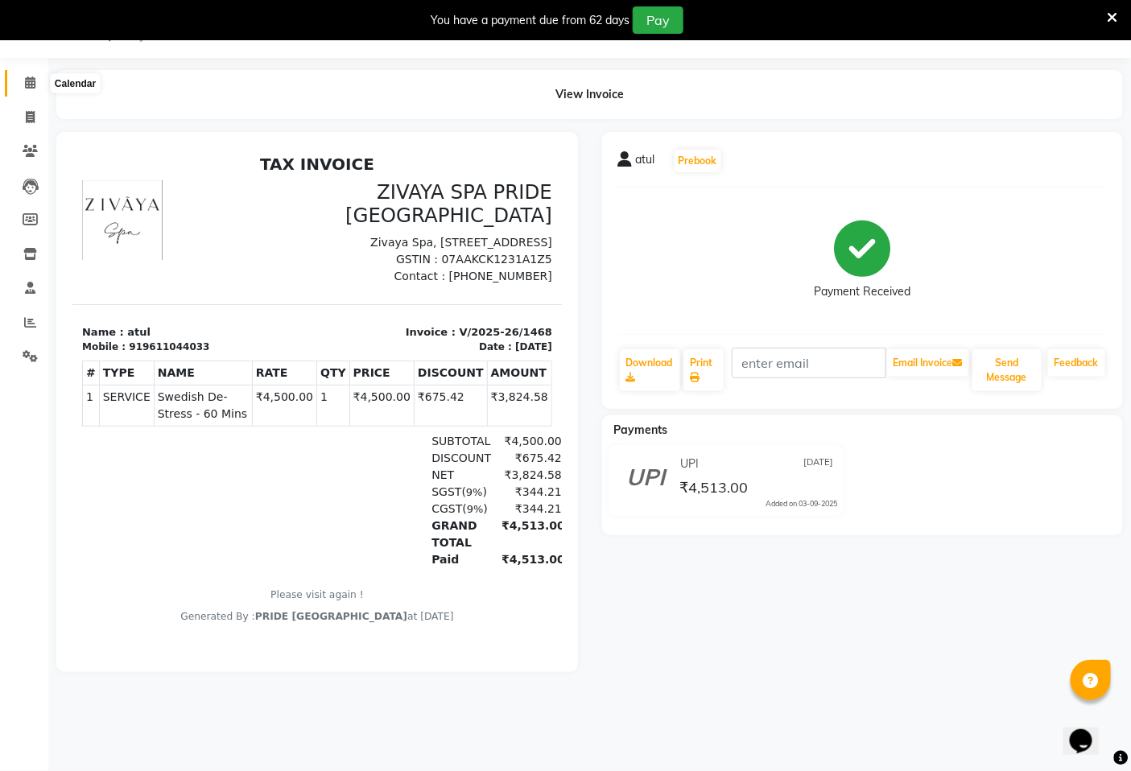
click at [31, 85] on icon at bounding box center [30, 82] width 10 height 12
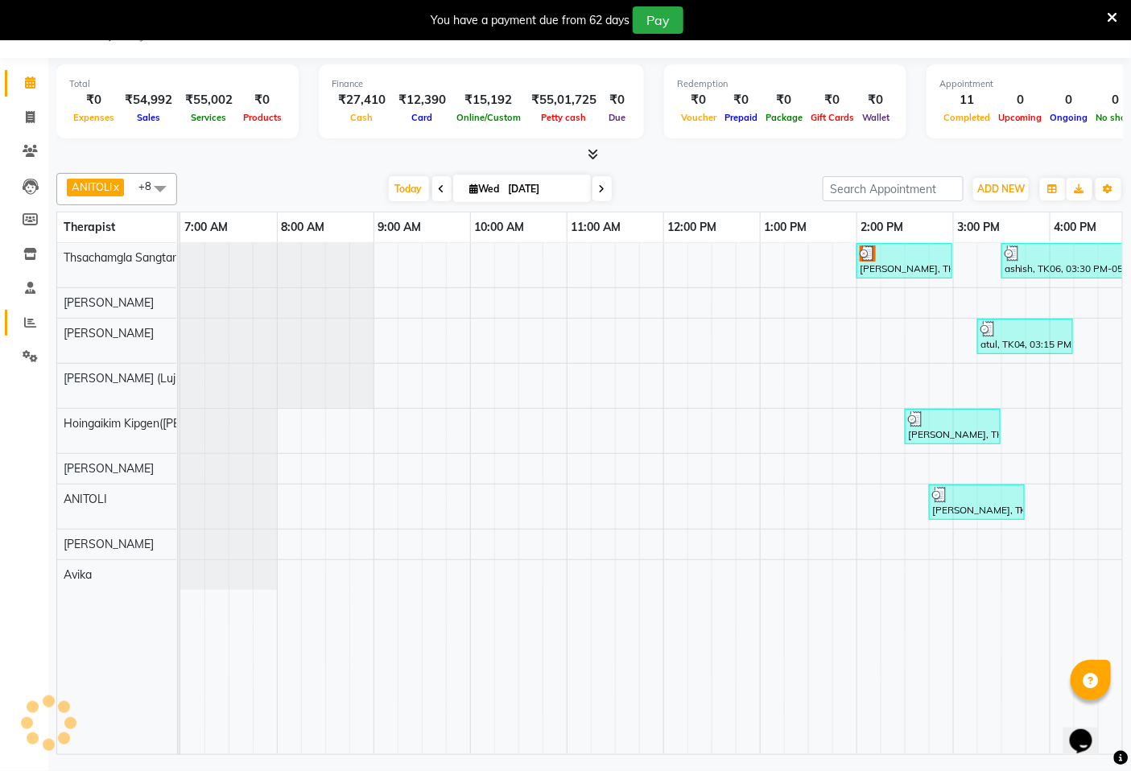
click at [35, 330] on span at bounding box center [30, 323] width 28 height 19
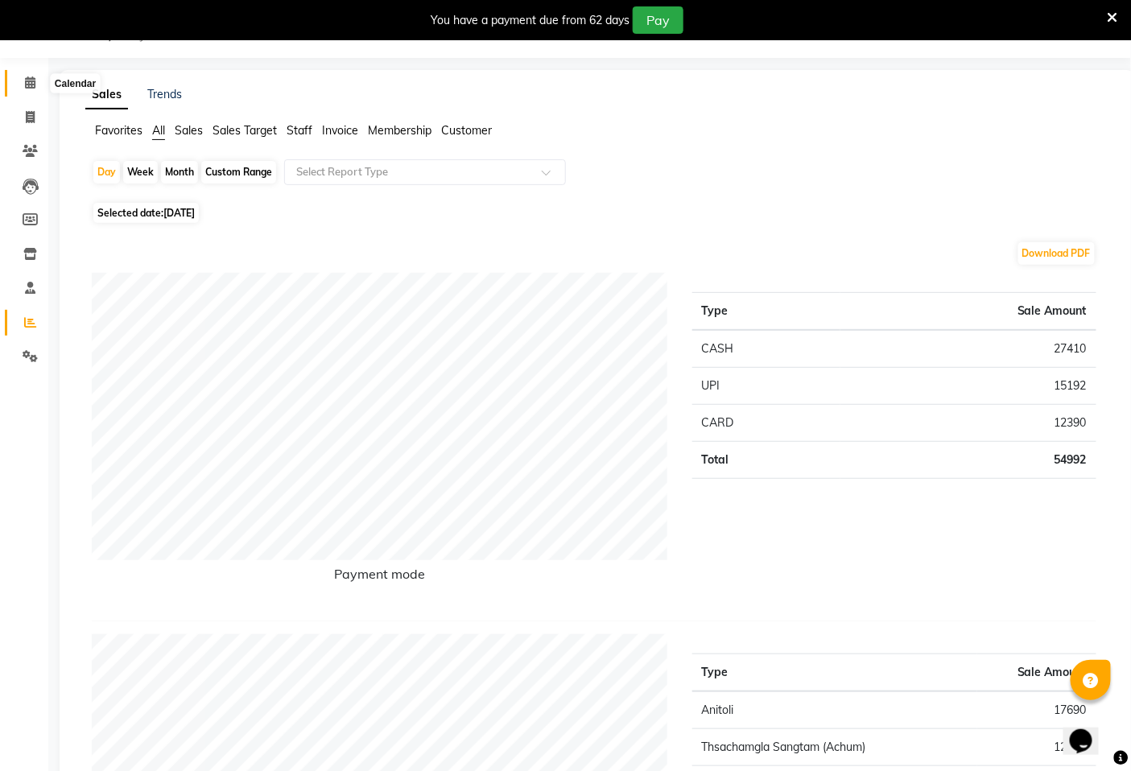
click at [35, 84] on span at bounding box center [30, 83] width 28 height 19
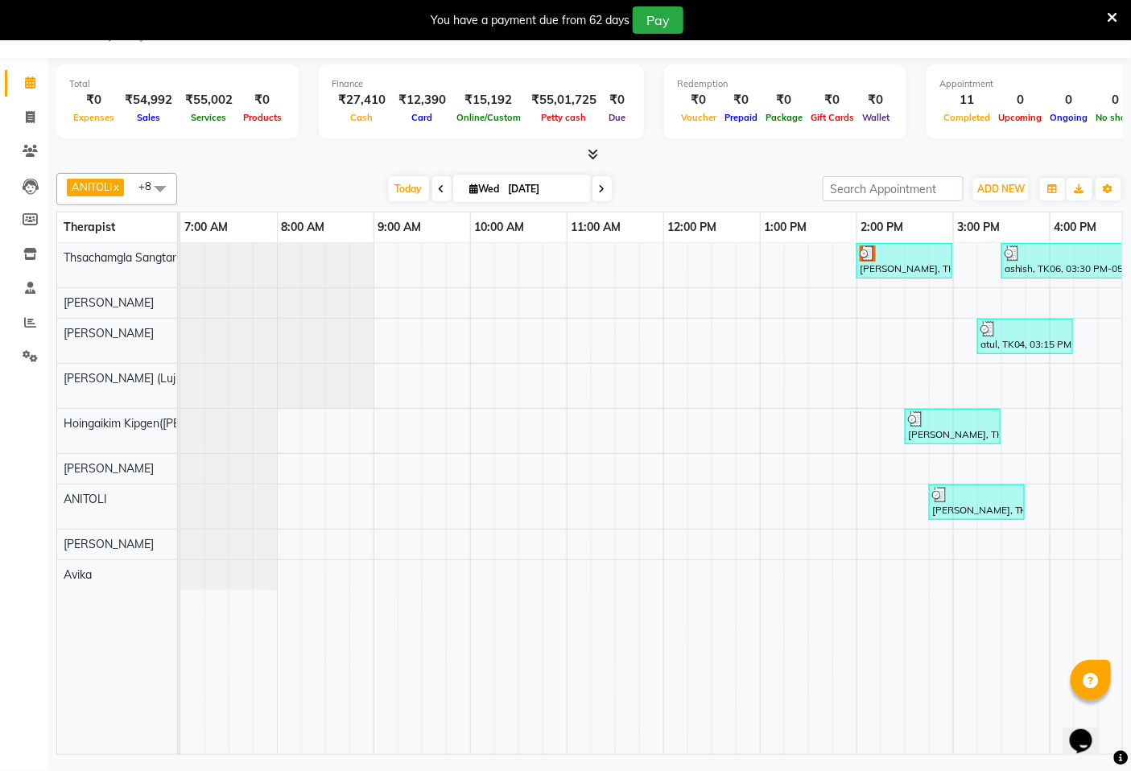
scroll to position [0, 617]
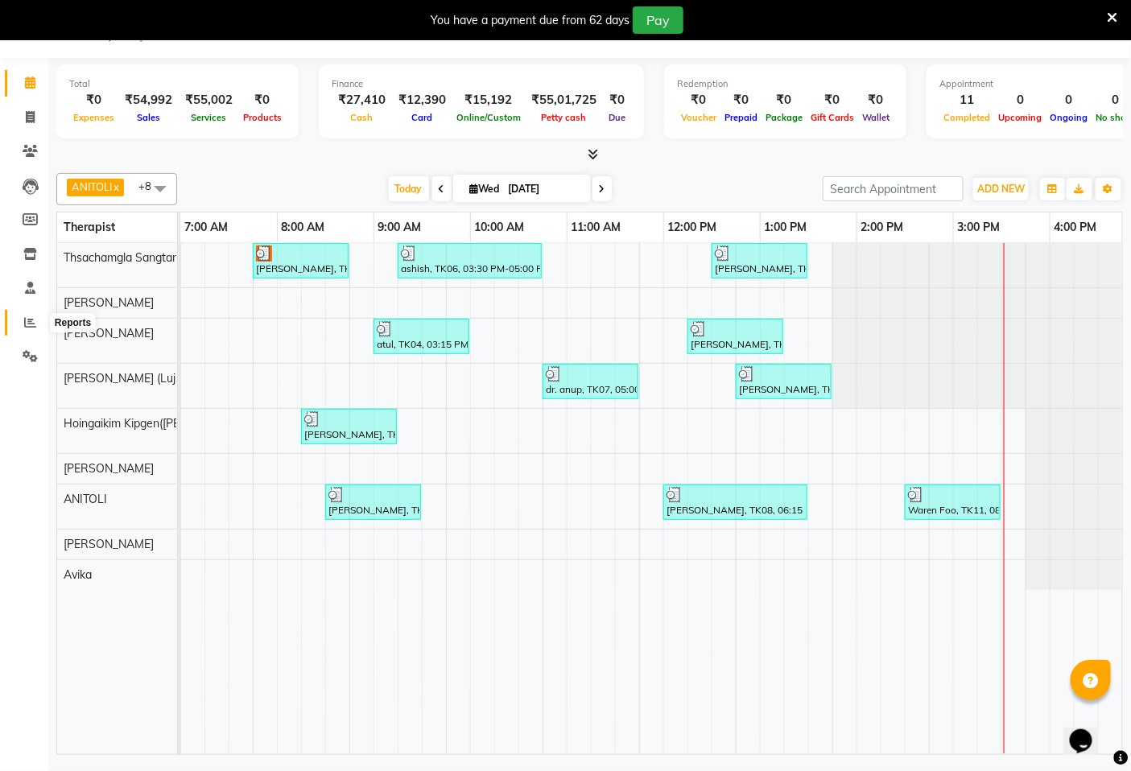
click at [24, 320] on icon at bounding box center [30, 322] width 12 height 12
